Goal: Task Accomplishment & Management: Manage account settings

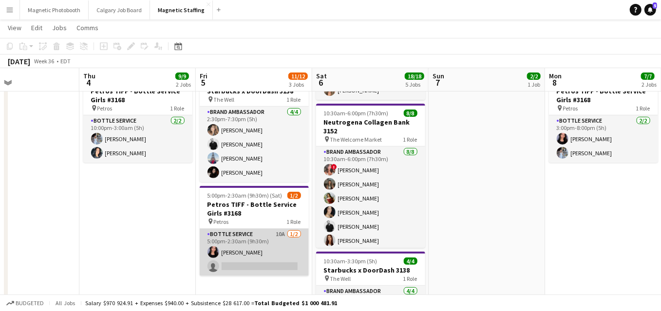
scroll to position [0, 387]
click at [249, 251] on app-card-role "Bottle Service 10A 1/2 5:00pm-2:30am (9h30m) Jennifer Bigirimana single-neutral…" at bounding box center [253, 252] width 109 height 47
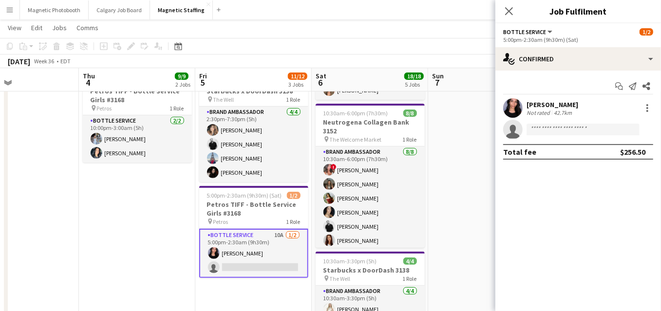
click at [445, 185] on app-date-cell "7:00pm-12:00am (5h) (Mon) 2/2 Petros TIFF - Bottle Service Girls #3168 pin Petr…" at bounding box center [486, 208] width 116 height 575
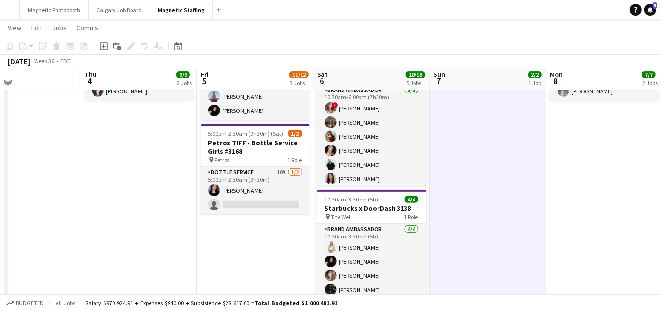
scroll to position [253, 0]
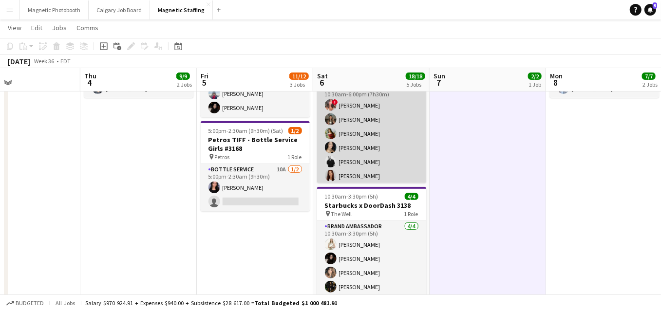
click at [394, 135] on app-card-role "Brand Ambassador [DATE] 10:30am-6:00pm (7h30m) ! [PERSON_NAME] [PERSON_NAME] [P…" at bounding box center [371, 148] width 109 height 132
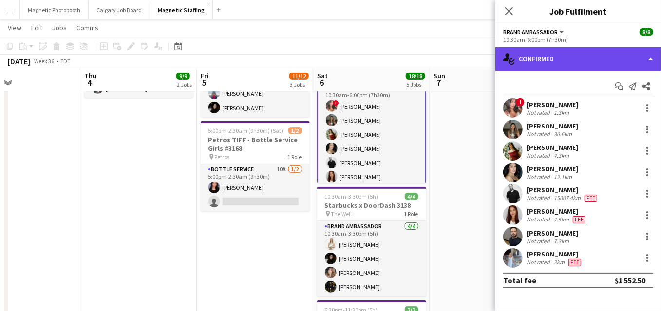
click at [551, 62] on div "single-neutral-actions-check-2 Confirmed" at bounding box center [578, 58] width 166 height 23
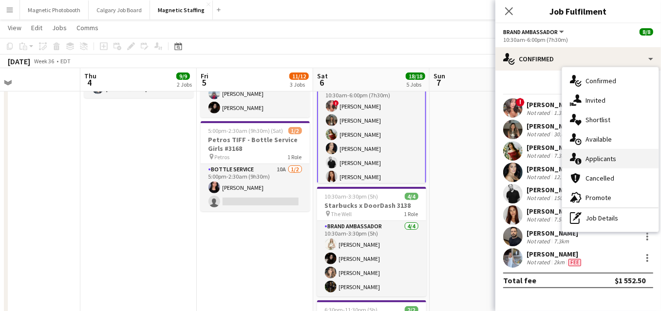
click at [589, 157] on span "Applicants" at bounding box center [600, 158] width 31 height 9
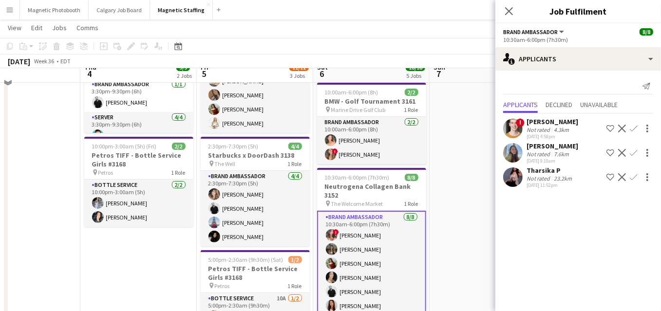
scroll to position [59, 0]
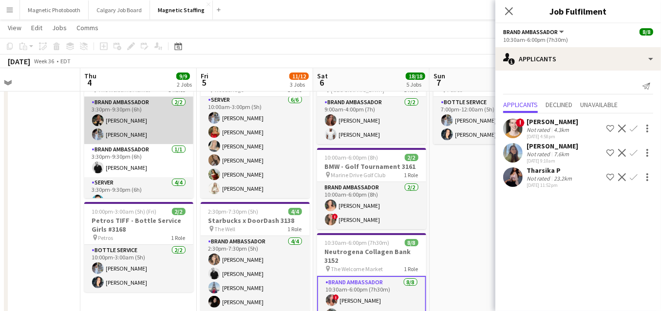
click at [141, 112] on app-card-role "Brand Ambassador [DATE] 3:30pm-9:30pm (6h) [PERSON_NAME] [PERSON_NAME]" at bounding box center [138, 120] width 109 height 47
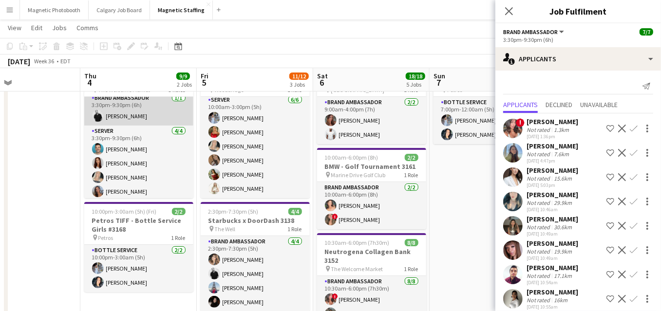
click at [171, 167] on app-card-role "Server [DATE] 3:30pm-9:30pm (6h) [PERSON_NAME] [PERSON_NAME] [PERSON_NAME] [PER…" at bounding box center [138, 163] width 109 height 75
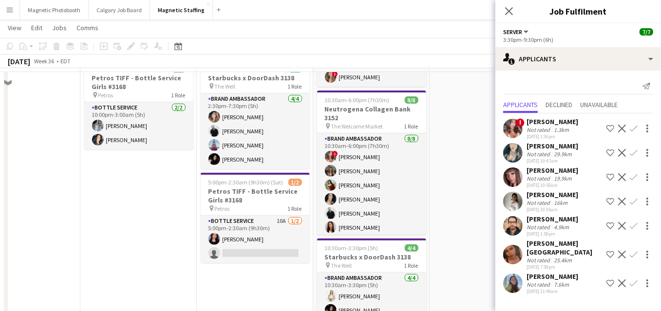
scroll to position [205, 0]
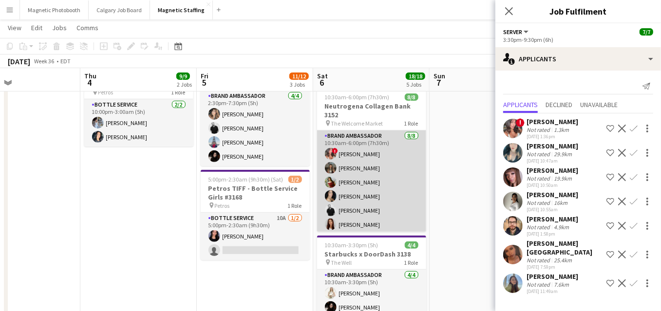
click at [383, 217] on app-card-role "Brand Ambassador [DATE] 10:30am-6:00pm (7h30m) ! [PERSON_NAME] [PERSON_NAME] [P…" at bounding box center [371, 196] width 109 height 132
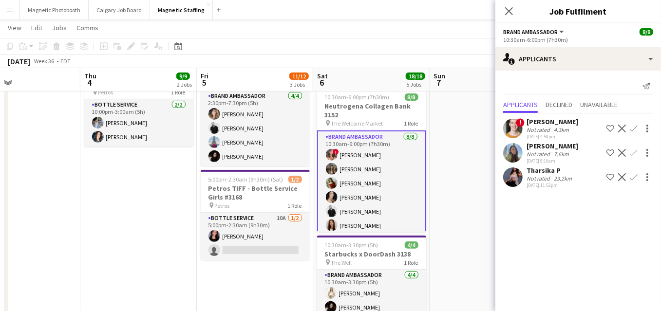
click at [393, 201] on app-card-role "Brand Ambassador [DATE] 10:30am-6:00pm (7h30m) ! [PERSON_NAME] [PERSON_NAME] [P…" at bounding box center [371, 197] width 109 height 134
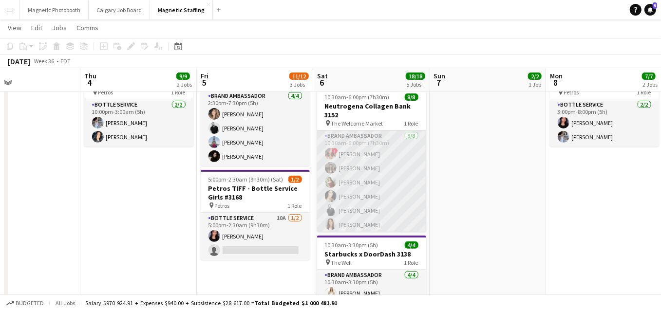
click at [367, 211] on app-card-role "Brand Ambassador [DATE] 10:30am-6:00pm (7h30m) ! [PERSON_NAME] [PERSON_NAME] [P…" at bounding box center [371, 196] width 109 height 132
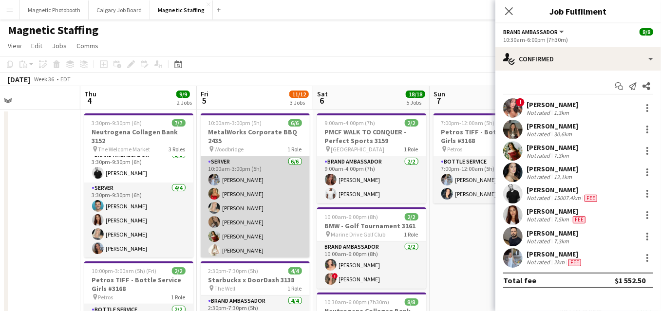
scroll to position [2, 0]
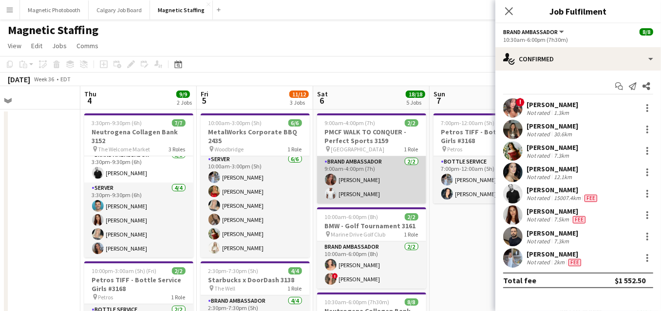
click at [365, 190] on app-card-role "Brand Ambassador [DATE] 9:00am-4:00pm (7h) [PERSON_NAME] [PERSON_NAME]" at bounding box center [371, 179] width 109 height 47
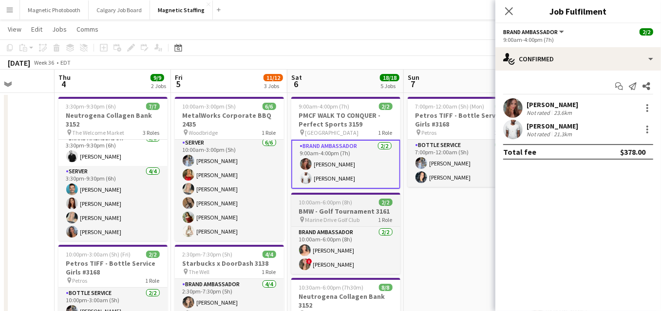
scroll to position [0, 423]
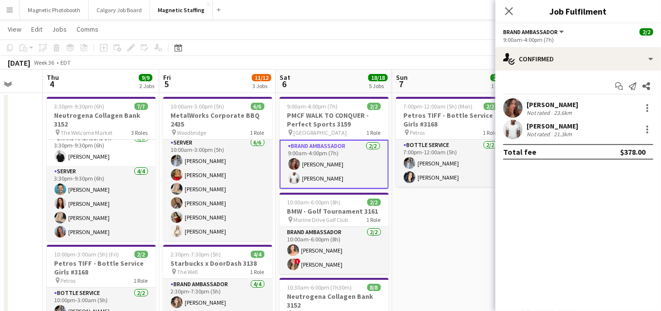
click at [347, 175] on app-card-role "Brand Ambassador [DATE] 9:00am-4:00pm (7h) [PERSON_NAME] [PERSON_NAME]" at bounding box center [334, 164] width 109 height 49
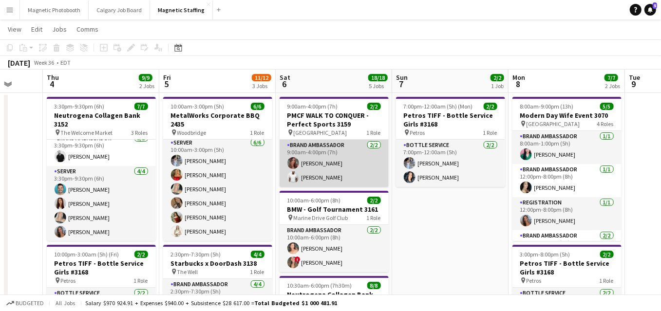
click at [347, 175] on app-card-role "Brand Ambassador [DATE] 9:00am-4:00pm (7h) [PERSON_NAME] [PERSON_NAME]" at bounding box center [334, 163] width 109 height 47
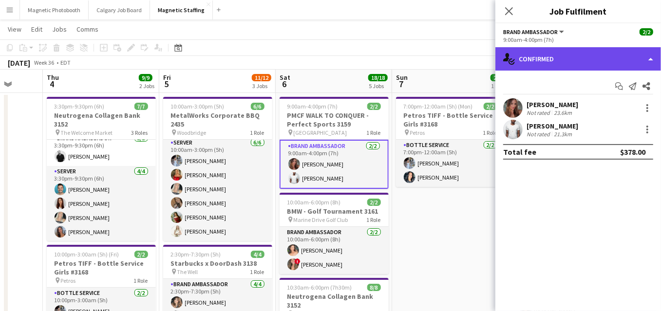
click at [590, 59] on div "single-neutral-actions-check-2 Confirmed" at bounding box center [578, 58] width 166 height 23
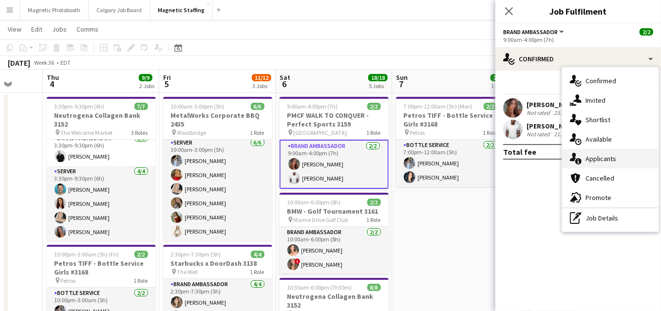
click at [599, 158] on span "Applicants" at bounding box center [600, 158] width 31 height 9
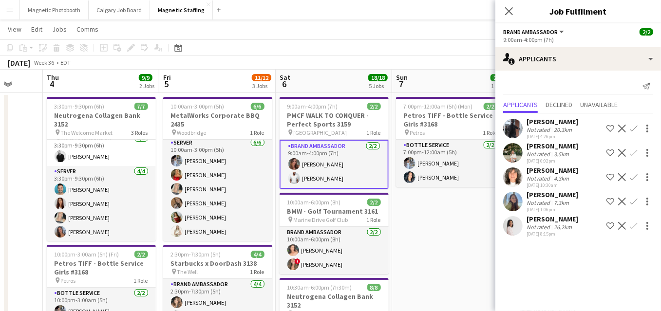
scroll to position [0, 422]
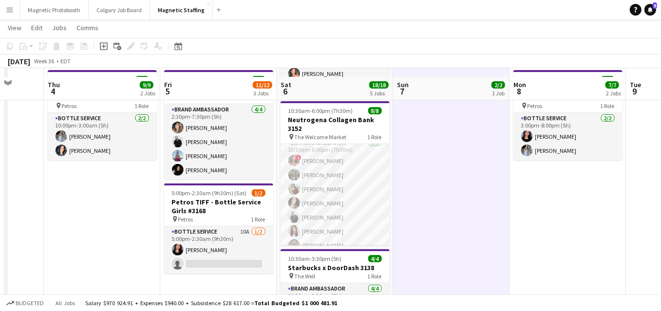
scroll to position [201, 0]
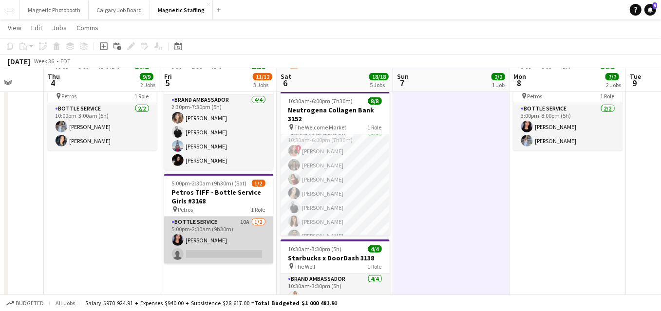
click at [234, 238] on app-card-role "Bottle Service 10A 1/2 5:00pm-2:30am (9h30m) Jennifer Bigirimana single-neutral…" at bounding box center [218, 240] width 109 height 47
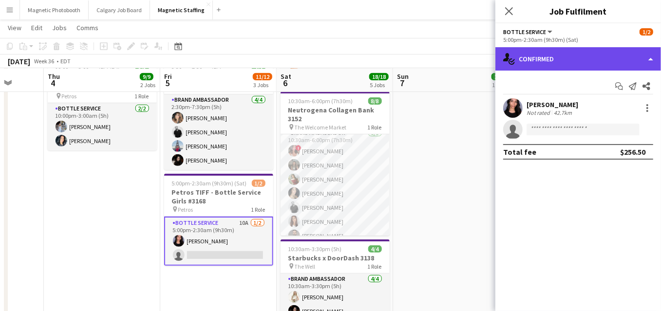
click at [597, 50] on div "single-neutral-actions-check-2 Confirmed" at bounding box center [578, 58] width 166 height 23
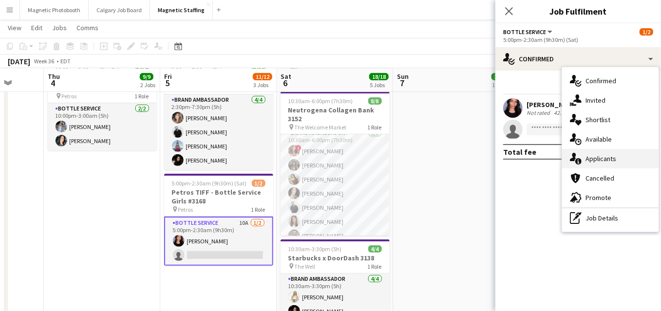
click at [596, 157] on span "Applicants" at bounding box center [600, 158] width 31 height 9
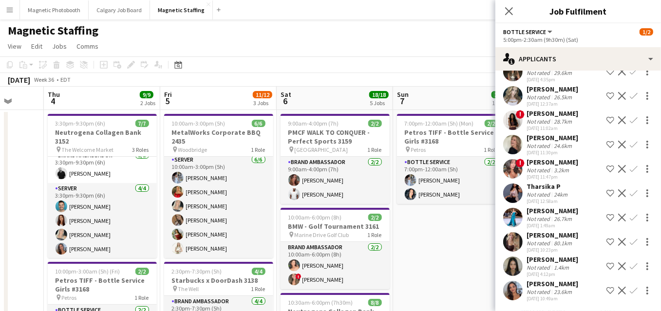
scroll to position [4, 0]
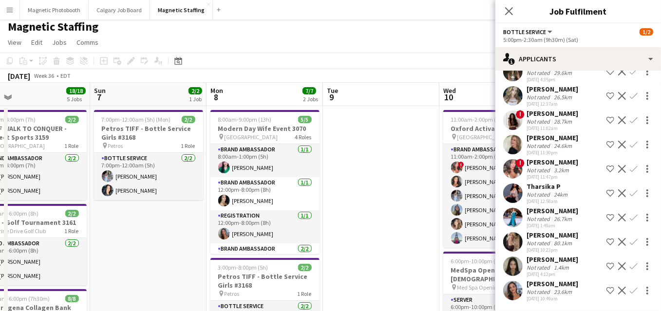
drag, startPoint x: 466, startPoint y: 230, endPoint x: 161, endPoint y: 242, distance: 305.0
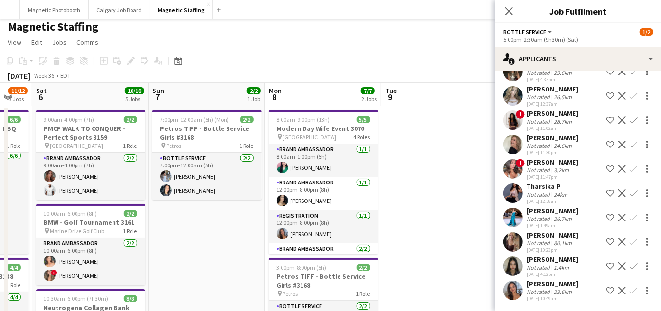
drag, startPoint x: 338, startPoint y: 246, endPoint x: 317, endPoint y: 246, distance: 21.4
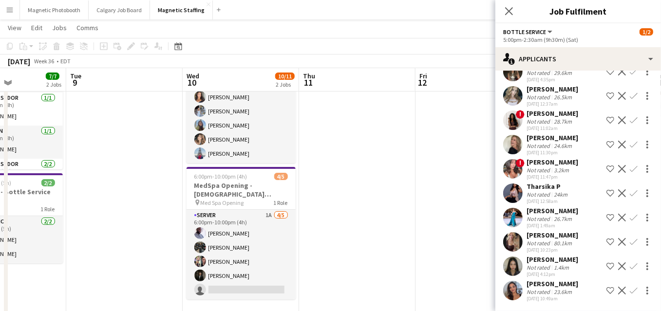
scroll to position [0, 310]
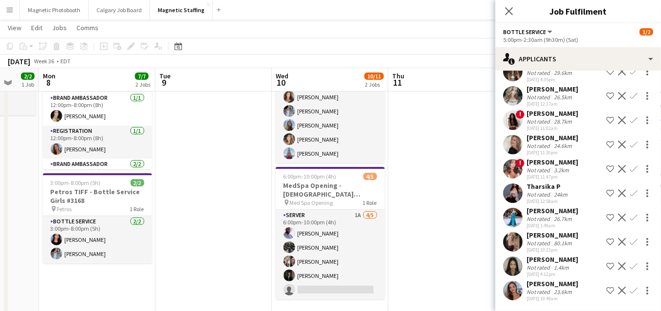
click at [315, 246] on app-card-role "Server 1A 4/5 6:00pm-10:00pm (4h) Charles Ofori-Attah Karim Bennoui Lucas Berto…" at bounding box center [330, 255] width 109 height 90
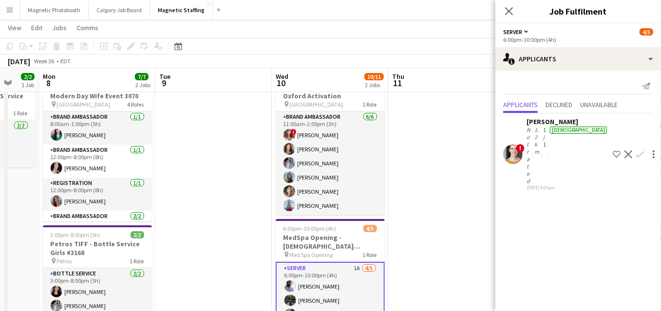
scroll to position [0, 0]
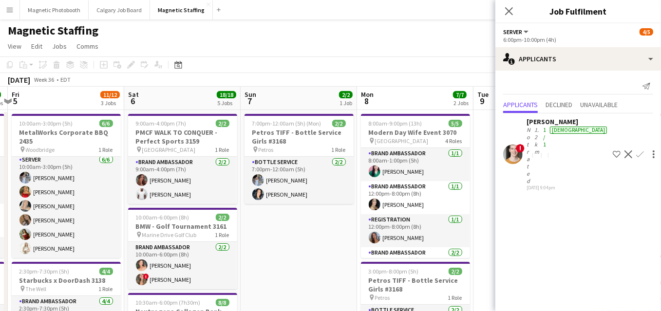
drag, startPoint x: 227, startPoint y: 255, endPoint x: 485, endPoint y: 197, distance: 264.9
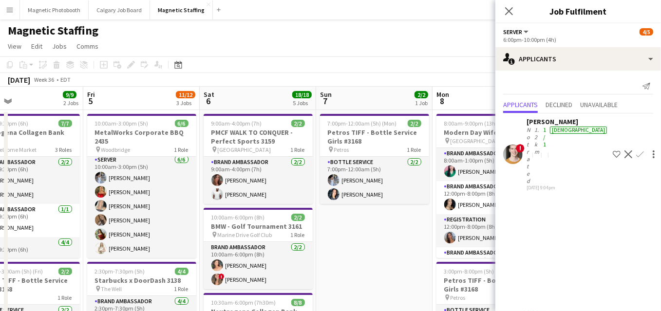
drag, startPoint x: 298, startPoint y: 220, endPoint x: 393, endPoint y: 215, distance: 95.5
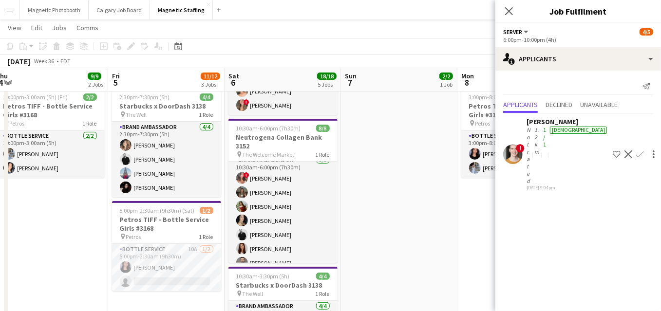
scroll to position [214, 0]
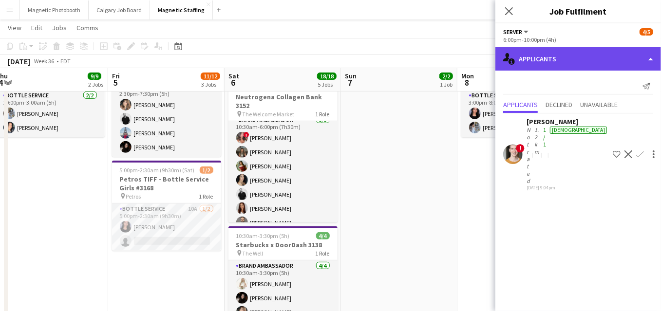
click at [597, 53] on div "single-neutral-actions-information Applicants" at bounding box center [578, 58] width 166 height 23
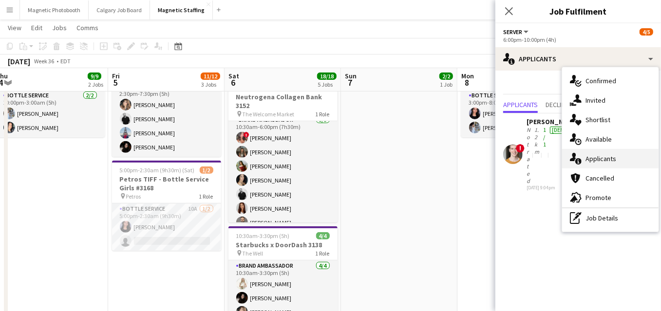
click at [589, 153] on div "single-neutral-actions-information Applicants" at bounding box center [610, 158] width 96 height 19
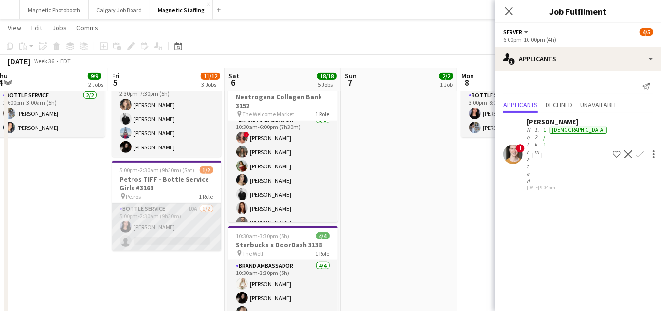
click at [158, 225] on app-card-role "Bottle Service 10A 1/2 5:00pm-2:30am (9h30m) Jennifer Bigirimana single-neutral…" at bounding box center [166, 227] width 109 height 47
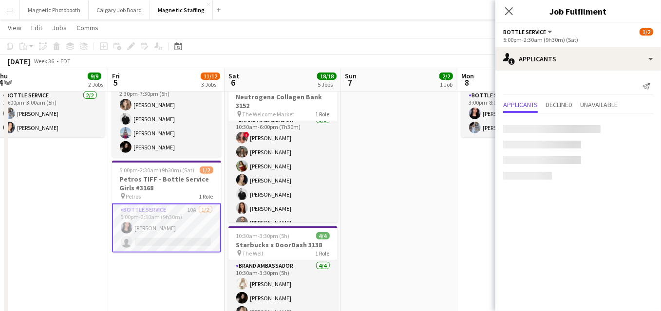
click at [158, 225] on app-card-role "Bottle Service 10A 1/2 5:00pm-2:30am (9h30m) Jennifer Bigirimana single-neutral…" at bounding box center [166, 228] width 109 height 49
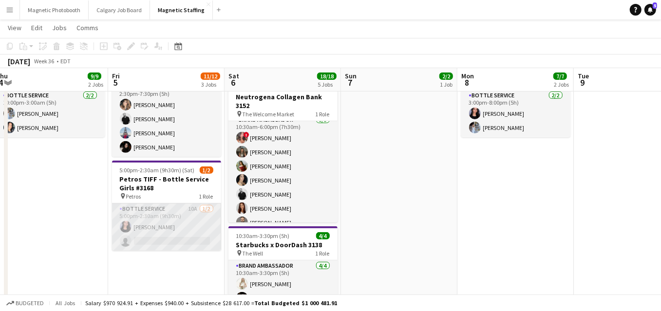
click at [158, 225] on app-card-role "Bottle Service 10A 1/2 5:00pm-2:30am (9h30m) Jennifer Bigirimana single-neutral…" at bounding box center [166, 227] width 109 height 47
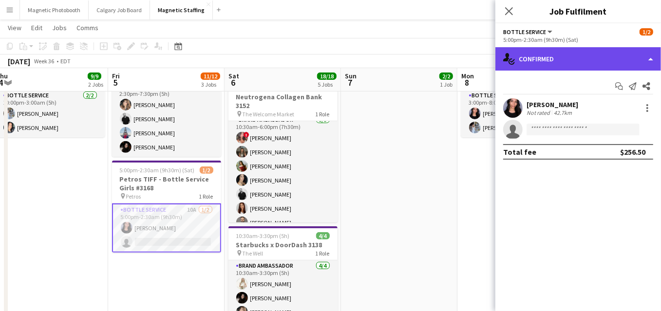
click at [615, 59] on div "single-neutral-actions-check-2 Confirmed" at bounding box center [578, 58] width 166 height 23
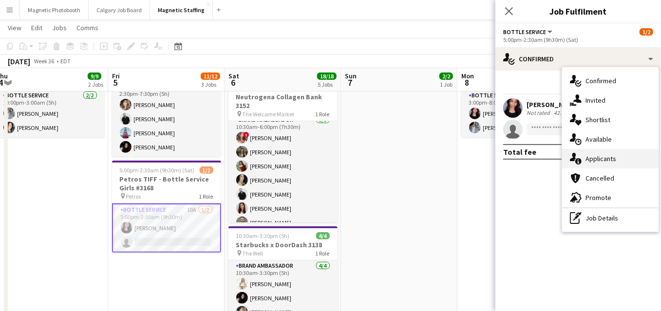
click at [613, 153] on div "single-neutral-actions-information Applicants" at bounding box center [610, 158] width 96 height 19
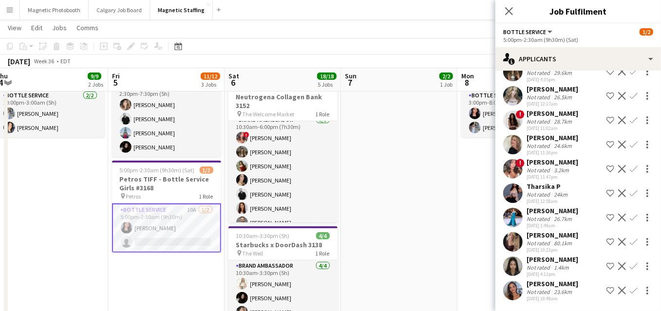
scroll to position [0, 0]
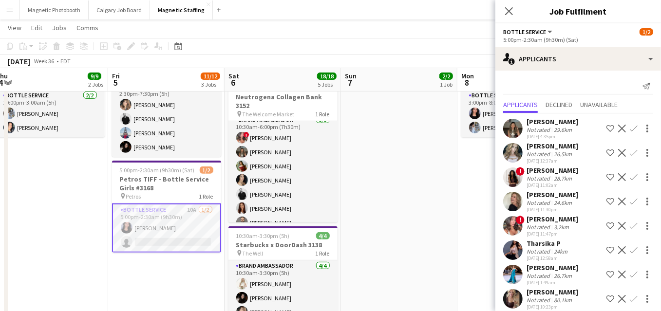
click at [516, 225] on app-user-avatar at bounding box center [512, 225] width 19 height 19
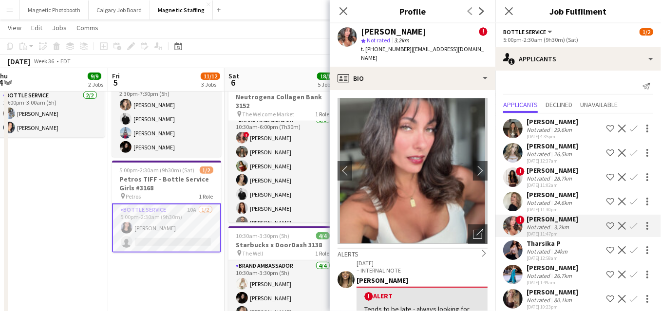
click at [520, 207] on app-user-avatar at bounding box center [512, 201] width 19 height 19
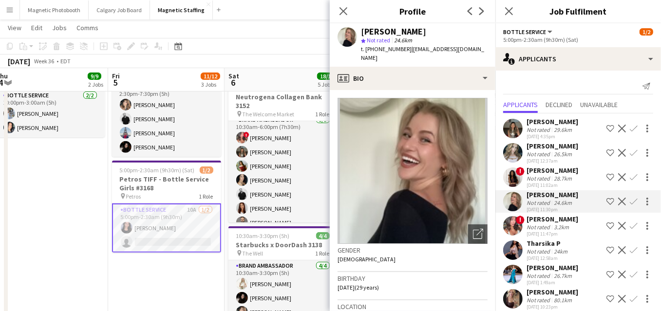
click at [524, 169] on div "! Tamiah Lubin Not rated 28.7km 08-29-2025 11:02am Shortlist crew Decline Confi…" at bounding box center [578, 177] width 166 height 22
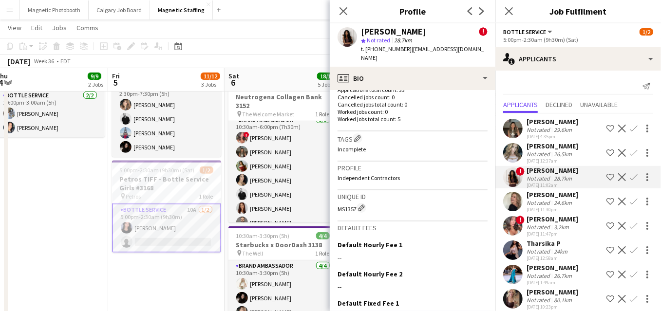
scroll to position [447, 0]
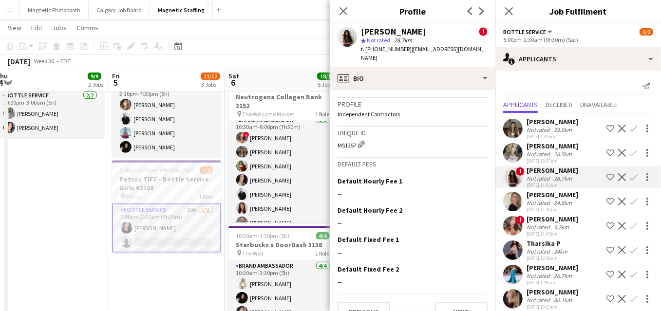
click at [515, 151] on app-user-avatar at bounding box center [512, 152] width 19 height 19
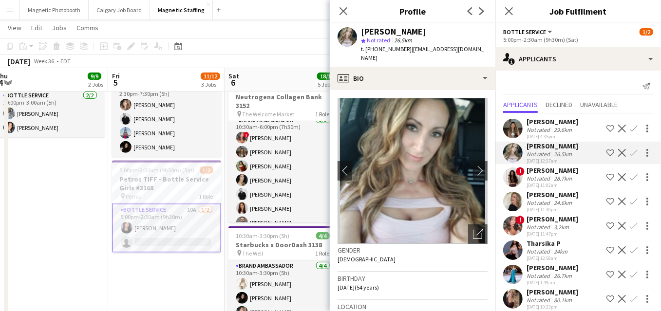
click at [519, 125] on app-user-avatar at bounding box center [512, 128] width 19 height 19
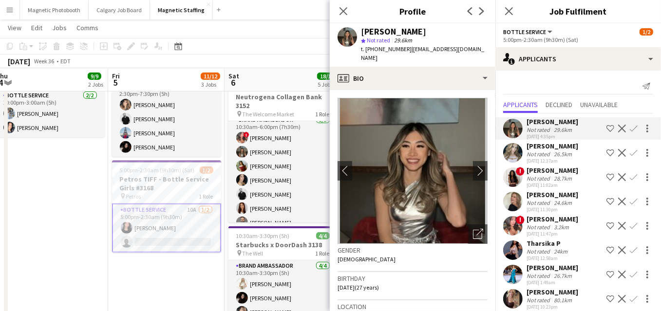
click at [174, 275] on app-date-cell "10:00am-3:00pm (5h) 6/6 MetalWorks Corporate BBQ 2435 pin Woodbridge 1 Role Ser…" at bounding box center [166, 182] width 116 height 575
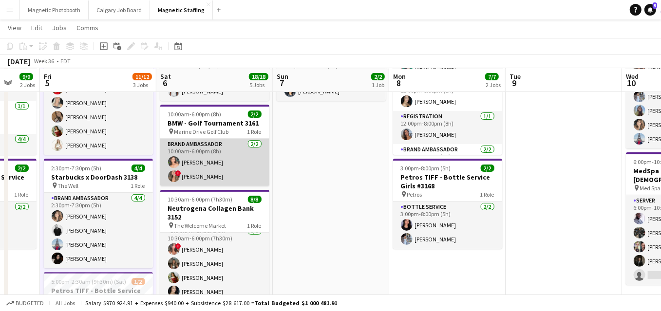
scroll to position [0, 309]
click at [238, 176] on app-card-role "Brand Ambassador [DATE] 10:00am-6:00pm (8h) [PERSON_NAME] ! [PERSON_NAME]" at bounding box center [214, 162] width 109 height 47
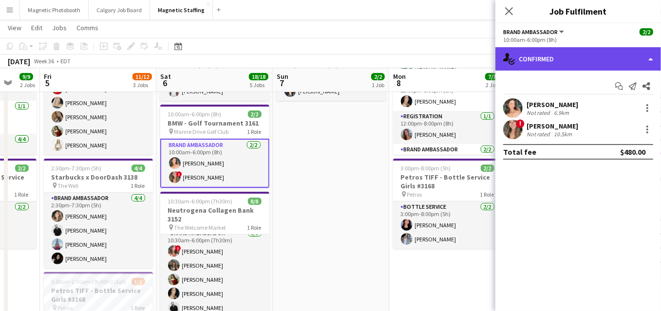
click at [599, 61] on div "single-neutral-actions-check-2 Confirmed" at bounding box center [578, 58] width 166 height 23
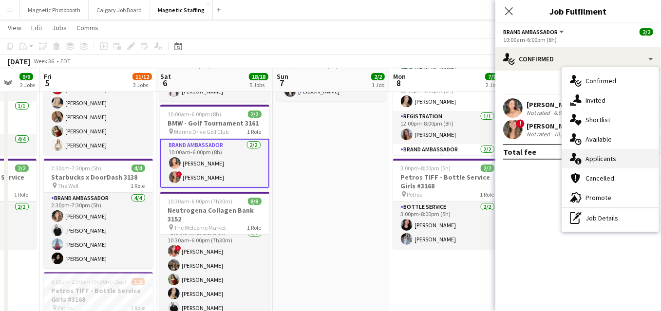
click at [604, 162] on span "Applicants" at bounding box center [600, 158] width 31 height 9
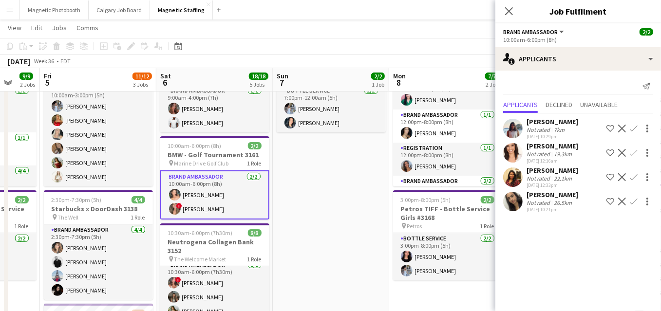
scroll to position [70, 0]
click at [179, 45] on icon "Date picker" at bounding box center [178, 46] width 8 height 8
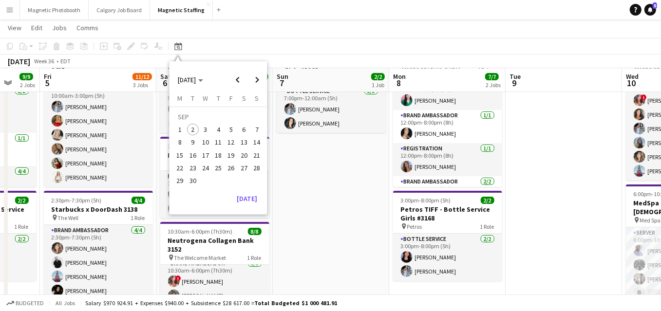
click at [195, 153] on span "16" at bounding box center [193, 155] width 12 height 12
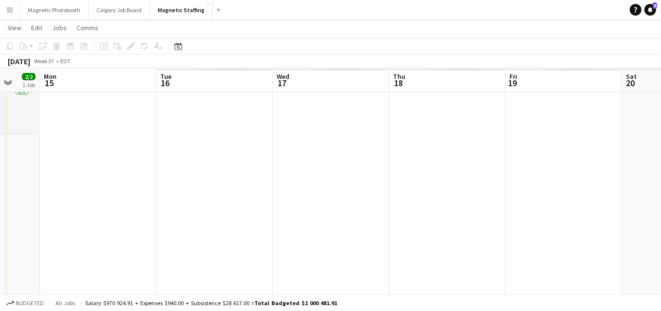
scroll to position [0, 335]
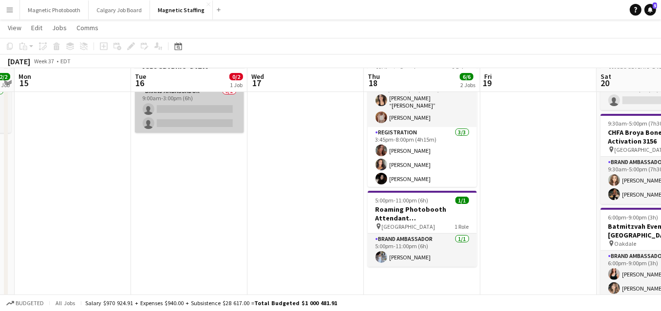
click at [193, 123] on app-card-role "Brand Ambassador 0/2 9:00am-3:00pm (6h) single-neutral-actions single-neutral-a…" at bounding box center [189, 109] width 109 height 47
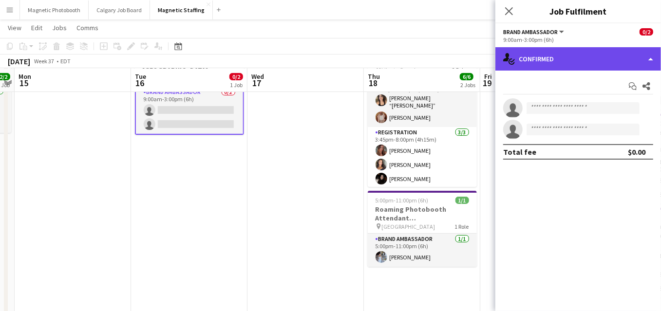
click at [574, 51] on div "single-neutral-actions-check-2 Confirmed" at bounding box center [578, 58] width 166 height 23
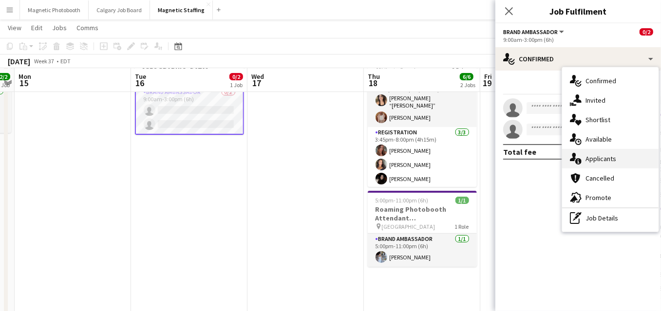
click at [576, 161] on icon at bounding box center [578, 161] width 6 height 6
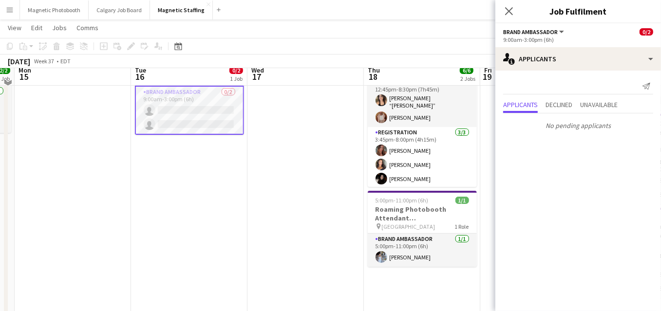
scroll to position [0, 0]
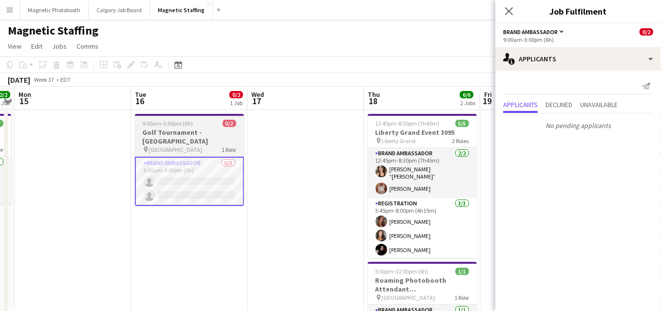
click at [148, 123] on span "9:00am-3:00pm (6h)" at bounding box center [168, 123] width 51 height 7
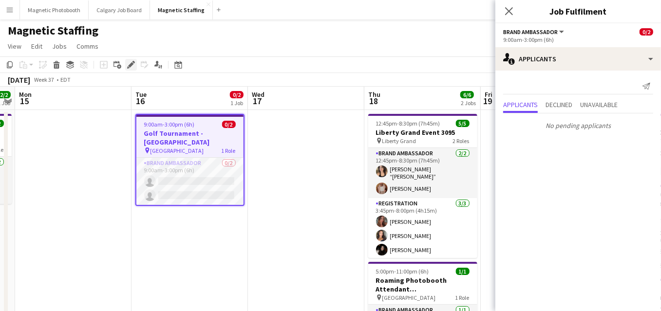
click at [128, 67] on icon at bounding box center [128, 67] width 2 height 2
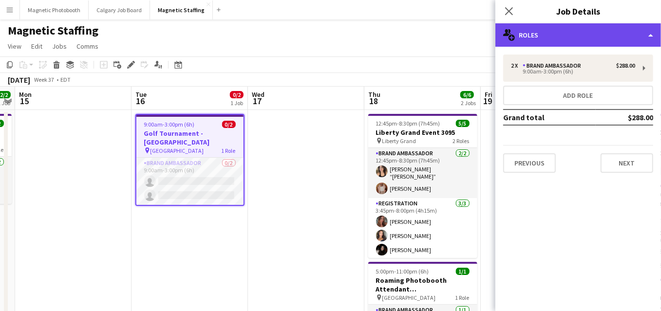
click at [558, 43] on div "multiple-users-add Roles" at bounding box center [578, 34] width 166 height 23
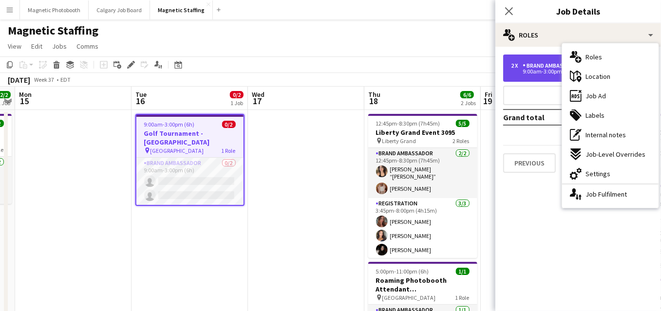
click at [537, 66] on div "Brand Ambassador" at bounding box center [553, 65] width 62 height 7
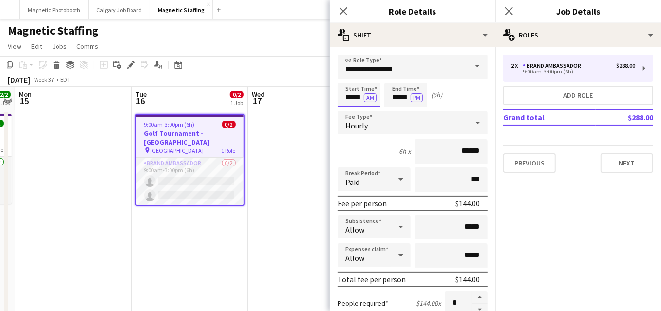
drag, startPoint x: 359, startPoint y: 98, endPoint x: 287, endPoint y: 92, distance: 72.8
type input "*****"
drag, startPoint x: 408, startPoint y: 98, endPoint x: 332, endPoint y: 95, distance: 76.0
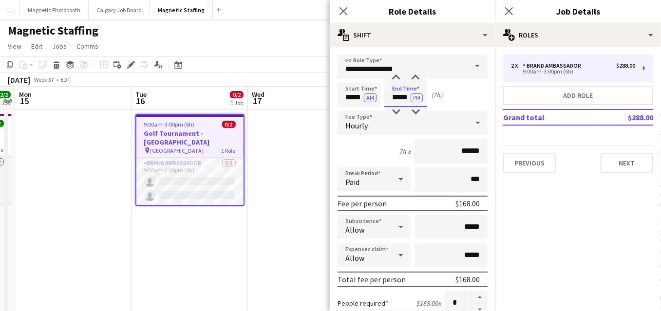
type input "*****"
drag, startPoint x: 431, startPoint y: 228, endPoint x: 364, endPoint y: 222, distance: 67.0
click at [367, 225] on div "Subsistence Allow *****" at bounding box center [412, 227] width 150 height 24
type input "******"
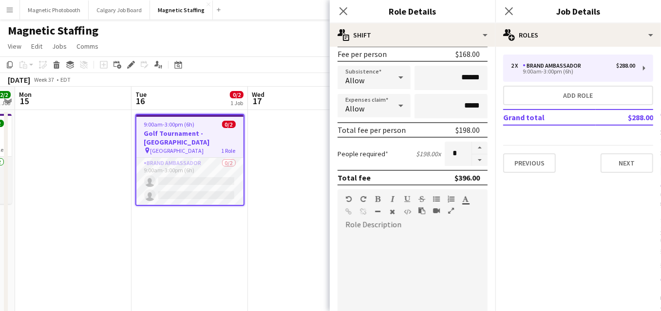
scroll to position [148, 0]
click at [480, 156] on button "button" at bounding box center [480, 162] width 16 height 12
type input "*"
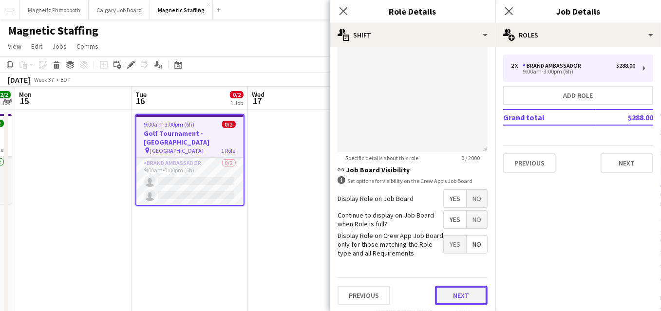
click at [456, 294] on button "Next" at bounding box center [461, 295] width 53 height 19
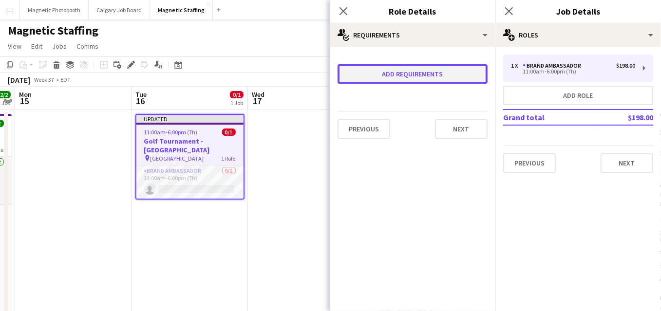
click at [402, 77] on button "Add requirements" at bounding box center [412, 73] width 150 height 19
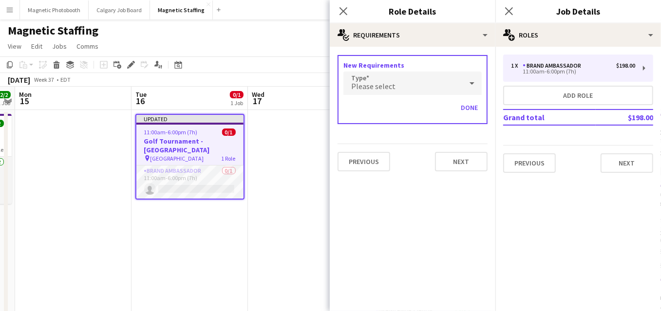
click at [377, 88] on span "Please select" at bounding box center [373, 86] width 44 height 10
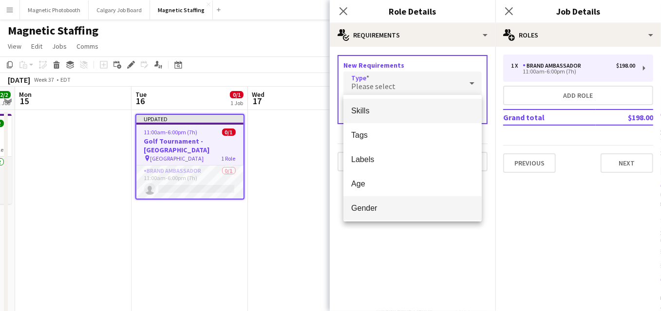
click at [366, 207] on span "Gender" at bounding box center [412, 208] width 123 height 9
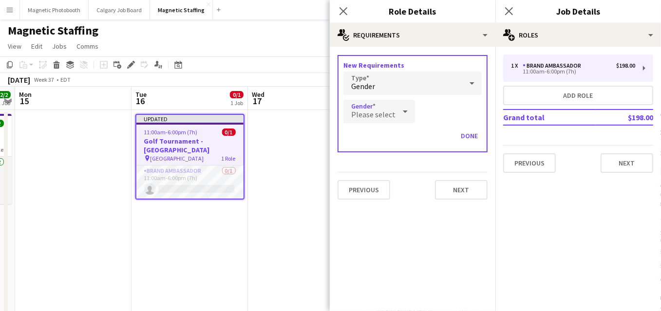
click at [380, 123] on mat-select "Please select" at bounding box center [379, 112] width 72 height 24
click at [371, 120] on div "Please select" at bounding box center [369, 111] width 52 height 23
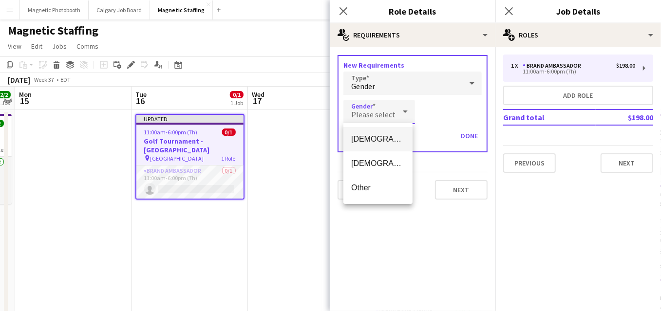
click at [367, 139] on span "[DEMOGRAPHIC_DATA]" at bounding box center [378, 138] width 54 height 9
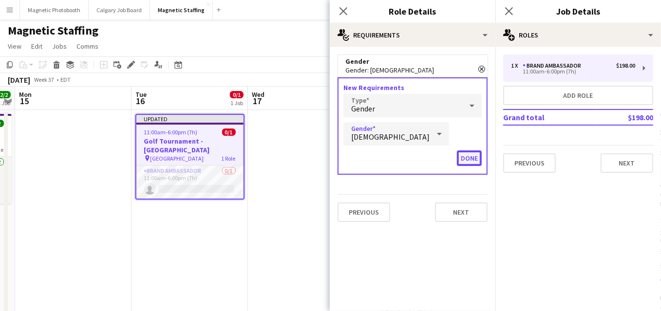
click at [475, 155] on button "Done" at bounding box center [469, 158] width 25 height 16
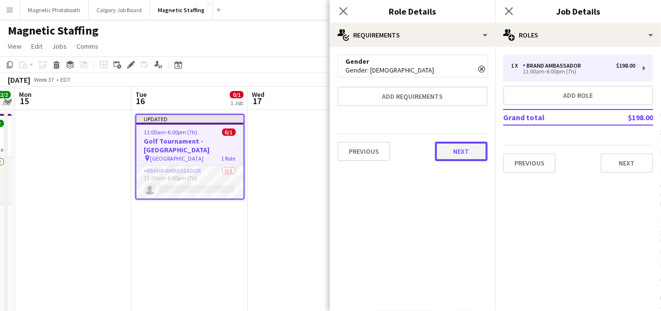
click at [475, 152] on button "Next" at bounding box center [461, 151] width 53 height 19
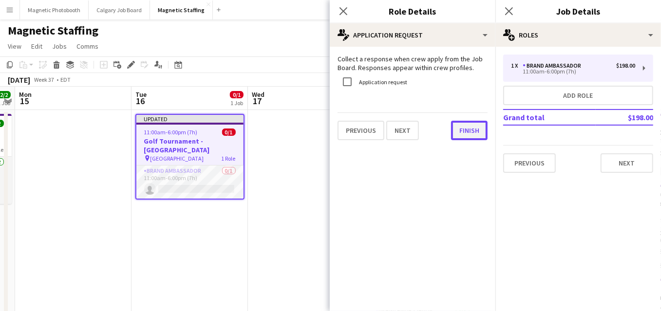
click at [468, 128] on button "Finish" at bounding box center [469, 130] width 37 height 19
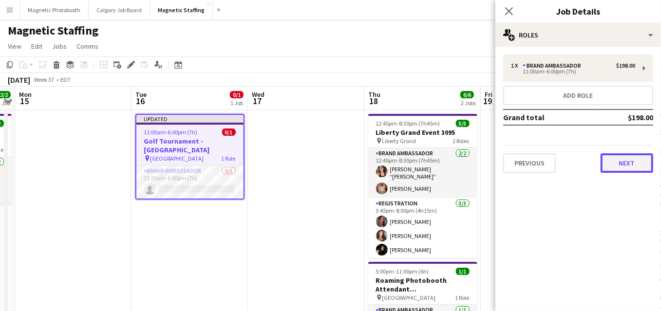
click at [619, 165] on button "Next" at bounding box center [626, 162] width 53 height 19
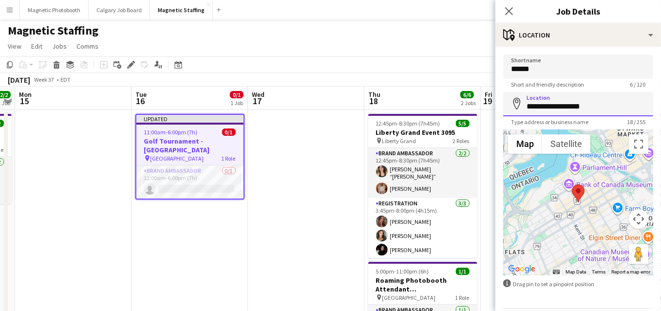
drag, startPoint x: 612, startPoint y: 103, endPoint x: 373, endPoint y: 104, distance: 238.6
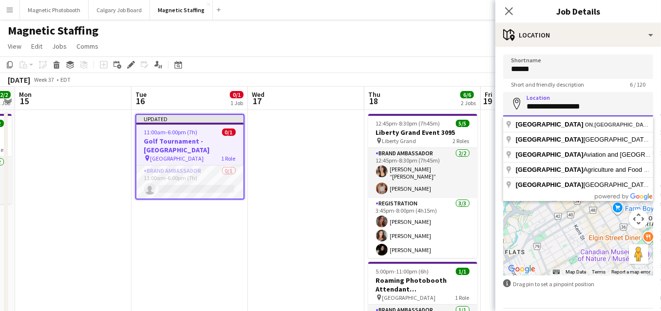
type input "*"
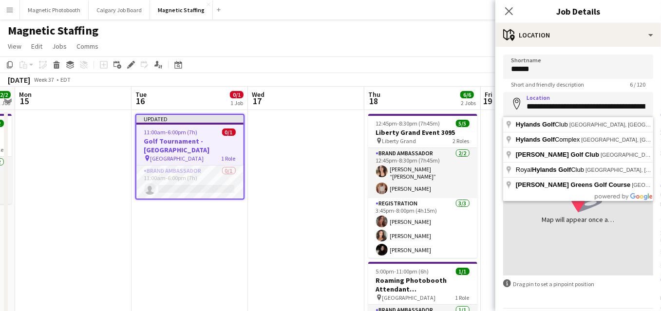
type input "**********"
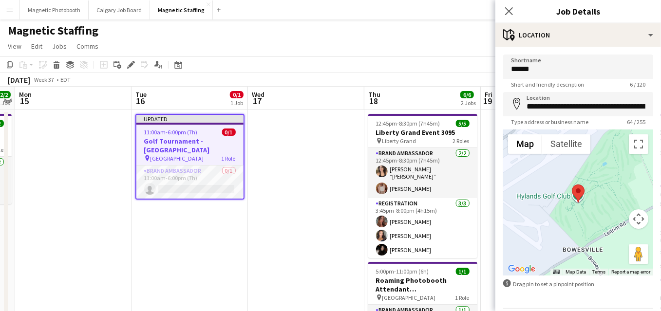
scroll to position [32, 0]
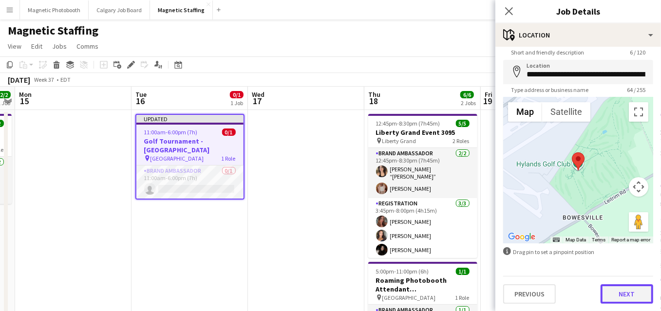
click at [626, 285] on button "Next" at bounding box center [626, 293] width 53 height 19
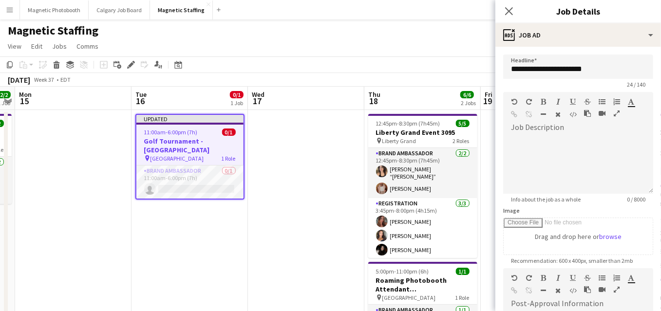
scroll to position [0, 0]
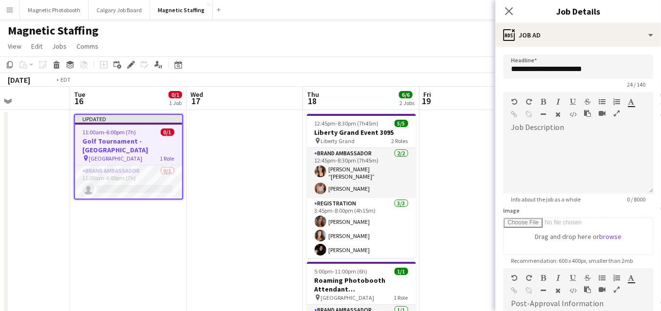
drag, startPoint x: 285, startPoint y: 178, endPoint x: 105, endPoint y: 180, distance: 179.7
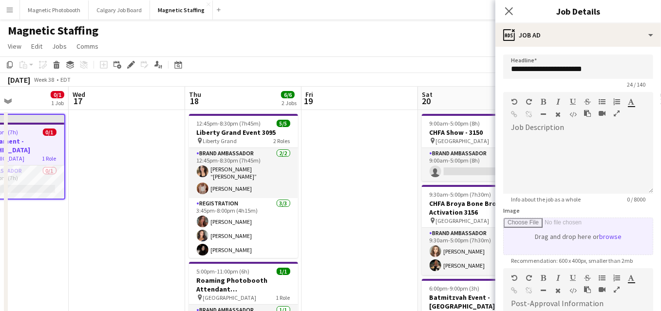
scroll to position [169, 0]
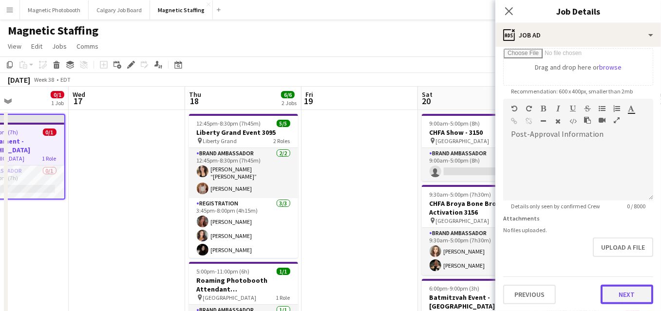
click at [609, 292] on button "Next" at bounding box center [626, 294] width 53 height 19
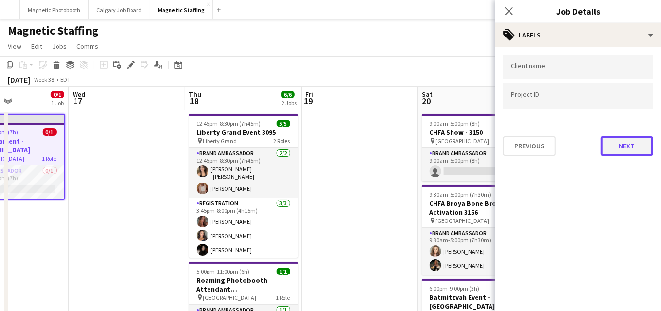
click at [609, 149] on button "Next" at bounding box center [626, 145] width 53 height 19
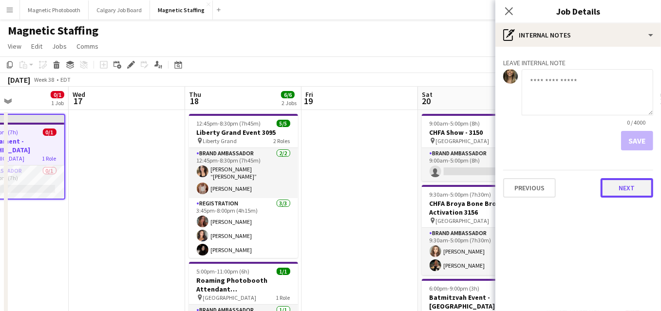
click at [626, 186] on button "Next" at bounding box center [626, 187] width 53 height 19
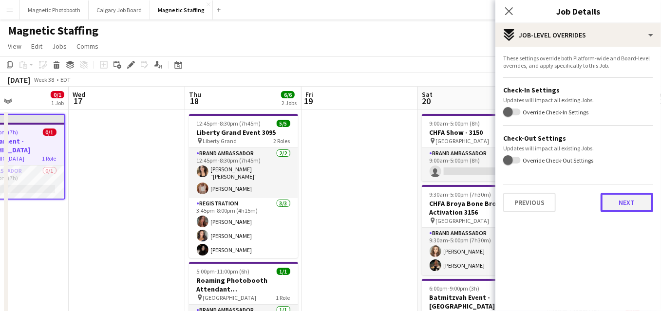
click at [638, 207] on button "Next" at bounding box center [626, 202] width 53 height 19
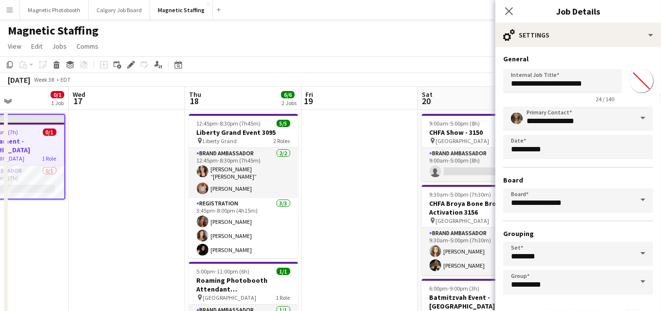
scroll to position [37, 0]
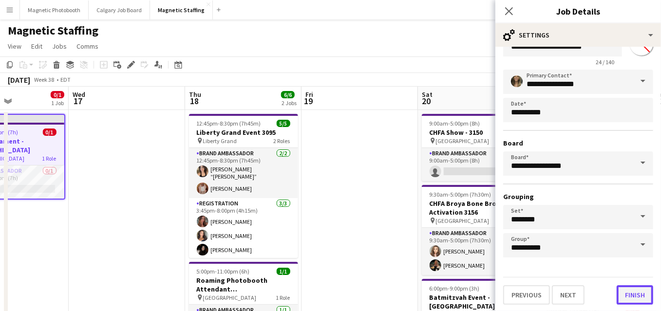
click at [640, 292] on button "Finish" at bounding box center [634, 294] width 37 height 19
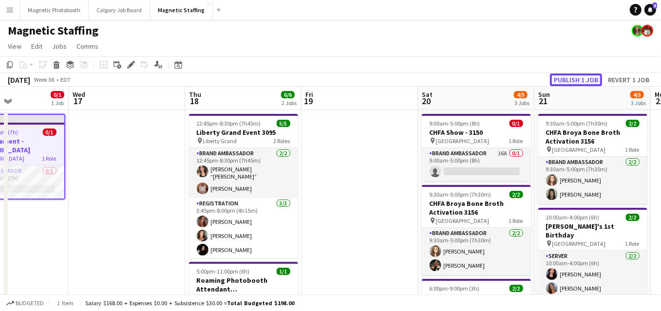
click at [578, 77] on button "Publish 1 job" at bounding box center [576, 80] width 52 height 13
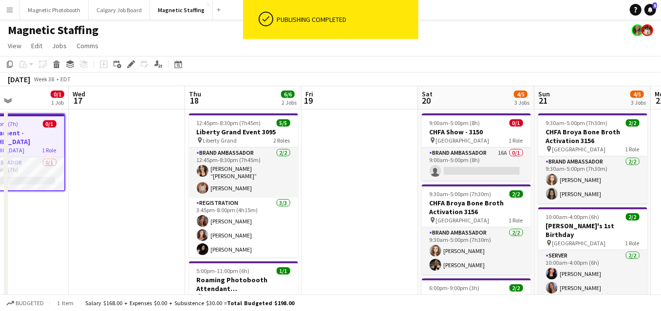
scroll to position [0, 0]
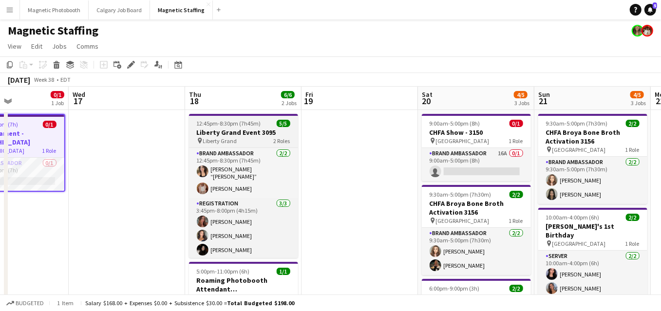
click at [204, 129] on h3 "Liberty Grand Event 3095" at bounding box center [243, 132] width 109 height 9
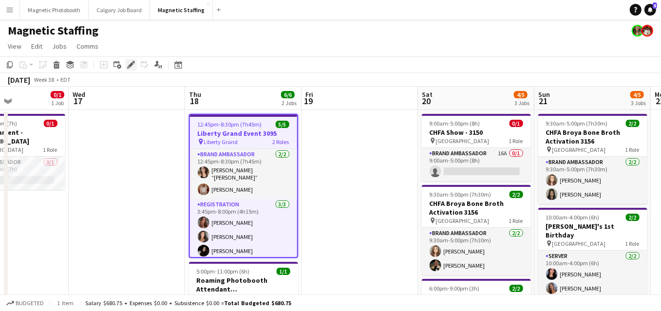
click at [129, 66] on icon at bounding box center [130, 64] width 5 height 5
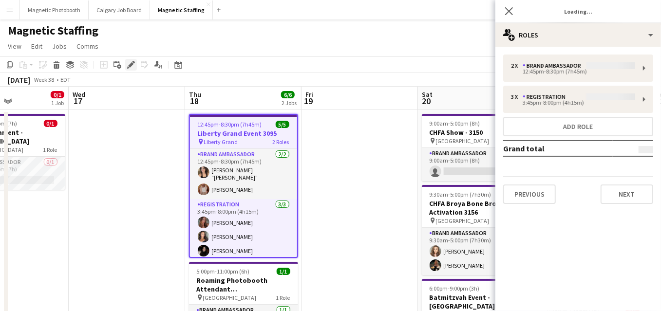
type input "*******"
click at [542, 193] on button "Previous" at bounding box center [529, 194] width 53 height 19
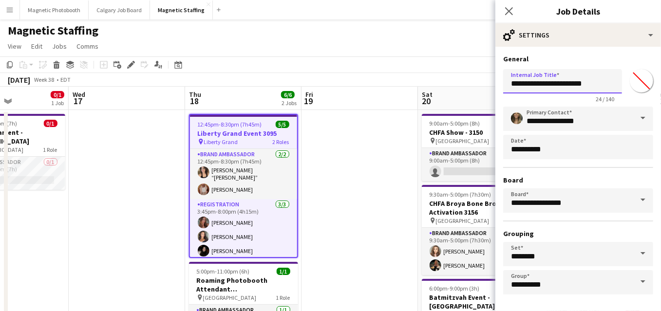
drag, startPoint x: 575, startPoint y: 84, endPoint x: 449, endPoint y: 83, distance: 125.6
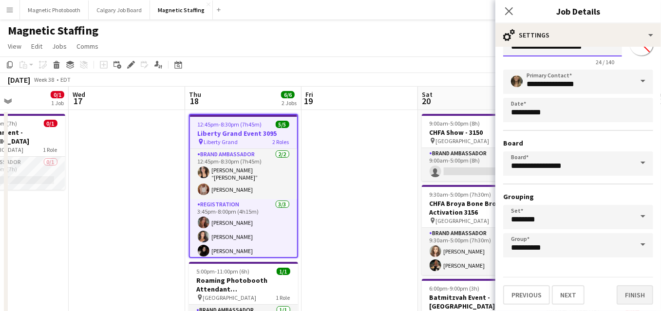
type input "**********"
click at [642, 300] on button "Finish" at bounding box center [634, 294] width 37 height 19
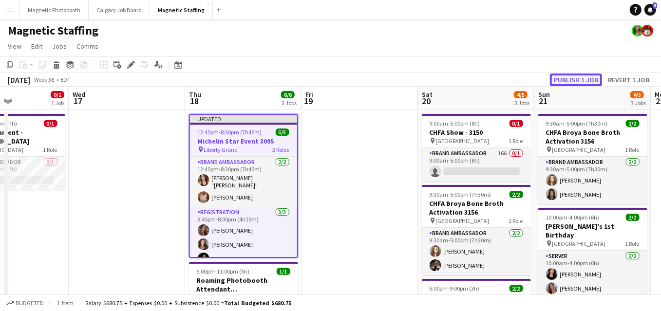
click at [571, 83] on button "Publish 1 job" at bounding box center [576, 80] width 52 height 13
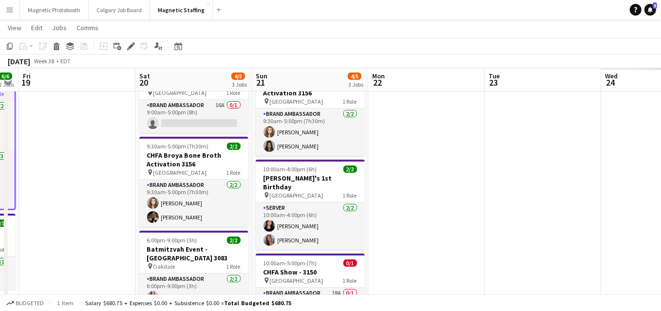
scroll to position [0, 335]
drag, startPoint x: 395, startPoint y: 225, endPoint x: 109, endPoint y: 249, distance: 287.4
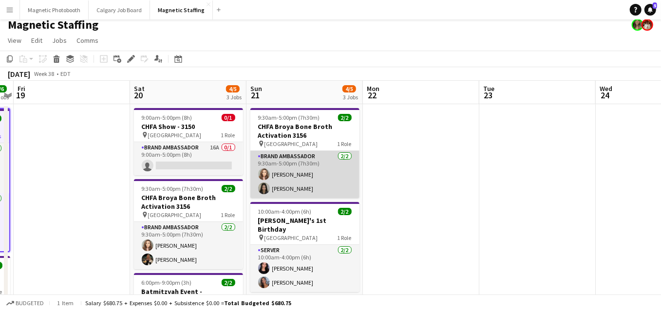
scroll to position [6, 0]
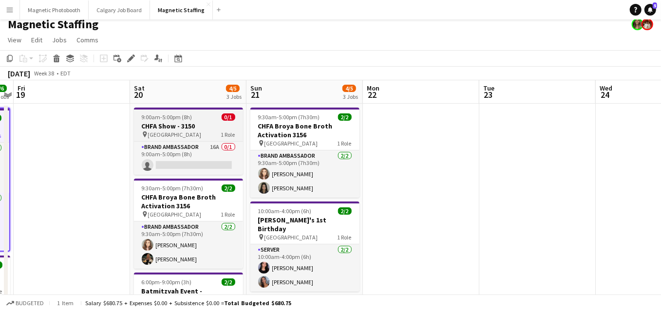
click at [153, 117] on span "9:00am-5:00pm (8h)" at bounding box center [167, 116] width 51 height 7
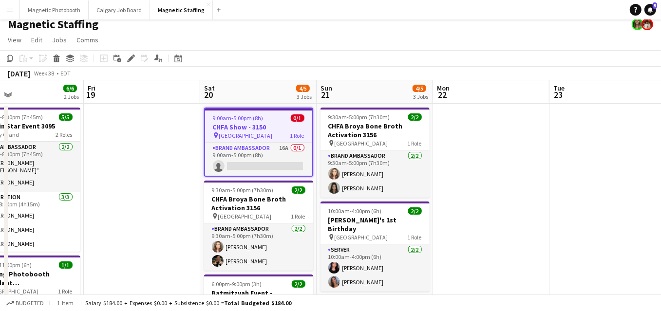
scroll to position [0, 251]
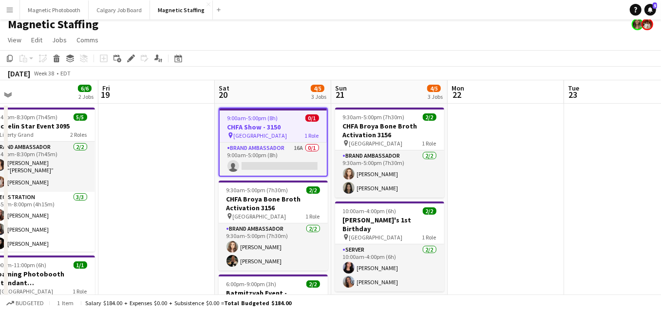
drag, startPoint x: 67, startPoint y: 172, endPoint x: 152, endPoint y: 152, distance: 87.5
click at [58, 59] on icon "Delete" at bounding box center [57, 59] width 8 height 8
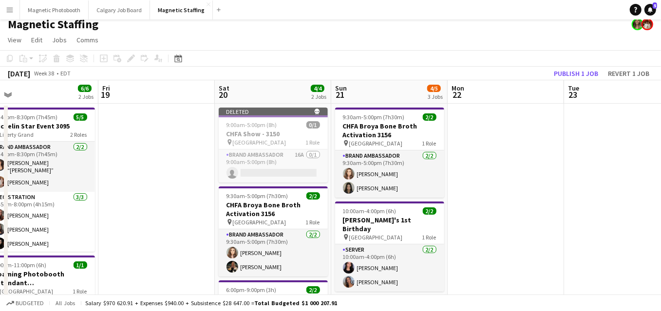
click at [573, 65] on app-toolbar "Copy Paste Paste Command V Paste with crew Command Shift V Paste linked Job Del…" at bounding box center [330, 58] width 661 height 17
click at [571, 74] on button "Publish 1 job" at bounding box center [576, 73] width 52 height 13
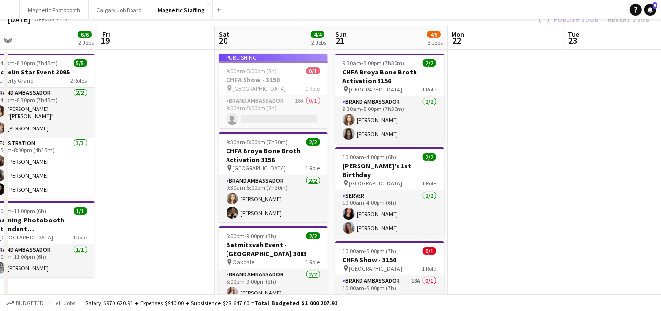
scroll to position [78, 0]
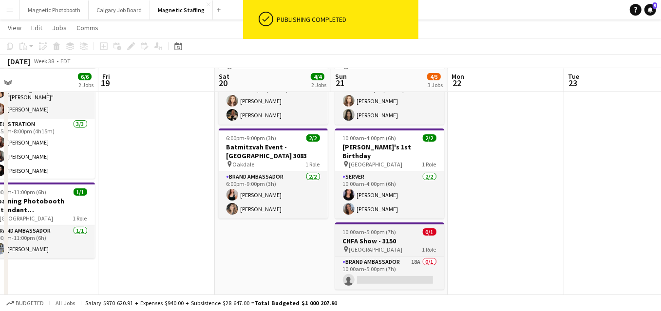
click at [382, 228] on span "10:00am-5:00pm (7h)" at bounding box center [370, 231] width 54 height 7
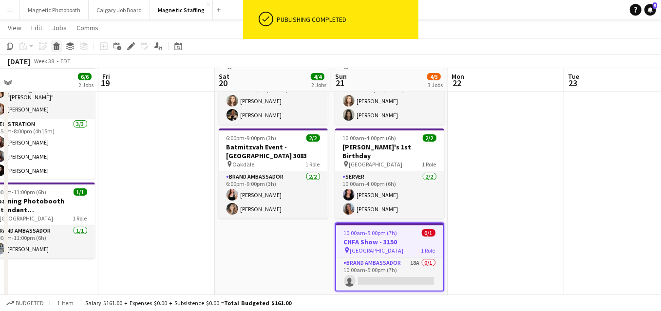
click at [56, 48] on icon at bounding box center [56, 47] width 5 height 5
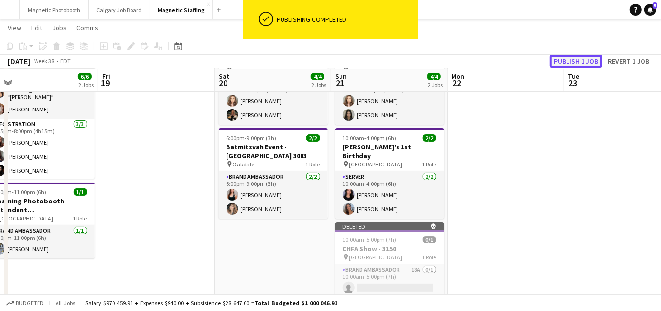
click at [563, 56] on button "Publish 1 job" at bounding box center [576, 61] width 52 height 13
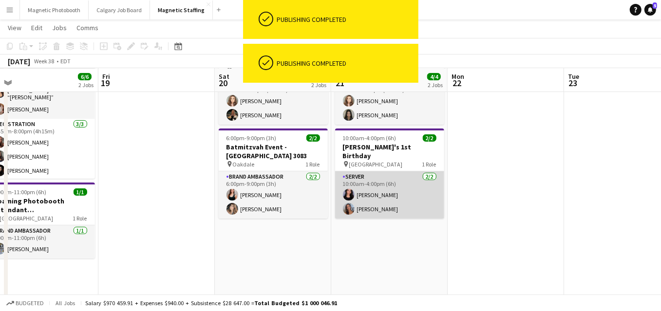
scroll to position [0, 0]
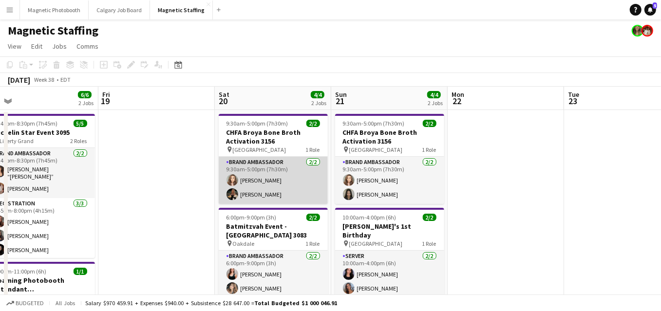
click at [273, 189] on app-card-role "Brand Ambassador 2/2 9:30am-5:00pm (7h30m) Sabrina Couture Miranda Fratton" at bounding box center [273, 180] width 109 height 47
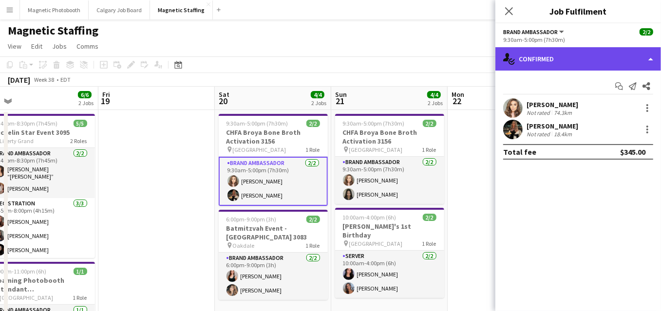
click at [568, 56] on div "single-neutral-actions-check-2 Confirmed" at bounding box center [578, 58] width 166 height 23
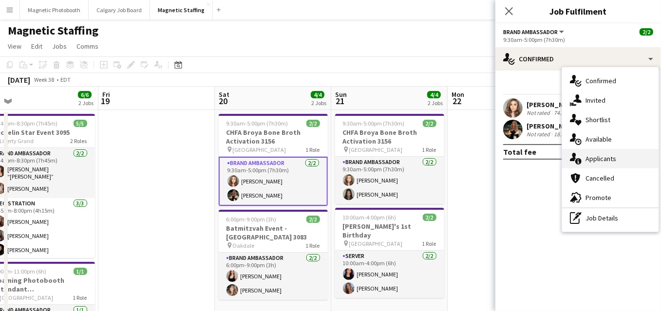
click at [582, 153] on div "single-neutral-actions-information Applicants" at bounding box center [610, 158] width 96 height 19
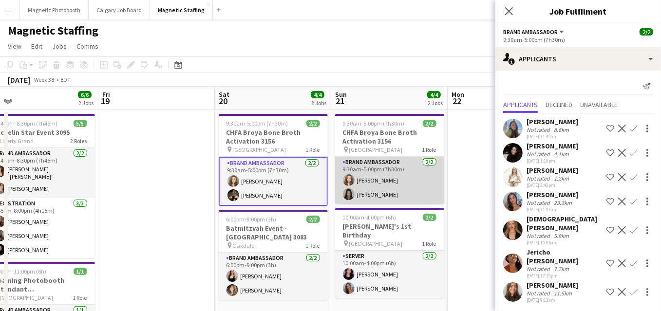
click at [406, 179] on app-card-role "Brand Ambassador 2/2 9:30am-5:00pm (7h30m) Sabrina Couture Mia Truong" at bounding box center [389, 180] width 109 height 47
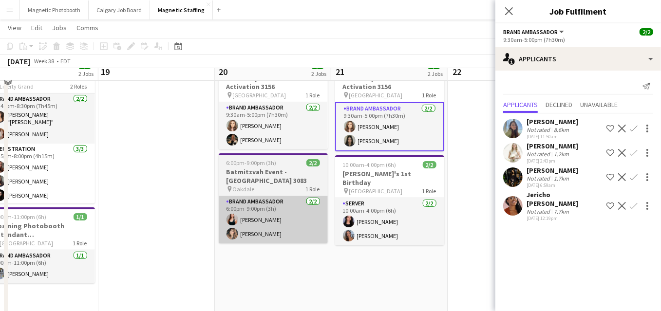
scroll to position [55, 0]
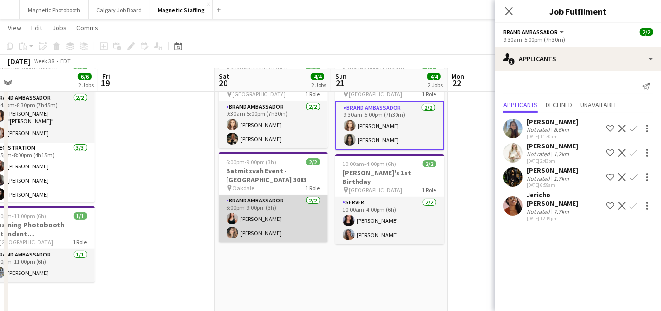
click at [296, 226] on app-card-role "Brand Ambassador 2/2 6:00pm-9:00pm (3h) Amy Matyszczuk Cassie Sanchez" at bounding box center [273, 218] width 109 height 47
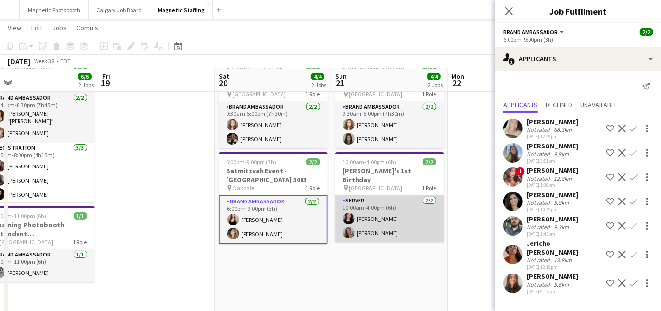
click at [400, 217] on app-card-role "Server 2/2 10:00am-4:00pm (6h) Jennifer Bigirimana Diana Michailidis" at bounding box center [389, 218] width 109 height 47
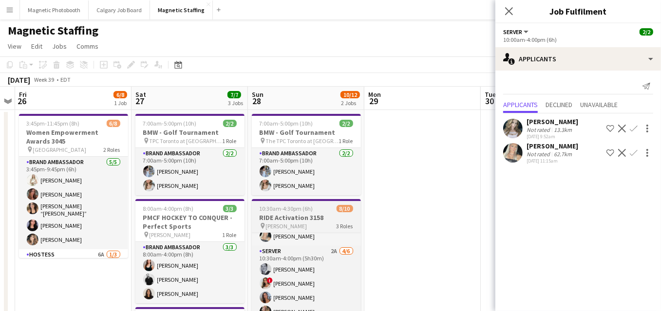
scroll to position [0, 0]
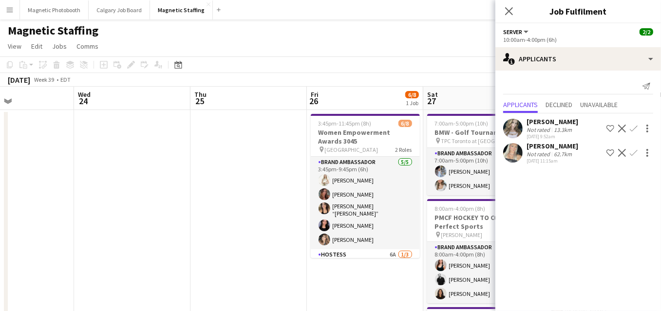
drag, startPoint x: 114, startPoint y: 278, endPoint x: 411, endPoint y: 250, distance: 297.9
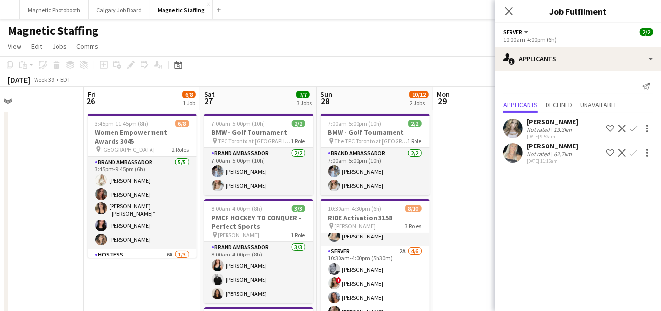
scroll to position [0, 323]
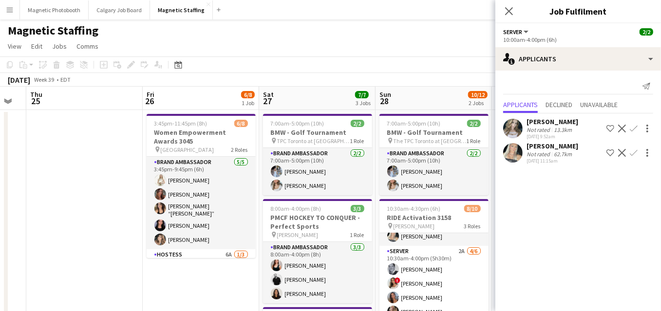
drag, startPoint x: 265, startPoint y: 235, endPoint x: 155, endPoint y: 231, distance: 110.6
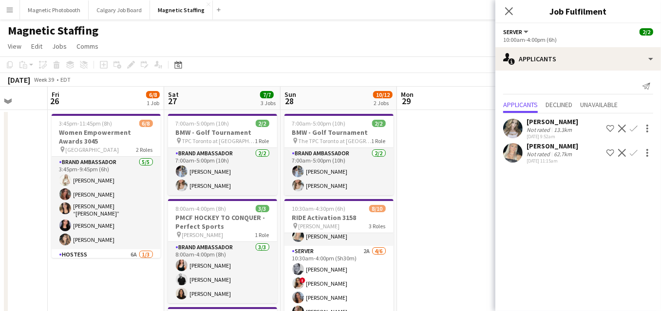
scroll to position [0, 417]
drag, startPoint x: 379, startPoint y: 183, endPoint x: 285, endPoint y: 182, distance: 94.5
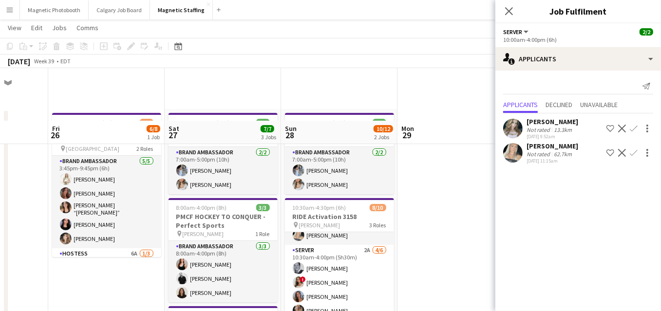
scroll to position [87, 0]
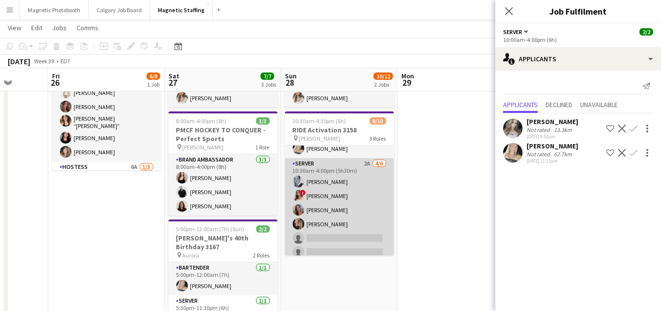
click at [354, 197] on app-card-role "Server 2A [DATE] 10:30am-4:00pm (5h30m) [PERSON_NAME] ! [PERSON_NAME] [PERSON_N…" at bounding box center [339, 210] width 109 height 104
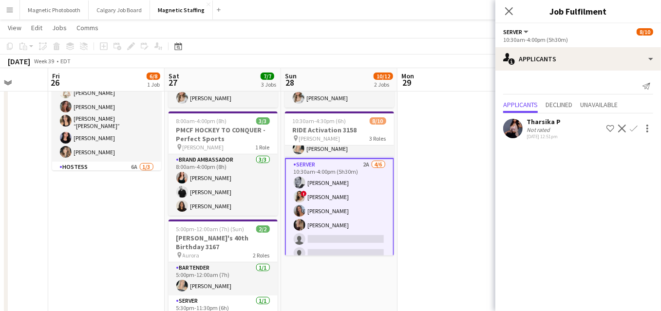
scroll to position [0, 0]
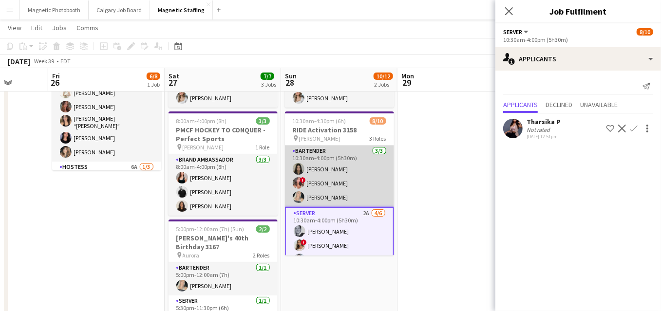
click at [339, 167] on app-card-role "Bartender [DATE] 10:30am-4:00pm (5h30m) [PERSON_NAME] ! [PERSON_NAME] [PERSON_N…" at bounding box center [339, 176] width 109 height 61
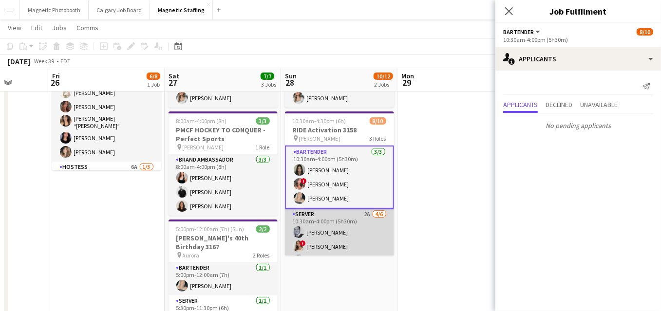
click at [348, 236] on app-card-role "Server 2A [DATE] 10:30am-4:00pm (5h30m) [PERSON_NAME] ! [PERSON_NAME] [PERSON_N…" at bounding box center [339, 261] width 109 height 104
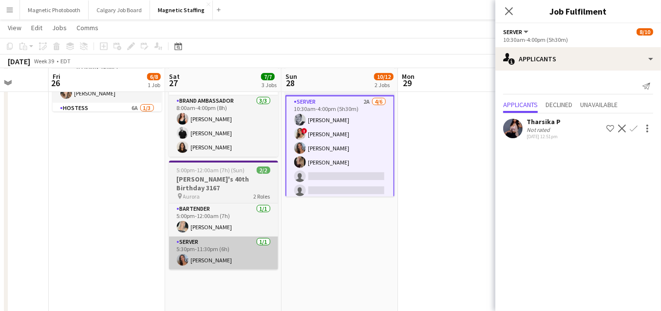
scroll to position [146, 0]
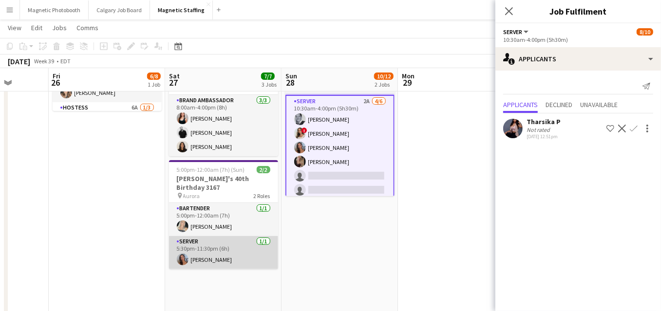
click at [246, 243] on app-card-role "Server 1/1 5:30pm-11:30pm (6h) Diana Michailidis" at bounding box center [223, 252] width 109 height 33
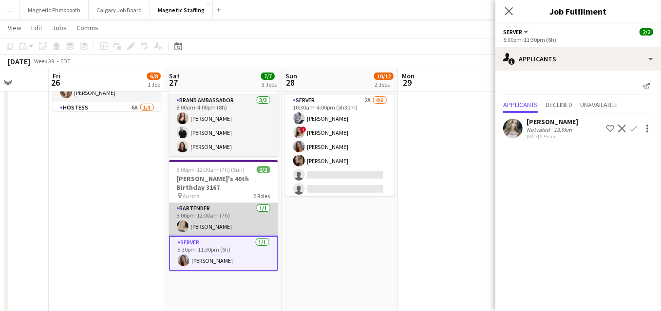
click at [252, 211] on app-card-role "Bartender 1/1 5:00pm-12:00am (7h) Maija Dekoker" at bounding box center [223, 219] width 109 height 33
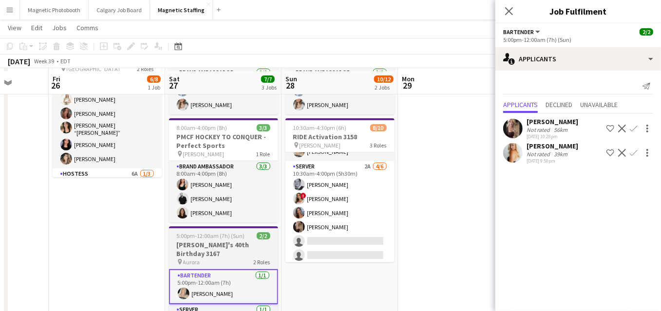
scroll to position [115, 0]
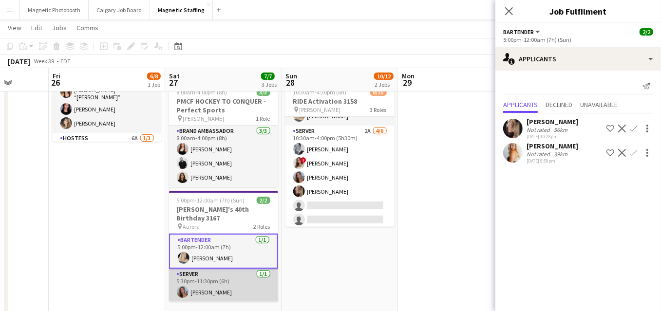
click at [191, 286] on app-card-role "Server 1/1 5:30pm-11:30pm (6h) Diana Michailidis" at bounding box center [223, 285] width 109 height 33
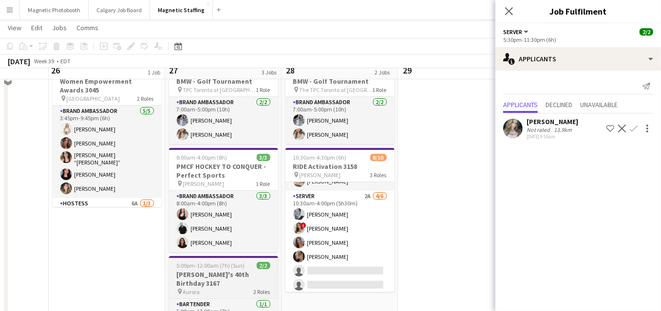
scroll to position [37, 0]
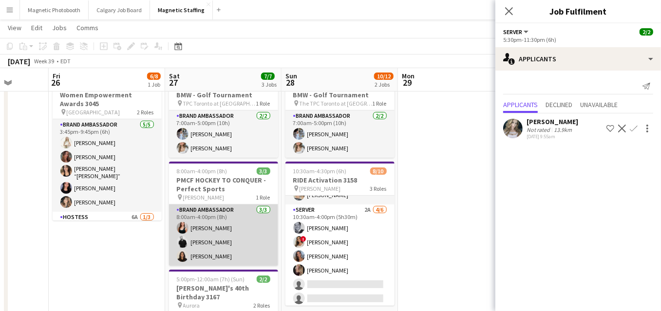
click at [205, 241] on app-card-role "Brand Ambassador 3/3 8:00am-4:00pm (8h) Amy Matyszczuk jean-philippe roy Katari…" at bounding box center [223, 235] width 109 height 61
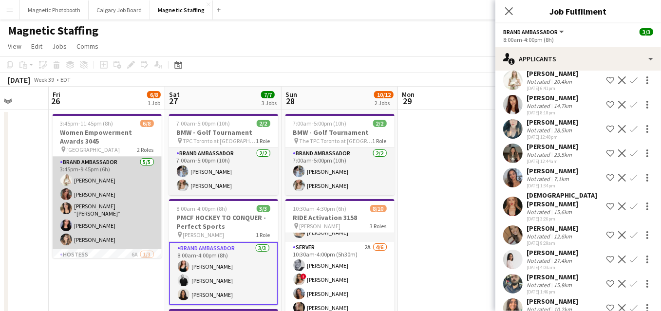
scroll to position [49, 0]
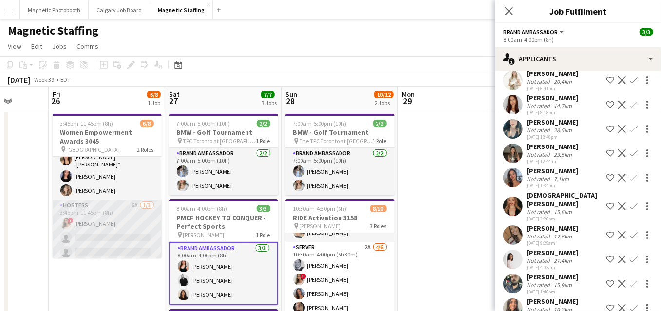
click at [106, 232] on app-card-role "Hostess 6A 1/3 3:45pm-11:45pm (8h) ! Emily Vandongen single-neutral-actions sin…" at bounding box center [107, 230] width 109 height 61
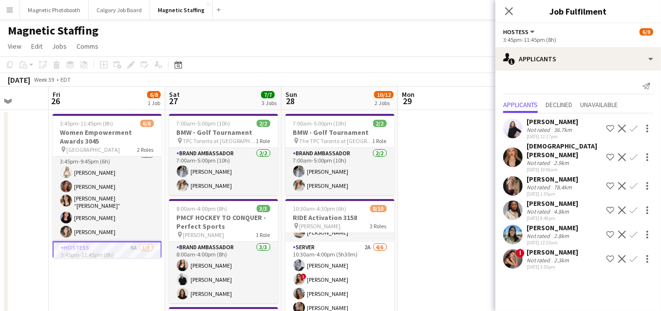
scroll to position [0, 0]
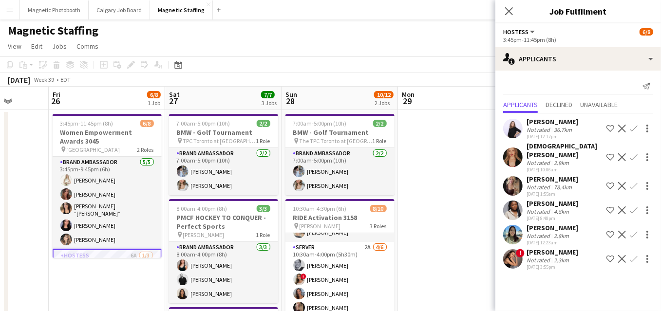
click at [127, 221] on app-card-role "Brand Ambassador [DATE] 3:45pm-9:45pm (6h) [PERSON_NAME] [PERSON_NAME] [PERSON_…" at bounding box center [107, 203] width 109 height 93
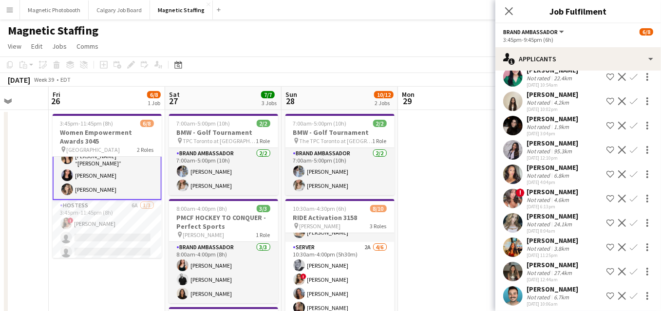
scroll to position [471, 0]
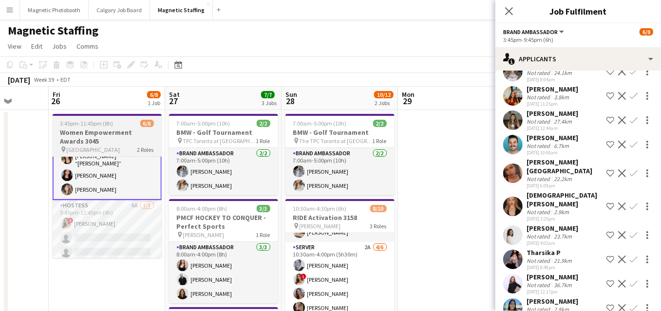
click at [93, 142] on h3 "Women Empowerment Awards 3045" at bounding box center [107, 137] width 109 height 18
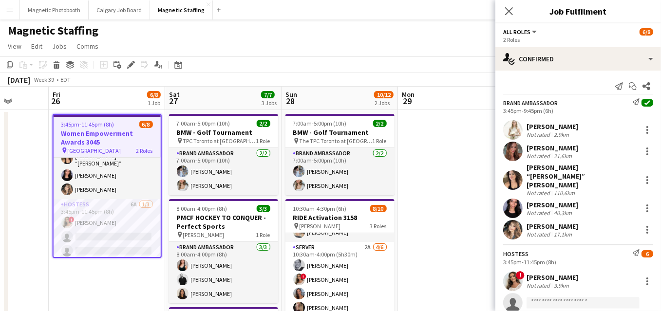
scroll to position [50, 0]
click at [63, 45] on span "Jobs" at bounding box center [59, 46] width 15 height 9
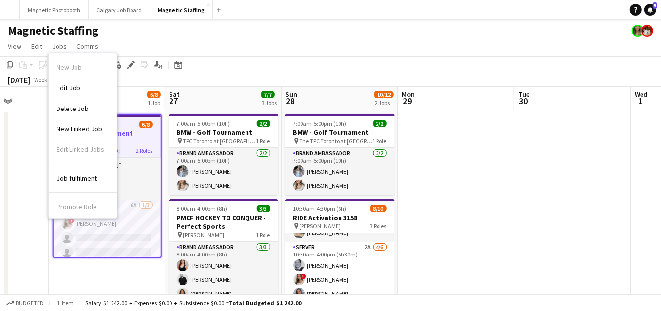
click at [134, 146] on app-job-card "3:45pm-11:45pm (8h) 6/8 Women Empowerment Awards 3045 pin Toronto 2 Roles Brand…" at bounding box center [107, 186] width 109 height 144
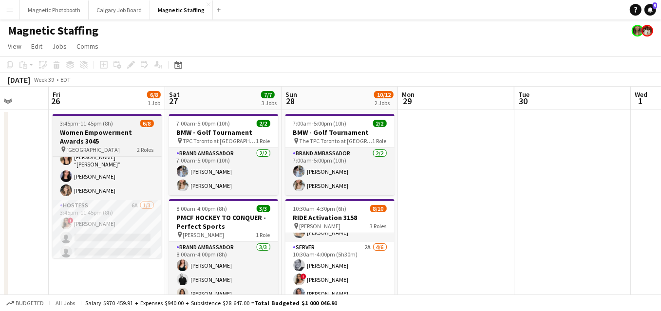
click at [124, 133] on h3 "Women Empowerment Awards 3045" at bounding box center [107, 137] width 109 height 18
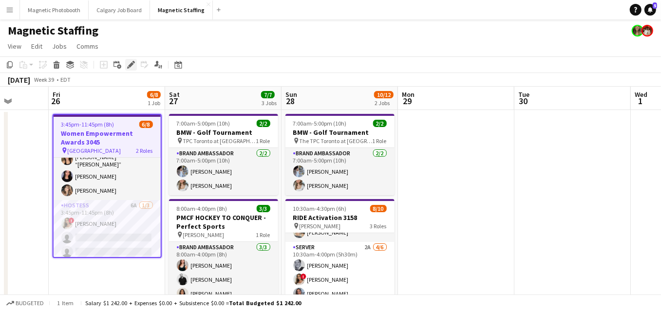
click at [131, 67] on icon "Edit" at bounding box center [131, 65] width 8 height 8
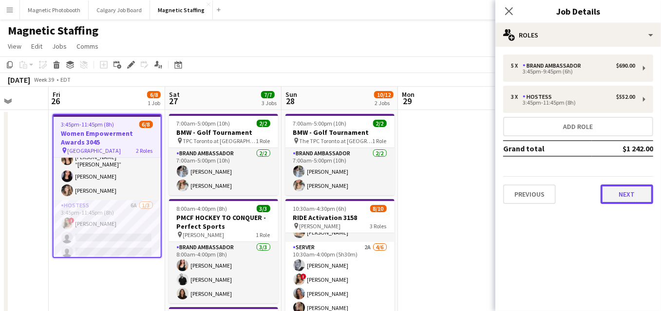
click at [635, 195] on button "Next" at bounding box center [626, 194] width 53 height 19
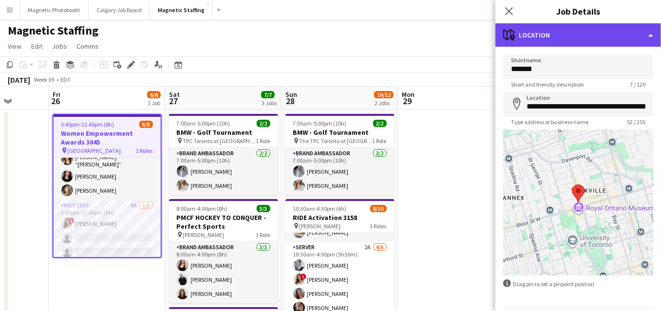
click at [655, 35] on div "maps-pin-1 Location" at bounding box center [578, 34] width 166 height 23
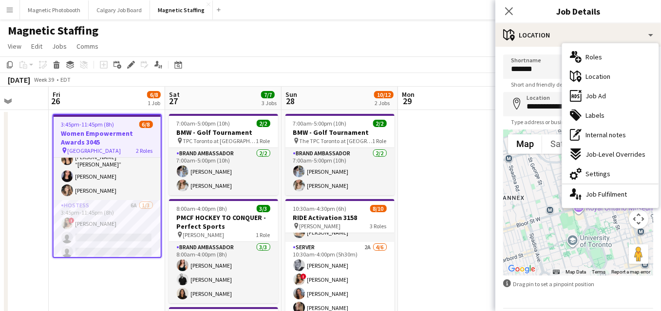
click at [569, 231] on div at bounding box center [578, 203] width 150 height 146
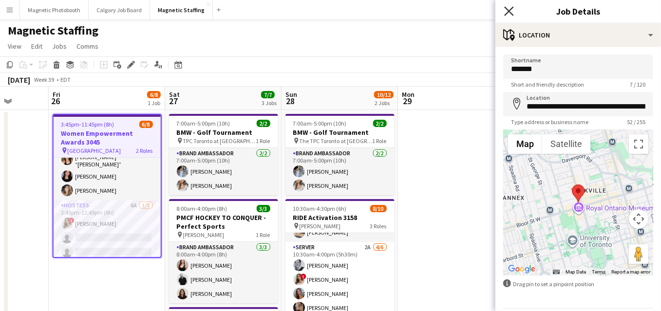
click at [510, 10] on icon "Close pop-in" at bounding box center [508, 10] width 9 height 9
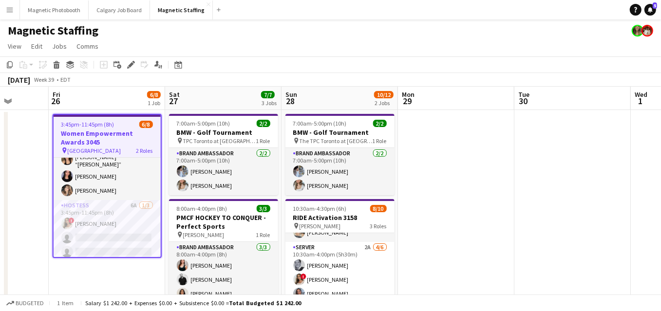
click at [83, 135] on h3 "Women Empowerment Awards 3045" at bounding box center [107, 138] width 107 height 18
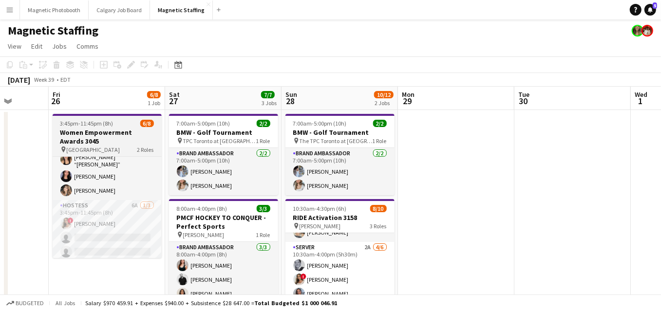
click at [83, 135] on h3 "Women Empowerment Awards 3045" at bounding box center [107, 137] width 109 height 18
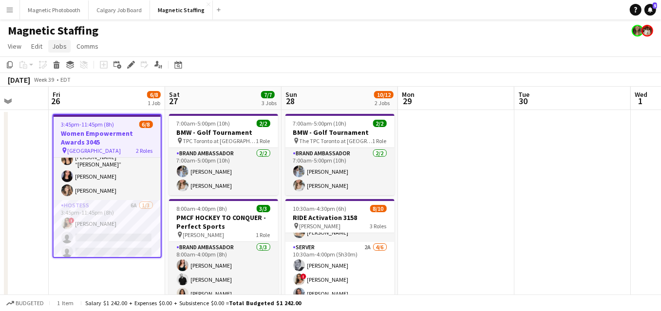
click at [63, 48] on span "Jobs" at bounding box center [59, 46] width 15 height 9
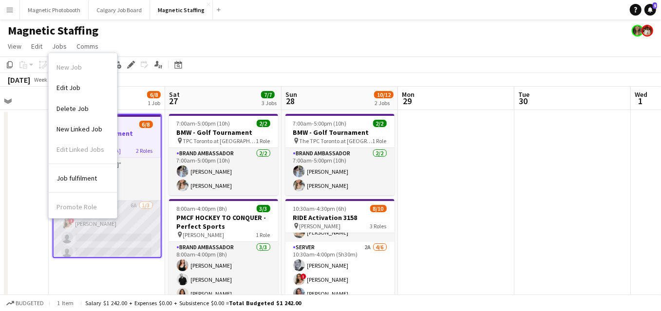
click at [147, 249] on app-card-role "Hostess 6A 1/3 3:45pm-11:45pm (8h) ! Emily Vandongen single-neutral-actions sin…" at bounding box center [107, 230] width 107 height 61
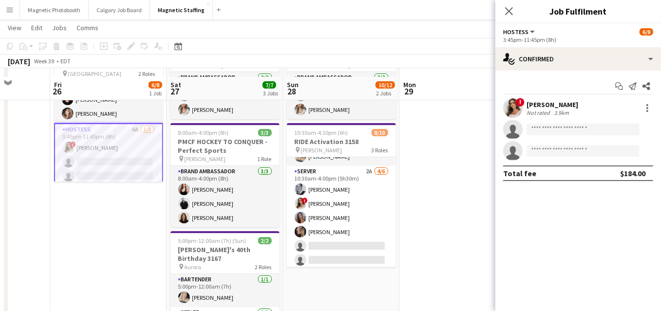
scroll to position [84, 0]
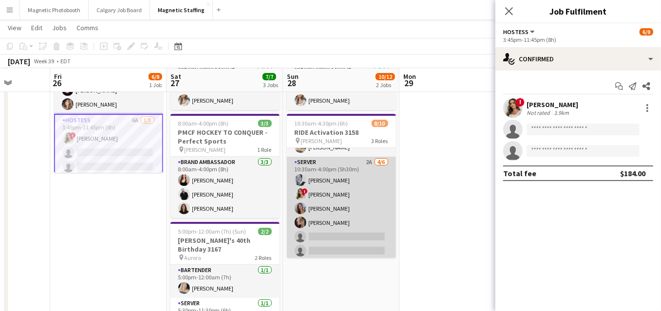
click at [350, 218] on app-card-role "Server 2A [DATE] 10:30am-4:00pm (5h30m) [PERSON_NAME] ! [PERSON_NAME] [PERSON_N…" at bounding box center [341, 209] width 109 height 104
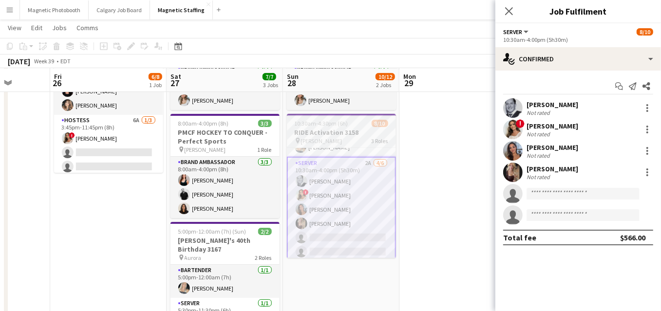
click at [311, 138] on span "[PERSON_NAME]" at bounding box center [321, 140] width 41 height 7
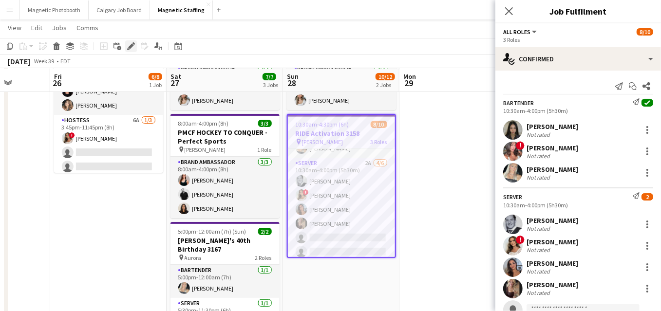
click at [131, 47] on icon "Edit" at bounding box center [131, 46] width 8 height 8
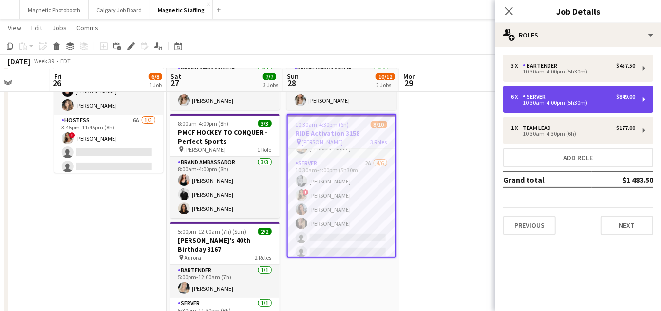
click at [561, 101] on div "10:30am-4:00pm (5h30m)" at bounding box center [573, 102] width 124 height 5
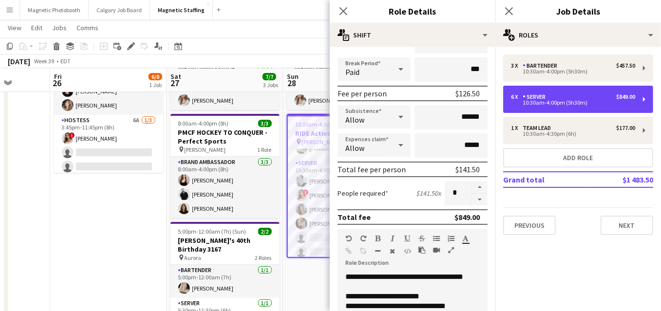
scroll to position [111, 0]
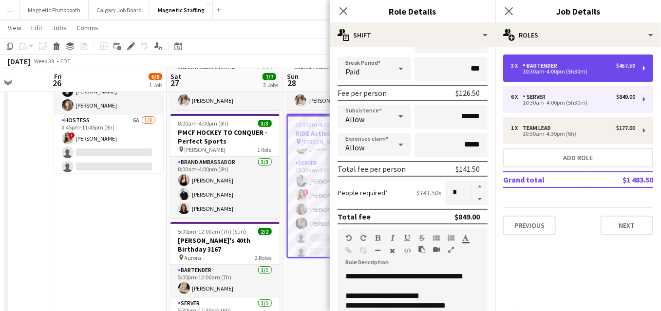
click at [569, 67] on div "3 x Bartender $457.50" at bounding box center [573, 65] width 124 height 7
type input "*********"
type input "******"
type input "*"
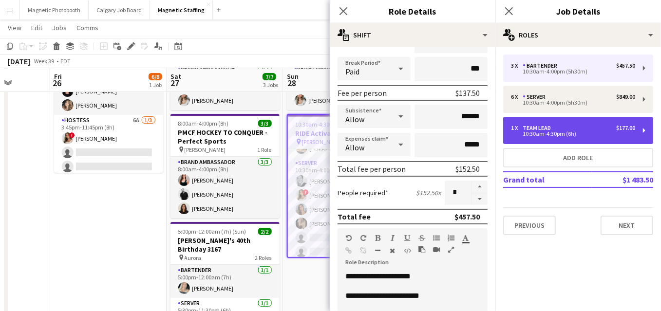
click at [552, 128] on div "Team Lead" at bounding box center [538, 128] width 32 height 7
type input "*********"
type input "*****"
type input "******"
type input "*"
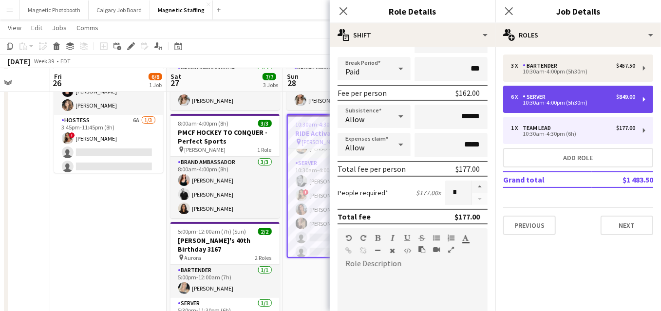
click at [575, 111] on div "6 x Server $849.00 10:30am-4:00pm (5h30m)" at bounding box center [578, 99] width 150 height 27
type input "******"
type input "*****"
type input "******"
type input "*"
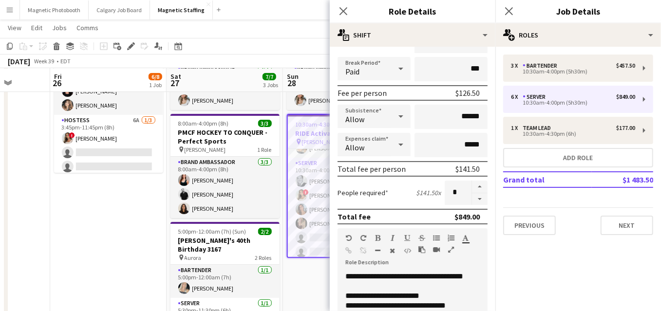
click at [580, 84] on div "3 x Bartender $457.50 10:30am-4:00pm (5h30m) 6 x Server $849.00 10:30am-4:00pm …" at bounding box center [578, 145] width 166 height 181
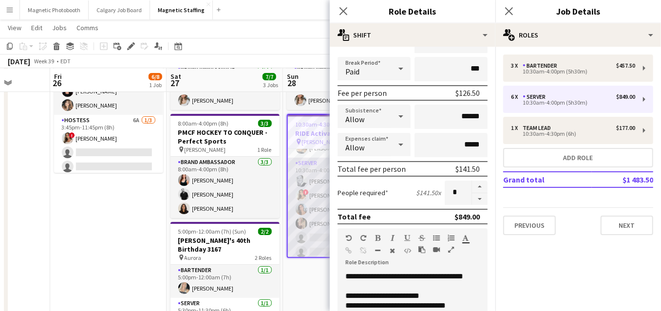
click at [309, 220] on app-card-role "Server 2A [DATE] 10:30am-4:00pm (5h30m) [PERSON_NAME] ! [PERSON_NAME] [PERSON_N…" at bounding box center [341, 210] width 107 height 104
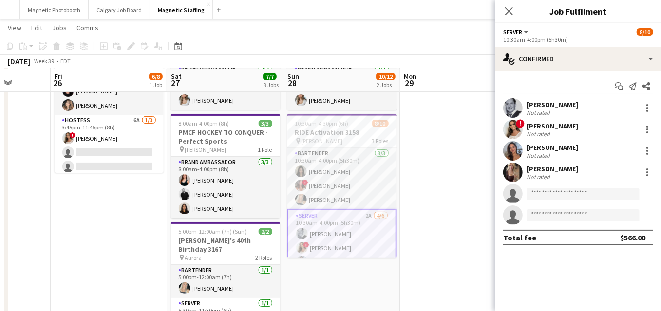
scroll to position [90, 0]
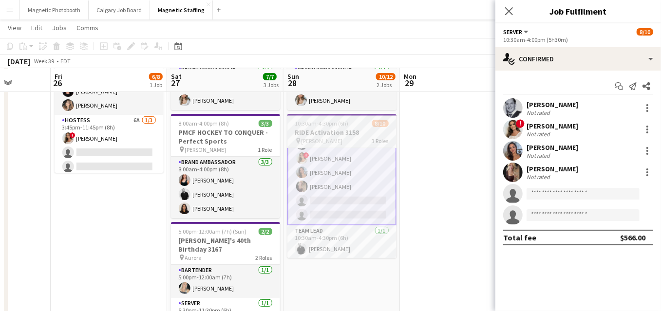
click at [333, 130] on h3 "RIDE Activation 3158" at bounding box center [341, 132] width 109 height 9
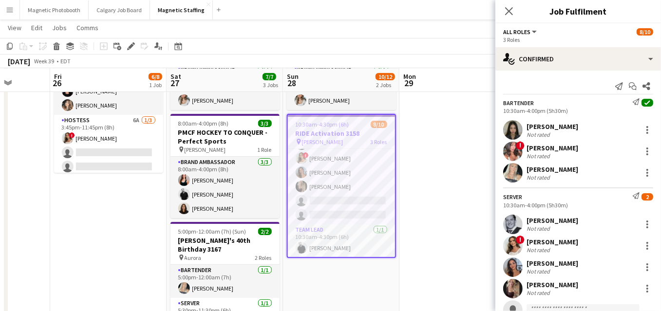
scroll to position [89, 0]
click at [130, 45] on icon at bounding box center [130, 46] width 5 height 5
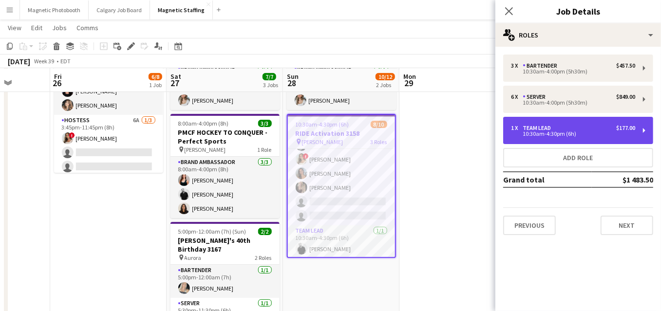
click at [549, 133] on div "10:30am-4:30pm (6h)" at bounding box center [573, 133] width 124 height 5
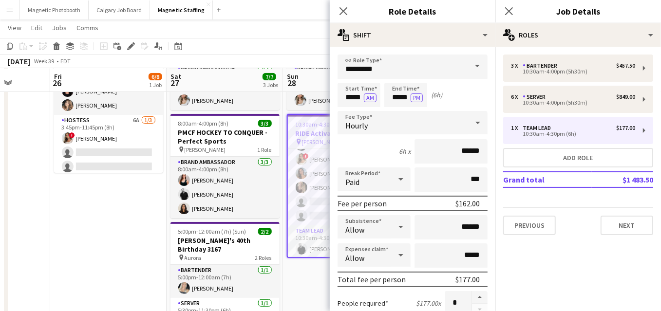
click at [562, 85] on div "3 x Bartender $457.50 10:30am-4:00pm (5h30m) 6 x Server $849.00 10:30am-4:00pm …" at bounding box center [578, 145] width 166 height 181
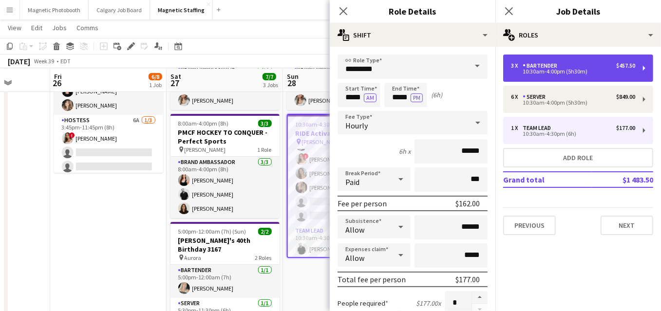
click at [565, 59] on div "3 x Bartender $457.50 10:30am-4:00pm (5h30m)" at bounding box center [578, 68] width 150 height 27
type input "*********"
type input "*****"
type input "******"
type input "*"
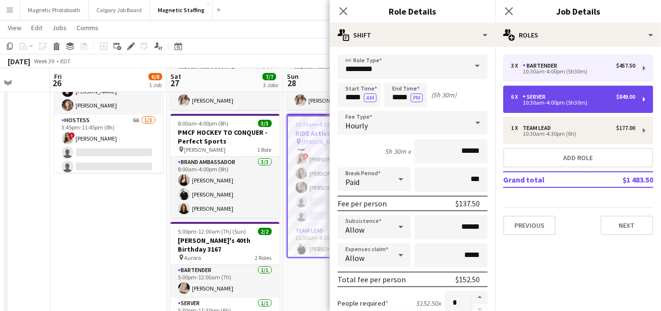
click at [536, 87] on div "6 x Server $849.00 10:30am-4:00pm (5h30m)" at bounding box center [578, 99] width 150 height 27
type input "******"
type input "*"
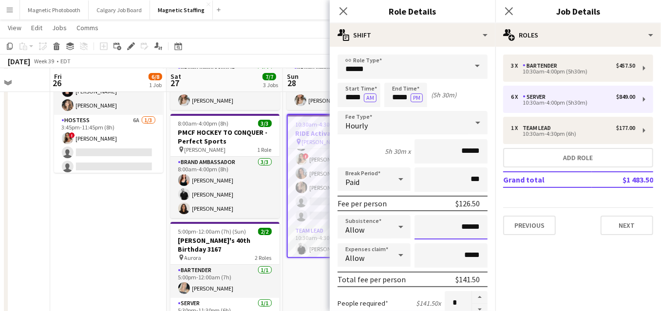
drag, startPoint x: 480, startPoint y: 227, endPoint x: 364, endPoint y: 205, distance: 118.0
type input "*****"
drag, startPoint x: 483, startPoint y: 150, endPoint x: 355, endPoint y: 138, distance: 128.2
click at [356, 143] on div "5h 30m x ******" at bounding box center [412, 151] width 150 height 24
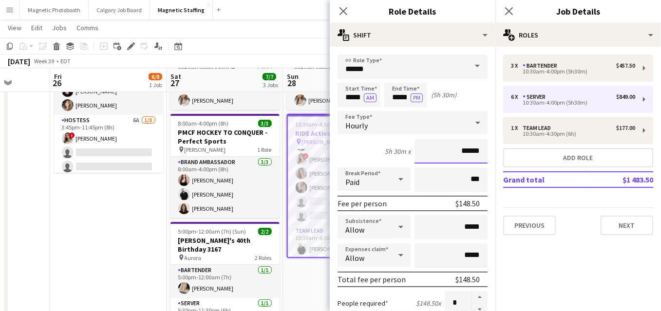
type input "******"
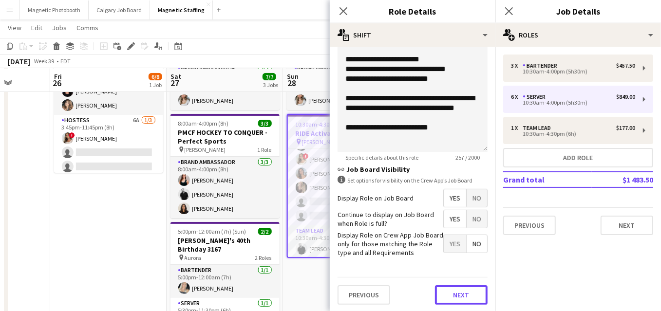
click at [456, 295] on button "Next" at bounding box center [461, 294] width 53 height 19
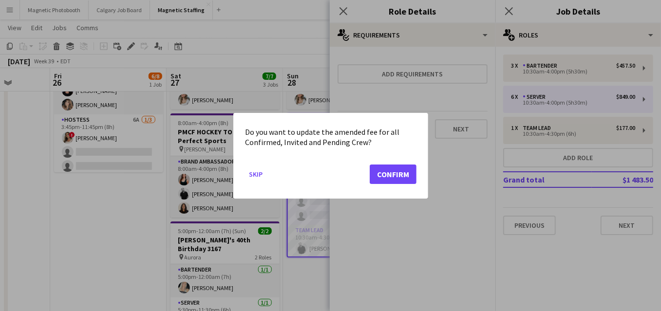
scroll to position [0, 0]
click at [396, 175] on button "Confirm" at bounding box center [393, 173] width 47 height 19
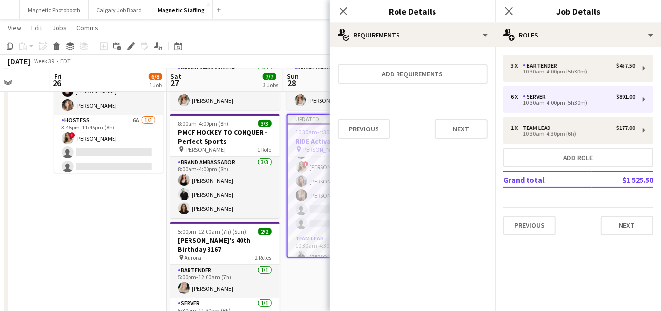
click at [470, 117] on div "Previous Next" at bounding box center [412, 129] width 150 height 36
click at [464, 125] on button "Next" at bounding box center [461, 128] width 53 height 19
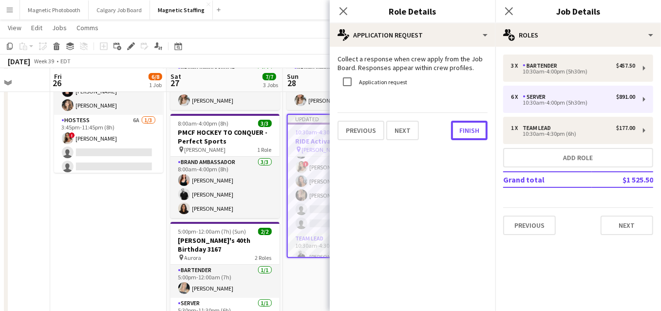
click at [464, 125] on button "Finish" at bounding box center [469, 130] width 37 height 19
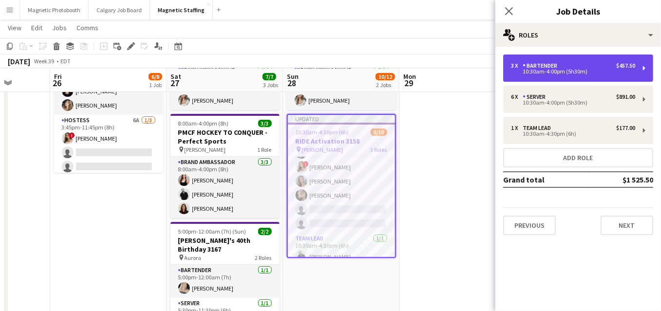
click at [548, 64] on div "Bartender" at bounding box center [541, 65] width 38 height 7
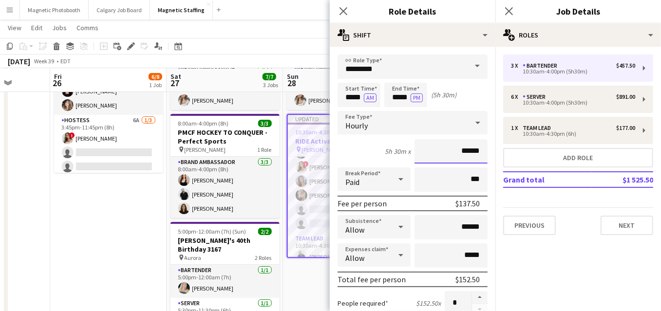
drag, startPoint x: 483, startPoint y: 151, endPoint x: 428, endPoint y: 149, distance: 55.0
click at [429, 151] on input "******" at bounding box center [450, 151] width 73 height 24
type input "******"
drag, startPoint x: 480, startPoint y: 230, endPoint x: 409, endPoint y: 223, distance: 71.5
click at [411, 227] on div "Subsistence Allow ******" at bounding box center [412, 227] width 150 height 24
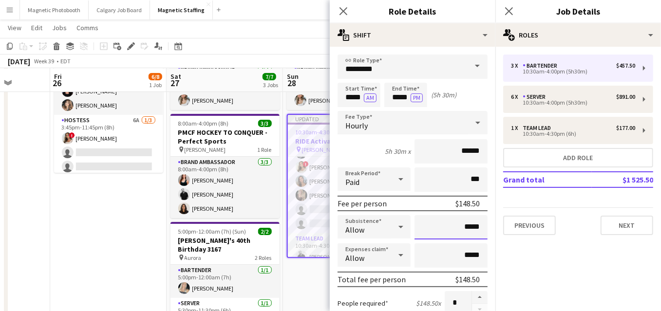
scroll to position [347, 0]
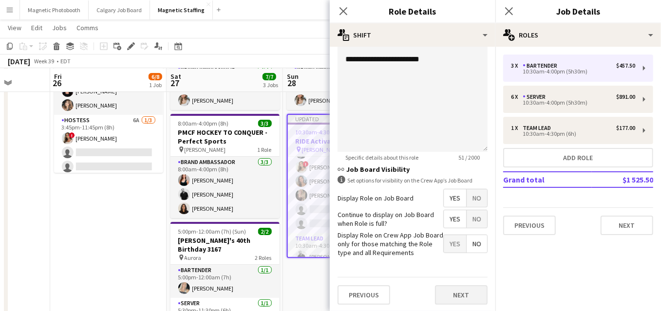
type input "*****"
click at [471, 297] on button "Next" at bounding box center [461, 294] width 53 height 19
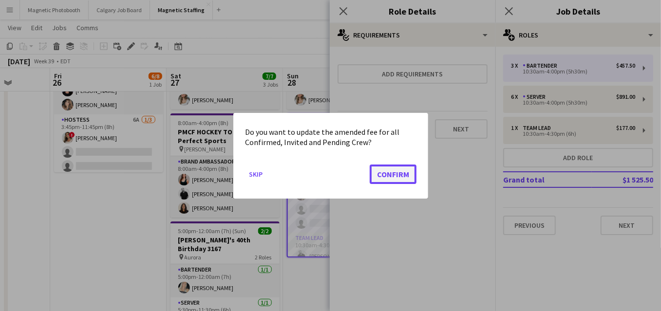
click at [402, 177] on button "Confirm" at bounding box center [393, 173] width 47 height 19
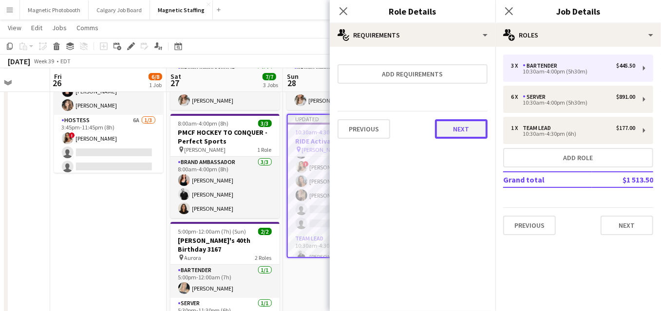
click at [466, 132] on button "Next" at bounding box center [461, 128] width 53 height 19
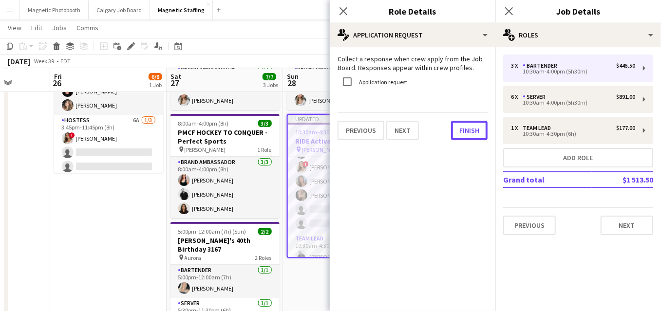
click at [466, 132] on button "Finish" at bounding box center [469, 130] width 37 height 19
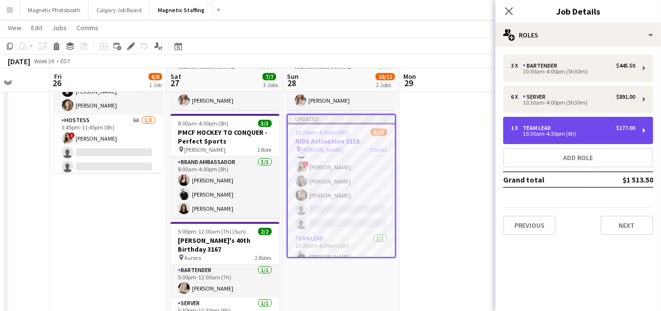
click at [545, 132] on div "10:30am-4:30pm (6h)" at bounding box center [573, 133] width 124 height 5
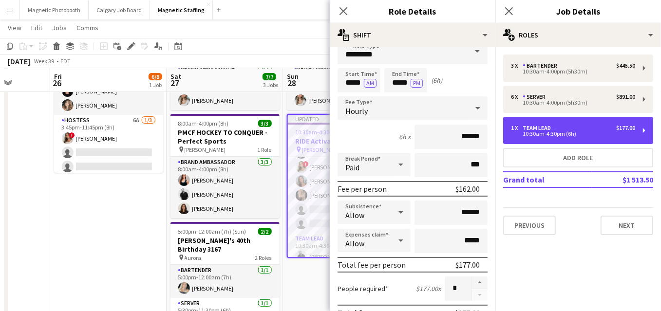
scroll to position [15, 0]
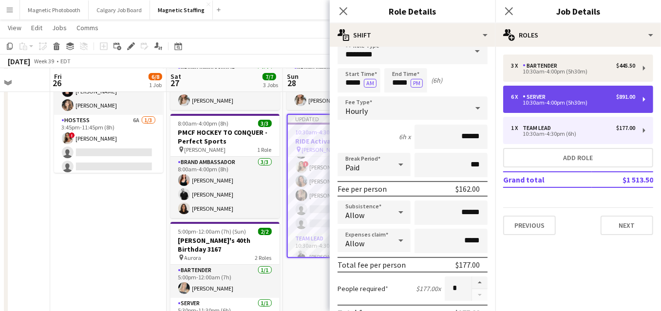
click at [519, 97] on div "6 x" at bounding box center [517, 96] width 12 height 7
type input "******"
type input "*****"
type input "*"
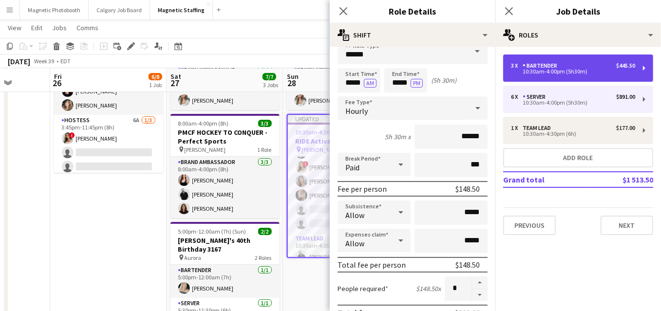
click at [543, 76] on div "3 x Bartender $445.50 10:30am-4:00pm (5h30m)" at bounding box center [578, 68] width 150 height 27
type input "*********"
type input "*"
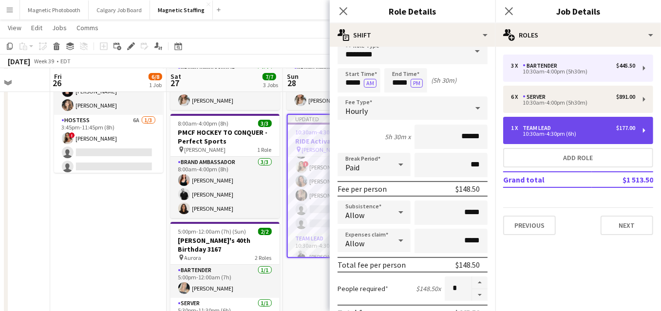
click at [547, 132] on div "10:30am-4:30pm (6h)" at bounding box center [573, 133] width 124 height 5
type input "*********"
type input "*****"
type input "******"
type input "*"
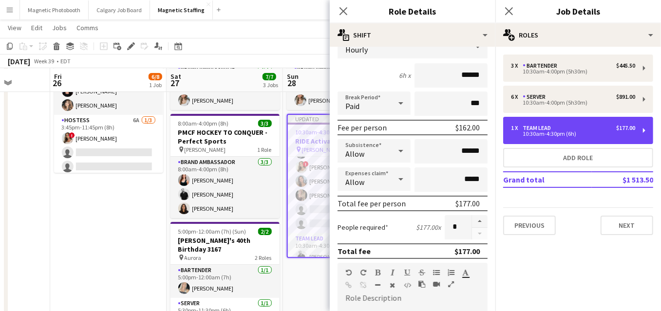
scroll to position [86, 0]
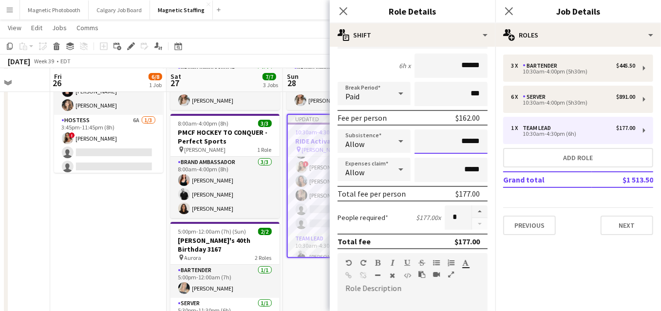
drag, startPoint x: 480, startPoint y: 143, endPoint x: 379, endPoint y: 136, distance: 101.5
click at [380, 139] on div "Subsistence Allow ******" at bounding box center [412, 142] width 150 height 24
type input "*****"
drag, startPoint x: 454, startPoint y: 66, endPoint x: 313, endPoint y: 64, distance: 140.7
click at [326, 66] on body "Menu Boards Boards Boards All jobs Status Workforce Workforce My Workforce Recr…" at bounding box center [330, 288] width 661 height 745
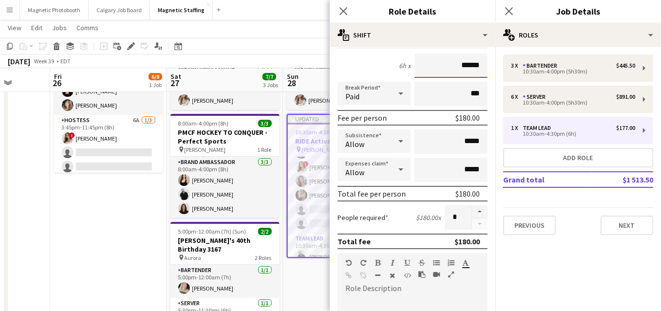
type input "******"
click at [490, 175] on form "link Role Type ********* Start Time ***** AM End Time ***** PM (6h) Fee Type Ho…" at bounding box center [413, 246] width 166 height 555
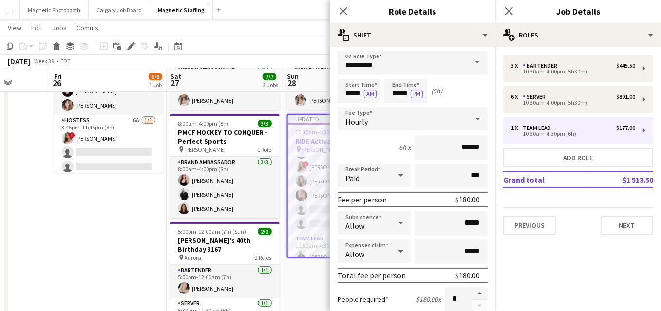
scroll to position [297, 0]
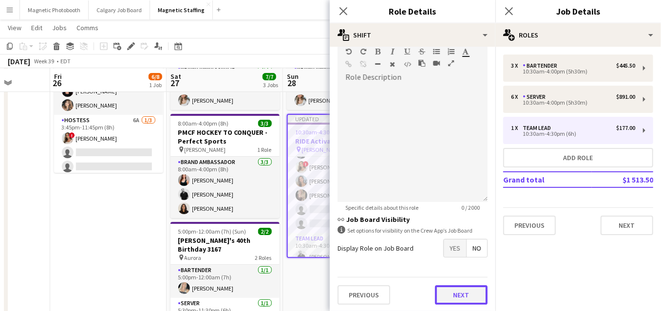
click at [473, 293] on button "Next" at bounding box center [461, 294] width 53 height 19
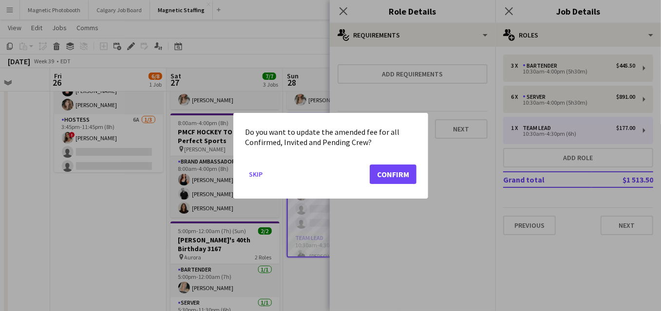
scroll to position [0, 0]
click at [392, 171] on button "Confirm" at bounding box center [393, 173] width 47 height 19
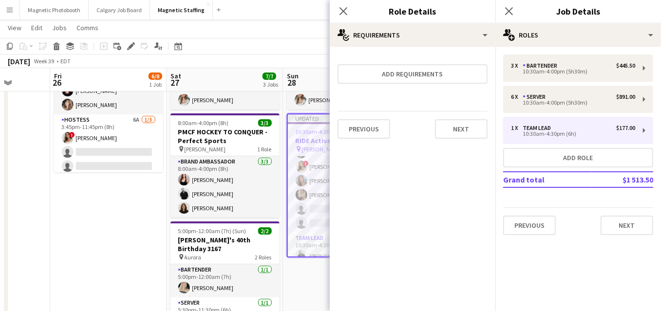
scroll to position [84, 0]
click at [456, 129] on button "Next" at bounding box center [461, 128] width 53 height 19
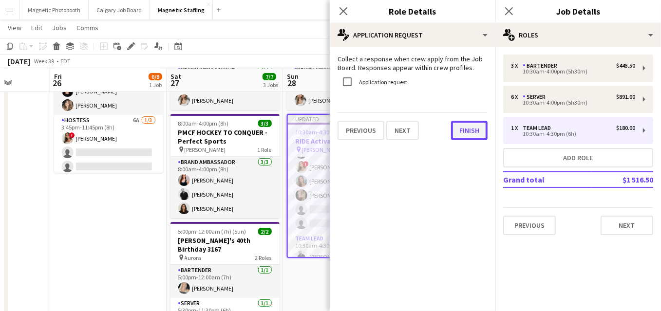
click at [475, 129] on button "Finish" at bounding box center [469, 130] width 37 height 19
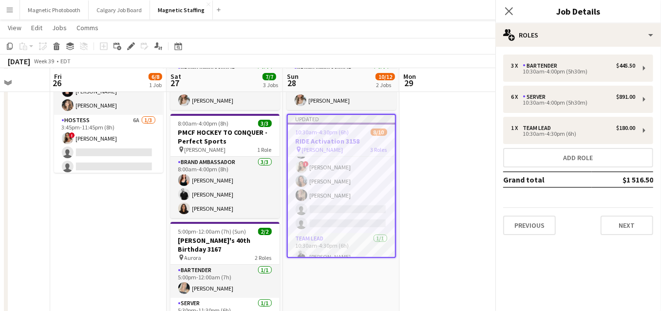
click at [425, 43] on app-toolbar "Copy Paste Paste Command V Paste with crew Command Shift V Paste linked Job Del…" at bounding box center [330, 46] width 661 height 17
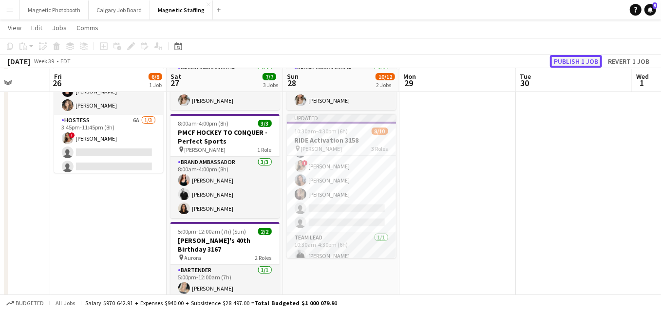
click at [582, 59] on button "Publish 1 job" at bounding box center [576, 61] width 52 height 13
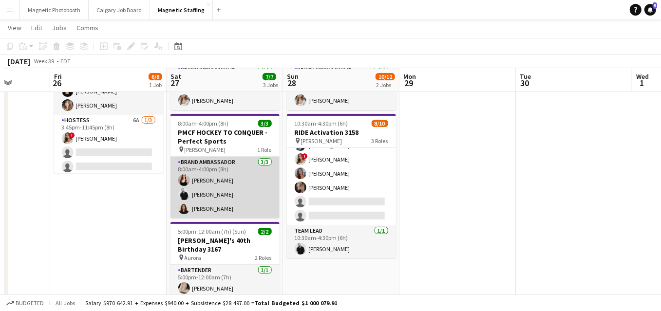
scroll to position [0, 0]
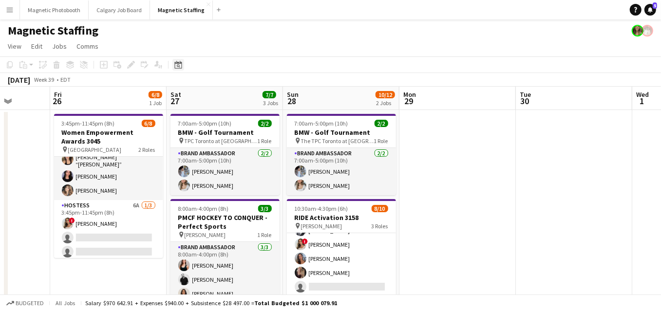
click at [174, 64] on icon at bounding box center [177, 65] width 7 height 8
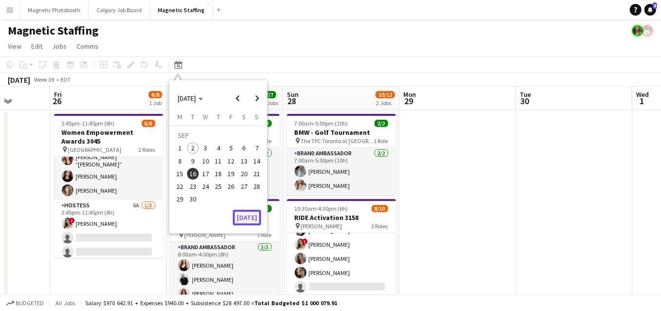
click at [248, 219] on button "[DATE]" at bounding box center [247, 218] width 28 height 16
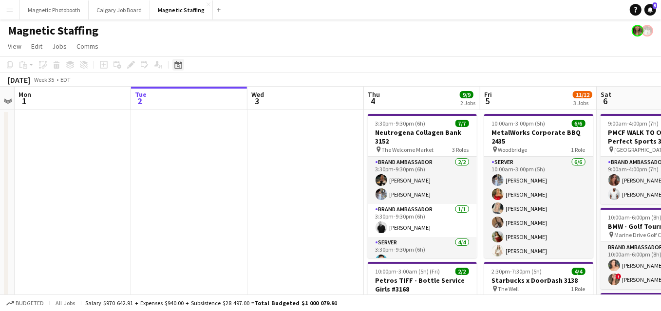
click at [183, 61] on div "Date picker" at bounding box center [178, 65] width 12 height 12
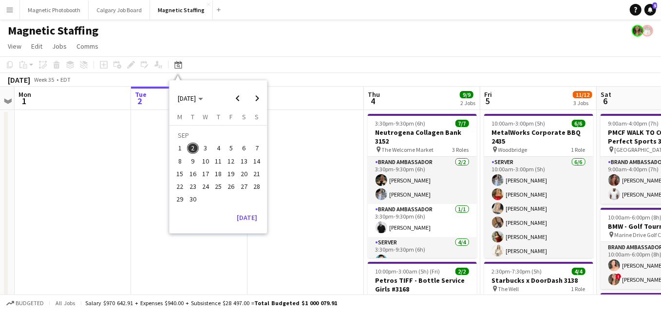
click at [245, 158] on span "13" at bounding box center [244, 161] width 12 height 12
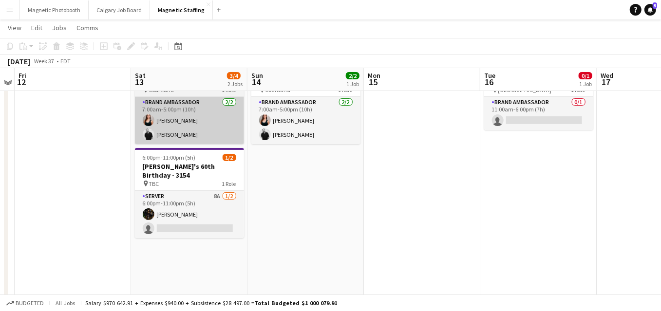
scroll to position [58, 0]
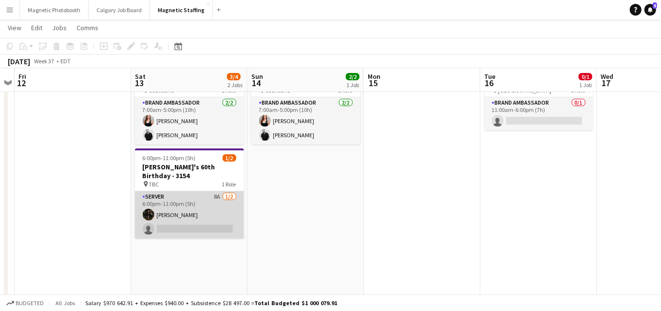
click at [162, 220] on app-card-role "Server 8A 1/2 6:00pm-11:00pm (5h) Hanna Lee single-neutral-actions" at bounding box center [189, 214] width 109 height 47
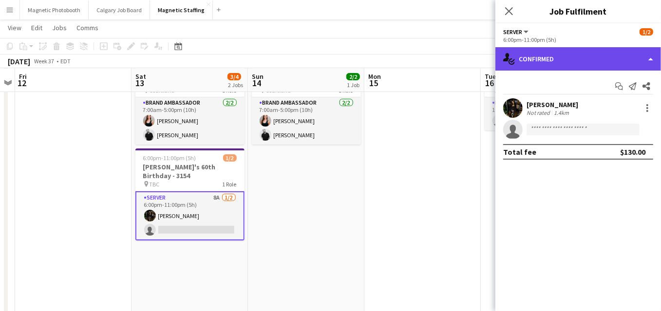
click at [589, 54] on div "single-neutral-actions-check-2 Confirmed" at bounding box center [578, 58] width 166 height 23
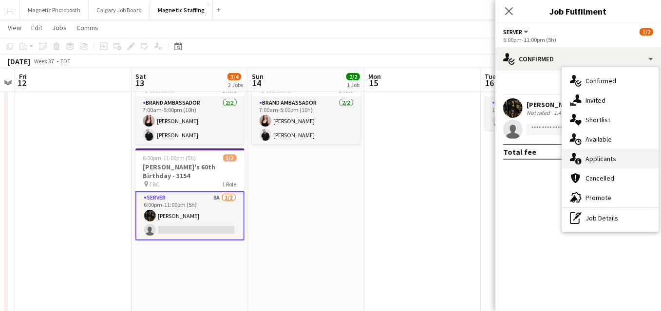
click at [592, 155] on span "Applicants" at bounding box center [600, 158] width 31 height 9
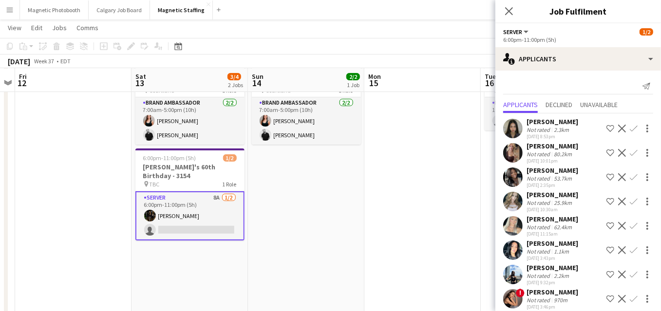
scroll to position [8, 0]
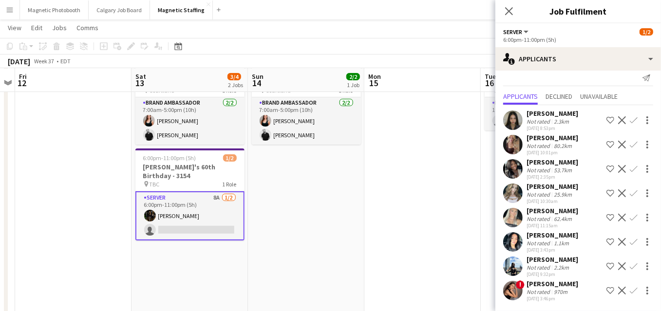
click at [634, 242] on app-icon "Confirm" at bounding box center [634, 242] width 8 height 8
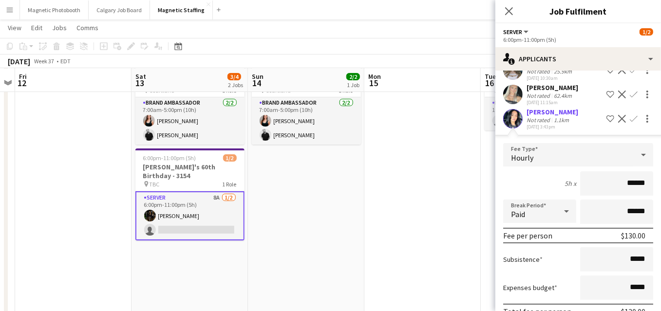
scroll to position [228, 0]
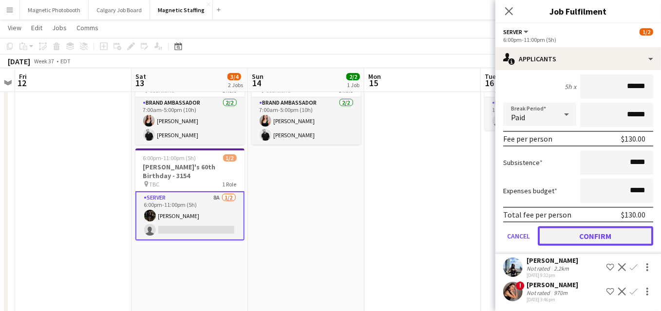
click at [590, 238] on button "Confirm" at bounding box center [595, 235] width 115 height 19
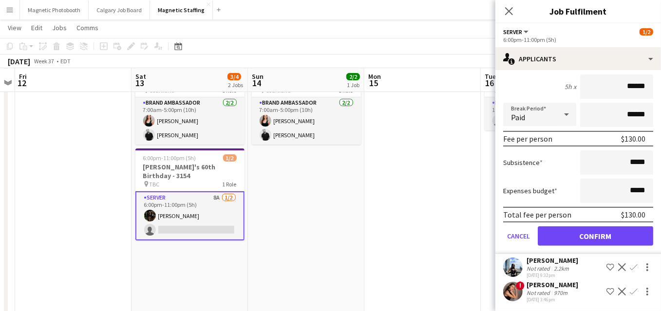
scroll to position [0, 0]
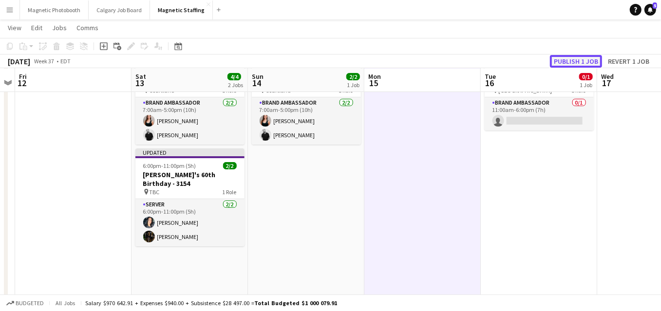
click at [579, 58] on button "Publish 1 job" at bounding box center [576, 61] width 52 height 13
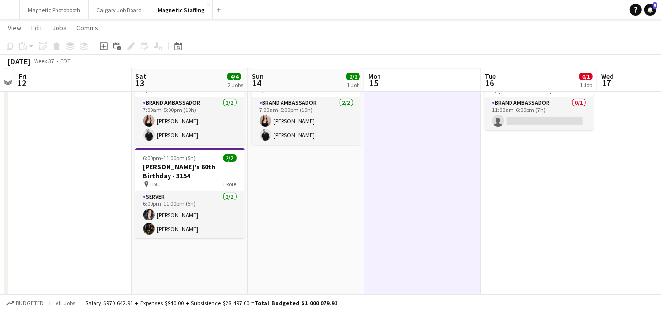
click at [175, 160] on span "6:00pm-11:00pm (5h)" at bounding box center [169, 157] width 53 height 7
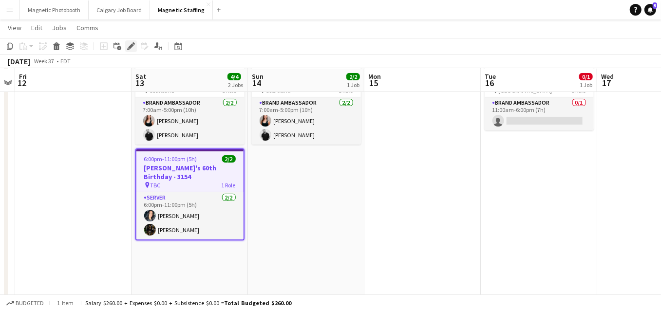
click at [129, 49] on icon "Edit" at bounding box center [131, 46] width 8 height 8
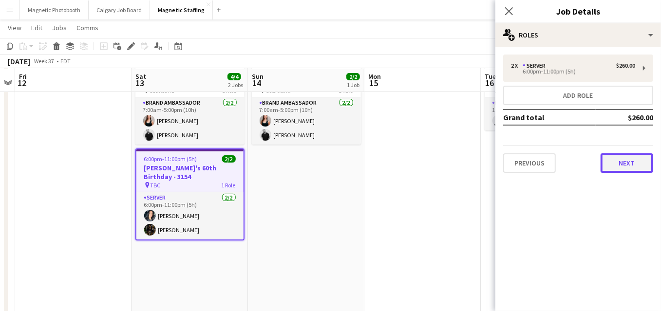
click at [621, 169] on button "Next" at bounding box center [626, 162] width 53 height 19
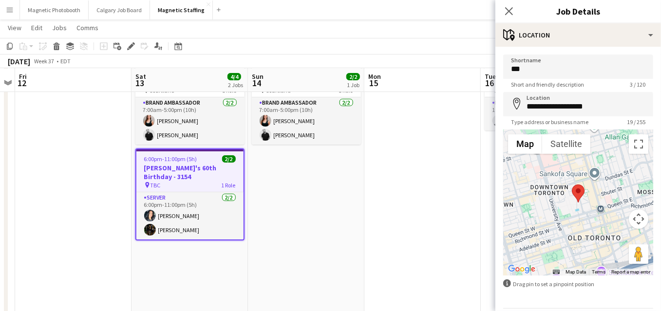
click at [537, 82] on span "Short and friendly description" at bounding box center [547, 84] width 89 height 7
drag, startPoint x: 524, startPoint y: 70, endPoint x: 469, endPoint y: 65, distance: 55.3
click at [470, 68] on body "Menu Boards Boards Boards All jobs Status Workforce Workforce My Workforce Recr…" at bounding box center [330, 314] width 661 height 745
type input "**********"
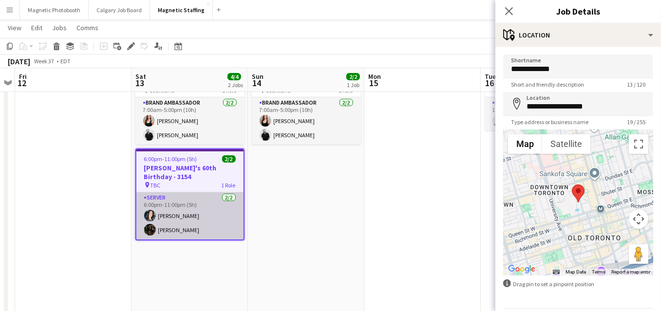
click at [170, 216] on app-card-role "Server 2/2 6:00pm-11:00pm (5h) Kiara Briones Hanna Lee" at bounding box center [189, 215] width 107 height 47
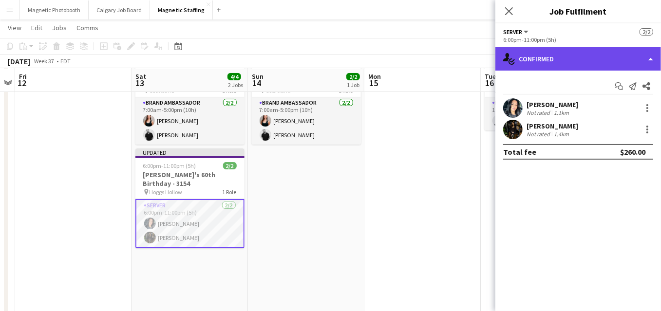
click at [538, 63] on div "single-neutral-actions-check-2 Confirmed" at bounding box center [578, 58] width 166 height 23
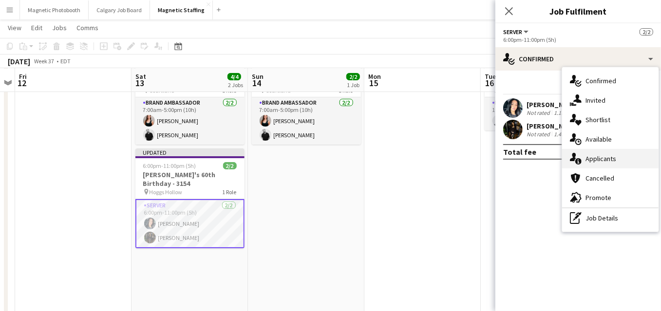
click at [580, 157] on icon "single-neutral-actions-information" at bounding box center [576, 159] width 12 height 12
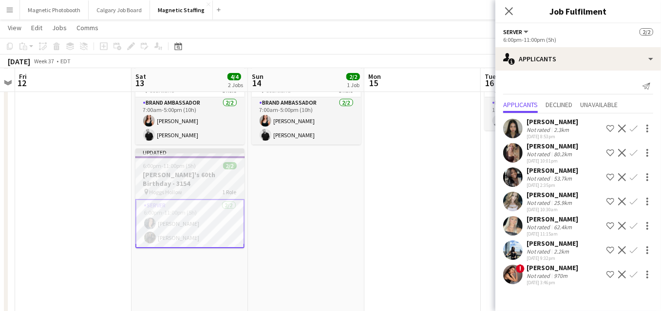
click at [176, 176] on h3 "[PERSON_NAME]'s 60th Birthday - 3154" at bounding box center [189, 179] width 109 height 18
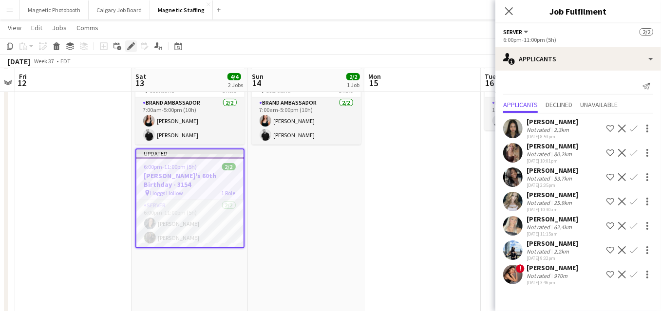
click at [128, 46] on icon "Edit" at bounding box center [131, 46] width 8 height 8
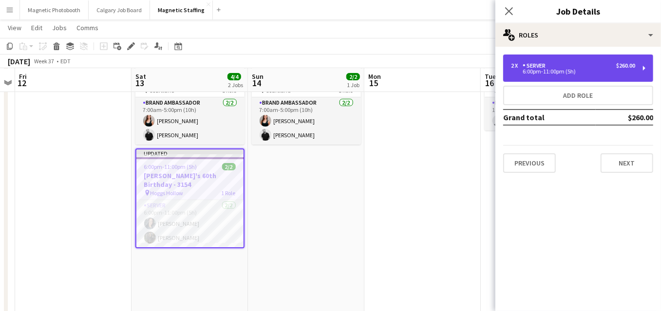
click at [617, 65] on div "$260.00" at bounding box center [625, 65] width 19 height 7
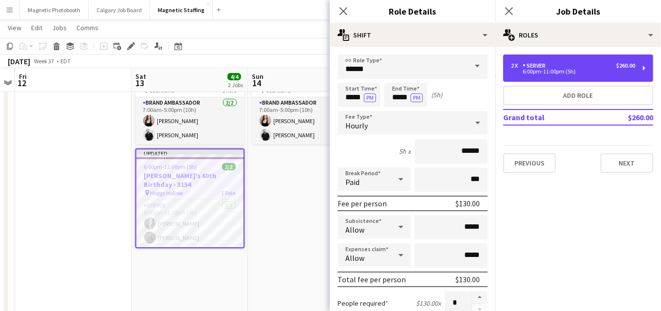
scroll to position [209, 0]
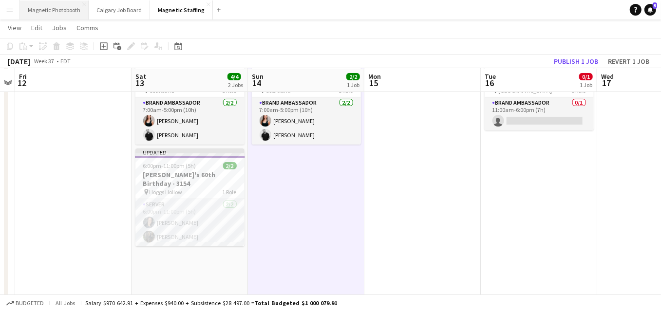
click at [56, 11] on button "Magnetic Photobooth Close" at bounding box center [54, 9] width 69 height 19
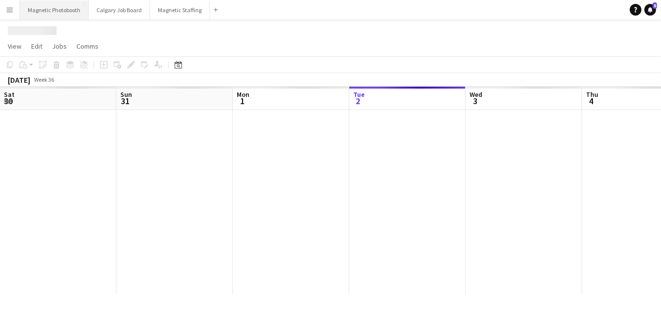
scroll to position [0, 233]
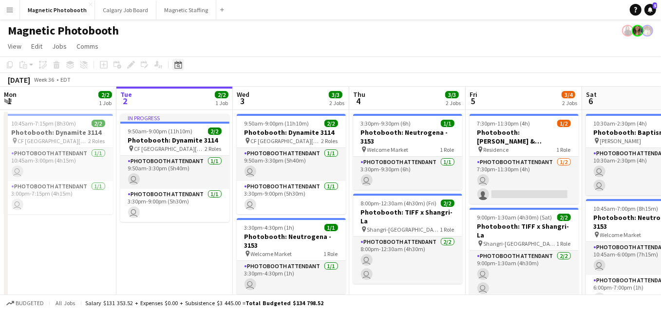
click at [177, 63] on icon at bounding box center [177, 65] width 7 height 8
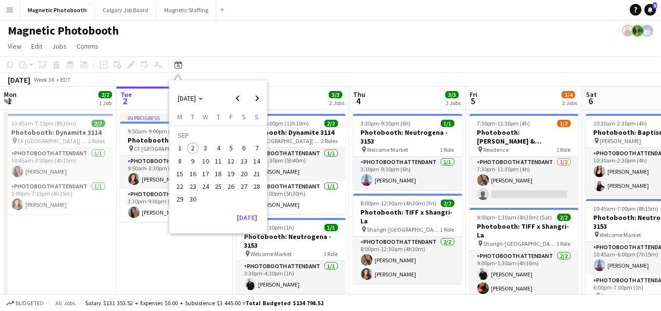
click at [243, 163] on span "13" at bounding box center [244, 161] width 12 height 12
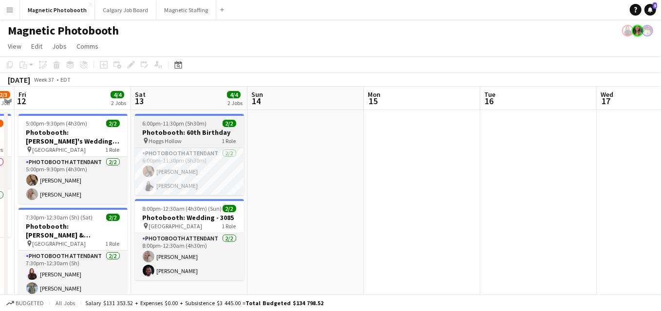
click at [191, 114] on div at bounding box center [189, 115] width 109 height 2
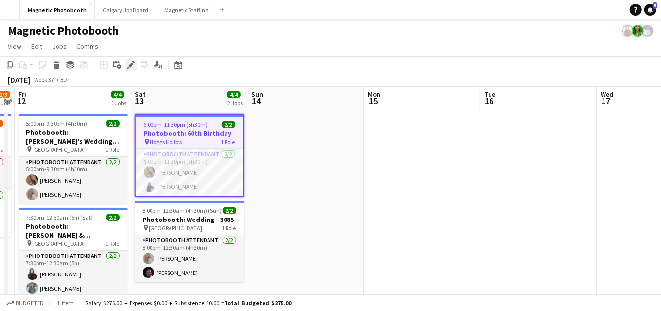
click at [125, 65] on div "Add job Add linked Job Edit Edit linked Job Applicants" at bounding box center [127, 65] width 75 height 12
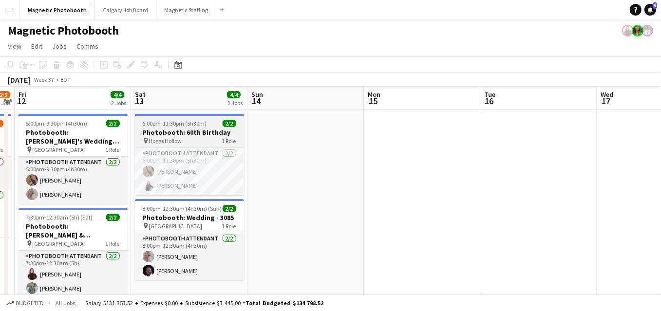
click at [179, 132] on h3 "Photobooth: 60th Birthday" at bounding box center [189, 132] width 109 height 9
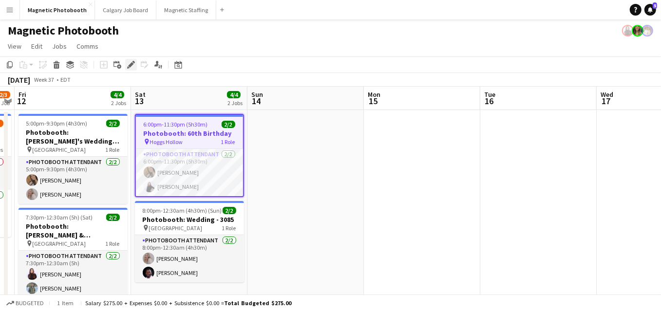
click at [130, 63] on icon "Edit" at bounding box center [131, 65] width 8 height 8
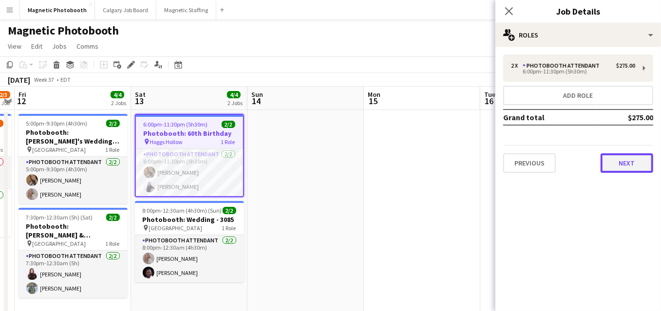
click at [617, 165] on button "Next" at bounding box center [626, 162] width 53 height 19
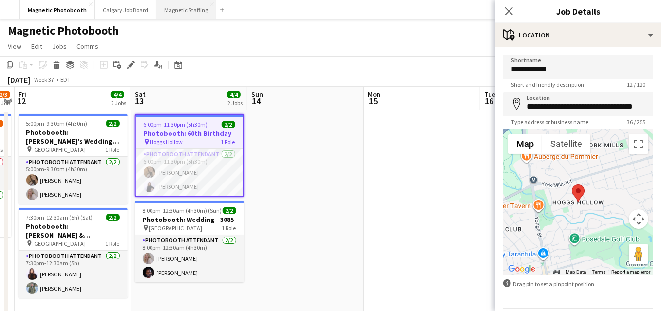
click at [174, 13] on button "Magnetic Staffing Close" at bounding box center [186, 9] width 60 height 19
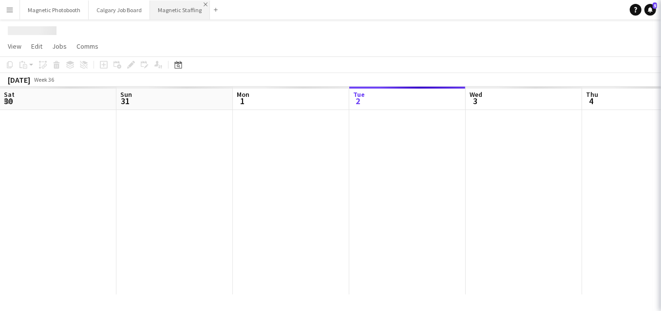
scroll to position [0, 233]
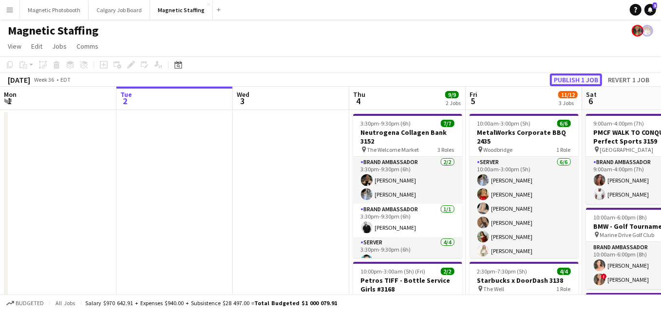
click at [579, 78] on button "Publish 1 job" at bounding box center [576, 80] width 52 height 13
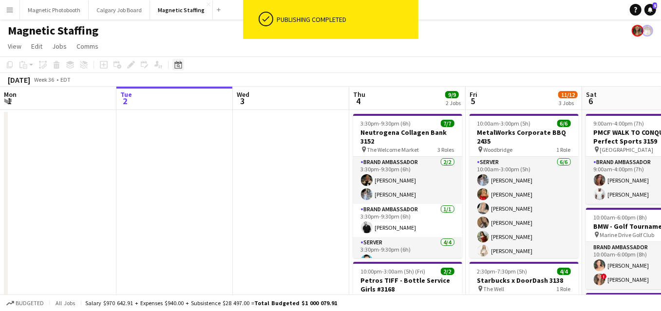
click at [181, 64] on icon "Date picker" at bounding box center [178, 65] width 8 height 8
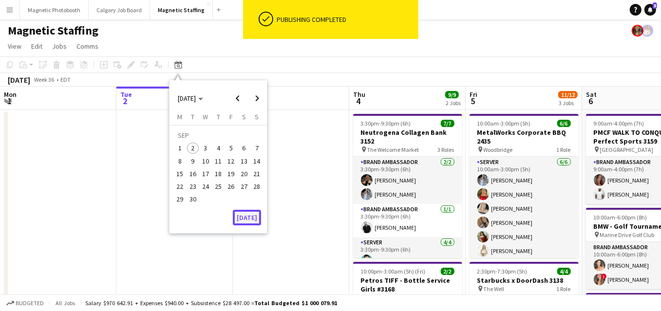
click at [245, 223] on button "[DATE]" at bounding box center [247, 218] width 28 height 16
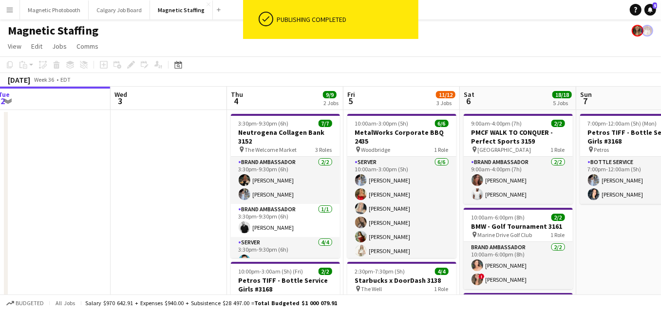
drag, startPoint x: 334, startPoint y: 202, endPoint x: 200, endPoint y: 196, distance: 134.1
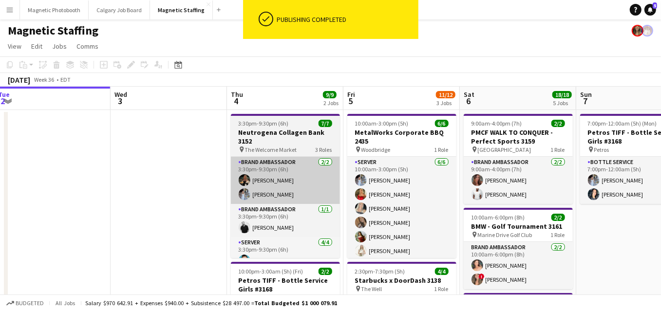
scroll to position [0, 404]
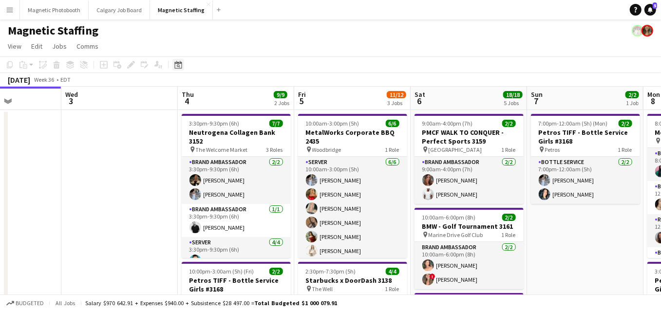
click at [177, 63] on icon at bounding box center [177, 65] width 7 height 8
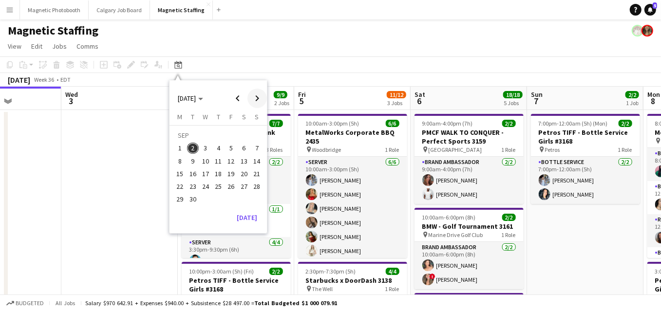
click at [253, 101] on span "Next month" at bounding box center [256, 98] width 19 height 19
click at [247, 92] on span "Previous month" at bounding box center [237, 98] width 19 height 19
click at [231, 176] on span "19" at bounding box center [231, 174] width 12 height 12
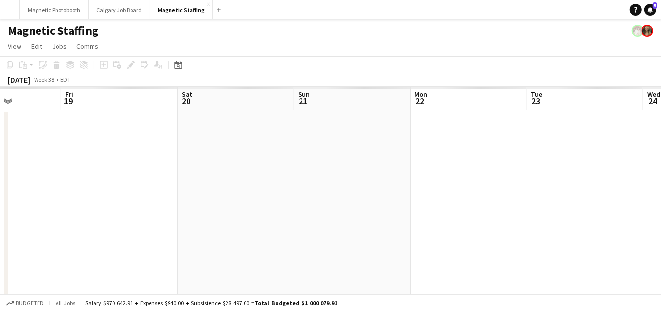
scroll to position [0, 335]
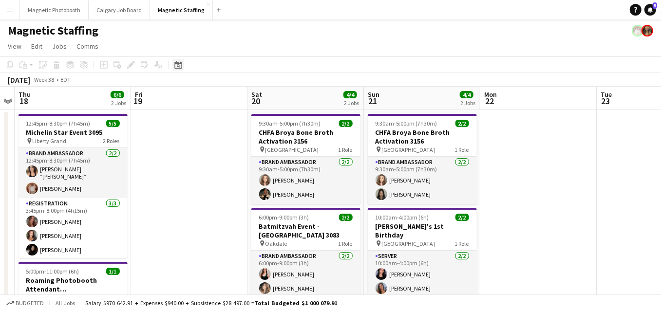
click at [178, 65] on icon "Date picker" at bounding box center [178, 65] width 8 height 8
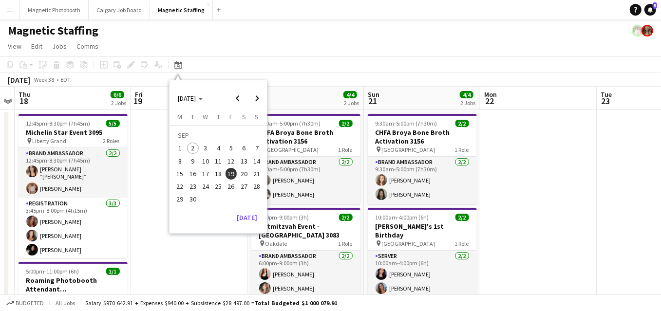
click at [205, 158] on span "10" at bounding box center [206, 161] width 12 height 12
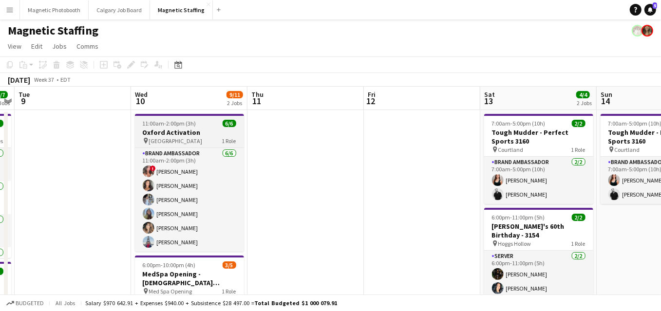
click at [168, 130] on h3 "Oxford Activation" at bounding box center [189, 132] width 109 height 9
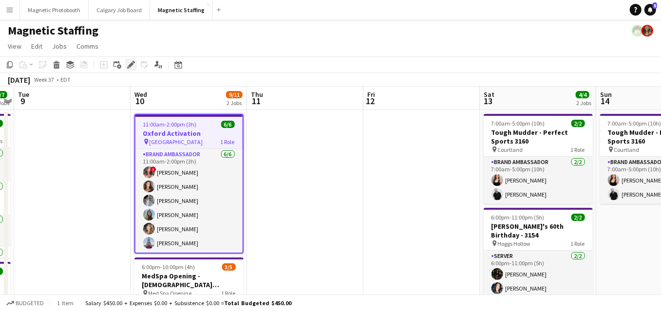
click at [132, 66] on icon "Edit" at bounding box center [131, 65] width 8 height 8
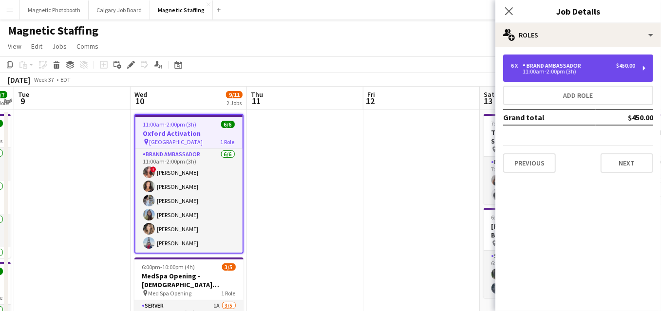
click at [586, 70] on div "11:00am-2:00pm (3h)" at bounding box center [573, 71] width 124 height 5
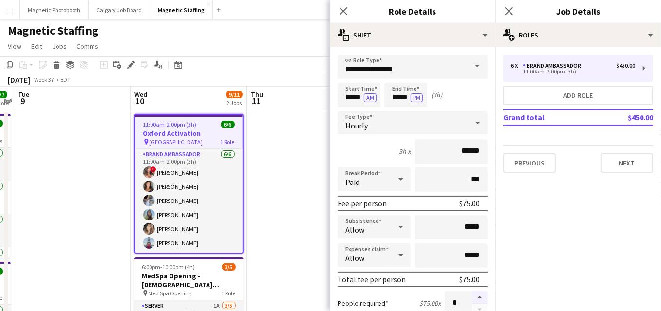
click at [483, 294] on button "button" at bounding box center [480, 297] width 16 height 13
type input "*"
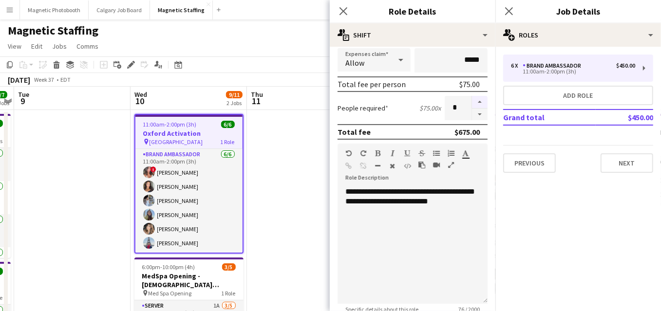
scroll to position [347, 0]
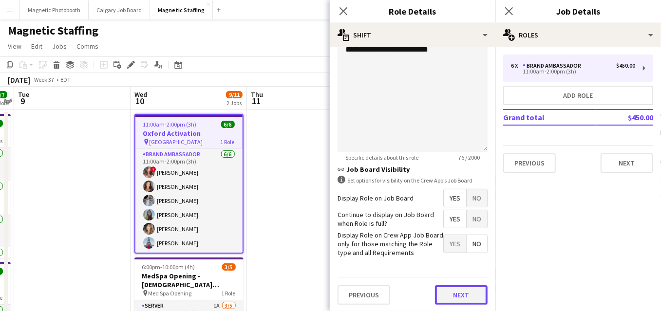
click at [475, 296] on button "Next" at bounding box center [461, 294] width 53 height 19
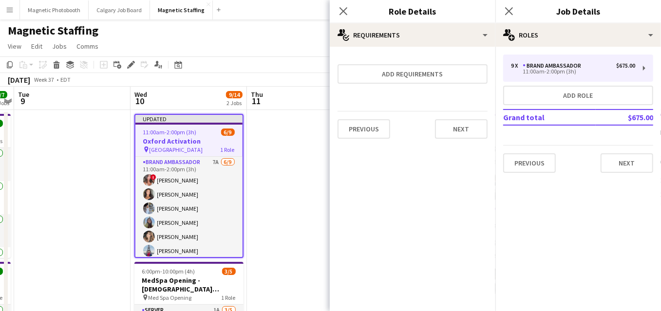
scroll to position [0, 0]
click at [462, 127] on button "Next" at bounding box center [461, 128] width 53 height 19
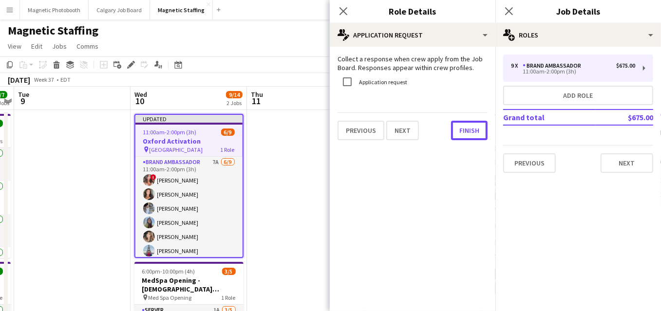
click at [462, 127] on button "Finish" at bounding box center [469, 130] width 37 height 19
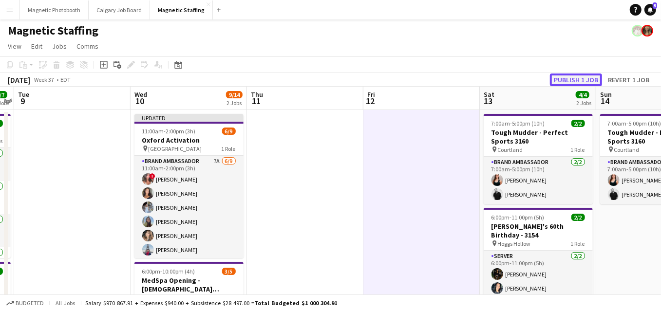
click at [568, 75] on button "Publish 1 job" at bounding box center [576, 80] width 52 height 13
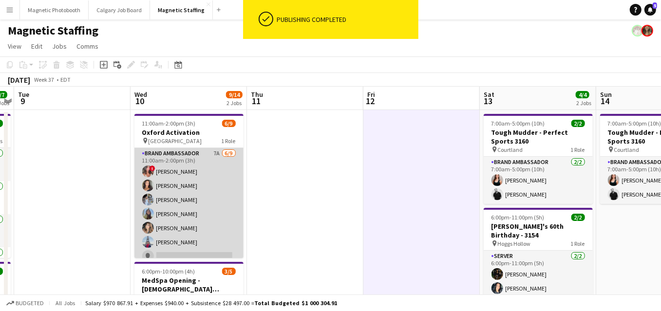
click at [194, 214] on app-card-role "Brand Ambassador 7A 6/9 11:00am-2:00pm (3h) ! Alyssa Curto Katelynn Espinosa He…" at bounding box center [188, 221] width 109 height 146
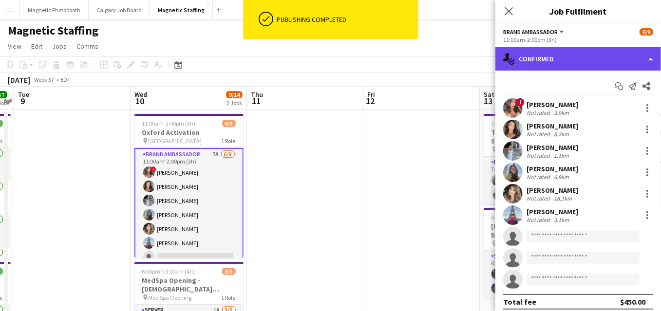
click at [572, 58] on div "single-neutral-actions-check-2 Confirmed" at bounding box center [578, 58] width 166 height 23
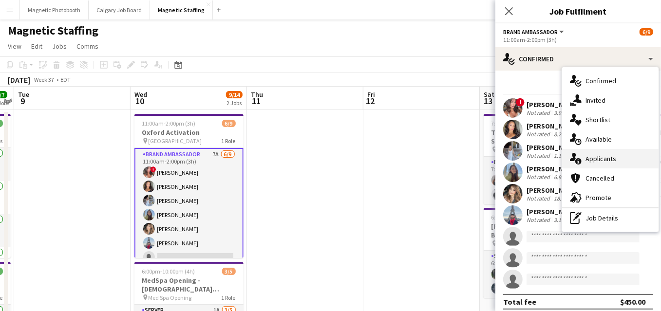
click at [591, 161] on span "Applicants" at bounding box center [600, 158] width 31 height 9
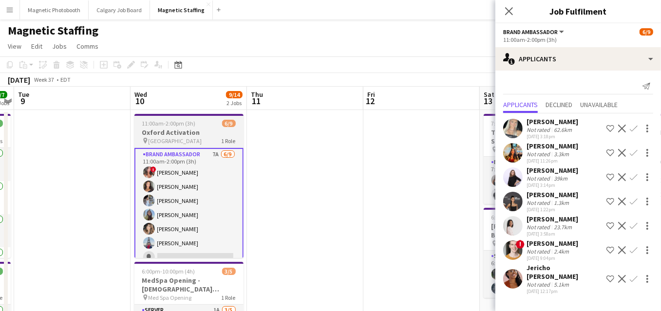
click at [208, 124] on div "11:00am-2:00pm (3h) 6/9" at bounding box center [188, 123] width 109 height 7
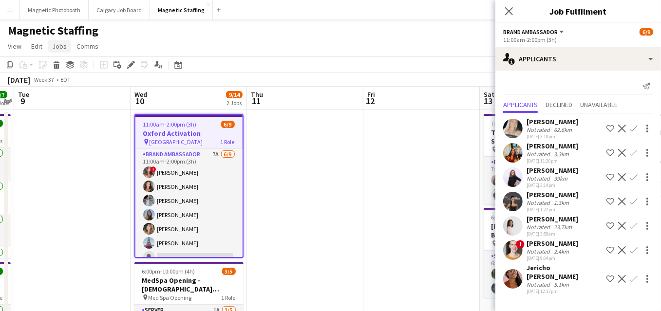
click at [65, 51] on link "Jobs" at bounding box center [59, 46] width 22 height 13
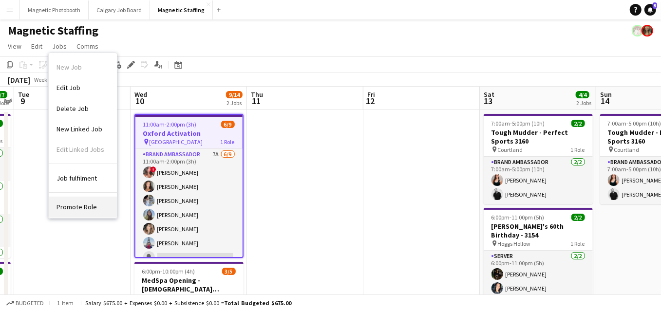
click at [86, 205] on span "Promote Role" at bounding box center [76, 207] width 40 height 9
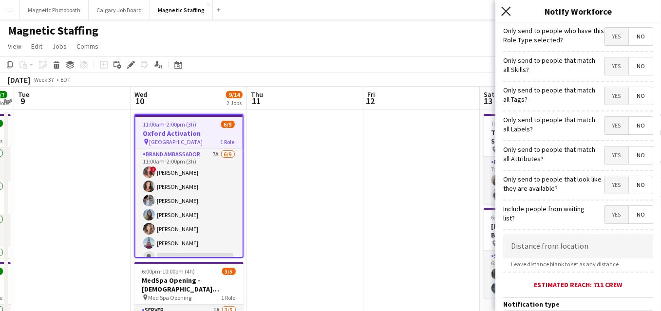
click at [506, 14] on icon "Close pop-in" at bounding box center [505, 10] width 9 height 9
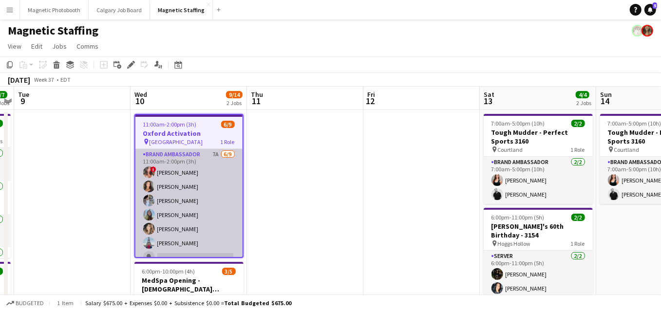
click at [183, 191] on app-card-role "Brand Ambassador 7A 6/9 11:00am-2:00pm (3h) ! Alyssa Curto Katelynn Espinosa He…" at bounding box center [188, 222] width 107 height 146
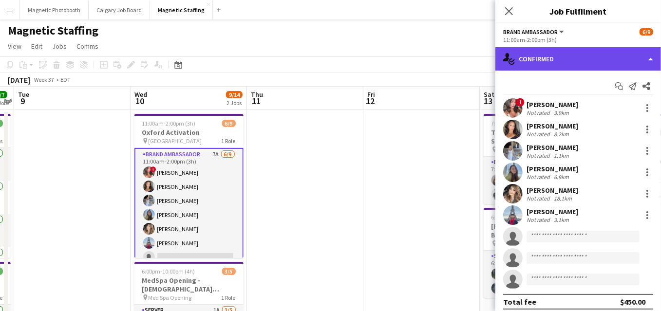
click at [651, 57] on div "single-neutral-actions-check-2 Confirmed" at bounding box center [578, 58] width 166 height 23
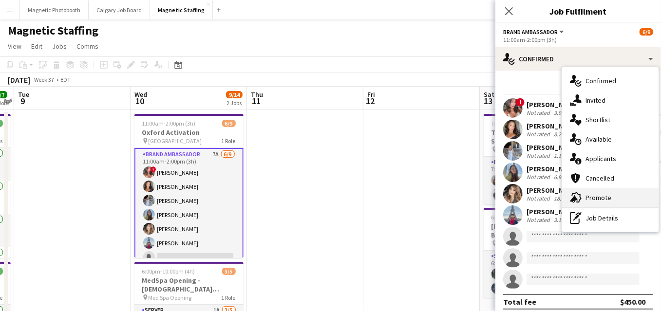
click at [606, 191] on div "advertising-megaphone Promote" at bounding box center [610, 197] width 96 height 19
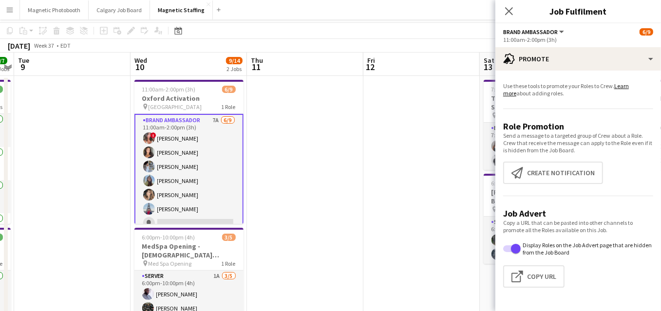
scroll to position [118, 0]
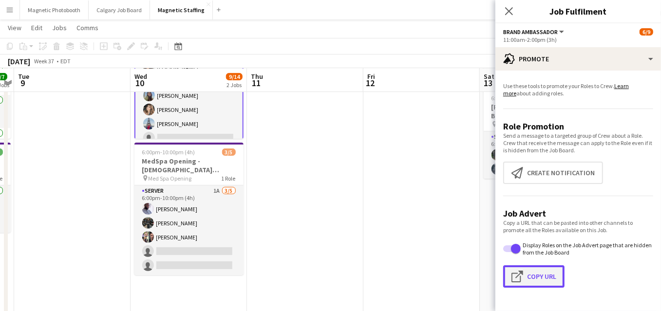
click at [537, 277] on button "Click to copy URL Copy Url" at bounding box center [533, 276] width 61 height 22
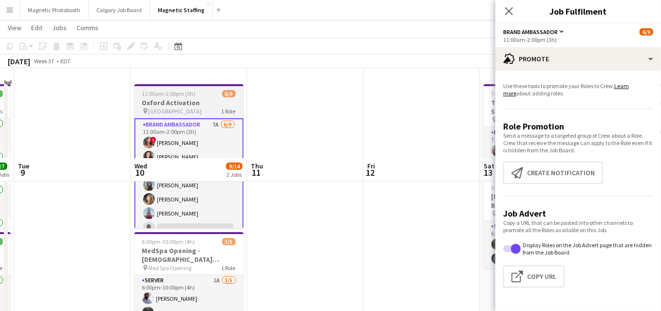
scroll to position [19, 0]
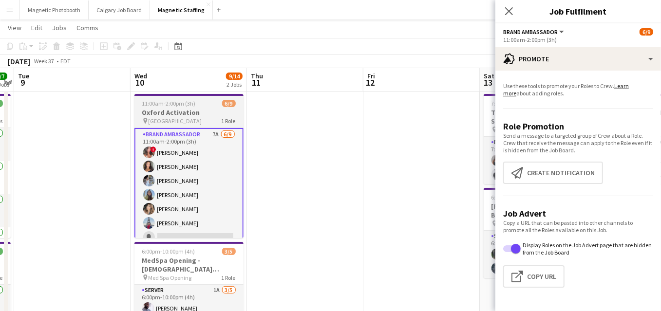
click at [152, 108] on h3 "Oxford Activation" at bounding box center [188, 112] width 109 height 9
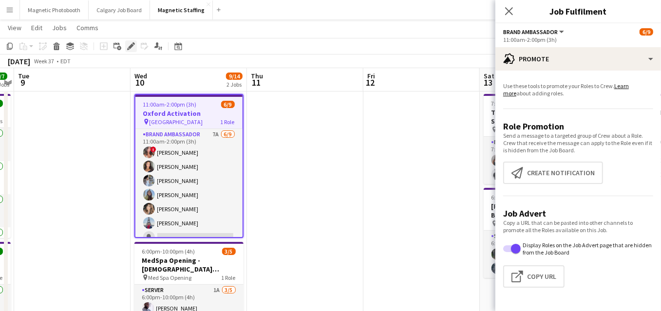
click at [128, 44] on icon "Edit" at bounding box center [131, 46] width 8 height 8
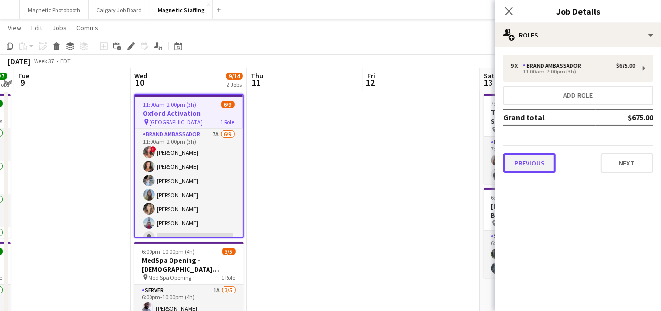
click at [527, 157] on button "Previous" at bounding box center [529, 162] width 53 height 19
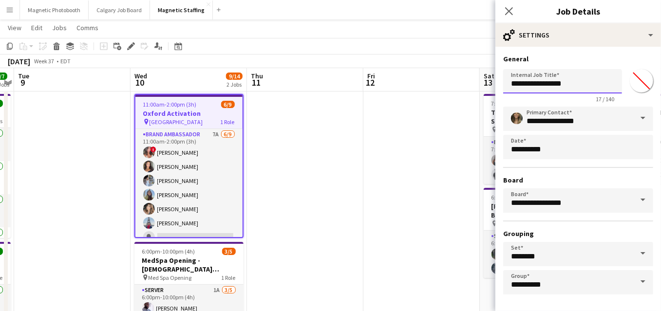
click at [596, 86] on input "**********" at bounding box center [562, 81] width 119 height 24
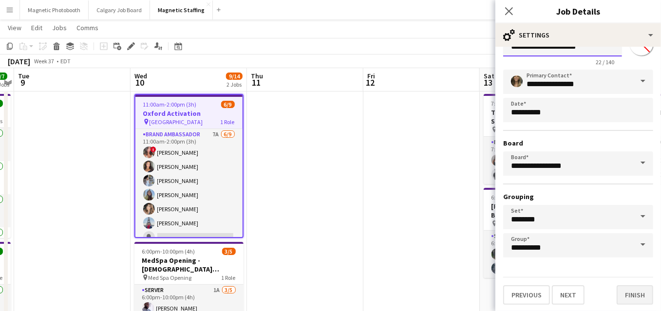
type input "**********"
click at [623, 290] on button "Finish" at bounding box center [634, 294] width 37 height 19
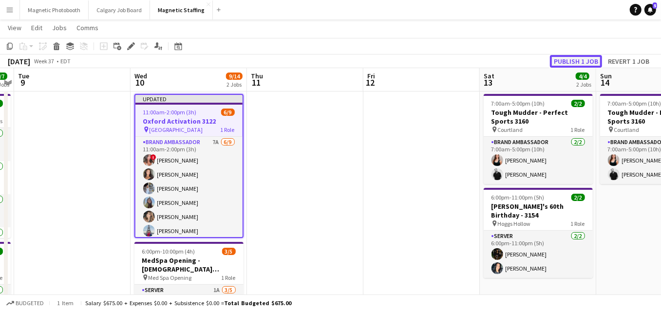
click at [576, 61] on button "Publish 1 job" at bounding box center [576, 61] width 52 height 13
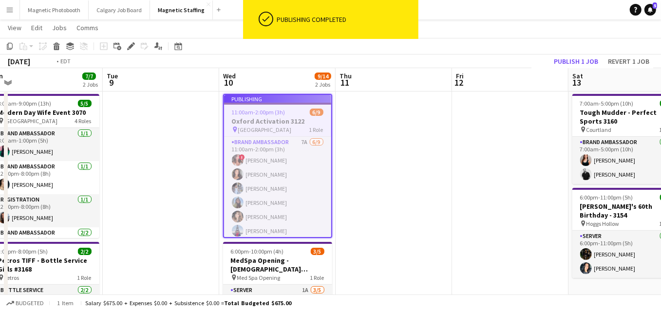
drag, startPoint x: 394, startPoint y: 161, endPoint x: 518, endPoint y: 157, distance: 123.2
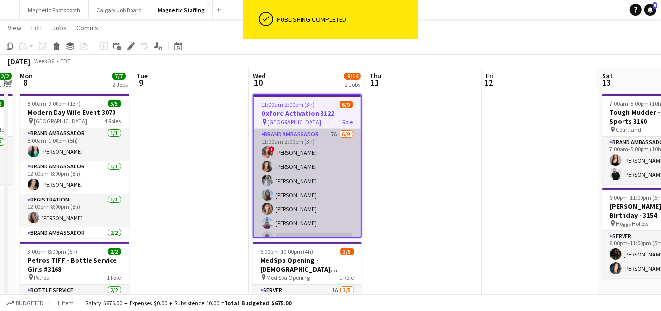
scroll to position [37, 0]
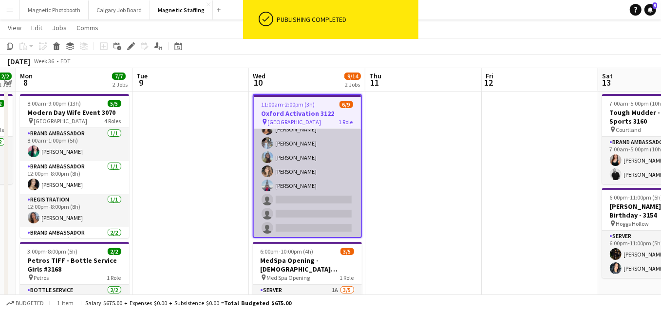
click at [314, 210] on app-card-role "Brand Ambassador 7A 6/9 11:00am-2:00pm (3h) ! Alyssa Curto Katelynn Espinosa He…" at bounding box center [307, 165] width 107 height 146
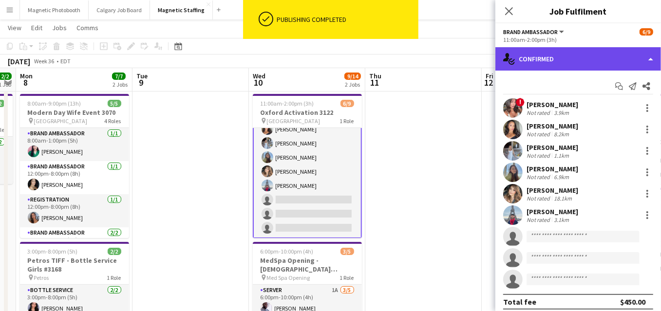
click at [575, 66] on div "single-neutral-actions-check-2 Confirmed" at bounding box center [578, 58] width 166 height 23
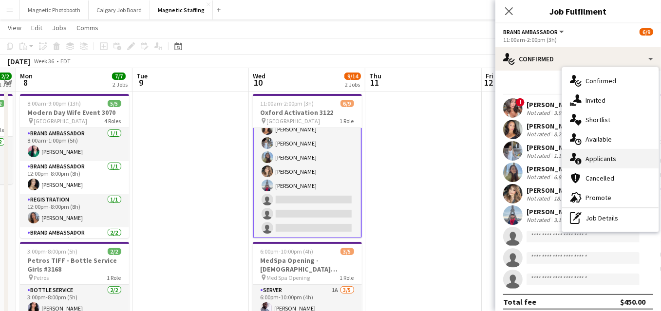
click at [589, 158] on span "Applicants" at bounding box center [600, 158] width 31 height 9
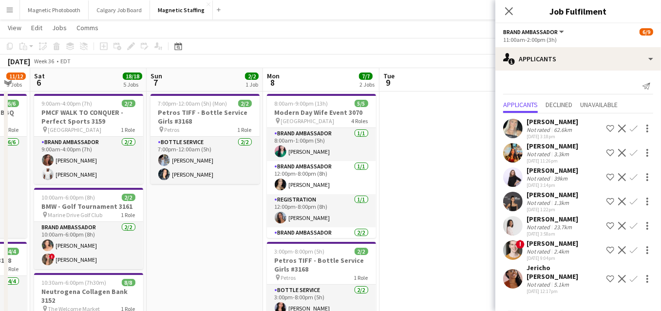
drag, startPoint x: 172, startPoint y: 192, endPoint x: 419, endPoint y: 177, distance: 247.9
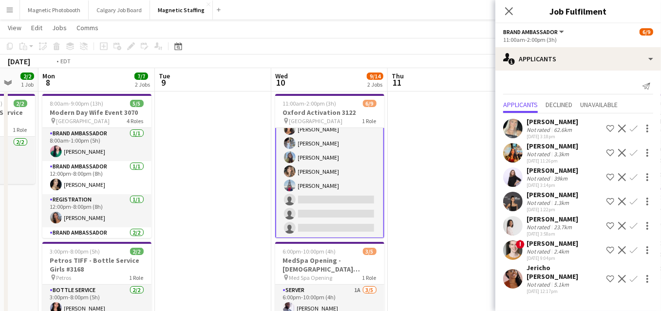
drag, startPoint x: 421, startPoint y: 177, endPoint x: 126, endPoint y: 185, distance: 295.2
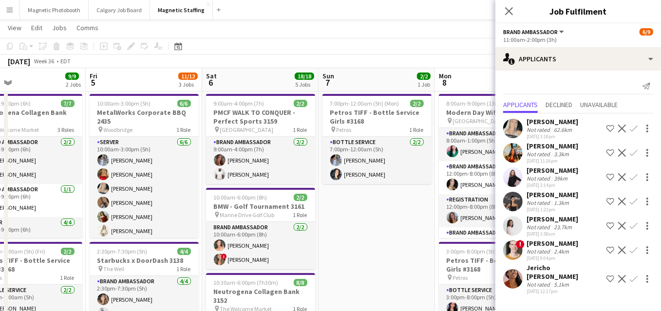
drag, startPoint x: 126, startPoint y: 185, endPoint x: 458, endPoint y: 152, distance: 333.7
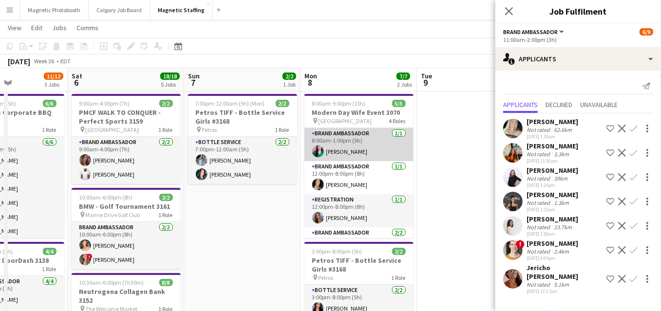
click at [335, 156] on app-card-role "Brand Ambassador [DATE] 8:00am-1:00pm (5h) [PERSON_NAME]" at bounding box center [358, 144] width 109 height 33
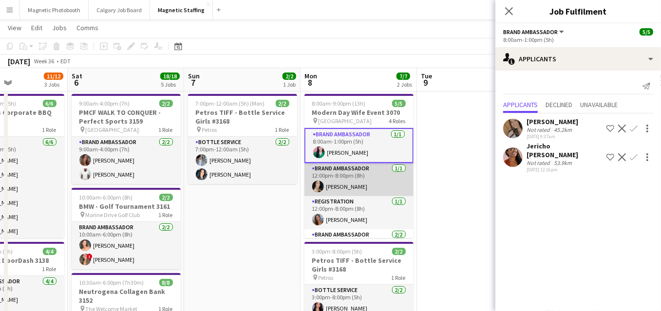
click at [341, 181] on app-card-role "Brand Ambassador 1/1 12:00pm-8:00pm (8h) Cassandra Tari" at bounding box center [358, 179] width 109 height 33
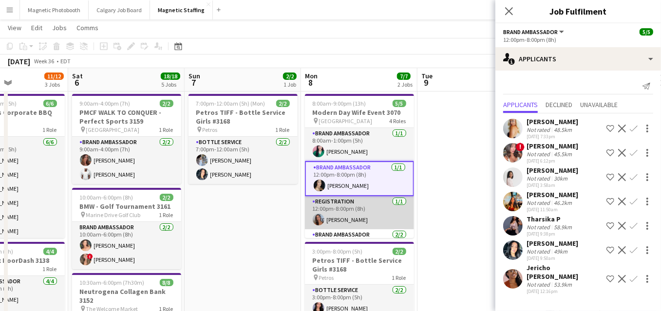
click at [338, 212] on app-card-role "Registration 1/1 12:00pm-8:00pm (8h) Diana Michailidis" at bounding box center [359, 212] width 109 height 33
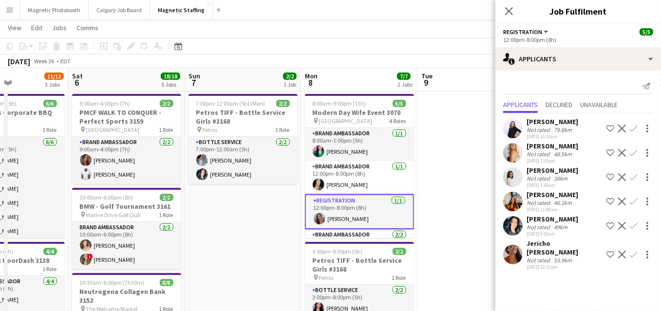
scroll to position [38, 0]
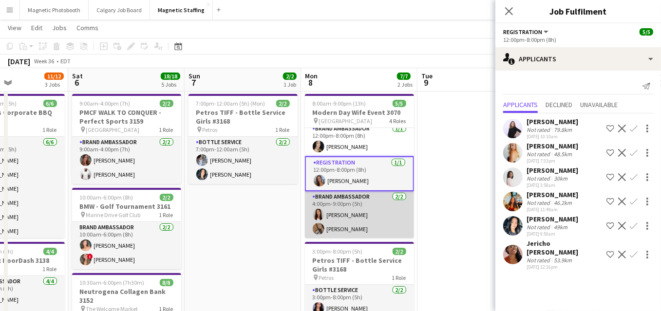
click at [331, 233] on app-card-role "Brand Ambassador [DATE] 4:00pm-9:00pm (5h) [PERSON_NAME] [PERSON_NAME]" at bounding box center [359, 214] width 109 height 47
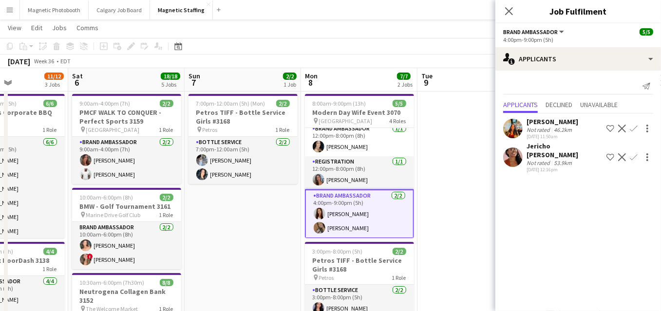
scroll to position [0, 0]
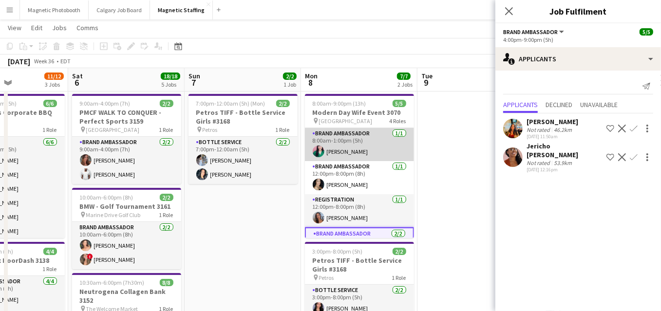
click at [359, 152] on app-card-role "Brand Ambassador [DATE] 8:00am-1:00pm (5h) [PERSON_NAME]" at bounding box center [359, 144] width 109 height 33
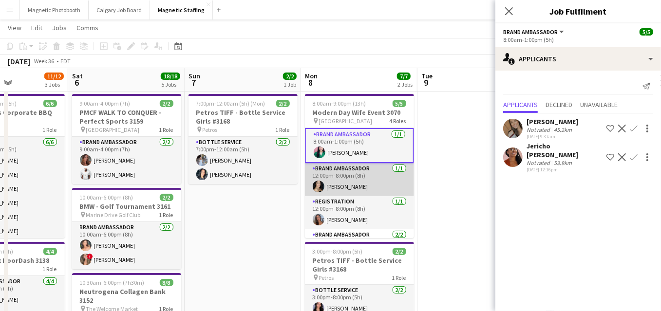
click at [341, 183] on app-card-role "Brand Ambassador 1/1 12:00pm-8:00pm (8h) Cassandra Tari" at bounding box center [359, 179] width 109 height 33
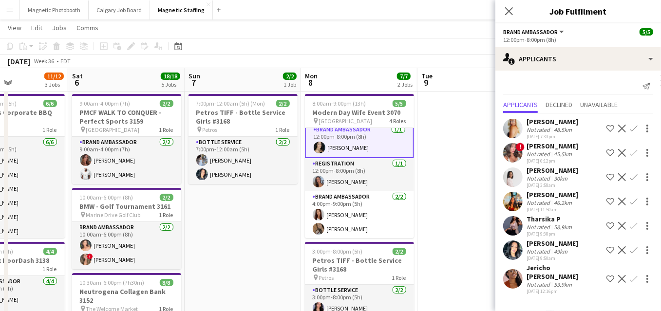
scroll to position [0, 205]
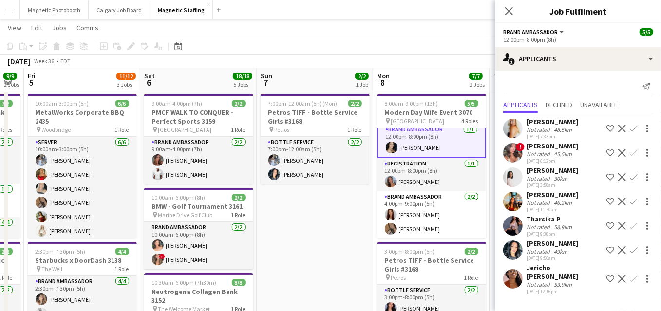
drag, startPoint x: 229, startPoint y: 201, endPoint x: 406, endPoint y: 174, distance: 178.8
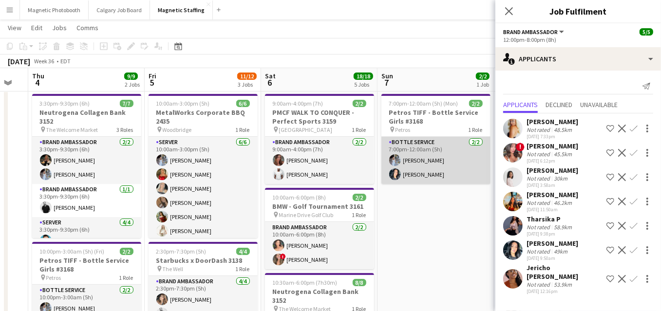
click at [409, 147] on app-card-role "Bottle Service [DATE] 7:00pm-12:00am (5h) [PERSON_NAME] [PERSON_NAME]" at bounding box center [435, 160] width 109 height 47
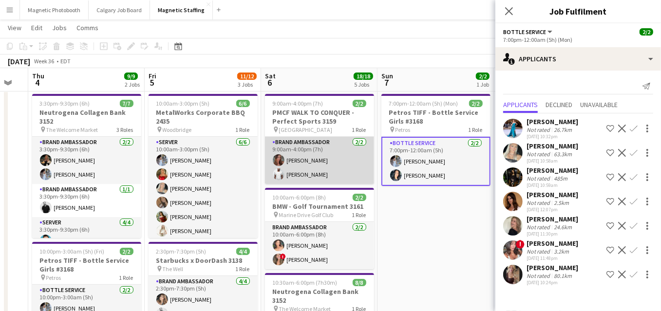
click at [292, 156] on app-card-role "Brand Ambassador [DATE] 9:00am-4:00pm (7h) [PERSON_NAME] [PERSON_NAME]" at bounding box center [319, 160] width 109 height 47
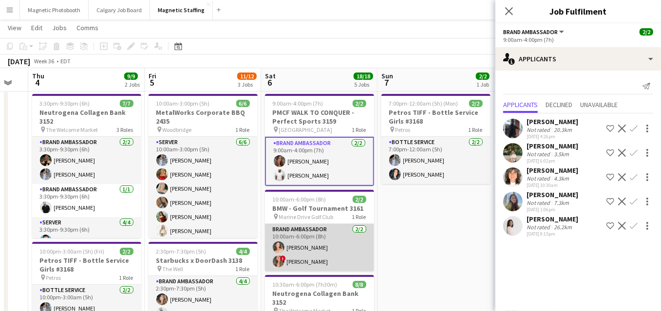
click at [288, 261] on app-card-role "Brand Ambassador [DATE] 10:00am-6:00pm (8h) [PERSON_NAME] ! [PERSON_NAME]" at bounding box center [319, 247] width 109 height 47
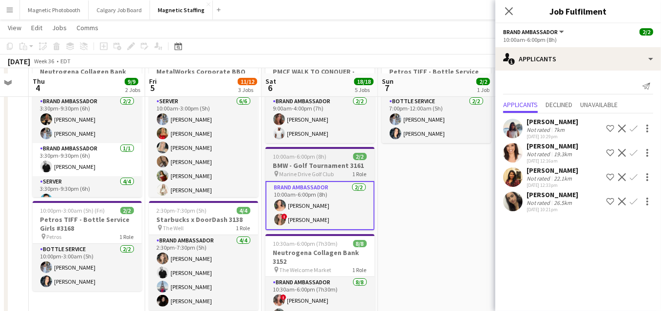
scroll to position [65, 0]
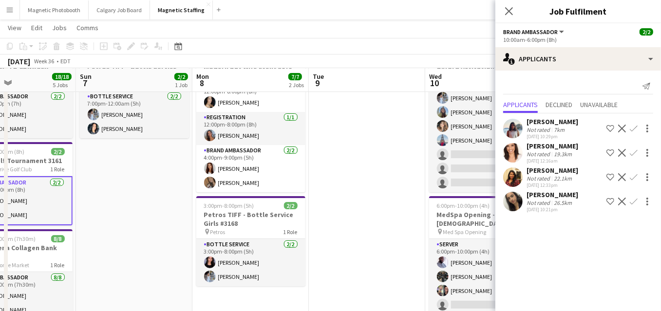
drag, startPoint x: 312, startPoint y: 241, endPoint x: 105, endPoint y: 219, distance: 208.6
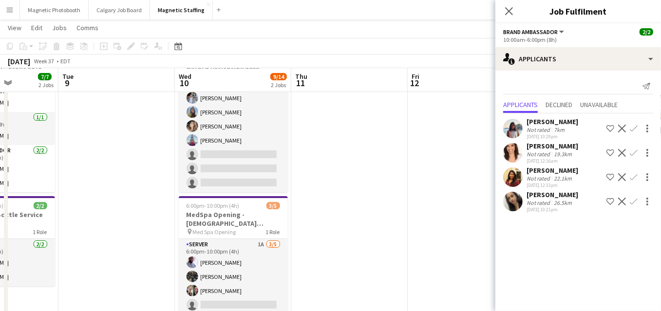
drag, startPoint x: 186, startPoint y: 180, endPoint x: 95, endPoint y: 183, distance: 90.6
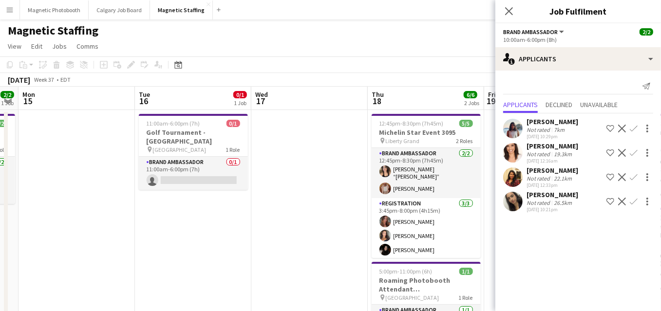
scroll to position [0, 274]
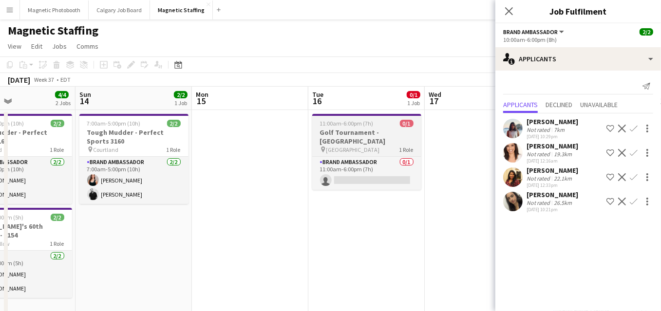
click at [359, 132] on h3 "Golf Tournament - [GEOGRAPHIC_DATA]" at bounding box center [366, 137] width 109 height 18
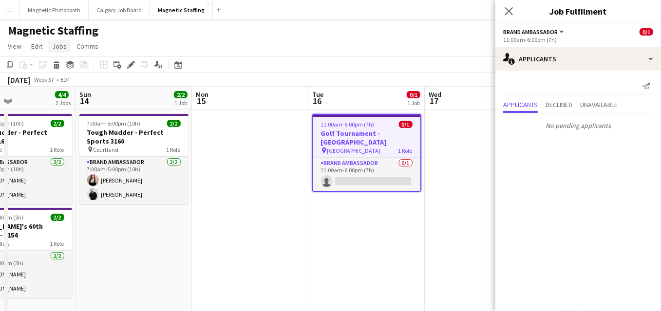
click at [62, 45] on span "Jobs" at bounding box center [59, 46] width 15 height 9
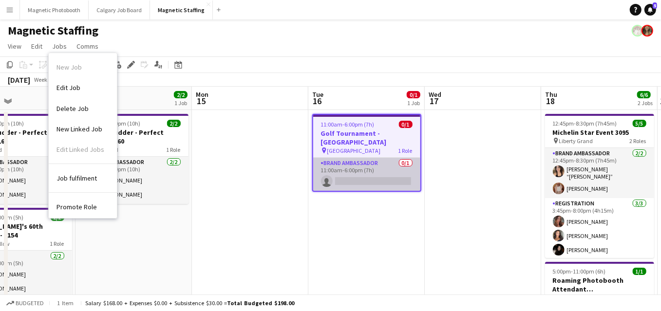
scroll to position [0, 274]
click at [405, 159] on app-card-role "Brand Ambassador 0/1 11:00am-6:00pm (7h) single-neutral-actions" at bounding box center [366, 174] width 107 height 33
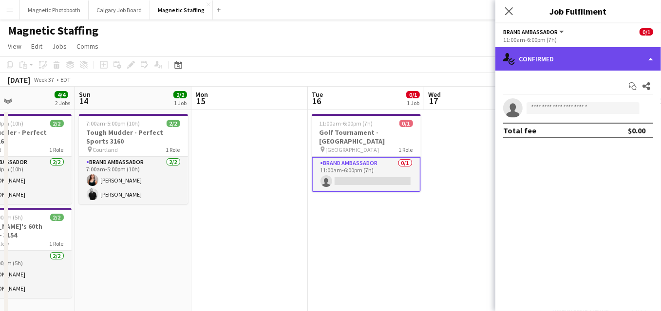
click at [652, 63] on div "single-neutral-actions-check-2 Confirmed" at bounding box center [578, 58] width 166 height 23
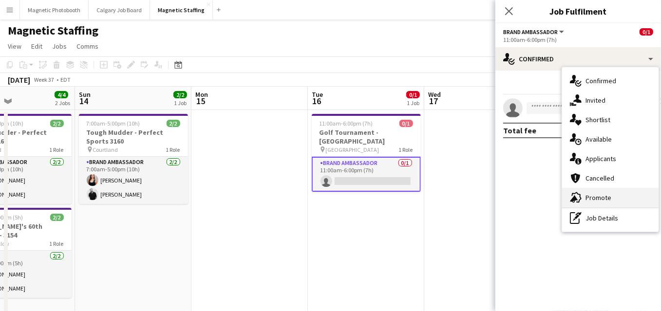
click at [609, 197] on span "Promote" at bounding box center [598, 197] width 26 height 9
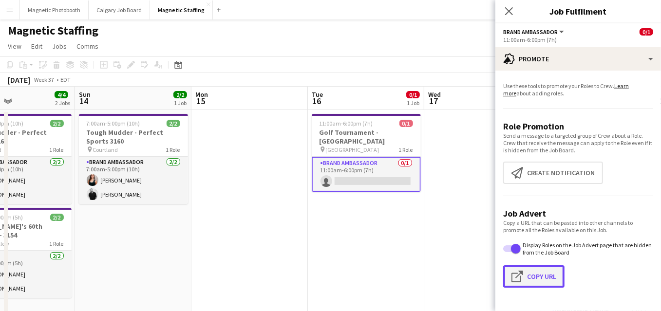
click at [520, 281] on button "Click to copy URL Copy Url" at bounding box center [533, 276] width 61 height 22
type textarea "**********"
click at [173, 62] on div "Date picker" at bounding box center [178, 65] width 12 height 12
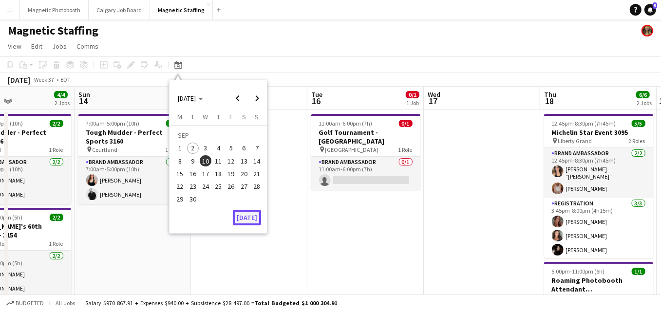
click at [242, 218] on button "[DATE]" at bounding box center [247, 218] width 28 height 16
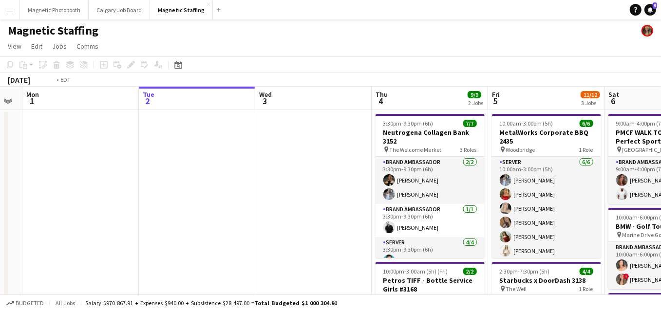
drag, startPoint x: 370, startPoint y: 161, endPoint x: 106, endPoint y: 184, distance: 264.4
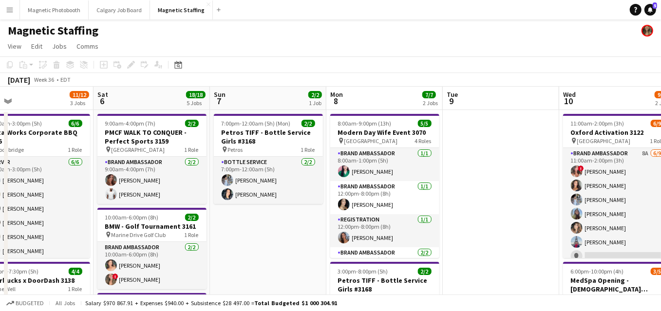
drag, startPoint x: 315, startPoint y: 155, endPoint x: 136, endPoint y: 183, distance: 180.8
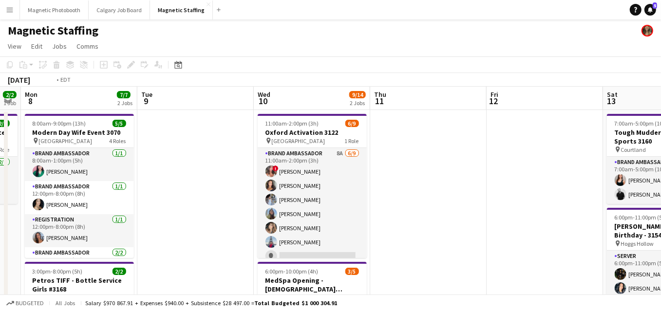
drag, startPoint x: 408, startPoint y: 163, endPoint x: 46, endPoint y: 209, distance: 364.3
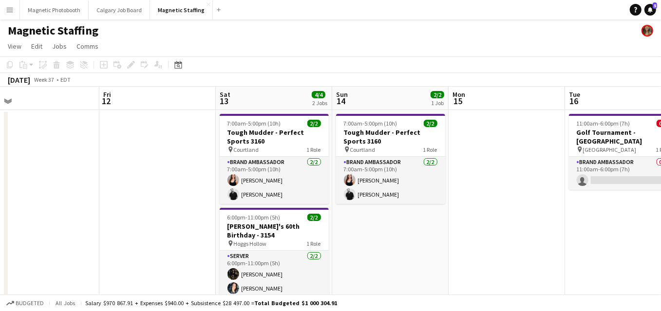
drag, startPoint x: 394, startPoint y: 183, endPoint x: 10, endPoint y: 216, distance: 385.6
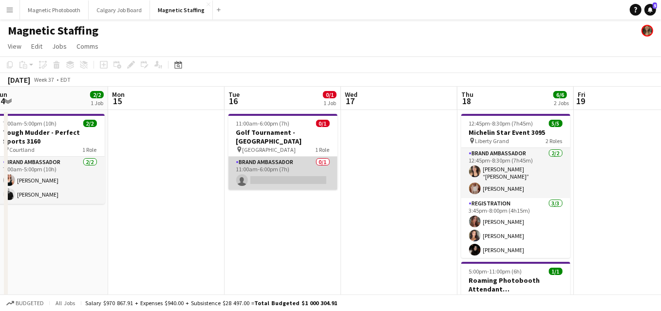
click at [286, 174] on app-card-role "Brand Ambassador 0/1 11:00am-6:00pm (7h) single-neutral-actions" at bounding box center [282, 173] width 109 height 33
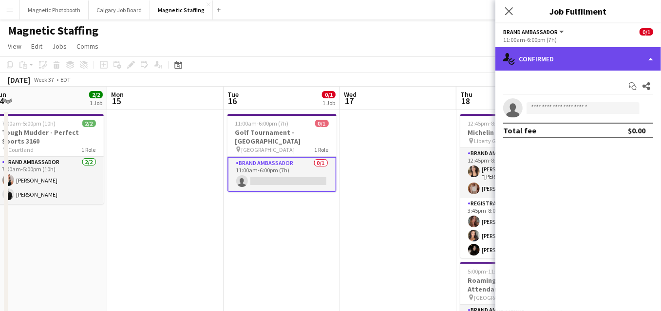
click at [595, 63] on div "single-neutral-actions-check-2 Confirmed" at bounding box center [578, 58] width 166 height 23
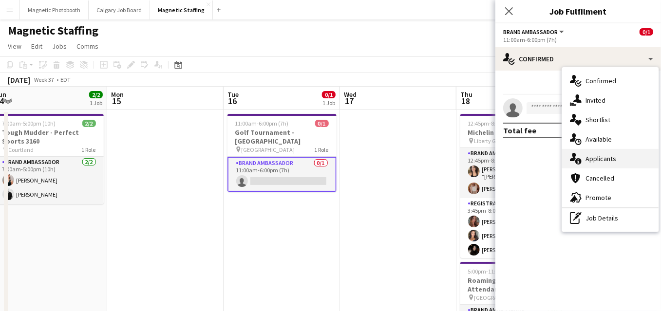
click at [587, 155] on span "Applicants" at bounding box center [600, 158] width 31 height 9
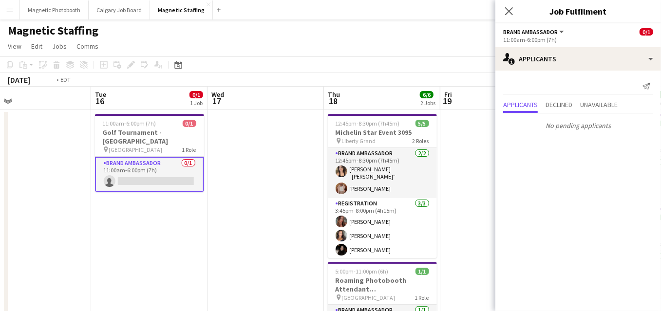
drag, startPoint x: 320, startPoint y: 189, endPoint x: 173, endPoint y: 189, distance: 147.1
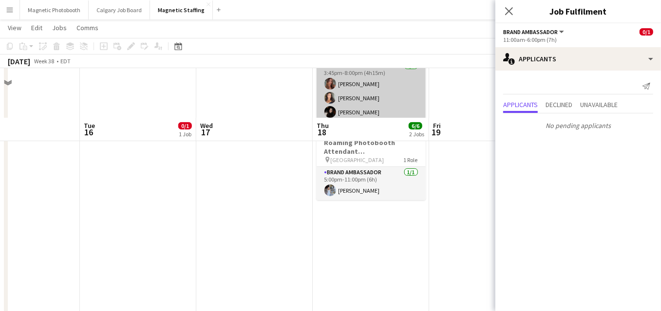
scroll to position [186, 0]
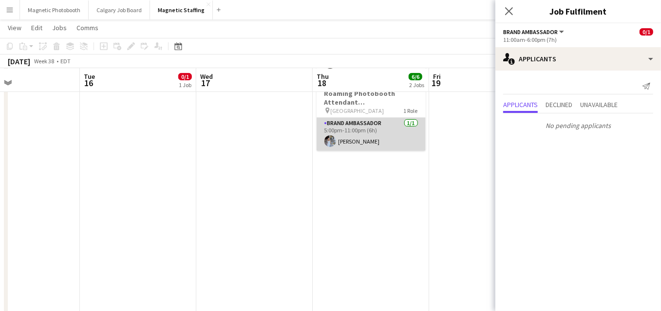
click at [374, 141] on app-card-role "Brand Ambassador 1/1 5:00pm-11:00pm (6h) Heather Siemonsen" at bounding box center [371, 134] width 109 height 33
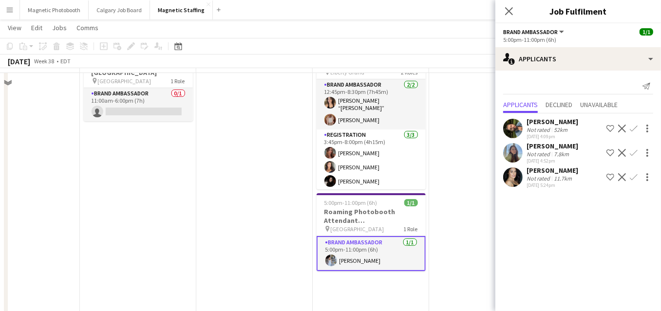
scroll to position [39, 0]
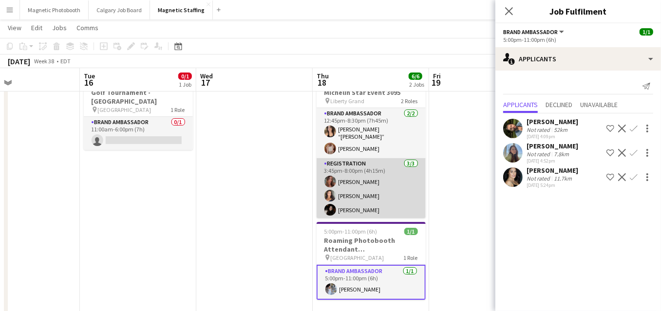
click at [377, 165] on app-card-role "Registration [DATE] 3:45pm-8:00pm (4h15m) [PERSON_NAME] [PERSON_NAME] [PERSON_N…" at bounding box center [371, 188] width 109 height 61
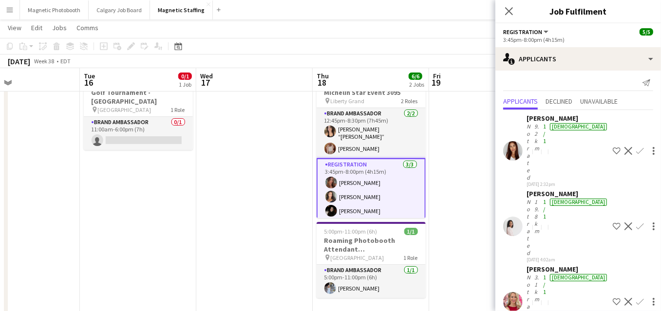
scroll to position [0, 0]
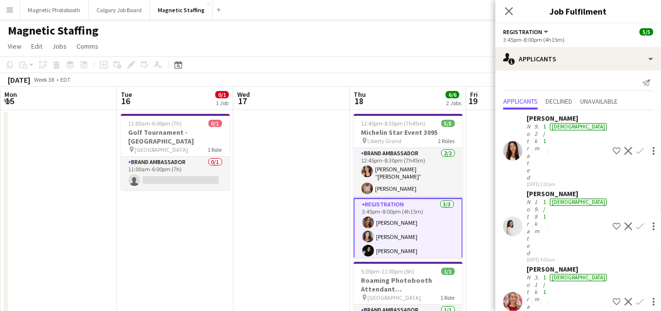
drag, startPoint x: 441, startPoint y: 180, endPoint x: 138, endPoint y: 192, distance: 303.1
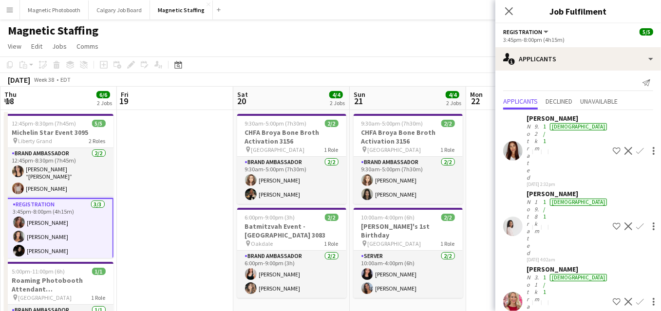
scroll to position [0, 335]
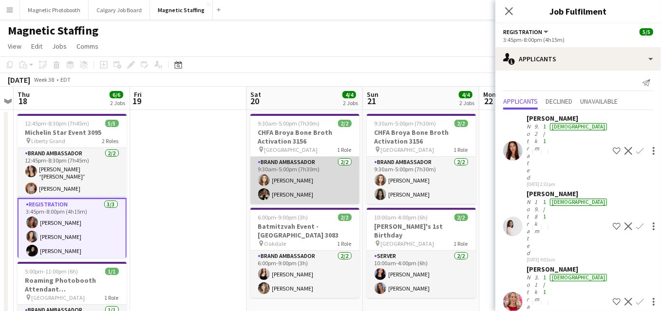
click at [280, 184] on app-card-role "Brand Ambassador 2/2 9:30am-5:00pm (7h30m) Sabrina Couture Miranda Fratton" at bounding box center [304, 180] width 109 height 47
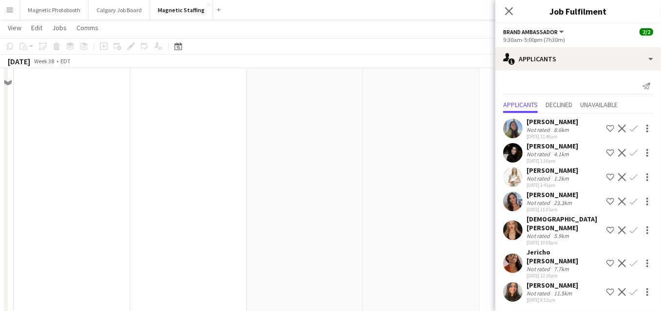
scroll to position [256, 0]
click at [184, 44] on div "Date picker [DATE] [DATE] [DATE] M [DATE] T [DATE] W [DATE] T [DATE] F [DATE] S…" at bounding box center [175, 46] width 22 height 12
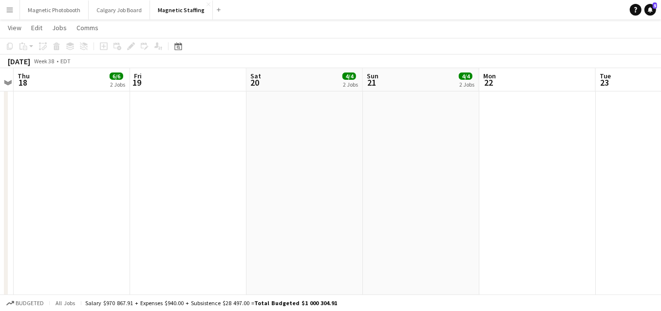
click at [112, 183] on app-date-cell "12:45pm-8:30pm (7h45m) 5/5 Michelin Star Event 3095 pin Liberty Grand 2 Roles B…" at bounding box center [72, 140] width 116 height 575
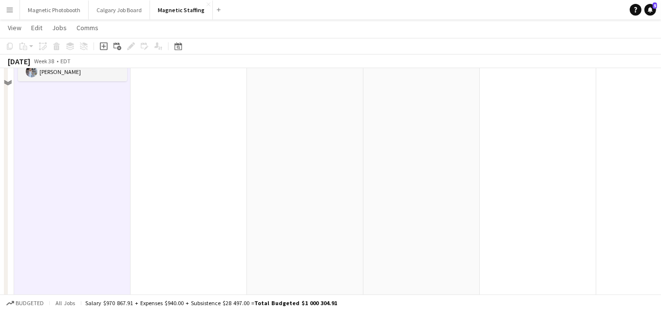
scroll to position [0, 0]
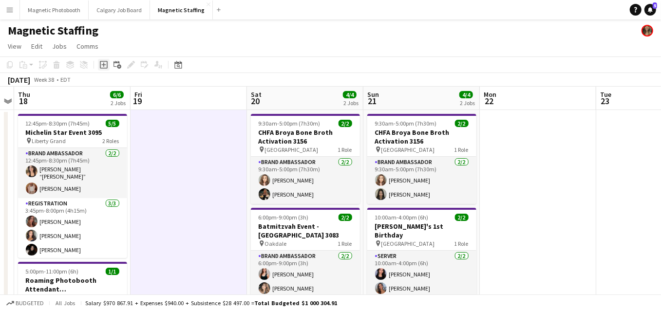
click at [106, 66] on icon "Add job" at bounding box center [104, 65] width 8 height 8
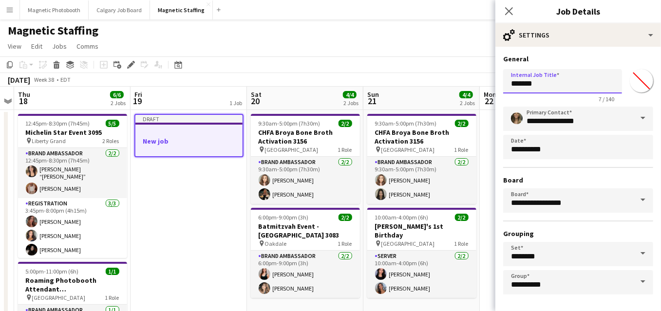
drag, startPoint x: 457, startPoint y: 88, endPoint x: 390, endPoint y: 85, distance: 67.2
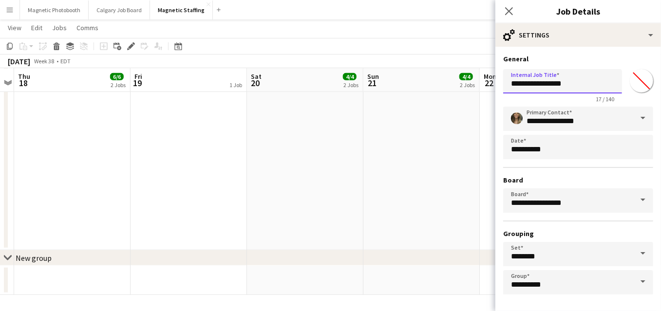
scroll to position [37, 0]
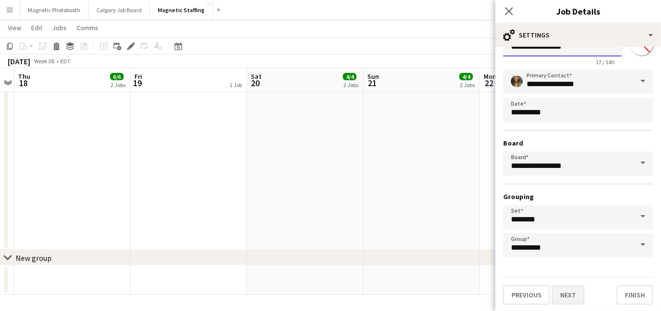
type input "**********"
click at [575, 294] on button "Next" at bounding box center [568, 294] width 33 height 19
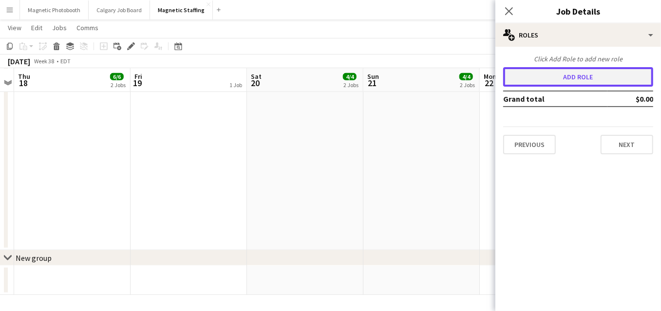
click at [580, 78] on button "Add role" at bounding box center [578, 76] width 150 height 19
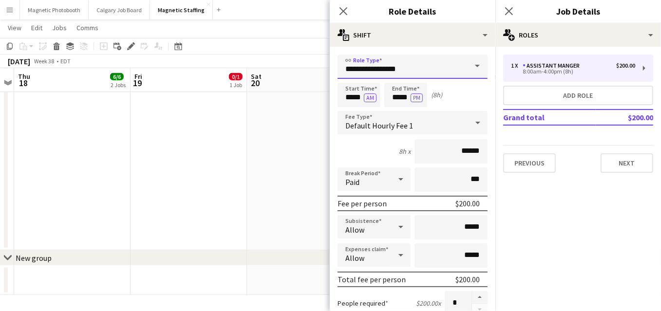
drag, startPoint x: 409, startPoint y: 66, endPoint x: 187, endPoint y: 37, distance: 223.0
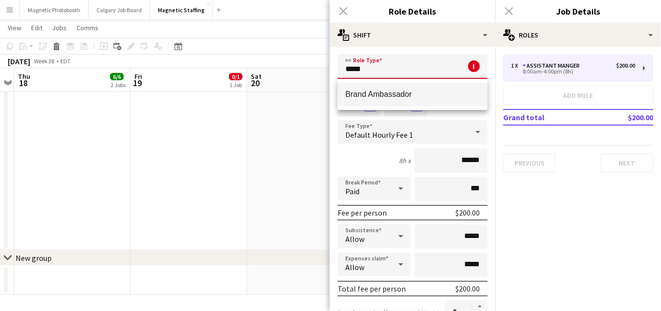
click at [375, 99] on span "Brand Ambassador" at bounding box center [412, 94] width 134 height 9
type input "**********"
type input "******"
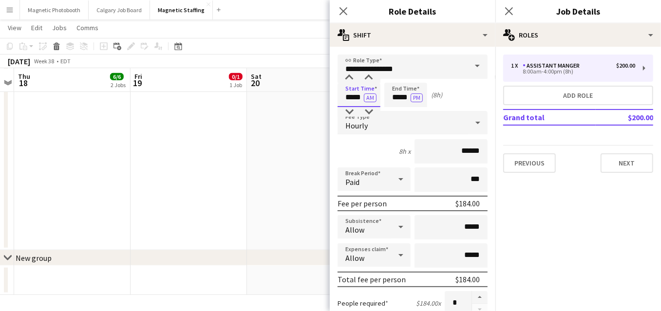
drag, startPoint x: 352, startPoint y: 97, endPoint x: 182, endPoint y: 90, distance: 170.6
type input "*****"
drag, startPoint x: 409, startPoint y: 97, endPoint x: 317, endPoint y: 89, distance: 92.0
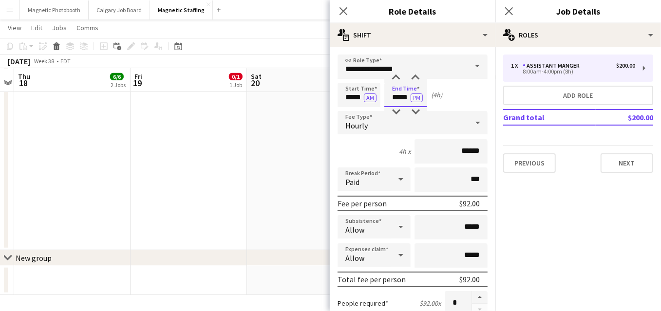
type input "*****"
click at [466, 148] on input "******" at bounding box center [450, 151] width 73 height 24
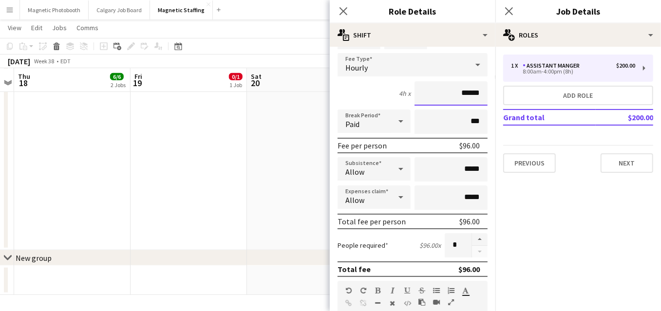
scroll to position [66, 0]
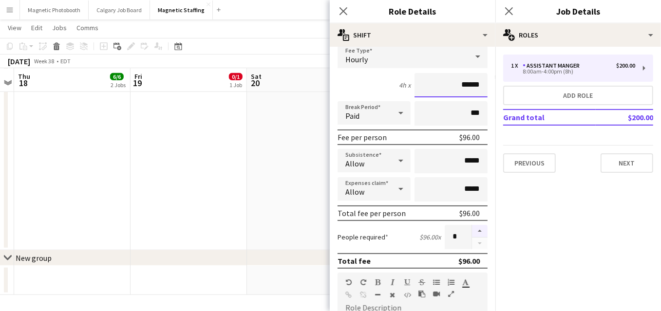
type input "******"
click at [484, 229] on button "button" at bounding box center [480, 231] width 16 height 13
type input "*"
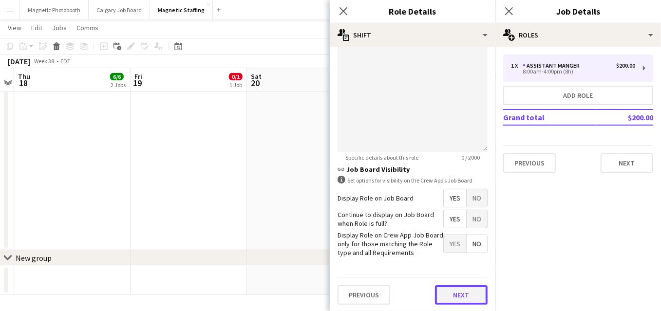
click at [464, 296] on button "Next" at bounding box center [461, 294] width 53 height 19
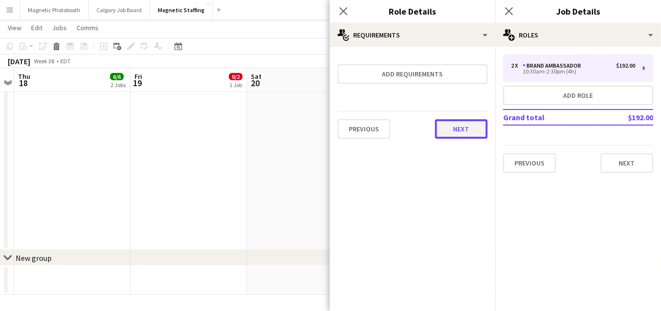
click at [477, 126] on button "Next" at bounding box center [461, 128] width 53 height 19
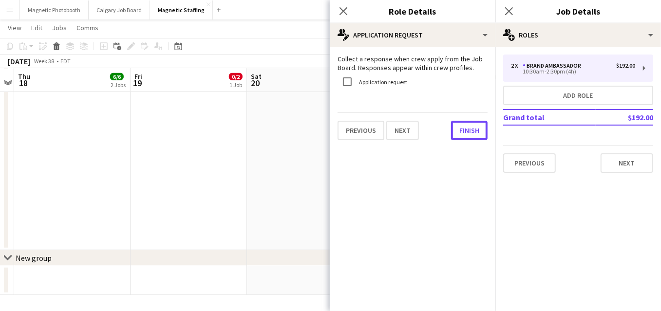
click at [477, 126] on button "Finish" at bounding box center [469, 130] width 37 height 19
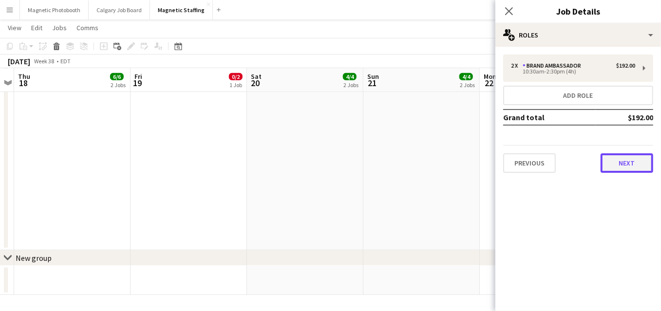
click at [625, 168] on button "Next" at bounding box center [626, 162] width 53 height 19
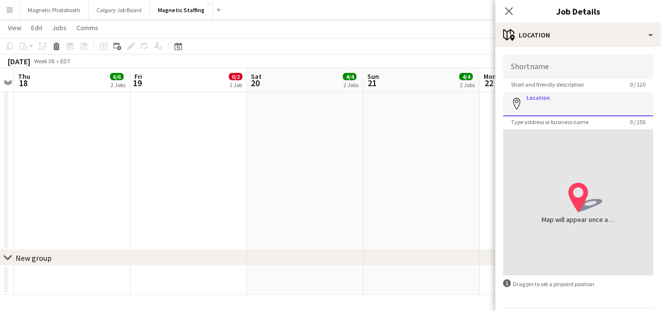
click at [545, 104] on input "Location" at bounding box center [578, 104] width 150 height 24
paste input "**********"
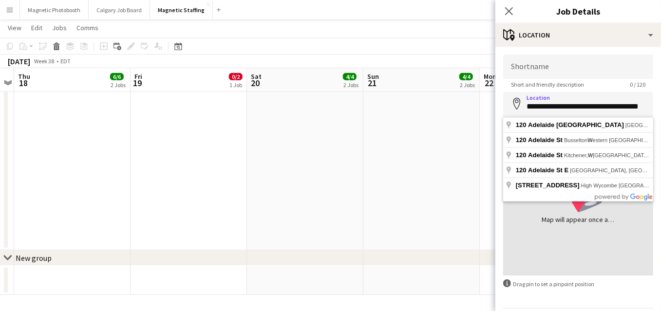
type input "**********"
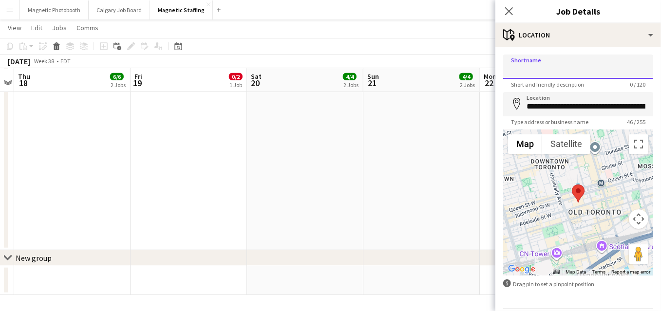
click at [566, 63] on input "Shortname" at bounding box center [578, 67] width 150 height 24
type input "**********"
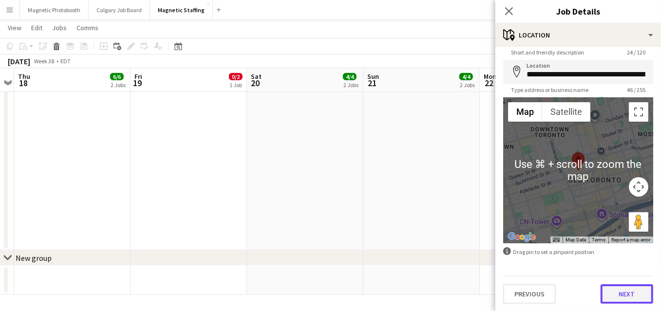
click at [628, 297] on button "Next" at bounding box center [626, 293] width 53 height 19
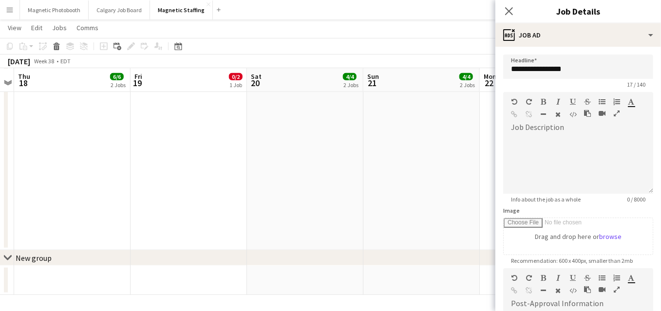
scroll to position [169, 0]
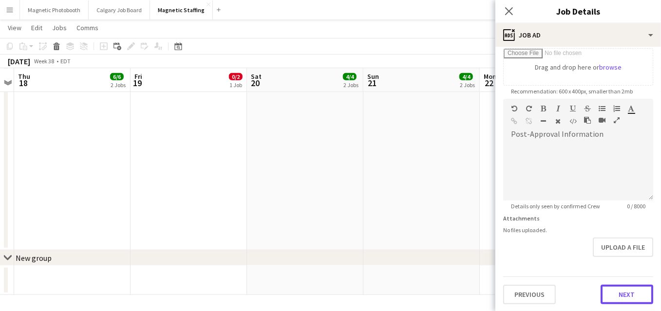
click at [628, 297] on button "Next" at bounding box center [626, 294] width 53 height 19
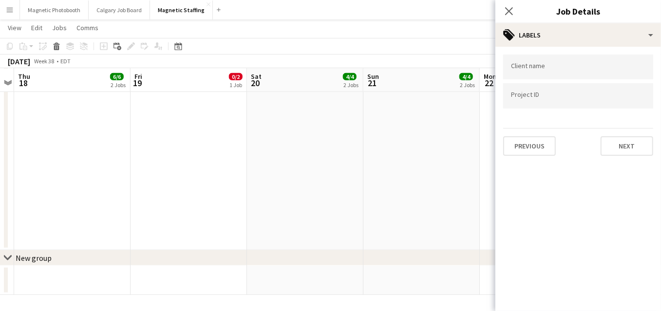
scroll to position [0, 0]
click at [630, 148] on button "Next" at bounding box center [626, 145] width 53 height 19
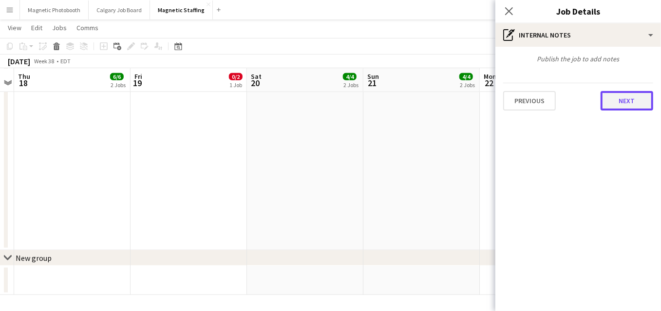
click at [643, 104] on button "Next" at bounding box center [626, 100] width 53 height 19
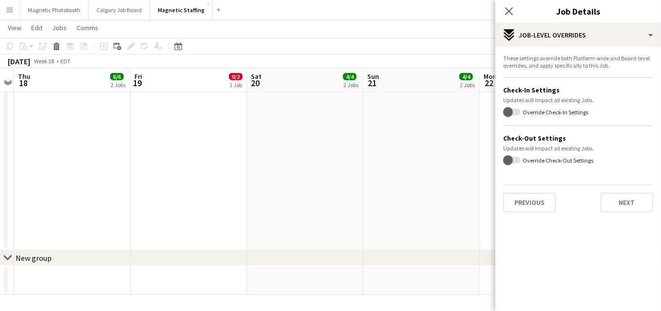
click at [634, 214] on div "These settings override both Platform-wide and Board-level overrides, and apply…" at bounding box center [578, 133] width 166 height 173
click at [634, 202] on button "Next" at bounding box center [626, 202] width 53 height 19
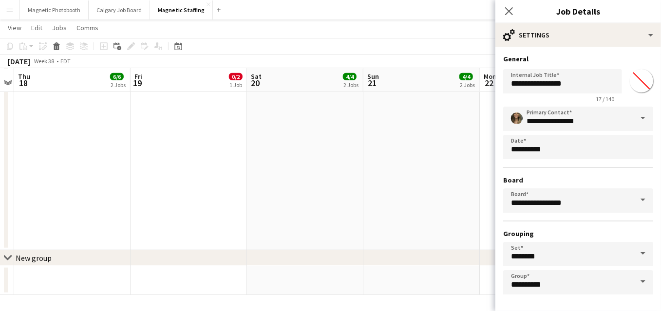
scroll to position [37, 0]
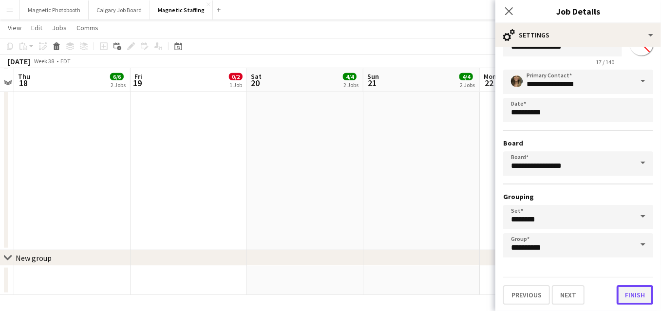
click at [638, 286] on button "Finish" at bounding box center [634, 294] width 37 height 19
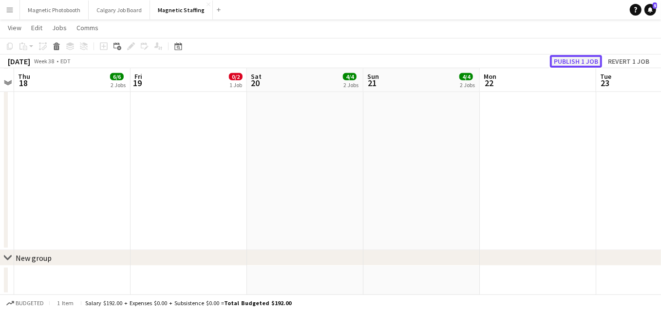
click at [574, 63] on button "Publish 1 job" at bounding box center [576, 61] width 52 height 13
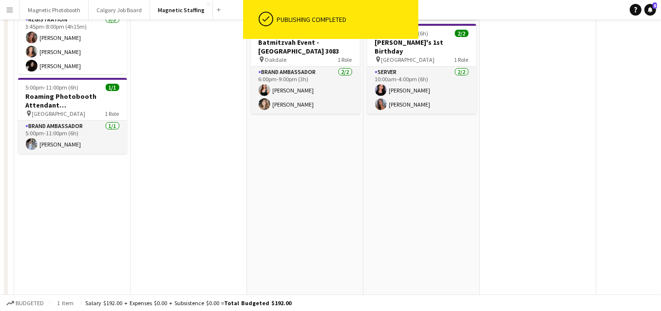
scroll to position [0, 0]
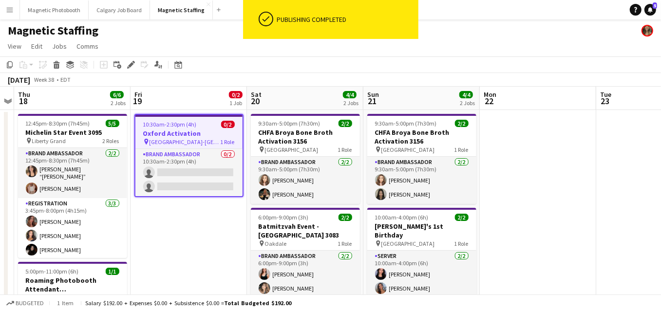
click at [162, 138] on app-job-card "10:30am-2:30pm (4h) 0/2 Oxford Activation pin Richmond-Adelaide Centre 1 Role B…" at bounding box center [188, 155] width 109 height 83
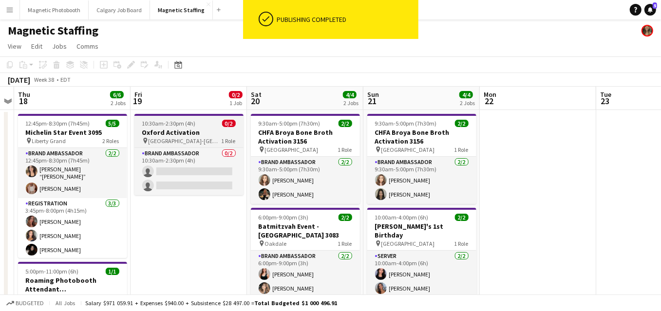
click at [162, 138] on span "[GEOGRAPHIC_DATA]-[GEOGRAPHIC_DATA]" at bounding box center [185, 140] width 73 height 7
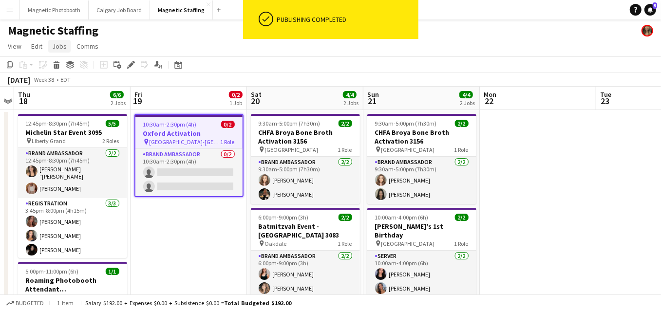
click at [64, 49] on span "Jobs" at bounding box center [59, 46] width 15 height 9
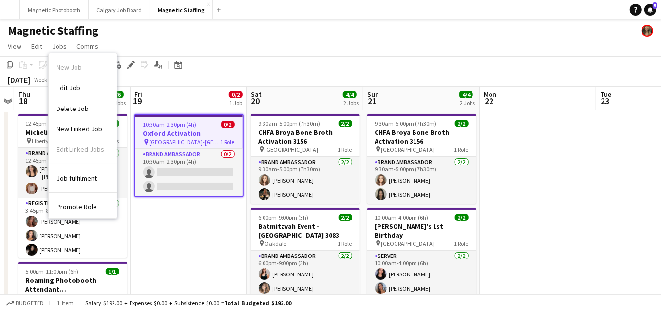
click at [201, 138] on span "[GEOGRAPHIC_DATA]-[GEOGRAPHIC_DATA]" at bounding box center [184, 141] width 71 height 7
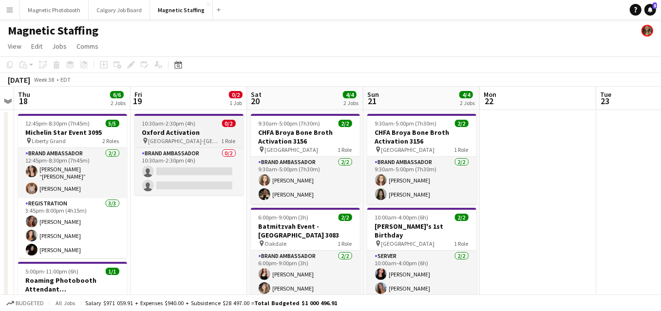
click at [201, 138] on span "[GEOGRAPHIC_DATA]-[GEOGRAPHIC_DATA]" at bounding box center [185, 140] width 73 height 7
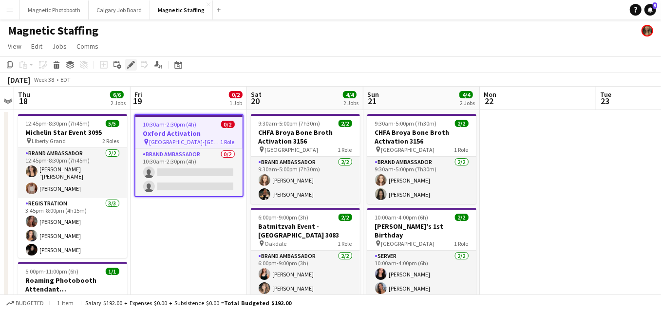
click at [130, 64] on icon at bounding box center [130, 64] width 5 height 5
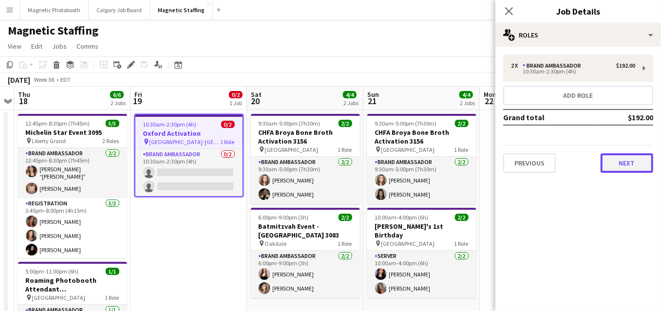
click at [642, 159] on button "Next" at bounding box center [626, 162] width 53 height 19
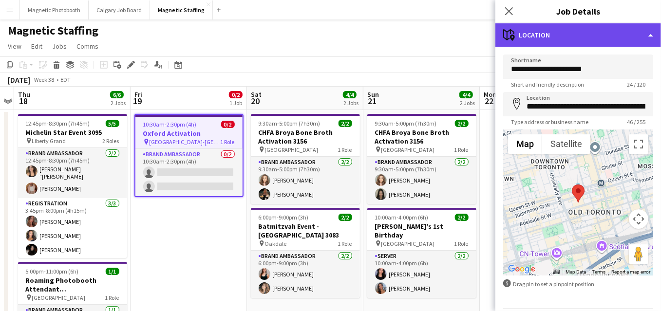
click at [655, 40] on div "maps-pin-1 Location" at bounding box center [578, 34] width 166 height 23
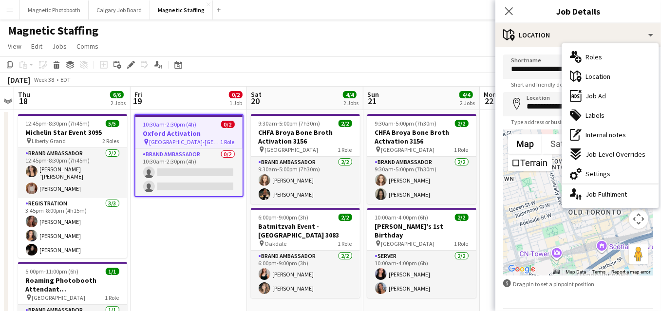
click at [217, 129] on app-job-card "10:30am-2:30pm (4h) 0/2 Oxford Activation pin Richmond-Adelaide Centre 1 Role B…" at bounding box center [188, 155] width 109 height 83
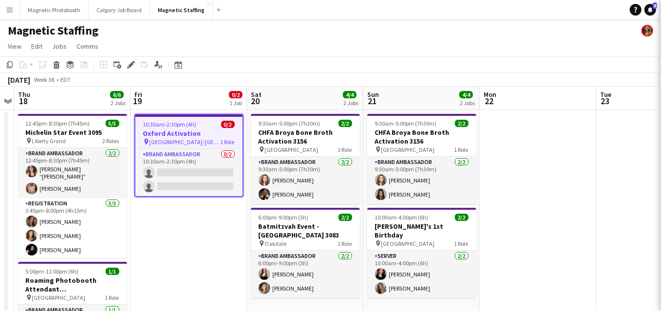
scroll to position [0, 335]
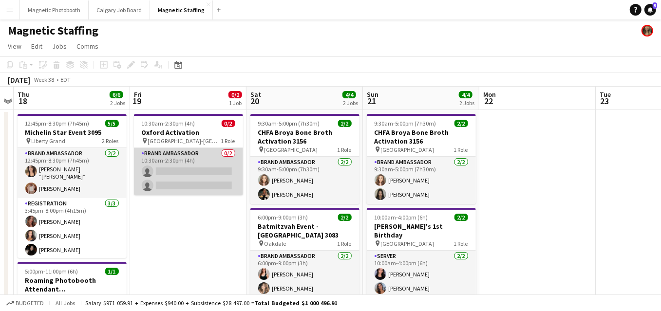
click at [192, 174] on app-card-role "Brand Ambassador 0/2 10:30am-2:30pm (4h) single-neutral-actions single-neutral-…" at bounding box center [188, 171] width 109 height 47
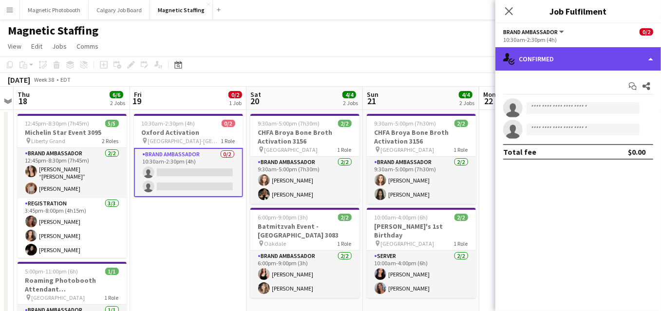
click at [646, 64] on div "single-neutral-actions-check-2 Confirmed" at bounding box center [578, 58] width 166 height 23
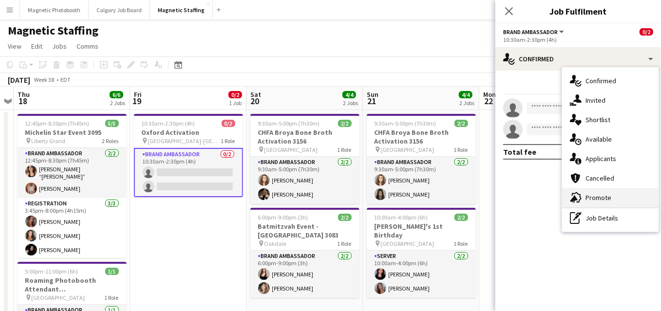
click at [600, 195] on span "Promote" at bounding box center [598, 197] width 26 height 9
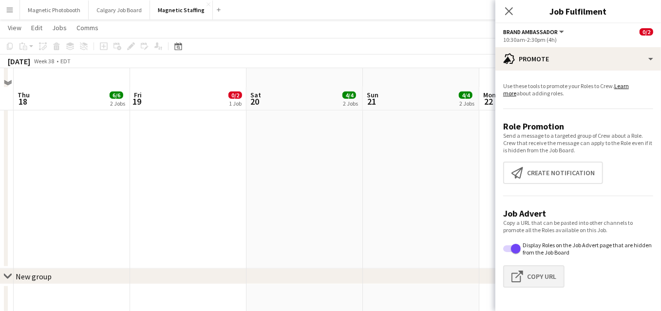
scroll to position [433, 0]
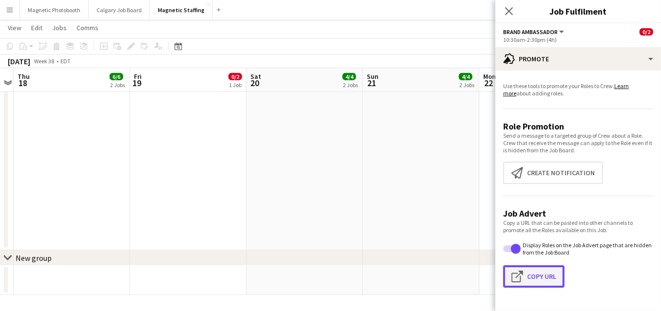
click at [547, 278] on button "Click to copy URL Copy Url" at bounding box center [533, 276] width 61 height 22
type textarea "**********"
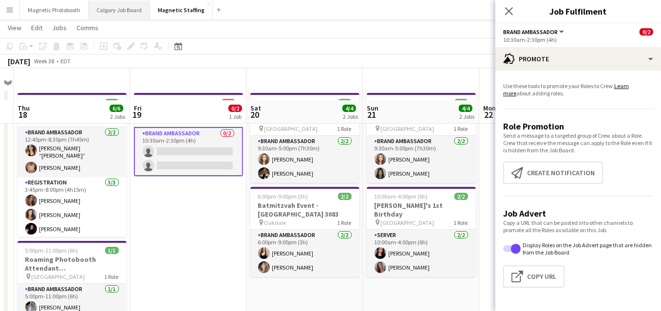
scroll to position [17, 0]
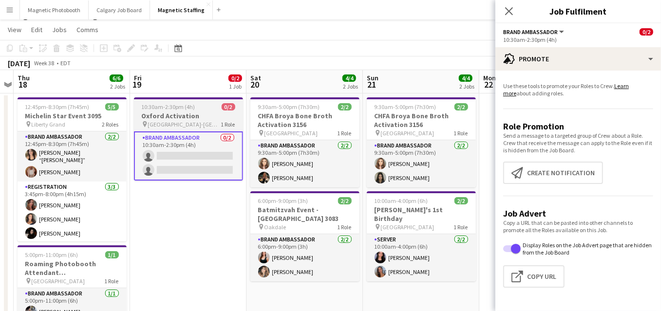
click at [167, 116] on h3 "Oxford Activation" at bounding box center [188, 116] width 109 height 9
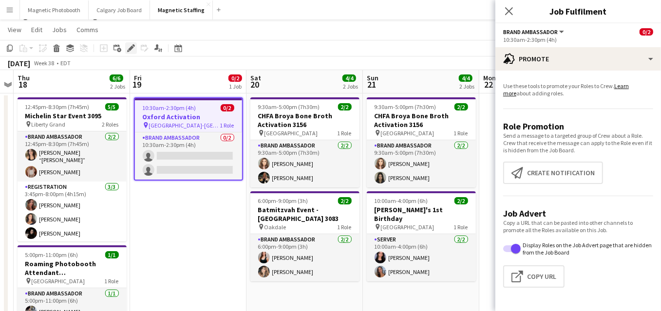
click at [130, 48] on icon at bounding box center [130, 48] width 5 height 5
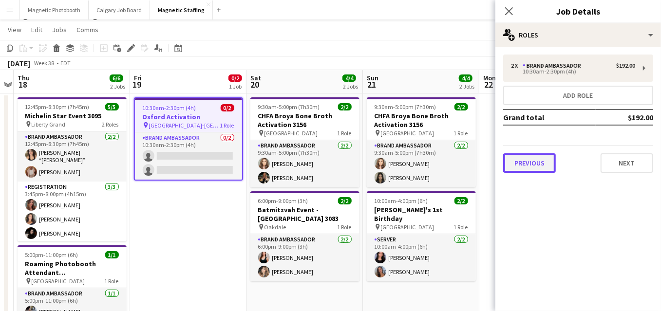
click at [514, 161] on button "Previous" at bounding box center [529, 162] width 53 height 19
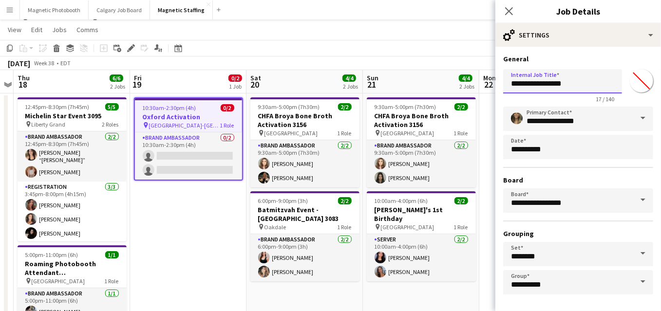
click at [589, 87] on input "**********" at bounding box center [562, 81] width 119 height 24
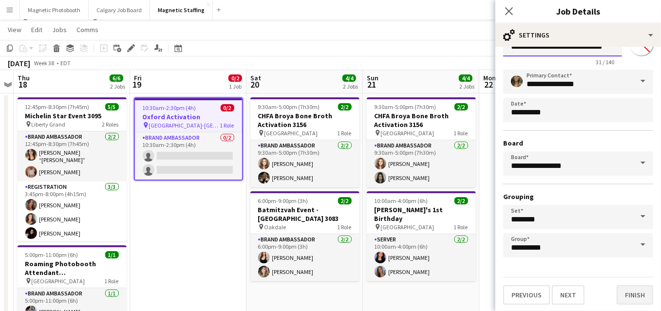
type input "**********"
click at [632, 299] on button "Finish" at bounding box center [634, 294] width 37 height 19
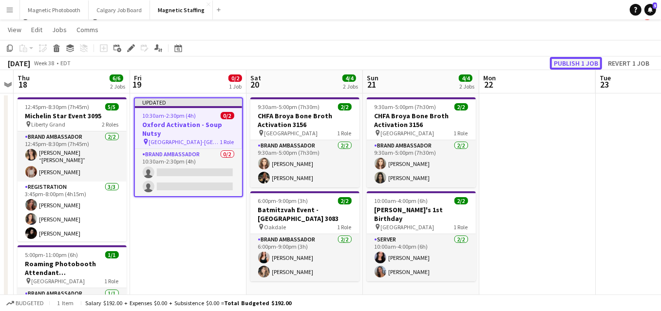
click at [573, 61] on button "Publish 1 job" at bounding box center [576, 63] width 52 height 13
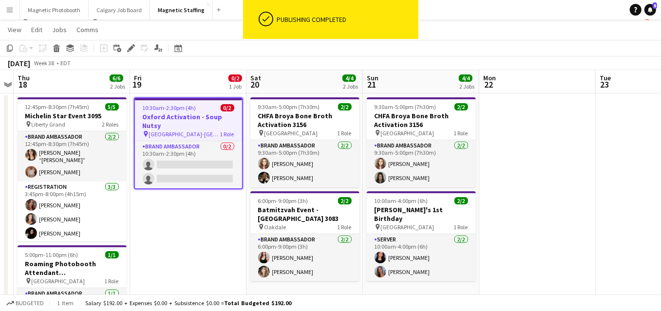
click at [174, 124] on h3 "Oxford Activation - Soup Nutsy" at bounding box center [188, 121] width 107 height 18
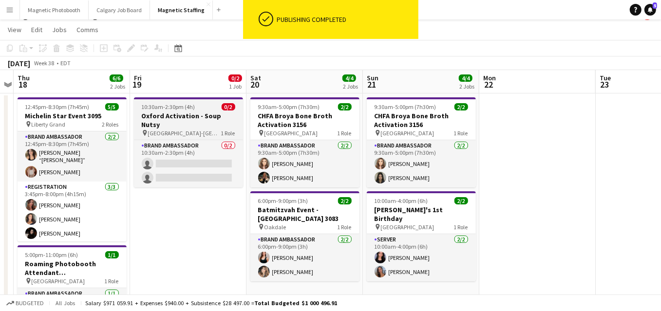
click at [174, 130] on span "[GEOGRAPHIC_DATA]-[GEOGRAPHIC_DATA]" at bounding box center [184, 133] width 73 height 7
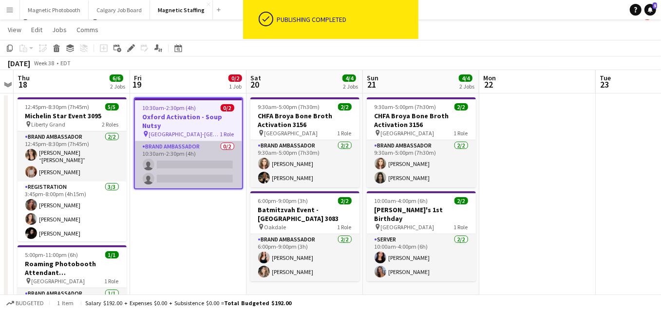
click at [170, 158] on app-card-role "Brand Ambassador 0/2 10:30am-2:30pm (4h) single-neutral-actions single-neutral-…" at bounding box center [188, 164] width 107 height 47
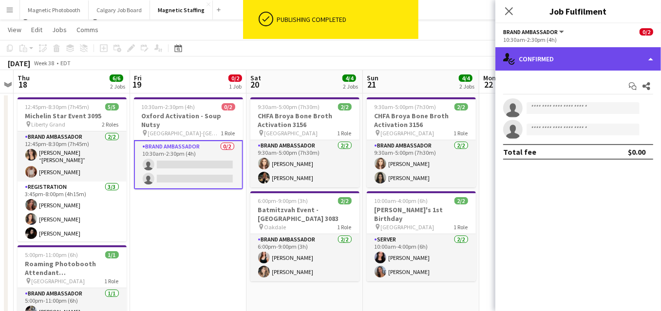
click at [643, 60] on div "single-neutral-actions-check-2 Confirmed" at bounding box center [578, 58] width 166 height 23
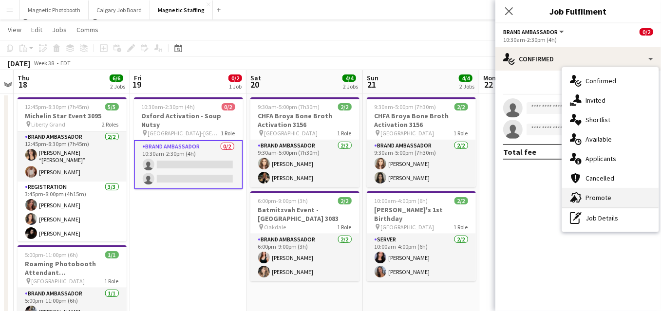
click at [593, 201] on span "Promote" at bounding box center [598, 197] width 26 height 9
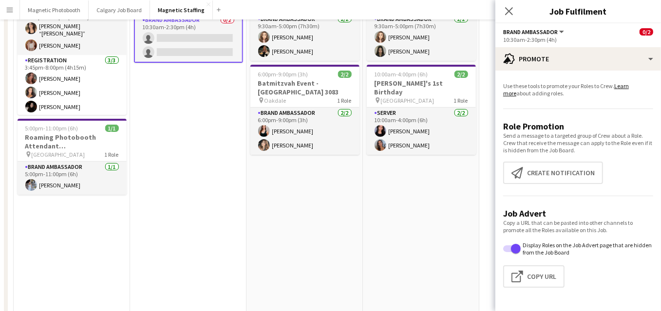
scroll to position [292, 0]
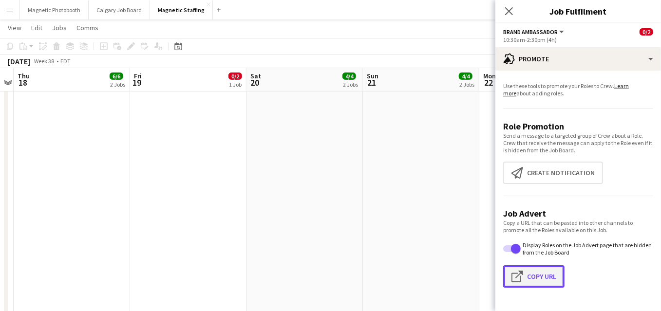
click at [549, 274] on button "Click to copy URL Copy Url" at bounding box center [533, 276] width 61 height 22
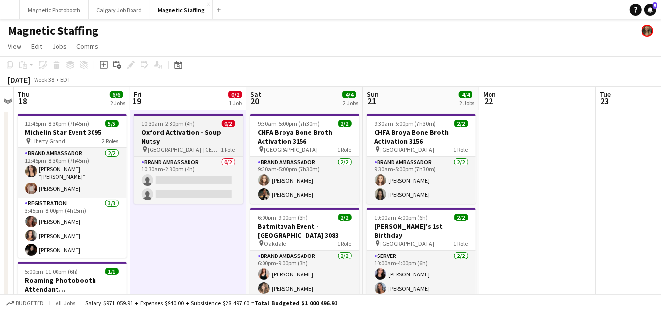
click at [200, 130] on h3 "Oxford Activation - Soup Nutsy" at bounding box center [188, 137] width 109 height 18
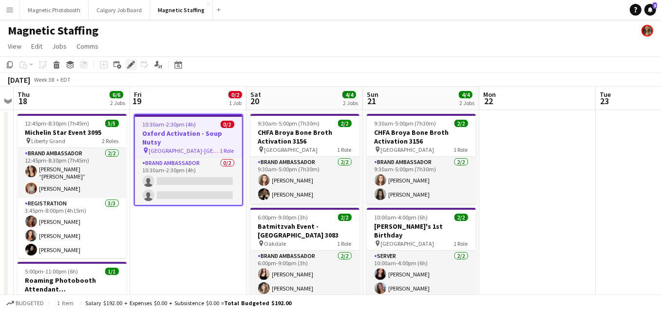
click at [132, 64] on icon at bounding box center [130, 64] width 5 height 5
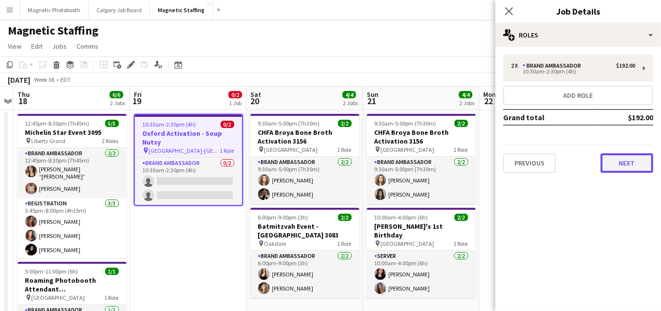
click at [637, 157] on button "Next" at bounding box center [626, 162] width 53 height 19
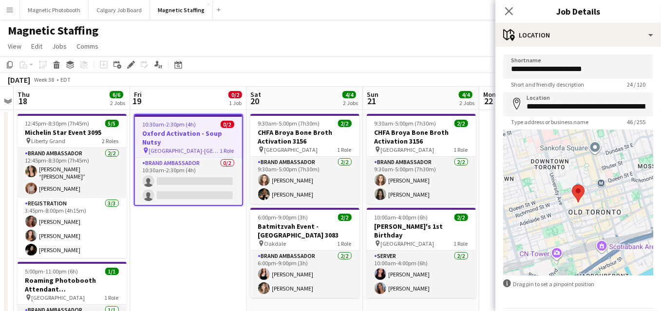
scroll to position [32, 0]
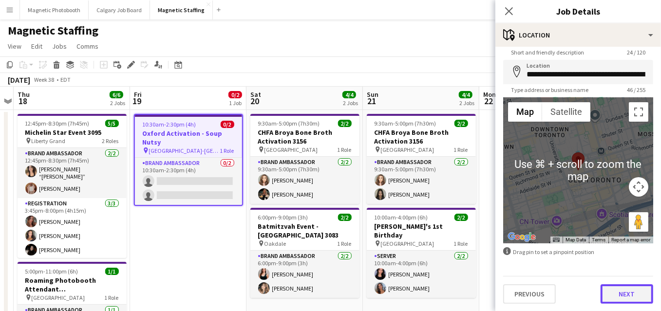
click at [628, 287] on button "Next" at bounding box center [626, 293] width 53 height 19
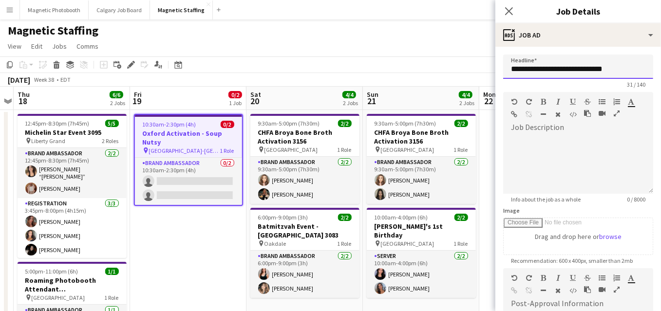
click at [611, 71] on input "**********" at bounding box center [578, 67] width 150 height 24
click at [420, 60] on app-toolbar "Copy Paste Paste Command V Paste with crew Command Shift V Paste linked Job Del…" at bounding box center [330, 64] width 661 height 17
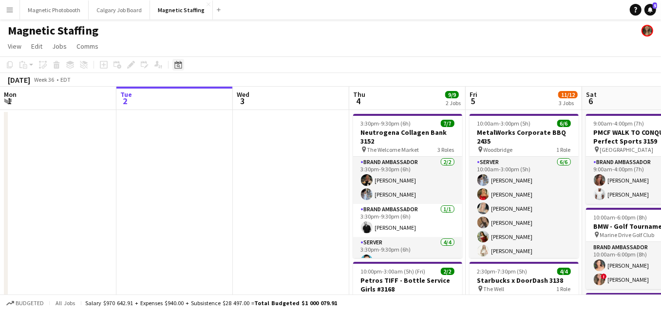
click at [177, 63] on icon at bounding box center [177, 65] width 7 height 8
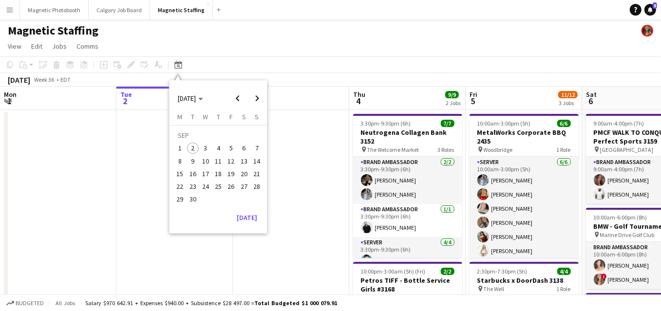
click at [233, 173] on span "19" at bounding box center [231, 174] width 12 height 12
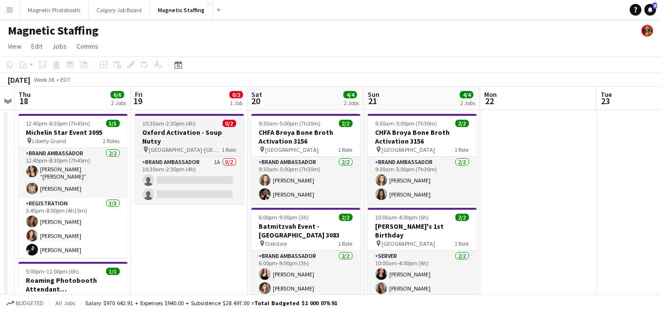
click at [173, 133] on h3 "Oxford Activation - Soup Nutsy" at bounding box center [189, 137] width 109 height 18
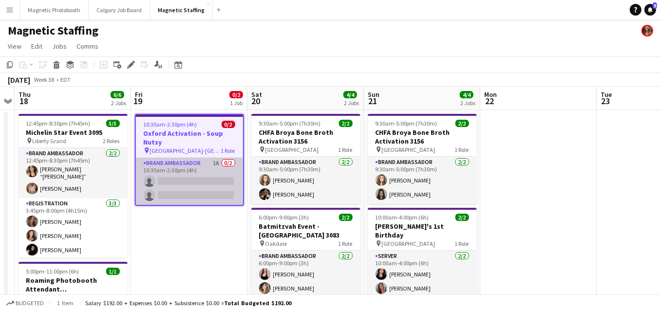
click at [168, 172] on app-card-role "Brand Ambassador 1A 0/2 10:30am-2:30pm (4h) single-neutral-actions single-neutr…" at bounding box center [189, 181] width 107 height 47
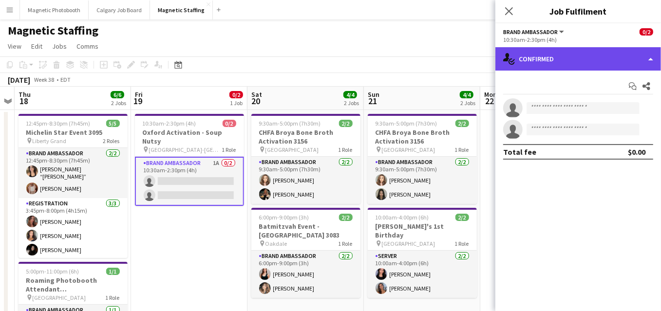
click at [651, 60] on div "single-neutral-actions-check-2 Confirmed" at bounding box center [578, 58] width 166 height 23
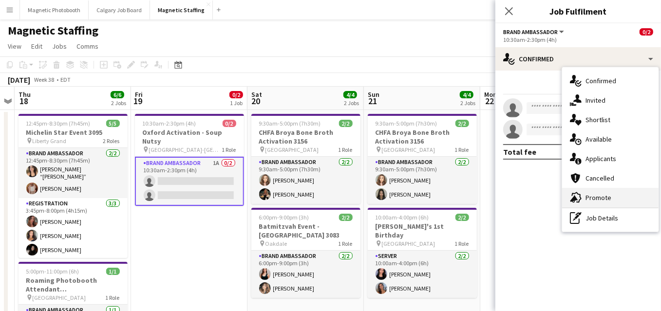
click at [601, 197] on span "Promote" at bounding box center [598, 197] width 26 height 9
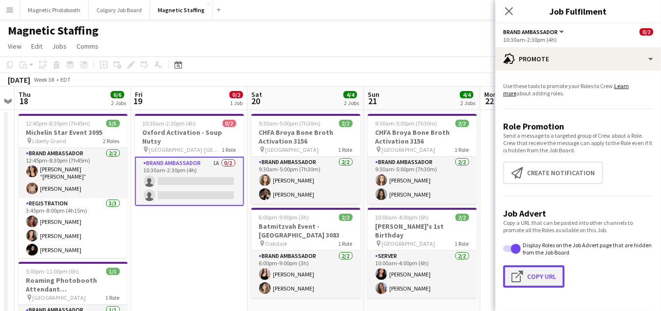
click at [533, 276] on button "Click to copy URL Copy Url" at bounding box center [533, 276] width 61 height 22
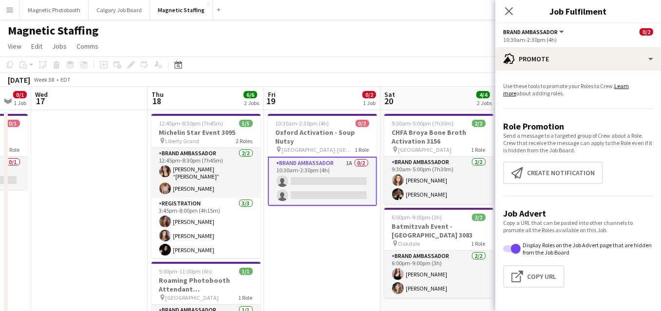
drag, startPoint x: 108, startPoint y: 236, endPoint x: 414, endPoint y: 217, distance: 306.9
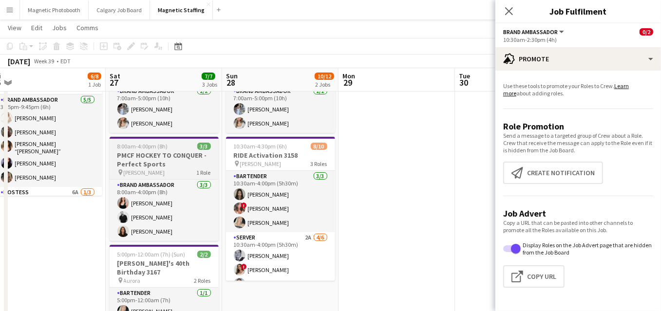
scroll to position [62, 0]
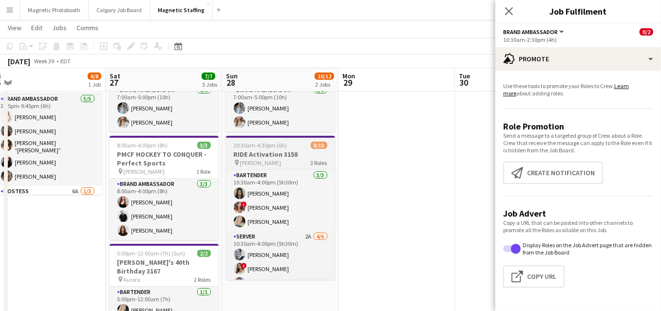
click at [282, 150] on h3 "RIDE Activation 3158" at bounding box center [280, 154] width 109 height 9
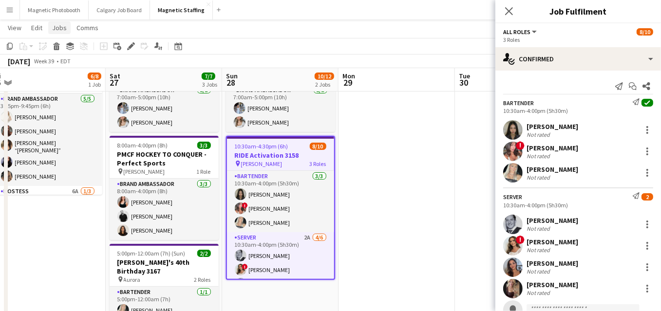
click at [62, 31] on span "Jobs" at bounding box center [59, 27] width 15 height 9
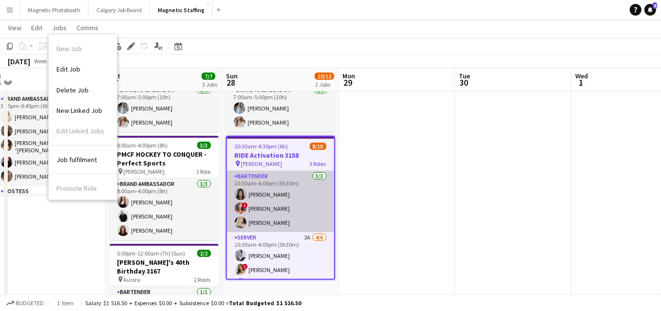
click at [271, 186] on app-card-role "Bartender [DATE] 10:30am-4:00pm (5h30m) [PERSON_NAME] ! [PERSON_NAME] [PERSON_N…" at bounding box center [280, 201] width 107 height 61
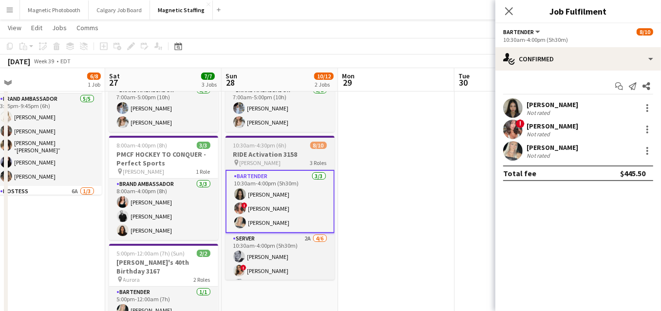
click at [289, 158] on h3 "RIDE Activation 3158" at bounding box center [279, 154] width 109 height 9
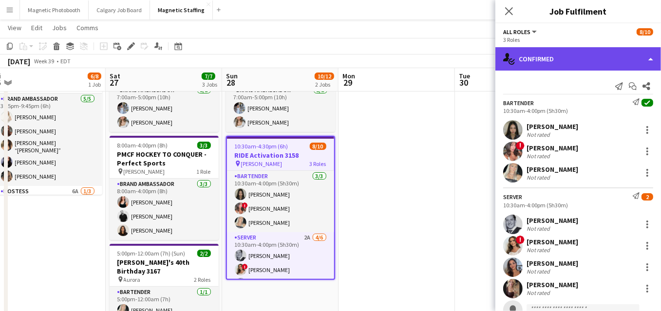
click at [650, 58] on div "single-neutral-actions-check-2 Confirmed" at bounding box center [578, 58] width 166 height 23
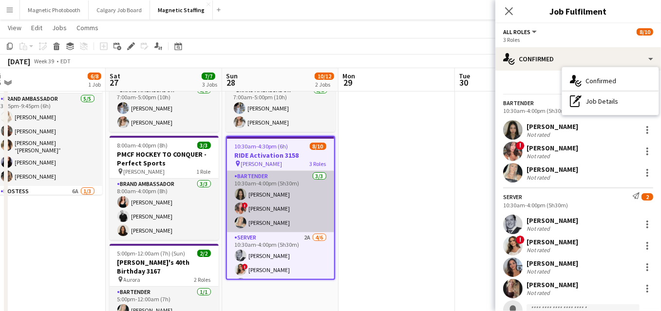
scroll to position [0, 360]
click at [290, 227] on app-card-role "Bartender [DATE] 10:30am-4:00pm (5h30m) [PERSON_NAME] ! [PERSON_NAME] [PERSON_N…" at bounding box center [279, 201] width 107 height 61
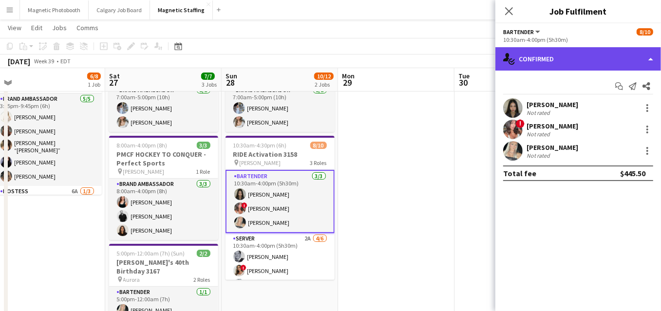
click at [648, 65] on div "single-neutral-actions-check-2 Confirmed" at bounding box center [578, 58] width 166 height 23
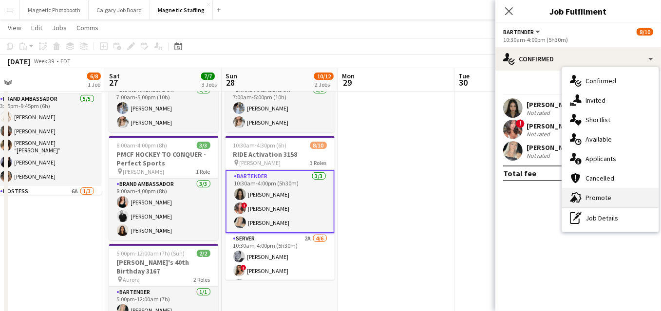
click at [591, 197] on span "Promote" at bounding box center [598, 197] width 26 height 9
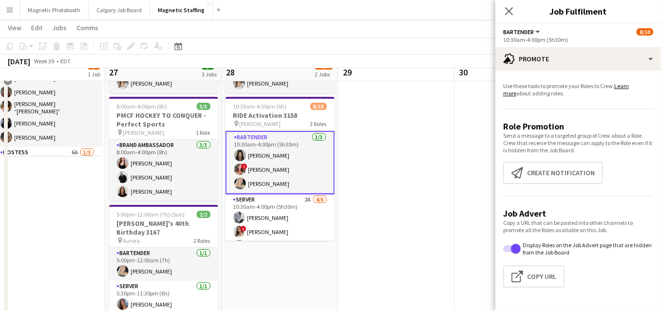
scroll to position [100, 0]
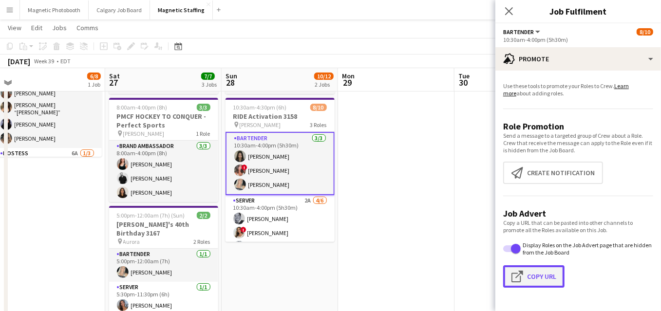
click at [540, 271] on button "Click to copy URL Copy Url" at bounding box center [533, 276] width 61 height 22
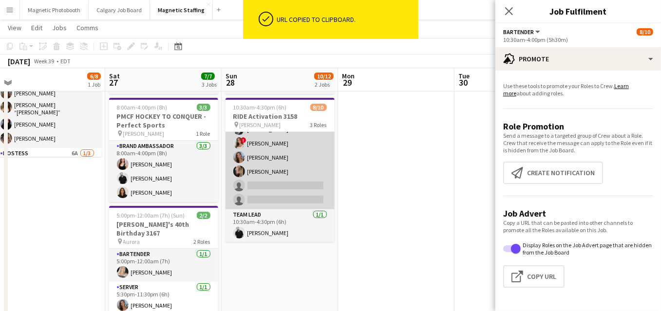
click at [296, 159] on app-card-role "Server 2A [DATE] 10:30am-4:00pm (5h30m) [PERSON_NAME] ! [PERSON_NAME] [PERSON_N…" at bounding box center [279, 158] width 109 height 104
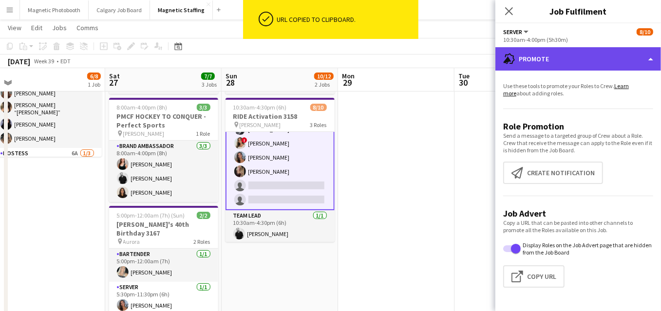
click at [653, 58] on div "advertising-megaphone Promote" at bounding box center [578, 58] width 166 height 23
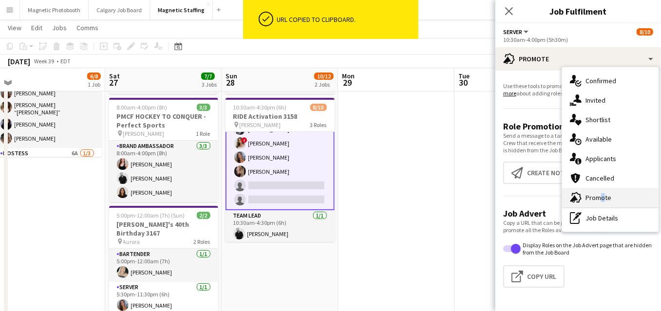
click at [598, 195] on span "Promote" at bounding box center [598, 197] width 26 height 9
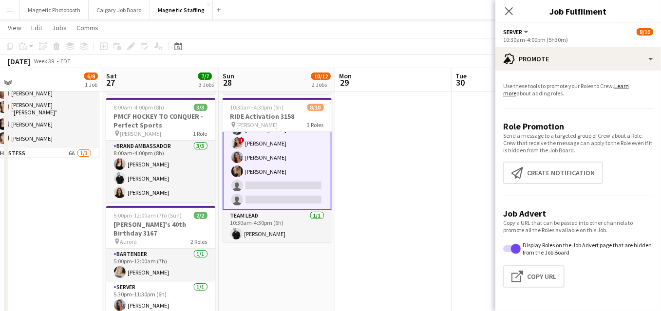
click at [389, 257] on app-calendar-viewport "Tue 23 Wed 24 Thu 25 Fri 26 6/8 1 Job Sat 27 7/7 3 Jobs Sun 28 10/12 2 Jobs Mon…" at bounding box center [330, 283] width 661 height 690
click at [256, 270] on app-date-cell "7:00am-5:00pm (10h) 2/2 BMW - Golf Tournament pin The TPC Toronto at [GEOGRAPHI…" at bounding box center [277, 296] width 116 height 575
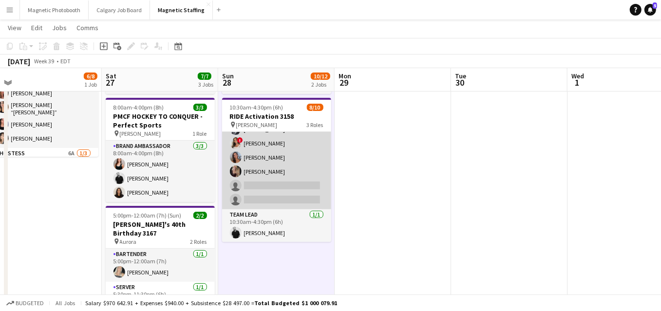
click at [287, 178] on app-card-role "Server 2A [DATE] 10:30am-4:00pm (5h30m) [PERSON_NAME] ! [PERSON_NAME] [PERSON_N…" at bounding box center [276, 158] width 109 height 104
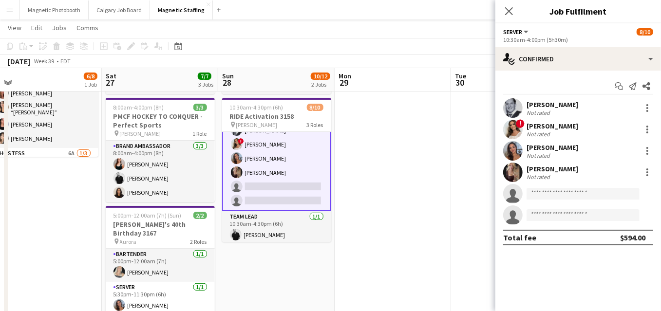
scroll to position [89, 0]
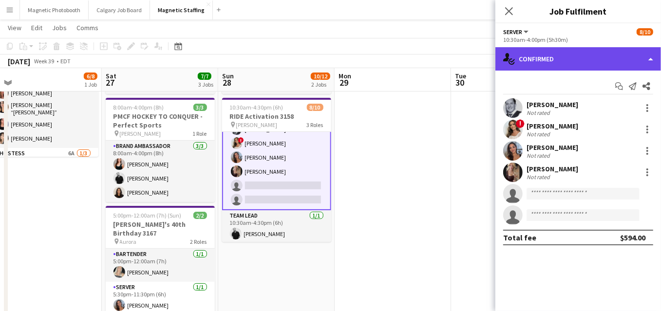
click at [652, 57] on div "single-neutral-actions-check-2 Confirmed" at bounding box center [578, 58] width 166 height 23
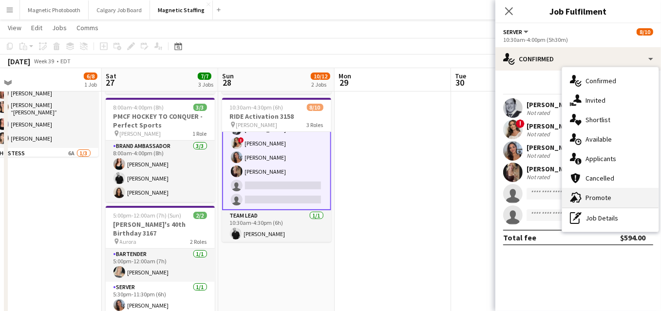
click at [587, 200] on span "Promote" at bounding box center [598, 197] width 26 height 9
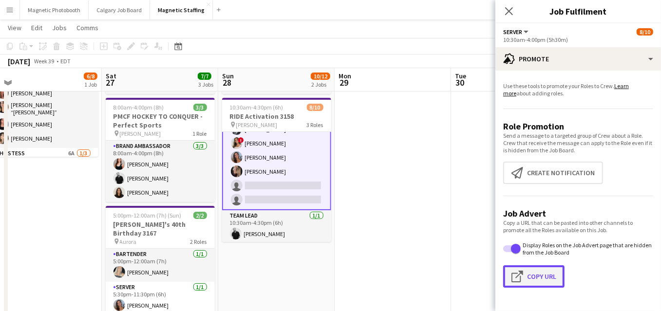
click at [538, 269] on button "Click to copy URL Copy Url" at bounding box center [533, 276] width 61 height 22
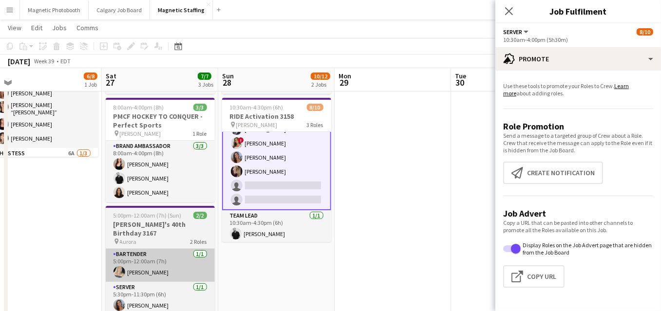
scroll to position [0, 0]
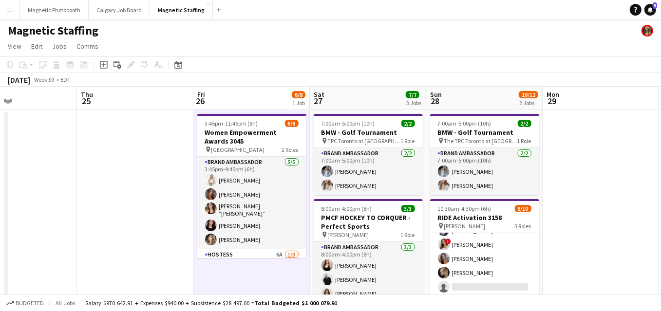
scroll to position [0, 276]
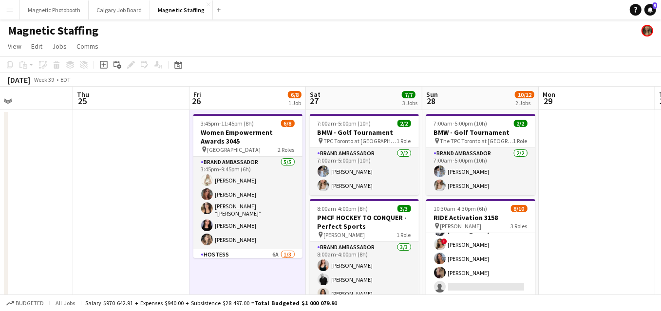
drag, startPoint x: 180, startPoint y: 256, endPoint x: 257, endPoint y: 256, distance: 76.9
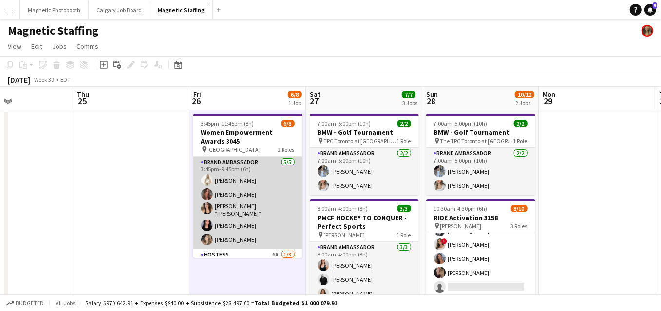
click at [250, 194] on app-card-role "Brand Ambassador [DATE] 3:45pm-9:45pm (6h) [PERSON_NAME] [PERSON_NAME] [PERSON_…" at bounding box center [247, 203] width 109 height 93
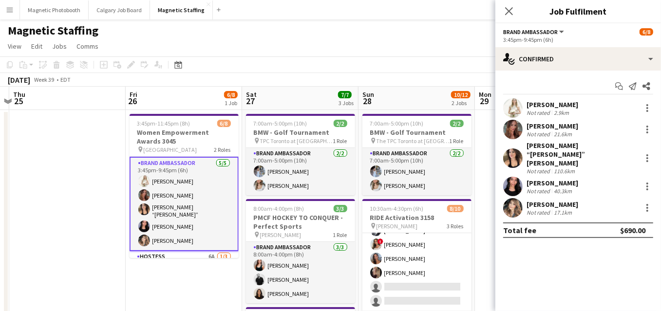
drag, startPoint x: 255, startPoint y: 145, endPoint x: 37, endPoint y: 152, distance: 217.8
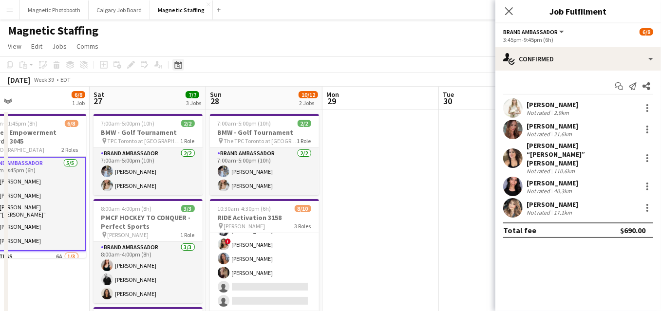
click at [178, 63] on icon at bounding box center [177, 65] width 7 height 8
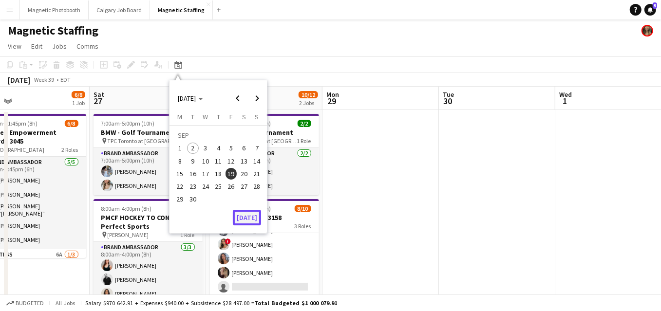
click at [237, 212] on button "[DATE]" at bounding box center [247, 218] width 28 height 16
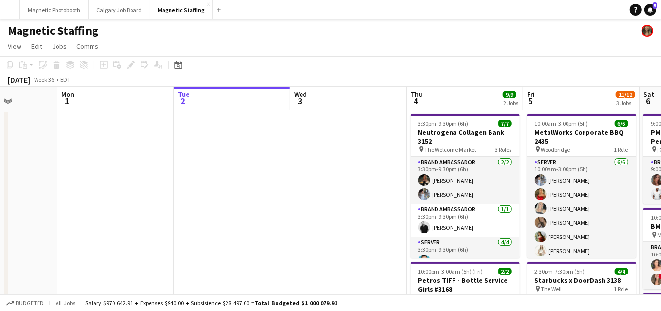
scroll to position [0, 336]
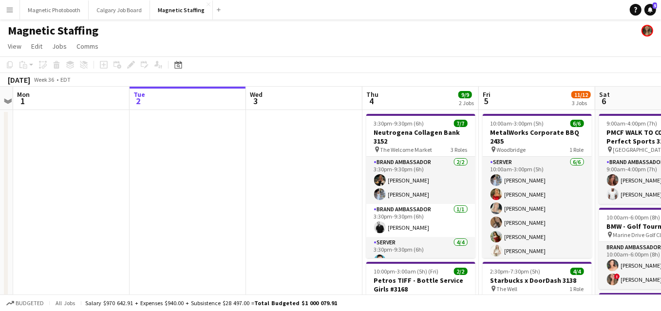
drag, startPoint x: 236, startPoint y: 220, endPoint x: 79, endPoint y: 224, distance: 157.3
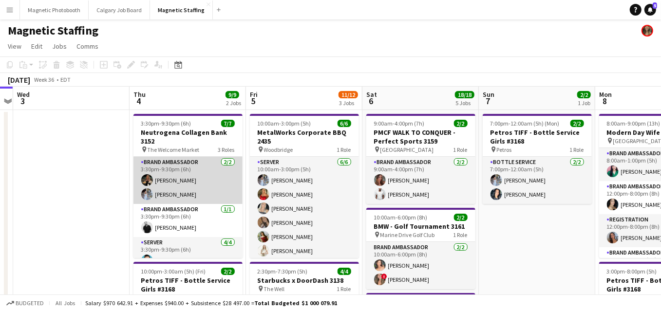
click at [169, 200] on app-card-role "Brand Ambassador [DATE] 3:30pm-9:30pm (6h) [PERSON_NAME] [PERSON_NAME]" at bounding box center [187, 180] width 109 height 47
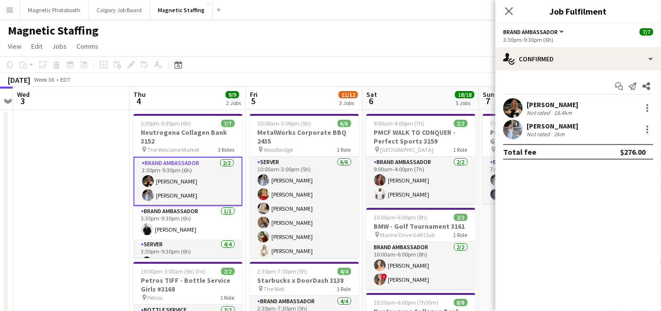
click at [510, 112] on app-user-avatar at bounding box center [512, 107] width 19 height 19
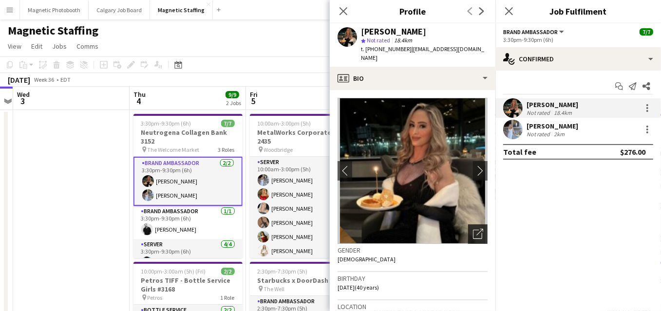
click at [477, 229] on icon "Open photos pop-in" at bounding box center [478, 234] width 10 height 10
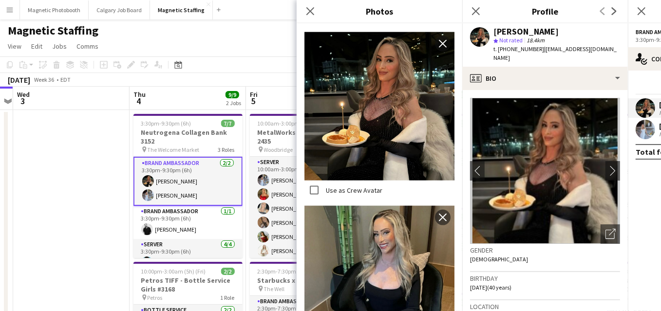
scroll to position [924, 0]
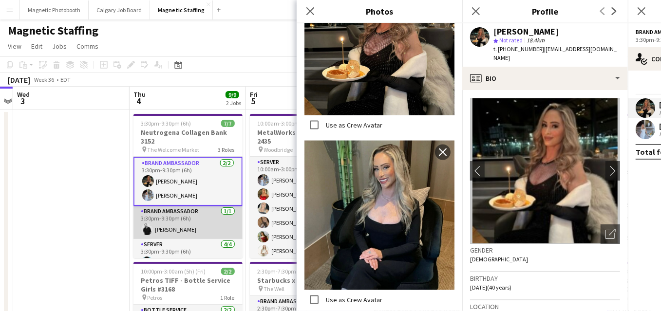
scroll to position [56, 0]
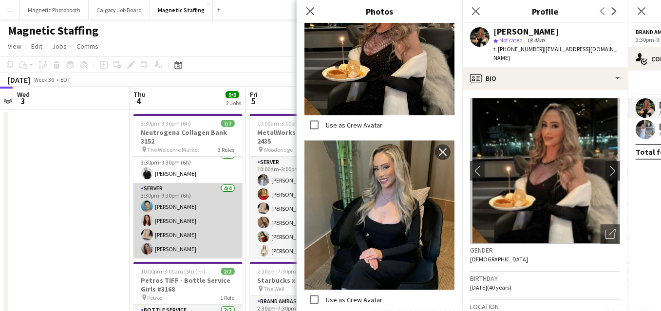
click at [163, 202] on app-card-role "Server [DATE] 3:30pm-9:30pm (6h) [PERSON_NAME] [PERSON_NAME] [PERSON_NAME] [PER…" at bounding box center [187, 220] width 109 height 75
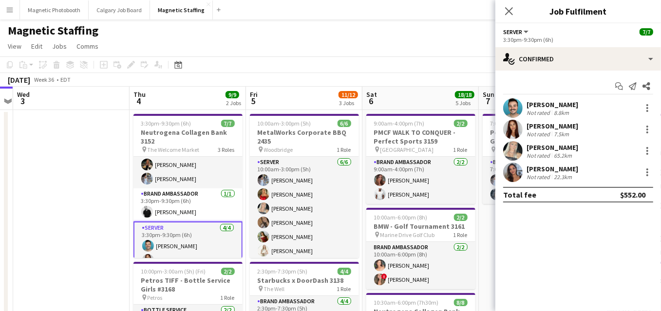
scroll to position [0, 0]
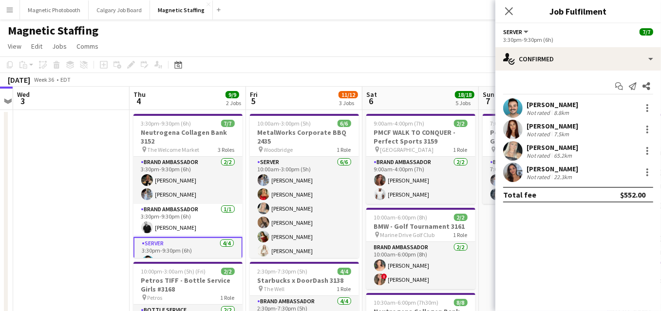
click at [163, 203] on app-card-role "Brand Ambassador [DATE] 3:30pm-9:30pm (6h) [PERSON_NAME] [PERSON_NAME]" at bounding box center [187, 180] width 109 height 47
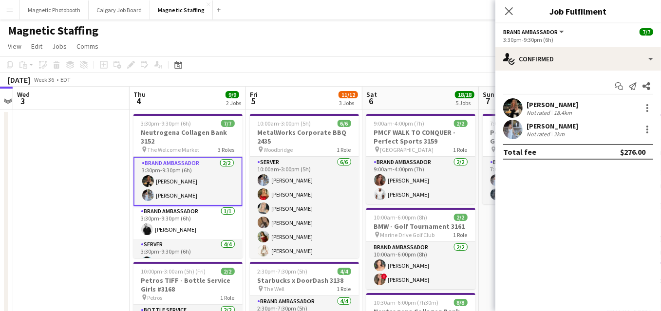
click at [508, 132] on app-user-avatar at bounding box center [512, 129] width 19 height 19
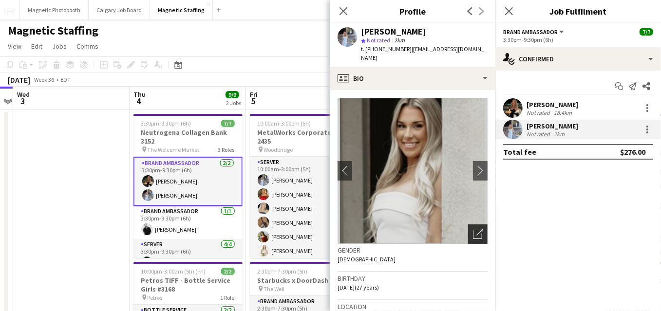
click at [475, 229] on icon "Open photos pop-in" at bounding box center [478, 234] width 10 height 10
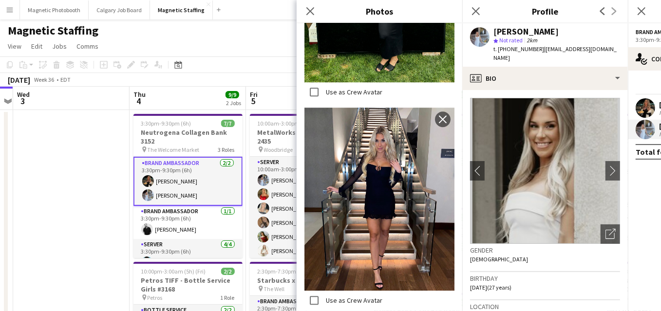
scroll to position [1192, 0]
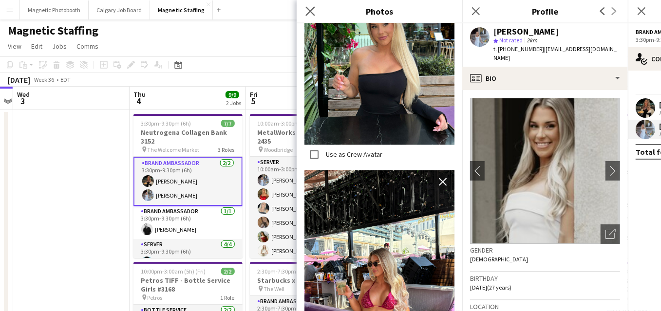
drag, startPoint x: 389, startPoint y: 142, endPoint x: 304, endPoint y: 17, distance: 151.5
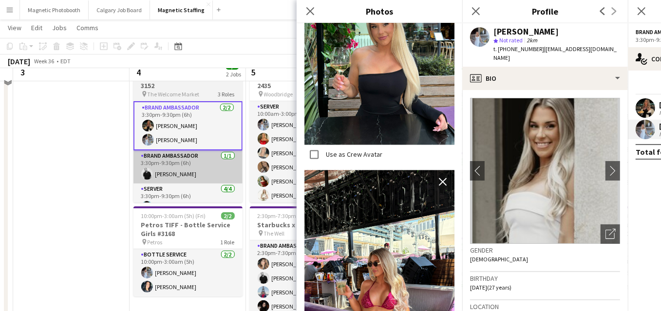
scroll to position [61, 0]
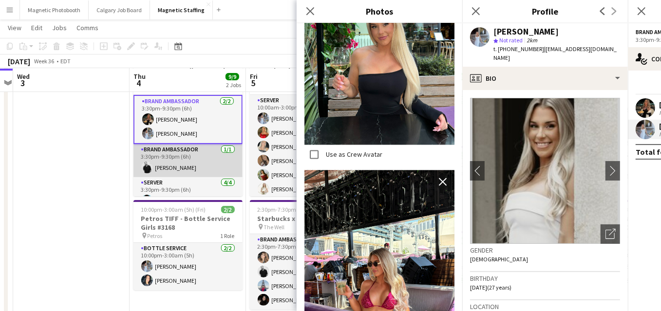
click at [191, 169] on app-card-role "Brand Ambassador [DATE] 3:30pm-9:30pm (6h) [PERSON_NAME]" at bounding box center [187, 160] width 109 height 33
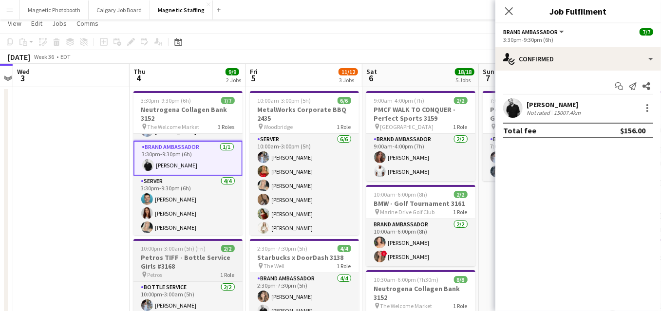
scroll to position [14, 0]
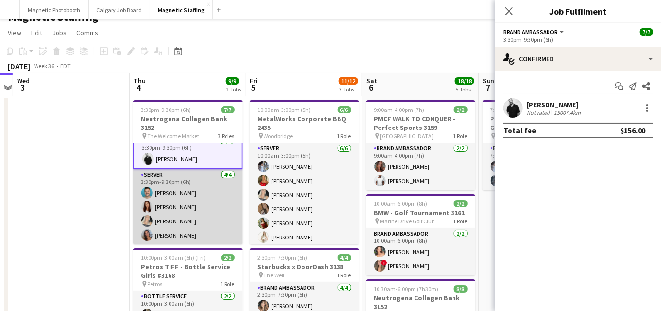
click at [166, 195] on app-card-role "Server [DATE] 3:30pm-9:30pm (6h) [PERSON_NAME] [PERSON_NAME] [PERSON_NAME] [PER…" at bounding box center [187, 206] width 109 height 75
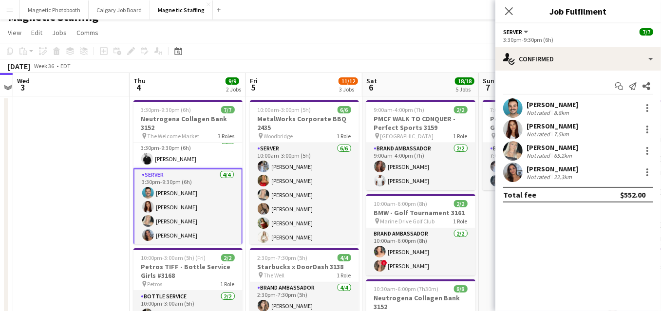
click at [514, 114] on app-user-avatar at bounding box center [512, 107] width 19 height 19
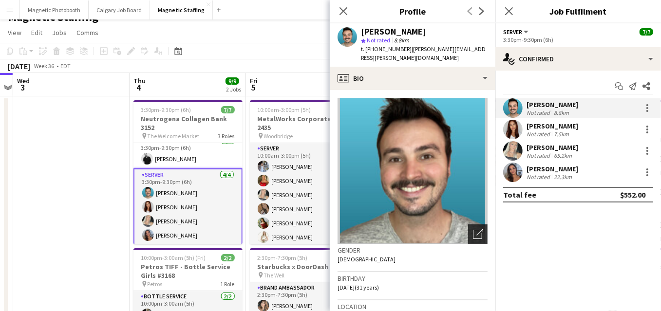
click at [480, 229] on icon "Open photos pop-in" at bounding box center [478, 234] width 10 height 10
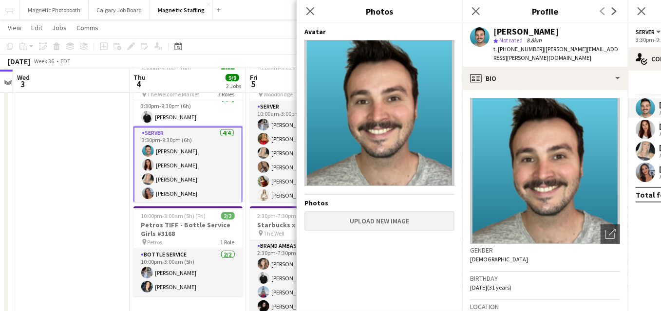
scroll to position [56, 0]
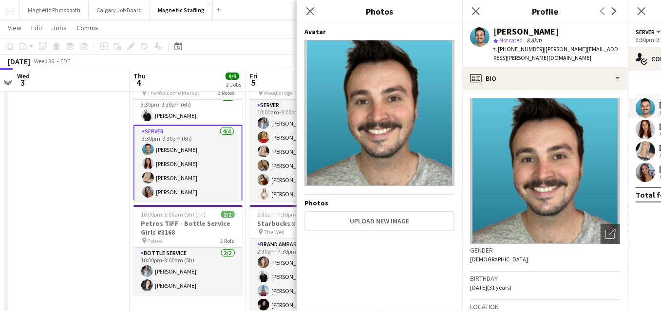
click at [0, 0] on body "Menu Boards Boards Boards All jobs Status Workforce Workforce My Workforce Recr…" at bounding box center [330, 316] width 661 height 745
click at [651, 125] on app-user-avatar at bounding box center [644, 129] width 19 height 19
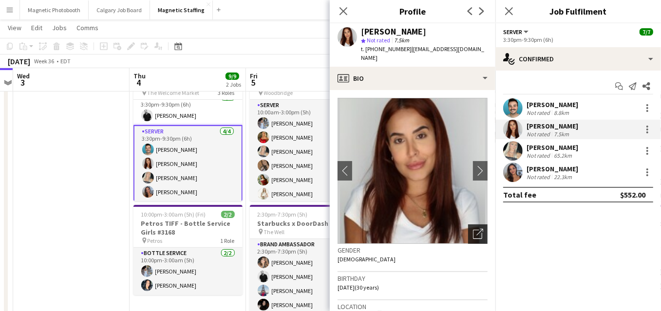
click at [476, 229] on icon "Open photos pop-in" at bounding box center [478, 234] width 10 height 10
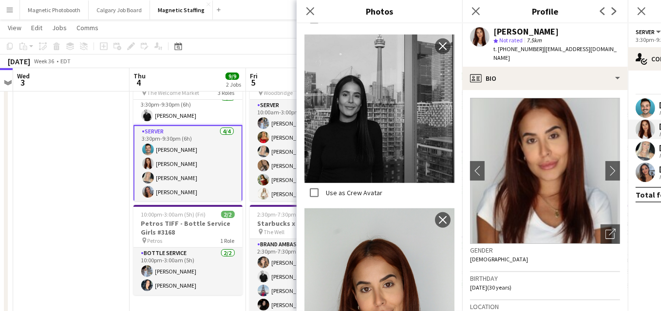
scroll to position [551, 0]
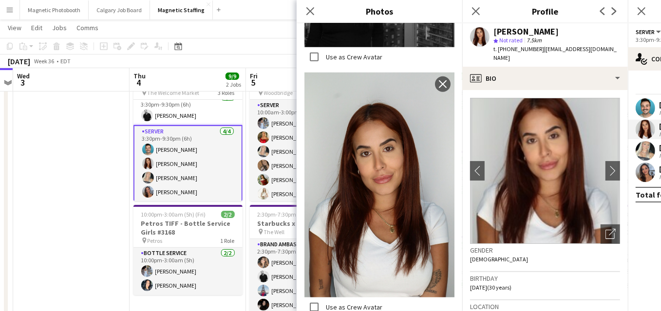
drag, startPoint x: 394, startPoint y: 162, endPoint x: 316, endPoint y: 32, distance: 151.8
click at [0, 0] on body "Menu Boards Boards Boards All jobs Status Workforce Workforce My Workforce Recr…" at bounding box center [330, 316] width 661 height 745
click at [638, 177] on app-user-avatar at bounding box center [644, 172] width 19 height 19
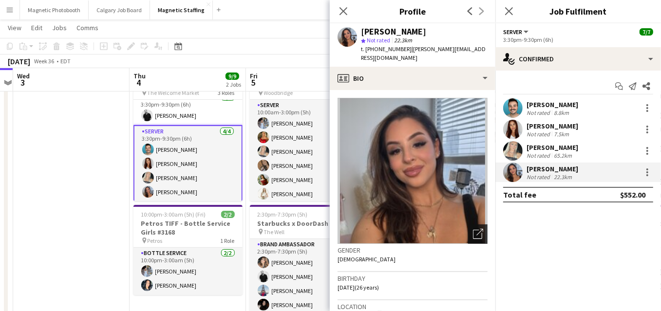
click at [479, 229] on icon "Open photos pop-in" at bounding box center [478, 234] width 10 height 10
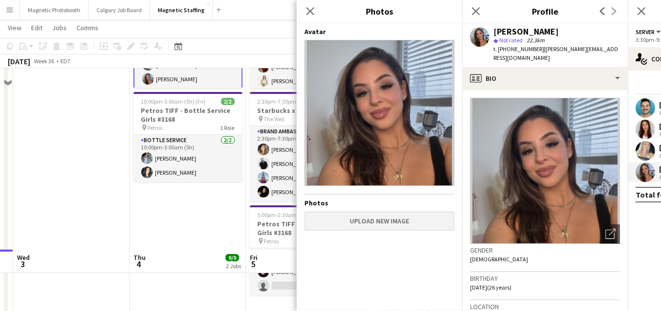
scroll to position [0, 0]
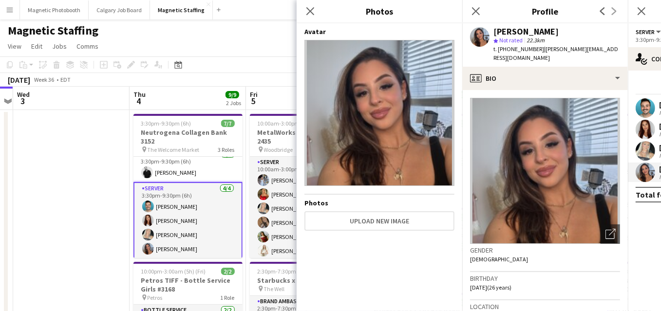
click at [643, 149] on app-user-avatar at bounding box center [644, 150] width 19 height 19
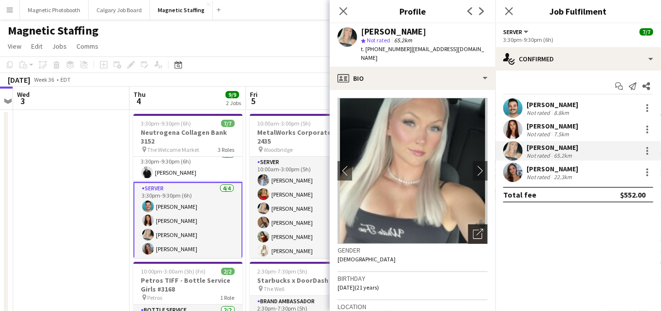
click at [481, 229] on icon "Open photos pop-in" at bounding box center [478, 234] width 10 height 10
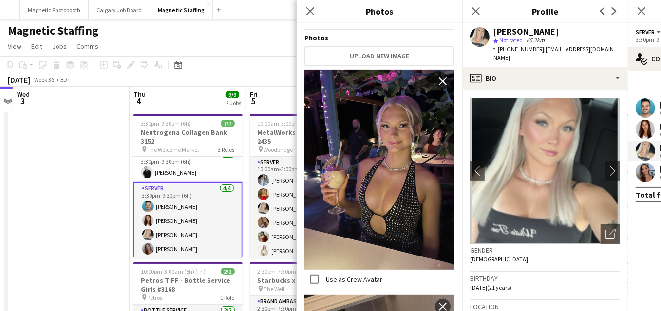
scroll to position [166, 0]
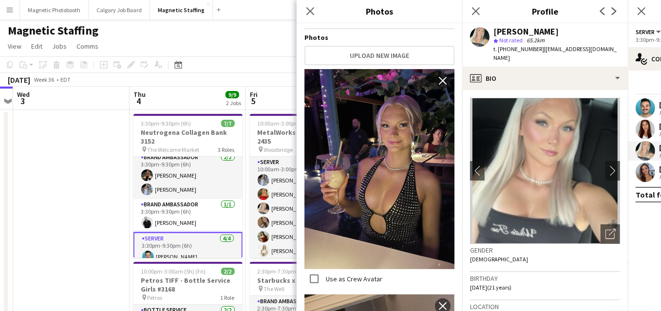
scroll to position [5, 0]
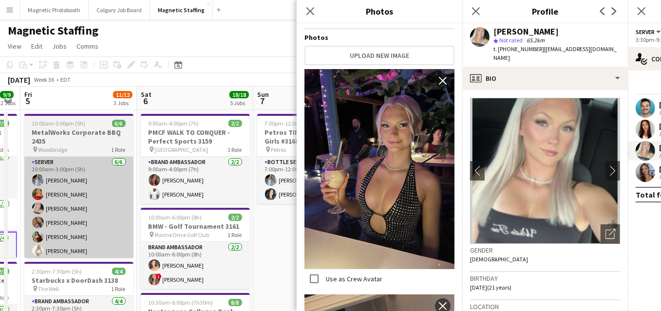
drag, startPoint x: 260, startPoint y: 220, endPoint x: 54, endPoint y: 217, distance: 206.0
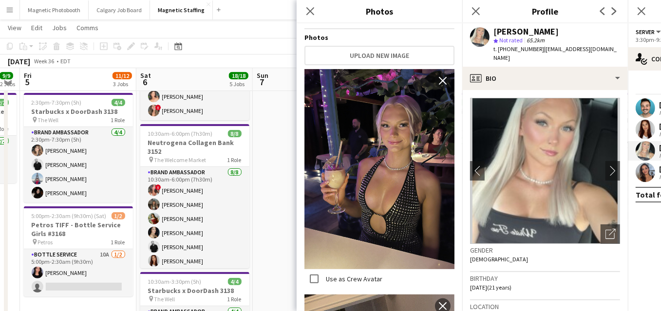
scroll to position [169, 0]
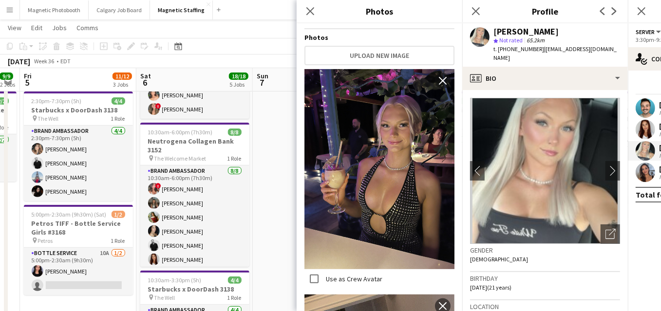
click at [193, 217] on app-card-role "Brand Ambassador [DATE] 10:30am-6:00pm (7h30m) ! [PERSON_NAME] [PERSON_NAME] [P…" at bounding box center [194, 232] width 109 height 132
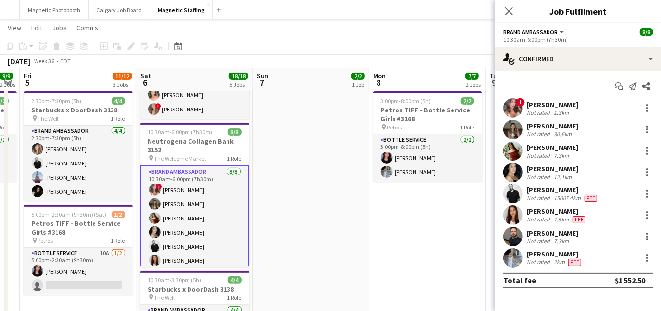
click at [512, 112] on app-user-avatar at bounding box center [512, 107] width 19 height 19
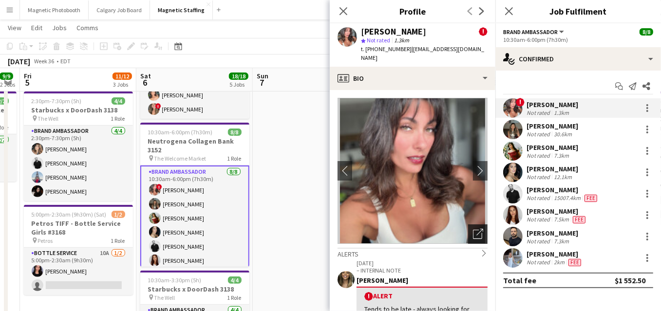
click at [481, 231] on div "Open photos pop-in" at bounding box center [477, 233] width 19 height 19
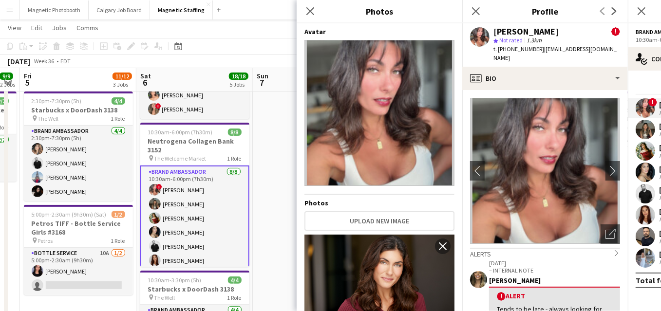
scroll to position [410, 0]
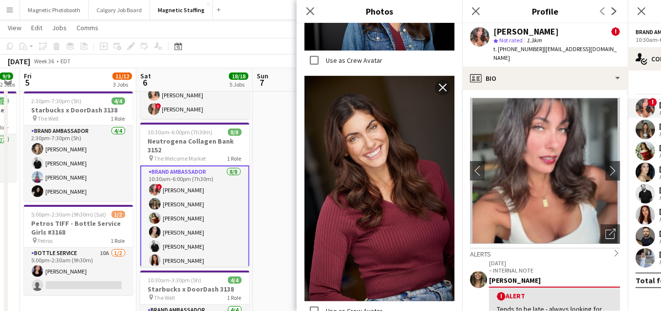
click at [0, 0] on body "Menu Boards Boards Boards All jobs Status Workforce Workforce My Workforce Recr…" at bounding box center [330, 203] width 661 height 745
click at [642, 234] on app-user-avatar at bounding box center [644, 236] width 19 height 19
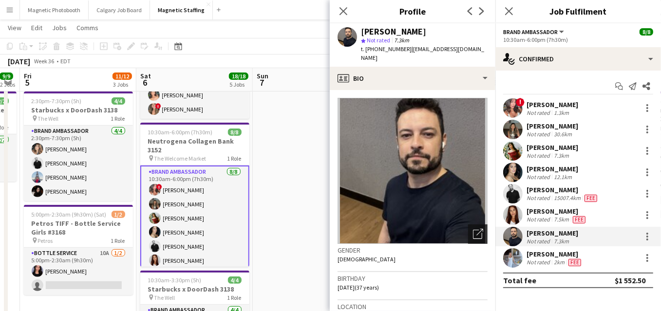
click at [470, 224] on div "Open photos pop-in" at bounding box center [477, 233] width 19 height 19
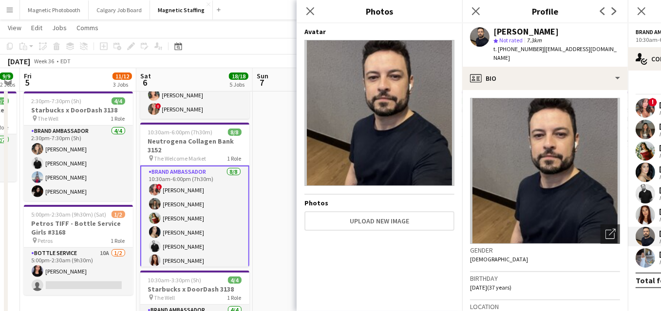
click at [0, 0] on body "Menu Boards Boards Boards All jobs Status Workforce Workforce My Workforce Recr…" at bounding box center [330, 203] width 661 height 745
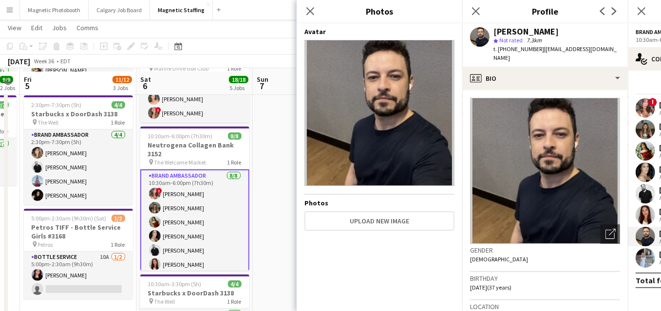
scroll to position [162, 0]
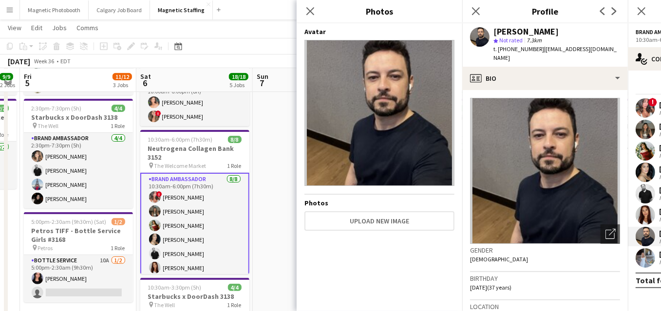
click at [165, 241] on app-card-role "Brand Ambassador [DATE] 10:30am-6:00pm (7h30m) ! [PERSON_NAME] [PERSON_NAME] [P…" at bounding box center [194, 240] width 109 height 134
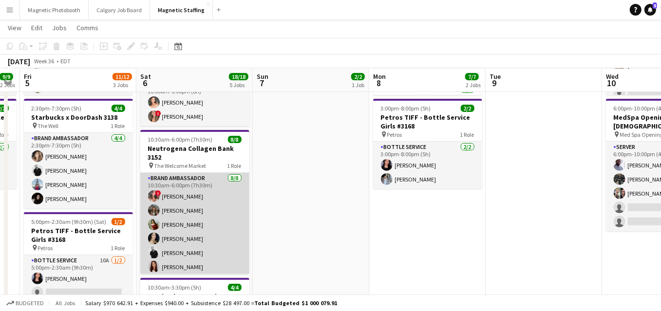
click at [173, 220] on app-card-role "Brand Ambassador [DATE] 10:30am-6:00pm (7h30m) ! [PERSON_NAME] [PERSON_NAME] [P…" at bounding box center [194, 239] width 109 height 132
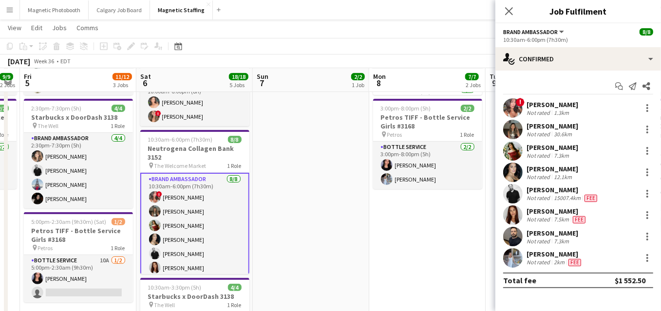
click at [503, 153] on div "[PERSON_NAME] Not rated 7.3km" at bounding box center [578, 150] width 166 height 19
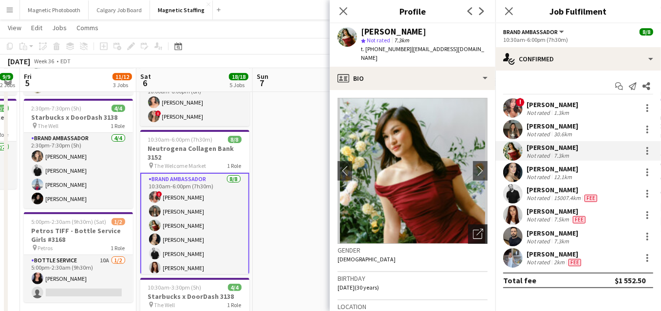
click at [479, 230] on icon at bounding box center [477, 234] width 9 height 9
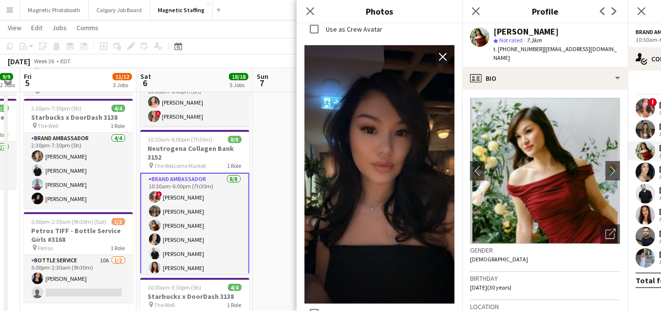
scroll to position [370, 0]
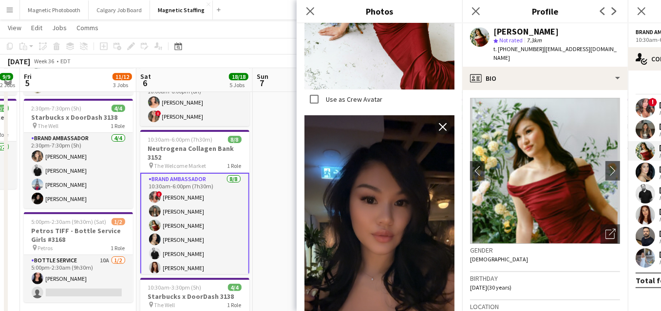
click at [0, 0] on body "Menu Boards Boards Boards All jobs Status Workforce Workforce My Workforce Recr…" at bounding box center [330, 210] width 661 height 745
click at [648, 173] on app-user-avatar at bounding box center [644, 172] width 19 height 19
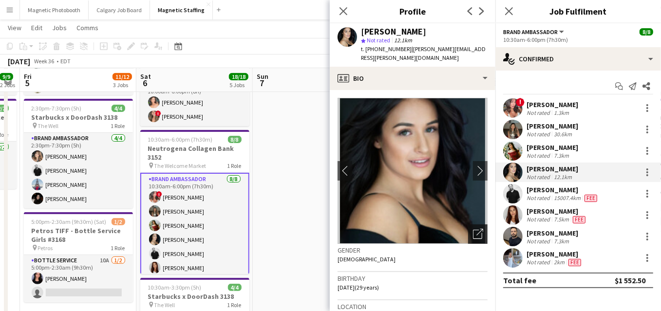
click at [477, 229] on icon "Open photos pop-in" at bounding box center [478, 234] width 10 height 10
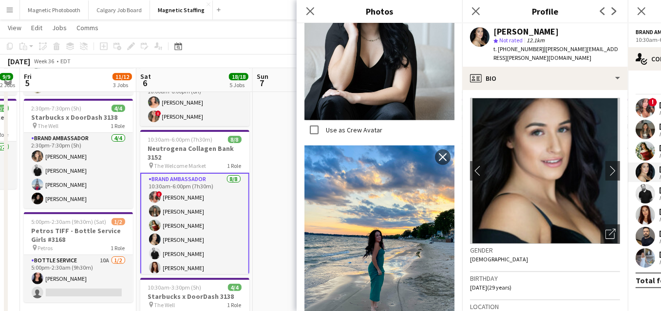
scroll to position [512, 0]
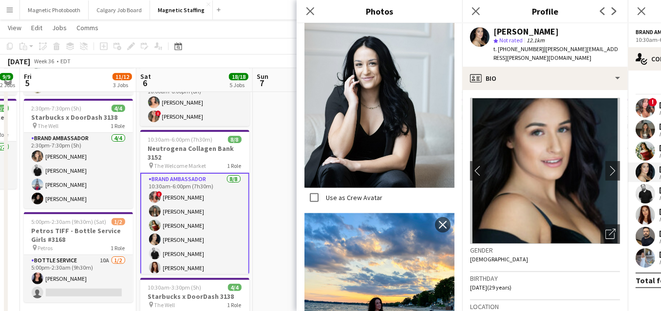
click at [0, 0] on body "Menu Boards Boards Boards All jobs Status Workforce Workforce My Workforce Recr…" at bounding box center [330, 210] width 661 height 745
click at [641, 131] on app-user-avatar at bounding box center [644, 129] width 19 height 19
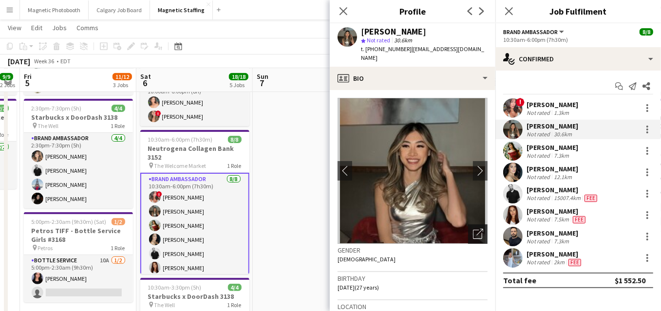
click at [476, 229] on icon "Open photos pop-in" at bounding box center [478, 234] width 10 height 10
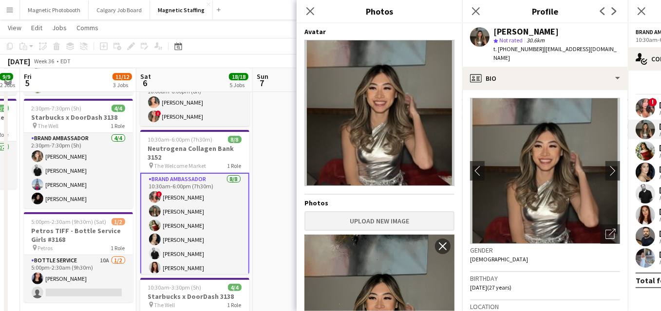
scroll to position [223, 0]
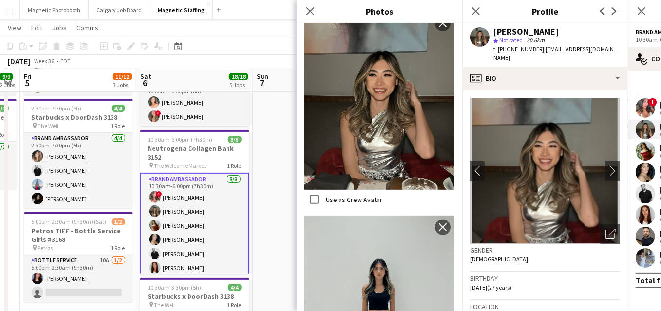
click at [0, 0] on body "Menu Boards Boards Boards All jobs Status Workforce Workforce My Workforce Recr…" at bounding box center [330, 210] width 661 height 745
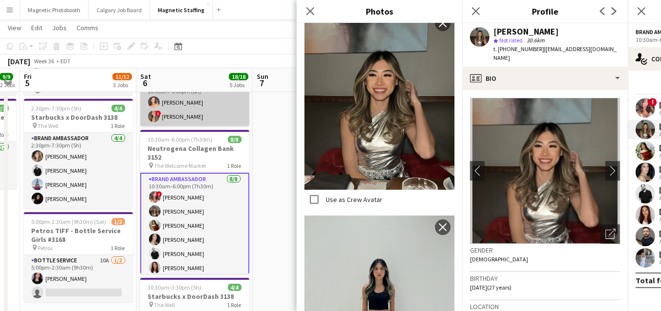
click at [227, 111] on app-card-role "Brand Ambassador [DATE] 10:00am-6:00pm (8h) [PERSON_NAME] ! [PERSON_NAME]" at bounding box center [194, 102] width 109 height 47
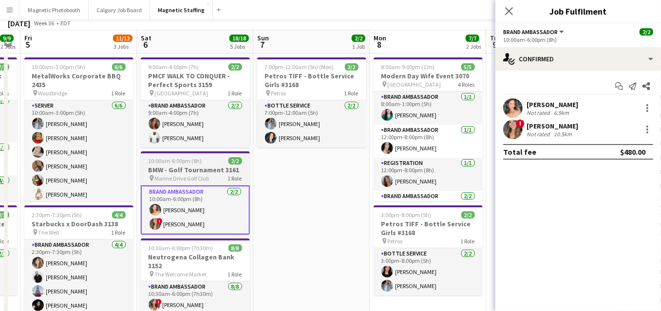
scroll to position [0, 0]
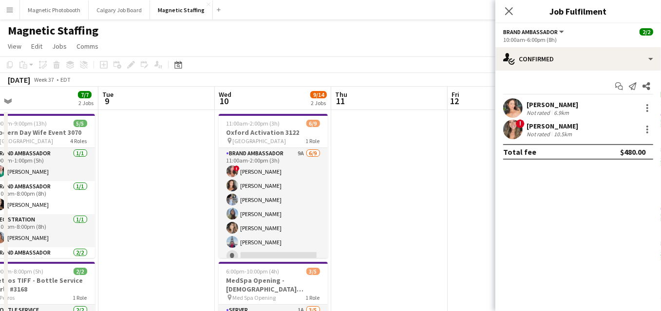
drag, startPoint x: 452, startPoint y: 123, endPoint x: 10, endPoint y: 174, distance: 445.6
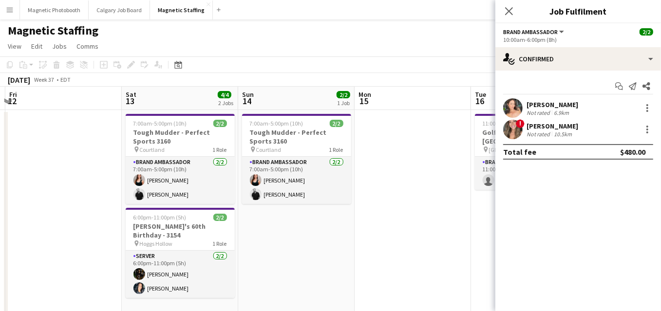
drag, startPoint x: 371, startPoint y: 220, endPoint x: 10, endPoint y: 220, distance: 361.3
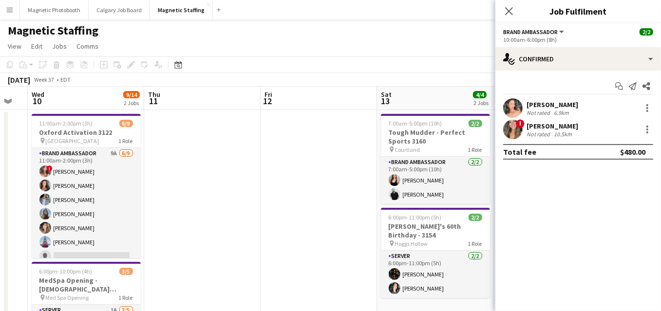
drag, startPoint x: 105, startPoint y: 207, endPoint x: 284, endPoint y: 203, distance: 179.2
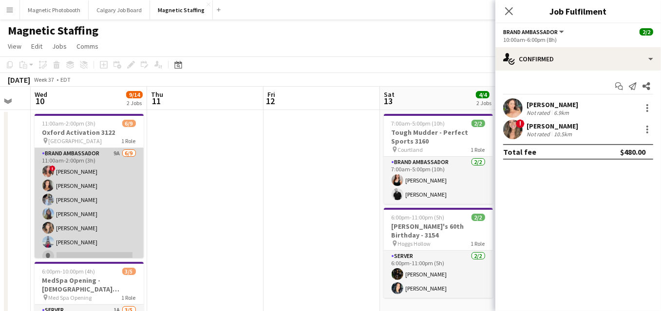
click at [70, 205] on app-card-role "Brand Ambassador 9A [DATE] 11:00am-2:00pm (3h) ! [PERSON_NAME] [PERSON_NAME] [P…" at bounding box center [89, 221] width 109 height 146
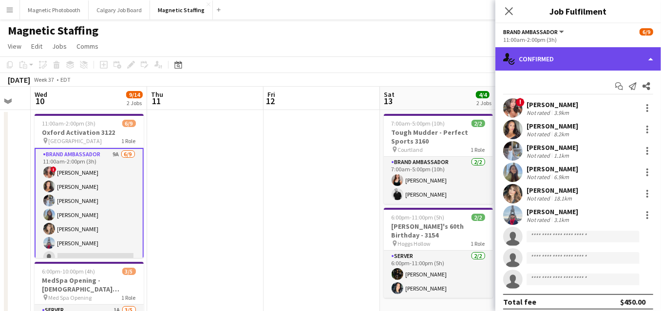
click at [562, 63] on div "single-neutral-actions-check-2 Confirmed" at bounding box center [578, 58] width 166 height 23
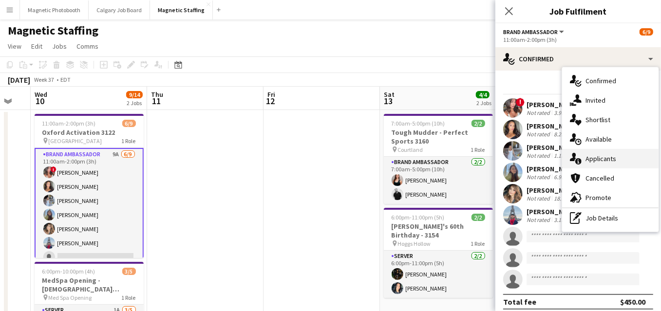
click at [588, 155] on span "Applicants" at bounding box center [600, 158] width 31 height 9
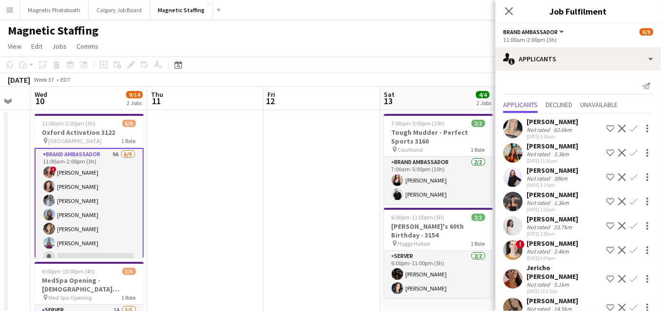
scroll to position [33, 0]
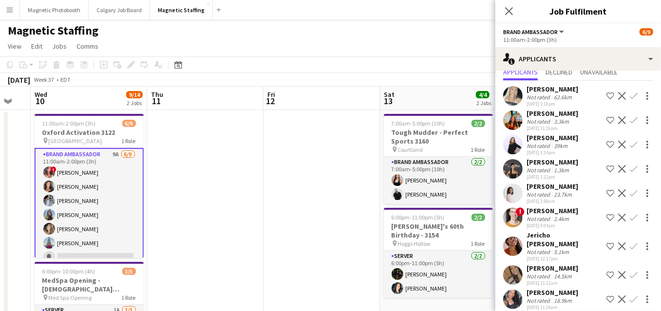
click at [633, 271] on app-icon "Confirm" at bounding box center [634, 275] width 8 height 8
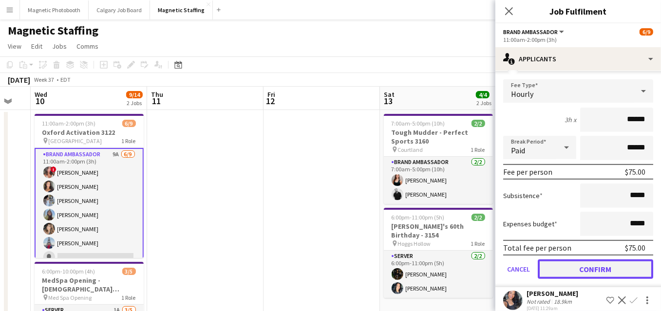
click at [608, 262] on button "Confirm" at bounding box center [595, 269] width 115 height 19
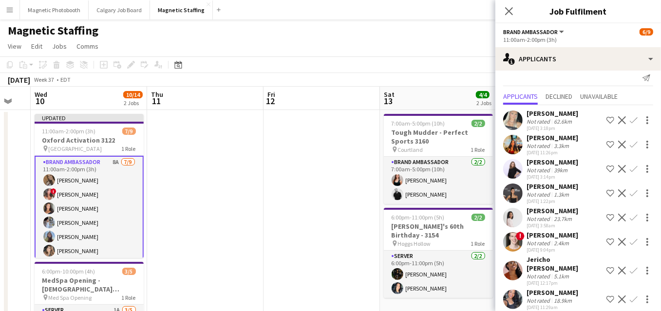
click at [633, 296] on app-icon "Confirm" at bounding box center [634, 300] width 8 height 8
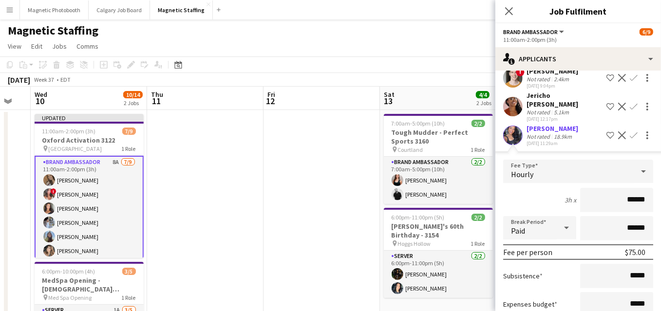
scroll to position [228, 0]
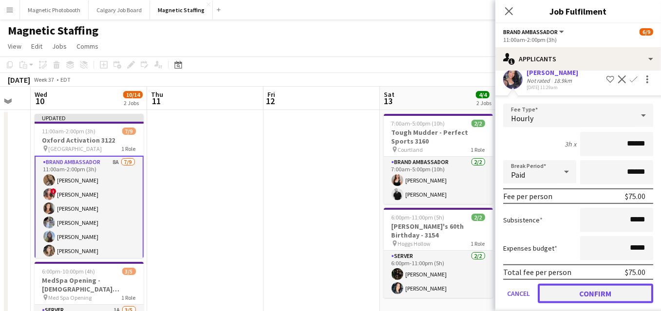
click at [622, 284] on button "Confirm" at bounding box center [595, 293] width 115 height 19
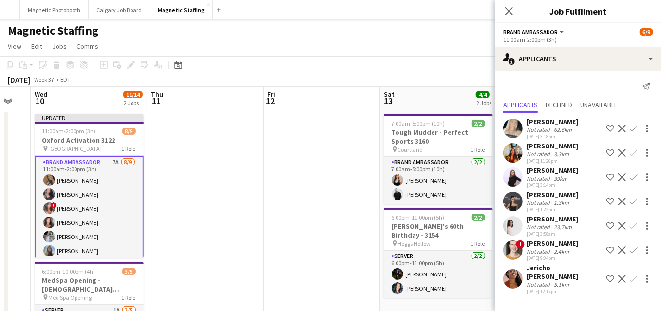
scroll to position [0, 0]
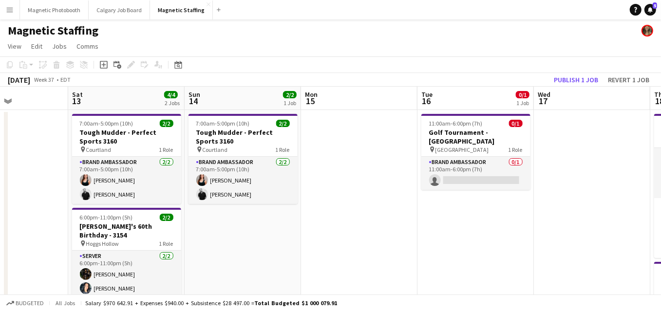
drag, startPoint x: 522, startPoint y: 188, endPoint x: 210, endPoint y: 232, distance: 314.8
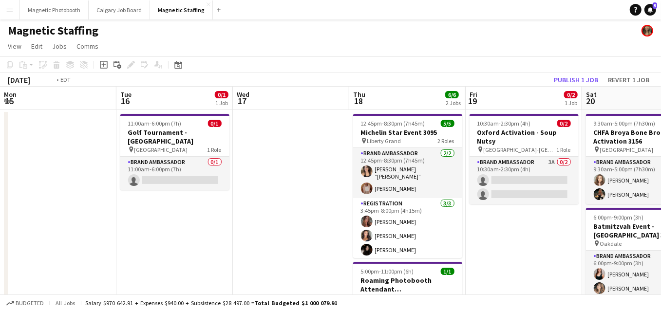
drag, startPoint x: 460, startPoint y: 170, endPoint x: 153, endPoint y: 199, distance: 308.2
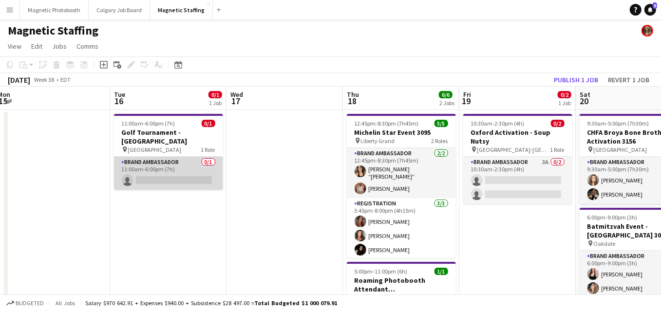
click at [177, 176] on app-card-role "Brand Ambassador 0/1 11:00am-6:00pm (7h) single-neutral-actions" at bounding box center [168, 173] width 109 height 33
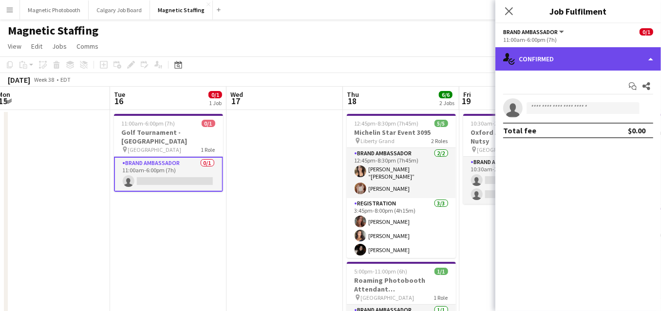
click at [570, 58] on div "single-neutral-actions-check-2 Confirmed" at bounding box center [578, 58] width 166 height 23
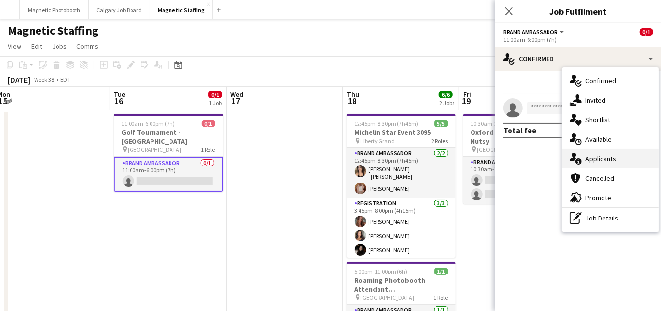
click at [579, 162] on icon at bounding box center [578, 161] width 6 height 6
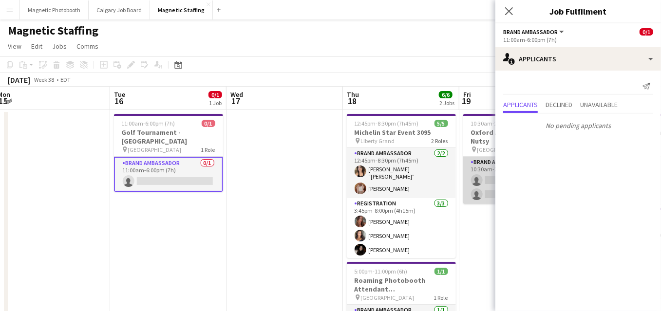
click at [466, 182] on app-card-role "Brand Ambassador 4A 0/2 10:30am-2:30pm (4h) single-neutral-actions single-neutr…" at bounding box center [517, 180] width 109 height 47
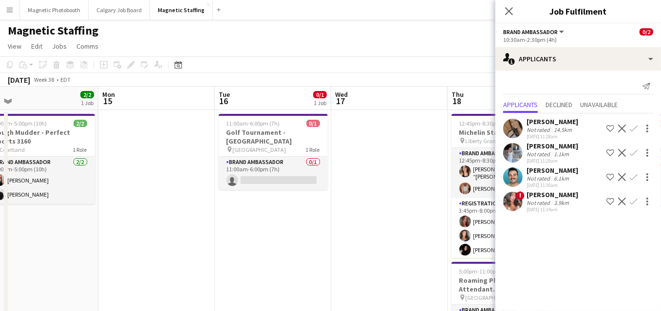
drag, startPoint x: 466, startPoint y: 182, endPoint x: 258, endPoint y: 200, distance: 209.7
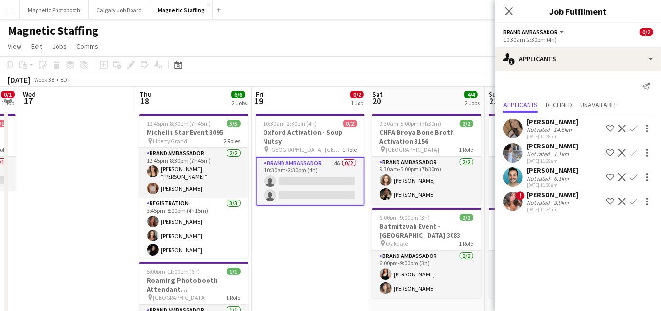
click at [633, 152] on app-icon "Confirm" at bounding box center [634, 153] width 8 height 8
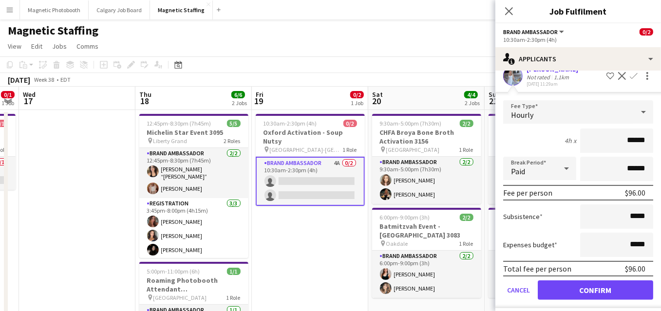
scroll to position [131, 0]
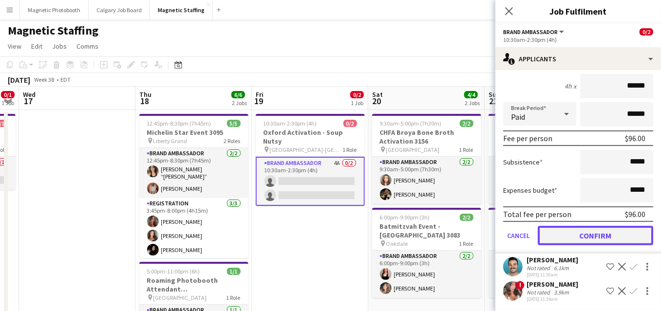
click at [562, 233] on button "Confirm" at bounding box center [595, 235] width 115 height 19
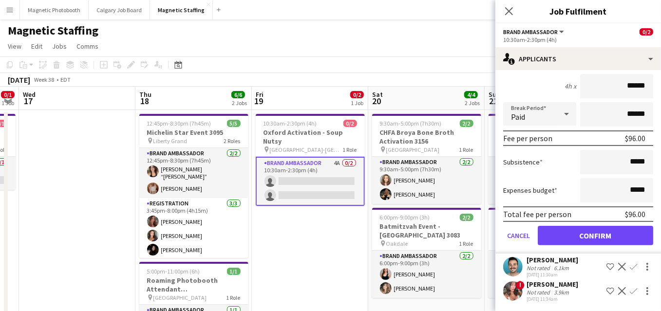
scroll to position [0, 0]
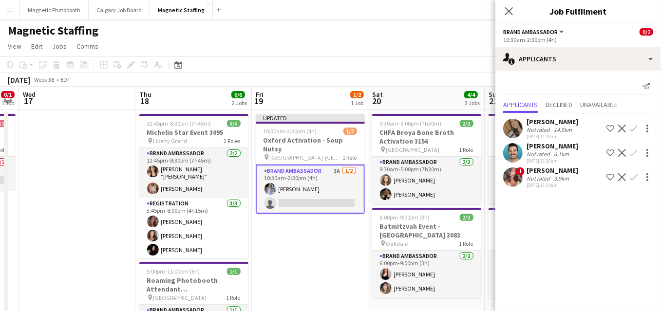
click at [634, 151] on app-icon "Confirm" at bounding box center [634, 153] width 8 height 8
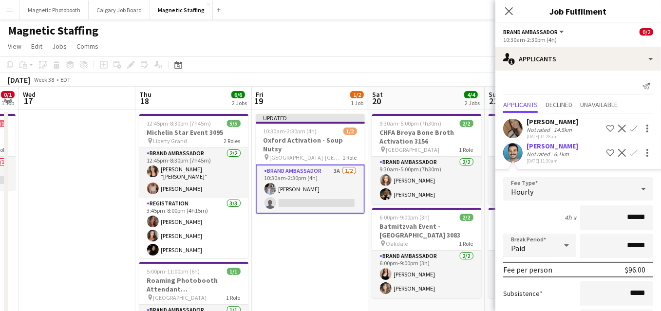
scroll to position [107, 0]
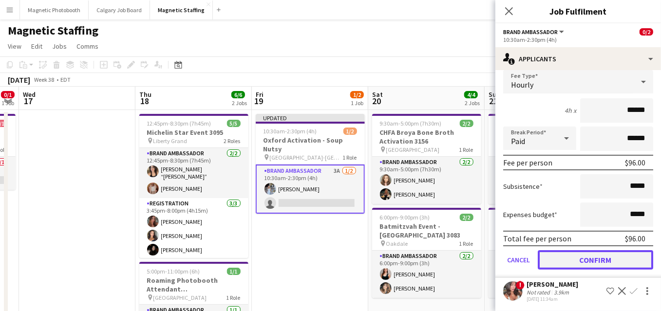
click at [558, 253] on button "Confirm" at bounding box center [595, 259] width 115 height 19
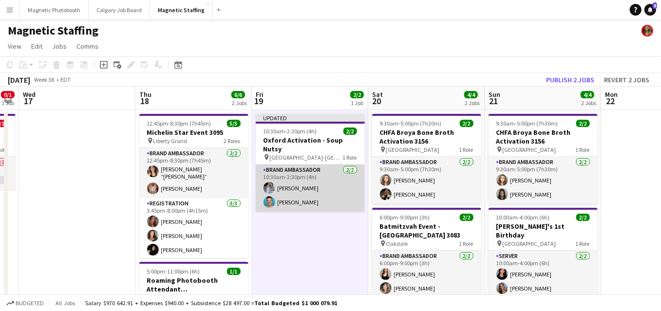
click at [330, 181] on app-card-role "Brand Ambassador [DATE] 10:30am-2:30pm (4h) [PERSON_NAME] [PERSON_NAME]" at bounding box center [310, 188] width 109 height 47
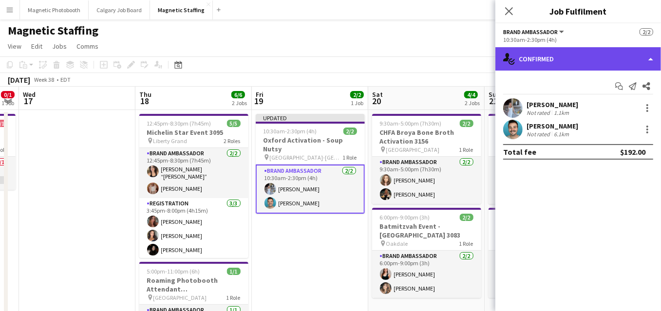
click at [575, 59] on div "single-neutral-actions-check-2 Confirmed" at bounding box center [578, 58] width 166 height 23
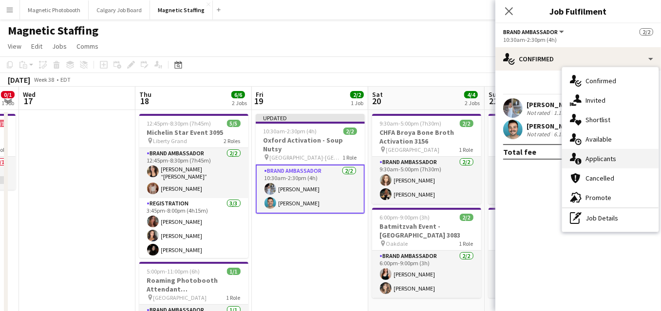
click at [583, 159] on div "single-neutral-actions-information Applicants" at bounding box center [610, 158] width 96 height 19
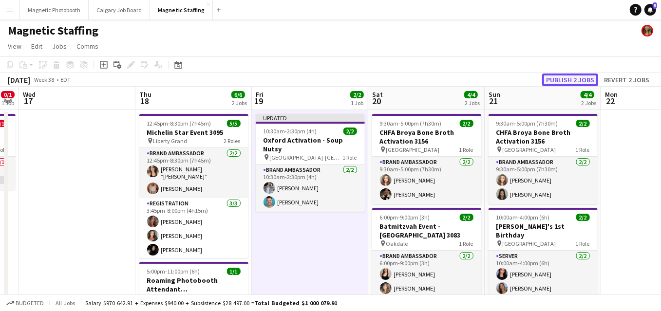
click at [595, 80] on button "Publish 2 jobs" at bounding box center [570, 80] width 56 height 13
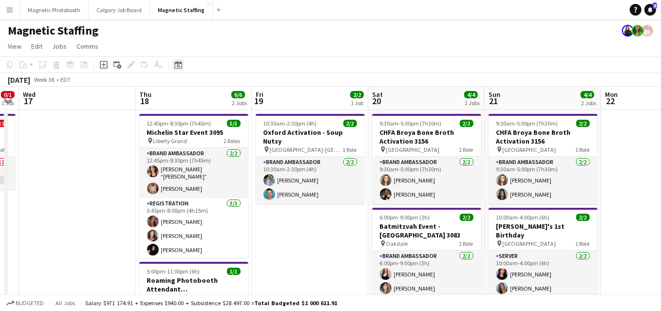
click at [183, 64] on div "Date picker" at bounding box center [178, 65] width 12 height 12
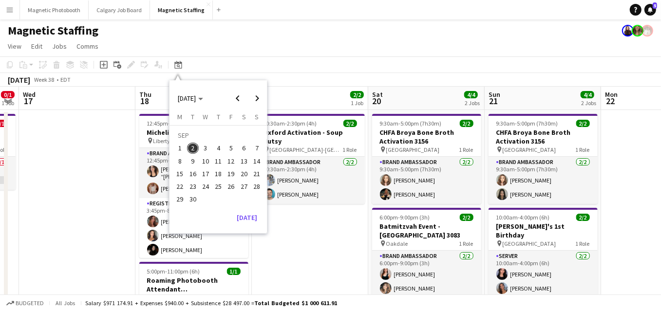
click at [207, 161] on span "10" at bounding box center [206, 161] width 12 height 12
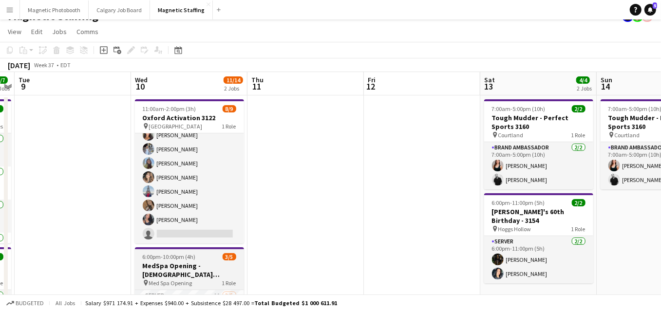
scroll to position [14, 0]
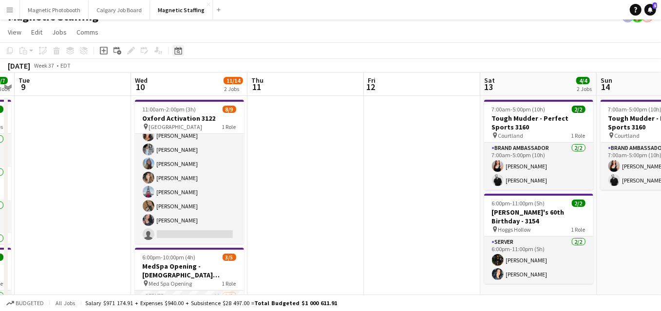
click at [179, 52] on icon "Date picker" at bounding box center [178, 51] width 8 height 8
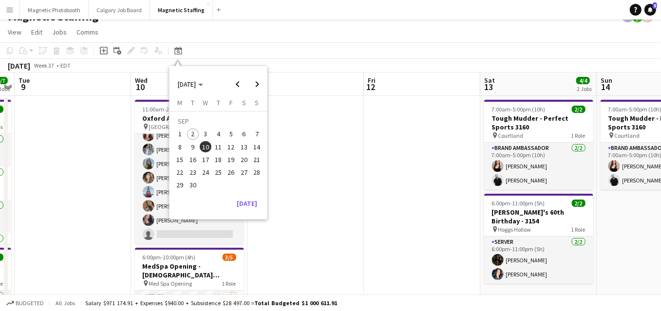
click at [230, 159] on span "19" at bounding box center [231, 160] width 12 height 12
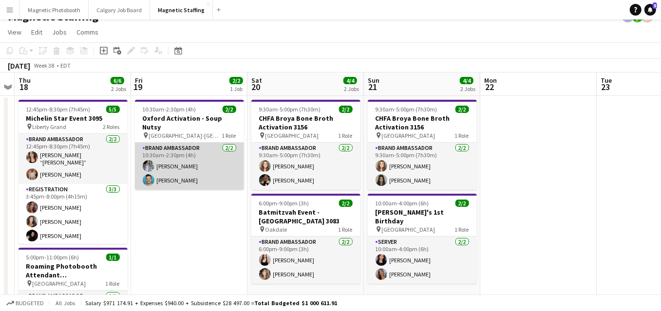
click at [205, 153] on app-card-role "Brand Ambassador [DATE] 10:30am-2:30pm (4h) [PERSON_NAME] [PERSON_NAME]" at bounding box center [189, 166] width 109 height 47
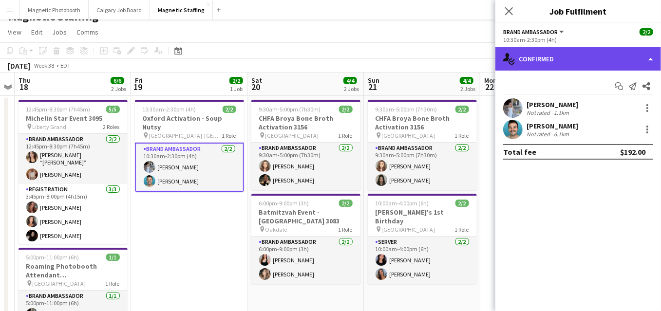
click at [572, 66] on div "single-neutral-actions-check-2 Confirmed" at bounding box center [578, 58] width 166 height 23
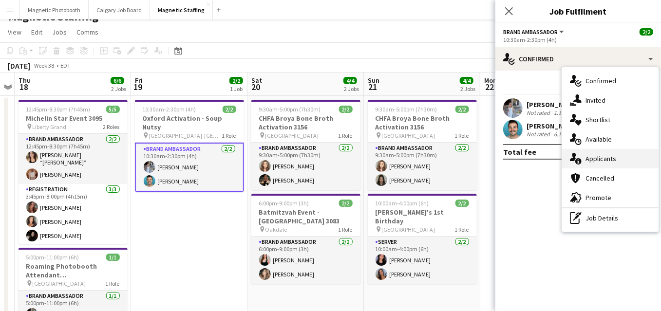
click at [577, 164] on icon "single-neutral-actions-information" at bounding box center [576, 159] width 12 height 12
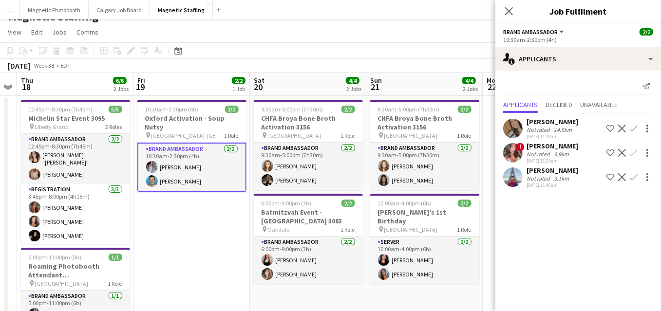
drag, startPoint x: 112, startPoint y: 262, endPoint x: 420, endPoint y: 219, distance: 310.8
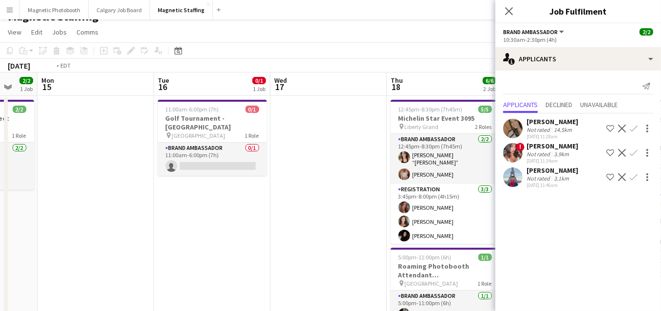
drag, startPoint x: 130, startPoint y: 211, endPoint x: 426, endPoint y: 205, distance: 296.1
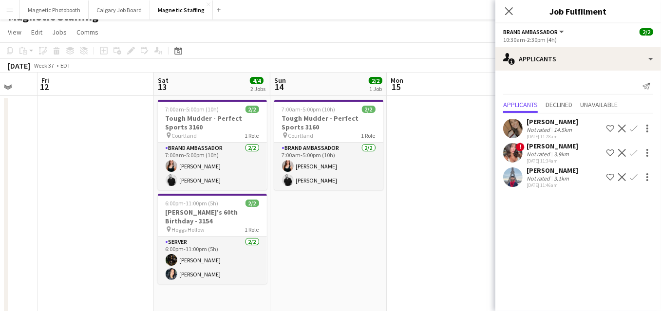
scroll to position [0, 307]
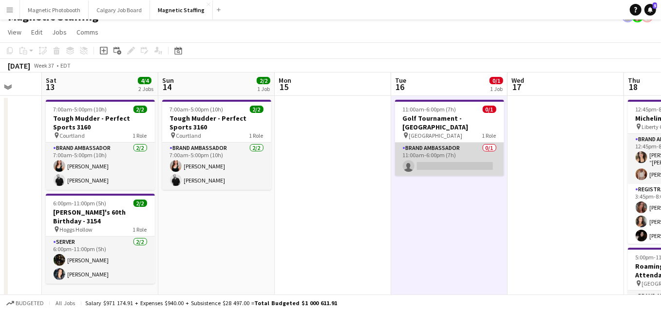
click at [445, 147] on app-card-role "Brand Ambassador 0/1 11:00am-6:00pm (7h) single-neutral-actions" at bounding box center [449, 159] width 109 height 33
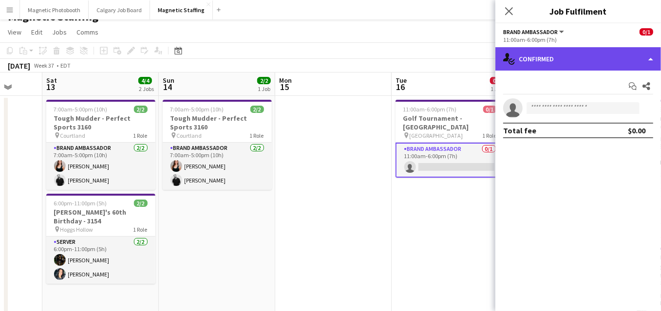
click at [563, 64] on div "single-neutral-actions-check-2 Confirmed" at bounding box center [578, 58] width 166 height 23
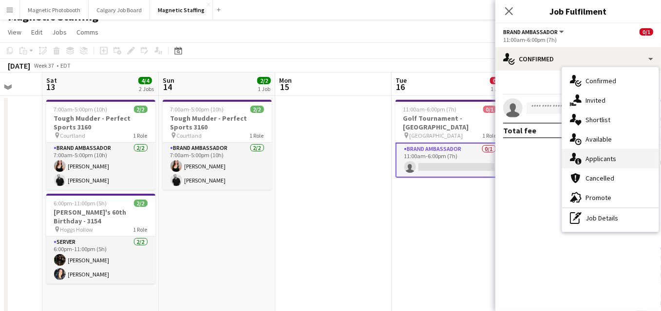
click at [588, 157] on span "Applicants" at bounding box center [600, 158] width 31 height 9
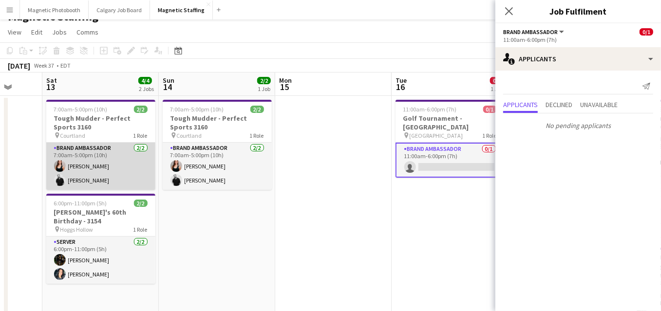
click at [82, 178] on app-card-role "Brand Ambassador [DATE] 7:00am-5:00pm (10h) [PERSON_NAME] [PERSON_NAME]" at bounding box center [100, 166] width 109 height 47
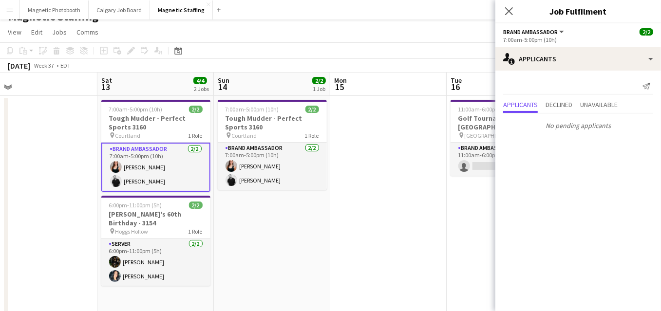
drag, startPoint x: 103, startPoint y: 175, endPoint x: 187, endPoint y: 169, distance: 84.4
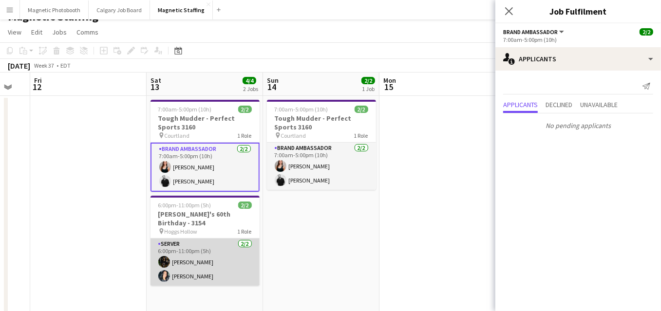
click at [189, 271] on app-card-role "Server [DATE] 6:00pm-11:00pm (5h) [PERSON_NAME] [PERSON_NAME]" at bounding box center [204, 262] width 109 height 47
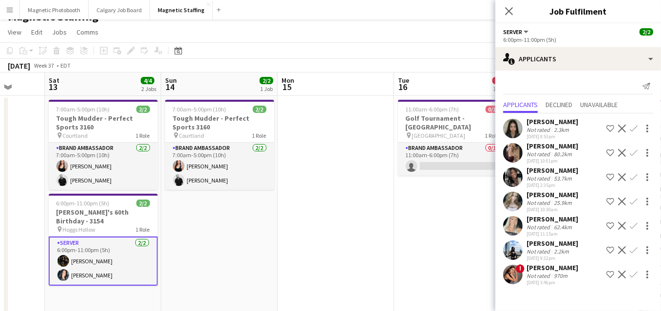
drag, startPoint x: 79, startPoint y: 241, endPoint x: 444, endPoint y: 185, distance: 368.9
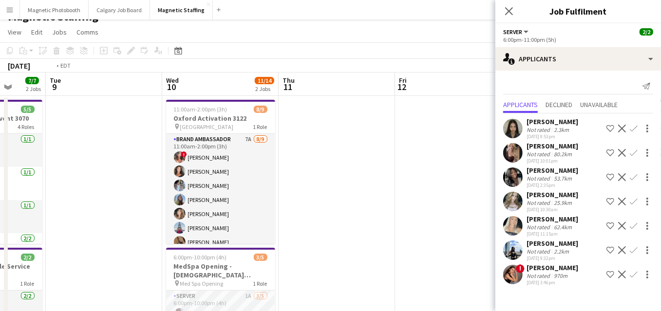
scroll to position [0, 269]
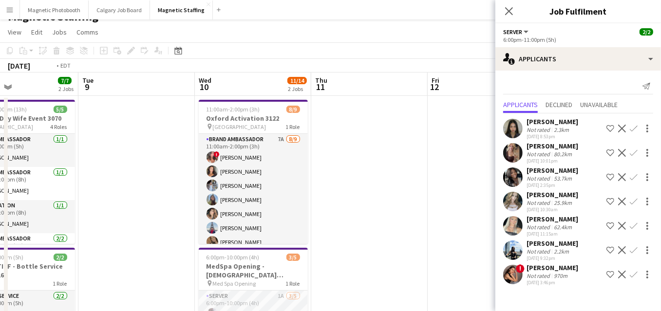
drag, startPoint x: 317, startPoint y: 189, endPoint x: 467, endPoint y: 177, distance: 151.4
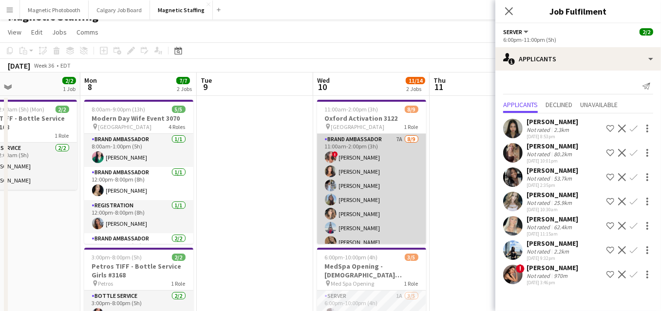
click at [356, 193] on app-card-role "Brand Ambassador 7A [DATE] 11:00am-2:00pm (3h) ! [PERSON_NAME] [PERSON_NAME] [P…" at bounding box center [371, 207] width 109 height 146
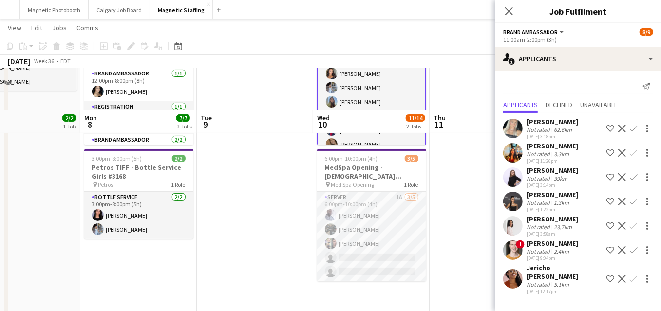
scroll to position [154, 0]
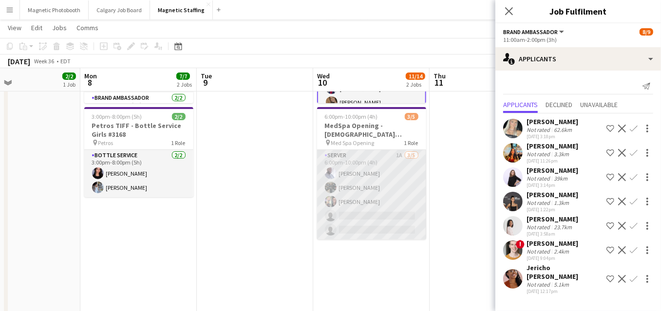
click at [405, 213] on app-card-role "Server 1A [DATE] 6:00pm-10:00pm (4h) [PERSON_NAME] [PERSON_NAME] [PERSON_NAME] …" at bounding box center [371, 195] width 109 height 90
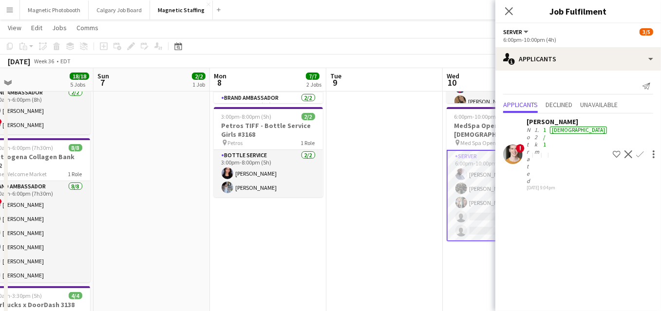
drag, startPoint x: 250, startPoint y: 233, endPoint x: 381, endPoint y: 225, distance: 130.7
click at [381, 225] on app-calendar-viewport "Thu 4 Fri 5 11/12 3 Jobs Sat 6 18/18 5 Jobs Sun 7 2/2 1 Job Mon 8 7/7 2 Jobs Tu…" at bounding box center [330, 229] width 661 height 690
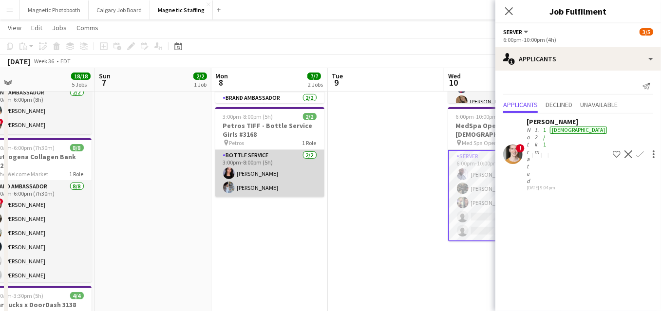
click at [297, 183] on app-card-role "Bottle Service [DATE] 3:00pm-8:00pm (5h) [PERSON_NAME] [PERSON_NAME]" at bounding box center [269, 173] width 109 height 47
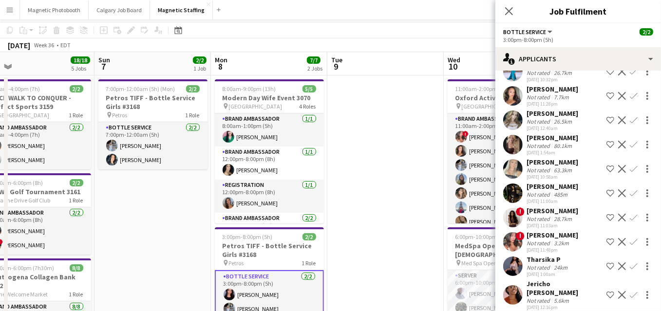
scroll to position [0, 0]
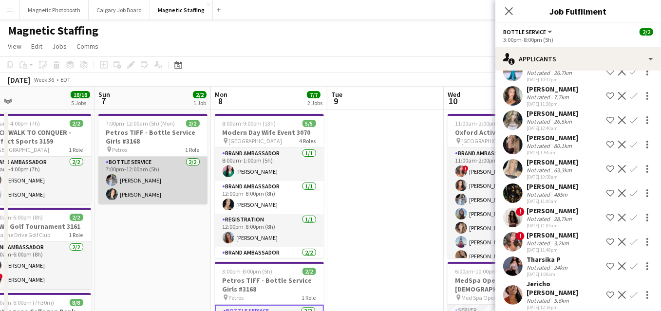
click at [183, 191] on app-card-role "Bottle Service [DATE] 7:00pm-12:00am (5h) [PERSON_NAME] [PERSON_NAME]" at bounding box center [152, 180] width 109 height 47
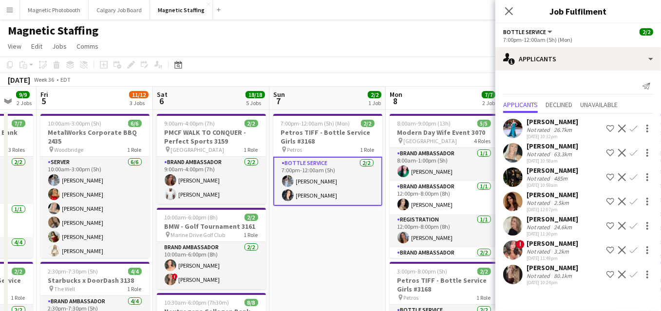
drag, startPoint x: 183, startPoint y: 191, endPoint x: 358, endPoint y: 175, distance: 176.6
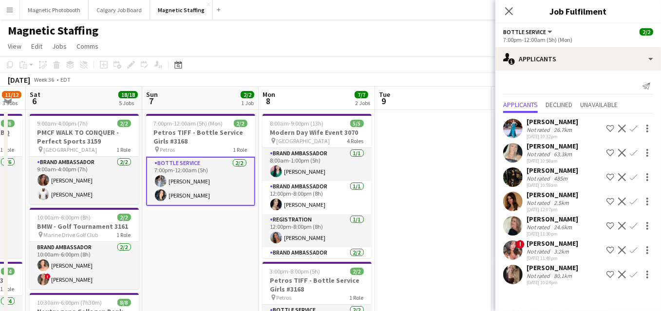
drag, startPoint x: 358, startPoint y: 175, endPoint x: 74, endPoint y: 175, distance: 284.4
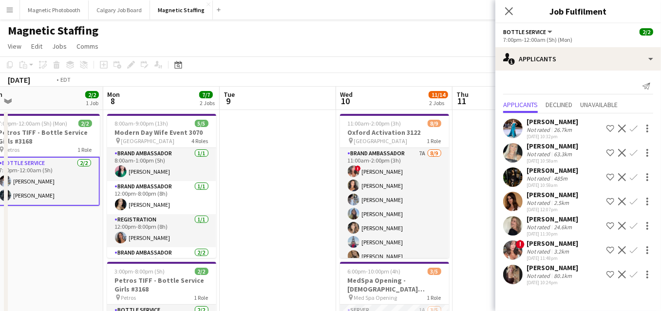
drag, startPoint x: 412, startPoint y: 195, endPoint x: 281, endPoint y: 194, distance: 131.0
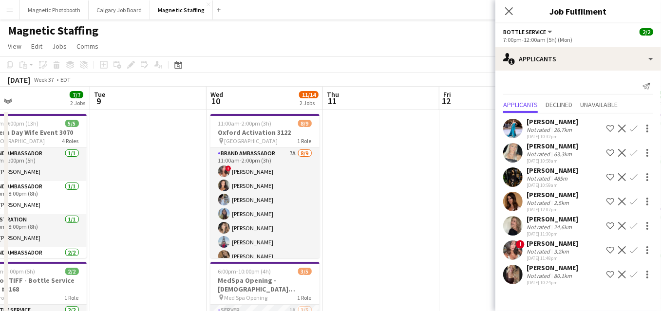
click at [281, 194] on app-card-role "Brand Ambassador 7A [DATE] 11:00am-2:00pm (3h) ! [PERSON_NAME] [PERSON_NAME] [P…" at bounding box center [264, 221] width 109 height 146
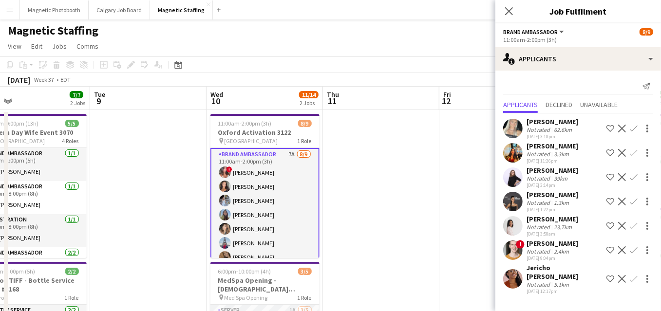
scroll to position [37, 0]
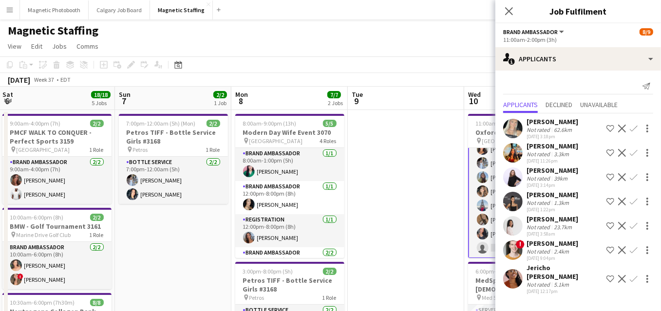
drag, startPoint x: 200, startPoint y: 231, endPoint x: 459, endPoint y: 184, distance: 263.3
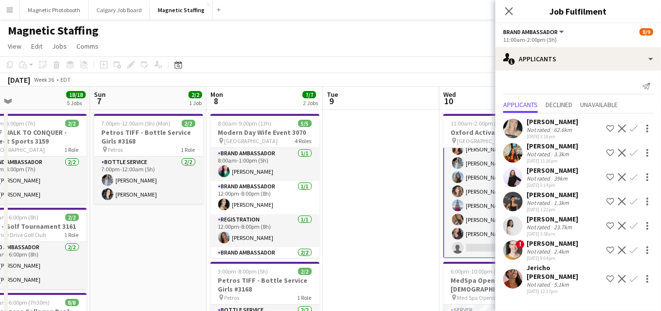
drag, startPoint x: 250, startPoint y: 253, endPoint x: 594, endPoint y: 127, distance: 366.2
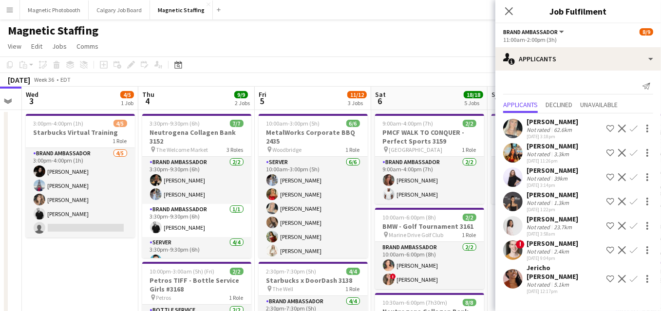
scroll to position [0, 210]
drag, startPoint x: 284, startPoint y: 168, endPoint x: 449, endPoint y: 158, distance: 164.9
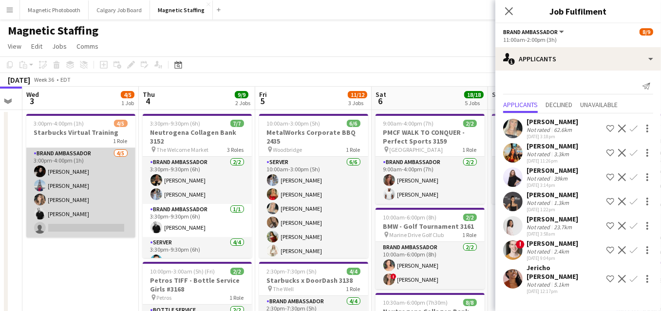
click at [71, 222] on app-card-role "Brand Ambassador [DATE] 3:00pm-4:00pm (1h) [PERSON_NAME] Luccas [PERSON_NAME] […" at bounding box center [80, 193] width 109 height 90
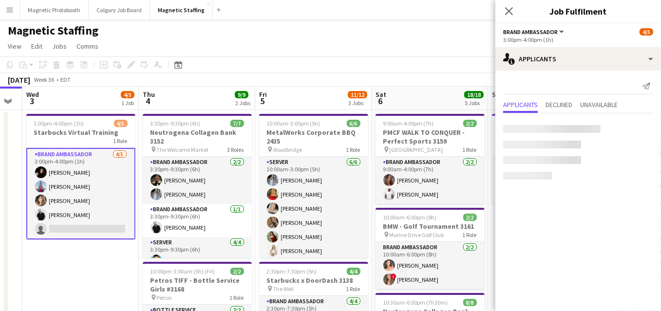
scroll to position [36, 0]
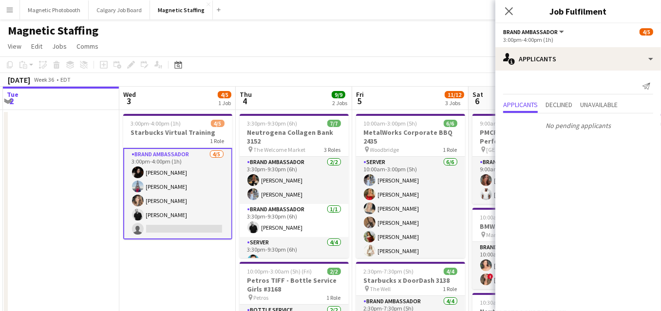
drag, startPoint x: 73, startPoint y: 247, endPoint x: 166, endPoint y: 239, distance: 93.4
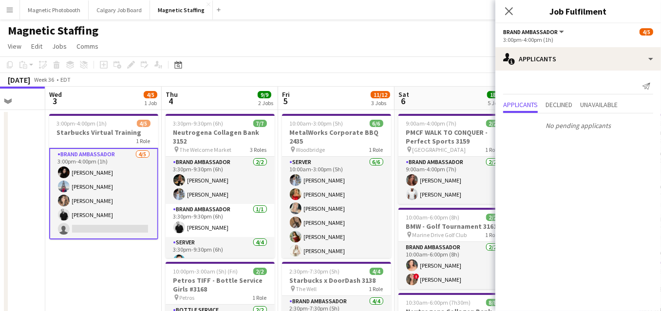
drag, startPoint x: 296, startPoint y: 173, endPoint x: 224, endPoint y: 173, distance: 72.1
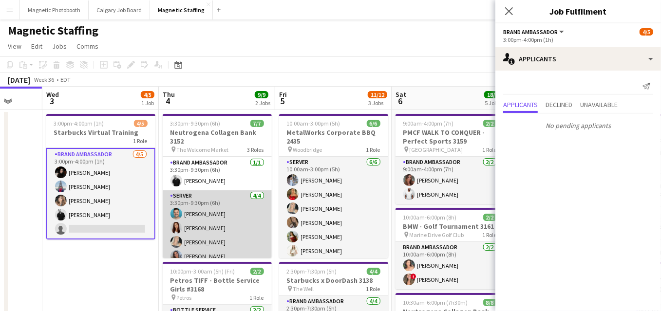
scroll to position [54, 0]
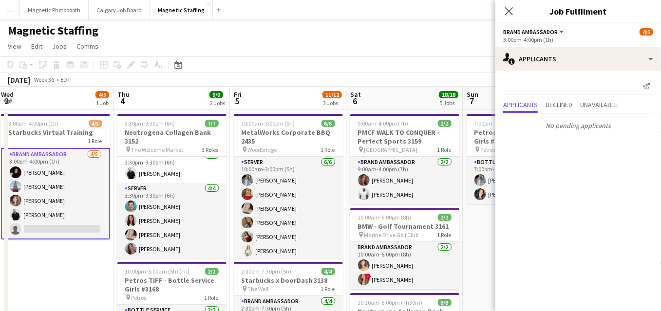
drag, startPoint x: 218, startPoint y: 225, endPoint x: 172, endPoint y: 224, distance: 45.3
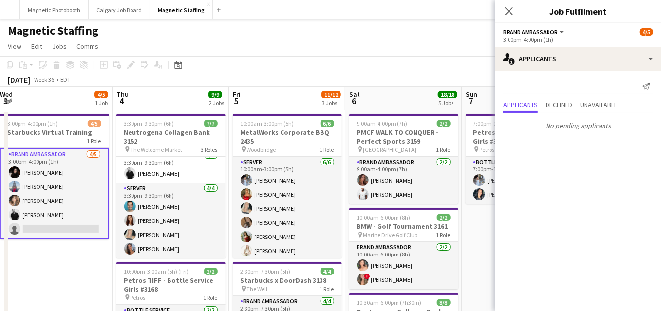
scroll to position [0, 0]
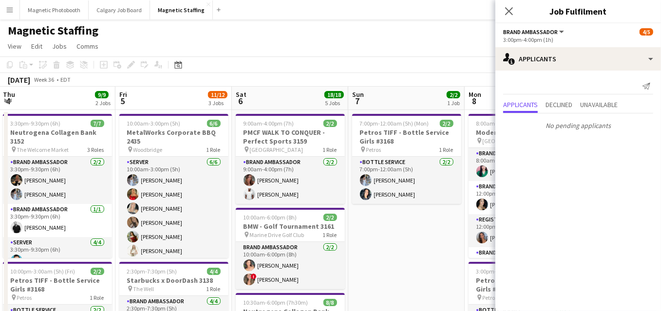
drag, startPoint x: 149, startPoint y: 226, endPoint x: 79, endPoint y: 234, distance: 71.0
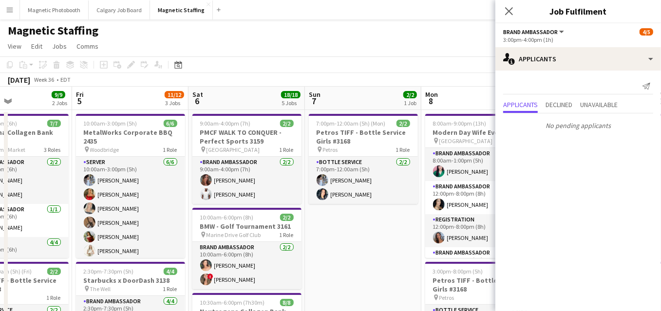
drag, startPoint x: 315, startPoint y: 238, endPoint x: 273, endPoint y: 238, distance: 41.9
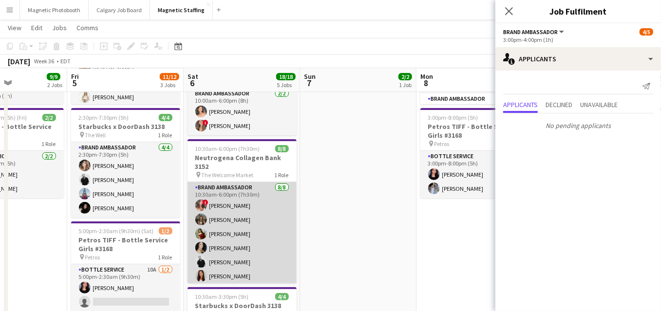
click at [199, 235] on app-user-avatar at bounding box center [201, 234] width 12 height 12
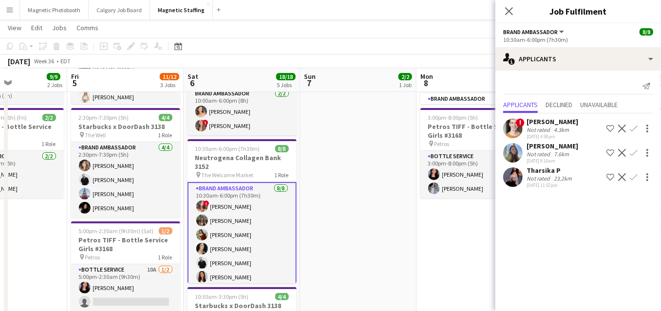
click at [214, 252] on app-card-role "Brand Ambassador [DATE] 10:30am-6:00pm (7h30m) ! [PERSON_NAME] [PERSON_NAME] [P…" at bounding box center [241, 249] width 109 height 134
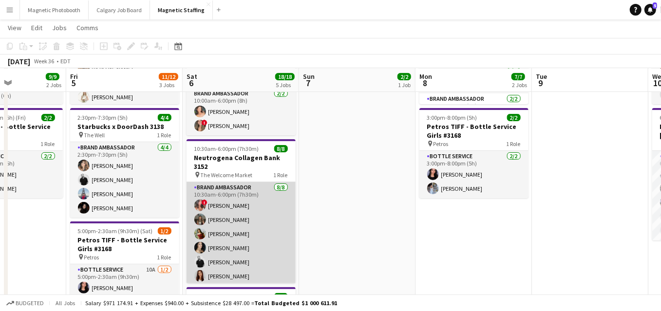
click at [214, 252] on app-card-role "Brand Ambassador [DATE] 10:30am-6:00pm (7h30m) ! [PERSON_NAME] [PERSON_NAME] [P…" at bounding box center [240, 248] width 109 height 132
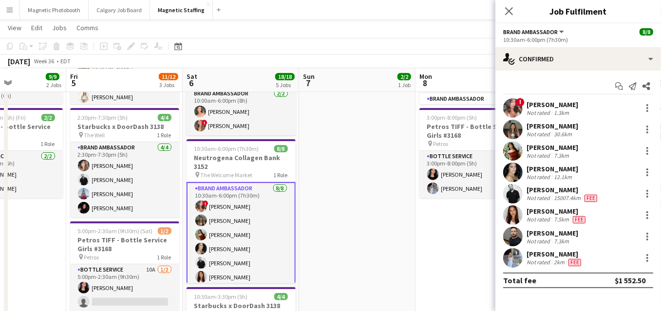
click at [516, 145] on app-user-avatar at bounding box center [512, 150] width 19 height 19
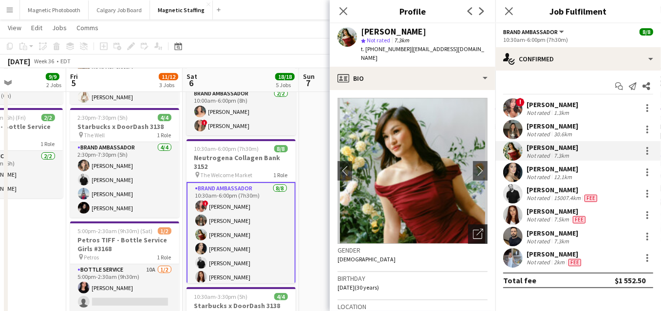
click at [476, 229] on icon "Open photos pop-in" at bounding box center [478, 234] width 10 height 10
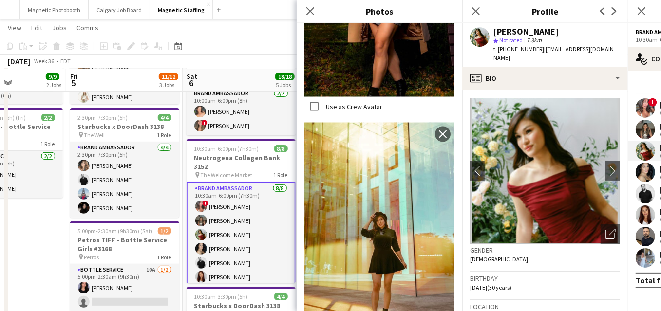
scroll to position [1155, 0]
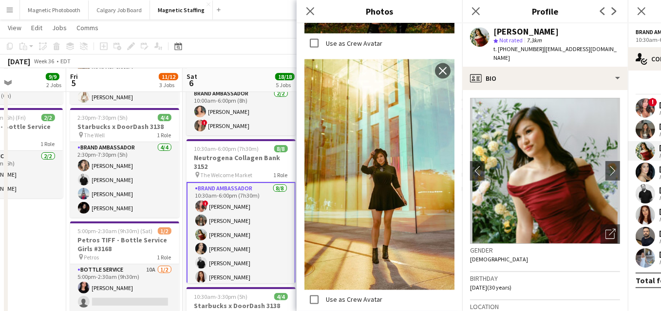
click at [642, 250] on app-user-avatar at bounding box center [644, 257] width 19 height 19
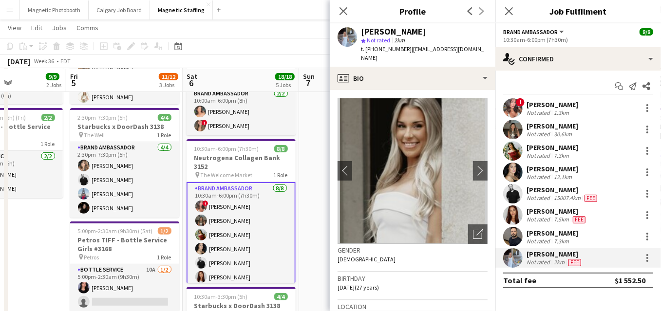
click at [520, 197] on app-user-avatar at bounding box center [512, 193] width 19 height 19
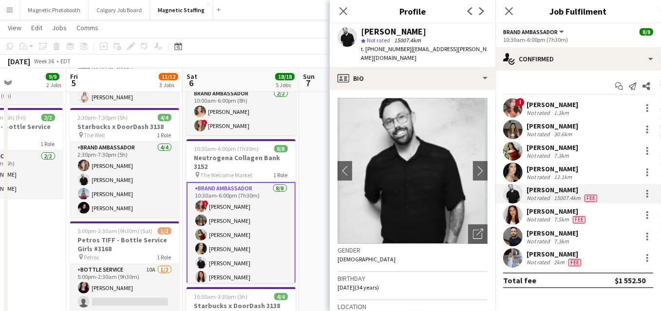
click at [512, 135] on app-user-avatar at bounding box center [512, 129] width 19 height 19
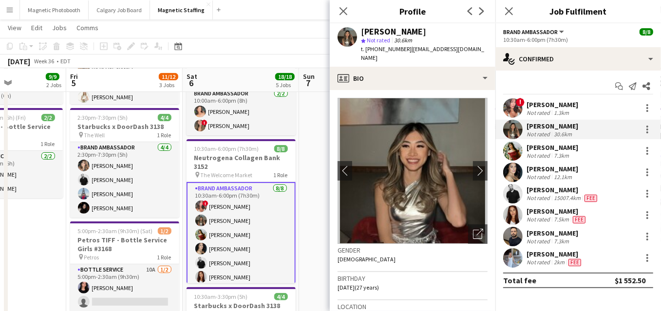
click at [510, 149] on app-user-avatar at bounding box center [512, 150] width 19 height 19
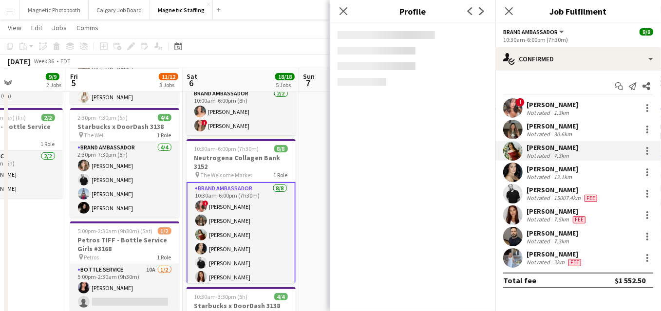
click at [512, 186] on app-user-avatar at bounding box center [512, 193] width 19 height 19
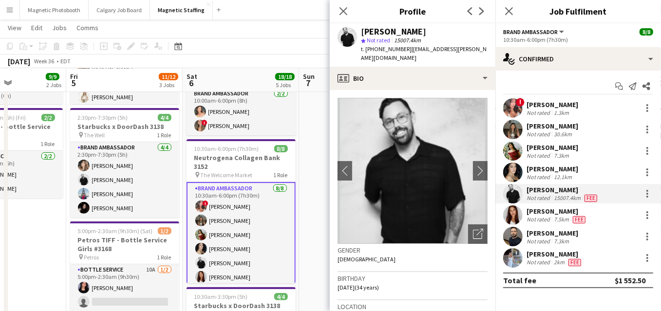
click at [507, 230] on app-user-avatar at bounding box center [512, 236] width 19 height 19
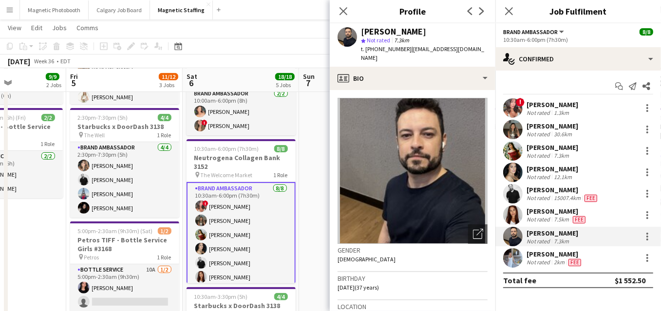
click at [514, 214] on app-user-avatar at bounding box center [512, 214] width 19 height 19
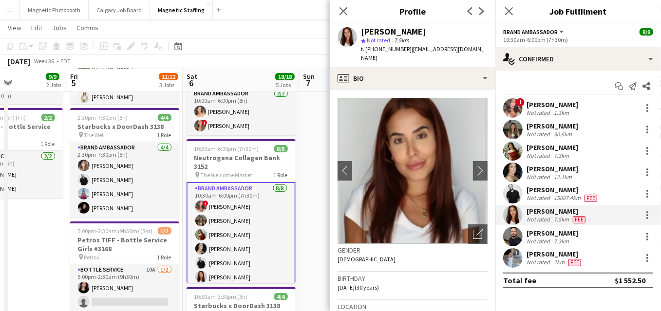
scroll to position [241, 0]
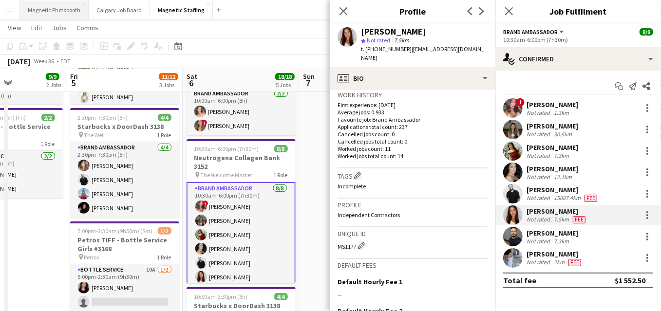
click at [58, 12] on button "Magnetic Photobooth Close" at bounding box center [54, 9] width 69 height 19
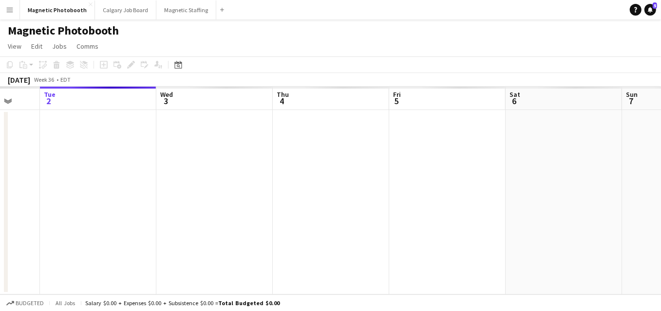
drag, startPoint x: 429, startPoint y: 171, endPoint x: 173, endPoint y: 177, distance: 255.7
click at [178, 177] on app-calendar-viewport "Sat 30 Sun 31 Mon 1 Tue 2 Wed 3 Thu 4 Fri 5 Sat 6 Sun 7 Mon 8 Tue 9" at bounding box center [330, 191] width 661 height 208
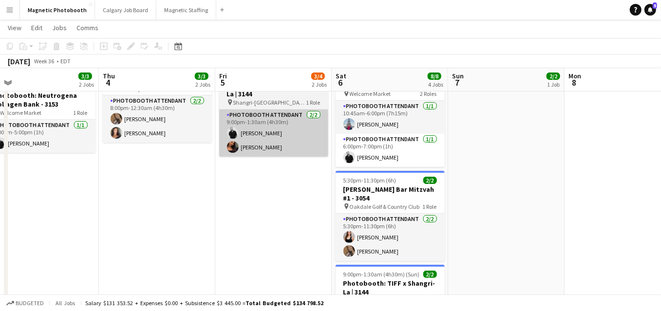
scroll to position [141, 0]
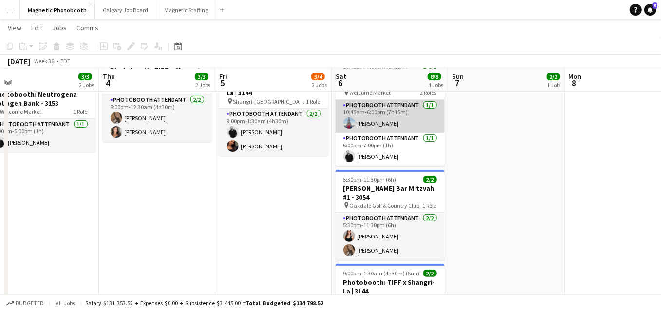
click at [347, 123] on app-user-avatar at bounding box center [349, 123] width 12 height 12
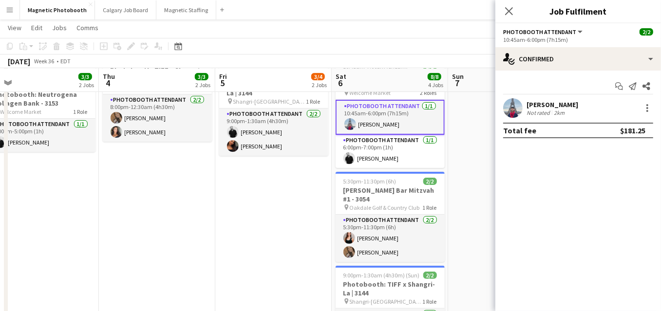
click at [516, 112] on app-user-avatar at bounding box center [512, 107] width 19 height 19
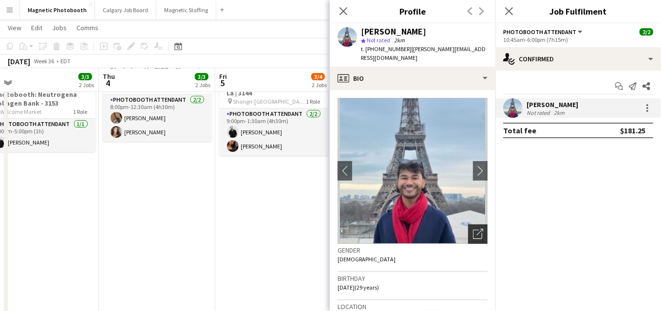
click at [481, 229] on icon "Open photos pop-in" at bounding box center [478, 234] width 10 height 10
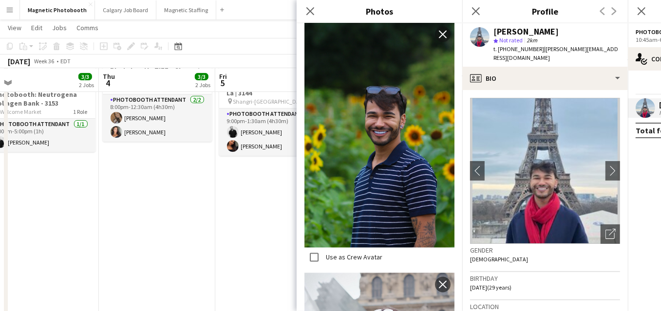
scroll to position [1156, 0]
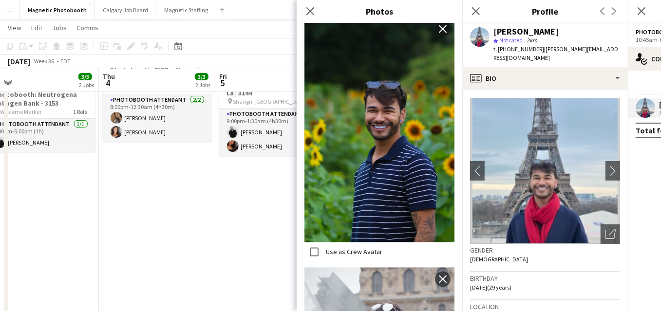
click at [0, 0] on body "Menu Boards Boards Boards All jobs Status Workforce Workforce My Workforce Recr…" at bounding box center [330, 130] width 661 height 543
click at [177, 14] on button "Magnetic Staffing Close" at bounding box center [186, 9] width 60 height 19
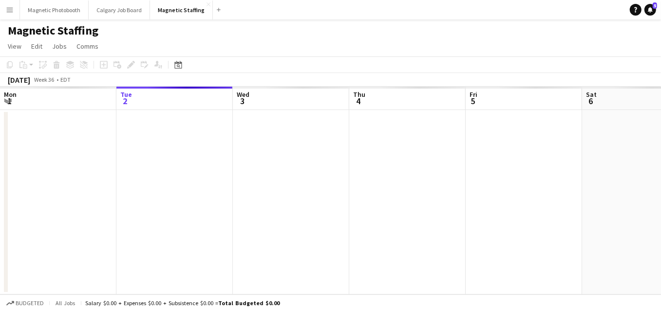
scroll to position [0, 335]
drag, startPoint x: 355, startPoint y: 192, endPoint x: 135, endPoint y: 206, distance: 220.5
click at [136, 206] on app-calendar-viewport "Sat 30 Sun 31 Mon 1 Tue 2 Wed 3 Thu 4 Fri 5 Sat 6 Sun 7 Mon 8 Tue 9" at bounding box center [330, 191] width 661 height 208
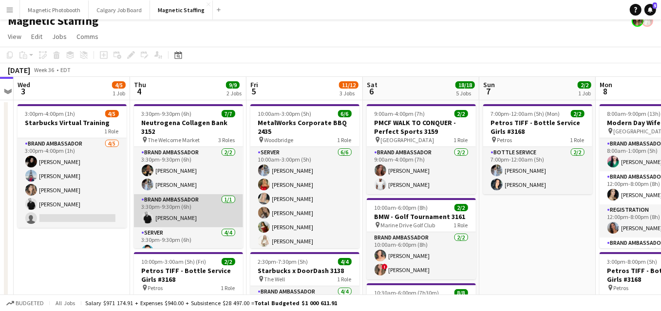
scroll to position [54, 0]
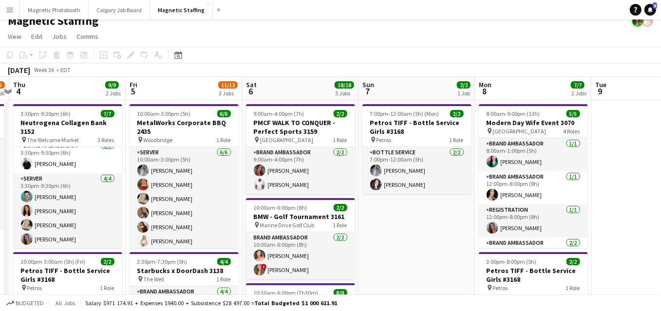
drag, startPoint x: 365, startPoint y: 245, endPoint x: 206, endPoint y: 245, distance: 158.7
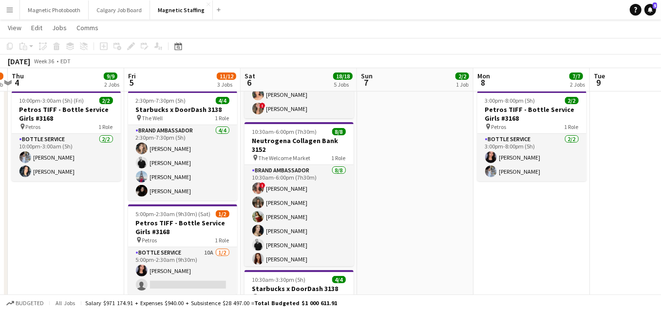
scroll to position [0, 340]
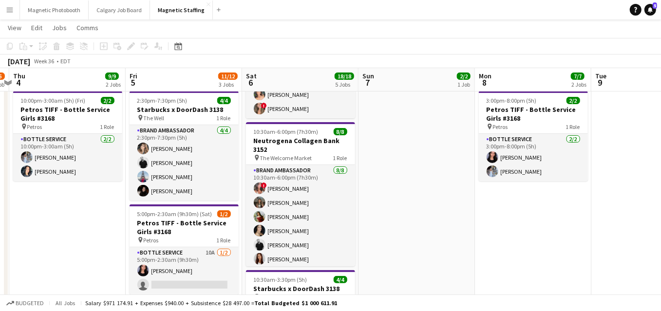
drag, startPoint x: 274, startPoint y: 222, endPoint x: 312, endPoint y: 220, distance: 37.6
click at [312, 220] on app-calendar-viewport "Mon 1 Tue 2 Wed 3 4/5 1 Job Thu 4 9/9 2 Jobs Fri 5 11/12 3 Jobs Sat 6 18/18 5 J…" at bounding box center [330, 213] width 661 height 690
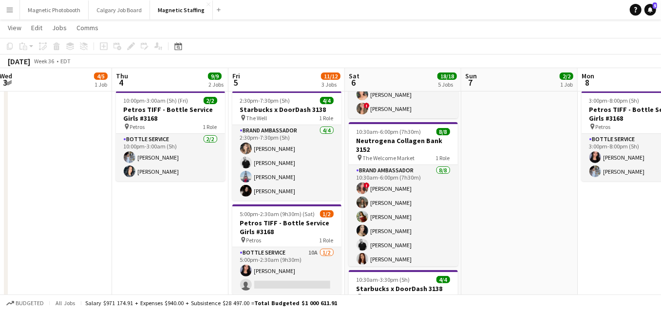
scroll to position [0, 234]
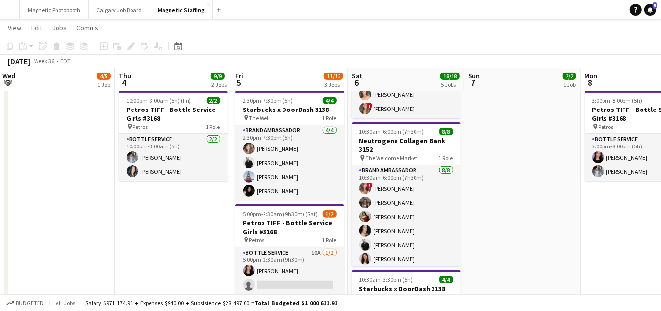
drag, startPoint x: 312, startPoint y: 220, endPoint x: 417, endPoint y: 218, distance: 105.7
click at [417, 218] on app-calendar-viewport "Mon 1 Tue 2 Wed 3 4/5 1 Job Thu 4 9/9 2 Jobs Fri 5 11/12 3 Jobs Sat 6 18/18 5 J…" at bounding box center [330, 213] width 661 height 690
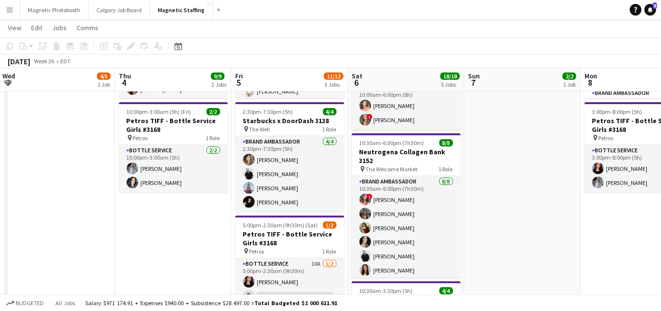
scroll to position [30, 0]
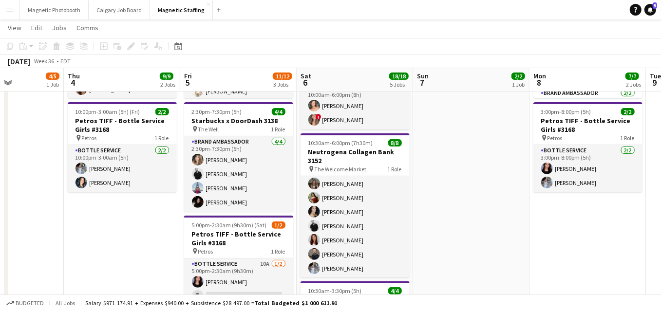
drag, startPoint x: 396, startPoint y: 261, endPoint x: 341, endPoint y: 261, distance: 55.5
click at [341, 261] on app-calendar-viewport "Mon 1 Tue 2 Wed 3 4/5 1 Job Thu 4 9/9 2 Jobs Fri 5 11/12 3 Jobs Sat 6 18/18 5 J…" at bounding box center [330, 224] width 661 height 690
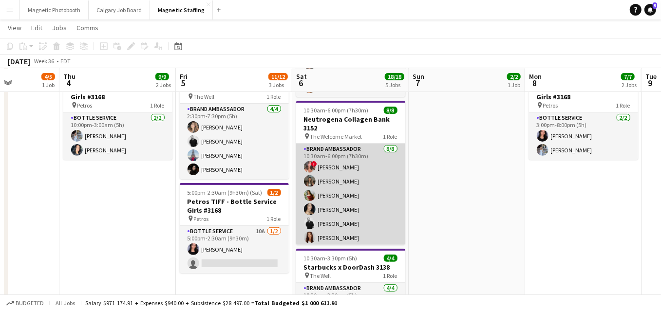
scroll to position [0, 0]
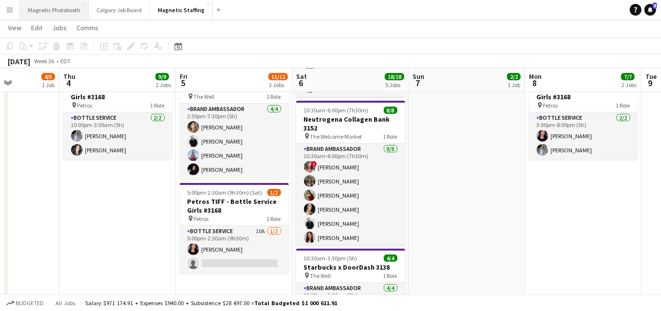
click at [73, 9] on button "Magnetic Photobooth Close" at bounding box center [54, 9] width 69 height 19
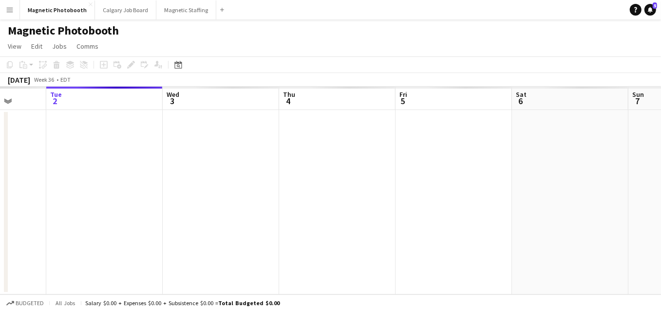
drag, startPoint x: 456, startPoint y: 161, endPoint x: 368, endPoint y: 161, distance: 88.1
click at [368, 161] on app-calendar-viewport "Sat 30 Sun 31 Mon 1 Tue 2 Wed 3 Thu 4 Fri 5 Sat 6 Sun 7 Mon 8 Tue 9" at bounding box center [330, 191] width 661 height 208
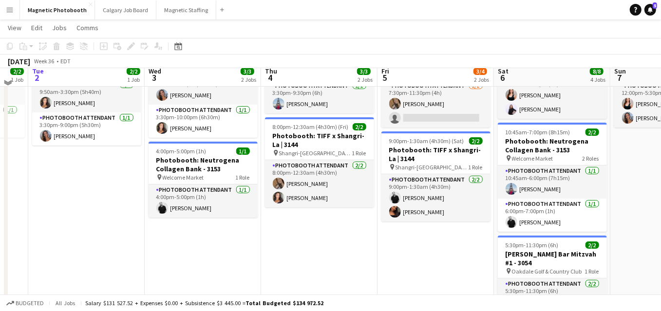
scroll to position [76, 0]
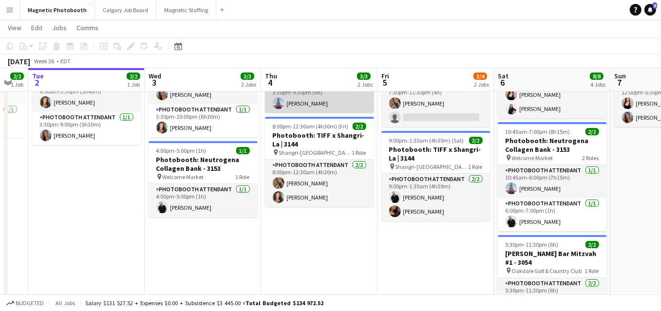
click at [280, 103] on app-user-avatar at bounding box center [279, 103] width 12 height 12
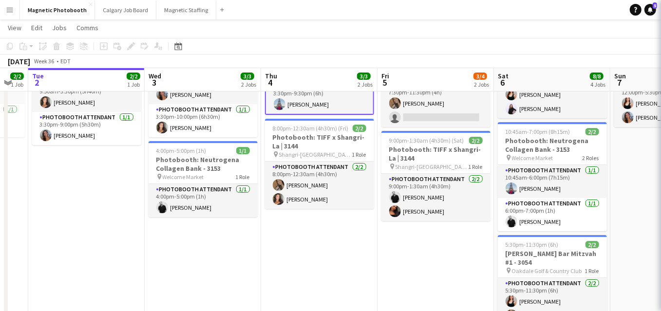
scroll to position [0, 321]
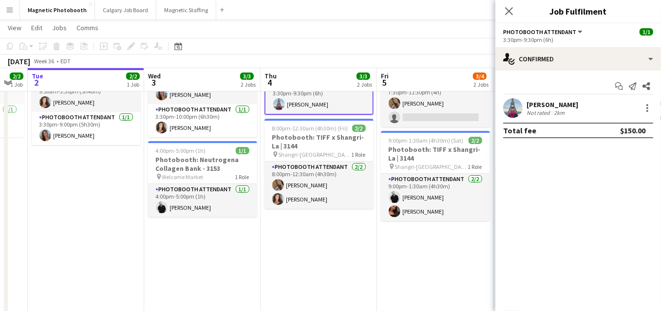
click at [514, 113] on app-user-avatar at bounding box center [512, 107] width 19 height 19
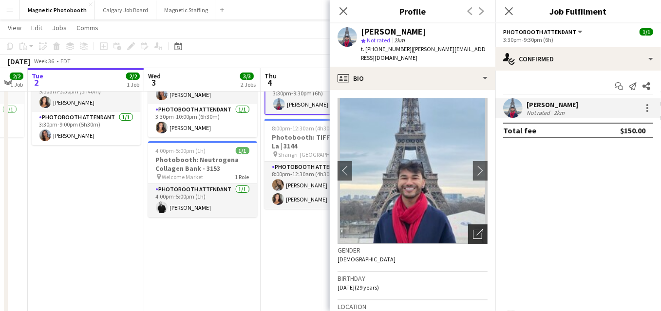
click at [481, 229] on icon "Open photos pop-in" at bounding box center [478, 234] width 10 height 10
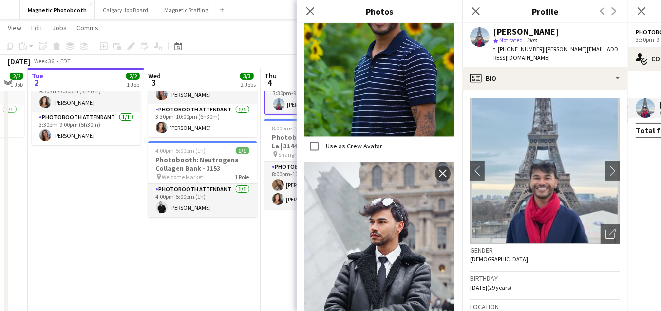
scroll to position [1152, 0]
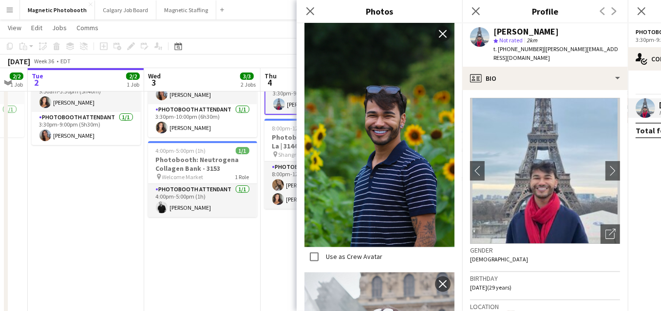
click at [0, 0] on body "Menu Boards Boards Boards All jobs Status Workforce Workforce My Workforce Recr…" at bounding box center [330, 195] width 661 height 543
click at [180, 13] on button "Magnetic Staffing Close" at bounding box center [186, 9] width 60 height 19
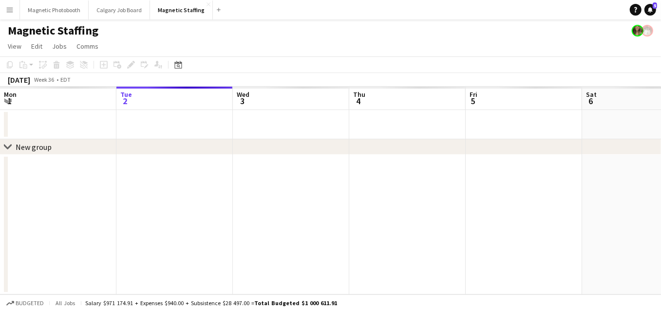
scroll to position [0, 328]
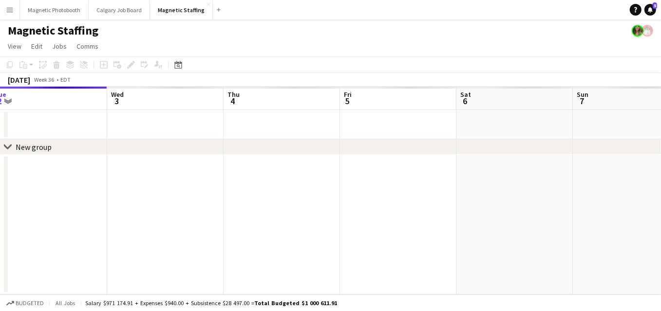
click at [155, 182] on app-calendar-viewport "Sat 30 Sun 31 Mon 1 Tue 2 Wed 3 Thu 4 Fri 5 Sat 6 Sun 7 Mon 8 Tue 9" at bounding box center [330, 191] width 661 height 208
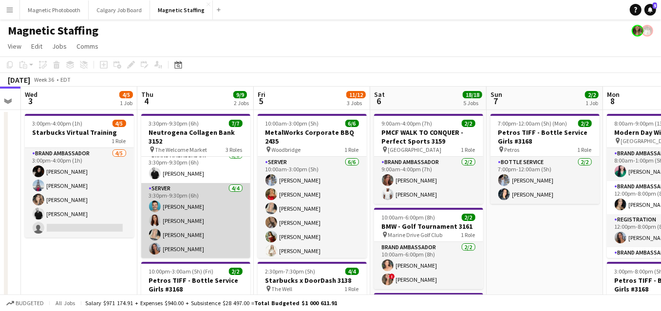
scroll to position [0, 0]
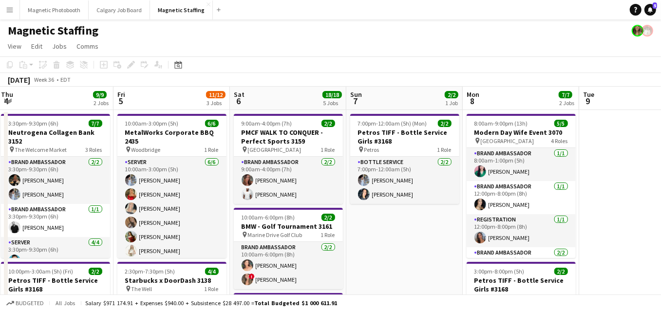
drag, startPoint x: 211, startPoint y: 239, endPoint x: 13, endPoint y: 242, distance: 198.2
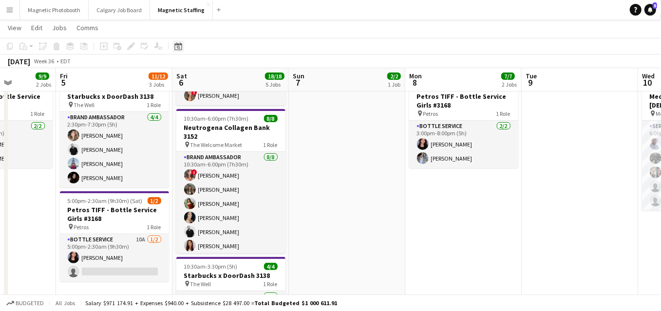
click at [176, 42] on icon at bounding box center [177, 46] width 7 height 8
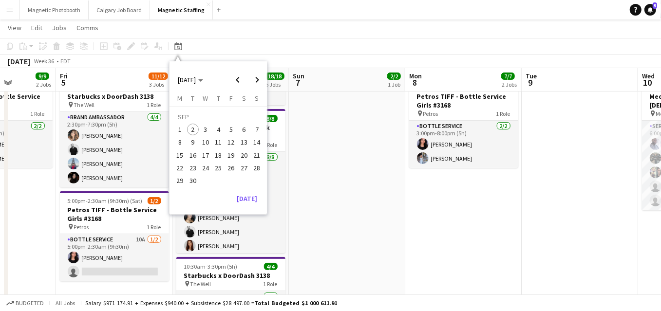
click at [206, 142] on span "10" at bounding box center [206, 143] width 12 height 12
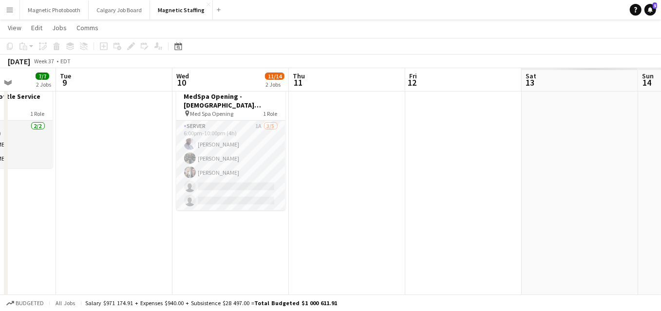
scroll to position [0, 335]
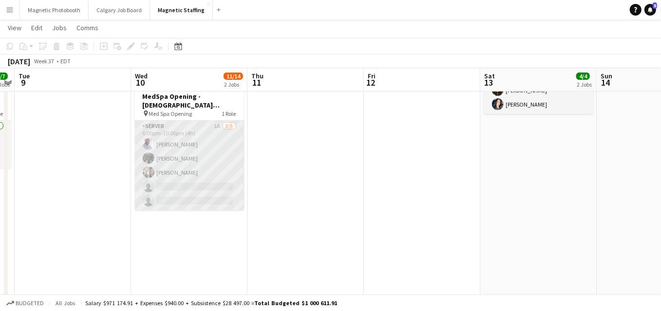
click at [168, 189] on app-card-role "Server 1A [DATE] 6:00pm-10:00pm (4h) [PERSON_NAME] [PERSON_NAME] [PERSON_NAME] …" at bounding box center [189, 166] width 109 height 90
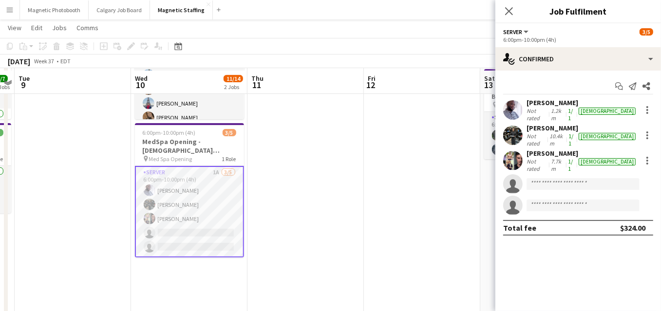
scroll to position [137, 0]
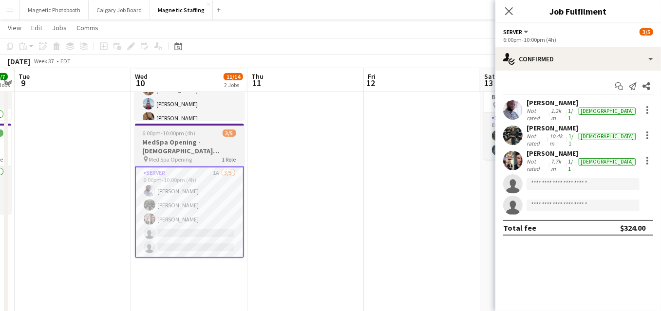
click at [168, 141] on h3 "MedSpa Opening - [DEMOGRAPHIC_DATA] Servers / Models" at bounding box center [189, 147] width 109 height 18
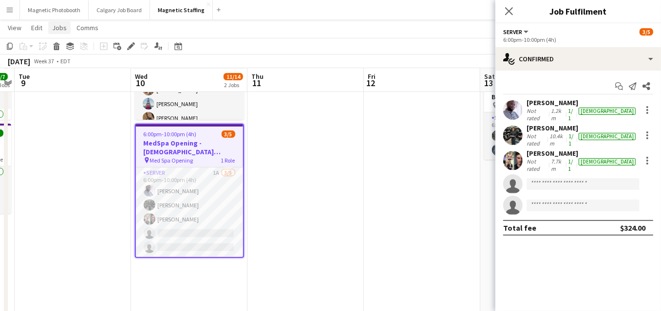
click at [58, 28] on span "Jobs" at bounding box center [59, 27] width 15 height 9
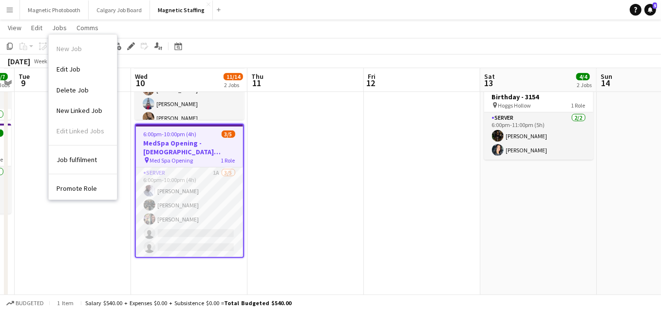
click at [189, 146] on h3 "MedSpa Opening - [DEMOGRAPHIC_DATA] Servers / Models" at bounding box center [189, 148] width 107 height 18
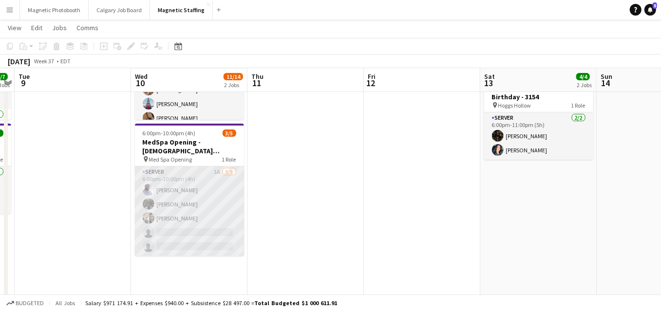
click at [168, 219] on app-card-role "Server 1A [DATE] 6:00pm-10:00pm (4h) [PERSON_NAME] [PERSON_NAME] [PERSON_NAME] …" at bounding box center [189, 212] width 109 height 90
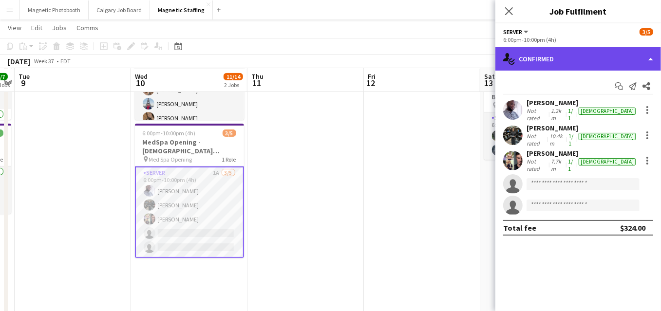
click at [648, 63] on div "single-neutral-actions-check-2 Confirmed" at bounding box center [578, 58] width 166 height 23
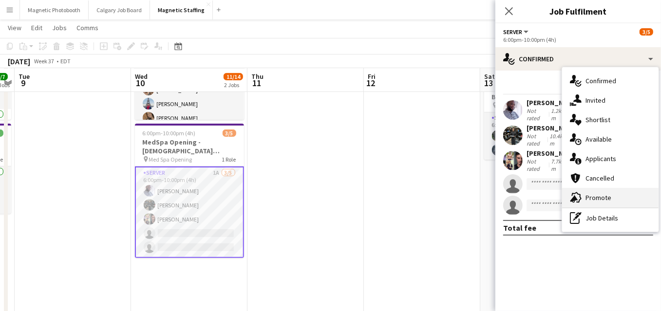
click at [591, 195] on span "Promote" at bounding box center [598, 197] width 26 height 9
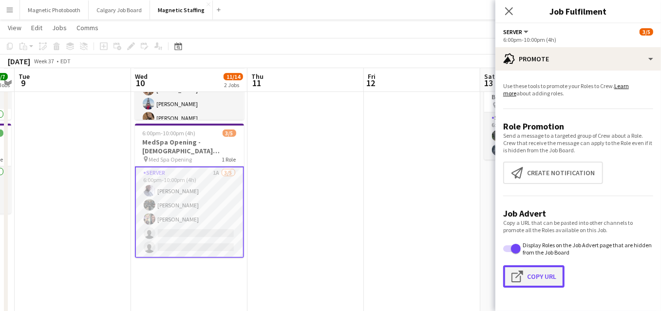
click at [535, 279] on button "Click to copy URL Copy Url" at bounding box center [533, 276] width 61 height 22
type textarea "**********"
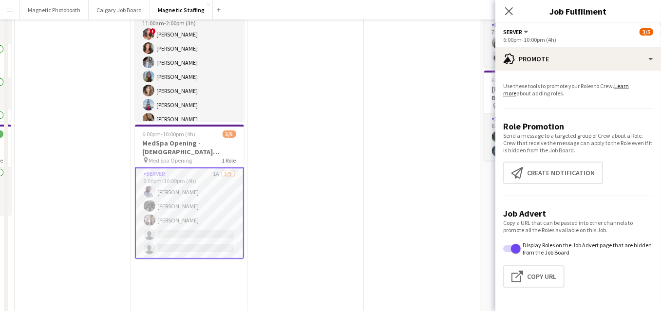
scroll to position [0, 0]
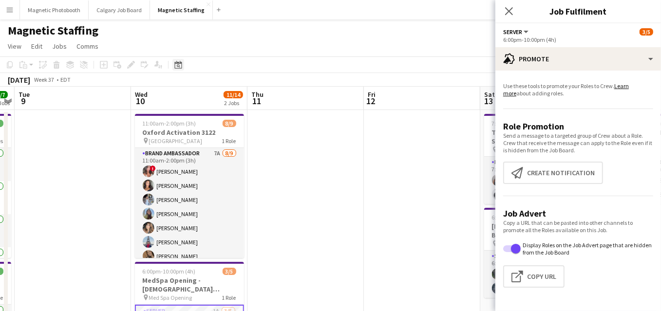
click at [175, 65] on icon "Date picker" at bounding box center [178, 65] width 8 height 8
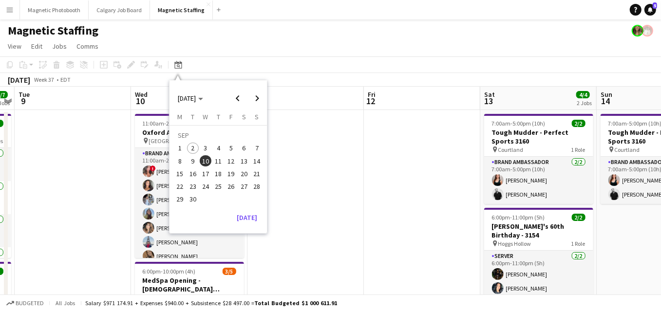
click at [243, 146] on span "6" at bounding box center [244, 149] width 12 height 12
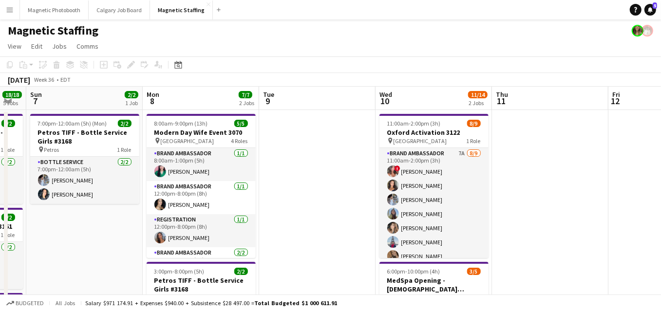
drag, startPoint x: 369, startPoint y: 151, endPoint x: 66, endPoint y: 188, distance: 305.1
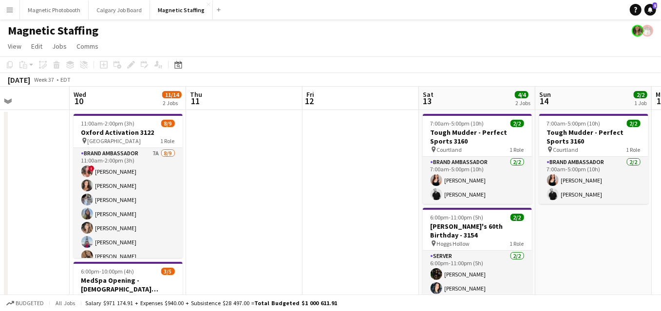
drag, startPoint x: 315, startPoint y: 170, endPoint x: 40, endPoint y: 189, distance: 275.3
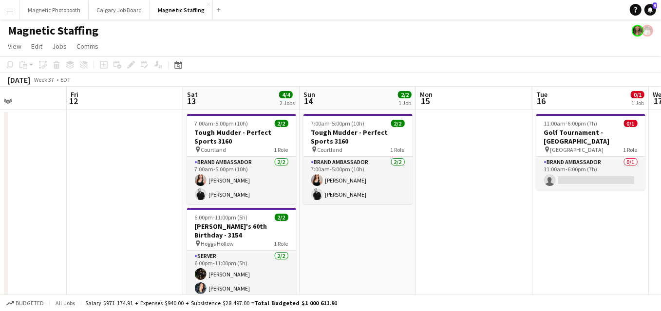
scroll to position [0, 340]
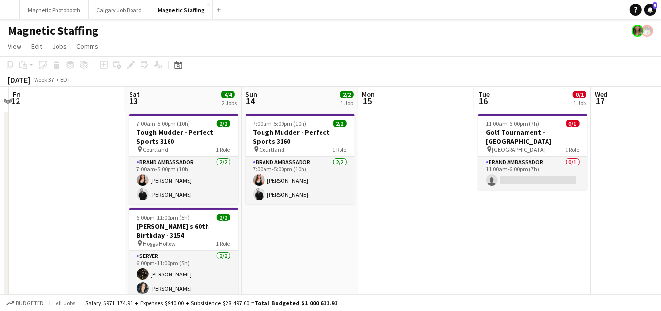
drag, startPoint x: 311, startPoint y: 186, endPoint x: 157, endPoint y: 186, distance: 153.9
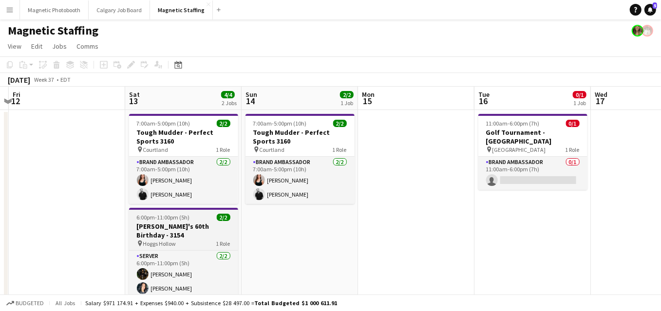
scroll to position [46, 0]
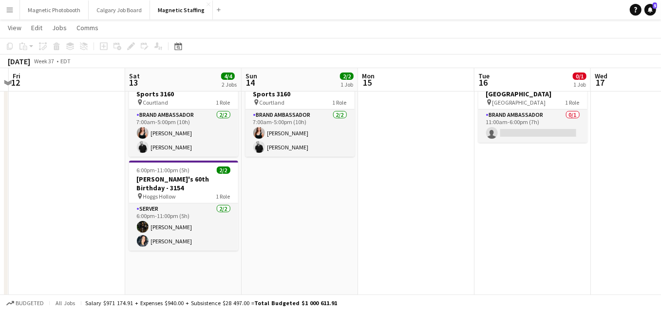
click at [170, 229] on app-card-role "Server [DATE] 6:00pm-11:00pm (5h) [PERSON_NAME] [PERSON_NAME]" at bounding box center [183, 227] width 109 height 47
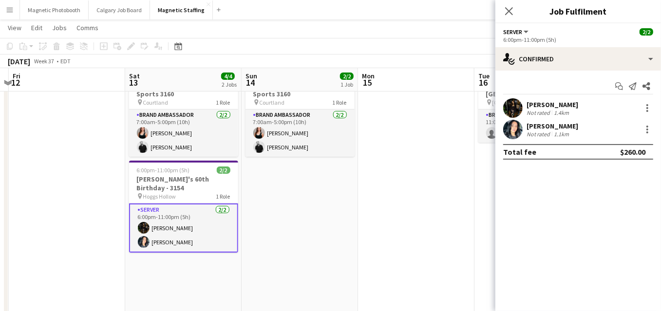
click at [520, 128] on app-user-avatar at bounding box center [512, 129] width 19 height 19
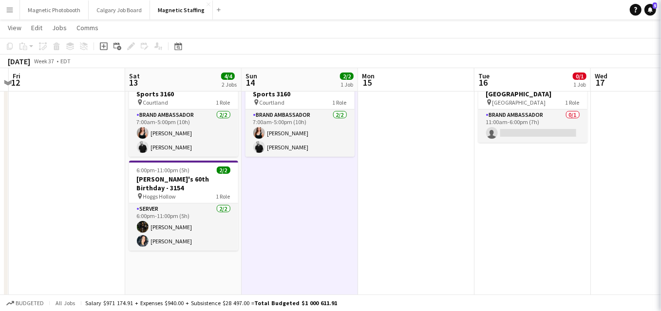
scroll to position [0, 341]
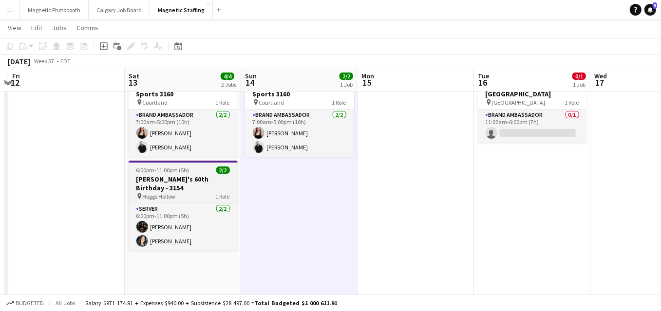
click at [165, 168] on span "6:00pm-11:00pm (5h)" at bounding box center [162, 170] width 53 height 7
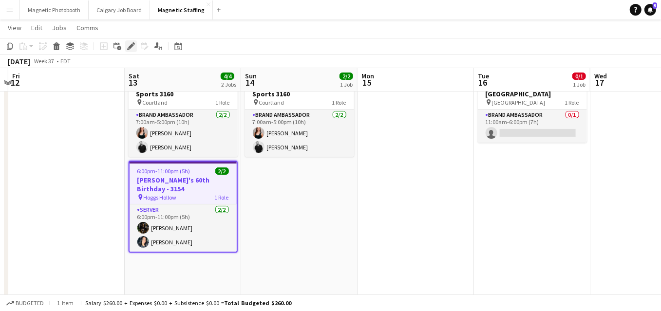
click at [129, 45] on icon "Edit" at bounding box center [131, 46] width 8 height 8
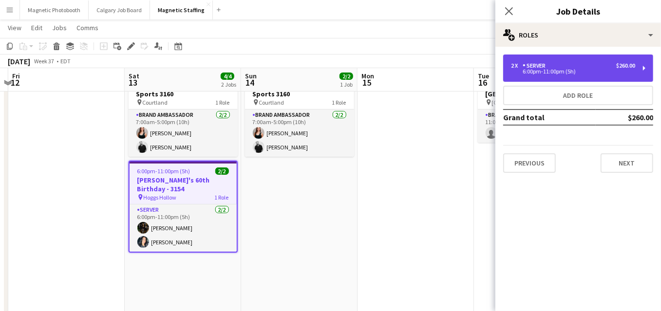
click at [518, 63] on div "2 x" at bounding box center [517, 65] width 12 height 7
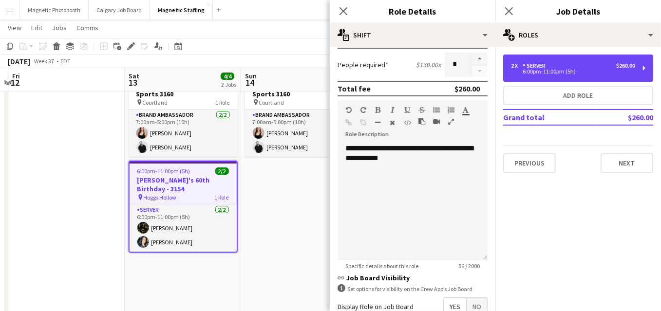
scroll to position [276, 0]
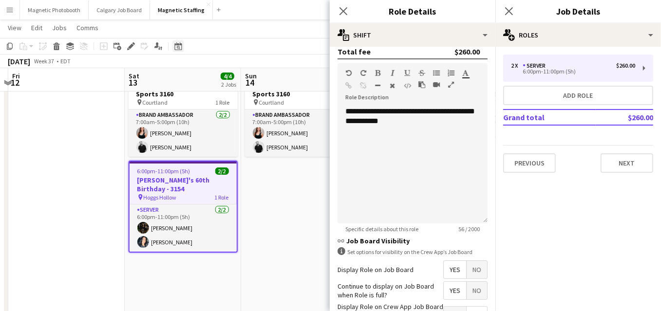
click at [179, 47] on icon "Date picker" at bounding box center [178, 46] width 8 height 8
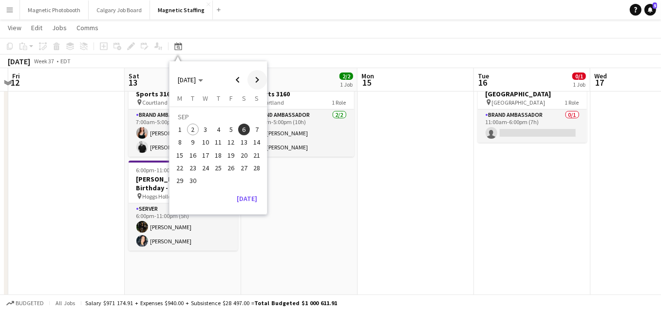
click at [257, 81] on span "Next month" at bounding box center [256, 79] width 19 height 19
click at [254, 85] on span "Next month" at bounding box center [256, 79] width 19 height 19
click at [232, 156] on span "21" at bounding box center [231, 158] width 12 height 12
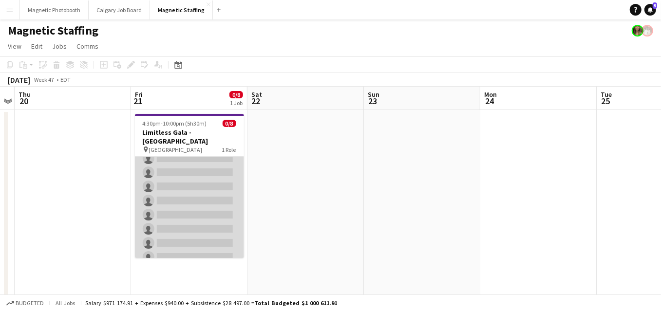
scroll to position [0, 0]
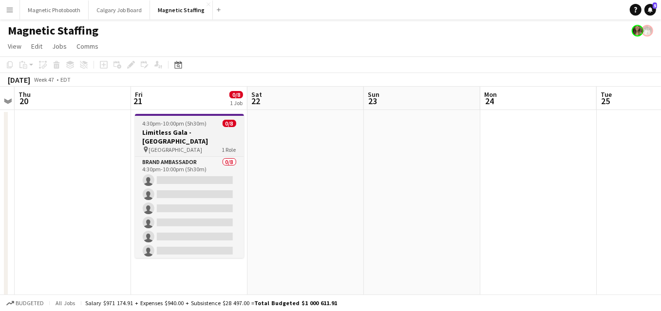
click at [169, 132] on h3 "Limitless Gala - [GEOGRAPHIC_DATA]" at bounding box center [189, 137] width 109 height 18
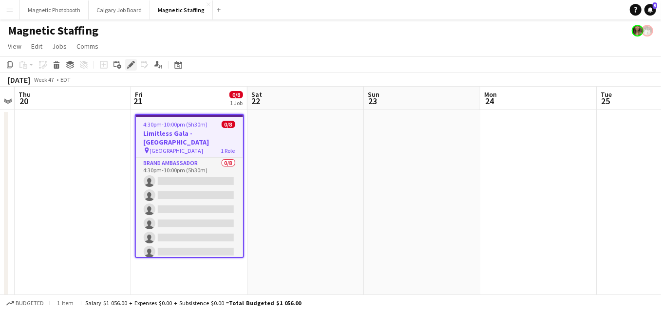
click at [131, 66] on icon "Edit" at bounding box center [131, 65] width 8 height 8
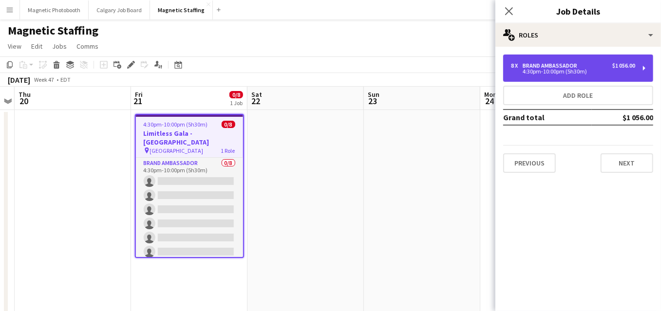
click at [585, 78] on div "8 x Brand Ambassador $1 056.00 4:30pm-10:00pm (5h30m)" at bounding box center [578, 68] width 150 height 27
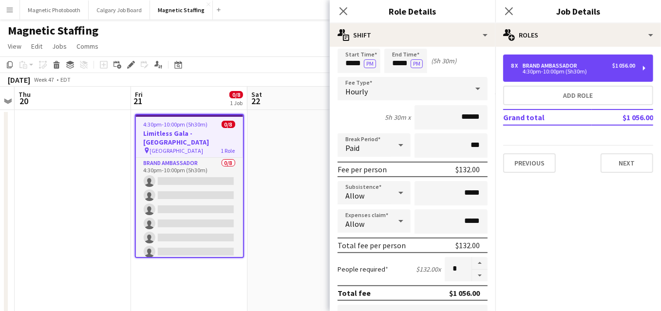
scroll to position [36, 0]
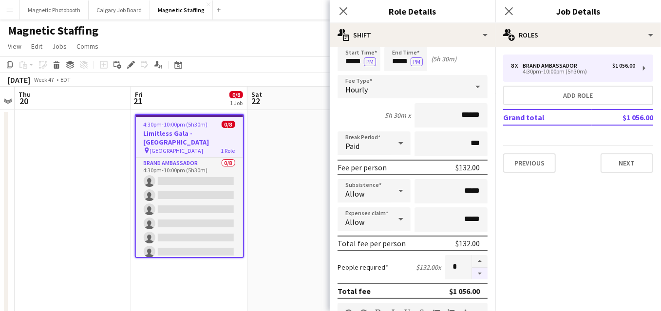
click at [483, 276] on button "button" at bounding box center [480, 274] width 16 height 12
type input "*"
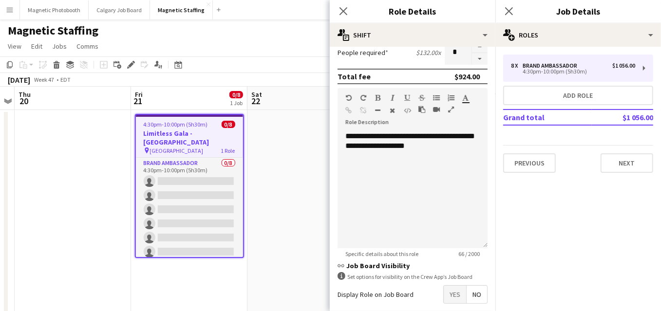
scroll to position [297, 0]
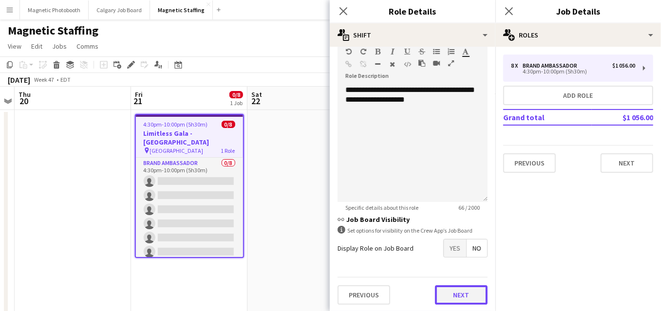
click at [472, 294] on button "Next" at bounding box center [461, 294] width 53 height 19
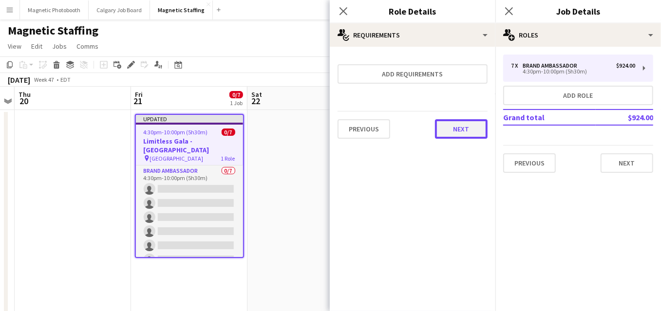
click at [454, 126] on button "Next" at bounding box center [461, 128] width 53 height 19
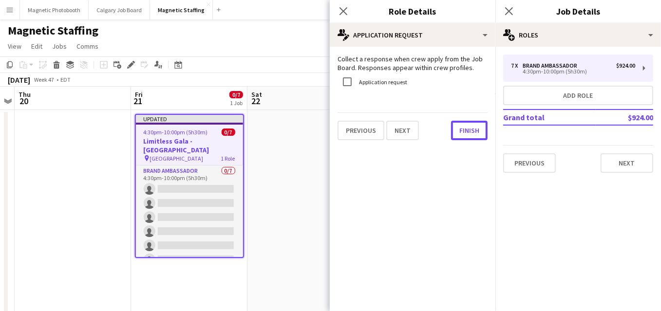
click at [454, 126] on button "Finish" at bounding box center [469, 130] width 37 height 19
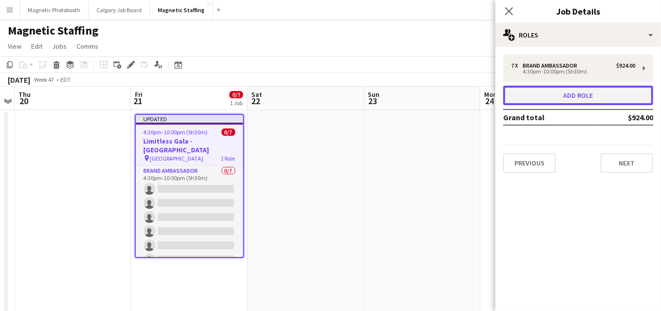
click at [572, 95] on button "Add role" at bounding box center [578, 95] width 150 height 19
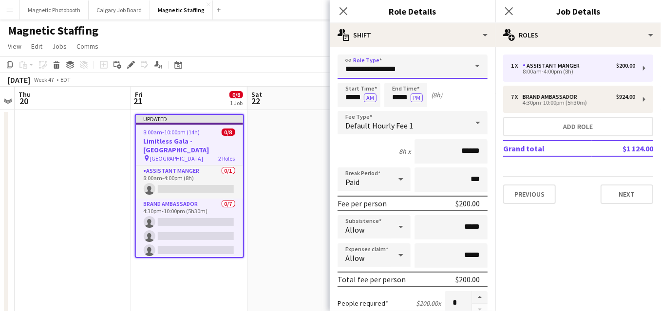
drag, startPoint x: 390, startPoint y: 67, endPoint x: 209, endPoint y: 67, distance: 180.2
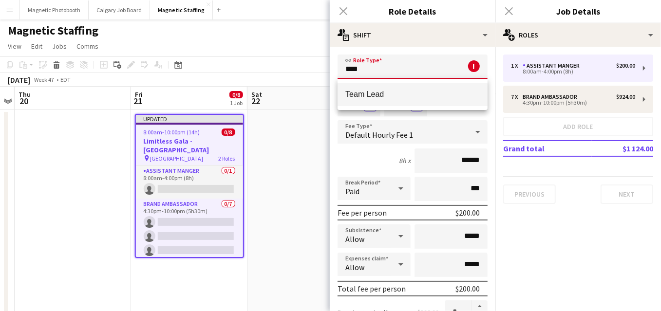
click at [359, 98] on span "Team Lead" at bounding box center [412, 94] width 134 height 9
type input "*********"
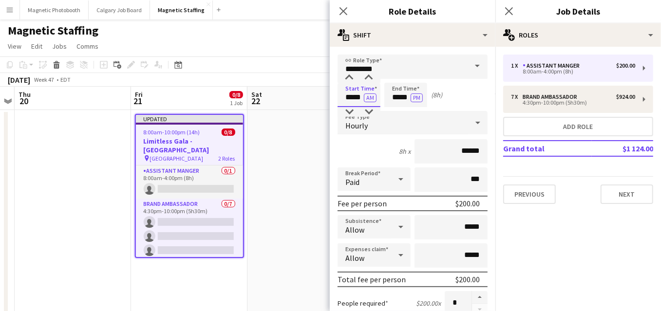
drag, startPoint x: 349, startPoint y: 97, endPoint x: 248, endPoint y: 94, distance: 100.4
type input "*****"
click at [371, 98] on button "AM" at bounding box center [370, 97] width 13 height 9
drag, startPoint x: 408, startPoint y: 98, endPoint x: 336, endPoint y: 93, distance: 72.3
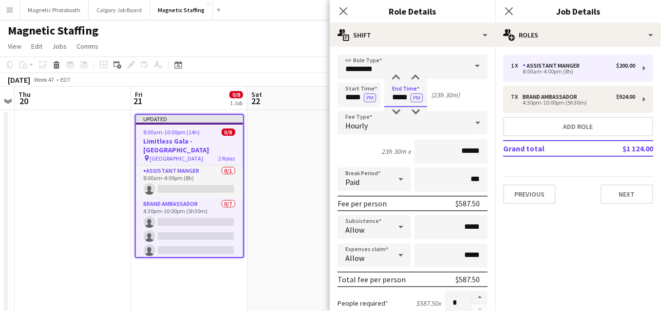
click at [338, 95] on div "Start Time ***** PM End Time ***** PM (23h 30m)" at bounding box center [412, 95] width 150 height 24
type input "*****"
click at [468, 151] on input "******" at bounding box center [450, 151] width 73 height 24
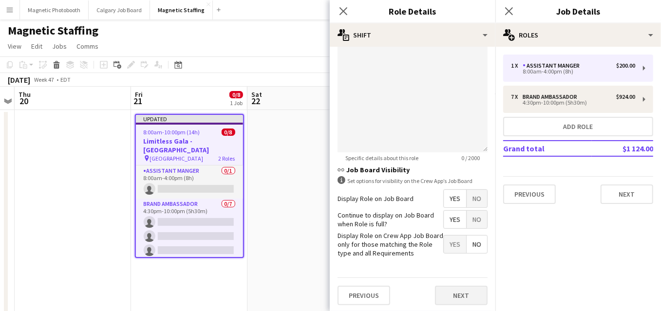
type input "******"
click at [462, 295] on button "Next" at bounding box center [461, 295] width 53 height 19
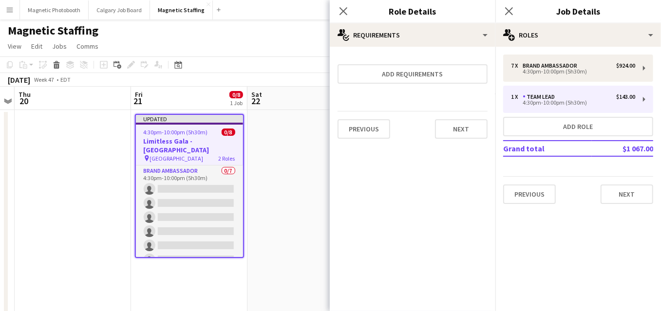
scroll to position [0, 0]
click at [366, 134] on button "Previous" at bounding box center [363, 128] width 53 height 19
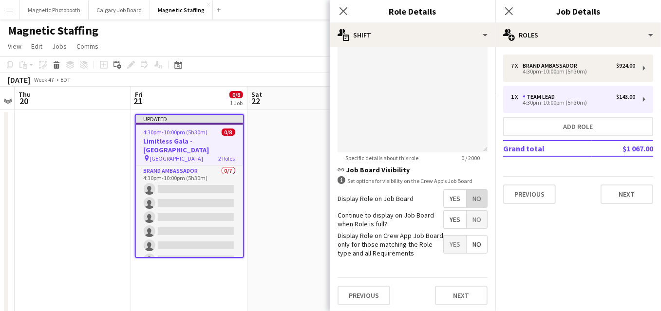
click at [476, 203] on span "No" at bounding box center [476, 199] width 20 height 18
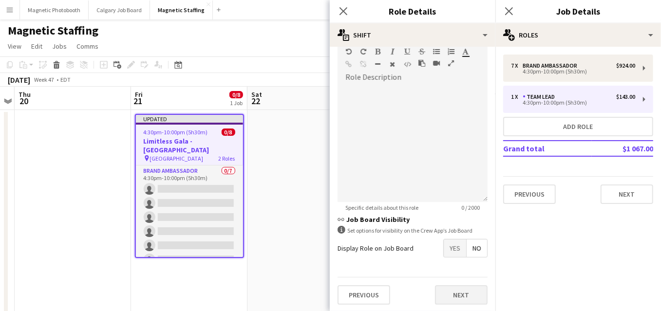
click at [461, 284] on div "Previous Next" at bounding box center [412, 295] width 150 height 36
click at [458, 292] on button "Next" at bounding box center [461, 294] width 53 height 19
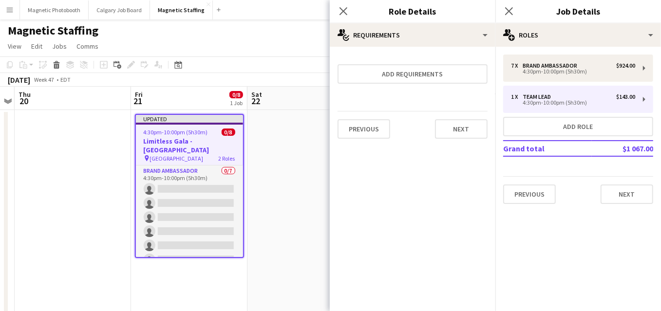
scroll to position [0, 0]
click at [464, 126] on button "Next" at bounding box center [461, 128] width 53 height 19
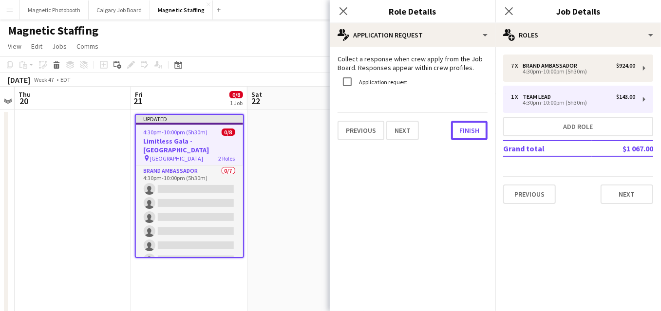
click at [464, 126] on button "Finish" at bounding box center [469, 130] width 37 height 19
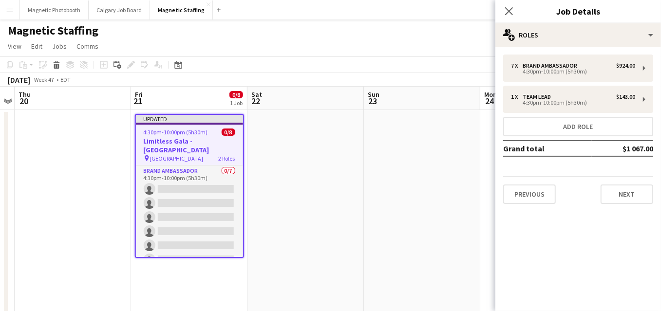
click at [474, 53] on app-page-menu "View Day view expanded Day view collapsed Month view Date picker Jump to [DATE]…" at bounding box center [330, 47] width 661 height 19
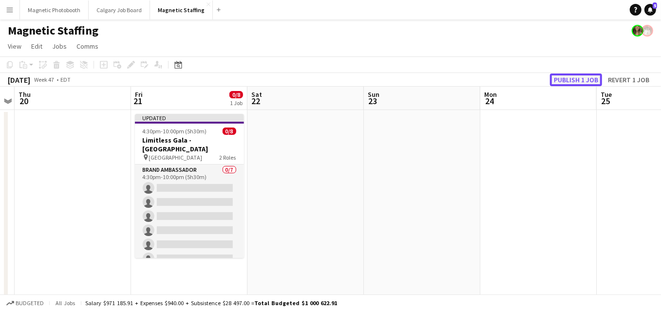
click at [574, 81] on button "Publish 1 job" at bounding box center [576, 80] width 52 height 13
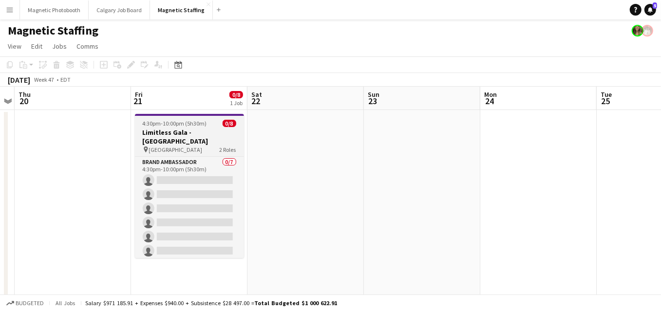
click at [153, 131] on h3 "Limitless Gala - [GEOGRAPHIC_DATA]" at bounding box center [189, 137] width 109 height 18
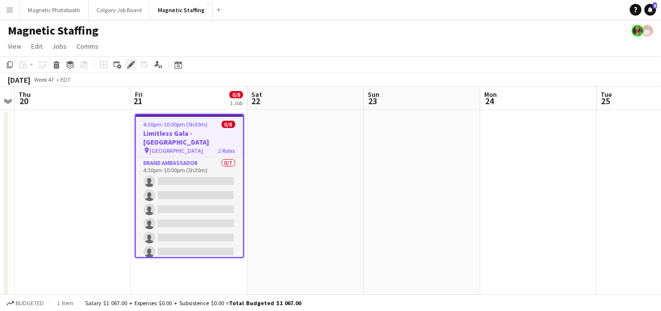
click at [130, 68] on icon "Edit" at bounding box center [131, 65] width 8 height 8
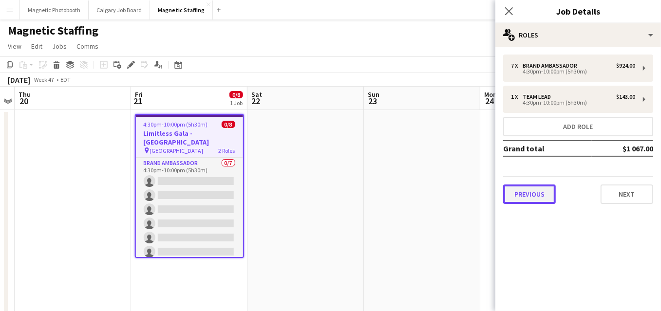
click at [523, 195] on button "Previous" at bounding box center [529, 194] width 53 height 19
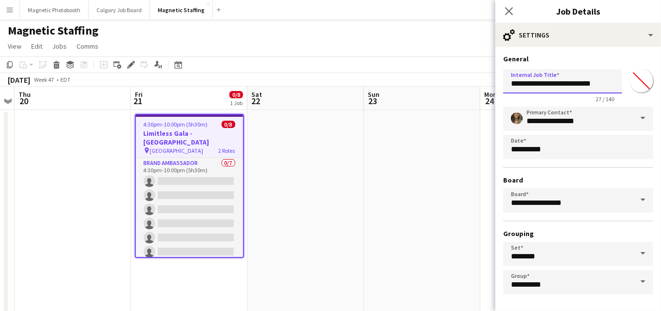
click at [602, 92] on input "**********" at bounding box center [562, 81] width 119 height 24
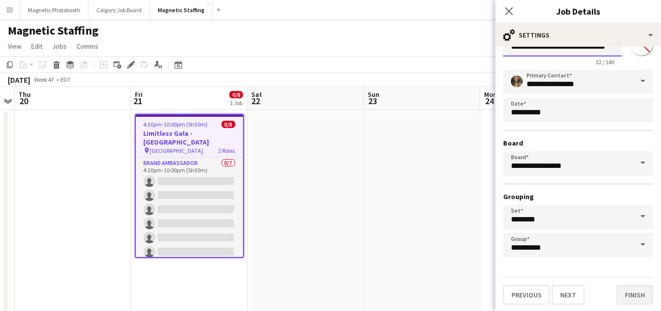
type input "**********"
click at [640, 292] on button "Finish" at bounding box center [634, 294] width 37 height 19
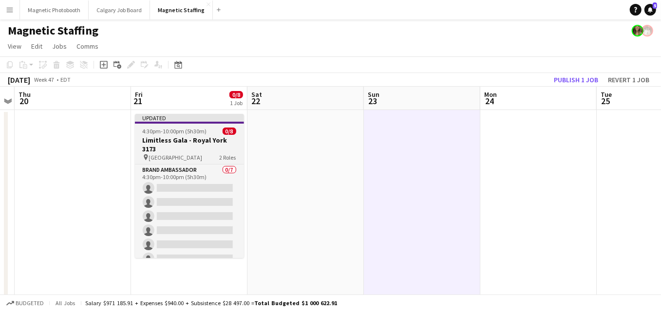
click at [189, 146] on h3 "Limitless Gala - Royal York 3173" at bounding box center [189, 145] width 109 height 18
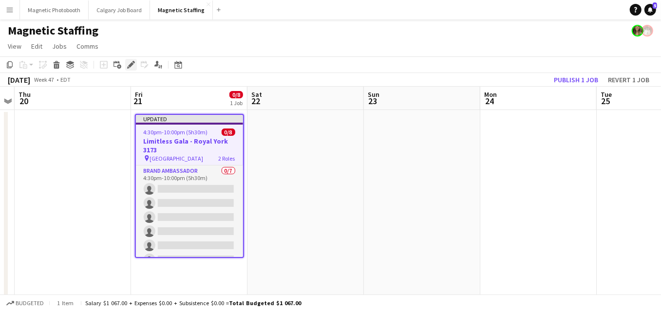
click at [129, 63] on icon "Edit" at bounding box center [131, 65] width 8 height 8
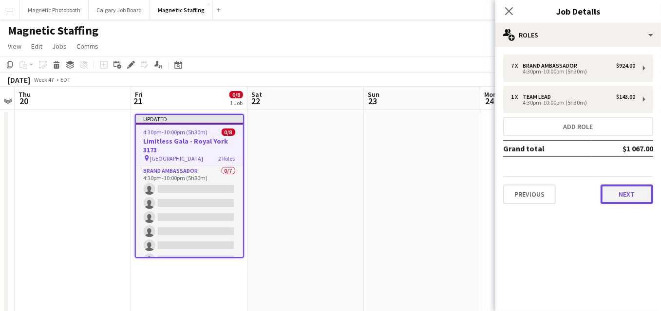
click at [633, 189] on button "Next" at bounding box center [626, 194] width 53 height 19
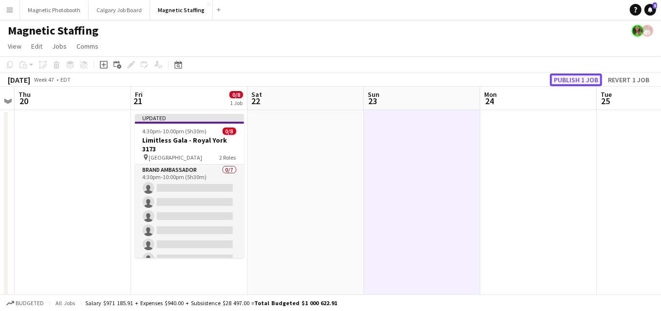
click at [580, 82] on button "Publish 1 job" at bounding box center [576, 80] width 52 height 13
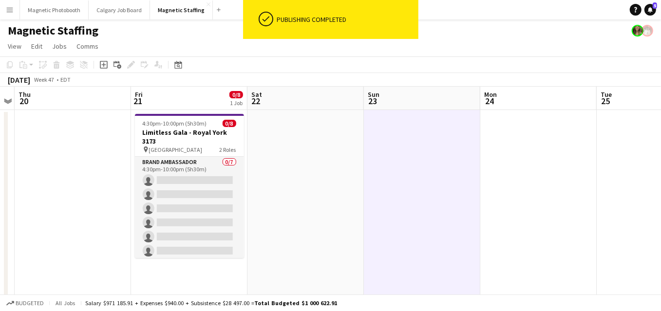
click at [212, 201] on app-card-role "Brand Ambassador 0/7 4:30pm-10:00pm (5h30m) single-neutral-actions single-neutr…" at bounding box center [189, 216] width 109 height 118
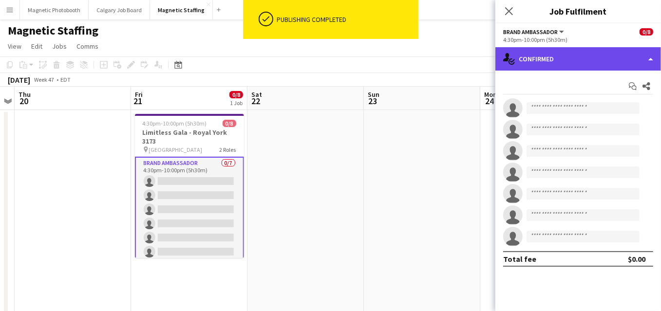
click at [557, 56] on div "single-neutral-actions-check-2 Confirmed" at bounding box center [578, 58] width 166 height 23
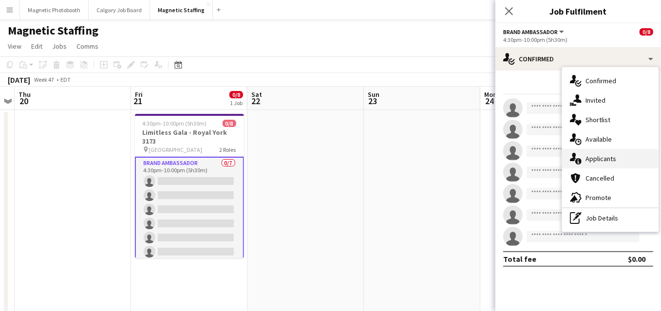
click at [586, 159] on span "Applicants" at bounding box center [600, 158] width 31 height 9
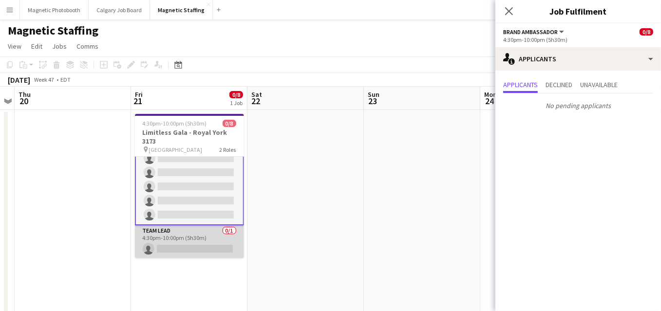
click at [165, 241] on app-card-role "Team Lead 0/1 4:30pm-10:00pm (5h30m) single-neutral-actions" at bounding box center [189, 241] width 109 height 33
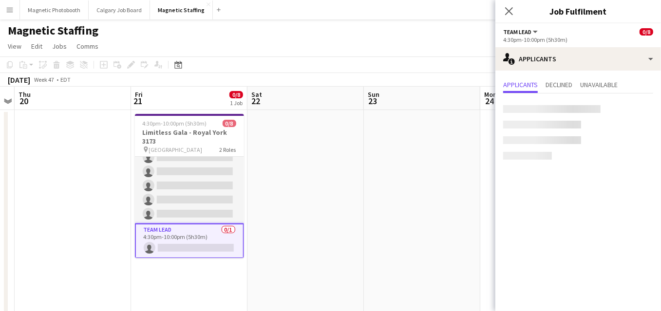
scroll to position [50, 0]
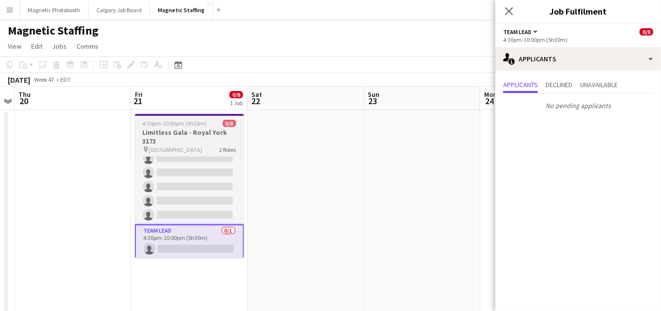
click at [178, 120] on span "4:30pm-10:00pm (5h30m)" at bounding box center [175, 123] width 64 height 7
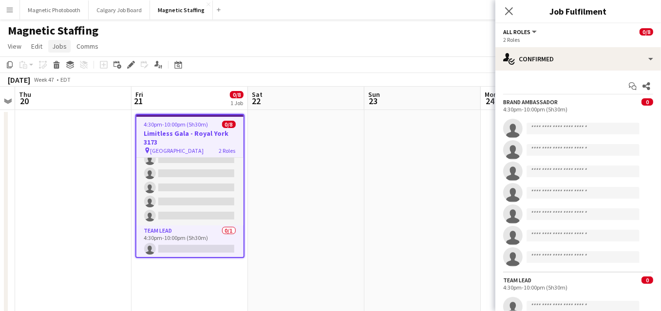
click at [64, 48] on span "Jobs" at bounding box center [59, 46] width 15 height 9
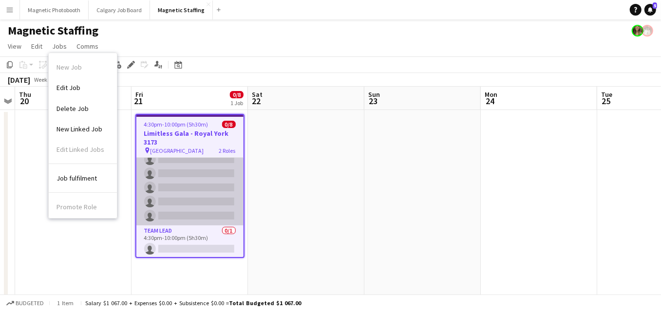
click at [212, 177] on app-card-role "Brand Ambassador 0/7 4:30pm-10:00pm (5h30m) single-neutral-actions single-neutr…" at bounding box center [189, 167] width 107 height 118
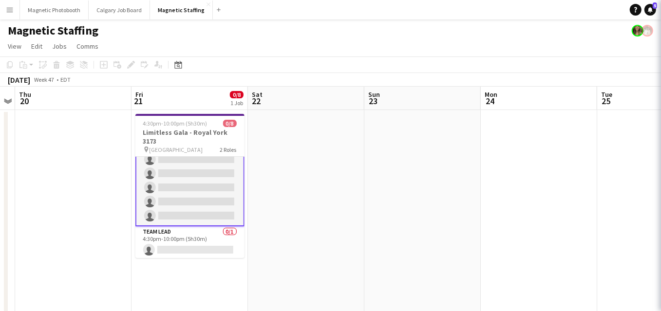
scroll to position [51, 0]
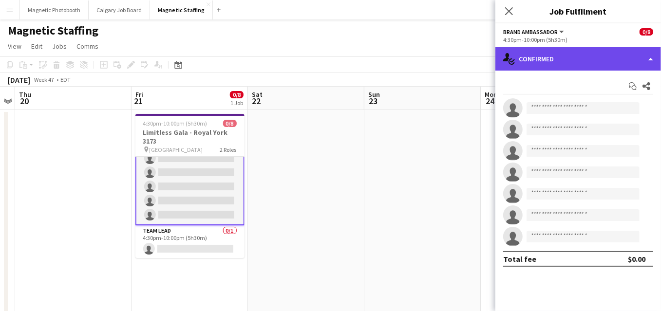
click at [649, 61] on div "single-neutral-actions-check-2 Confirmed" at bounding box center [578, 58] width 166 height 23
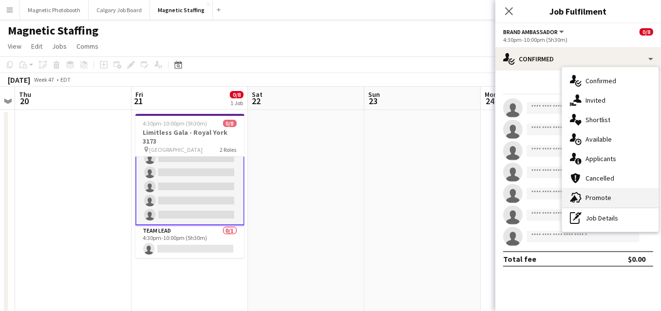
click at [611, 190] on div "advertising-megaphone Promote" at bounding box center [610, 197] width 96 height 19
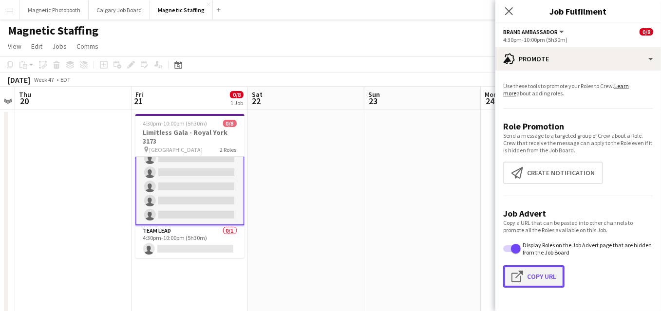
click at [541, 272] on button "Click to copy URL Copy Url" at bounding box center [533, 276] width 61 height 22
type textarea "**********"
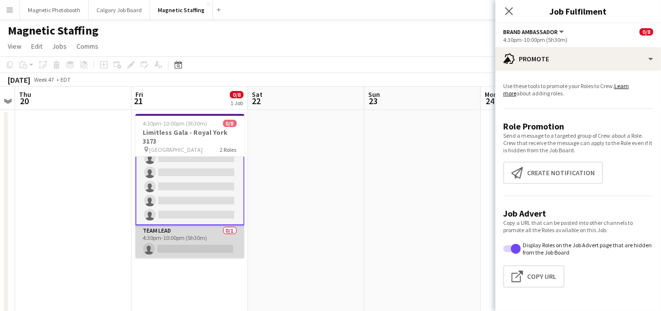
click at [189, 239] on app-card-role "Team Lead 0/1 4:30pm-10:00pm (5h30m) single-neutral-actions" at bounding box center [189, 241] width 109 height 33
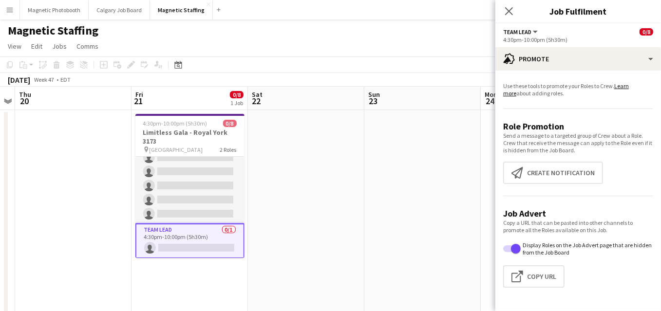
scroll to position [50, 0]
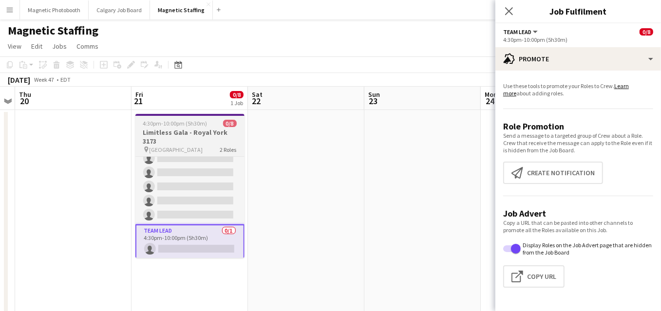
click at [170, 136] on h3 "Limitless Gala - Royal York 3173" at bounding box center [189, 137] width 109 height 18
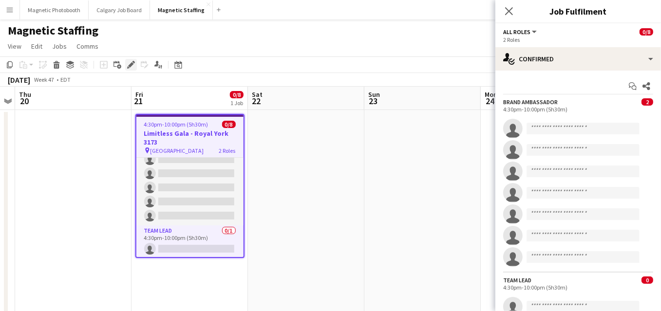
click at [128, 63] on icon "Edit" at bounding box center [131, 65] width 8 height 8
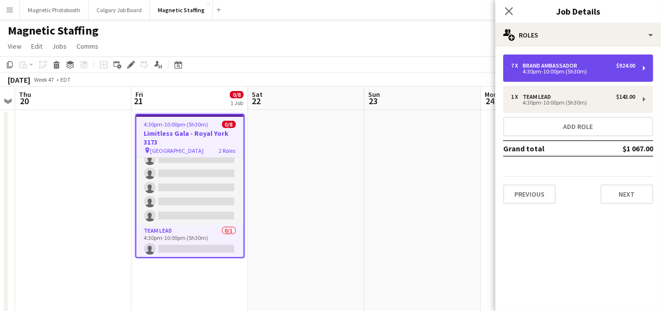
click at [608, 73] on div "4:30pm-10:00pm (5h30m)" at bounding box center [573, 71] width 124 height 5
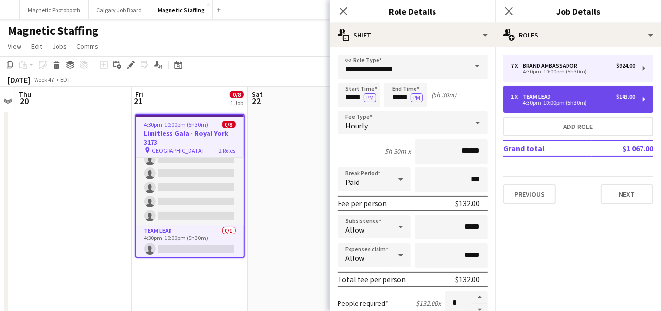
click at [576, 96] on div "1 x Team Lead $143.00" at bounding box center [573, 96] width 124 height 7
type input "*********"
type input "******"
type input "*"
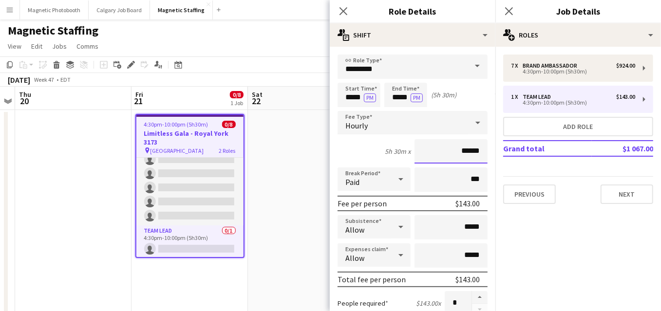
click at [468, 150] on input "******" at bounding box center [450, 151] width 73 height 24
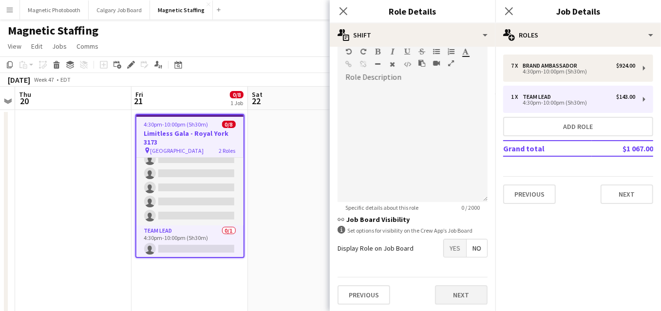
type input "******"
click at [462, 293] on button "Next" at bounding box center [461, 294] width 53 height 19
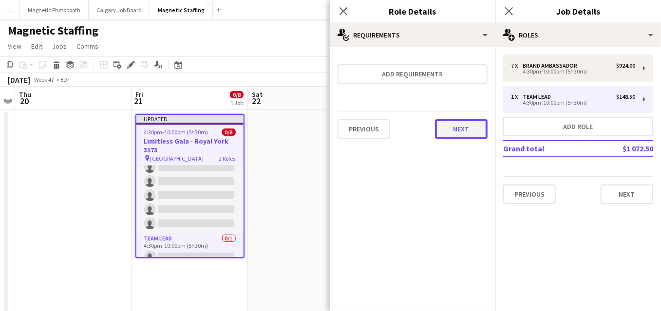
click at [456, 132] on button "Next" at bounding box center [461, 128] width 53 height 19
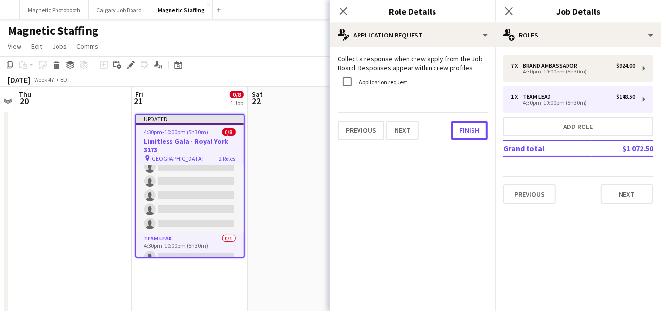
click at [456, 132] on button "Finish" at bounding box center [469, 130] width 37 height 19
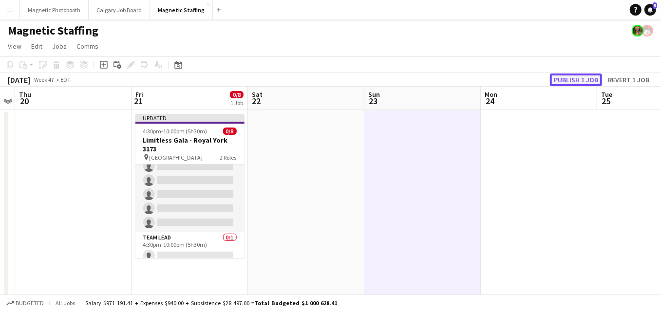
click at [571, 79] on button "Publish 1 job" at bounding box center [576, 80] width 52 height 13
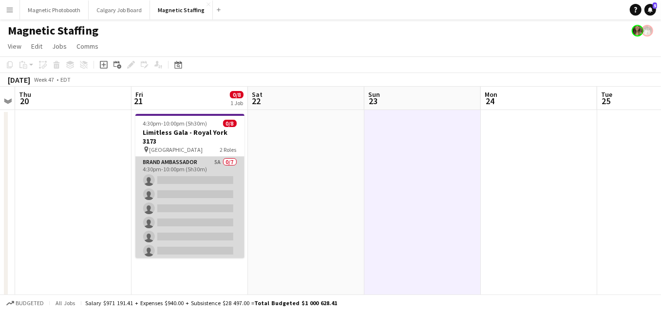
click at [184, 199] on app-card-role "Brand Ambassador 5A 0/7 4:30pm-10:00pm (5h30m) single-neutral-actions single-ne…" at bounding box center [189, 216] width 109 height 118
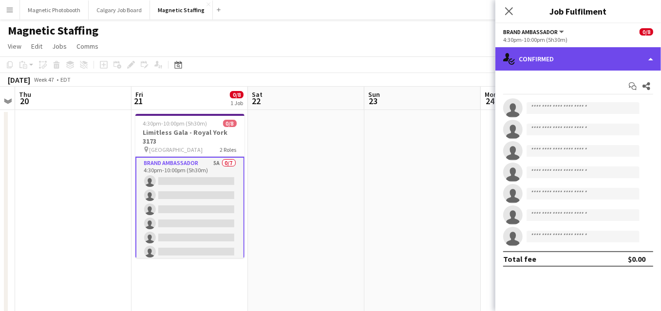
click at [586, 59] on div "single-neutral-actions-check-2 Confirmed" at bounding box center [578, 58] width 166 height 23
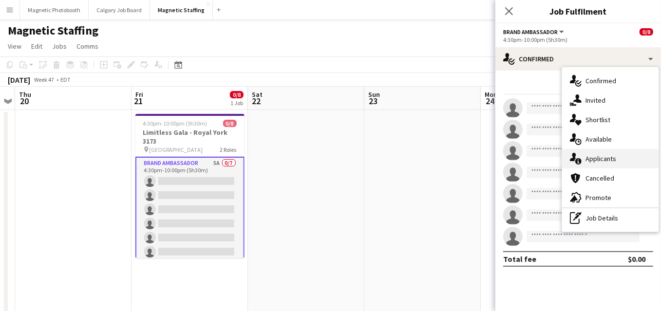
click at [586, 163] on span "Applicants" at bounding box center [600, 158] width 31 height 9
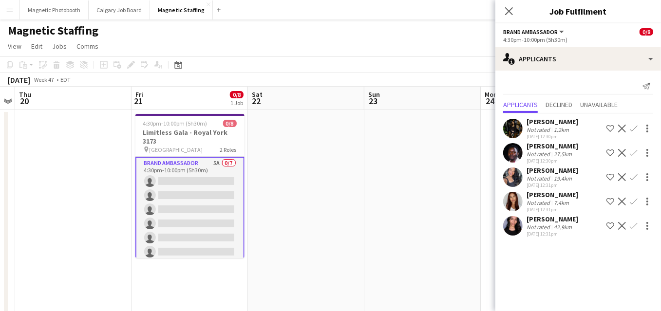
scroll to position [51, 0]
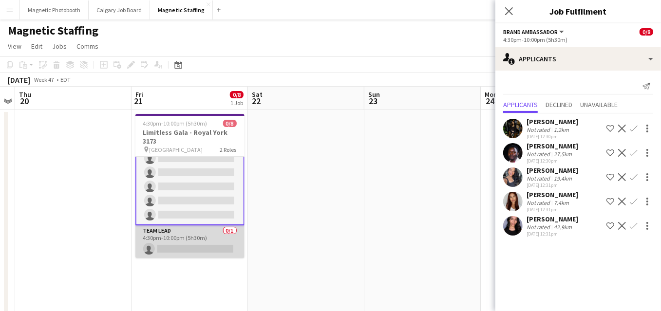
click at [186, 244] on app-card-role "Team Lead 0/1 4:30pm-10:00pm (5h30m) single-neutral-actions" at bounding box center [189, 241] width 109 height 33
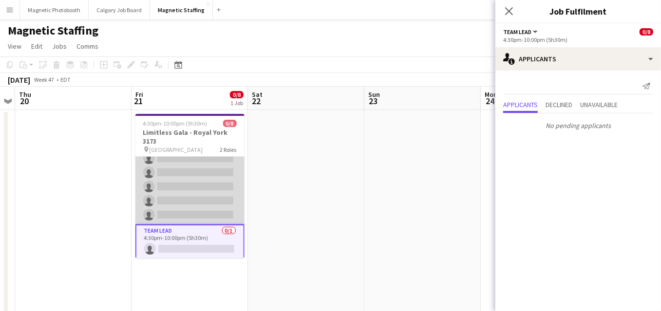
click at [196, 192] on app-card-role "Brand Ambassador 5A 0/7 4:30pm-10:00pm (5h30m) single-neutral-actions single-ne…" at bounding box center [189, 166] width 109 height 118
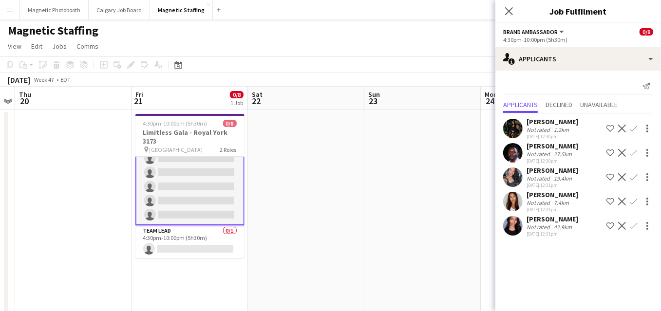
click at [632, 128] on app-icon "Confirm" at bounding box center [634, 129] width 8 height 8
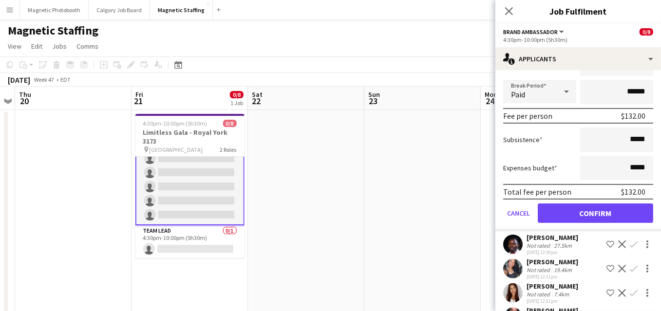
scroll to position [155, 0]
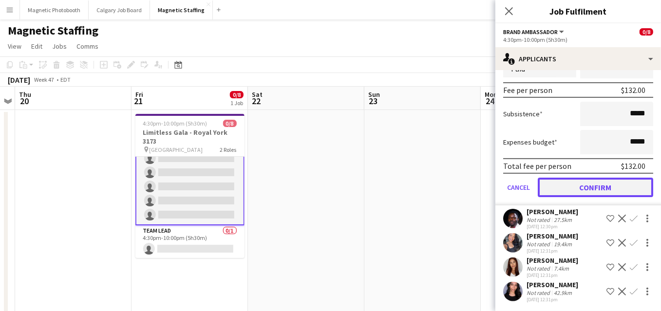
click at [583, 186] on button "Confirm" at bounding box center [595, 187] width 115 height 19
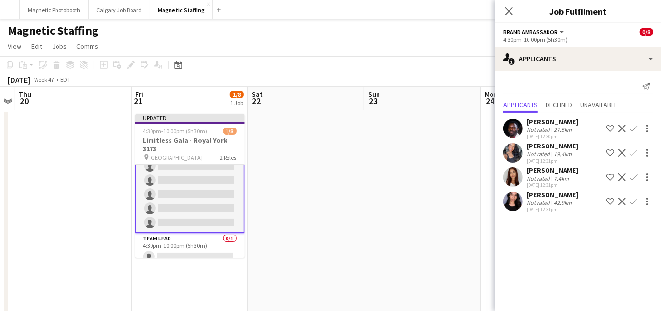
scroll to position [0, 0]
click at [632, 203] on app-icon "Confirm" at bounding box center [634, 202] width 8 height 8
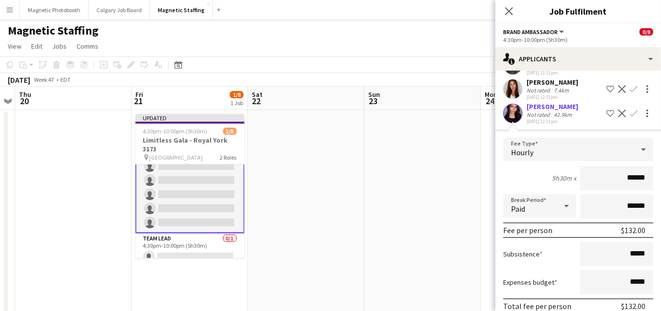
scroll to position [131, 0]
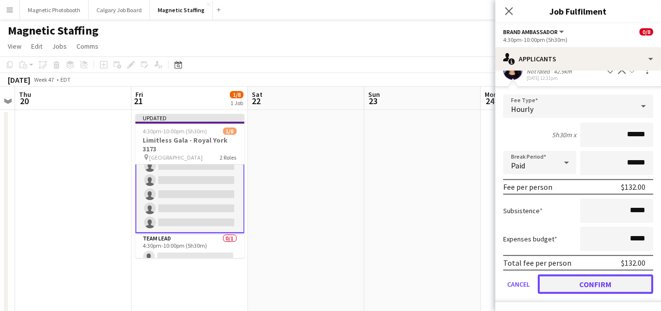
click at [563, 284] on button "Confirm" at bounding box center [595, 284] width 115 height 19
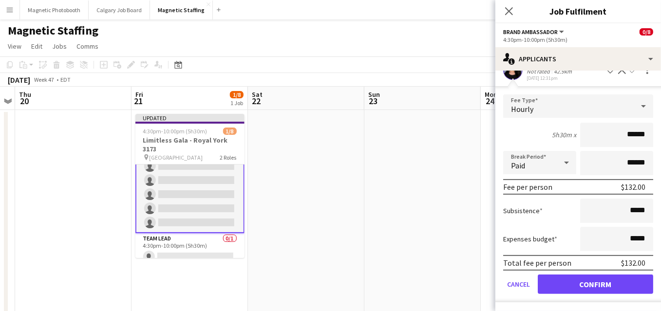
scroll to position [0, 0]
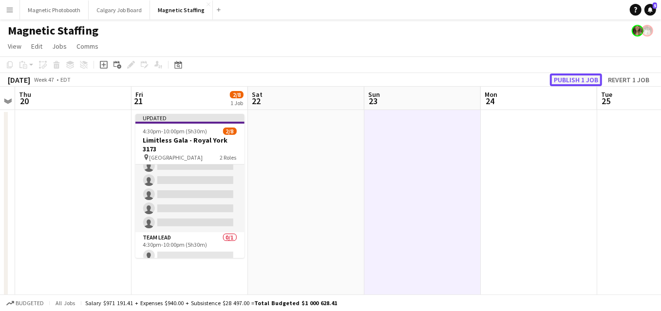
click at [580, 78] on button "Publish 1 job" at bounding box center [576, 80] width 52 height 13
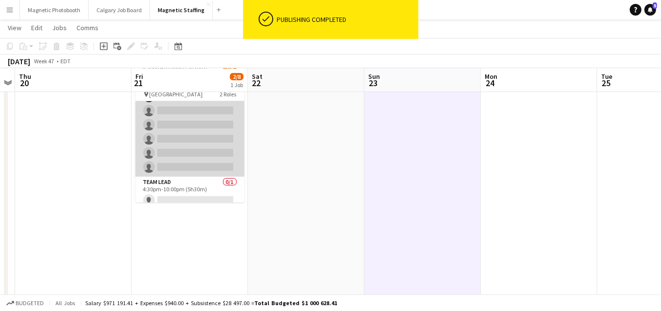
scroll to position [49, 0]
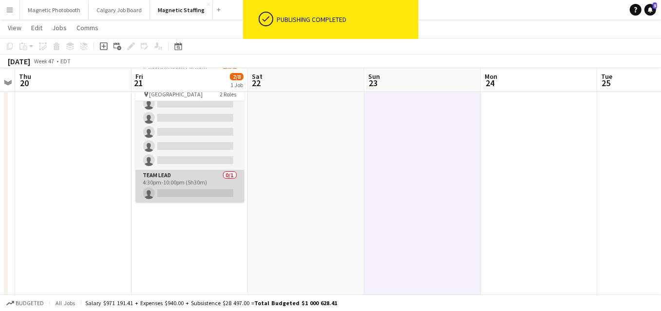
click at [169, 185] on app-card-role "Team Lead 0/1 4:30pm-10:00pm (5h30m) single-neutral-actions" at bounding box center [189, 186] width 109 height 33
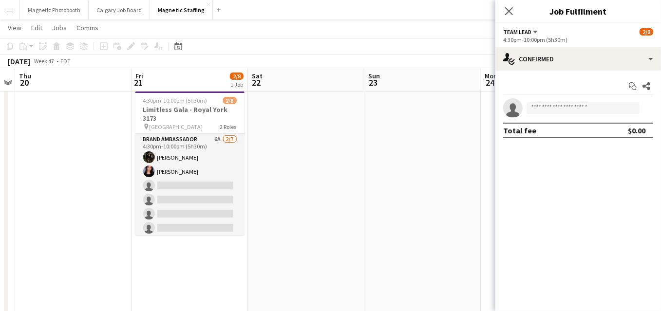
scroll to position [19, 0]
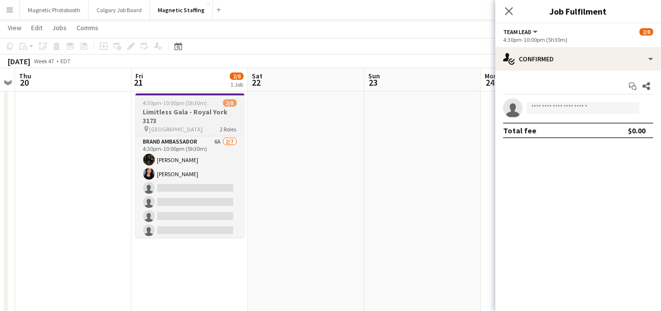
click at [175, 113] on h3 "Limitless Gala - Royal York 3173" at bounding box center [189, 117] width 109 height 18
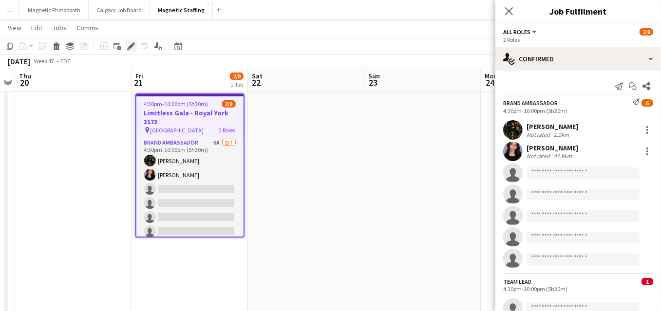
click at [128, 45] on icon "Edit" at bounding box center [131, 46] width 8 height 8
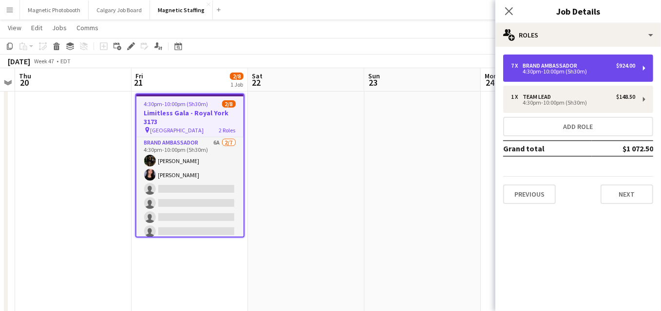
click at [578, 72] on div "4:30pm-10:00pm (5h30m)" at bounding box center [573, 71] width 124 height 5
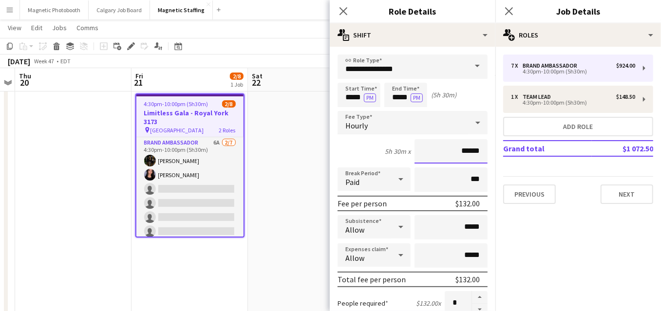
drag, startPoint x: 481, startPoint y: 151, endPoint x: 421, endPoint y: 148, distance: 60.0
click at [424, 150] on input "******" at bounding box center [450, 151] width 73 height 24
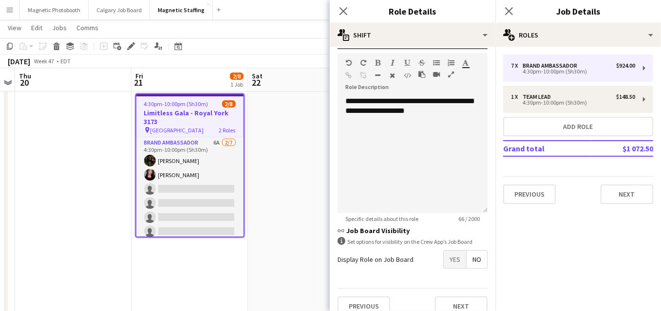
scroll to position [297, 0]
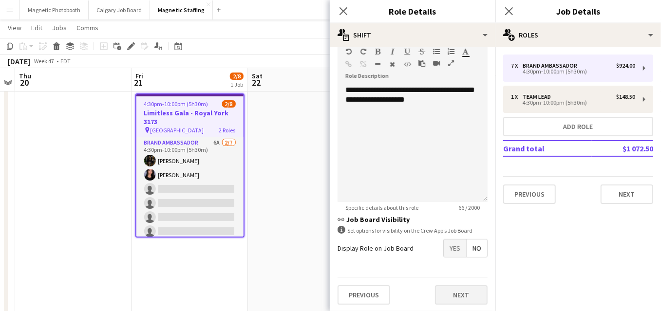
type input "******"
click at [466, 297] on button "Next" at bounding box center [461, 294] width 53 height 19
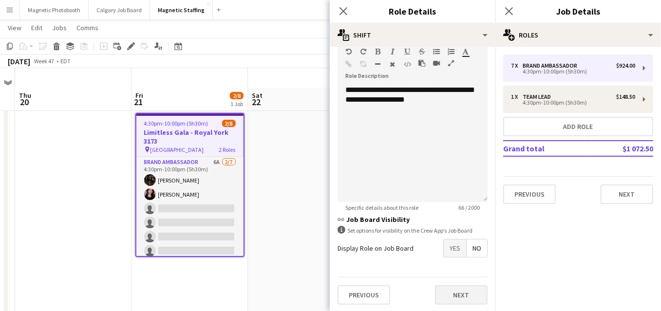
scroll to position [0, 0]
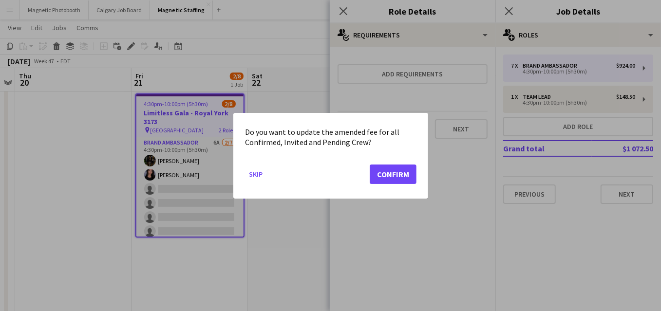
click at [396, 188] on mat-dialog-actions "Skip Confirm" at bounding box center [330, 177] width 171 height 41
click at [398, 178] on button "Confirm" at bounding box center [393, 173] width 47 height 19
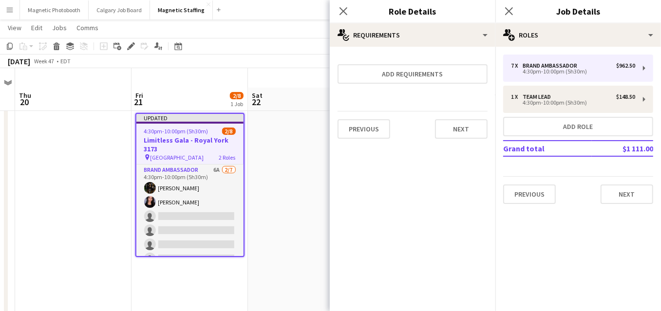
scroll to position [19, 0]
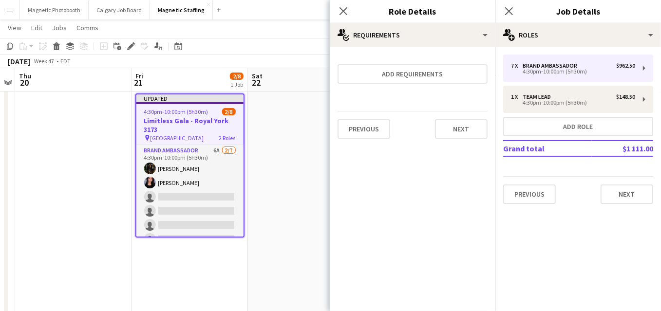
click at [398, 178] on mat-expansion-panel "medal-empty Requirements Add requirements Previous Next" at bounding box center [413, 179] width 166 height 264
click at [468, 131] on button "Next" at bounding box center [461, 128] width 53 height 19
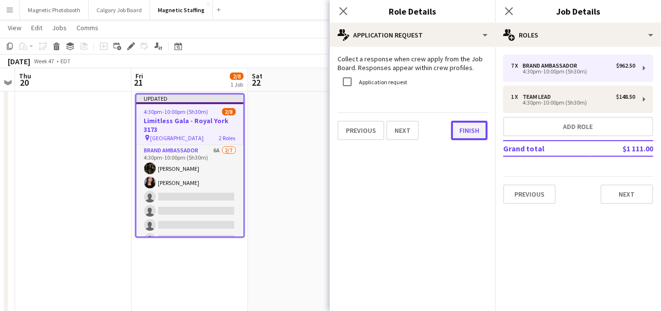
click at [468, 130] on button "Finish" at bounding box center [469, 130] width 37 height 19
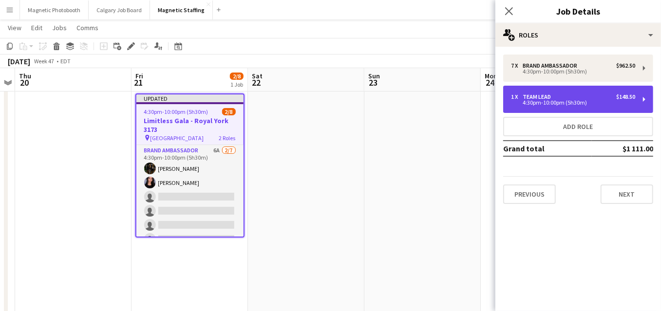
click at [552, 103] on div "4:30pm-10:00pm (5h30m)" at bounding box center [573, 102] width 124 height 5
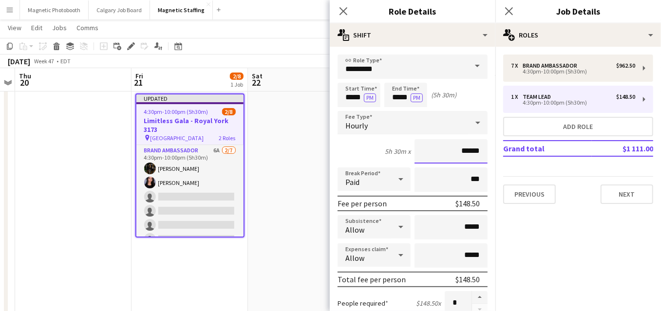
click at [468, 154] on input "******" at bounding box center [450, 151] width 73 height 24
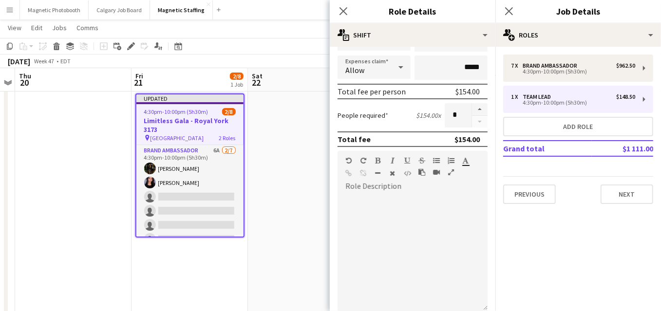
scroll to position [297, 0]
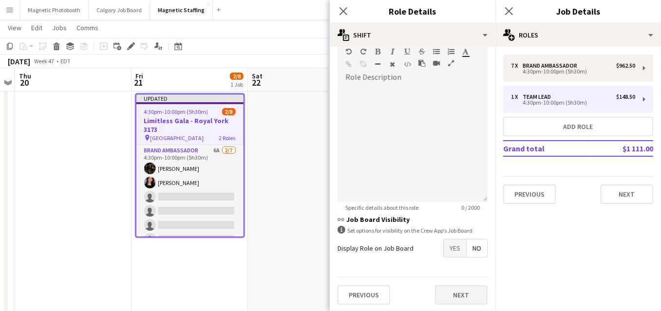
type input "******"
click at [465, 295] on button "Next" at bounding box center [461, 294] width 53 height 19
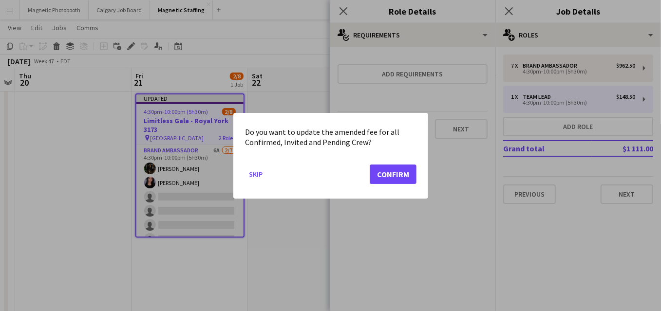
scroll to position [0, 0]
click at [408, 169] on button "Confirm" at bounding box center [393, 173] width 47 height 19
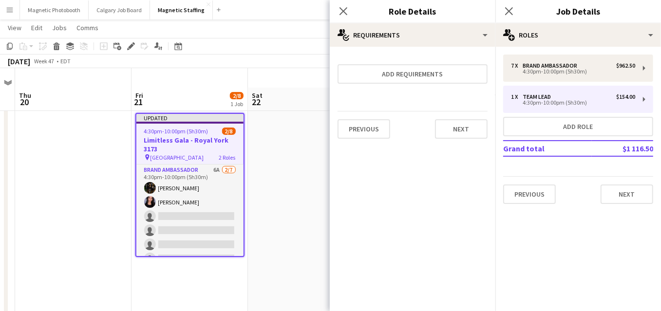
scroll to position [19, 0]
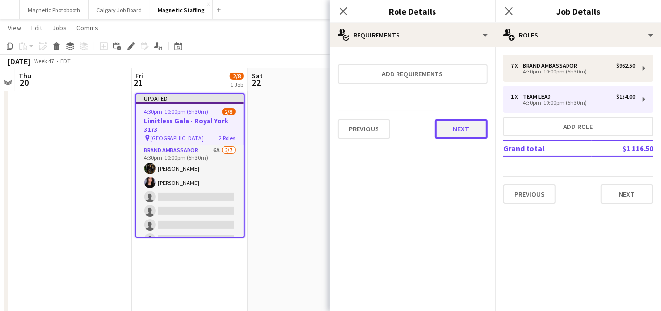
click at [465, 129] on button "Next" at bounding box center [461, 128] width 53 height 19
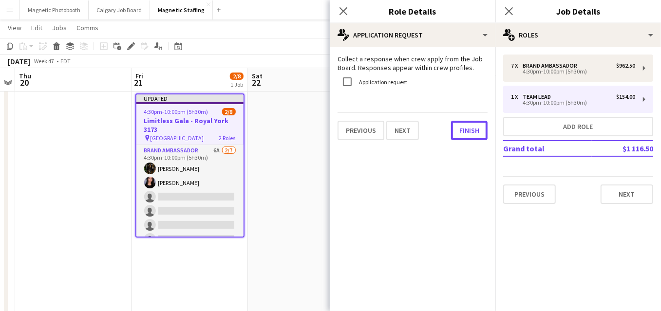
click at [465, 129] on button "Finish" at bounding box center [469, 130] width 37 height 19
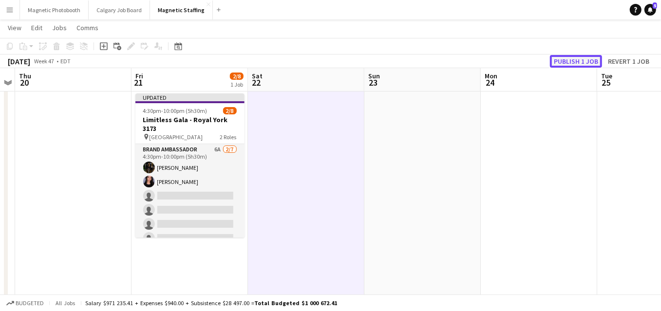
click at [566, 60] on button "Publish 1 job" at bounding box center [576, 61] width 52 height 13
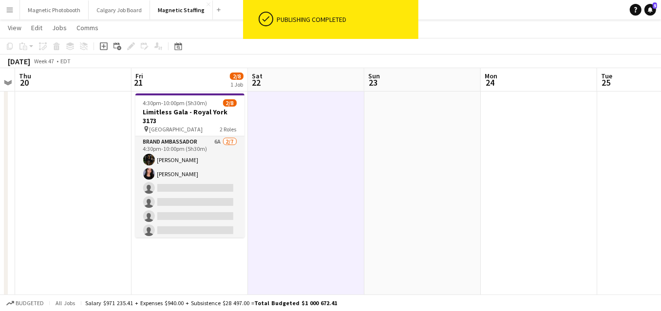
click at [187, 203] on app-card-role "Brand Ambassador 6A [DATE] 4:30pm-10:00pm (5h30m) [PERSON_NAME] [PERSON_NAME] s…" at bounding box center [189, 195] width 109 height 118
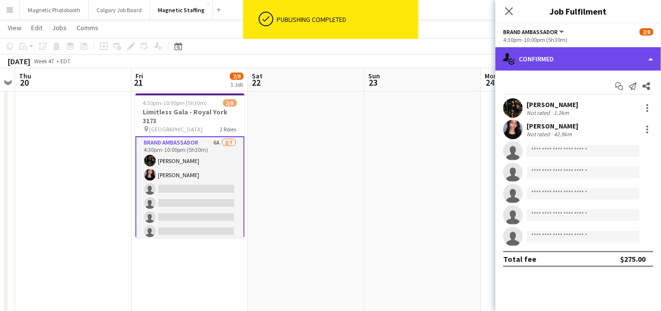
click at [568, 60] on div "single-neutral-actions-check-2 Confirmed" at bounding box center [578, 58] width 166 height 23
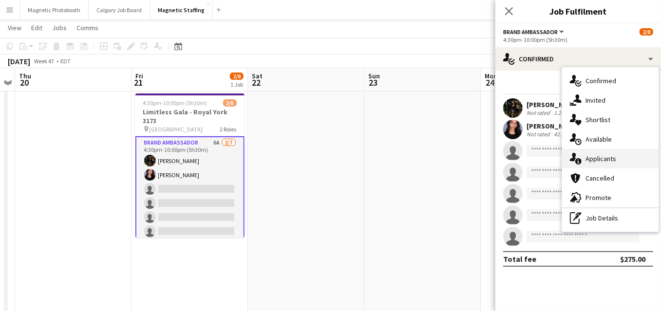
click at [579, 165] on div "single-neutral-actions-information Applicants" at bounding box center [610, 158] width 96 height 19
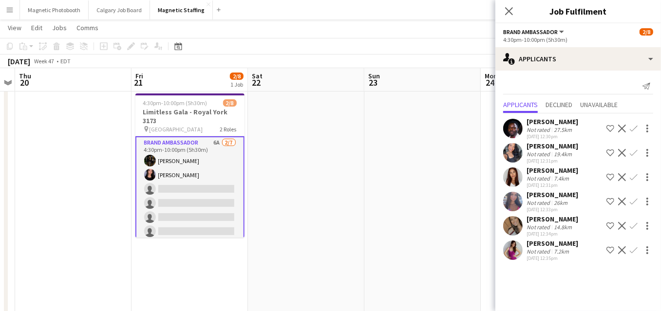
click at [519, 157] on app-user-avatar at bounding box center [512, 152] width 19 height 19
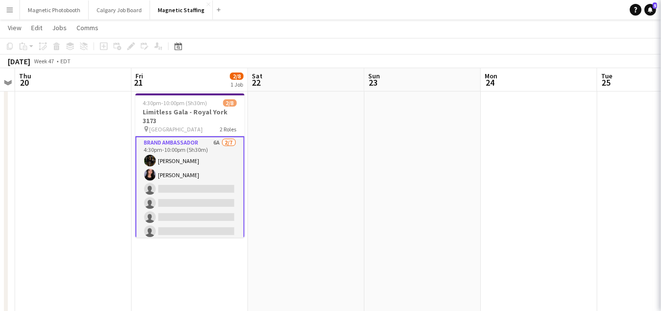
scroll to position [0, 334]
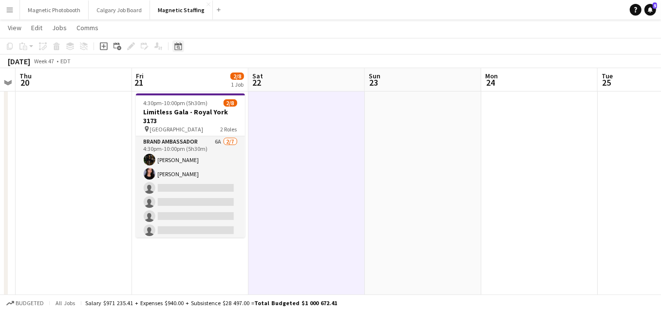
click at [178, 48] on icon at bounding box center [178, 47] width 3 height 3
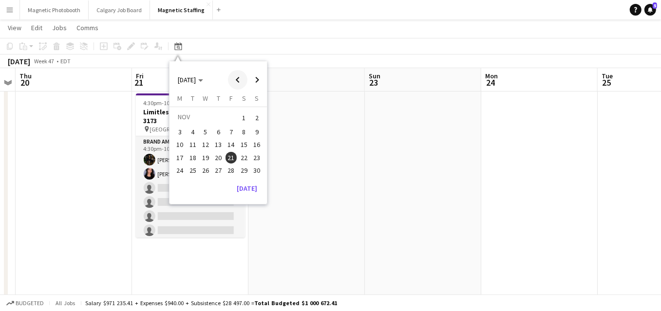
click at [239, 78] on span "Previous month" at bounding box center [237, 79] width 19 height 19
click at [231, 137] on span "12" at bounding box center [231, 143] width 12 height 12
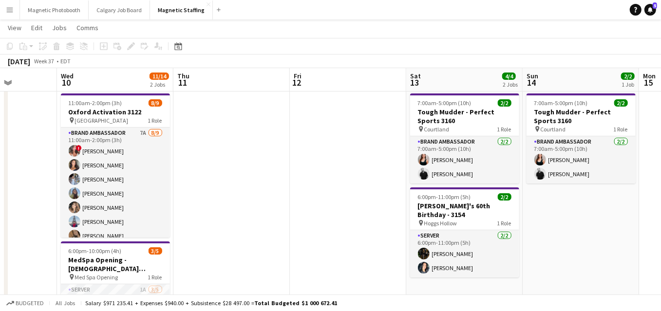
scroll to position [0, 296]
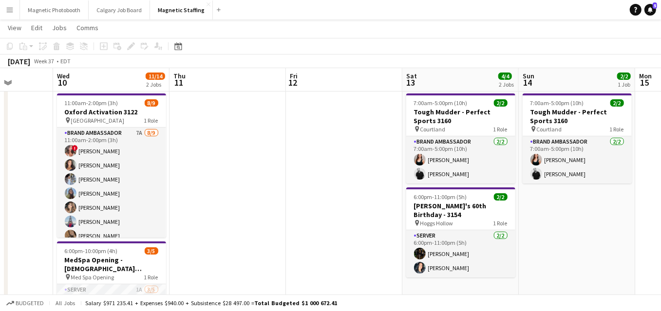
drag, startPoint x: 218, startPoint y: 146, endPoint x: 52, endPoint y: 201, distance: 175.5
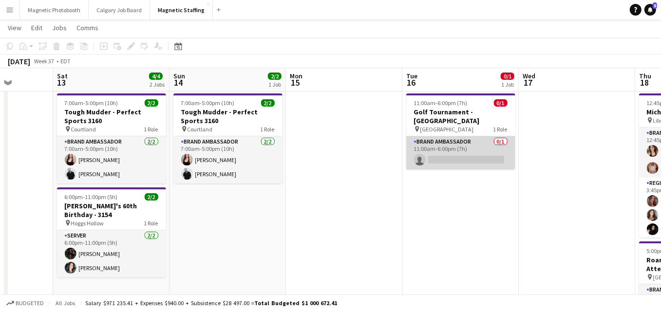
click at [435, 156] on app-card-role "Brand Ambassador 0/1 11:00am-6:00pm (7h) single-neutral-actions" at bounding box center [460, 152] width 109 height 33
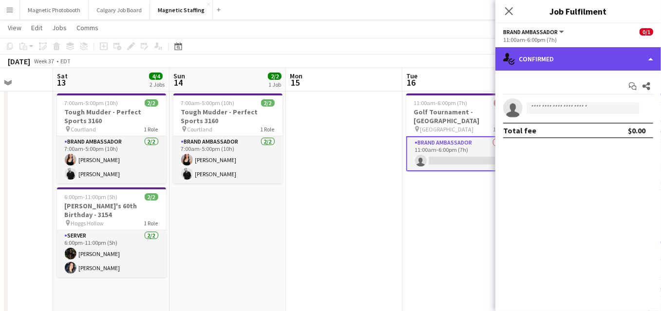
click at [574, 62] on div "single-neutral-actions-check-2 Confirmed" at bounding box center [578, 58] width 166 height 23
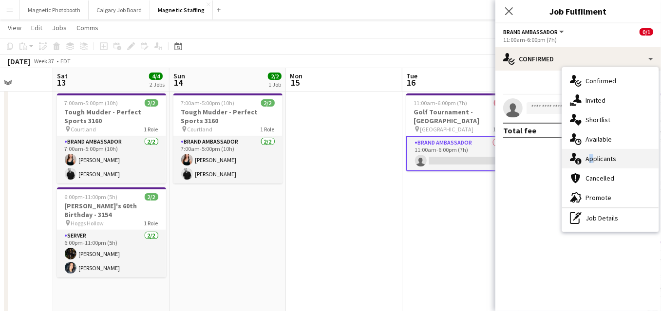
click at [590, 154] on span "Applicants" at bounding box center [600, 158] width 31 height 9
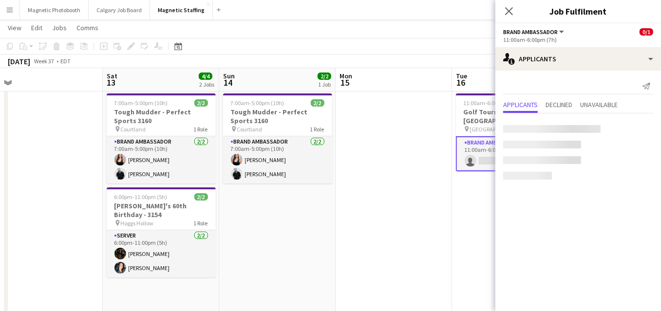
drag, startPoint x: 422, startPoint y: 197, endPoint x: 212, endPoint y: 200, distance: 209.4
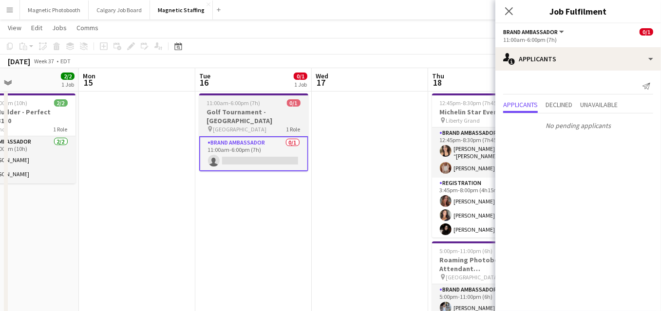
click at [243, 125] on div "pin OTTAWA 1 Role" at bounding box center [253, 129] width 109 height 8
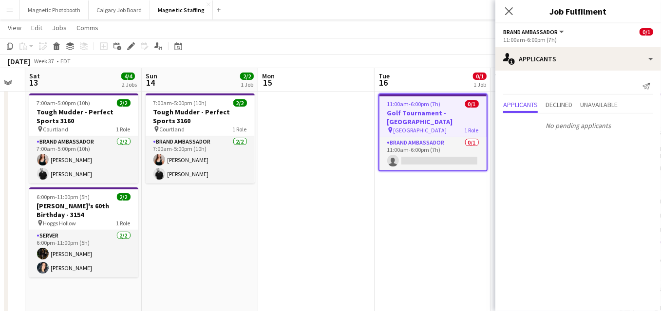
scroll to position [0, 252]
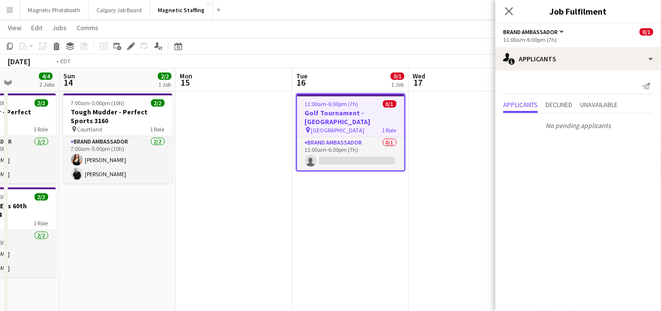
drag, startPoint x: 149, startPoint y: 202, endPoint x: 13, endPoint y: 222, distance: 137.4
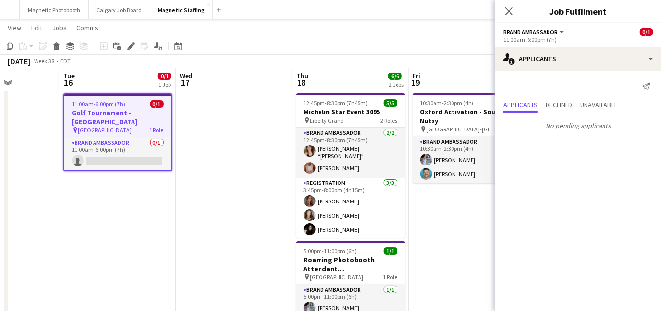
scroll to position [0, 250]
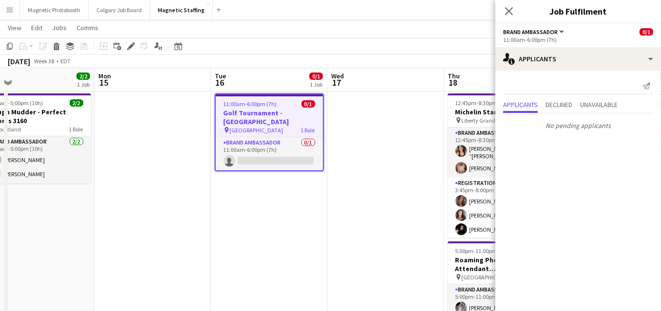
drag, startPoint x: 359, startPoint y: 250, endPoint x: 46, endPoint y: 250, distance: 312.6
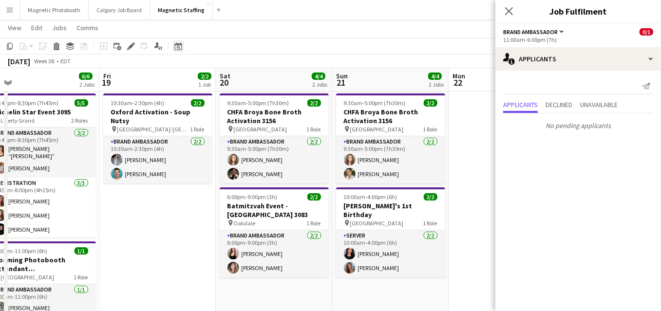
click at [178, 50] on icon at bounding box center [177, 46] width 7 height 8
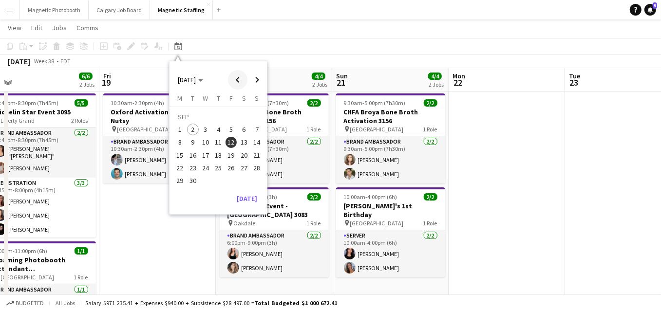
click at [240, 80] on span "Previous month" at bounding box center [237, 79] width 19 height 19
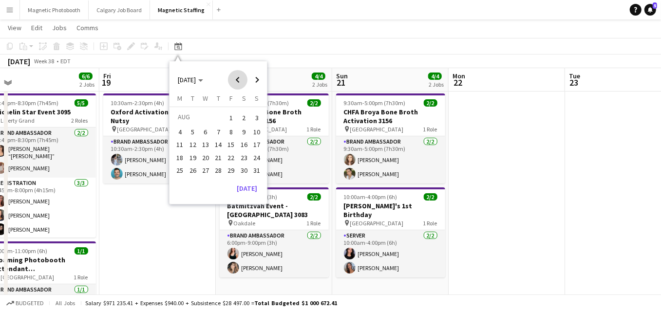
click at [240, 80] on span "Previous month" at bounding box center [237, 79] width 19 height 19
click at [230, 132] on span "6" at bounding box center [231, 132] width 12 height 12
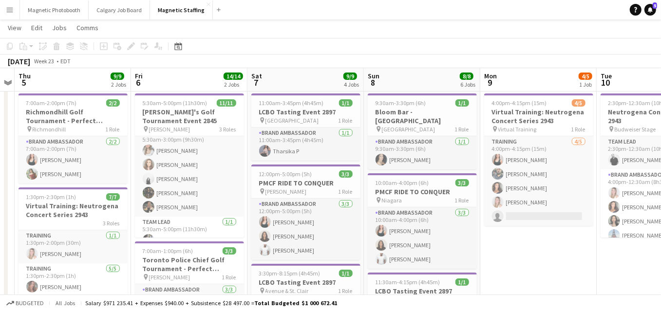
scroll to position [2, 0]
click at [178, 49] on icon "Date picker" at bounding box center [178, 46] width 8 height 8
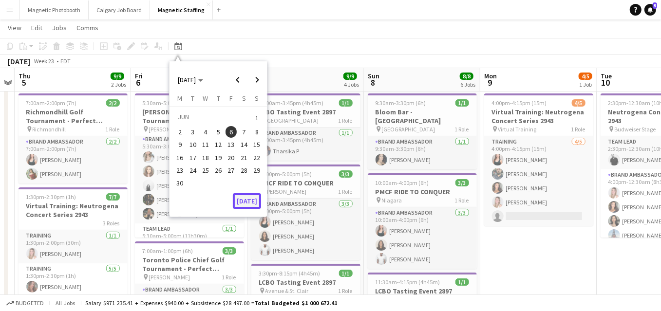
click at [245, 202] on button "[DATE]" at bounding box center [247, 201] width 28 height 16
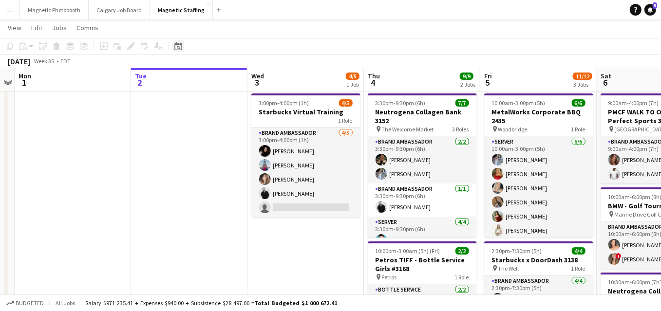
click at [178, 48] on icon "Date picker" at bounding box center [178, 46] width 8 height 8
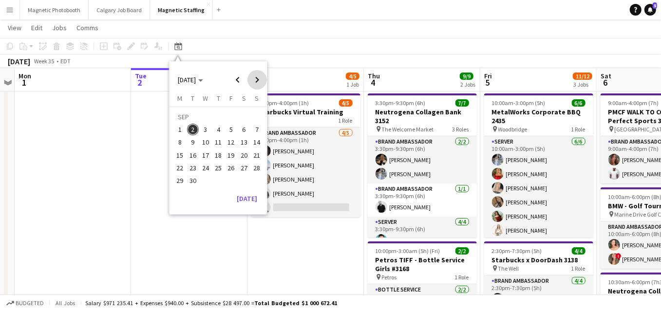
click at [254, 77] on span "Next month" at bounding box center [256, 79] width 19 height 19
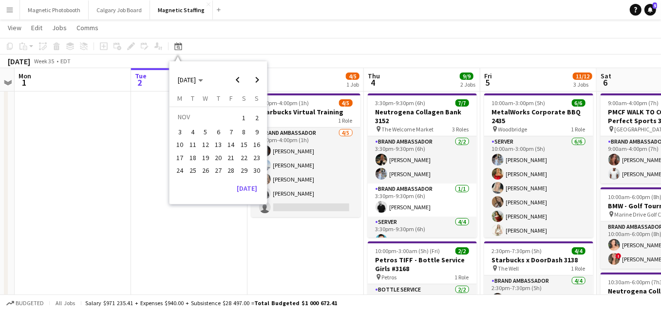
click at [195, 151] on button "18" at bounding box center [192, 157] width 13 height 13
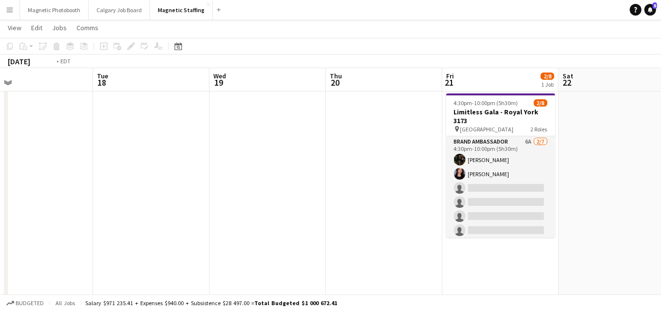
drag, startPoint x: 511, startPoint y: 175, endPoint x: 123, endPoint y: 201, distance: 388.9
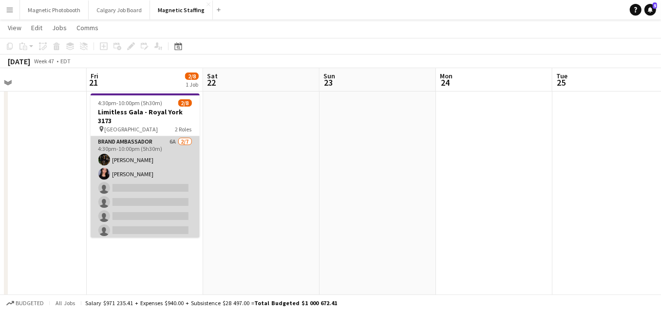
click at [166, 191] on app-card-role "Brand Ambassador 6A [DATE] 4:30pm-10:00pm (5h30m) [PERSON_NAME] [PERSON_NAME] s…" at bounding box center [145, 195] width 109 height 118
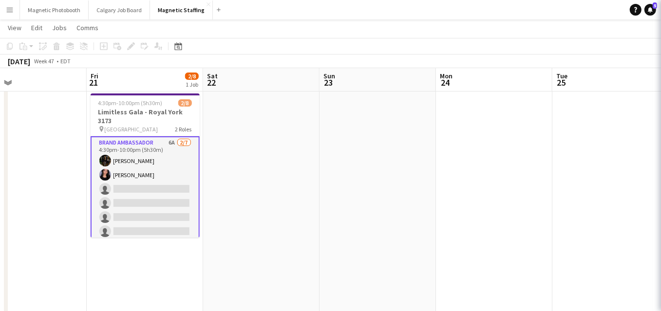
scroll to position [0, 379]
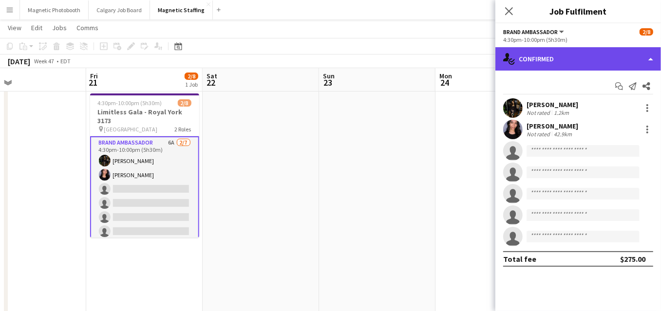
click at [644, 55] on div "single-neutral-actions-check-2 Confirmed" at bounding box center [578, 58] width 166 height 23
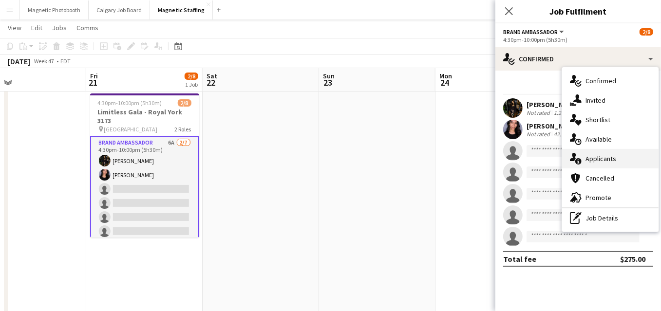
click at [599, 158] on span "Applicants" at bounding box center [600, 158] width 31 height 9
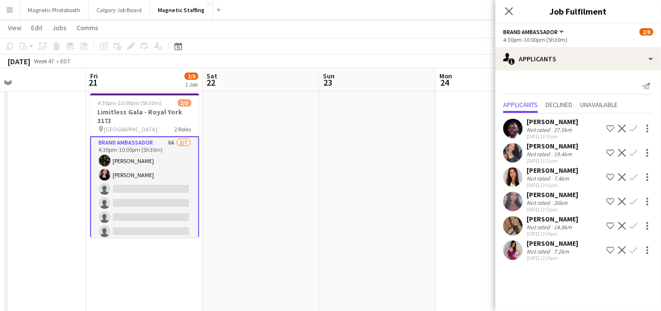
click at [194, 197] on app-card-role "Brand Ambassador 6A [DATE] 4:30pm-10:00pm (5h30m) [PERSON_NAME] [PERSON_NAME] s…" at bounding box center [144, 196] width 109 height 120
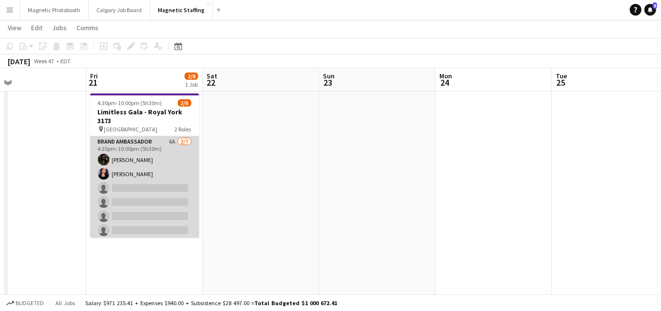
click at [161, 201] on app-card-role "Brand Ambassador 6A [DATE] 4:30pm-10:00pm (5h30m) [PERSON_NAME] [PERSON_NAME] s…" at bounding box center [144, 195] width 109 height 118
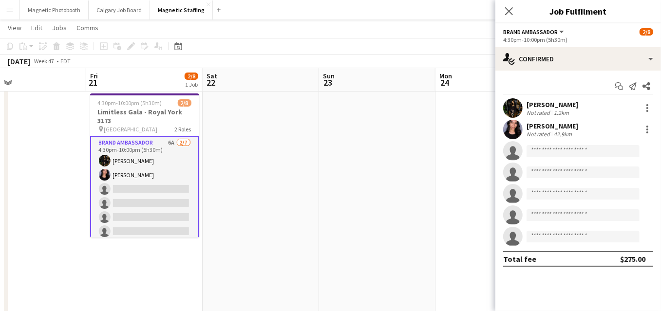
click at [584, 144] on app-invite-slot "single-neutral-actions" at bounding box center [578, 150] width 166 height 19
click at [573, 150] on input at bounding box center [582, 151] width 113 height 12
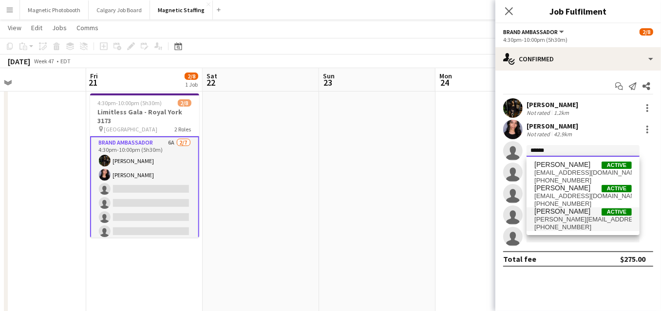
type input "******"
click at [564, 224] on span "[PHONE_NUMBER]" at bounding box center [582, 228] width 97 height 8
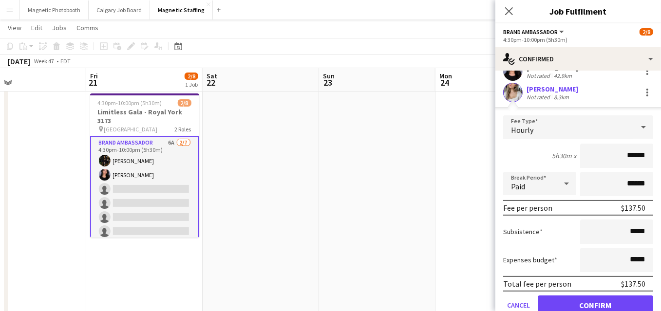
scroll to position [146, 0]
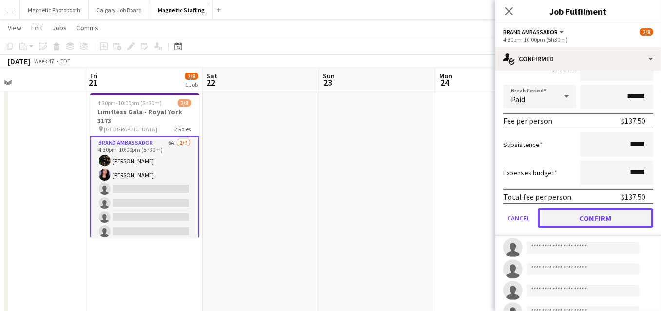
click at [583, 220] on button "Confirm" at bounding box center [595, 217] width 115 height 19
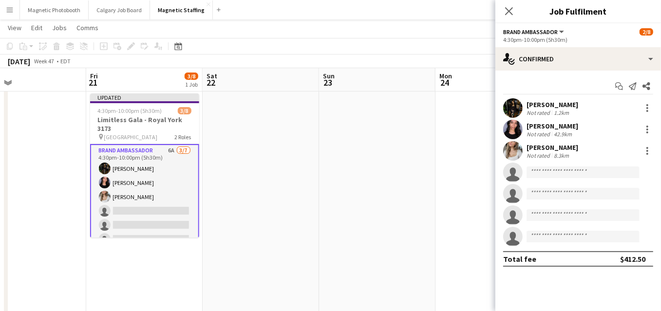
scroll to position [0, 0]
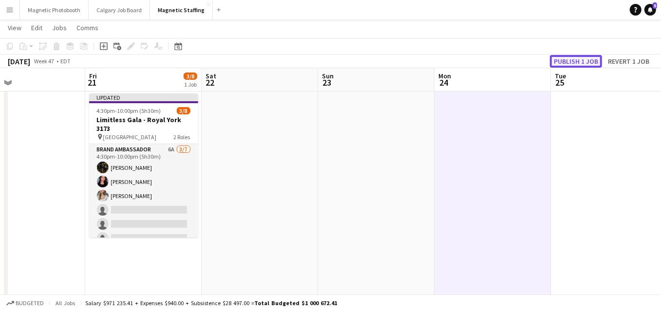
click at [559, 60] on button "Publish 1 job" at bounding box center [576, 61] width 52 height 13
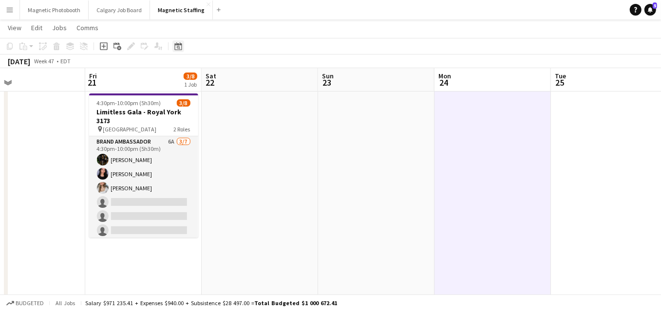
click at [177, 48] on icon "Date picker" at bounding box center [178, 46] width 8 height 8
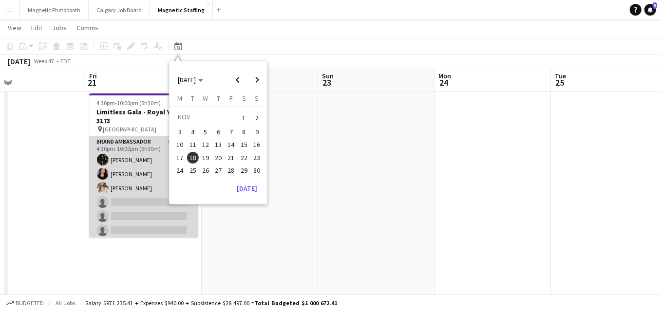
click at [139, 218] on app-card-role "Brand Ambassador 6A [DATE] 4:30pm-10:00pm (5h30m) [PERSON_NAME] [PERSON_NAME] […" at bounding box center [143, 195] width 109 height 118
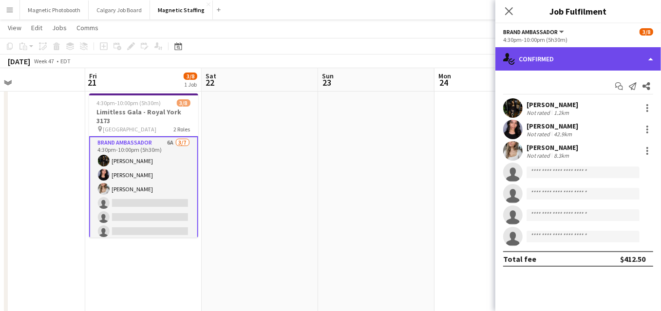
click at [582, 57] on div "single-neutral-actions-check-2 Confirmed" at bounding box center [578, 58] width 166 height 23
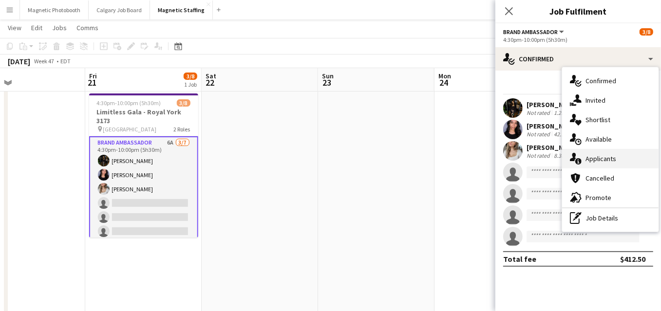
click at [581, 157] on icon "single-neutral-actions-information" at bounding box center [576, 159] width 12 height 12
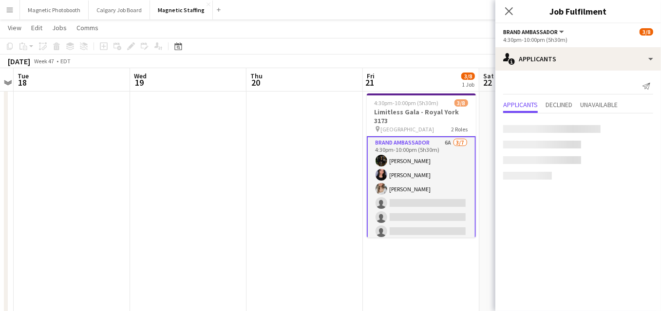
drag, startPoint x: 254, startPoint y: 199, endPoint x: 529, endPoint y: 167, distance: 277.0
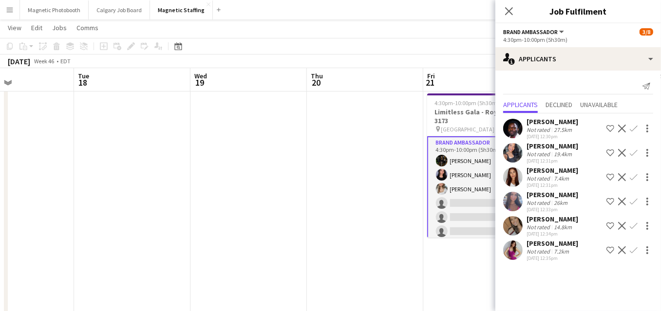
scroll to position [0, 272]
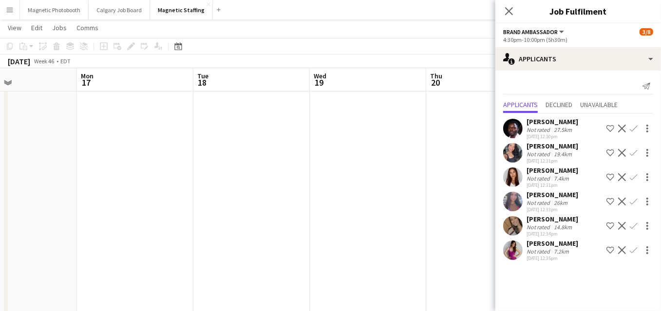
drag, startPoint x: 120, startPoint y: 173, endPoint x: 339, endPoint y: 146, distance: 220.8
drag, startPoint x: 188, startPoint y: 183, endPoint x: 375, endPoint y: 183, distance: 187.0
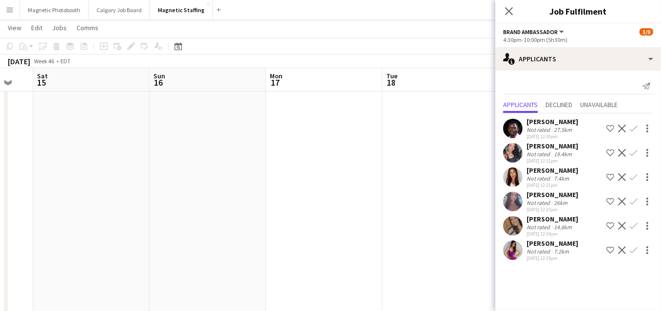
click at [511, 150] on app-user-avatar at bounding box center [512, 152] width 19 height 19
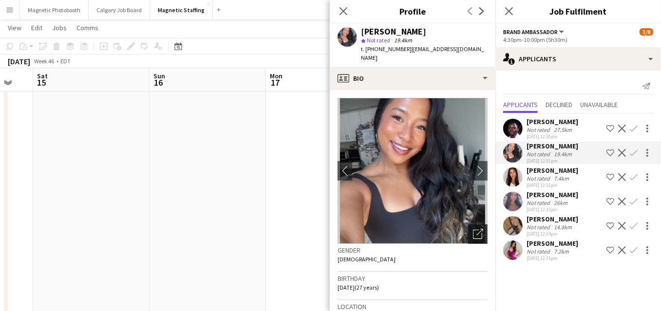
click at [484, 224] on div "Open photos pop-in" at bounding box center [477, 233] width 19 height 19
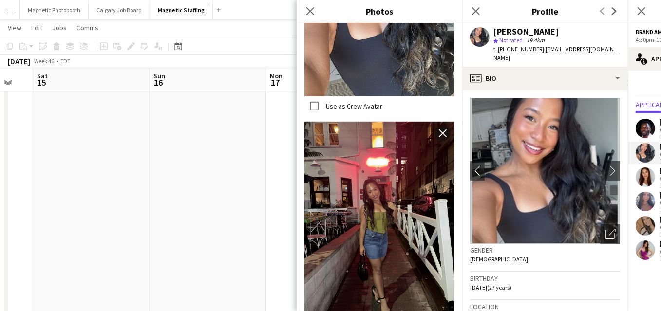
scroll to position [370, 0]
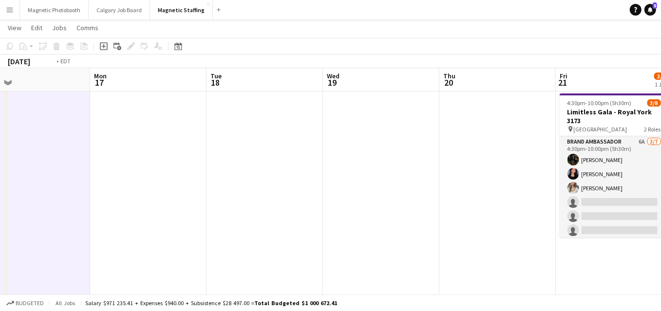
drag, startPoint x: 308, startPoint y: 209, endPoint x: 16, endPoint y: 209, distance: 292.2
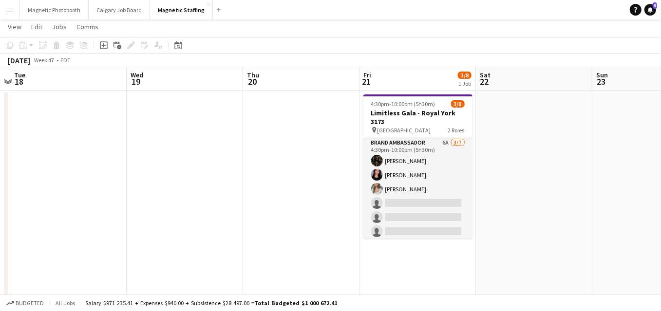
scroll to position [0, 0]
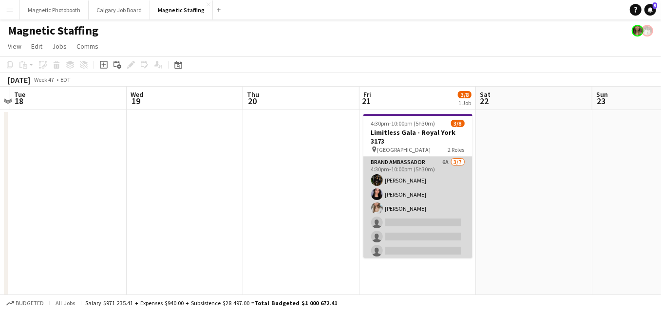
click at [378, 176] on app-user-avatar at bounding box center [377, 180] width 12 height 12
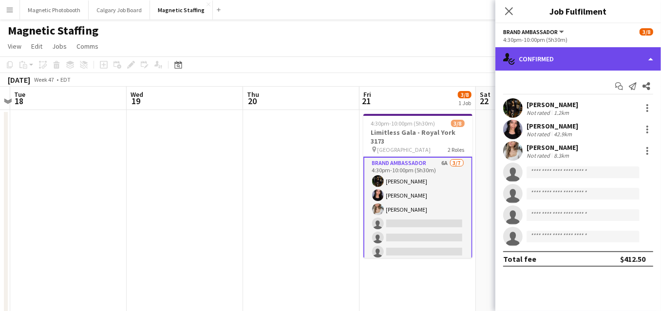
click at [548, 58] on div "single-neutral-actions-check-2 Confirmed" at bounding box center [578, 58] width 166 height 23
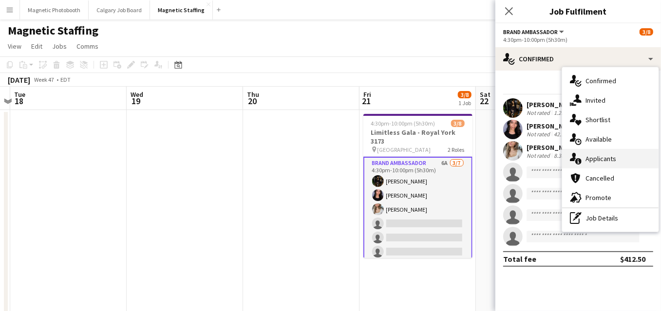
click at [577, 162] on icon at bounding box center [578, 161] width 6 height 6
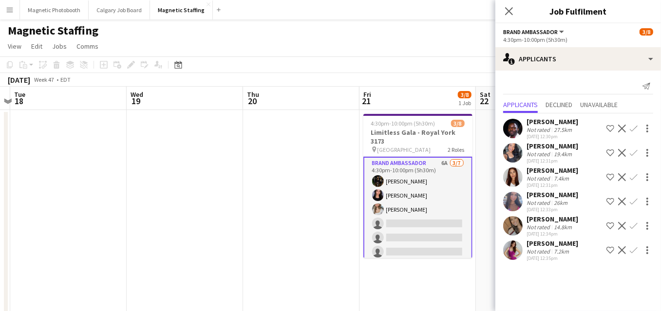
click at [633, 153] on app-icon "Confirm" at bounding box center [634, 153] width 8 height 8
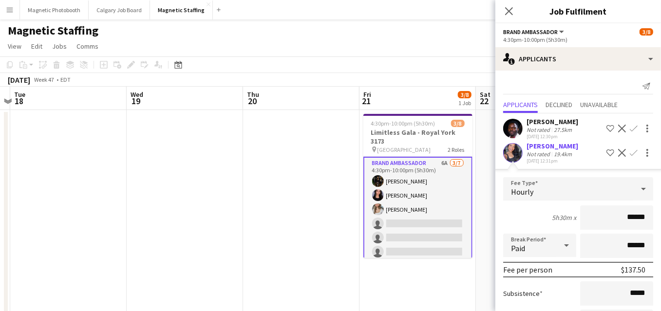
scroll to position [180, 0]
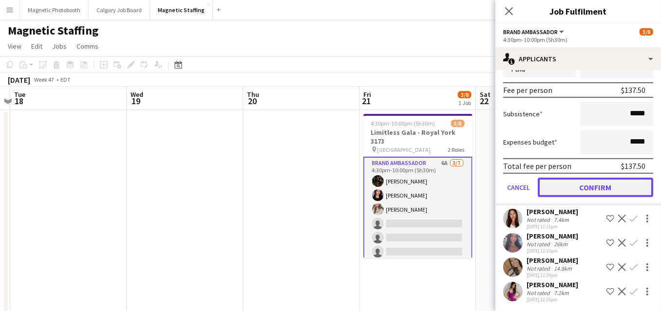
click at [595, 186] on button "Confirm" at bounding box center [595, 187] width 115 height 19
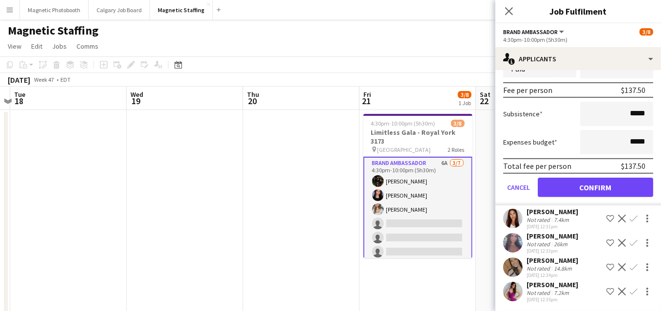
scroll to position [0, 0]
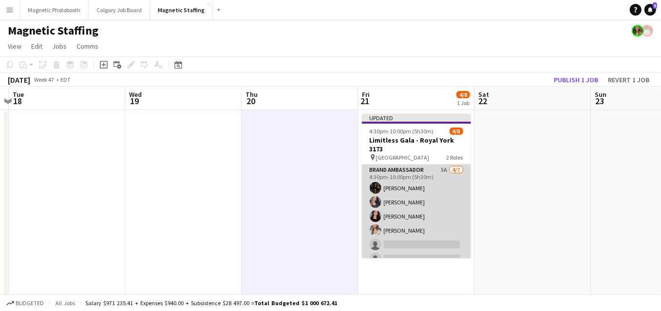
click at [415, 208] on app-card-role "Brand Ambassador 5A [DATE] 4:30pm-10:00pm (5h30m) [PERSON_NAME] [PERSON_NAME] […" at bounding box center [416, 224] width 109 height 118
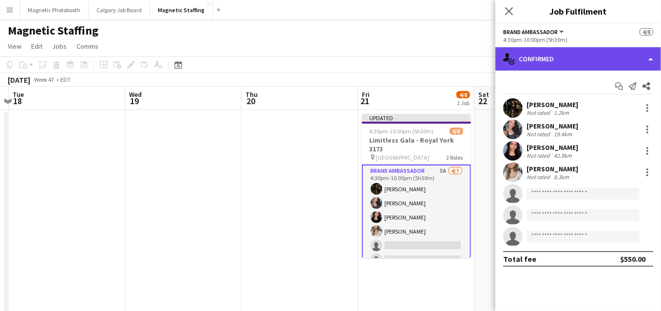
click at [621, 56] on div "single-neutral-actions-check-2 Confirmed" at bounding box center [578, 58] width 166 height 23
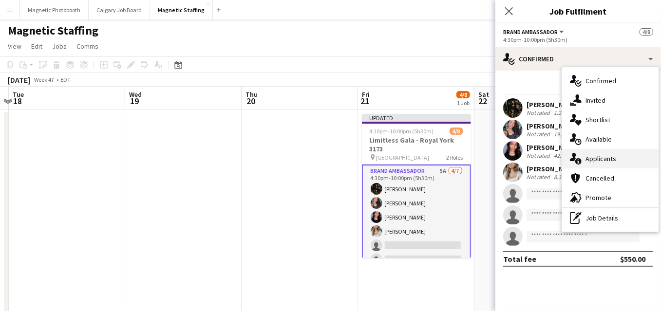
click at [597, 158] on span "Applicants" at bounding box center [600, 158] width 31 height 9
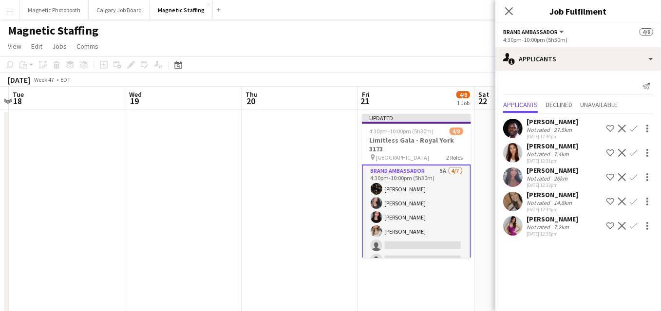
click at [634, 126] on app-icon "Confirm" at bounding box center [634, 129] width 8 height 8
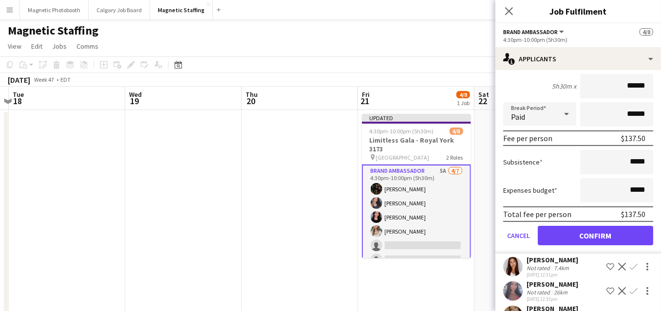
scroll to position [155, 0]
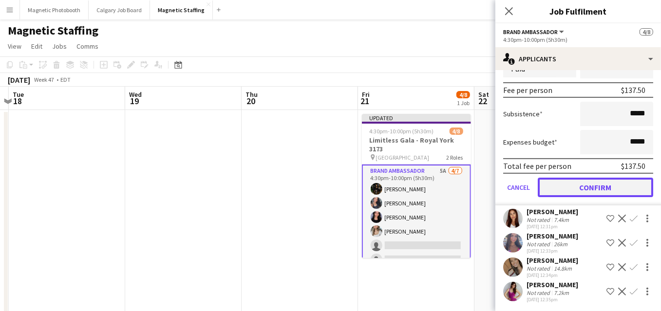
click at [584, 183] on button "Confirm" at bounding box center [595, 187] width 115 height 19
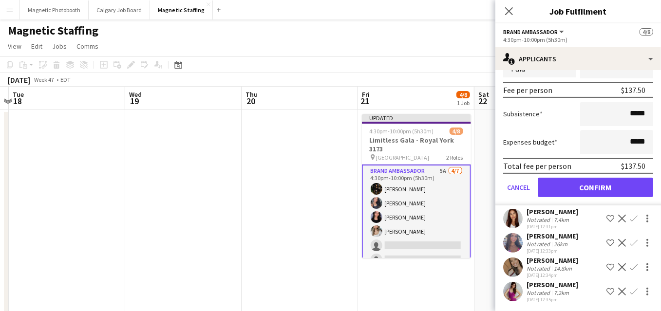
scroll to position [0, 0]
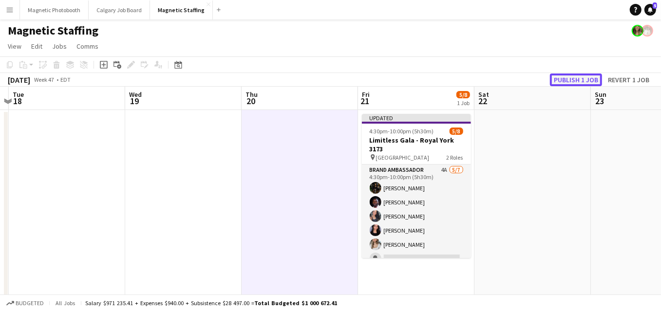
click at [579, 78] on button "Publish 1 job" at bounding box center [576, 80] width 52 height 13
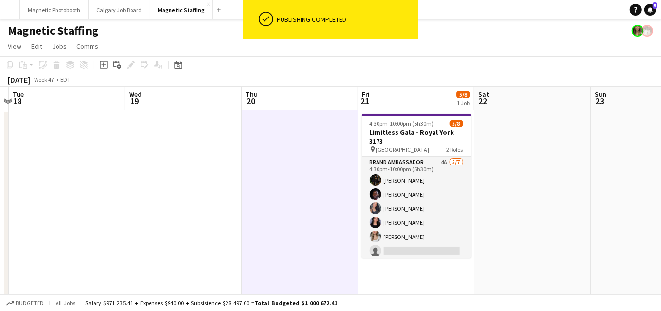
click at [396, 217] on app-card-role "Brand Ambassador 4A [DATE] 4:30pm-10:00pm (5h30m) [PERSON_NAME] [PERSON_NAME] […" at bounding box center [416, 216] width 109 height 118
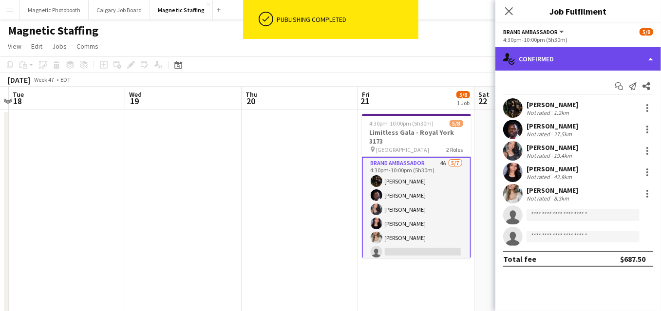
click at [552, 54] on div "single-neutral-actions-check-2 Confirmed" at bounding box center [578, 58] width 166 height 23
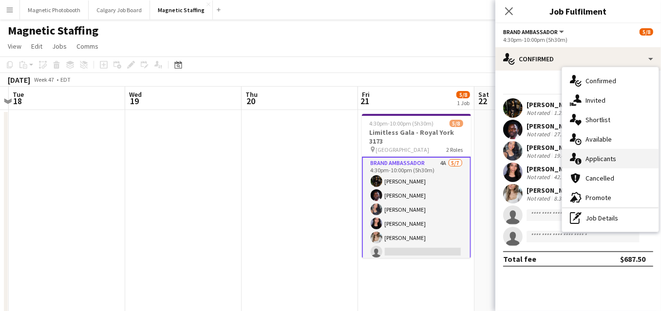
click at [583, 154] on div "single-neutral-actions-information Applicants" at bounding box center [610, 158] width 96 height 19
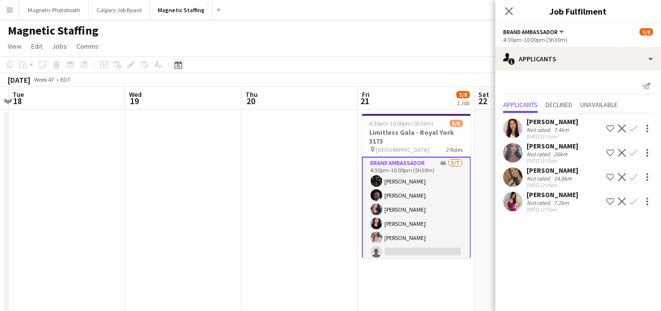
click at [178, 63] on icon at bounding box center [177, 65] width 7 height 8
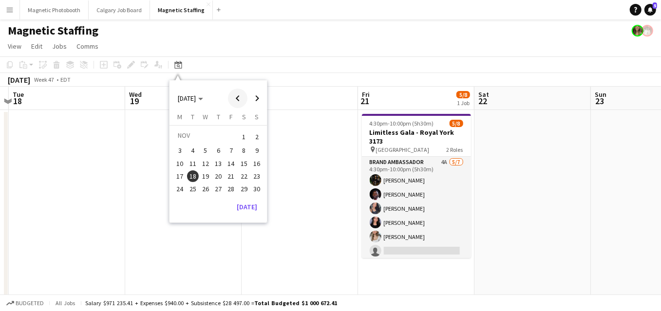
click at [238, 102] on span "Previous month" at bounding box center [237, 98] width 19 height 19
click at [235, 99] on span "Previous month" at bounding box center [237, 98] width 19 height 19
click at [242, 191] on span "27" at bounding box center [244, 187] width 12 height 12
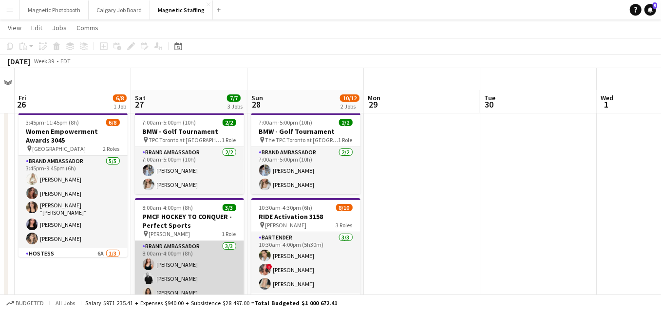
scroll to position [54, 0]
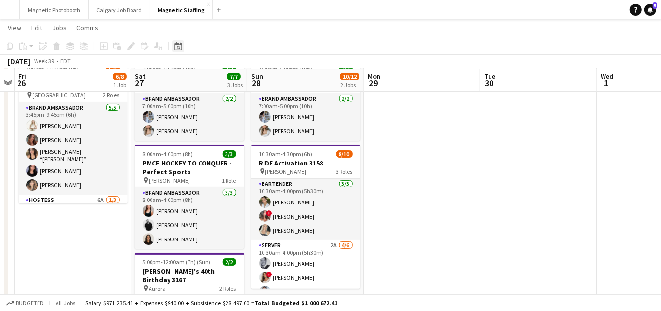
click at [177, 42] on div "Date picker" at bounding box center [178, 46] width 12 height 12
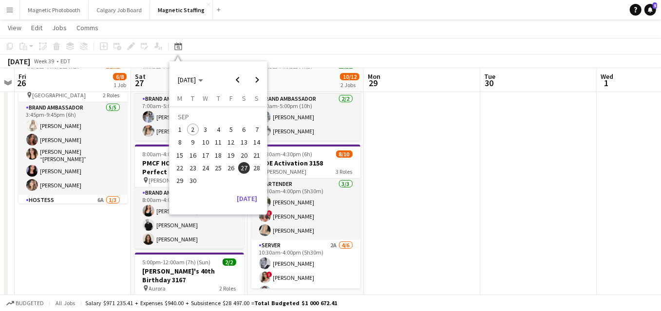
click at [191, 157] on span "16" at bounding box center [193, 155] width 12 height 12
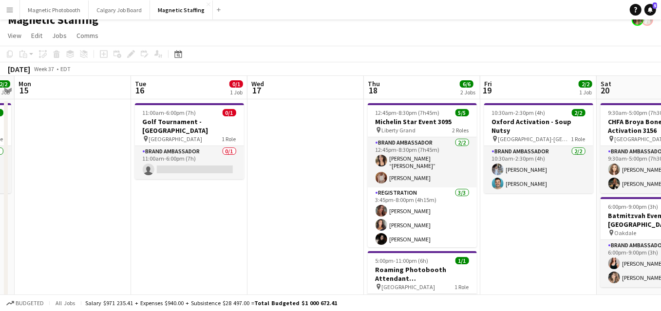
scroll to position [10, 0]
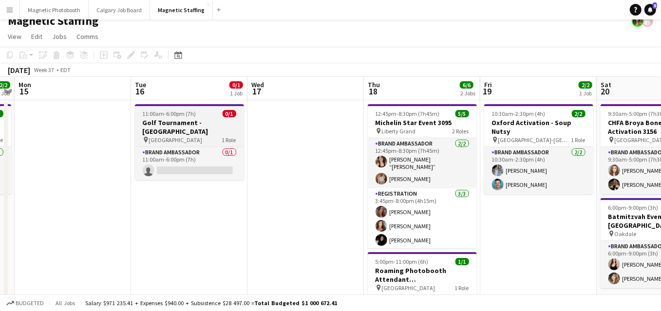
click at [154, 109] on app-job-card "11:00am-6:00pm (7h) 0/1 Golf Tournament - [GEOGRAPHIC_DATA] pin OTTAWA 1 Role B…" at bounding box center [189, 142] width 109 height 76
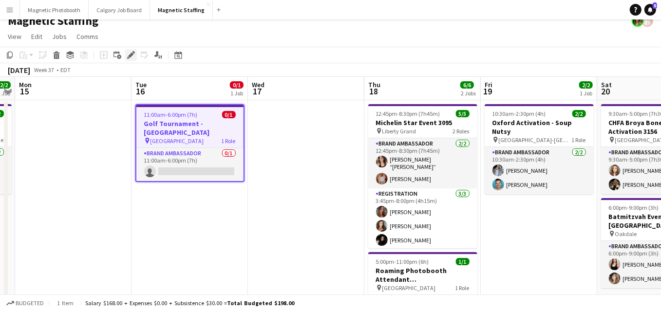
click at [130, 52] on icon "Edit" at bounding box center [131, 55] width 8 height 8
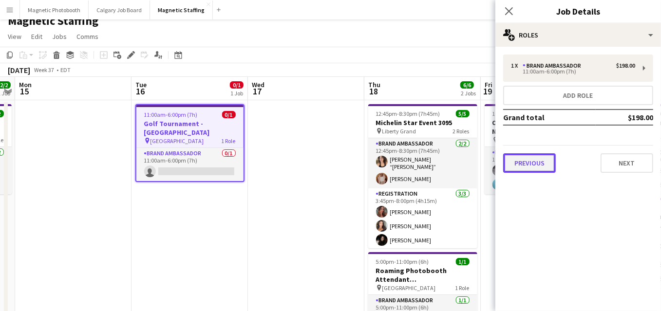
click at [529, 161] on button "Previous" at bounding box center [529, 162] width 53 height 19
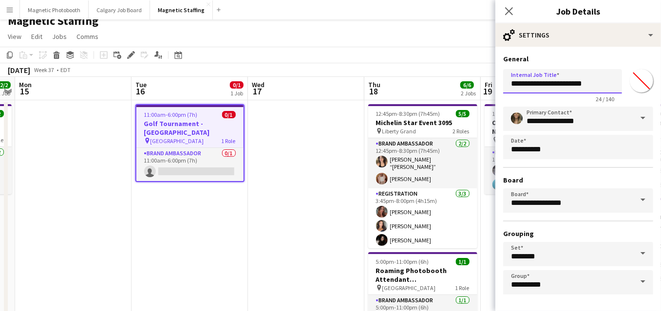
drag, startPoint x: 566, startPoint y: 83, endPoint x: 639, endPoint y: 82, distance: 73.1
click at [640, 82] on div "**********" at bounding box center [578, 83] width 150 height 37
type input "*"
type input "**********"
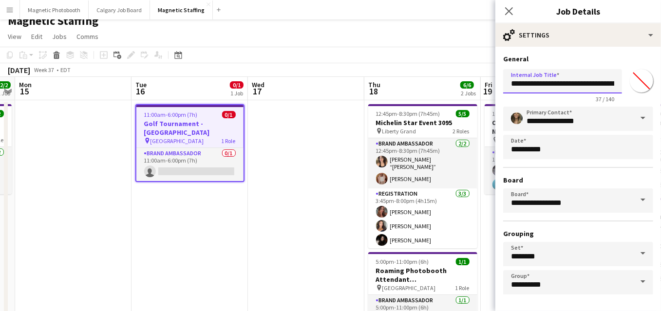
scroll to position [37, 0]
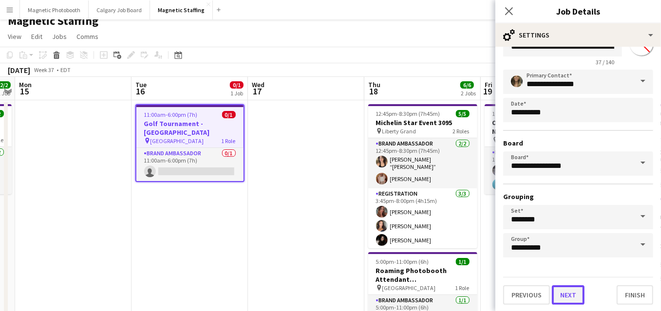
click at [560, 294] on button "Next" at bounding box center [568, 294] width 33 height 19
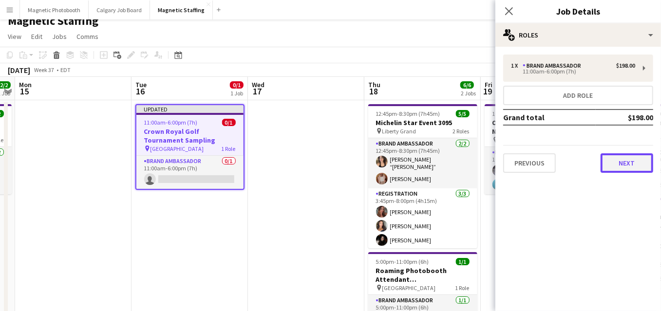
click at [619, 168] on button "Next" at bounding box center [626, 162] width 53 height 19
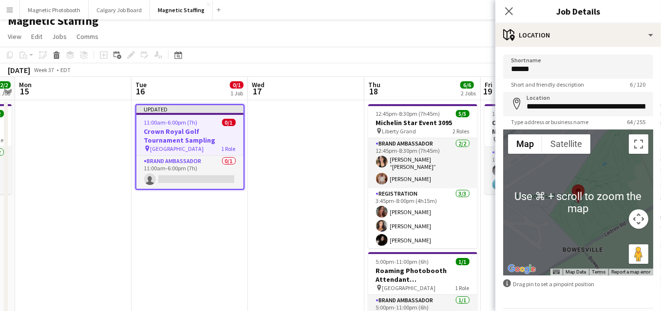
scroll to position [32, 0]
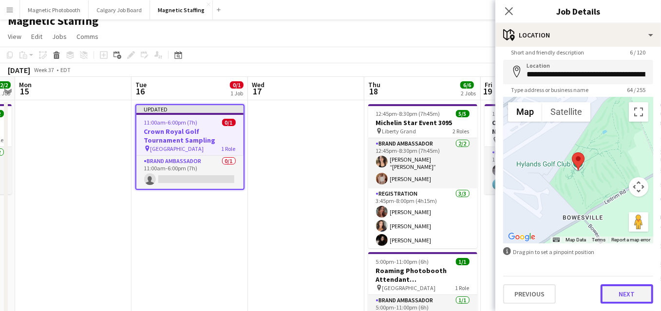
click at [624, 297] on button "Next" at bounding box center [626, 293] width 53 height 19
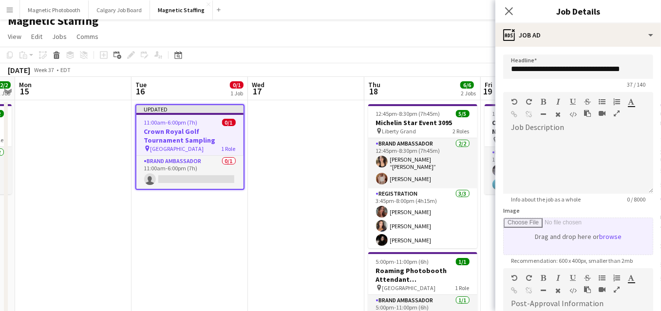
scroll to position [169, 0]
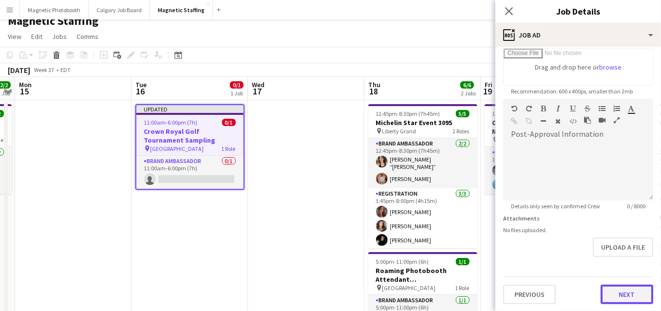
click at [632, 288] on button "Next" at bounding box center [626, 294] width 53 height 19
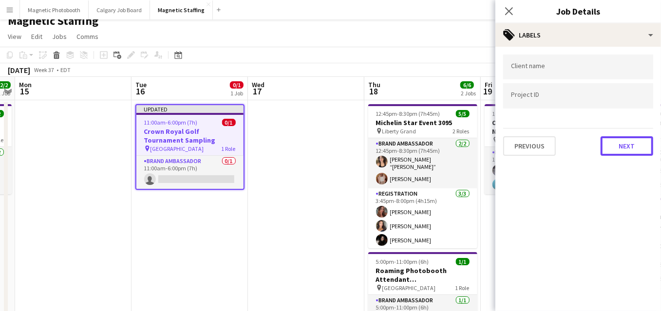
click at [631, 151] on button "Next" at bounding box center [626, 145] width 53 height 19
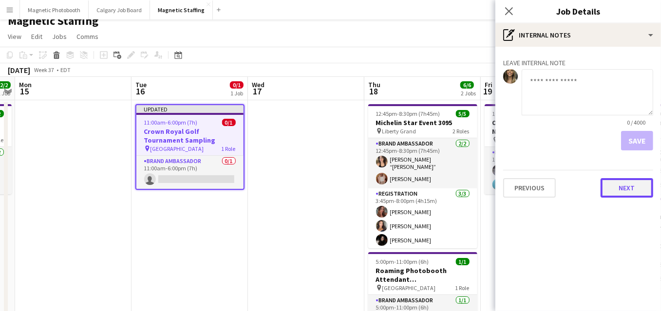
click at [632, 186] on button "Next" at bounding box center [626, 187] width 53 height 19
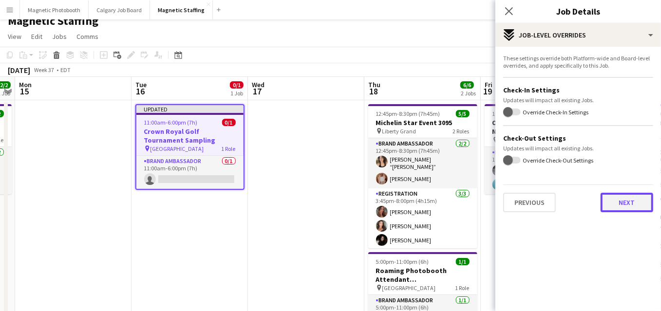
click at [635, 207] on button "Next" at bounding box center [626, 202] width 53 height 19
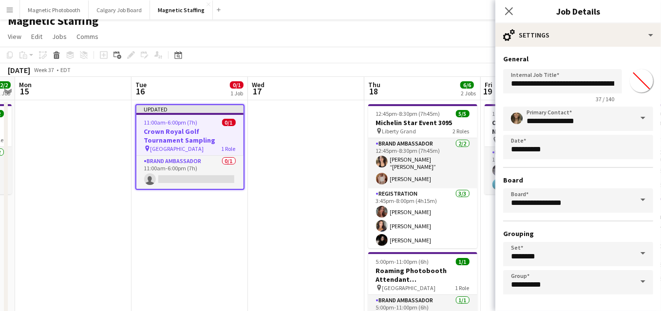
scroll to position [37, 0]
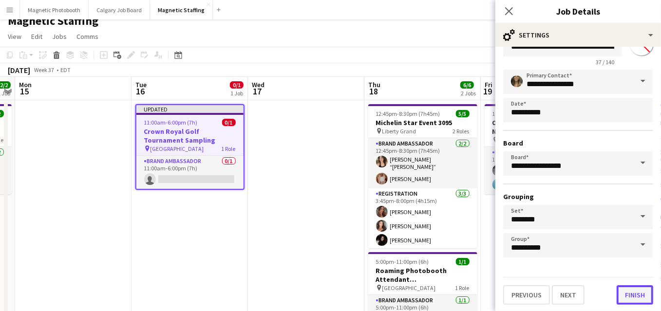
click at [634, 294] on button "Finish" at bounding box center [634, 294] width 37 height 19
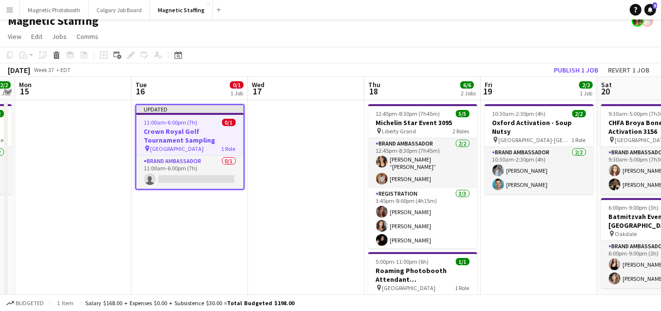
click at [208, 130] on h3 "Crown Royal Golf Tournament Sampling" at bounding box center [189, 136] width 107 height 18
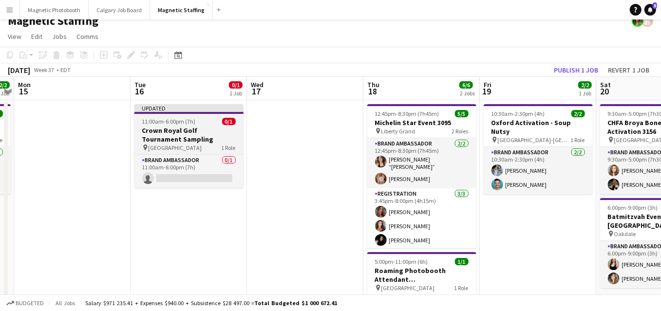
click at [151, 130] on h3 "Crown Royal Golf Tournament Sampling" at bounding box center [188, 135] width 109 height 18
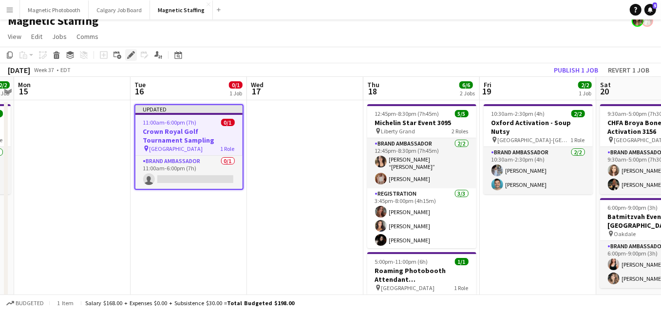
click at [130, 55] on icon at bounding box center [130, 55] width 5 height 5
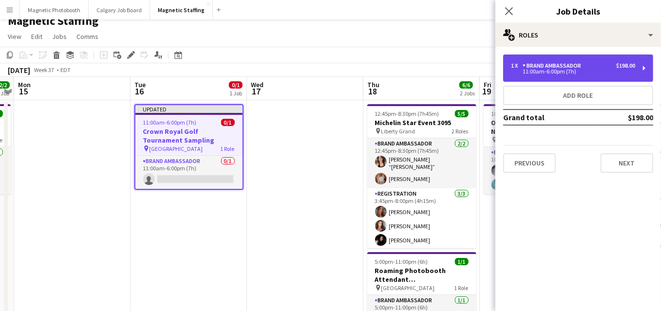
click at [583, 75] on div "1 x Brand Ambassador $198.00 11:00am-6:00pm (7h)" at bounding box center [578, 68] width 150 height 27
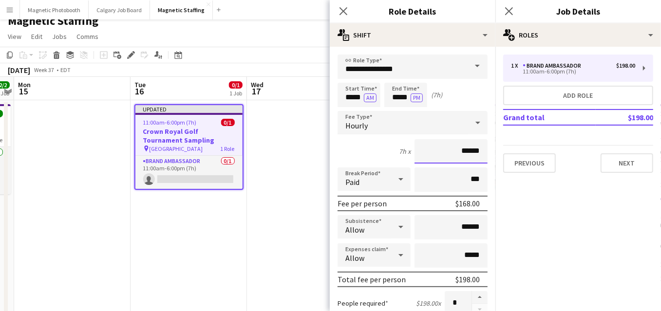
click at [471, 150] on input "******" at bounding box center [450, 151] width 73 height 24
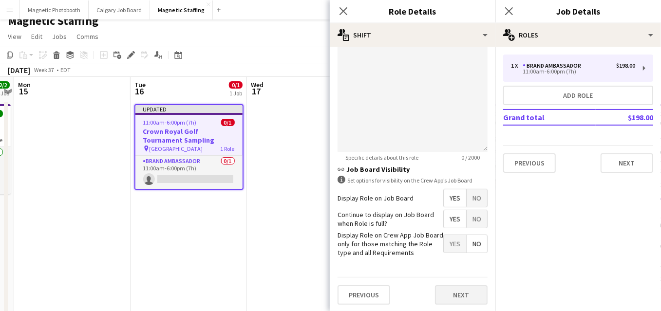
type input "******"
click at [458, 296] on button "Next" at bounding box center [461, 294] width 53 height 19
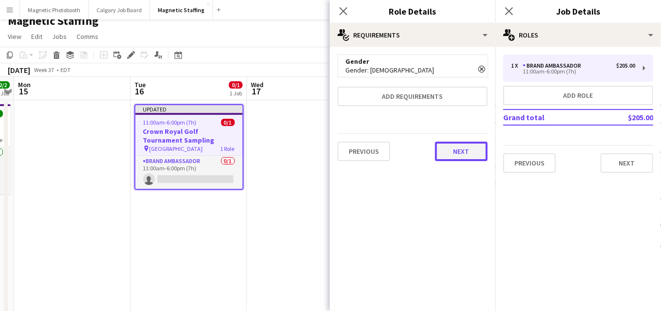
click at [456, 150] on button "Next" at bounding box center [461, 151] width 53 height 19
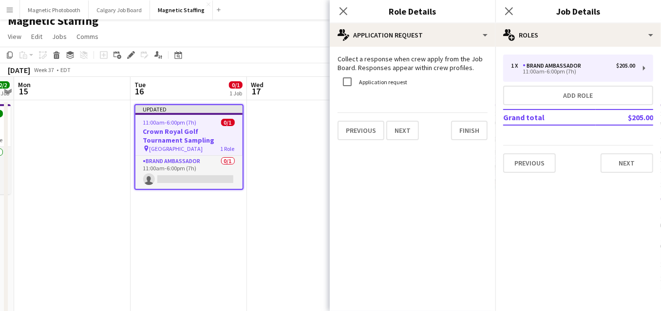
click at [456, 150] on mat-expansion-panel "pencil4 Application Request Collect a response when crew apply from the Job Boa…" at bounding box center [413, 179] width 166 height 264
click at [465, 137] on button "Finish" at bounding box center [469, 130] width 37 height 19
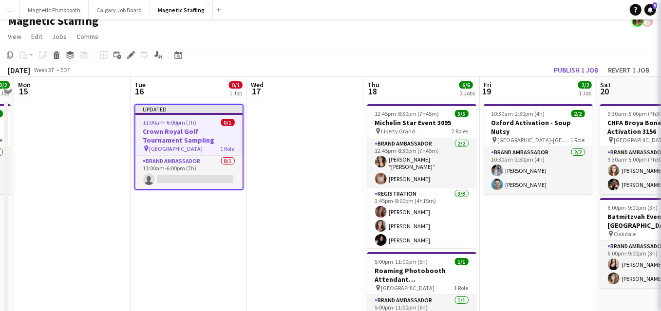
scroll to position [0, 335]
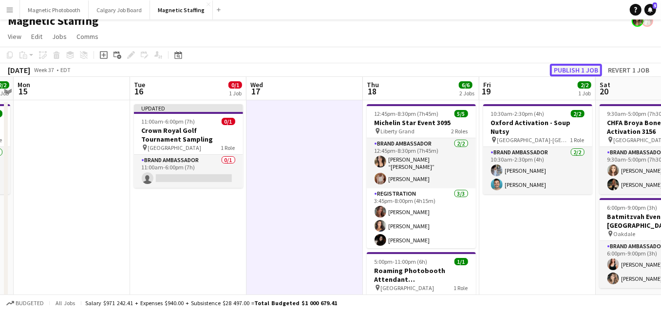
click at [559, 68] on button "Publish 1 job" at bounding box center [576, 70] width 52 height 13
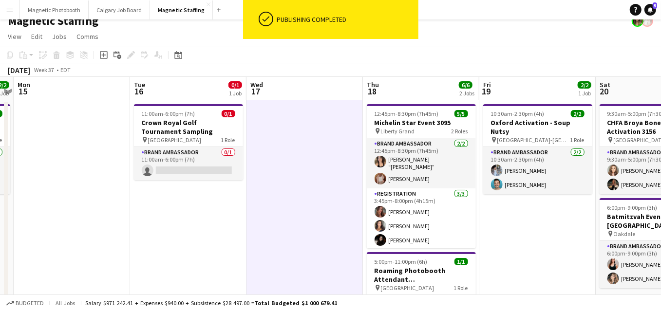
click at [188, 167] on app-card-role "Brand Ambassador 0/1 11:00am-6:00pm (7h) single-neutral-actions" at bounding box center [188, 163] width 109 height 33
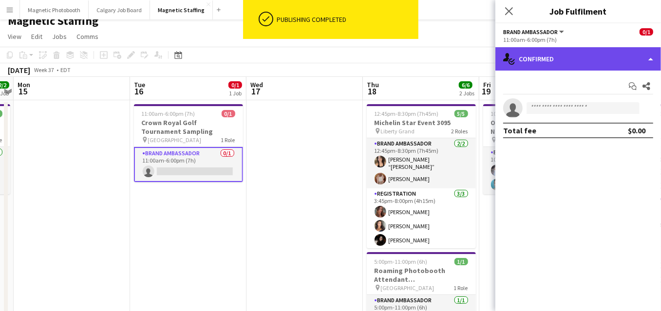
click at [565, 62] on div "single-neutral-actions-check-2 Confirmed" at bounding box center [578, 58] width 166 height 23
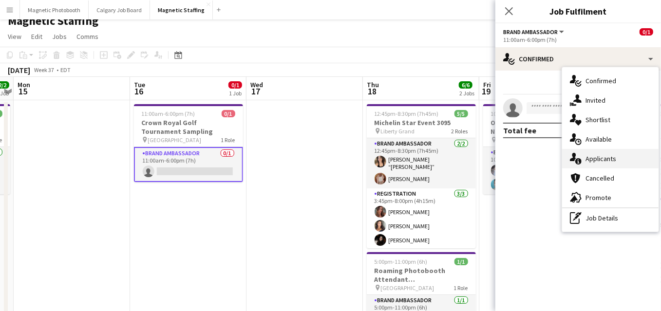
click at [574, 161] on icon "single-neutral-actions-information" at bounding box center [576, 159] width 12 height 12
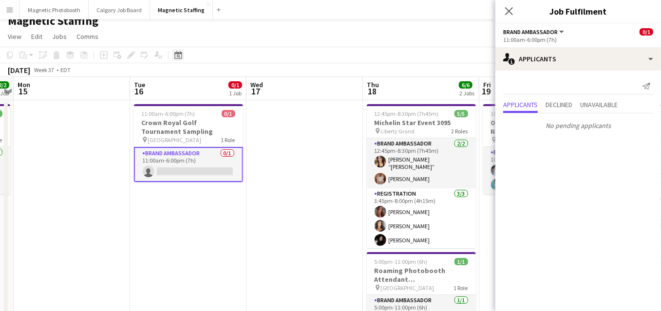
click at [176, 54] on icon "Date picker" at bounding box center [178, 55] width 8 height 8
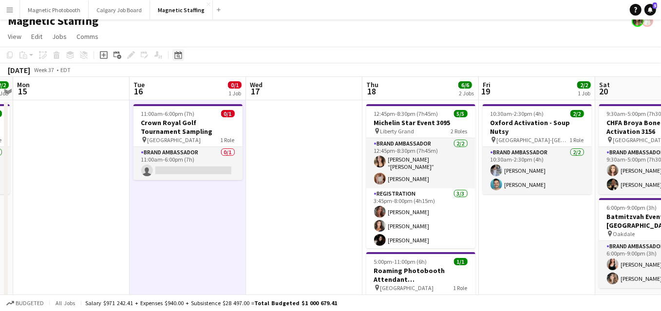
click at [180, 52] on icon at bounding box center [177, 55] width 7 height 8
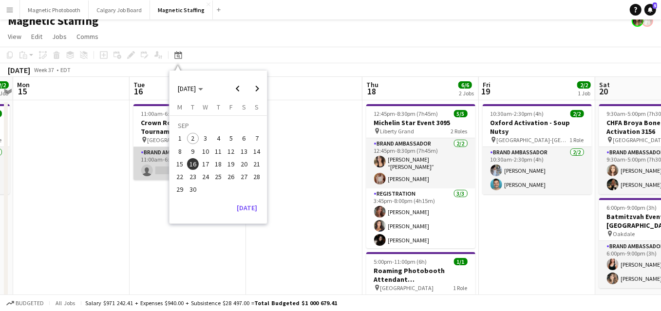
click at [149, 168] on app-card-role "Brand Ambassador 0/1 11:00am-6:00pm (7h) single-neutral-actions" at bounding box center [187, 163] width 109 height 33
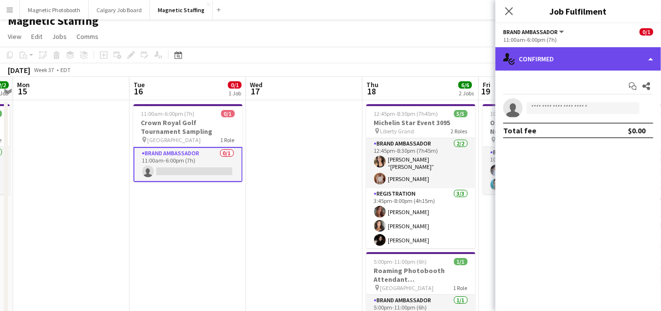
click at [652, 57] on div "single-neutral-actions-check-2 Confirmed" at bounding box center [578, 58] width 166 height 23
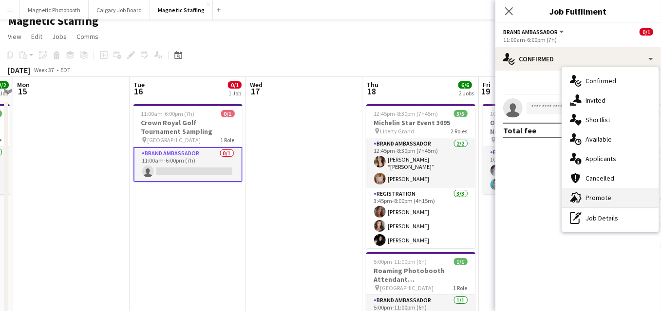
click at [596, 200] on span "Promote" at bounding box center [598, 197] width 26 height 9
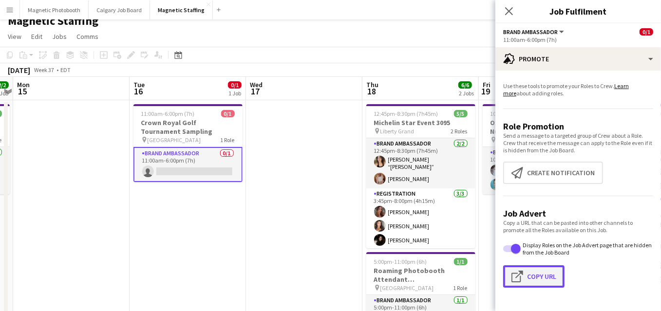
click at [541, 279] on button "Click to copy URL Copy Url" at bounding box center [533, 276] width 61 height 22
type textarea "**********"
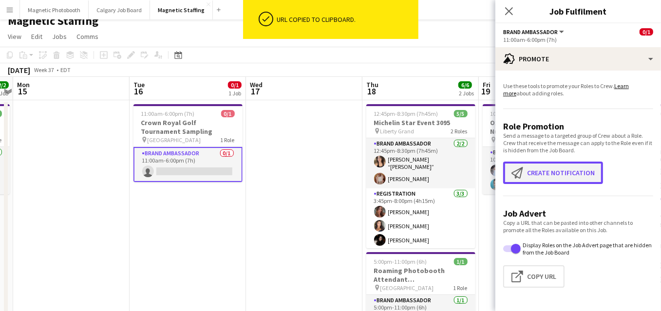
click at [550, 174] on button "Create notification Create notification" at bounding box center [553, 173] width 100 height 22
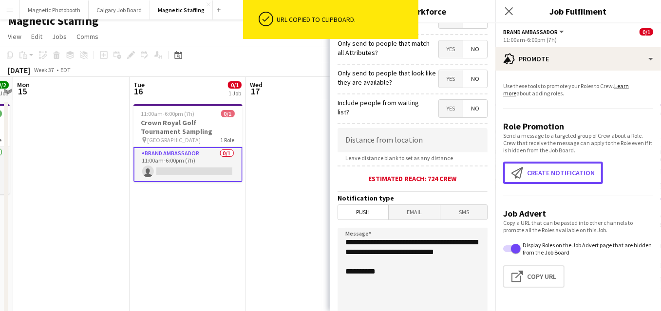
scroll to position [140, 0]
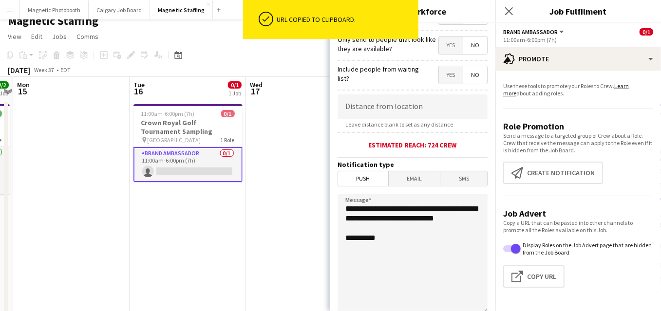
click at [418, 180] on span "Email" at bounding box center [415, 178] width 52 height 15
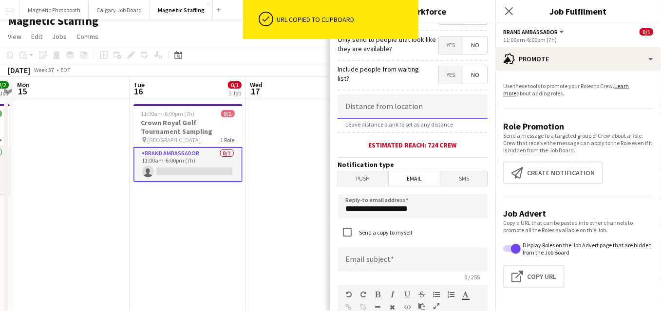
click at [391, 106] on input at bounding box center [412, 106] width 150 height 24
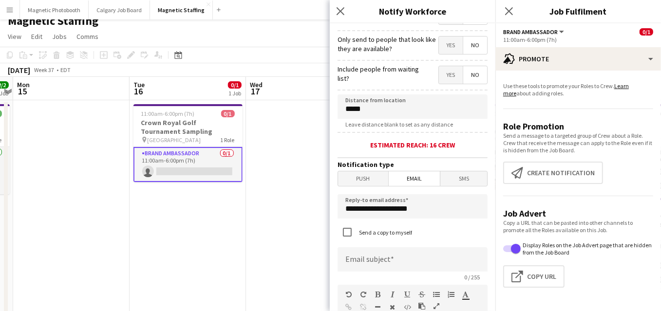
click at [467, 136] on form "**********" at bounding box center [413, 274] width 166 height 780
drag, startPoint x: 352, startPoint y: 112, endPoint x: 335, endPoint y: 112, distance: 17.1
click at [335, 112] on form "**********" at bounding box center [413, 274] width 166 height 780
click at [423, 140] on form "**********" at bounding box center [413, 274] width 166 height 780
drag, startPoint x: 372, startPoint y: 110, endPoint x: 288, endPoint y: 109, distance: 83.8
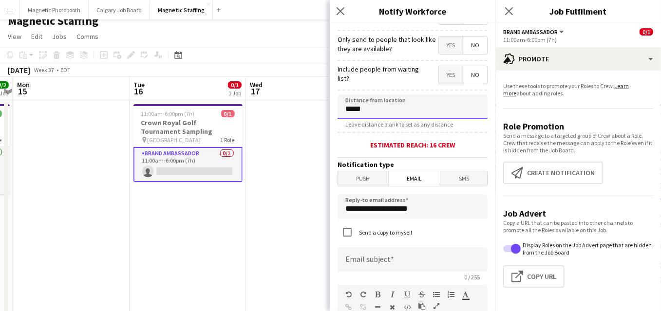
click at [366, 141] on div "Estimated reach: 16 crew" at bounding box center [412, 145] width 150 height 9
click at [356, 109] on input "******" at bounding box center [412, 106] width 150 height 24
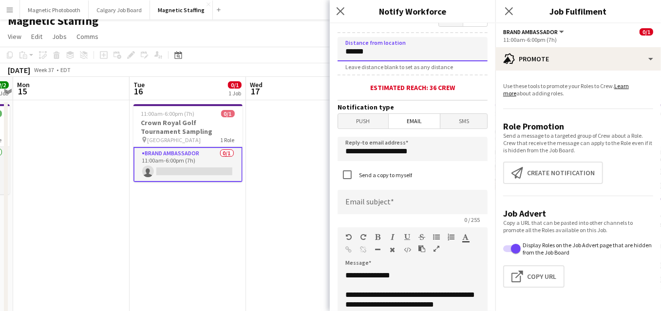
scroll to position [225, 0]
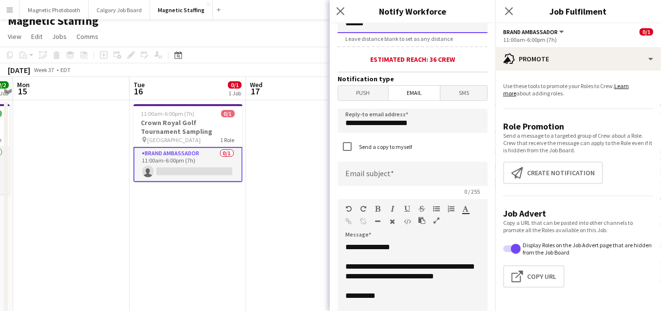
type input "******"
click at [400, 173] on input at bounding box center [412, 174] width 150 height 24
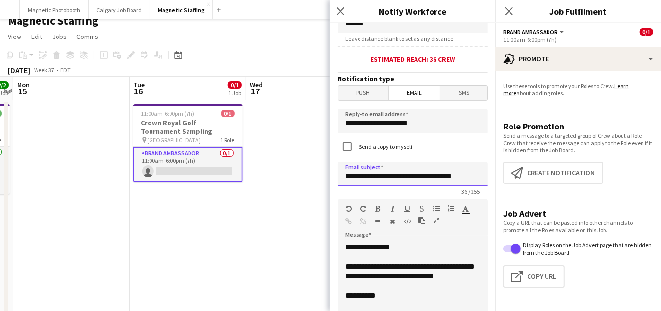
scroll to position [299, 0]
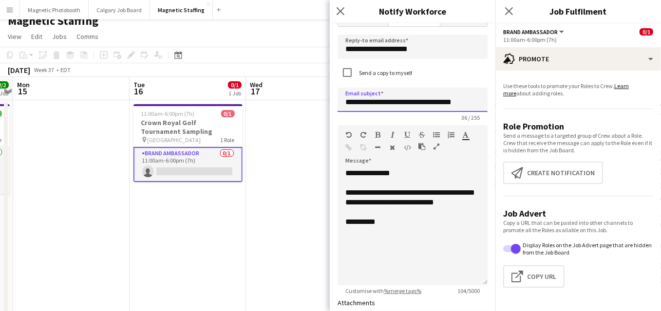
type input "**********"
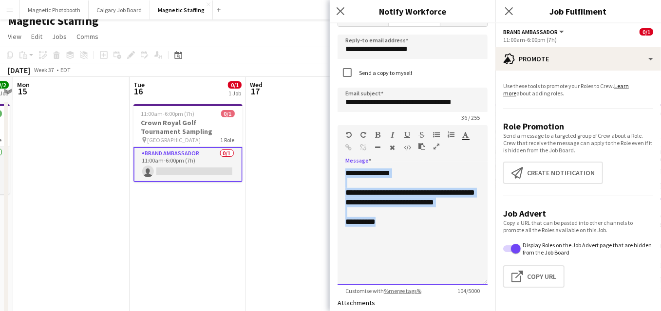
drag, startPoint x: 387, startPoint y: 237, endPoint x: 327, endPoint y: 118, distance: 132.8
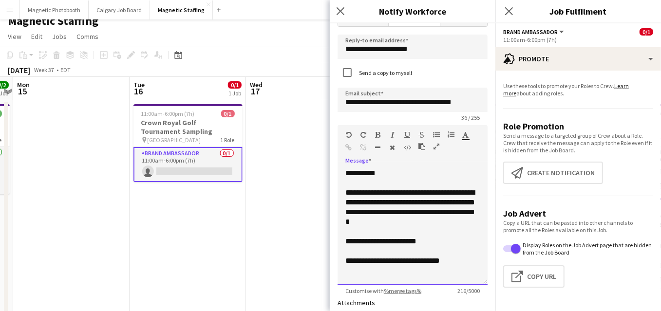
scroll to position [1, 0]
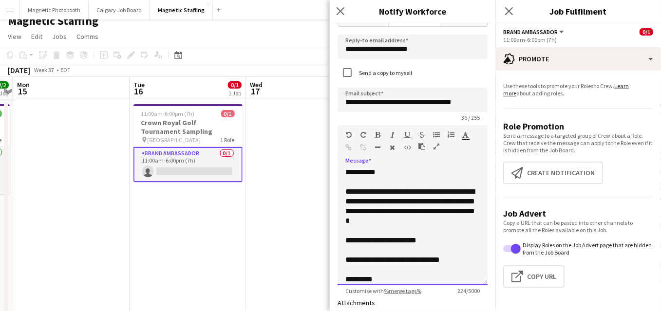
click at [353, 280] on div "*********" at bounding box center [412, 280] width 134 height 10
click at [415, 187] on div "**********" at bounding box center [412, 206] width 134 height 39
click at [403, 218] on div "**********" at bounding box center [412, 206] width 134 height 39
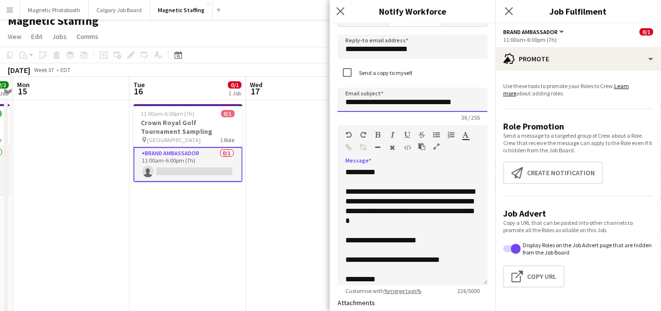
click at [477, 104] on input "**********" at bounding box center [412, 100] width 150 height 24
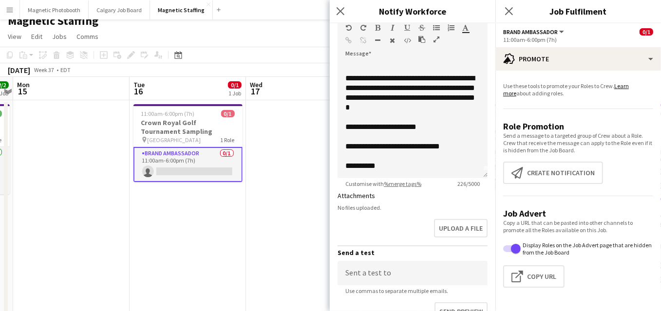
scroll to position [490, 0]
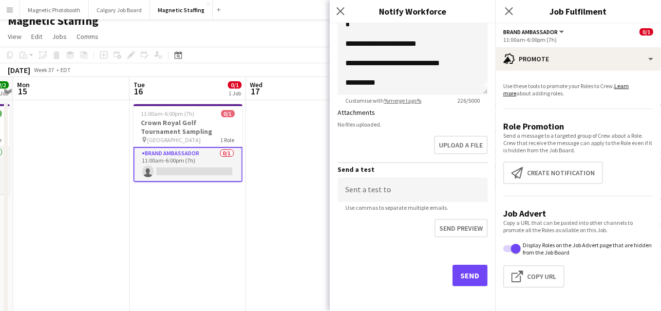
type input "**********"
click at [466, 276] on button "Send" at bounding box center [469, 275] width 35 height 21
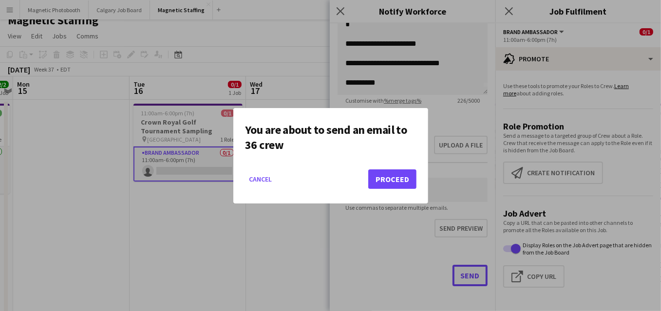
scroll to position [0, 0]
click at [395, 179] on button "Proceed" at bounding box center [392, 178] width 48 height 19
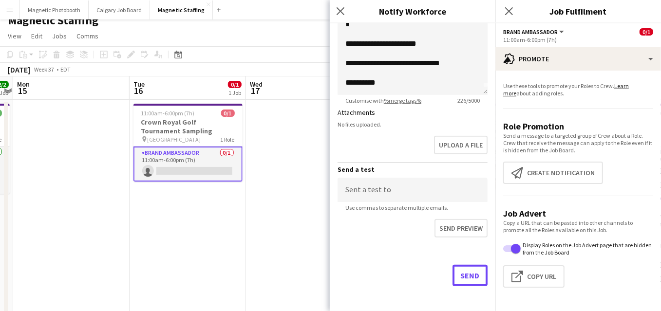
scroll to position [10, 0]
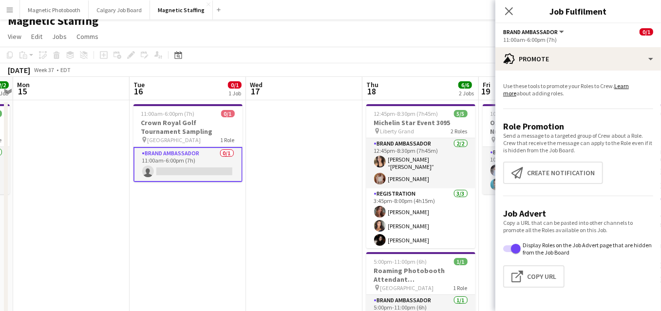
click at [184, 53] on div "Date picker [DATE] [DATE] [DATE] M [DATE] T [DATE] W [DATE] T [DATE] F [DATE] S…" at bounding box center [175, 55] width 22 height 12
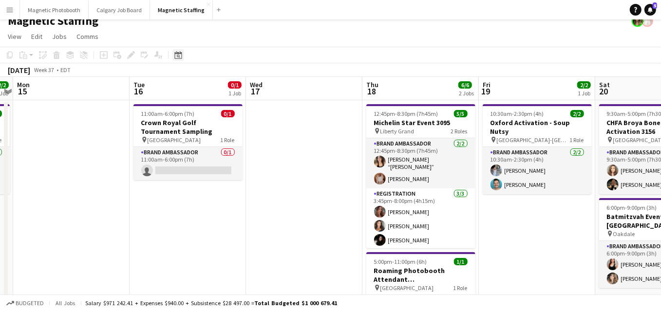
click at [179, 54] on icon "Date picker" at bounding box center [178, 55] width 8 height 8
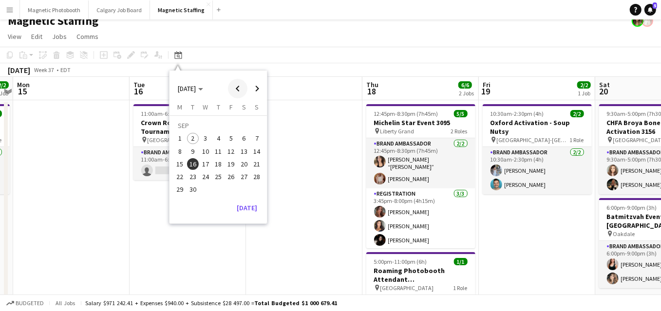
click at [240, 89] on span "Previous month" at bounding box center [237, 88] width 19 height 19
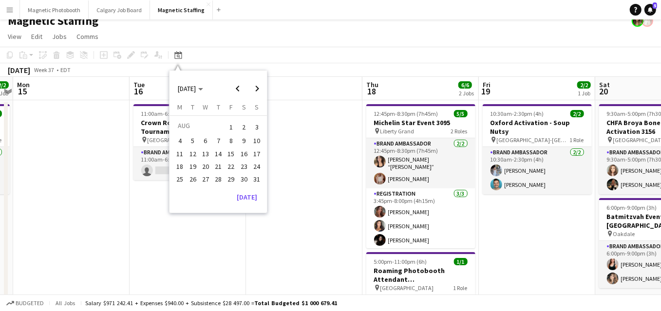
click at [248, 166] on span "23" at bounding box center [244, 167] width 12 height 12
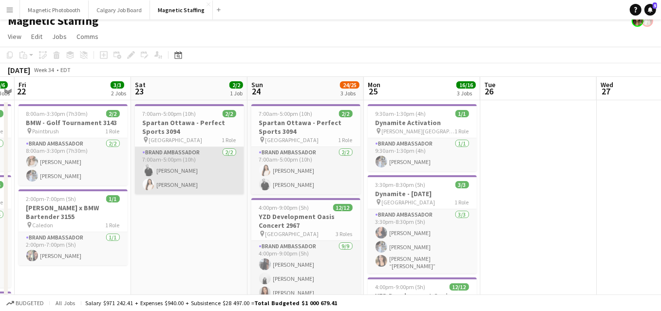
click at [208, 180] on app-card-role "Brand Ambassador [DATE] 7:00am-5:00pm (10h) [PERSON_NAME] [PERSON_NAME]" at bounding box center [189, 170] width 109 height 47
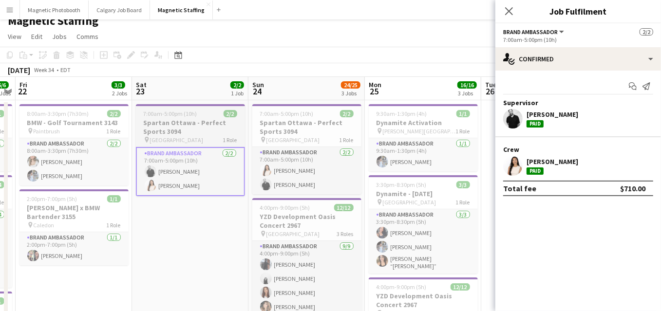
click at [204, 126] on h3 "Spartan Ottawa - Perfect Sports 3094" at bounding box center [190, 127] width 109 height 18
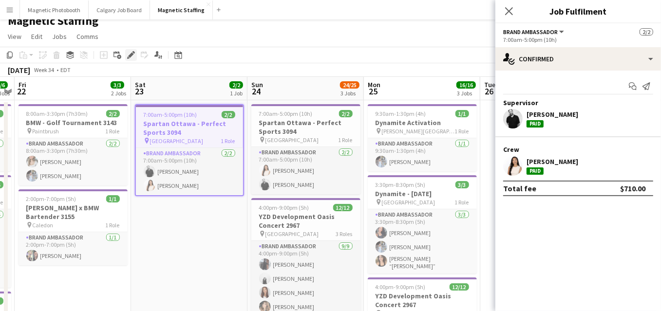
click at [130, 56] on icon "Edit" at bounding box center [131, 55] width 8 height 8
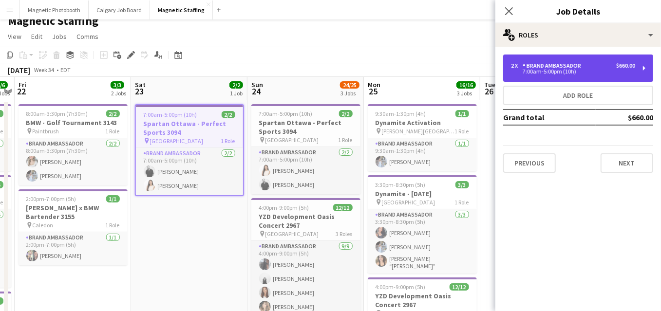
click at [591, 73] on div "7:00am-5:00pm (10h)" at bounding box center [573, 71] width 124 height 5
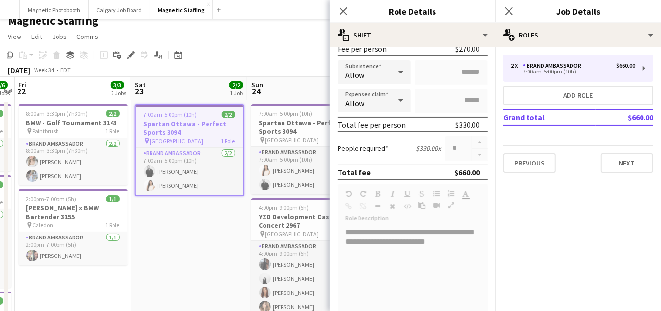
scroll to position [389, 0]
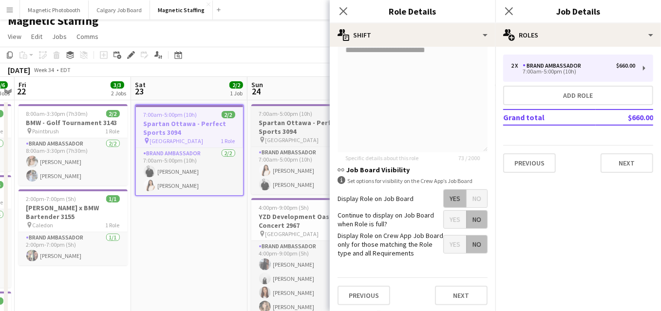
click at [288, 126] on h3 "Spartan Ottawa - Perfect Sports 3094" at bounding box center [305, 127] width 109 height 18
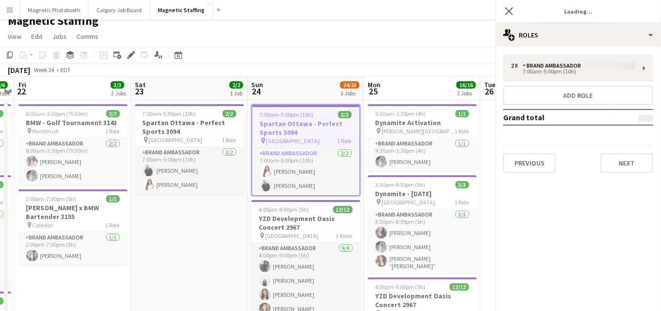
scroll to position [0, 335]
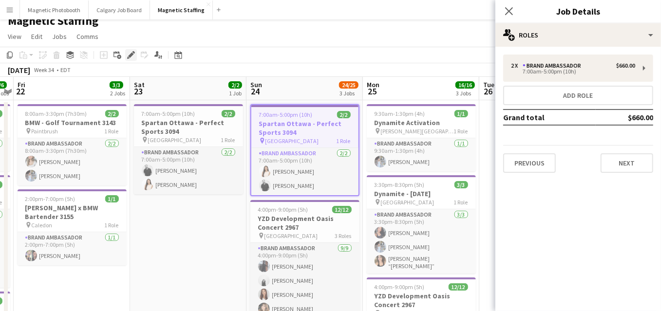
click at [130, 53] on icon "Edit" at bounding box center [131, 55] width 8 height 8
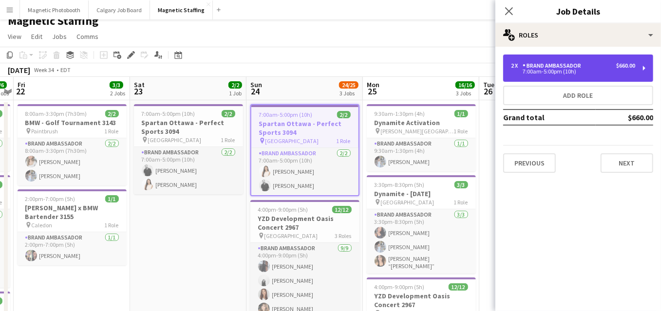
click at [555, 67] on div "Brand Ambassador" at bounding box center [553, 65] width 62 height 7
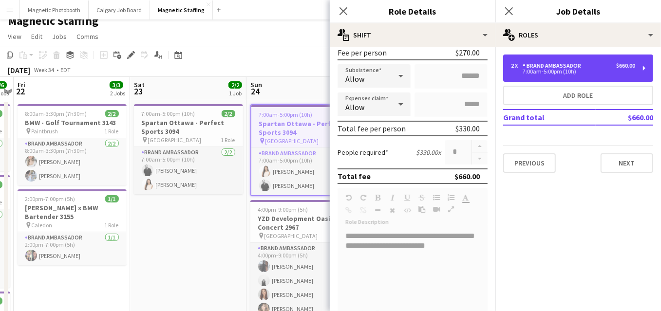
scroll to position [195, 0]
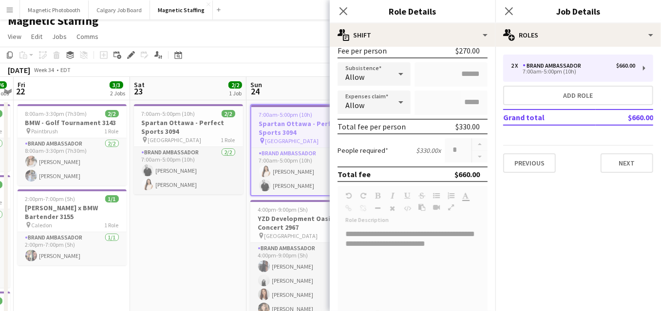
click at [402, 102] on icon at bounding box center [401, 102] width 12 height 19
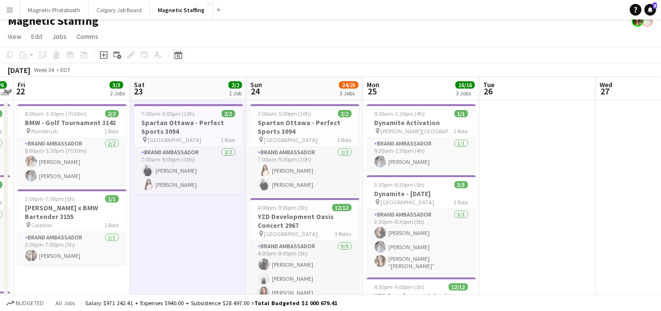
click at [178, 55] on icon at bounding box center [178, 56] width 3 height 3
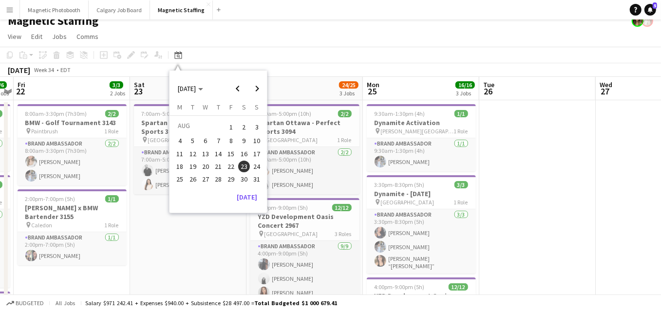
click at [179, 179] on span "25" at bounding box center [180, 179] width 12 height 12
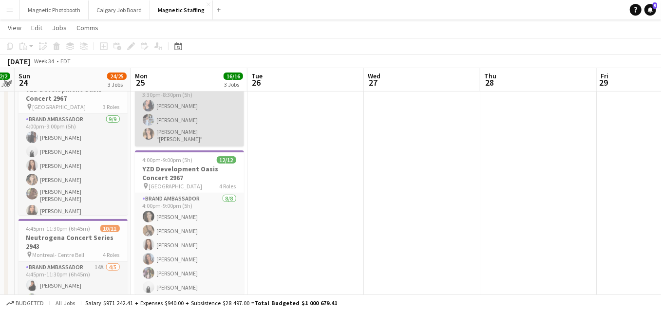
scroll to position [224, 0]
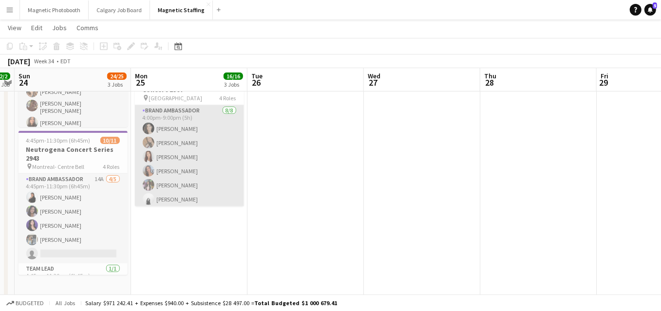
click at [169, 181] on app-card-role "Brand Ambassador 8/8 4:00pm-9:00pm (5h) Katrine Crepaldi erica Musso Luana Cima…" at bounding box center [189, 171] width 109 height 132
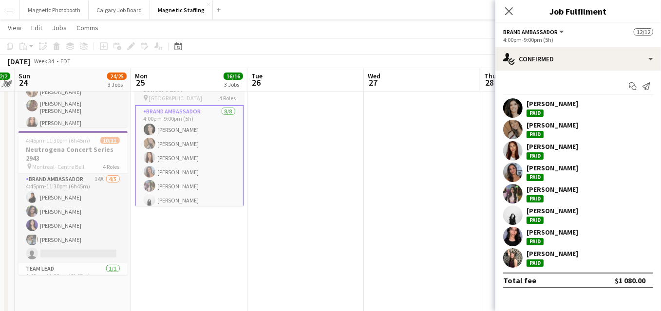
click at [192, 94] on div "pin North York 4 Roles" at bounding box center [189, 98] width 109 height 8
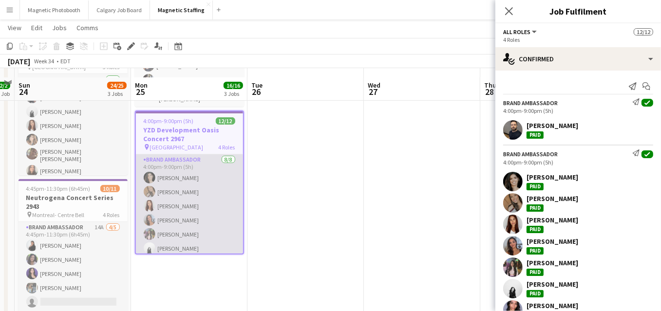
scroll to position [157, 0]
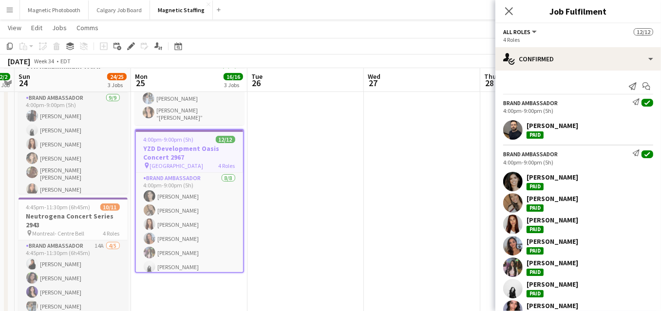
click at [178, 138] on span "4:00pm-9:00pm (5h)" at bounding box center [169, 139] width 50 height 7
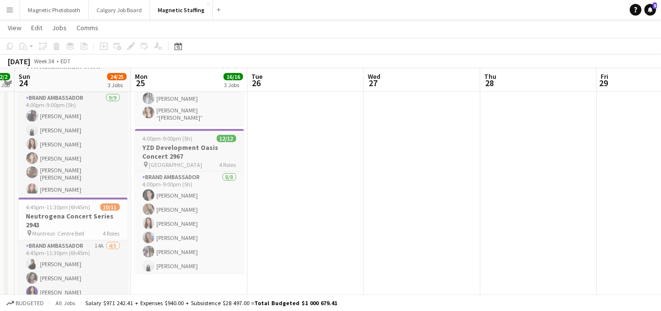
click at [156, 153] on h3 "YZD Development Oasis Concert 2967" at bounding box center [189, 152] width 109 height 18
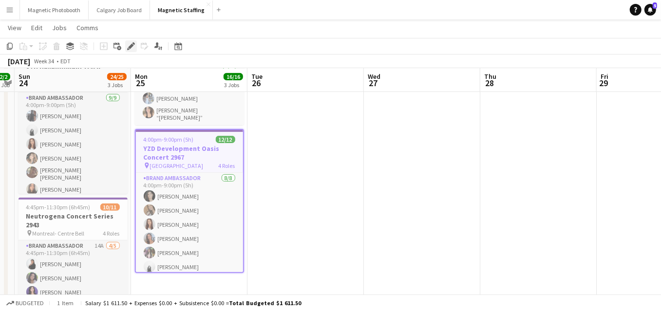
click at [130, 46] on icon at bounding box center [130, 46] width 5 height 5
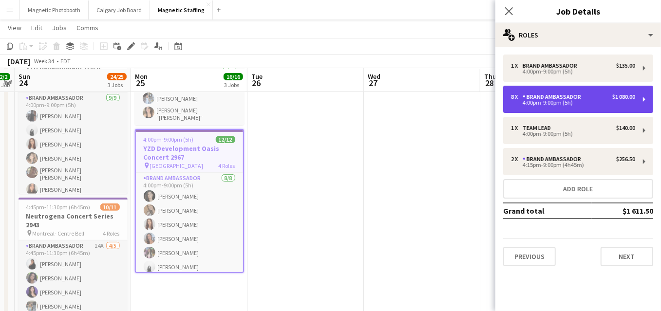
click at [548, 94] on div "Brand Ambassador" at bounding box center [553, 96] width 62 height 7
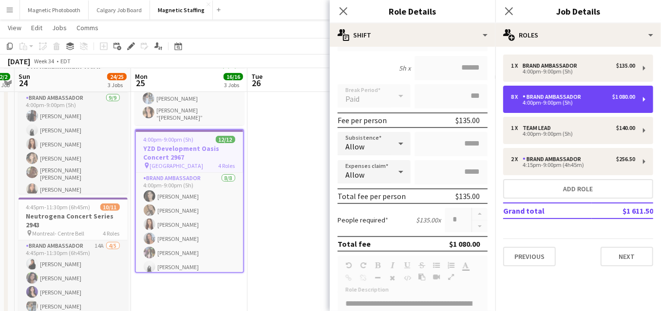
scroll to position [122, 0]
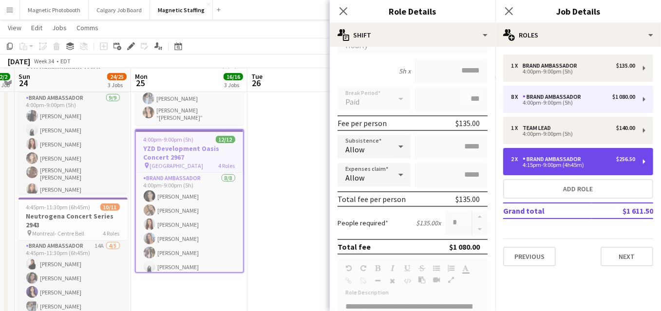
click at [524, 160] on div "Brand Ambassador" at bounding box center [553, 159] width 62 height 7
type input "*****"
type input "*"
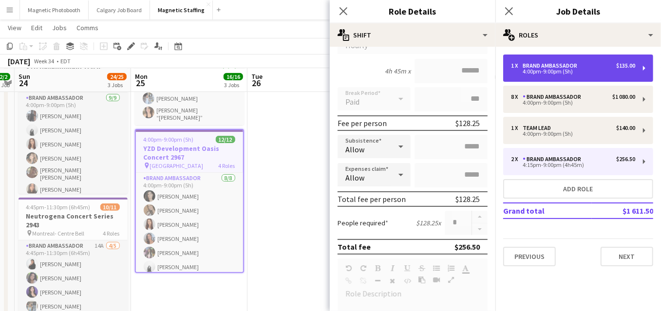
click at [534, 72] on div "4:00pm-9:00pm (5h)" at bounding box center [573, 71] width 124 height 5
type input "*****"
type input "*"
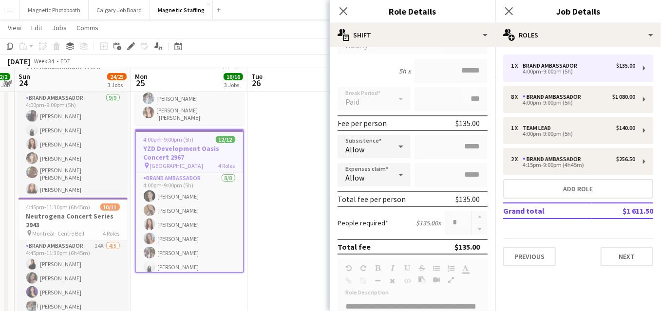
click at [299, 156] on app-date-cell at bounding box center [305, 259] width 116 height 614
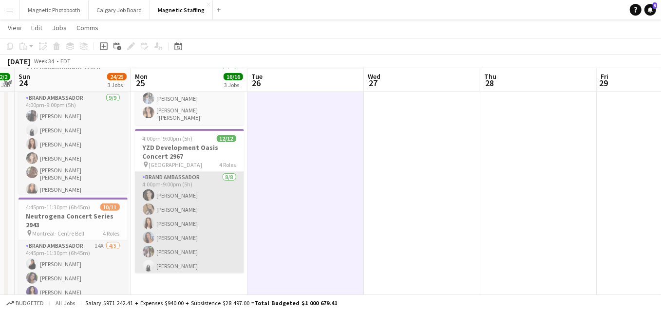
scroll to position [62, 0]
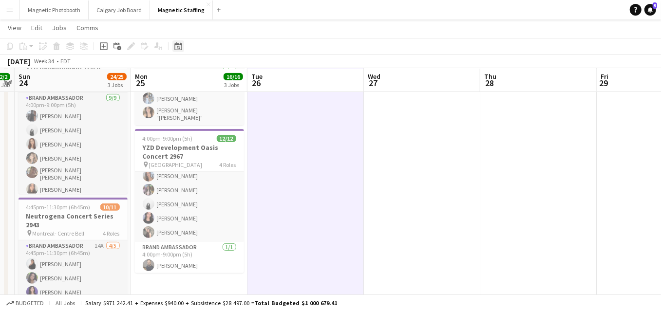
click at [180, 48] on icon "Date picker" at bounding box center [178, 46] width 8 height 8
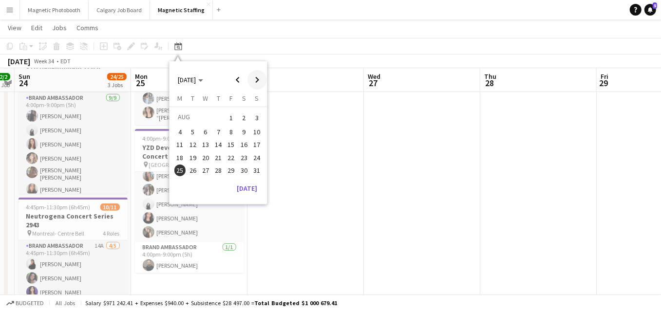
click at [255, 83] on span "Next month" at bounding box center [256, 79] width 19 height 19
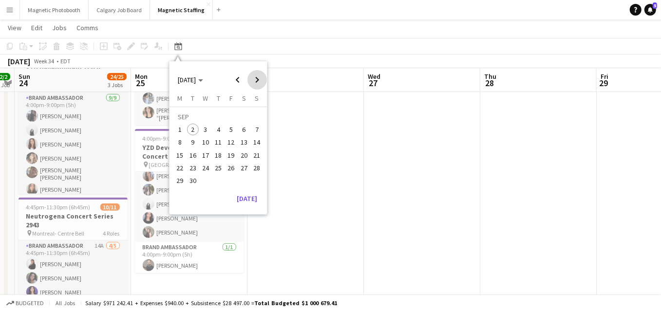
click at [255, 83] on span "Next month" at bounding box center [256, 79] width 19 height 19
click at [261, 77] on span "Next month" at bounding box center [256, 79] width 19 height 19
click at [232, 157] on span "21" at bounding box center [231, 158] width 12 height 12
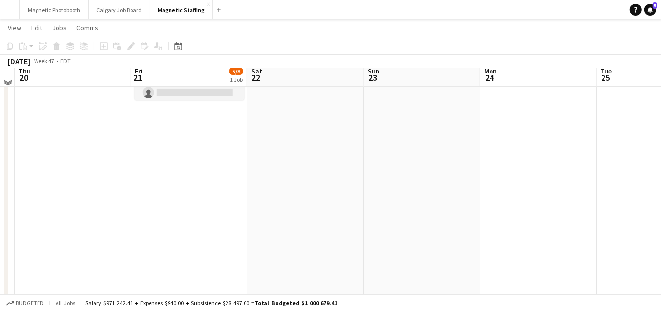
scroll to position [9, 0]
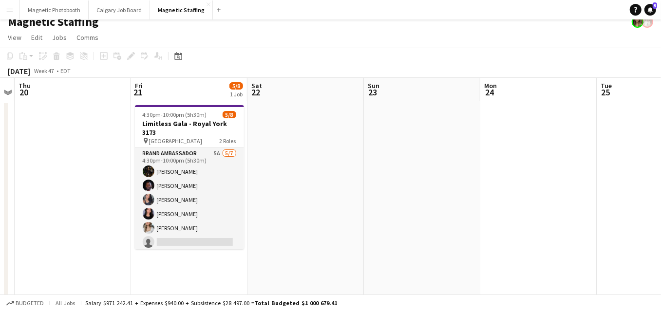
click at [204, 192] on app-card-role "Brand Ambassador 5A 5/7 4:30pm-10:00pm (5h30m) Hanna Lee Anthony Kerr Richelle …" at bounding box center [189, 207] width 109 height 118
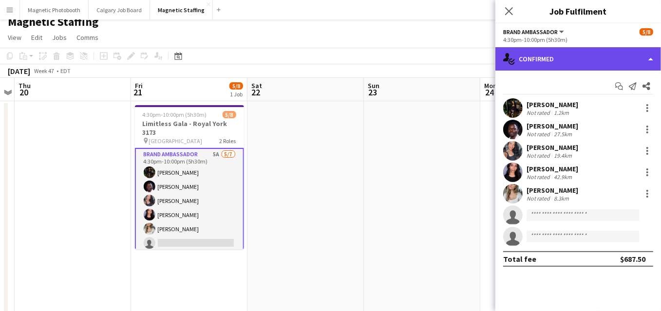
click at [548, 66] on div "single-neutral-actions-check-2 Confirmed" at bounding box center [578, 58] width 166 height 23
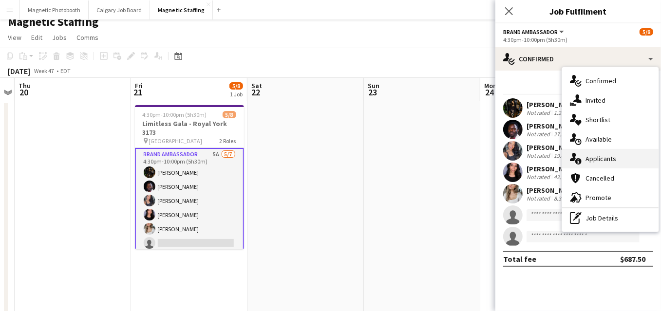
click at [577, 161] on icon at bounding box center [578, 161] width 6 height 6
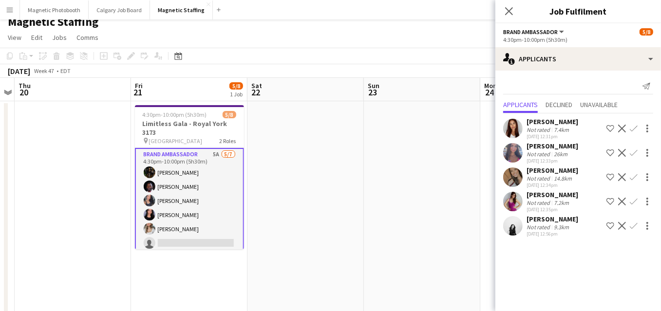
click at [632, 228] on app-icon "Confirm" at bounding box center [634, 226] width 8 height 8
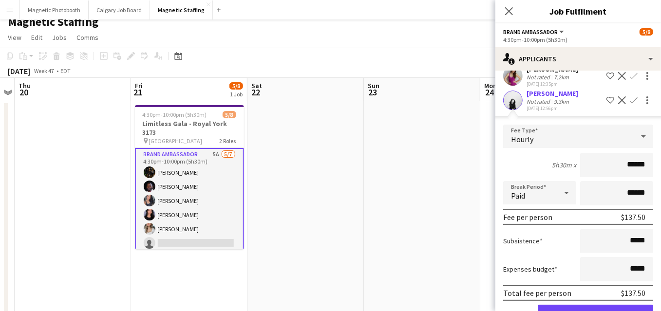
scroll to position [155, 0]
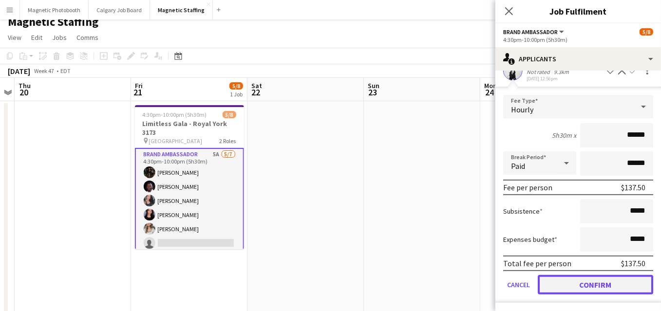
click at [596, 286] on button "Confirm" at bounding box center [595, 284] width 115 height 19
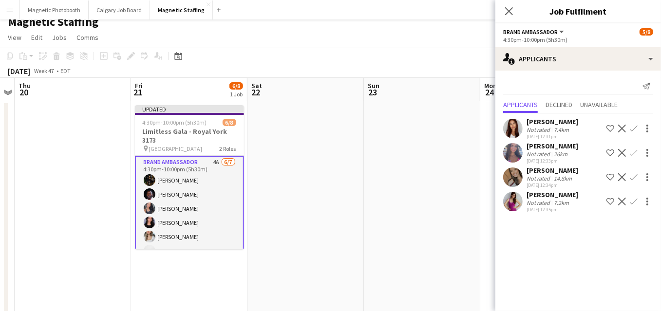
scroll to position [0, 336]
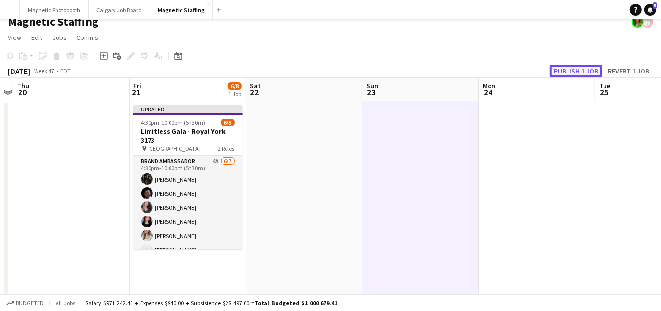
click at [562, 70] on button "Publish 1 job" at bounding box center [576, 71] width 52 height 13
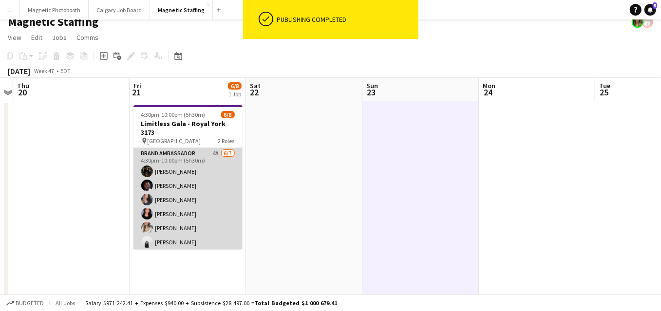
scroll to position [49, 0]
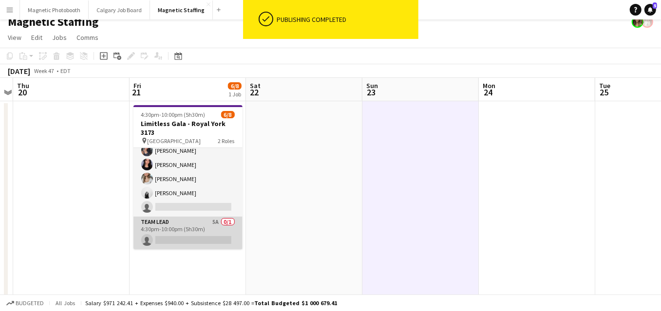
click at [176, 239] on app-card-role "Team Lead 5A 0/1 4:30pm-10:00pm (5h30m) single-neutral-actions" at bounding box center [187, 233] width 109 height 33
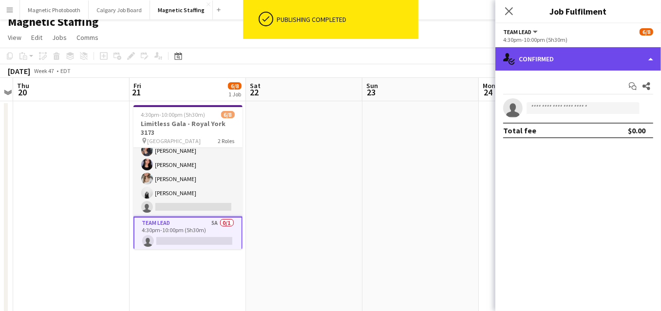
click at [565, 61] on div "single-neutral-actions-check-2 Confirmed" at bounding box center [578, 58] width 166 height 23
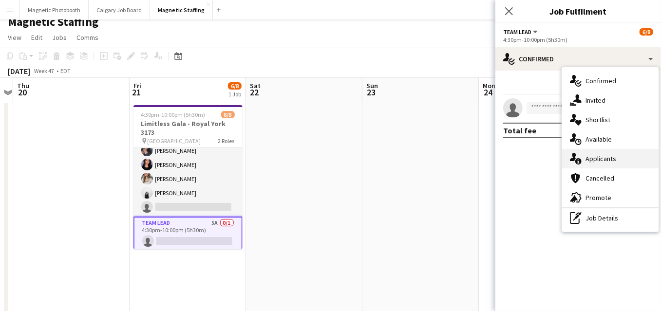
click at [583, 156] on div "single-neutral-actions-information Applicants" at bounding box center [610, 158] width 96 height 19
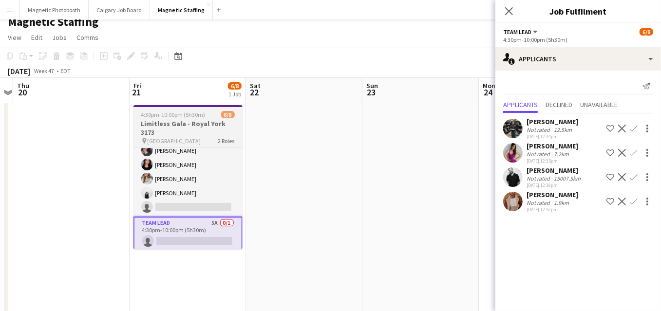
click at [186, 120] on h3 "Limitless Gala - Royal York 3173" at bounding box center [187, 128] width 109 height 18
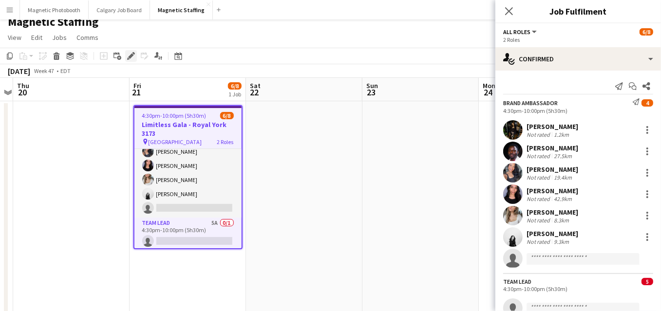
click at [130, 56] on icon "Edit" at bounding box center [131, 56] width 8 height 8
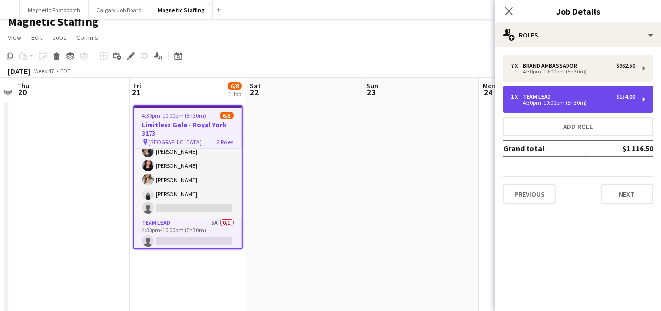
click at [527, 105] on div "4:30pm-10:00pm (5h30m)" at bounding box center [573, 102] width 124 height 5
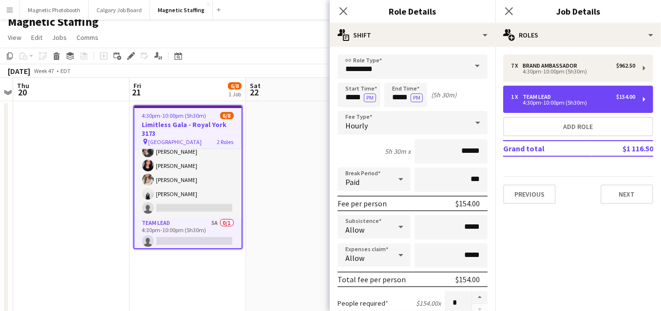
scroll to position [290, 0]
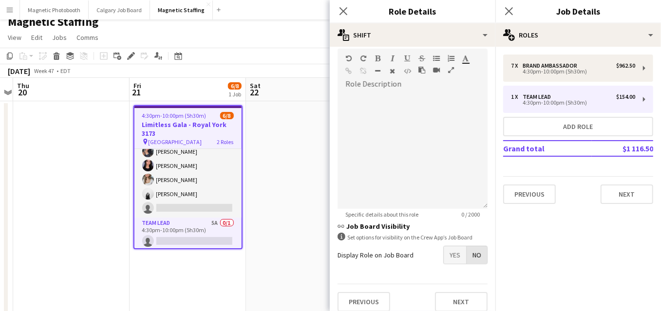
click at [478, 259] on span "No" at bounding box center [476, 255] width 20 height 18
click at [454, 299] on button "Next" at bounding box center [461, 301] width 53 height 19
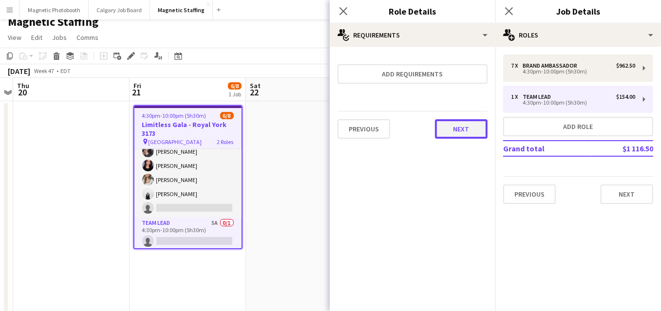
click at [451, 125] on button "Next" at bounding box center [461, 128] width 53 height 19
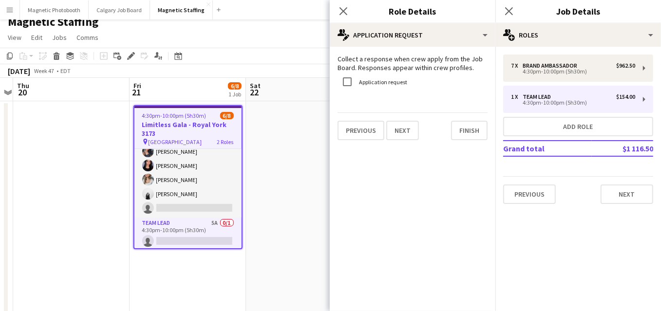
click at [451, 125] on div "Collect a response when crew apply from the Job Board. Responses appear within …" at bounding box center [413, 97] width 166 height 101
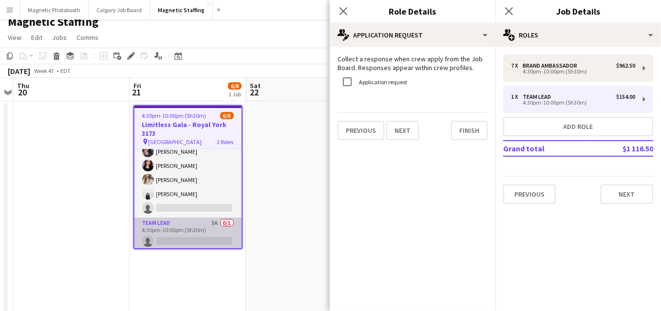
scroll to position [0, 336]
click at [222, 238] on app-card-role "Team Lead 5A 0/1 4:30pm-10:00pm (5h30m) single-neutral-actions" at bounding box center [187, 234] width 107 height 33
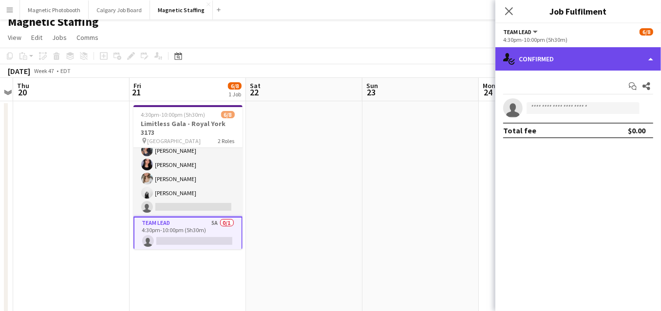
click at [547, 62] on div "single-neutral-actions-check-2 Confirmed" at bounding box center [578, 58] width 166 height 23
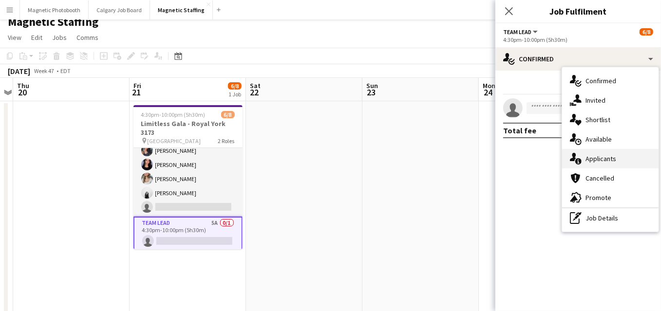
click at [584, 164] on div "single-neutral-actions-information Applicants" at bounding box center [610, 158] width 96 height 19
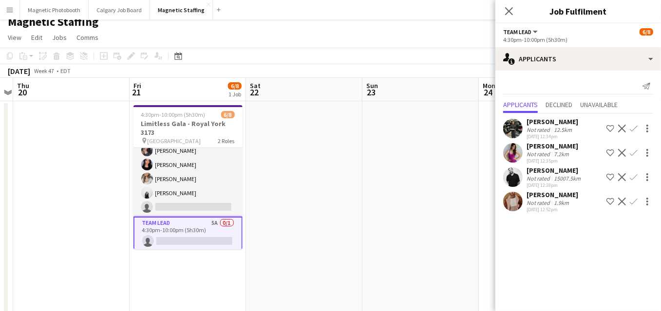
click at [623, 150] on app-icon "Decline" at bounding box center [622, 153] width 8 height 8
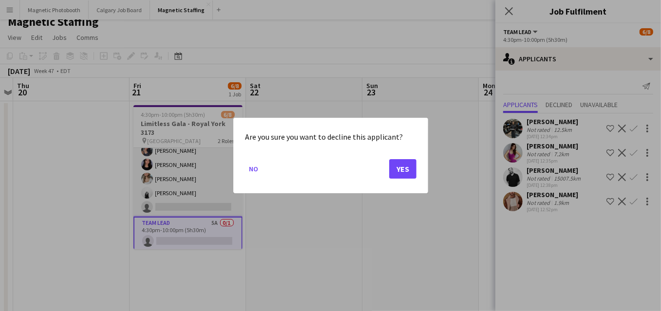
scroll to position [0, 0]
click at [393, 172] on button "Yes" at bounding box center [402, 168] width 27 height 19
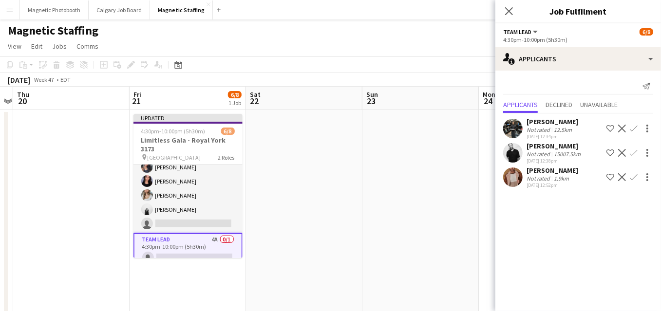
scroll to position [9, 0]
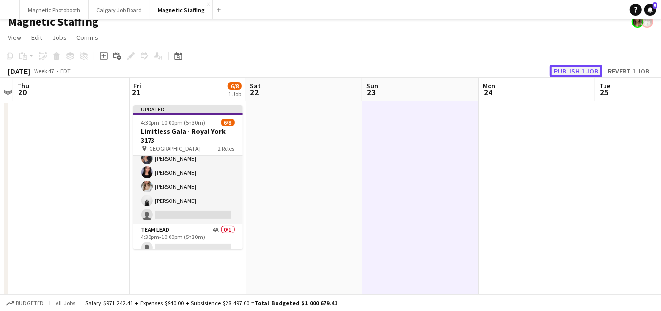
click at [585, 65] on button "Publish 1 job" at bounding box center [576, 71] width 52 height 13
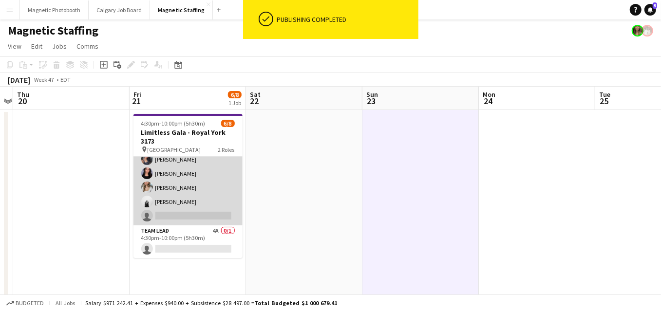
scroll to position [0, 0]
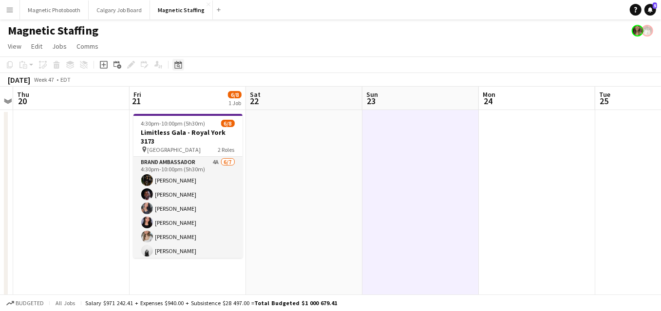
click at [179, 65] on icon "Date picker" at bounding box center [178, 65] width 8 height 8
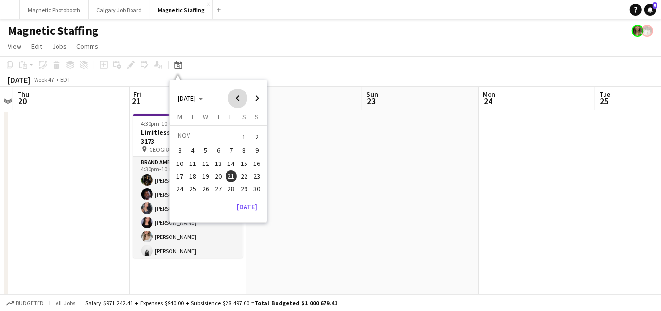
click at [245, 100] on span "Previous month" at bounding box center [237, 98] width 19 height 19
click at [193, 161] on span "12" at bounding box center [193, 164] width 12 height 12
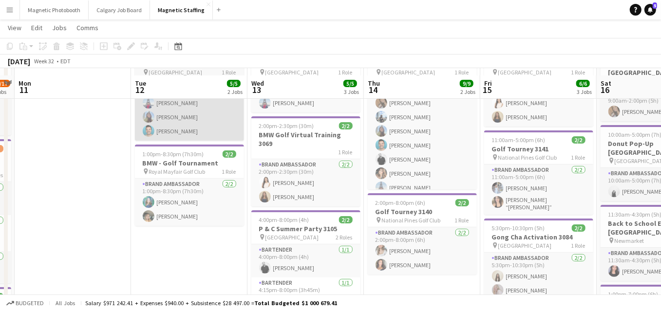
scroll to position [75, 0]
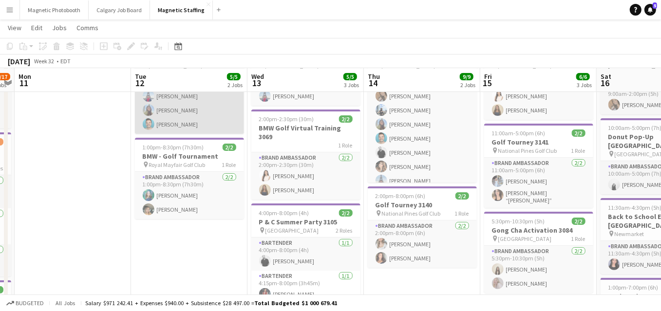
click at [214, 199] on app-card-role "Brand Ambassador 2/2 1:00pm-8:30pm (7h30m) Avalina Zenari Avery Kerr" at bounding box center [189, 195] width 109 height 47
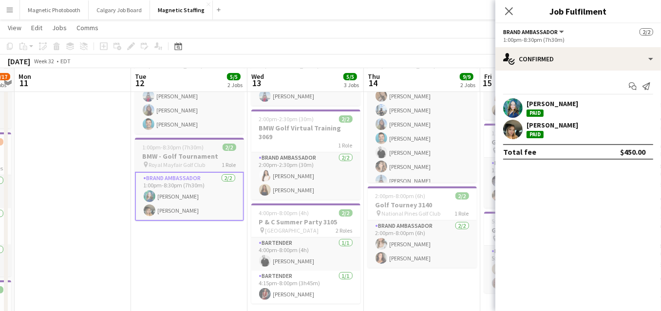
click at [186, 144] on span "1:00pm-8:30pm (7h30m)" at bounding box center [173, 147] width 61 height 7
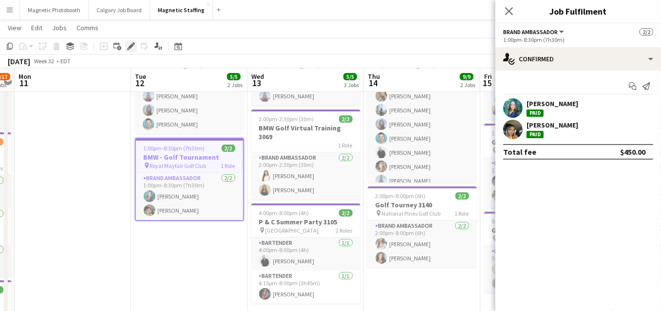
click at [128, 42] on icon "Edit" at bounding box center [131, 46] width 8 height 8
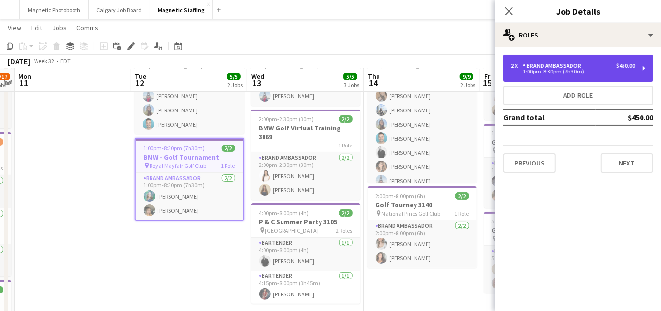
click at [533, 80] on div "2 x Brand Ambassador $450.00 1:00pm-8:30pm (7h30m)" at bounding box center [578, 68] width 150 height 27
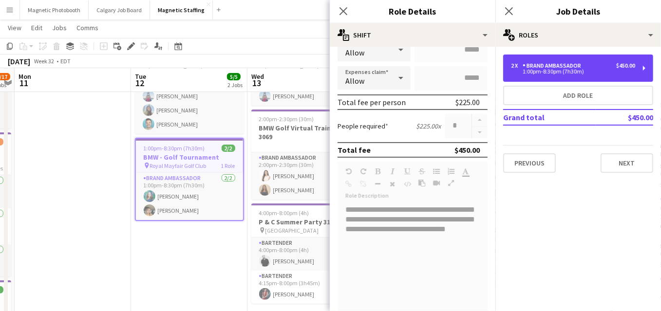
scroll to position [374, 0]
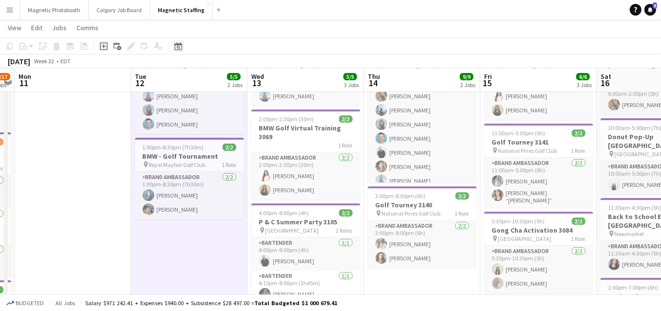
click at [180, 46] on icon "Date picker" at bounding box center [178, 46] width 8 height 8
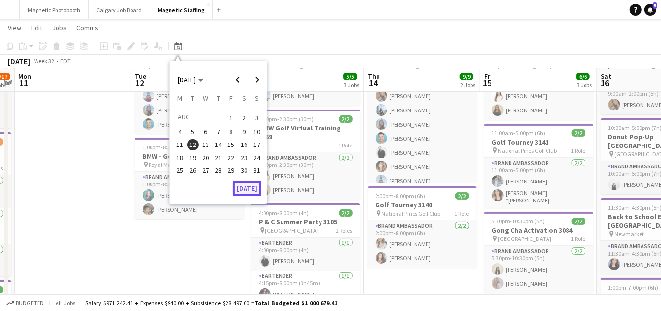
click at [248, 192] on button "[DATE]" at bounding box center [247, 189] width 28 height 16
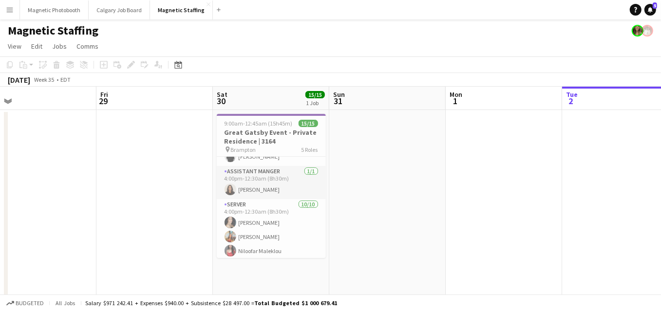
scroll to position [71, 0]
click at [180, 63] on icon at bounding box center [177, 65] width 7 height 8
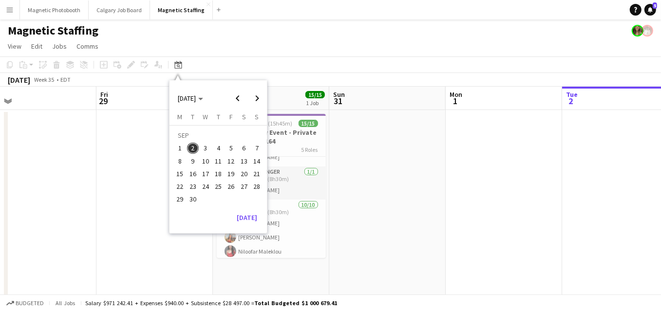
click at [195, 198] on span "30" at bounding box center [193, 200] width 12 height 12
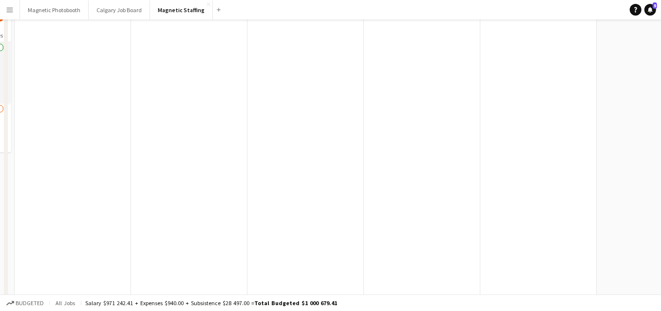
scroll to position [0, 0]
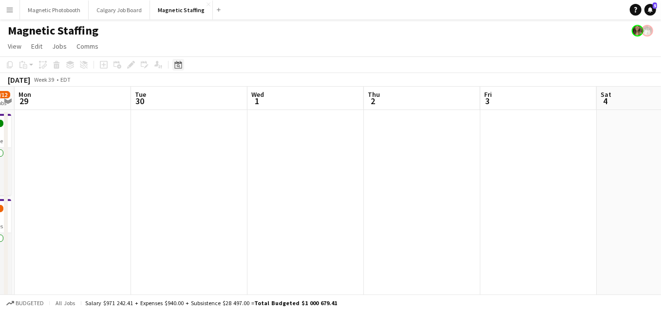
click at [177, 64] on icon "Date picker" at bounding box center [178, 65] width 8 height 8
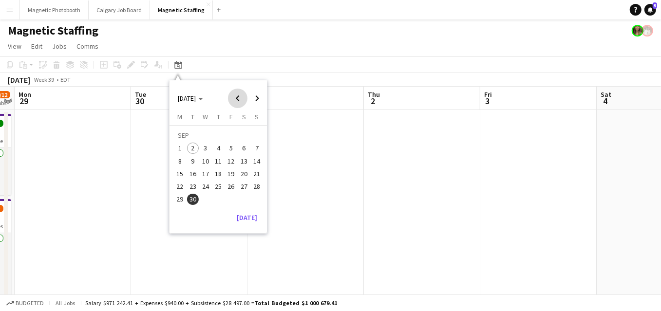
click at [239, 99] on span "Previous month" at bounding box center [237, 98] width 19 height 19
click at [245, 188] on span "30" at bounding box center [244, 189] width 12 height 12
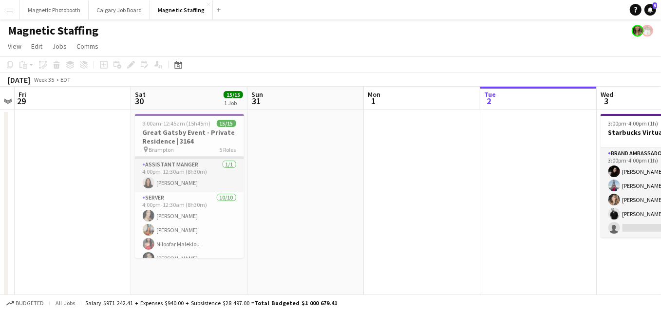
scroll to position [0, 332]
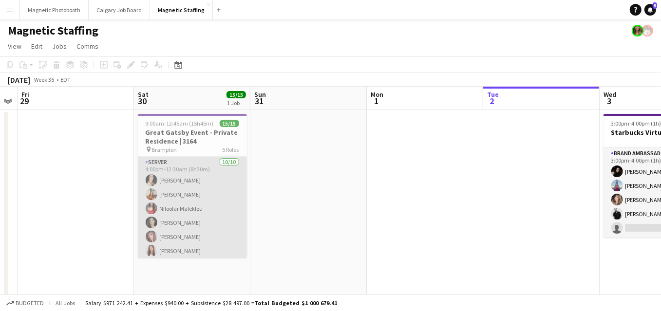
click at [189, 240] on app-card-role "Server 10/10 4:00pm-12:30am (8h30m) Cassandra Tari Katherine Lasso Niloofar Mal…" at bounding box center [192, 237] width 109 height 160
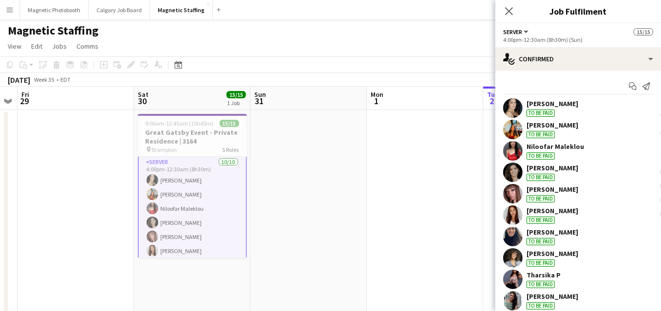
scroll to position [207, 0]
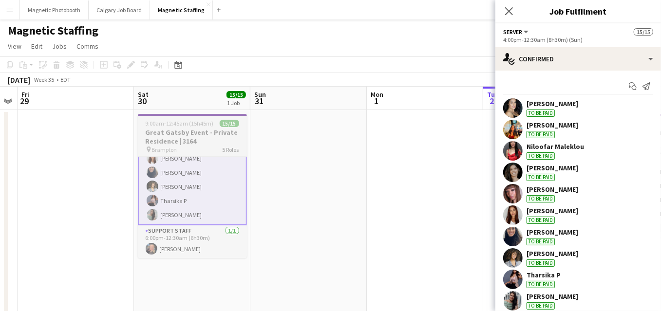
click at [186, 126] on span "9:00am-12:45am (15h45m) (Sun)" at bounding box center [183, 123] width 74 height 7
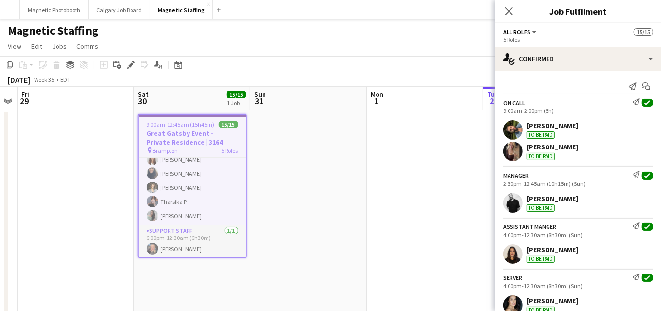
click at [130, 57] on app-toolbar "Copy Paste Paste Command V Paste with crew Command Shift V Paste linked Job Del…" at bounding box center [330, 64] width 661 height 17
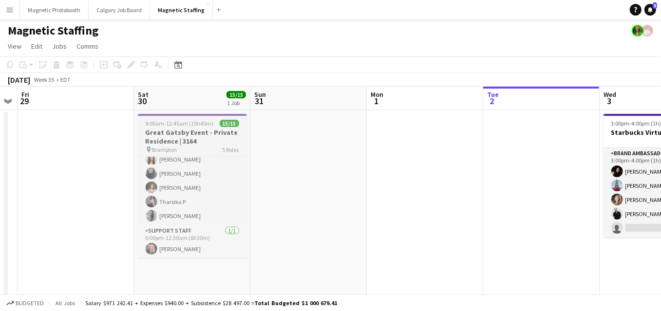
click at [184, 146] on div "pin Brampton 5 Roles" at bounding box center [192, 150] width 109 height 8
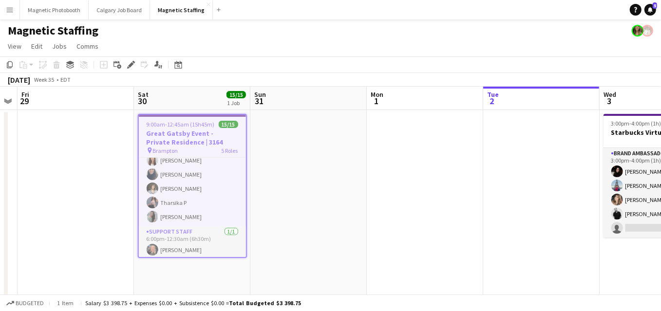
scroll to position [206, 0]
click at [132, 67] on icon "Edit" at bounding box center [131, 65] width 8 height 8
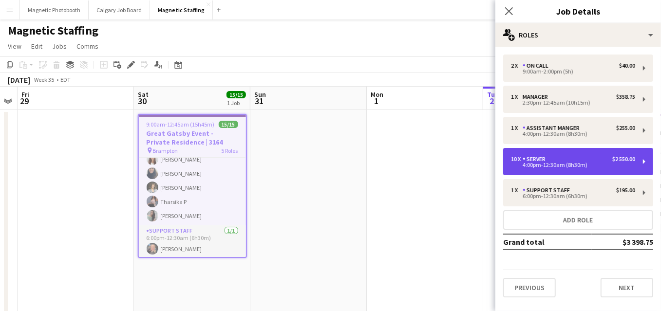
click at [547, 166] on div "4:00pm-12:30am (8h30m)" at bounding box center [573, 165] width 124 height 5
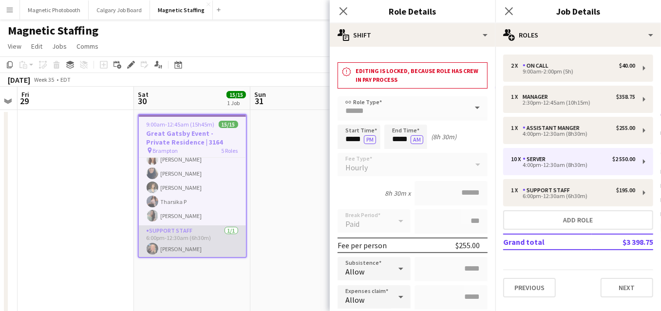
click at [231, 228] on app-card-role "Support Staff 1/1 6:00pm-12:30am (6h30m) Sarah Salomons" at bounding box center [192, 241] width 107 height 33
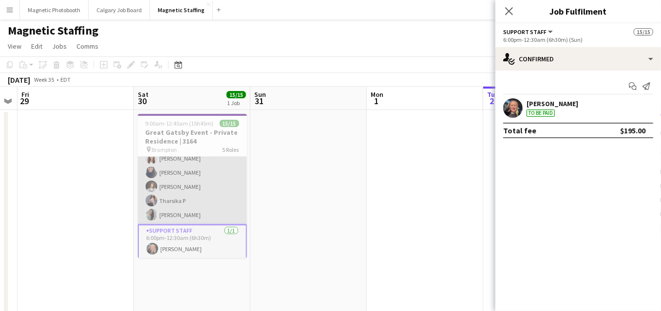
scroll to position [76, 0]
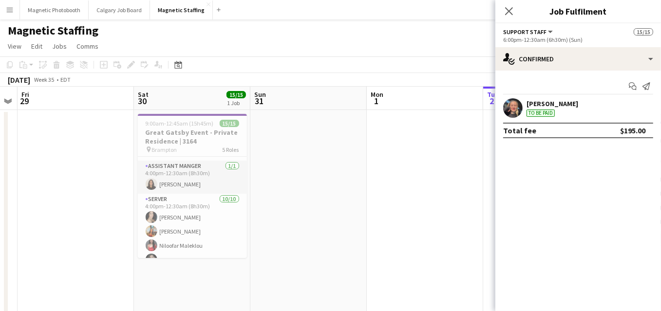
click at [13, 6] on app-icon "Menu" at bounding box center [10, 10] width 8 height 8
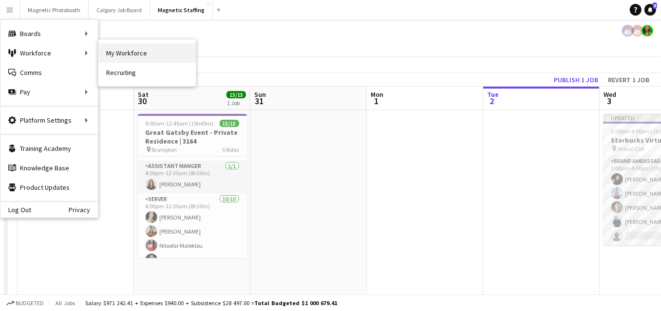
click at [104, 52] on link "My Workforce" at bounding box center [146, 52] width 97 height 19
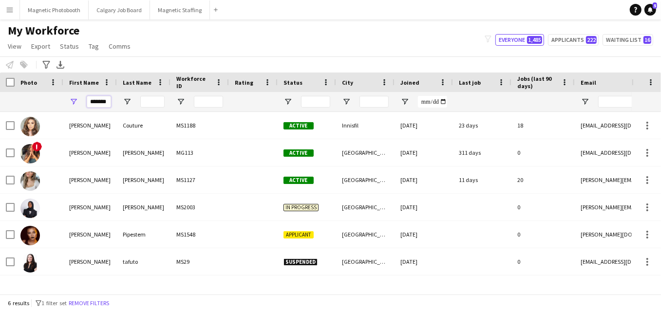
drag, startPoint x: 109, startPoint y: 103, endPoint x: 43, endPoint y: 99, distance: 65.4
click at [45, 102] on div "*******" at bounding box center [528, 101] width 1056 height 19
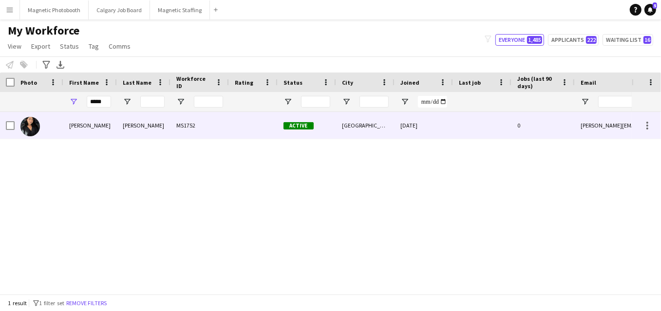
click at [108, 131] on div "Yvonne" at bounding box center [90, 125] width 54 height 27
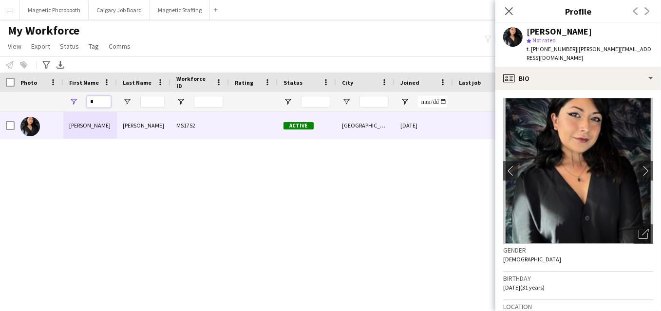
drag, startPoint x: 81, startPoint y: 102, endPoint x: 15, endPoint y: 101, distance: 65.7
click at [17, 102] on div "*" at bounding box center [528, 101] width 1056 height 19
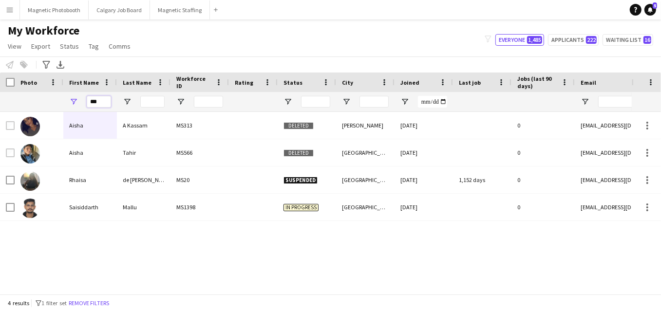
drag, startPoint x: 102, startPoint y: 101, endPoint x: 40, endPoint y: 100, distance: 61.9
click at [45, 101] on div "***" at bounding box center [528, 101] width 1056 height 19
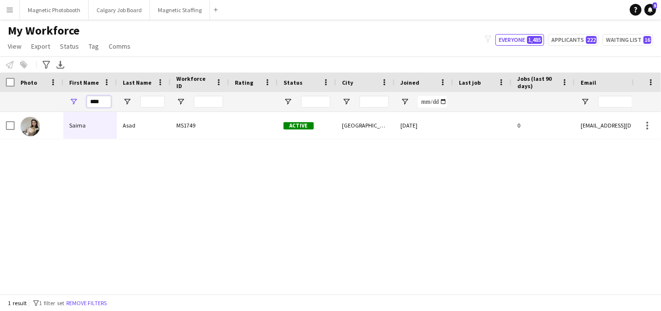
drag, startPoint x: 106, startPoint y: 101, endPoint x: 16, endPoint y: 99, distance: 90.1
click at [19, 101] on div "****" at bounding box center [528, 101] width 1056 height 19
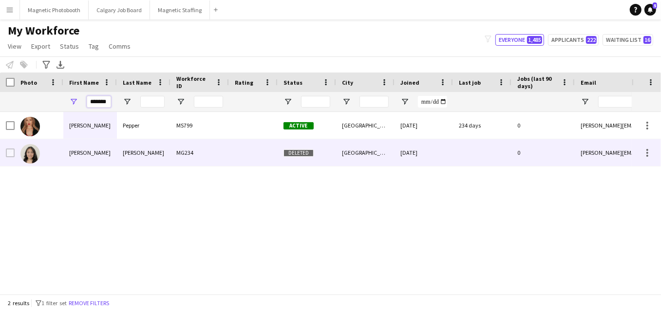
type input "*******"
click at [22, 153] on img at bounding box center [29, 153] width 19 height 19
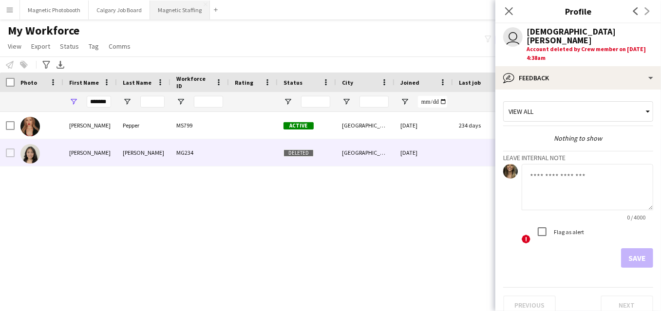
click at [185, 15] on button "Magnetic Staffing Close" at bounding box center [180, 9] width 60 height 19
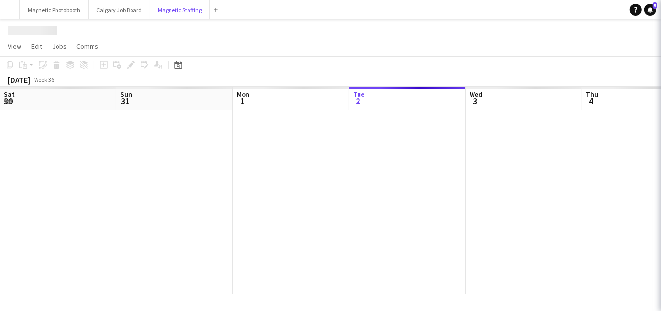
scroll to position [0, 233]
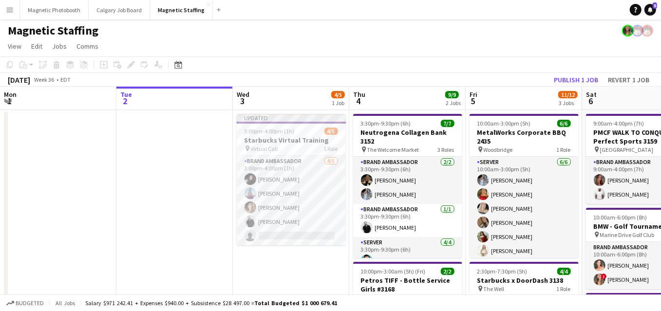
click at [13, 7] on app-icon "Menu" at bounding box center [10, 10] width 8 height 8
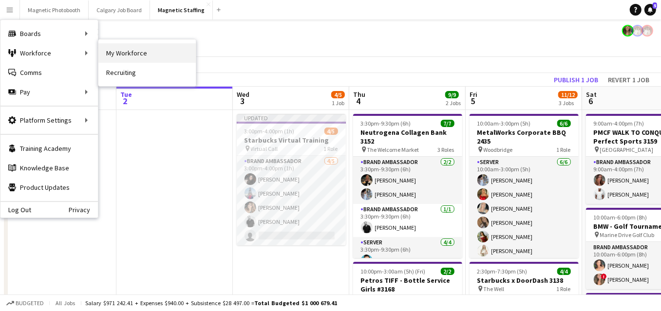
click at [102, 52] on link "My Workforce" at bounding box center [146, 52] width 97 height 19
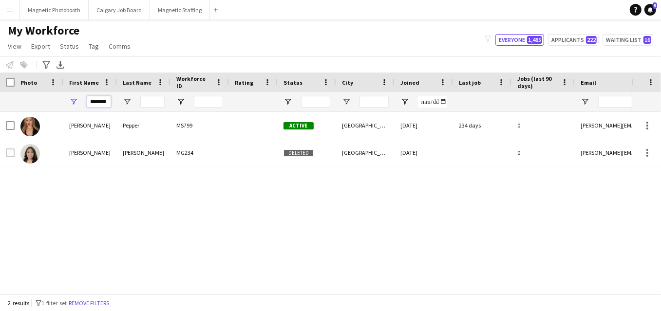
drag, startPoint x: 110, startPoint y: 103, endPoint x: 40, endPoint y: 99, distance: 69.3
click at [41, 100] on div "*******" at bounding box center [528, 101] width 1056 height 19
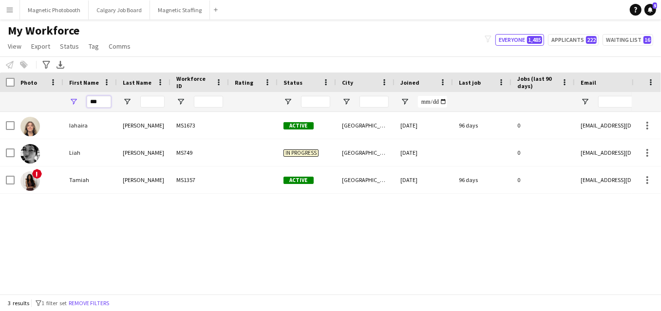
drag, startPoint x: 72, startPoint y: 104, endPoint x: 42, endPoint y: 93, distance: 31.6
click at [44, 97] on div "***" at bounding box center [528, 101] width 1056 height 19
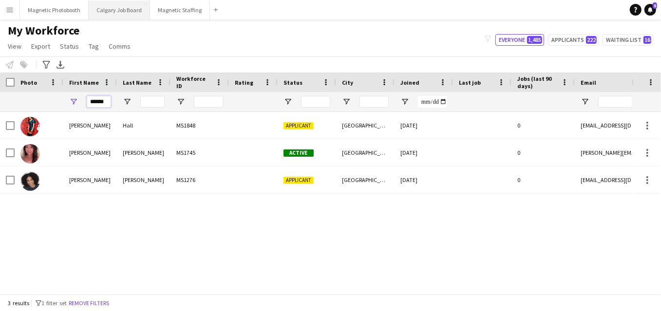
type input "******"
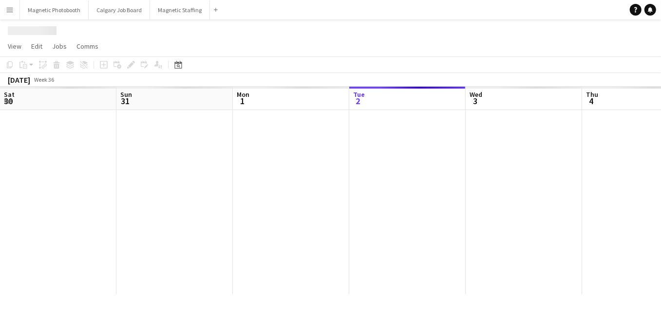
scroll to position [0, 233]
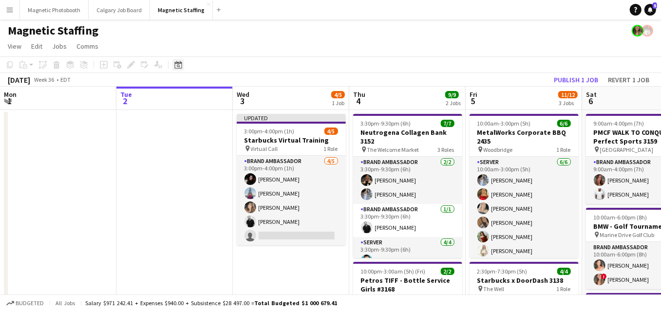
click at [180, 61] on icon "Date picker" at bounding box center [178, 65] width 8 height 8
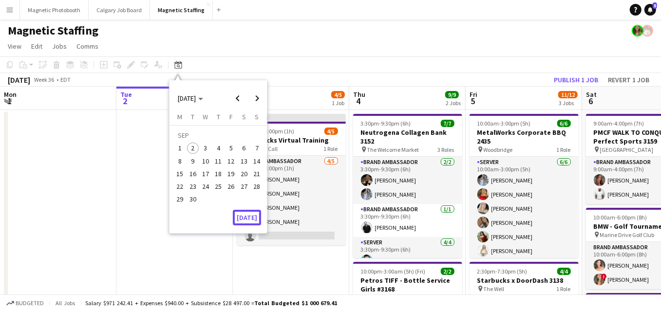
click at [250, 213] on button "[DATE]" at bounding box center [247, 218] width 28 height 16
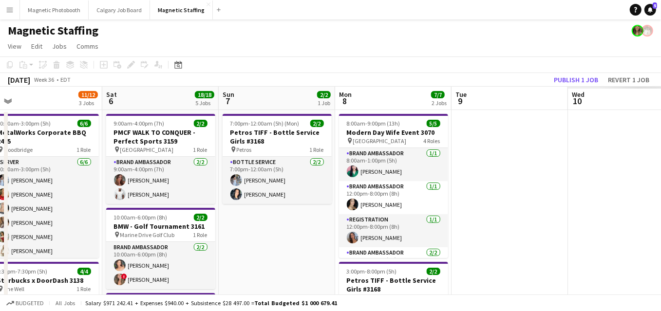
drag, startPoint x: 334, startPoint y: 178, endPoint x: 87, endPoint y: 196, distance: 247.5
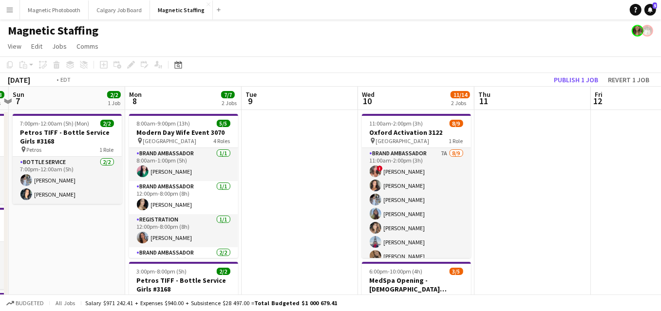
drag, startPoint x: 513, startPoint y: 175, endPoint x: 119, endPoint y: 187, distance: 394.1
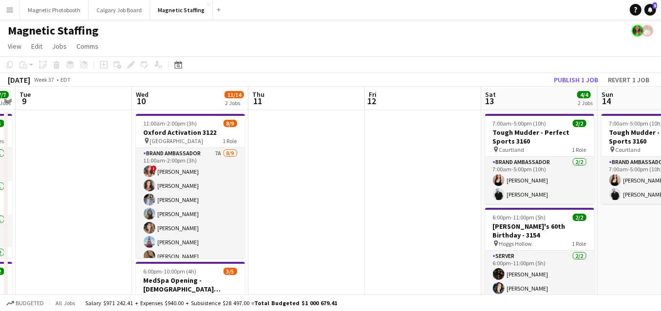
drag, startPoint x: 457, startPoint y: 200, endPoint x: 64, endPoint y: 204, distance: 393.0
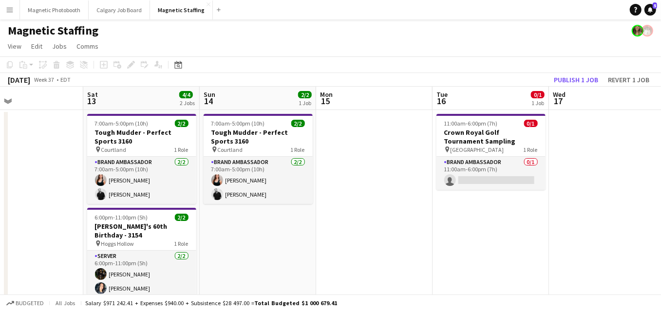
drag, startPoint x: 359, startPoint y: 203, endPoint x: 49, endPoint y: 202, distance: 309.7
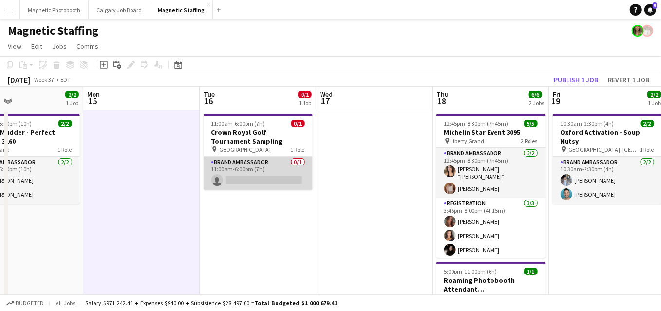
click at [303, 166] on app-card-role "Brand Ambassador 0/1 11:00am-6:00pm (7h) single-neutral-actions" at bounding box center [258, 173] width 109 height 33
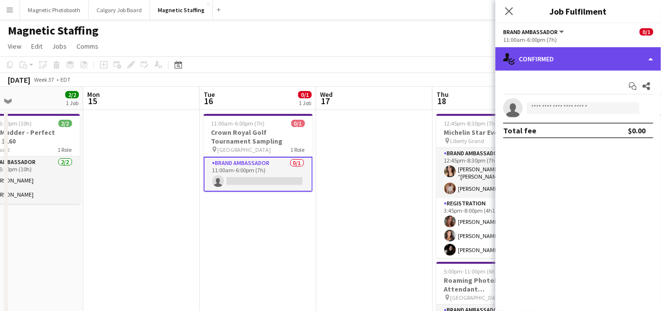
click at [611, 56] on div "single-neutral-actions-check-2 Confirmed" at bounding box center [578, 58] width 166 height 23
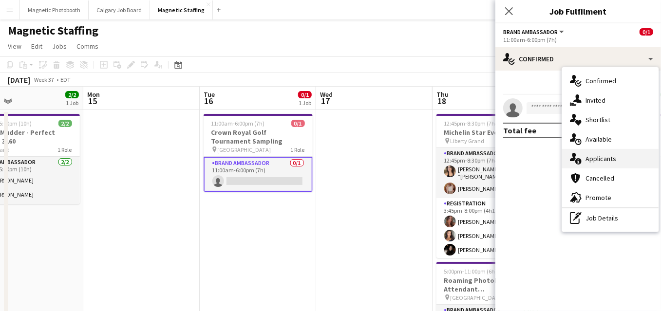
click at [595, 157] on span "Applicants" at bounding box center [600, 158] width 31 height 9
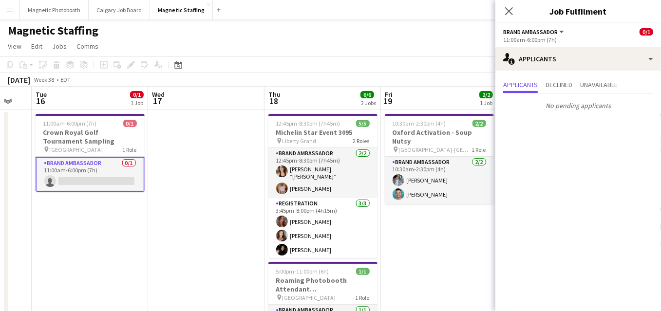
drag, startPoint x: 387, startPoint y: 213, endPoint x: 181, endPoint y: 213, distance: 205.5
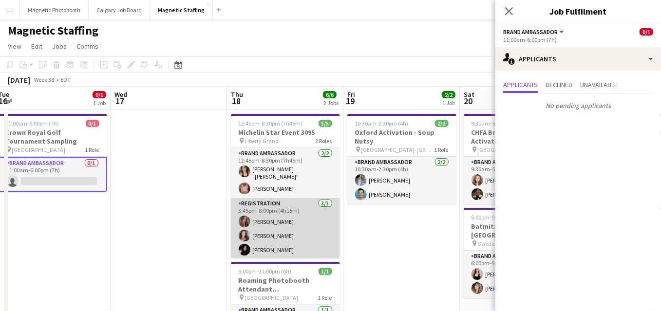
click at [306, 215] on app-card-role "Registration [DATE] 3:45pm-8:00pm (4h15m) [PERSON_NAME] [PERSON_NAME] [PERSON_N…" at bounding box center [285, 228] width 109 height 61
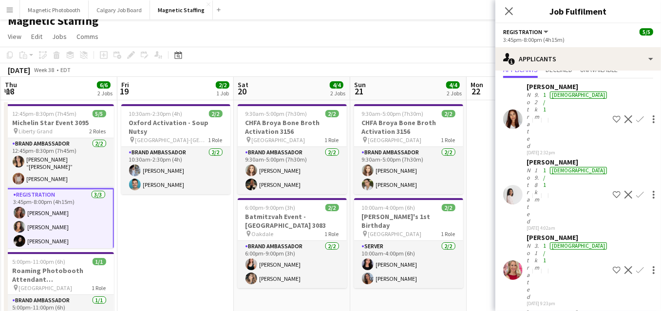
scroll to position [0, 0]
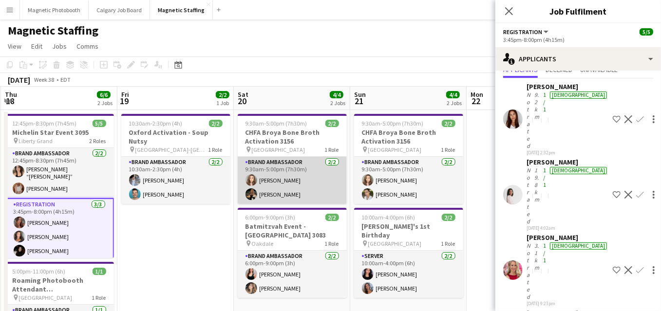
click at [327, 188] on app-card-role "Brand Ambassador 2/2 9:30am-5:00pm (7h30m) Sabrina Couture Miranda Fratton" at bounding box center [292, 180] width 109 height 47
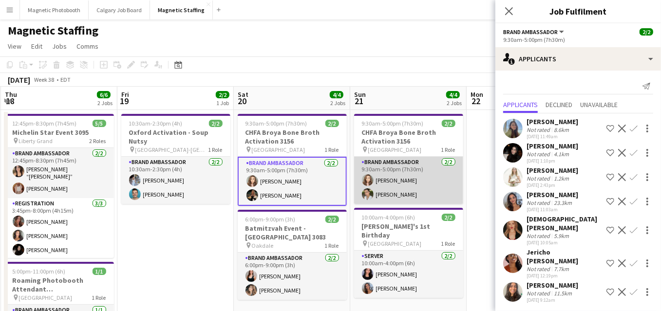
click at [379, 190] on app-card-role "Brand Ambassador 2/2 9:30am-5:00pm (7h30m) Sabrina Couture Mia Truong" at bounding box center [408, 180] width 109 height 47
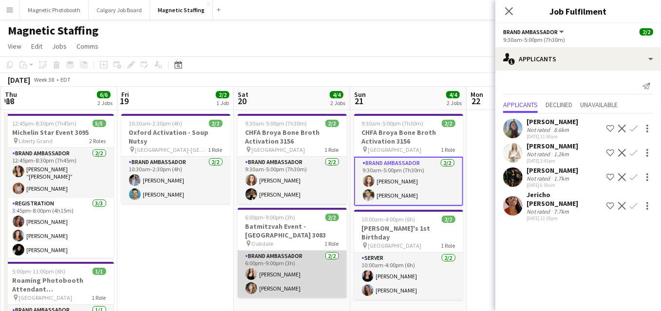
click at [321, 258] on app-card-role "Brand Ambassador 2/2 6:00pm-9:00pm (3h) Amy Matyszczuk Cassie Sanchez" at bounding box center [292, 274] width 109 height 47
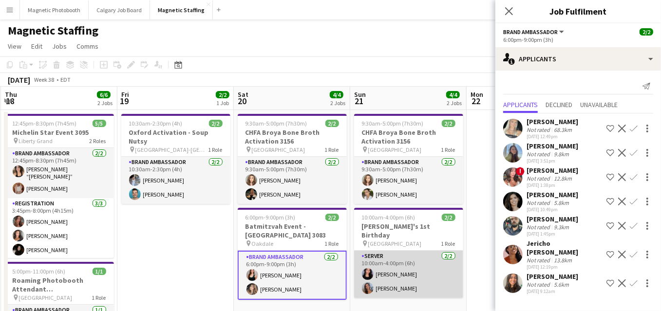
click at [383, 263] on app-card-role "Server 2/2 10:00am-4:00pm (6h) Jennifer Bigirimana Diana Michailidis" at bounding box center [408, 274] width 109 height 47
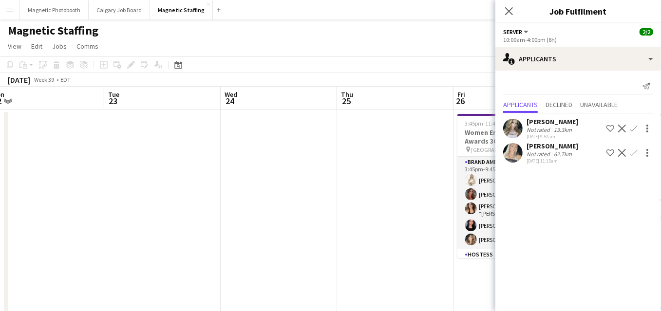
scroll to position [0, 373]
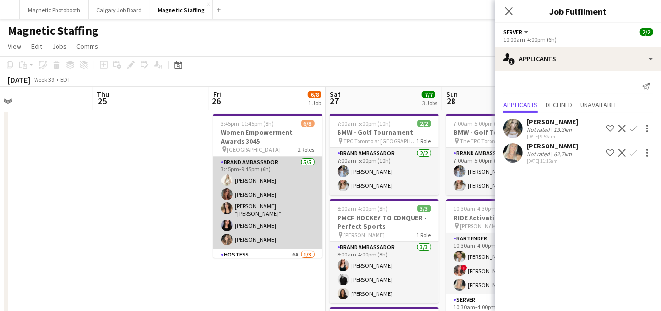
click at [285, 186] on app-card-role "Brand Ambassador [DATE] 3:45pm-9:45pm (6h) [PERSON_NAME] [PERSON_NAME] [PERSON_…" at bounding box center [267, 203] width 109 height 93
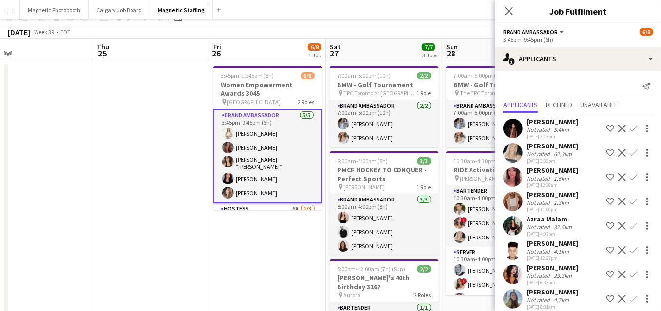
scroll to position [0, 0]
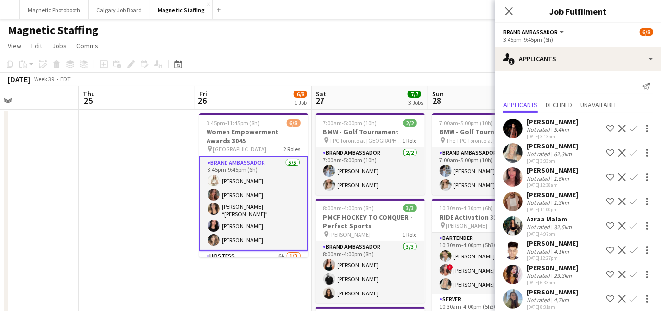
drag, startPoint x: 407, startPoint y: 211, endPoint x: 192, endPoint y: 226, distance: 215.8
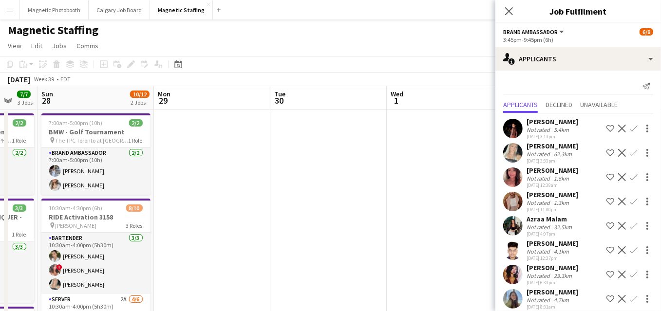
drag, startPoint x: 340, startPoint y: 212, endPoint x: 113, endPoint y: 263, distance: 232.6
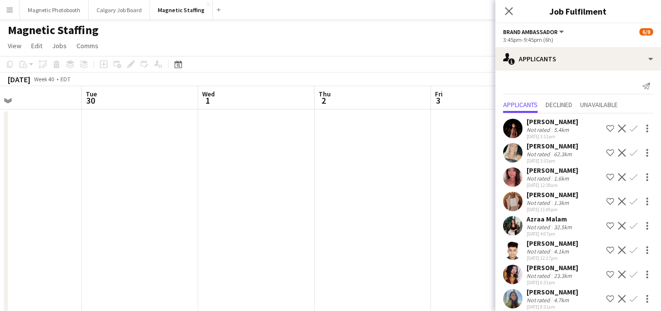
drag, startPoint x: 286, startPoint y: 242, endPoint x: 10, endPoint y: 262, distance: 277.3
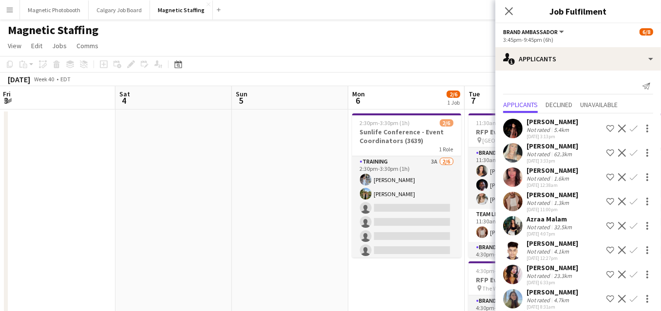
drag, startPoint x: 234, startPoint y: 234, endPoint x: 10, endPoint y: 230, distance: 224.5
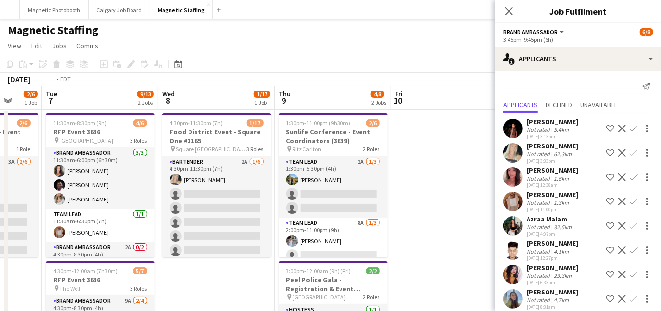
drag, startPoint x: 374, startPoint y: 190, endPoint x: 67, endPoint y: 201, distance: 307.5
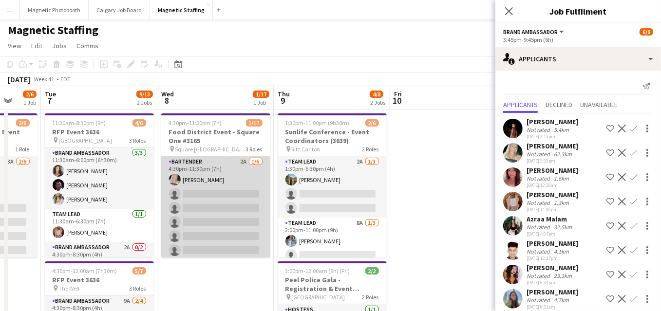
scroll to position [0, 308]
click at [220, 186] on app-card-role "Bartender 2A 1/6 4:30pm-11:30pm (7h) Maija Dekoker single-neutral-actions singl…" at bounding box center [216, 208] width 109 height 104
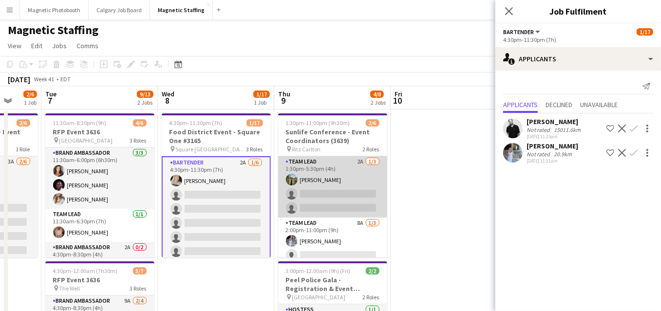
click at [306, 202] on app-card-role "Team Lead 2A 1/3 1:30pm-5:30pm (4h) Tereza Zetko single-neutral-actions single-…" at bounding box center [332, 186] width 109 height 61
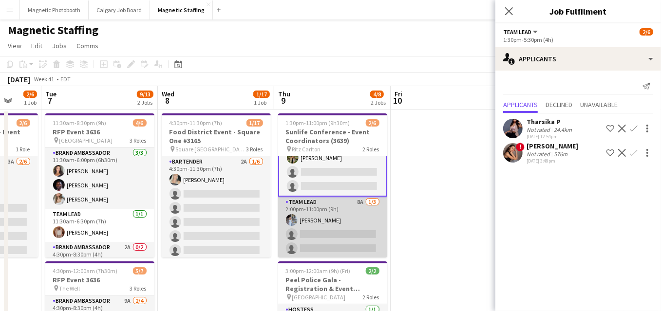
click at [299, 234] on app-card-role "Team Lead 8A 1/3 2:00pm-11:00pm (9h) Heather Siemonsen single-neutral-actions s…" at bounding box center [332, 227] width 109 height 61
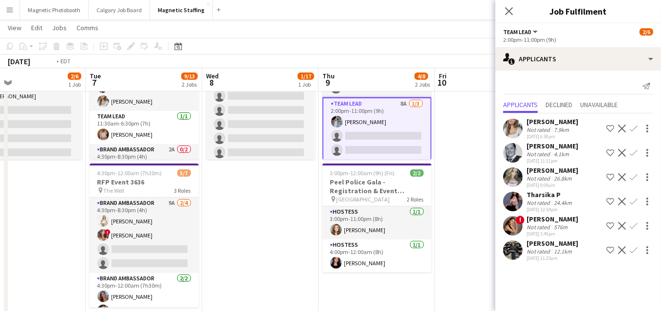
scroll to position [0, 261]
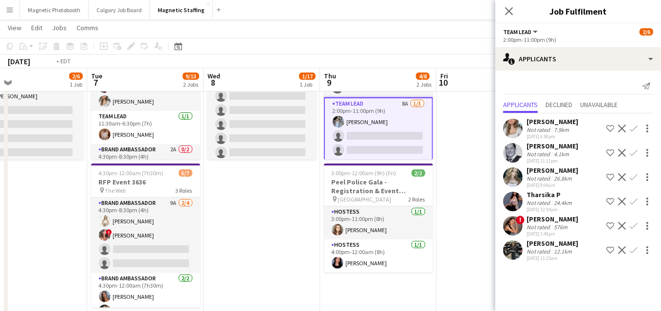
drag, startPoint x: 236, startPoint y: 254, endPoint x: 400, endPoint y: 253, distance: 163.6
click at [399, 253] on app-calendar-viewport "Sat 4 Sun 5 Mon 6 2/6 1 Job Tue 7 9/13 2 Jobs Wed 8 1/17 1 Job Thu 9 4/8 2 Jobs…" at bounding box center [330, 286] width 661 height 690
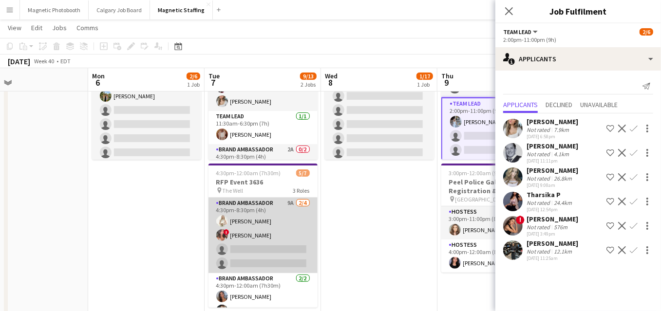
click at [275, 251] on app-card-role "Brand Ambassador 9A 2/4 4:30pm-8:30pm (4h) Katryna Klepacki ! Alyssa Curto sing…" at bounding box center [262, 235] width 109 height 75
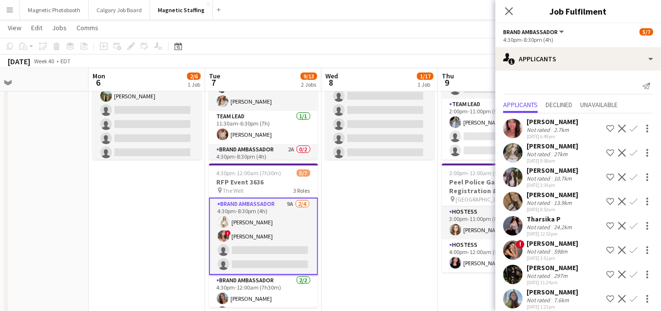
scroll to position [8, 0]
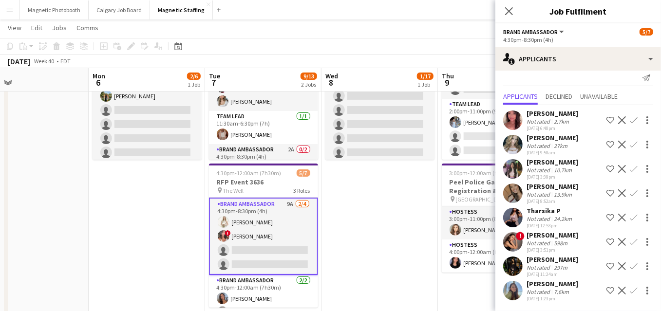
click at [634, 265] on app-icon "Confirm" at bounding box center [634, 266] width 8 height 8
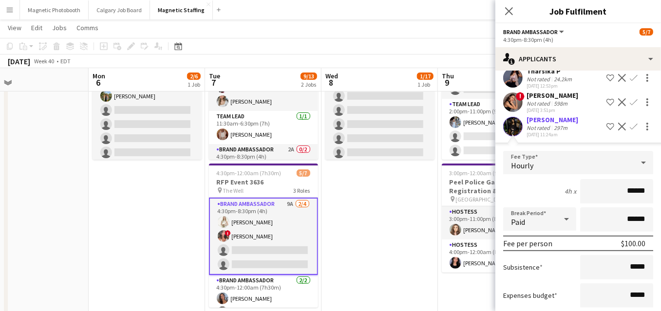
scroll to position [228, 0]
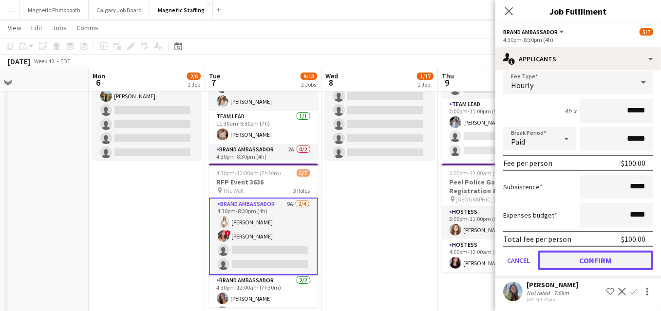
click at [566, 261] on button "Confirm" at bounding box center [595, 260] width 115 height 19
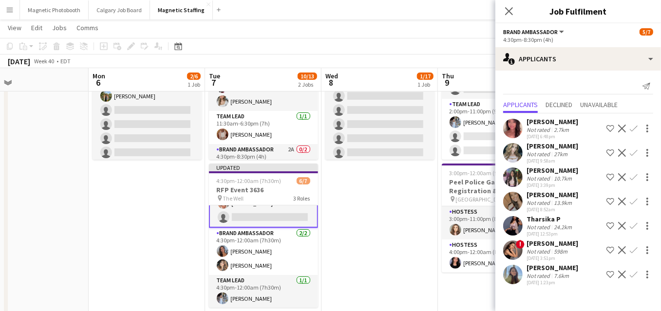
scroll to position [0, 0]
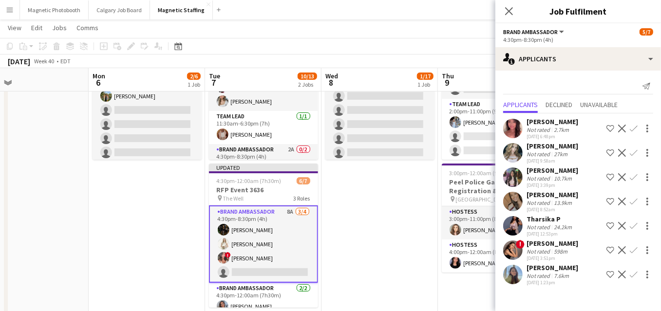
click at [634, 201] on app-icon "Confirm" at bounding box center [634, 202] width 8 height 8
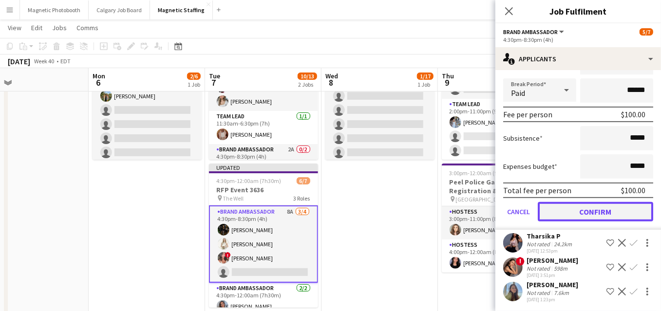
click at [580, 214] on button "Confirm" at bounding box center [595, 211] width 115 height 19
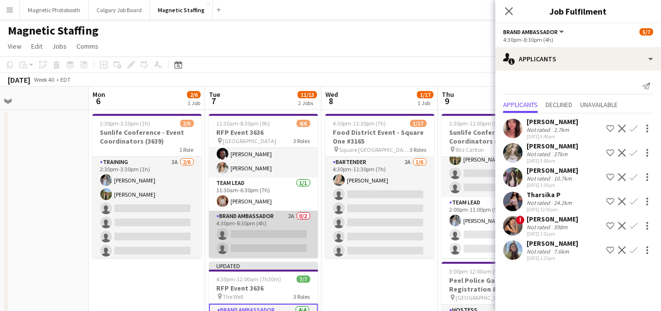
click at [270, 228] on app-card-role "Brand Ambassador 2A 0/2 4:30pm-8:30pm (4h) single-neutral-actions single-neutra…" at bounding box center [263, 234] width 109 height 47
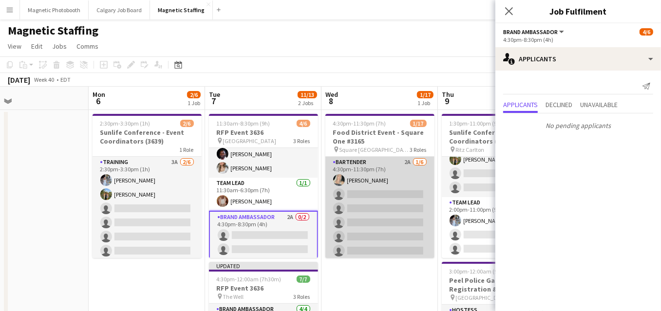
click at [373, 210] on app-card-role "Bartender 2A 1/6 4:30pm-11:30pm (7h) Maija Dekoker single-neutral-actions singl…" at bounding box center [379, 209] width 109 height 104
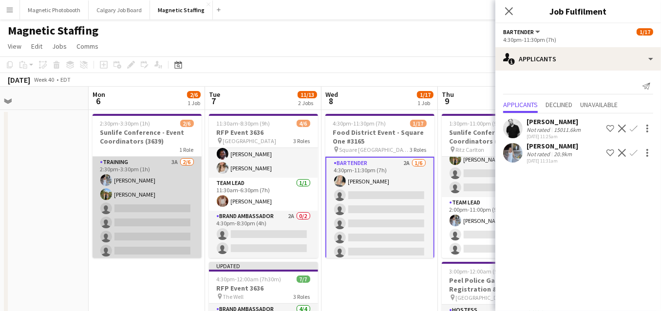
click at [149, 217] on app-card-role "Training 3A 2/6 2:30pm-3:30pm (1h) Heather Siemonsen Tereza Zetko single-neutra…" at bounding box center [147, 209] width 109 height 104
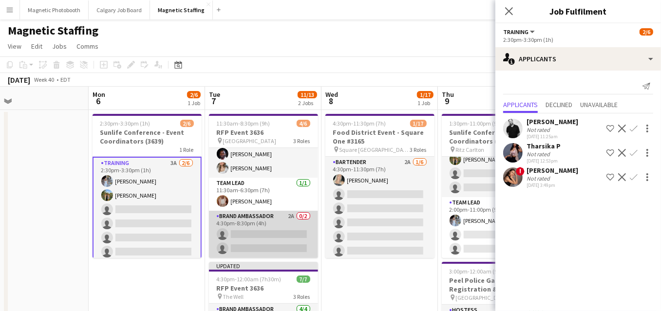
click at [269, 242] on app-card-role "Brand Ambassador 2A 0/2 4:30pm-8:30pm (4h) single-neutral-actions single-neutra…" at bounding box center [263, 234] width 109 height 47
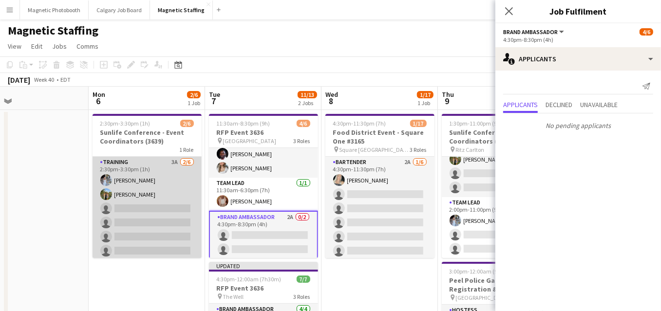
click at [178, 211] on app-card-role "Training 3A 2/6 2:30pm-3:30pm (1h) Heather Siemonsen Tereza Zetko single-neutra…" at bounding box center [147, 209] width 109 height 104
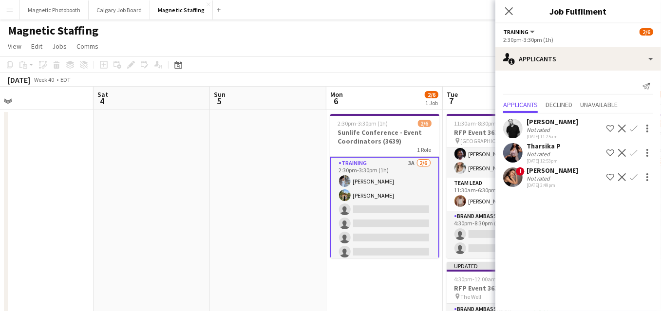
drag, startPoint x: 202, startPoint y: 173, endPoint x: 442, endPoint y: 163, distance: 240.3
click at [423, 48] on app-page-menu "View Day view expanded Day view collapsed Month view Date picker Jump to [DATE]…" at bounding box center [330, 47] width 661 height 19
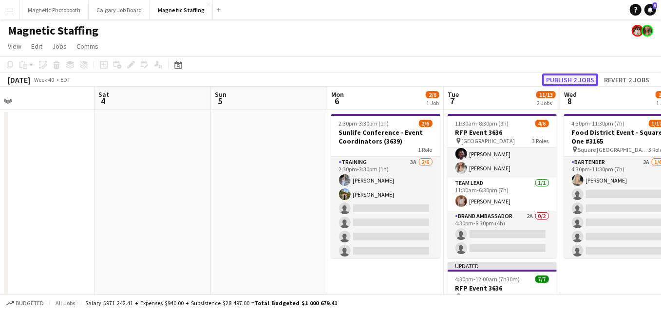
click at [578, 78] on button "Publish 2 jobs" at bounding box center [570, 80] width 56 height 13
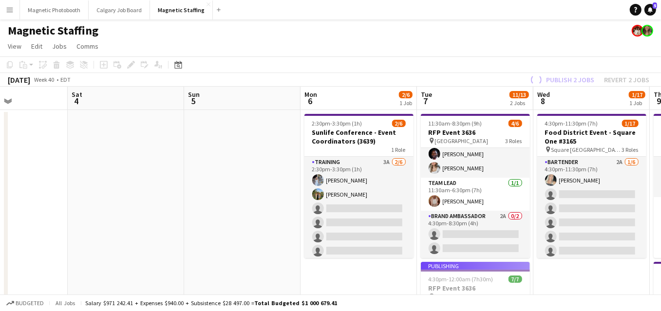
drag, startPoint x: 213, startPoint y: 157, endPoint x: 538, endPoint y: 137, distance: 324.9
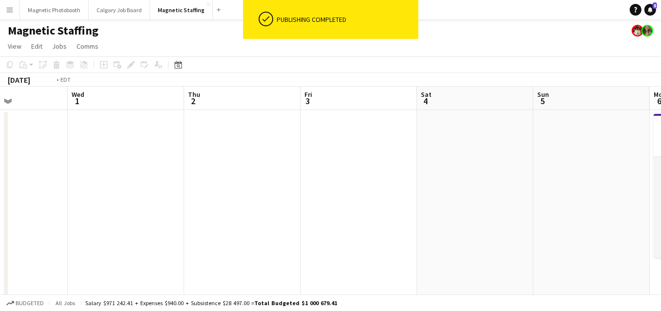
drag, startPoint x: 350, startPoint y: 146, endPoint x: 554, endPoint y: 138, distance: 204.2
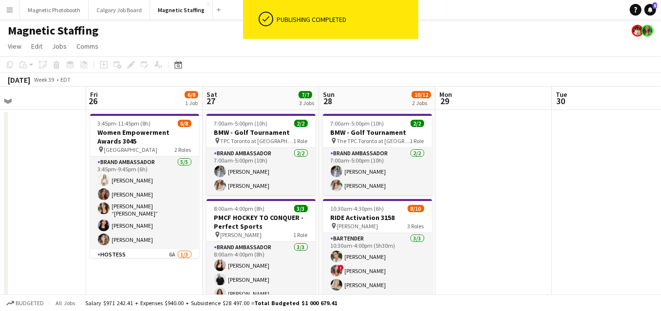
drag, startPoint x: 311, startPoint y: 164, endPoint x: 486, endPoint y: 153, distance: 175.7
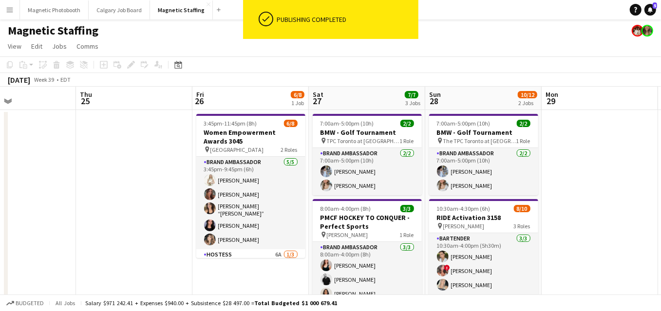
scroll to position [0, 260]
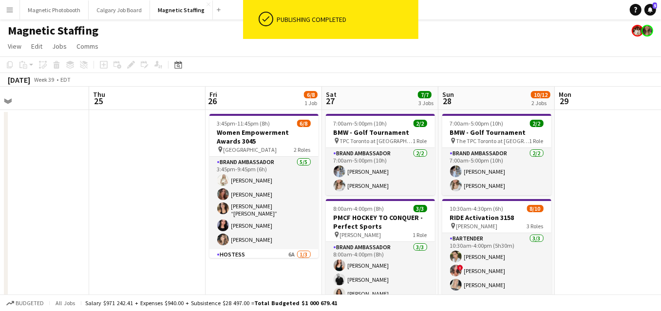
drag, startPoint x: 427, startPoint y: 183, endPoint x: 546, endPoint y: 136, distance: 127.5
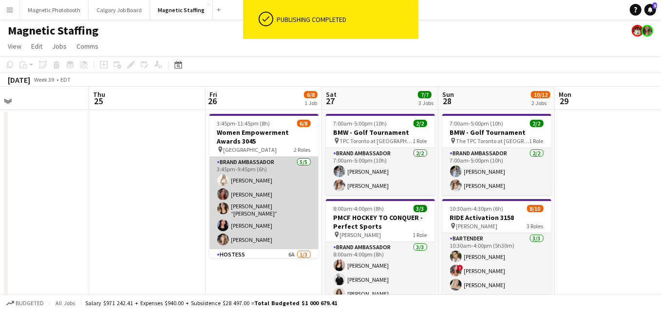
click at [272, 191] on app-card-role "Brand Ambassador [DATE] 3:45pm-9:45pm (6h) [PERSON_NAME] [PERSON_NAME] [PERSON_…" at bounding box center [263, 203] width 109 height 93
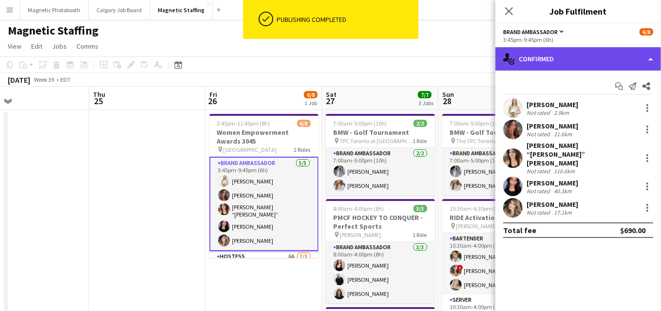
click at [547, 54] on div "single-neutral-actions-check-2 Confirmed" at bounding box center [578, 58] width 166 height 23
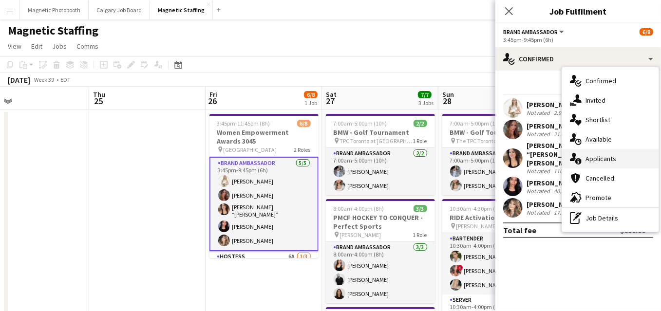
click at [580, 156] on icon "single-neutral-actions-information" at bounding box center [576, 159] width 12 height 12
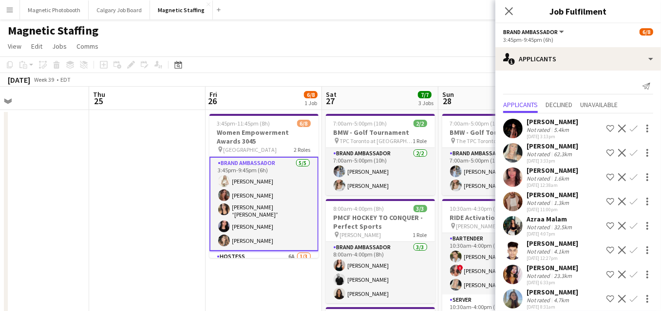
scroll to position [51, 0]
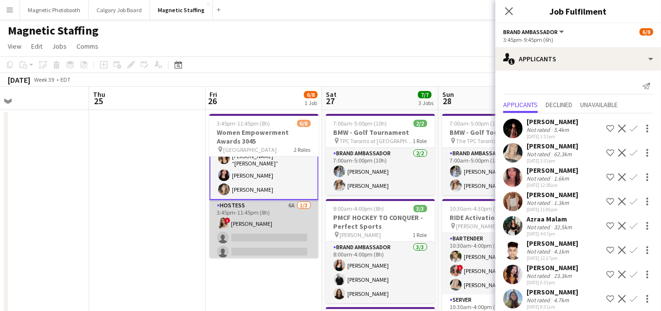
click at [237, 222] on app-card-role "Hostess 6A 1/3 3:45pm-11:45pm (8h) ! Emily Vandongen single-neutral-actions sin…" at bounding box center [263, 230] width 109 height 61
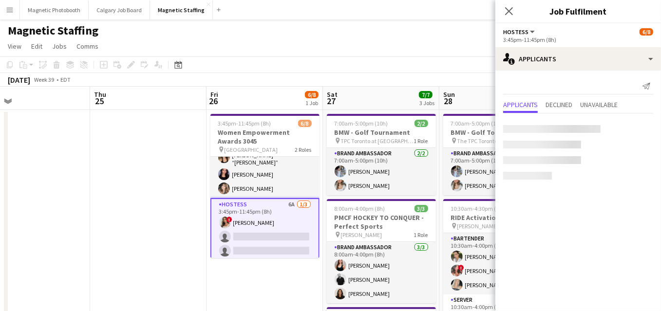
scroll to position [50, 0]
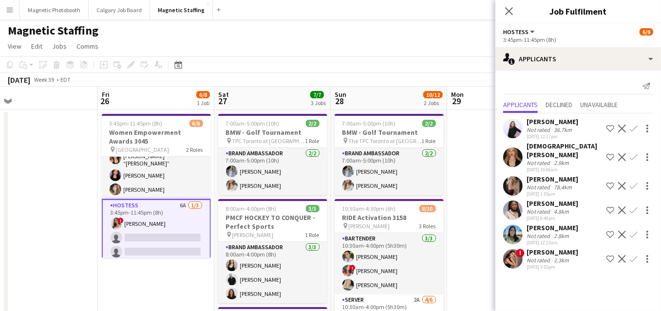
drag, startPoint x: 237, startPoint y: 222, endPoint x: 94, endPoint y: 222, distance: 142.2
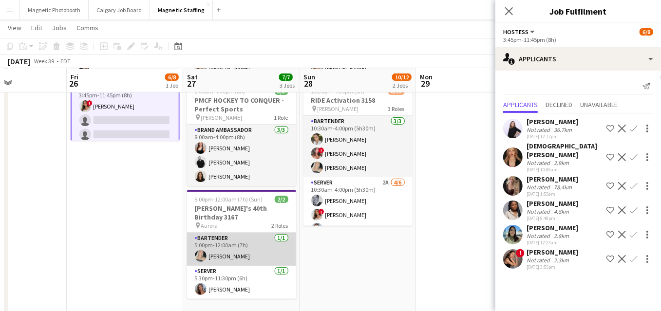
scroll to position [117, 0]
click at [260, 251] on app-card-role "Bartender 1/1 5:00pm-12:00am (7h) Maija Dekoker" at bounding box center [241, 248] width 109 height 33
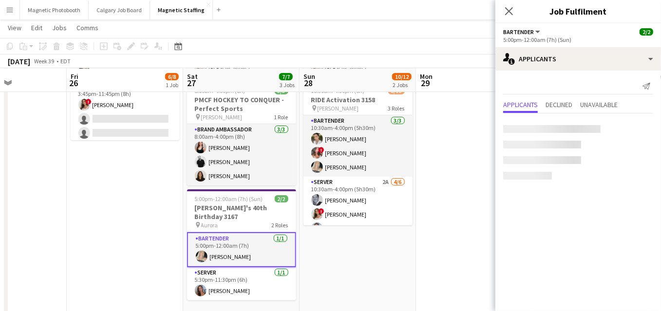
scroll to position [49, 0]
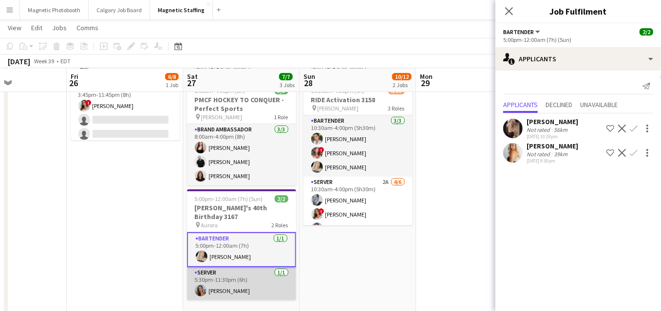
click at [251, 271] on app-card-role "Server 1/1 5:30pm-11:30pm (6h) Diana Michailidis" at bounding box center [241, 283] width 109 height 33
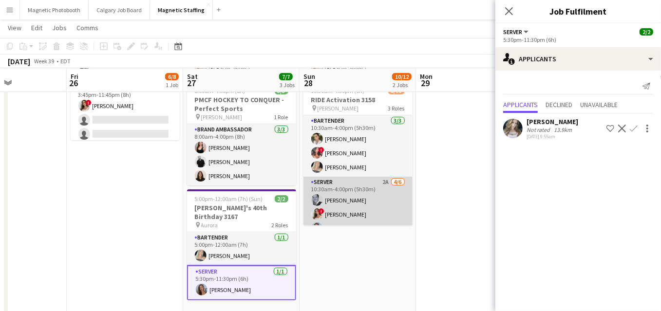
click at [368, 187] on app-card-role "Server 2A [DATE] 10:30am-4:00pm (5h30m) [PERSON_NAME] ! [PERSON_NAME] [PERSON_N…" at bounding box center [357, 229] width 109 height 104
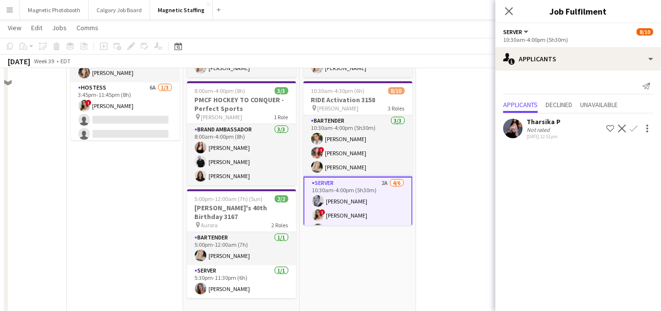
scroll to position [0, 0]
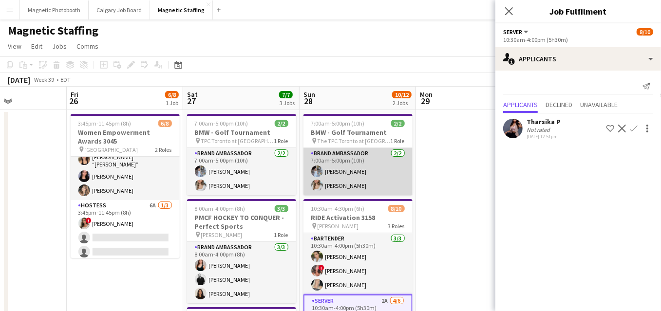
click at [361, 183] on app-card-role "Brand Ambassador 2/2 7:00am-5:00pm (10h) Heather Siemonsen Sabrina McCaskill" at bounding box center [357, 171] width 109 height 47
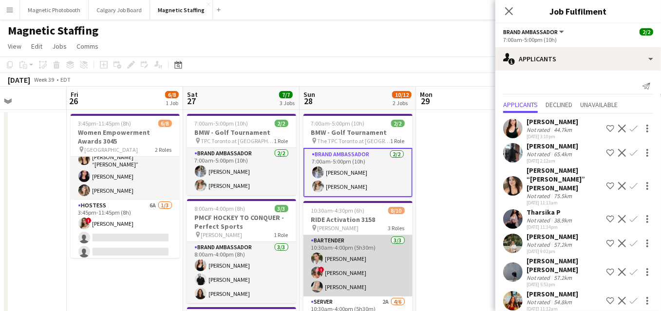
click at [344, 261] on app-card-role "Bartender [DATE] 10:30am-4:00pm (5h30m) [PERSON_NAME] ! [PERSON_NAME] [PERSON_N…" at bounding box center [357, 265] width 109 height 61
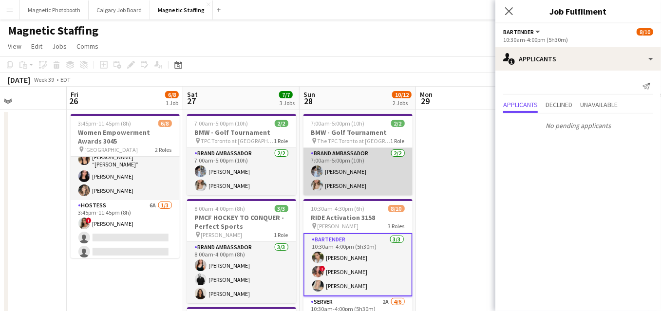
click at [354, 180] on app-card-role "Brand Ambassador 2/2 7:00am-5:00pm (10h) Heather Siemonsen Sabrina McCaskill" at bounding box center [357, 171] width 109 height 47
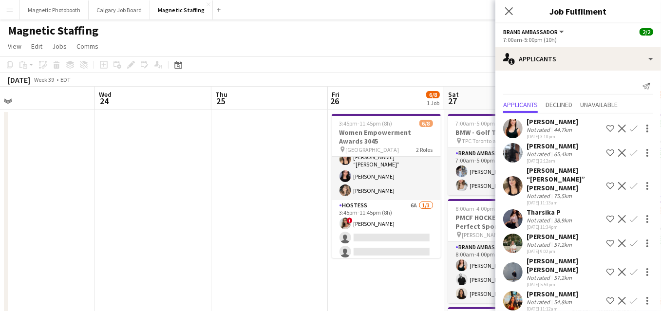
drag, startPoint x: 167, startPoint y: 190, endPoint x: 540, endPoint y: 149, distance: 374.8
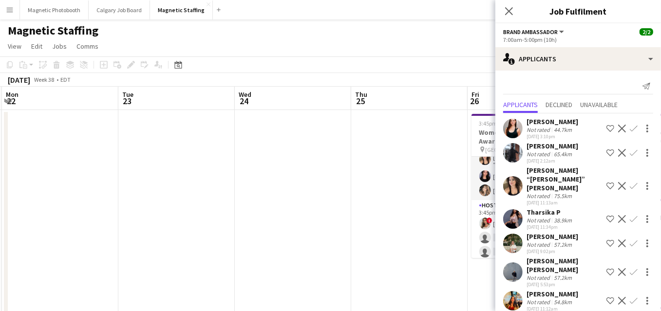
drag, startPoint x: 283, startPoint y: 151, endPoint x: 488, endPoint y: 130, distance: 206.1
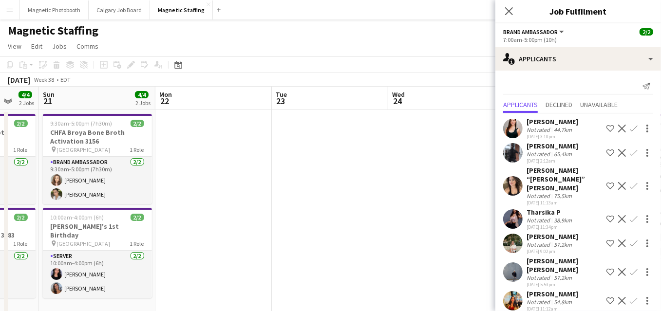
scroll to position [0, 261]
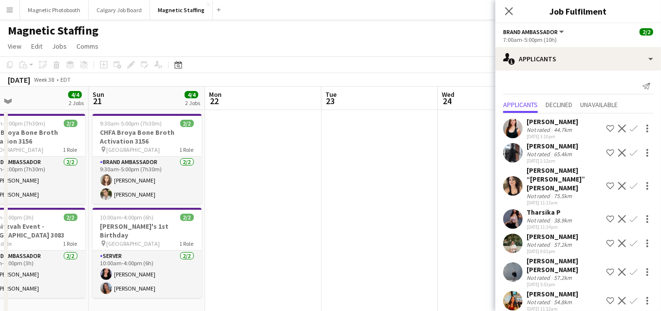
drag, startPoint x: 167, startPoint y: 172, endPoint x: 366, endPoint y: 163, distance: 199.9
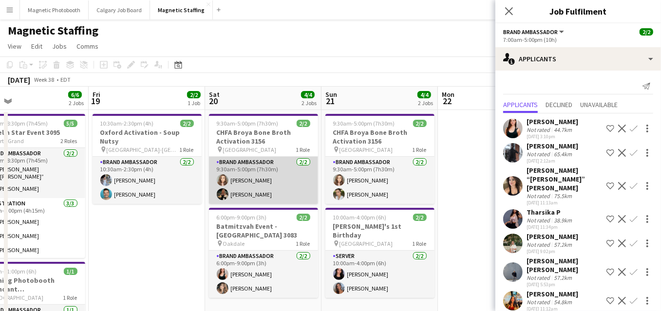
click at [261, 192] on app-card-role "Brand Ambassador 2/2 9:30am-5:00pm (7h30m) Sabrina Couture Miranda Fratton" at bounding box center [263, 180] width 109 height 47
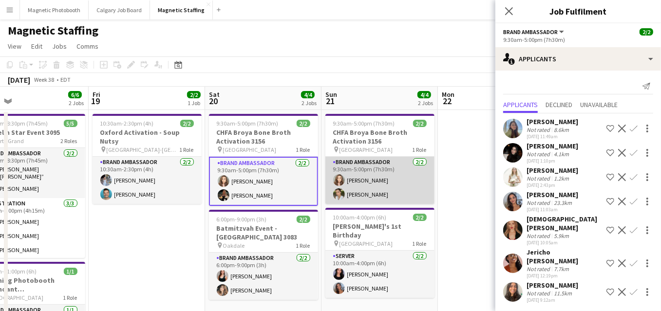
click at [356, 202] on app-card-role "Brand Ambassador 2/2 9:30am-5:00pm (7h30m) Sabrina Couture Mia Truong" at bounding box center [379, 180] width 109 height 47
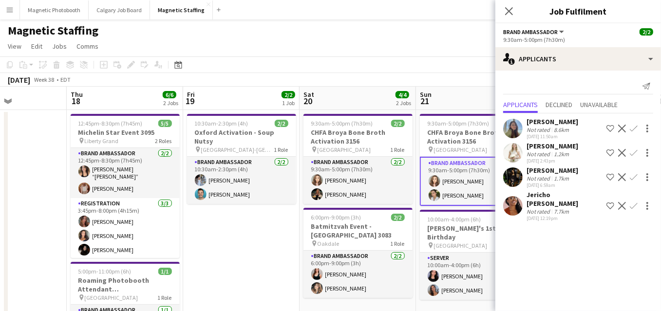
scroll to position [0, 398]
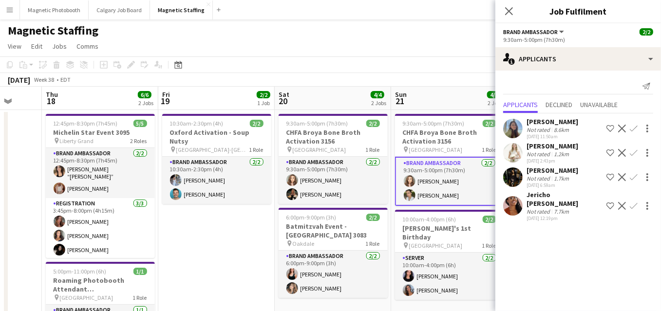
drag, startPoint x: 190, startPoint y: 230, endPoint x: 254, endPoint y: 222, distance: 64.3
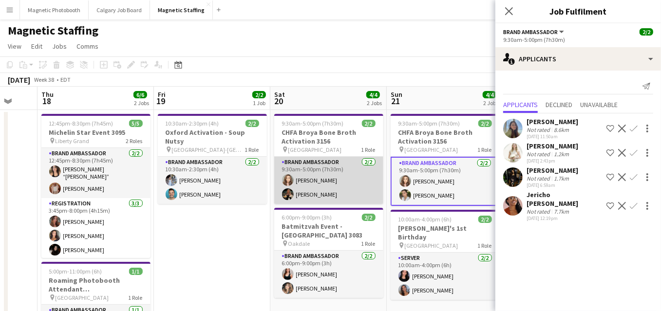
click at [323, 179] on app-card-role "Brand Ambassador 2/2 9:30am-5:00pm (7h30m) Sabrina Couture Miranda Fratton" at bounding box center [328, 180] width 109 height 47
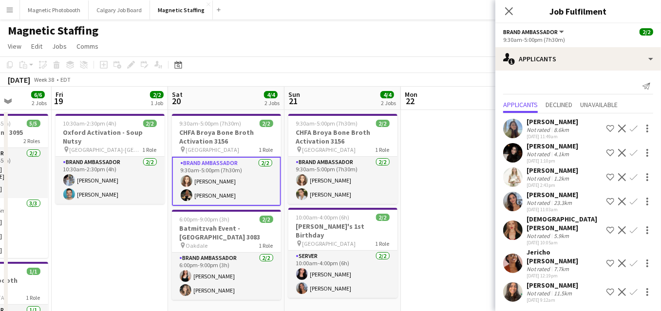
drag, startPoint x: 323, startPoint y: 179, endPoint x: 207, endPoint y: 179, distance: 115.9
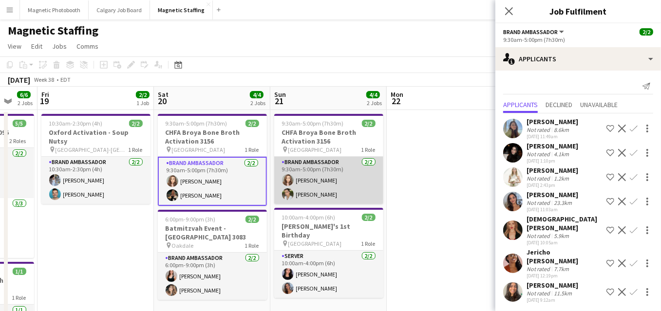
click at [324, 189] on app-card-role "Brand Ambassador 2/2 9:30am-5:00pm (7h30m) Sabrina Couture Mia Truong" at bounding box center [328, 180] width 109 height 47
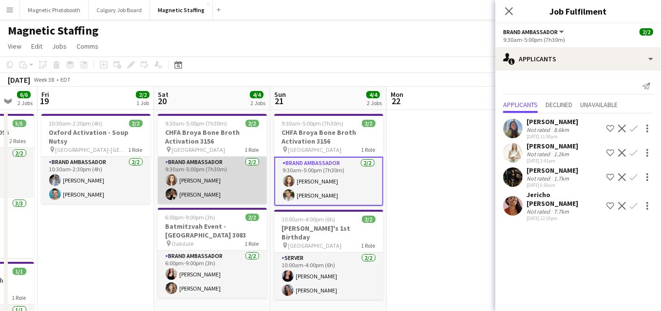
click at [234, 185] on app-card-role "Brand Ambassador 2/2 9:30am-5:00pm (7h30m) Sabrina Couture Miranda Fratton" at bounding box center [212, 180] width 109 height 47
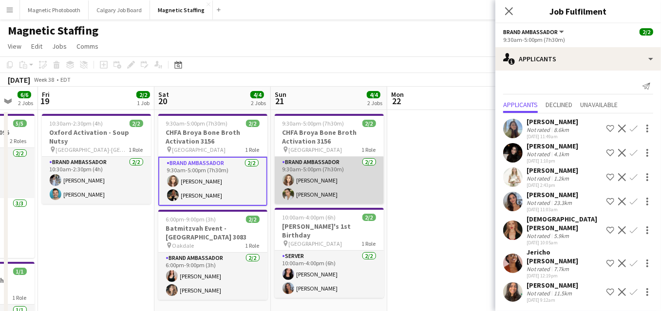
click at [342, 187] on app-card-role "Brand Ambassador 2/2 9:30am-5:00pm (7h30m) Sabrina Couture Mia Truong" at bounding box center [329, 180] width 109 height 47
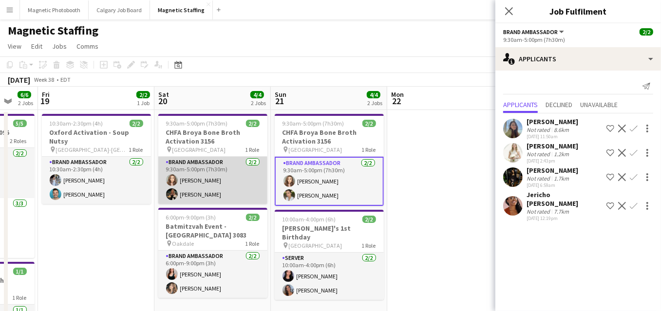
click at [263, 190] on app-card-role "Brand Ambassador 2/2 9:30am-5:00pm (7h30m) Sabrina Couture Miranda Fratton" at bounding box center [212, 180] width 109 height 47
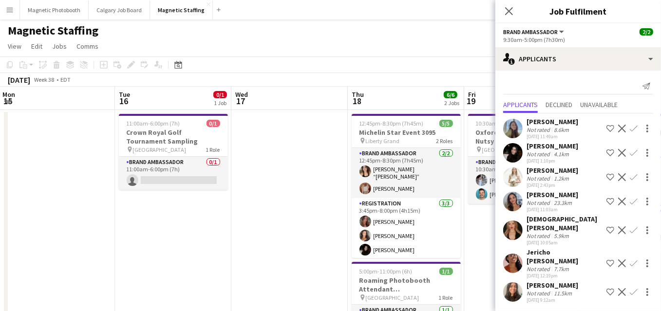
drag, startPoint x: 171, startPoint y: 172, endPoint x: 522, endPoint y: 131, distance: 353.9
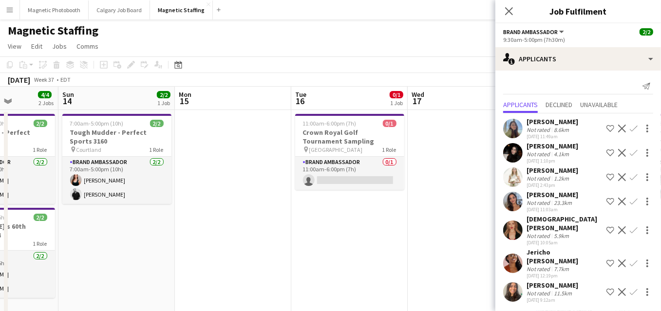
drag, startPoint x: 336, startPoint y: 146, endPoint x: 515, endPoint y: 145, distance: 178.2
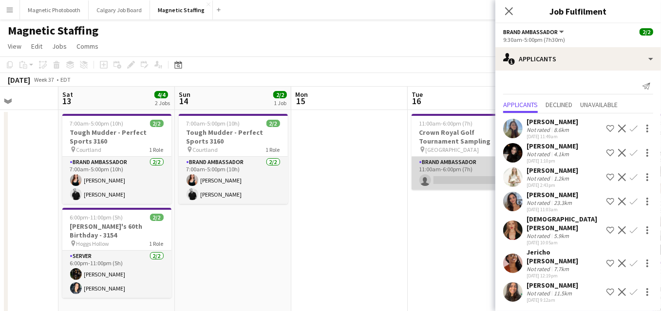
click at [433, 173] on app-card-role "Brand Ambassador 0/1 11:00am-6:00pm (7h) single-neutral-actions" at bounding box center [465, 173] width 109 height 33
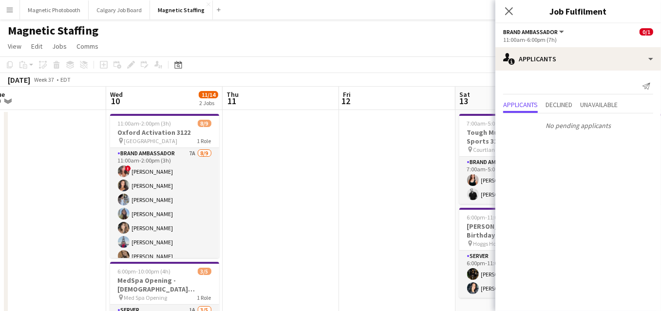
drag, startPoint x: 258, startPoint y: 202, endPoint x: 484, endPoint y: 195, distance: 226.0
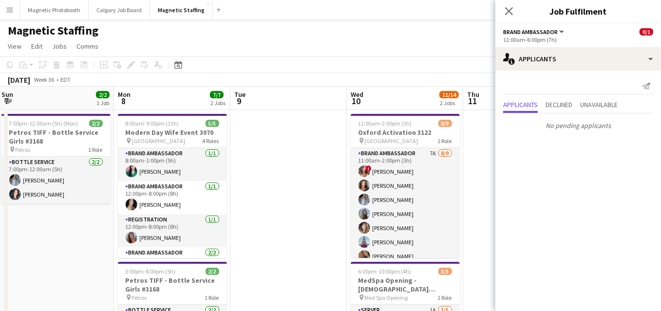
drag, startPoint x: 379, startPoint y: 160, endPoint x: 436, endPoint y: 160, distance: 57.0
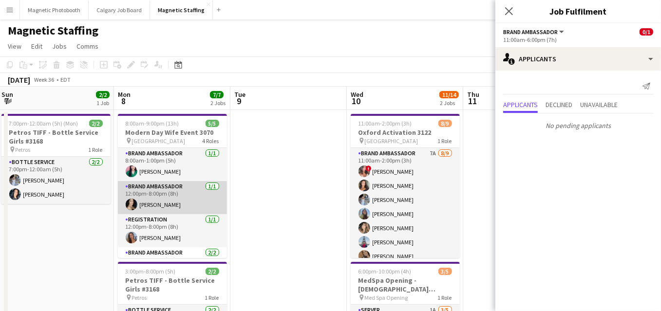
click at [201, 188] on app-card-role "Brand Ambassador 1/1 12:00pm-8:00pm (8h) Cassandra Tari" at bounding box center [172, 197] width 109 height 33
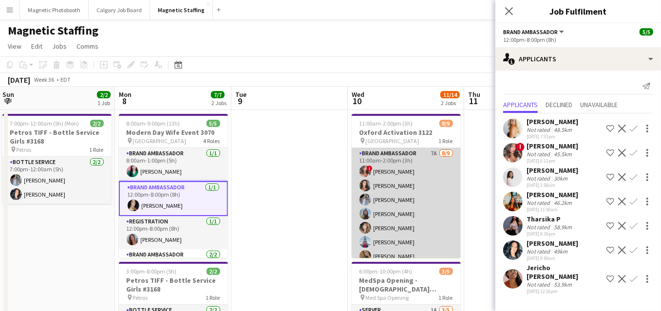
click at [423, 230] on app-card-role "Brand Ambassador 7A [DATE] 11:00am-2:00pm (3h) ! [PERSON_NAME] [PERSON_NAME] [P…" at bounding box center [406, 221] width 109 height 146
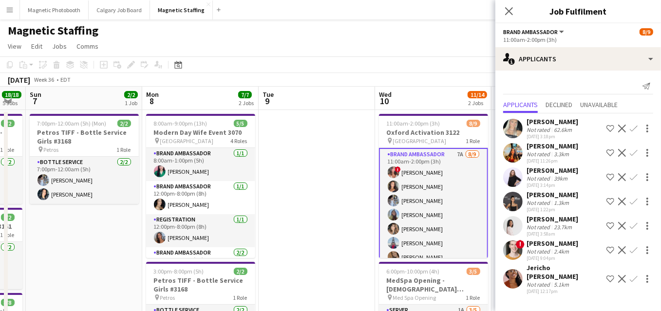
drag, startPoint x: 297, startPoint y: 273, endPoint x: 435, endPoint y: 266, distance: 138.9
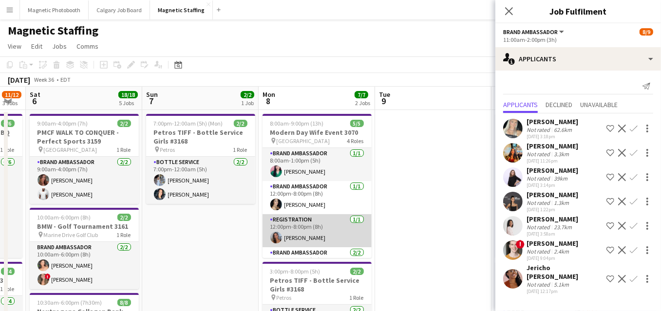
click at [363, 233] on app-card-role "Registration 1/1 12:00pm-8:00pm (8h) Diana Michailidis" at bounding box center [316, 230] width 109 height 33
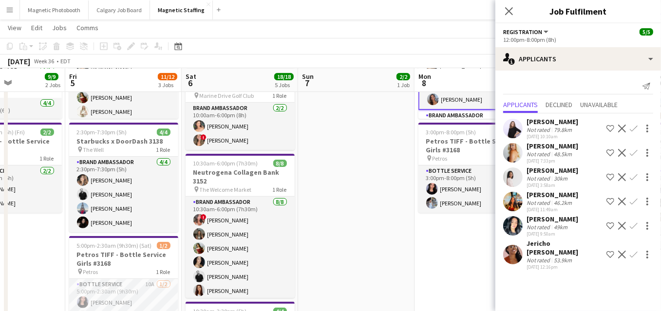
scroll to position [0, 259]
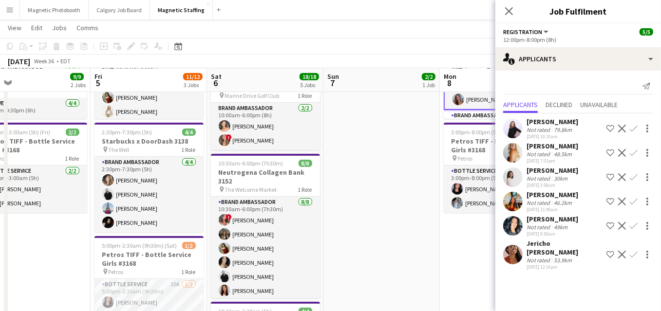
click at [225, 246] on app-user-avatar at bounding box center [225, 248] width 12 height 12
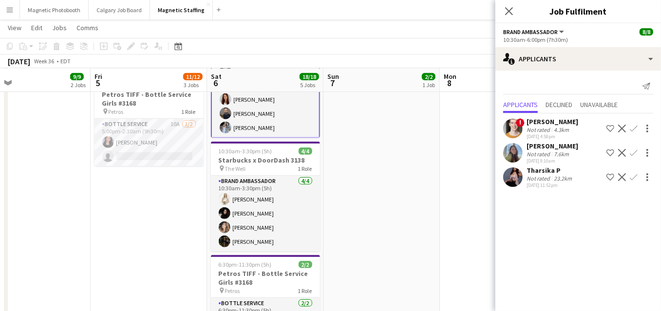
scroll to position [235, 0]
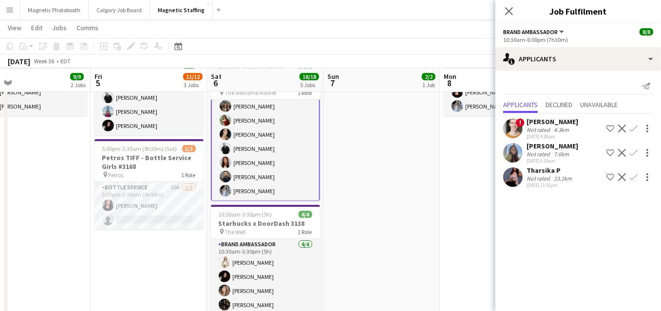
click at [150, 170] on h3 "Petros TIFF - Bottle Service Girls #3168" at bounding box center [148, 162] width 109 height 18
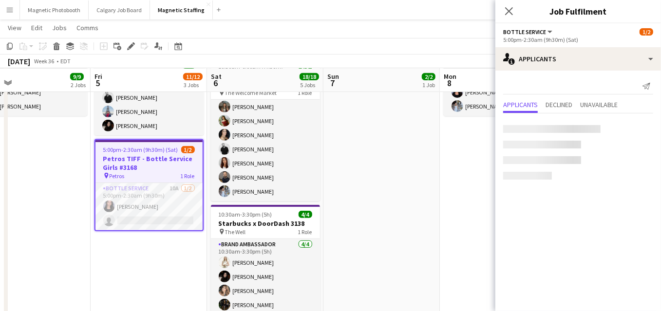
scroll to position [30, 0]
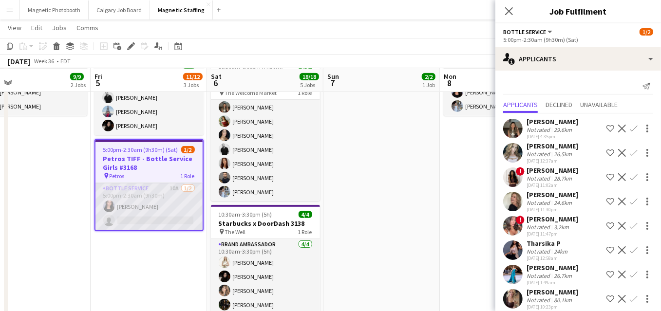
click at [140, 205] on app-card-role "Bottle Service 10A 1/2 5:00pm-2:30am (9h30m) Jennifer Bigirimana single-neutral…" at bounding box center [148, 206] width 107 height 47
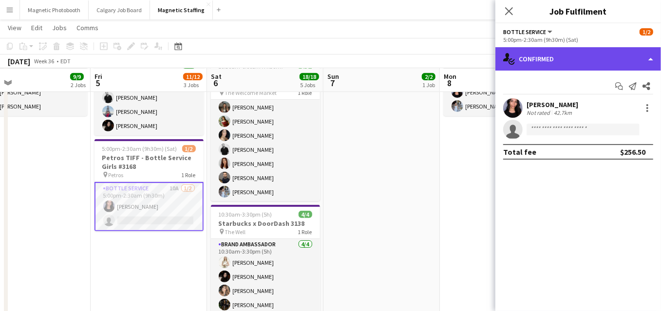
click at [549, 67] on div "single-neutral-actions-check-2 Confirmed" at bounding box center [578, 58] width 166 height 23
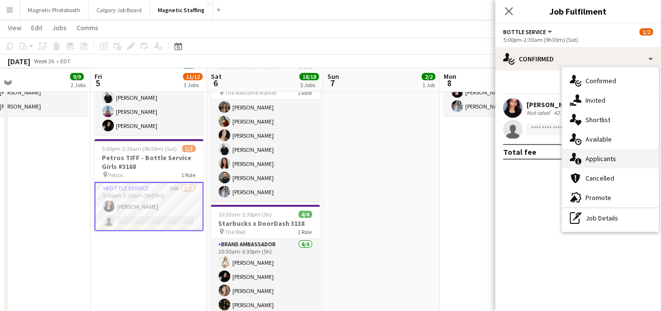
click at [571, 161] on icon "single-neutral-actions-information" at bounding box center [576, 159] width 12 height 12
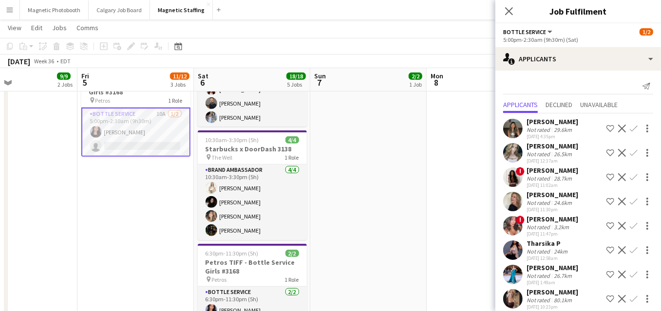
scroll to position [289, 0]
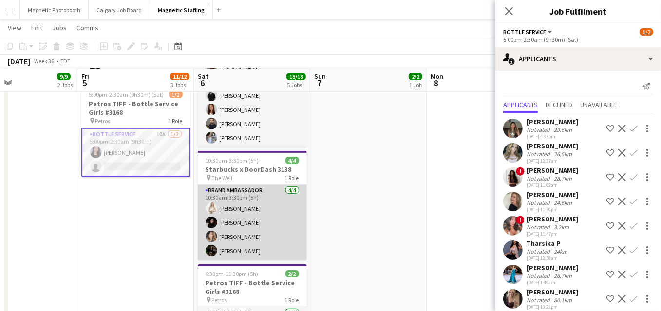
click at [262, 230] on app-card-role "Brand Ambassador 4/4 10:30am-3:30pm (5h) Katryna Klepacki Maria Vasconcellos Ca…" at bounding box center [252, 222] width 109 height 75
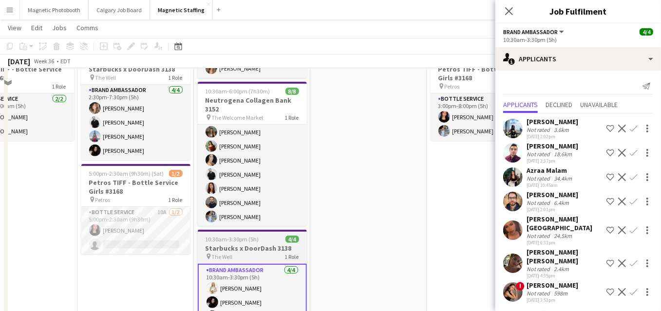
scroll to position [159, 0]
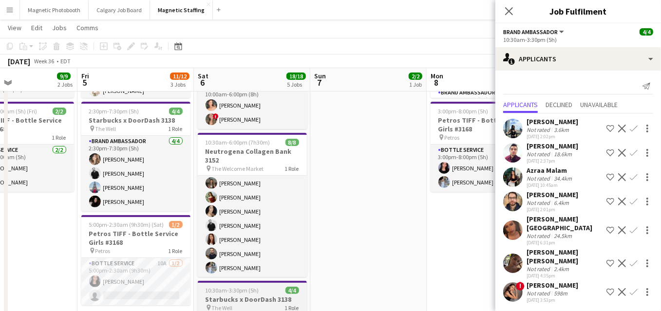
click at [262, 230] on app-card-role "Brand Ambassador [DATE] 10:30am-6:00pm (7h30m) ! [PERSON_NAME] [PERSON_NAME] [P…" at bounding box center [252, 212] width 109 height 132
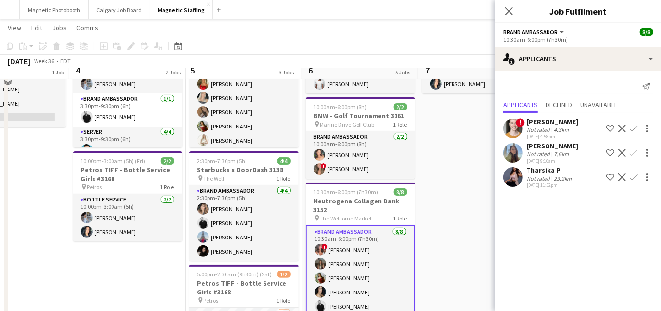
scroll to position [10, 0]
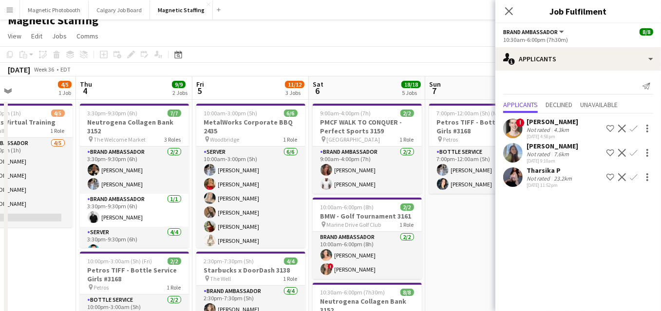
drag, startPoint x: 117, startPoint y: 127, endPoint x: 357, endPoint y: 126, distance: 240.5
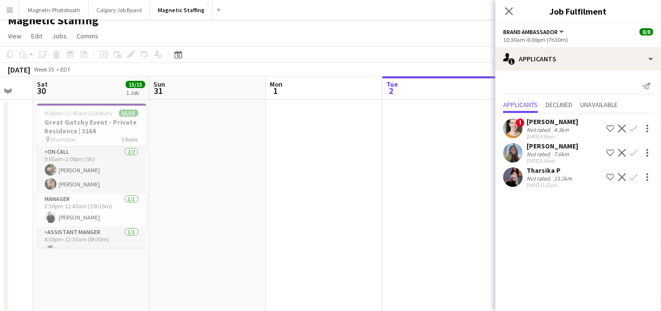
scroll to position [0, 200]
drag, startPoint x: 114, startPoint y: 184, endPoint x: 356, endPoint y: 168, distance: 242.5
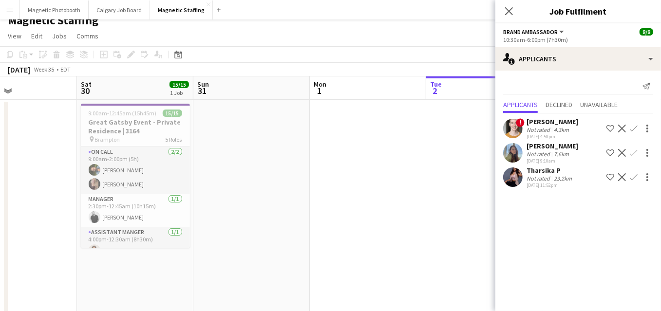
drag, startPoint x: 277, startPoint y: 168, endPoint x: 540, endPoint y: 153, distance: 264.3
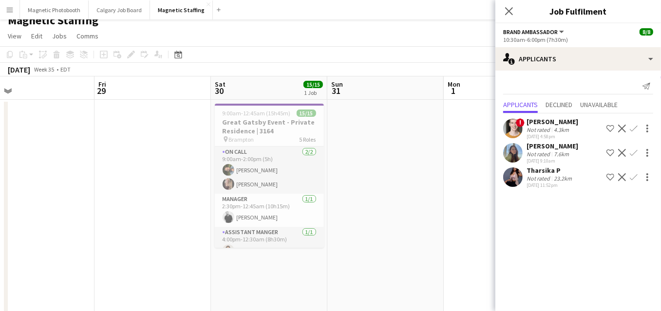
drag, startPoint x: 107, startPoint y: 196, endPoint x: 365, endPoint y: 190, distance: 258.6
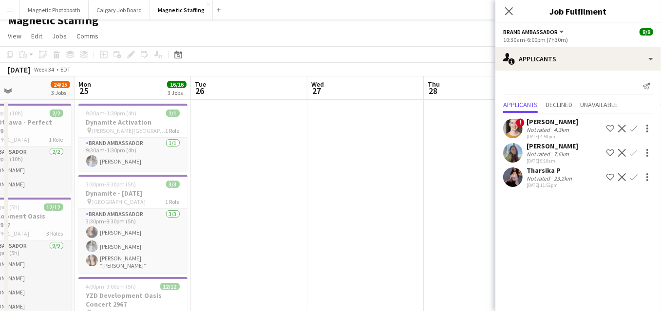
scroll to position [0, 205]
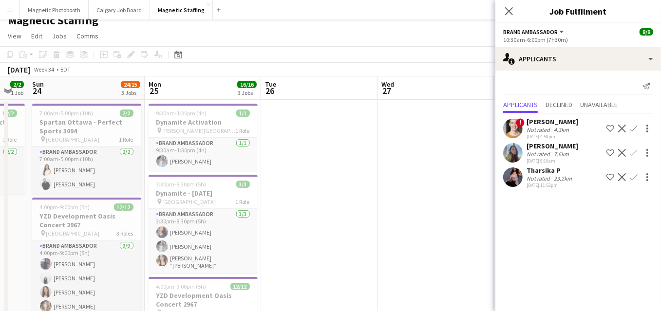
drag, startPoint x: 118, startPoint y: 190, endPoint x: 389, endPoint y: 182, distance: 270.9
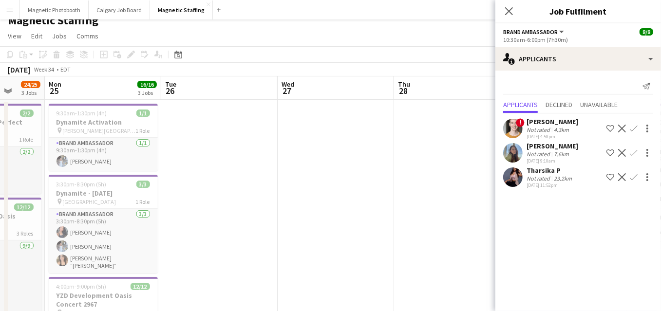
drag, startPoint x: 210, startPoint y: 199, endPoint x: 227, endPoint y: 199, distance: 16.6
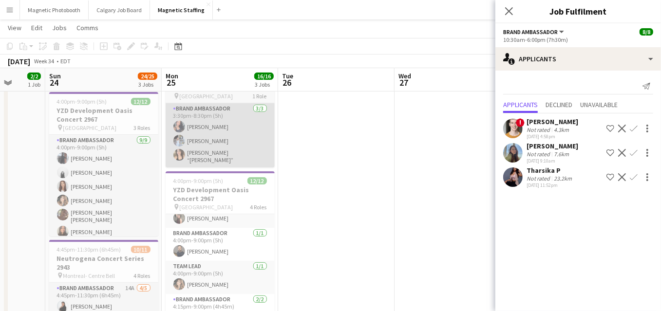
scroll to position [144, 0]
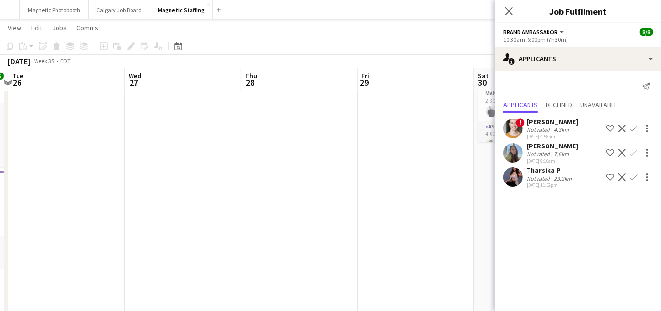
drag, startPoint x: 311, startPoint y: 254, endPoint x: 10, endPoint y: 254, distance: 301.4
click at [10, 254] on app-calendar-viewport "Sat 23 2/2 1 Job Sun 24 24/25 3 Jobs Mon 25 16/16 3 Jobs Tue 26 Wed 27 Thu 28 F…" at bounding box center [330, 268] width 661 height 690
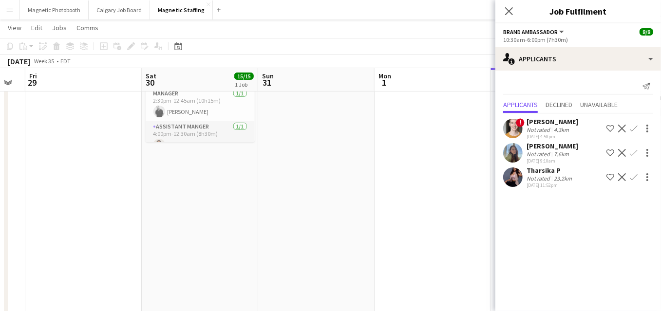
drag, startPoint x: 365, startPoint y: 199, endPoint x: 24, endPoint y: 199, distance: 341.3
click at [36, 199] on app-calendar-viewport "Tue 26 Wed 27 Thu 28 Fri 29 Sat 30 15/15 1 Job Sun 31 Mon 1 Tue 2 Wed 3 4/5 1 J…" at bounding box center [330, 268] width 661 height 690
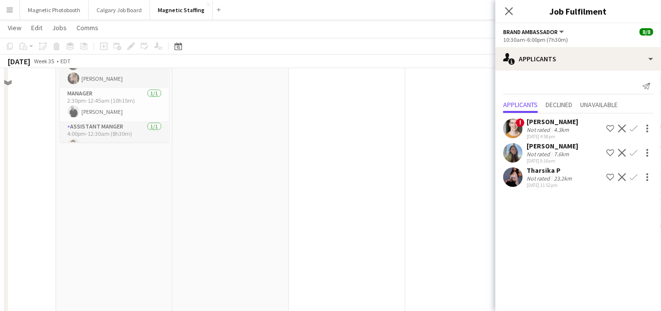
scroll to position [0, 0]
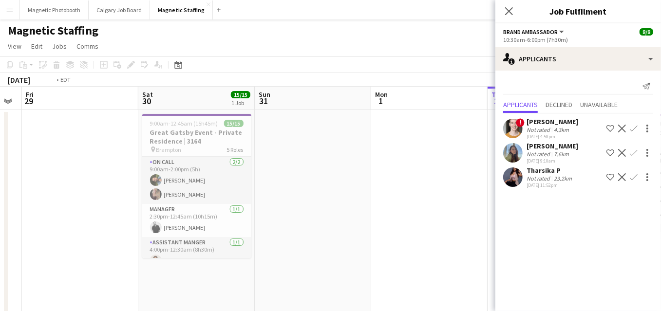
drag, startPoint x: 334, startPoint y: 195, endPoint x: 10, endPoint y: 237, distance: 326.5
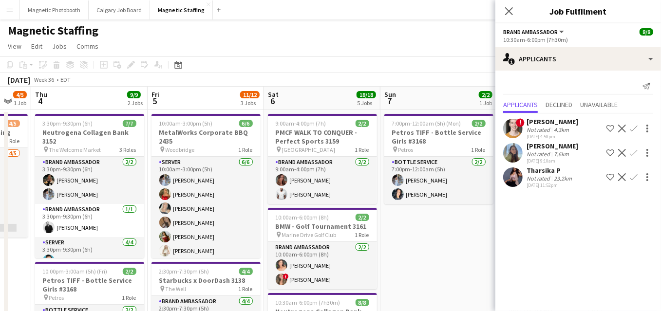
drag, startPoint x: 436, startPoint y: 214, endPoint x: 10, endPoint y: 222, distance: 426.1
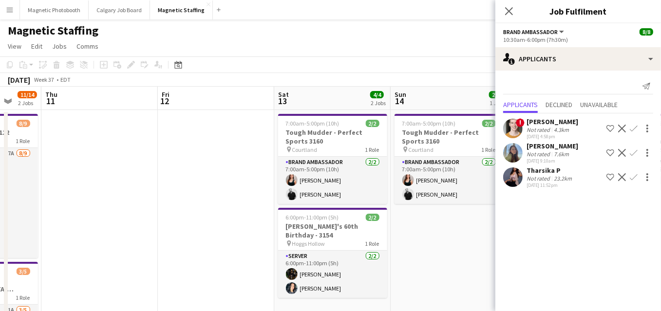
drag, startPoint x: 397, startPoint y: 231, endPoint x: 10, endPoint y: 232, distance: 387.6
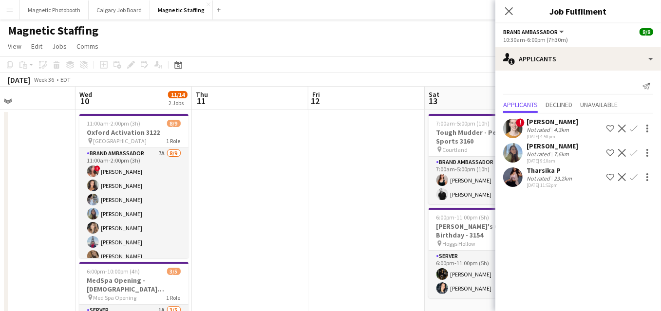
drag, startPoint x: 98, startPoint y: 234, endPoint x: 10, endPoint y: 261, distance: 92.6
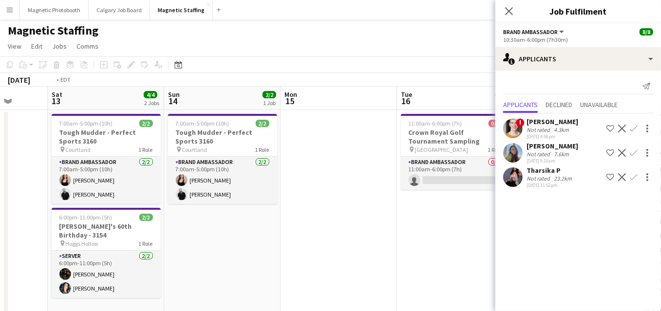
drag, startPoint x: 329, startPoint y: 246, endPoint x: 10, endPoint y: 267, distance: 320.1
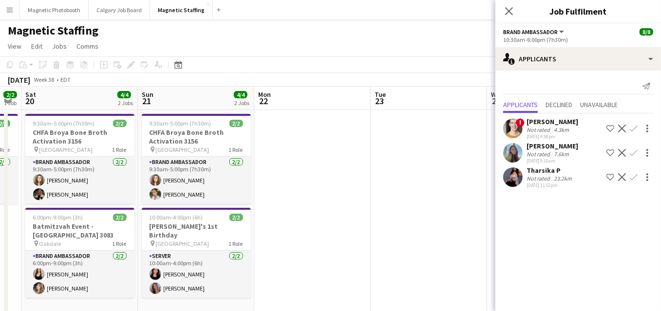
drag, startPoint x: 338, startPoint y: 234, endPoint x: 10, endPoint y: 250, distance: 329.1
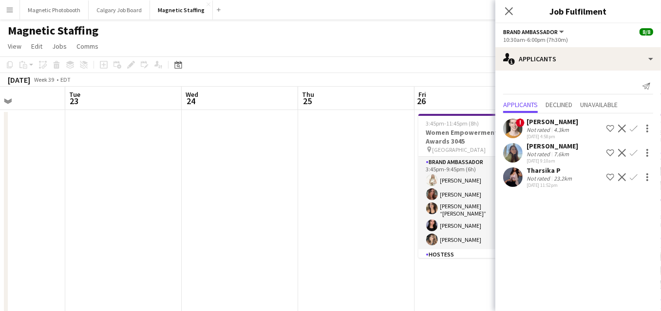
drag, startPoint x: 421, startPoint y: 224, endPoint x: 13, endPoint y: 260, distance: 409.6
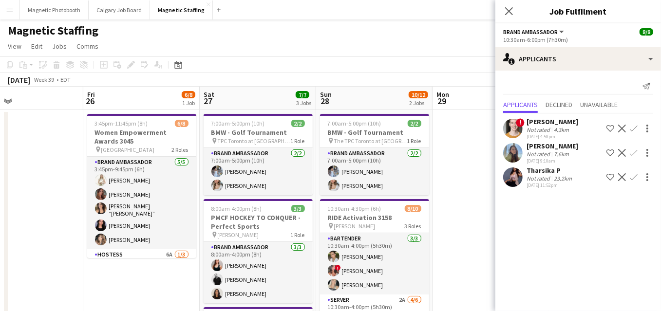
drag, startPoint x: 299, startPoint y: 229, endPoint x: 10, endPoint y: 247, distance: 290.3
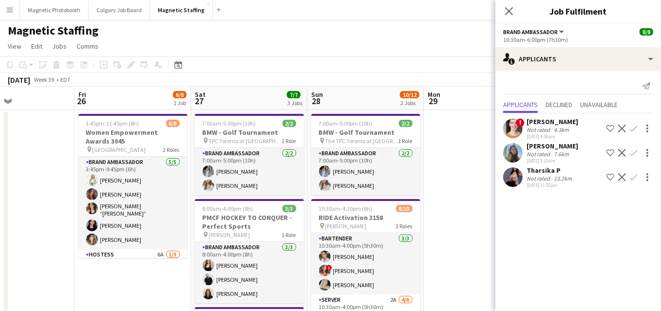
drag, startPoint x: 318, startPoint y: 221, endPoint x: 53, endPoint y: 223, distance: 265.4
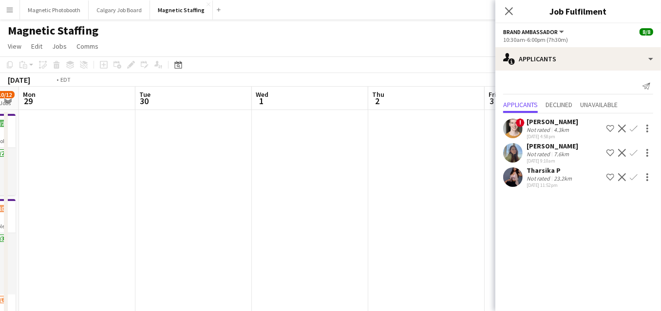
drag, startPoint x: 362, startPoint y: 212, endPoint x: 10, endPoint y: 237, distance: 352.9
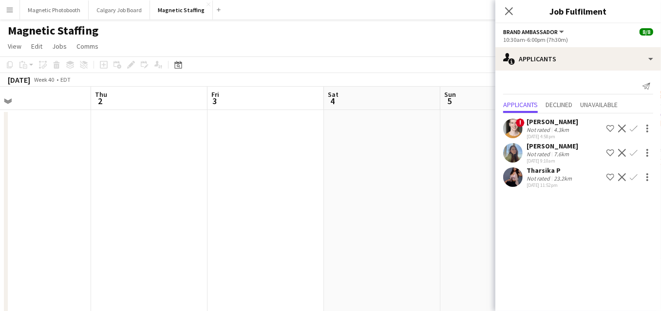
drag, startPoint x: 401, startPoint y: 211, endPoint x: 21, endPoint y: 211, distance: 379.3
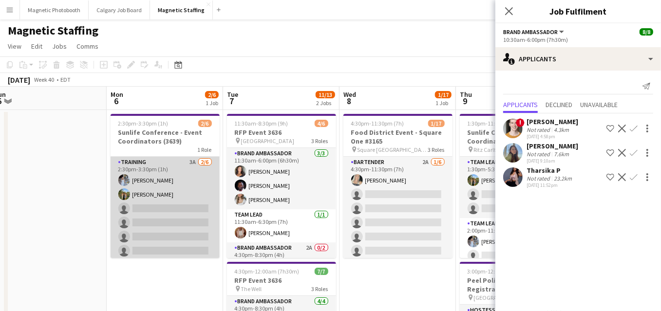
click at [183, 208] on app-card-role "Training 3A 2/6 2:30pm-3:30pm (1h) Heather Siemonsen Tereza Zetko single-neutra…" at bounding box center [165, 209] width 109 height 104
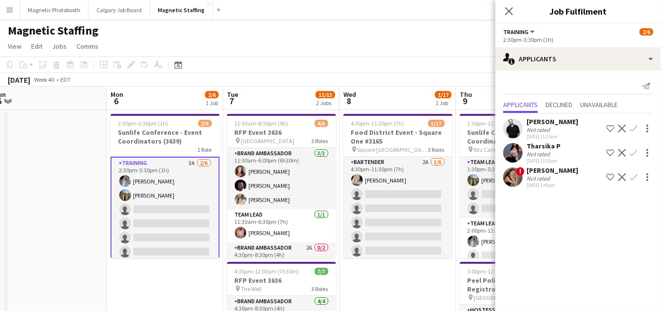
click at [634, 130] on app-icon "Confirm" at bounding box center [634, 129] width 8 height 8
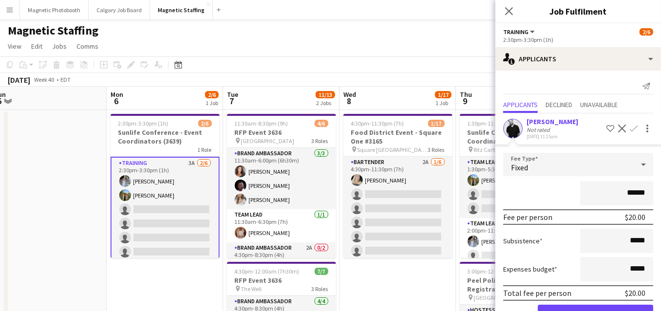
scroll to position [78, 0]
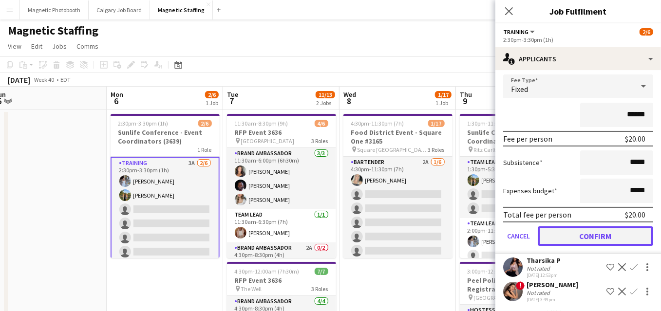
click at [578, 238] on button "Confirm" at bounding box center [595, 235] width 115 height 19
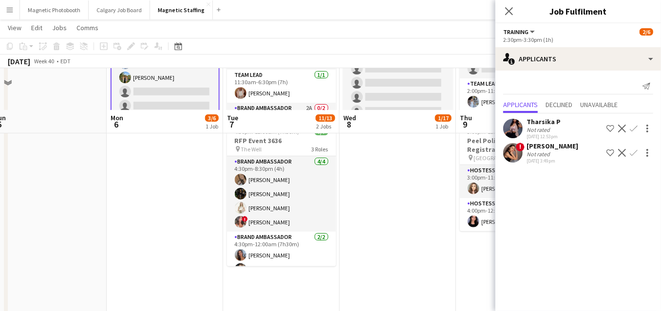
scroll to position [60, 0]
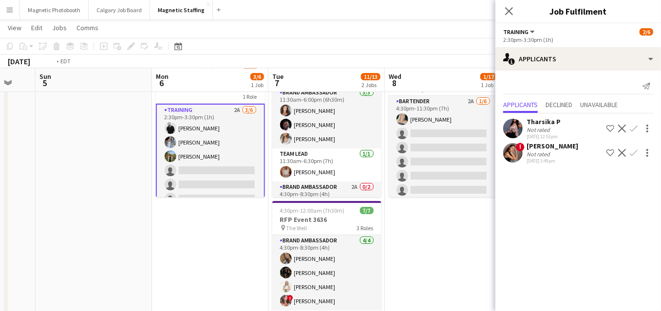
drag, startPoint x: 391, startPoint y: 283, endPoint x: 133, endPoint y: 282, distance: 258.1
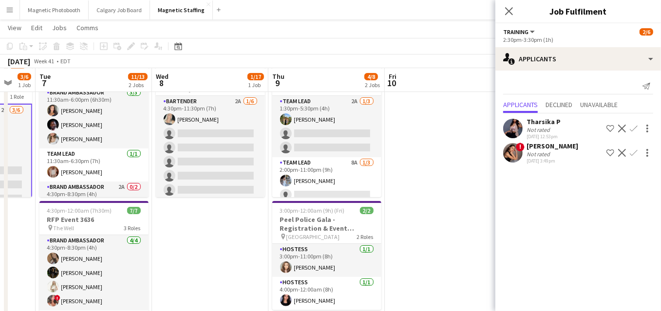
scroll to position [0, 380]
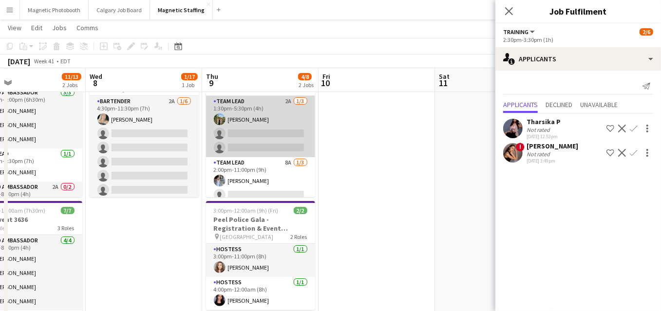
click at [260, 141] on app-card-role "Team Lead 2A 1/3 1:30pm-5:30pm (4h) Tereza Zetko single-neutral-actions single-…" at bounding box center [260, 126] width 109 height 61
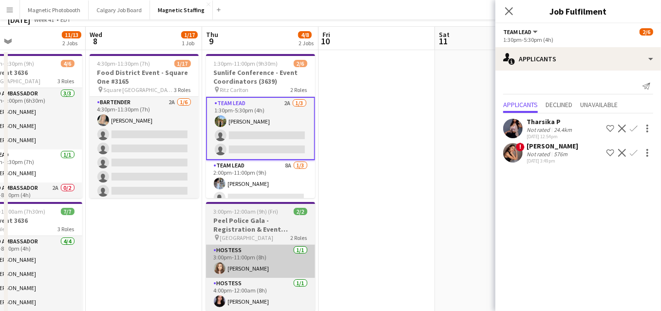
scroll to position [0, 0]
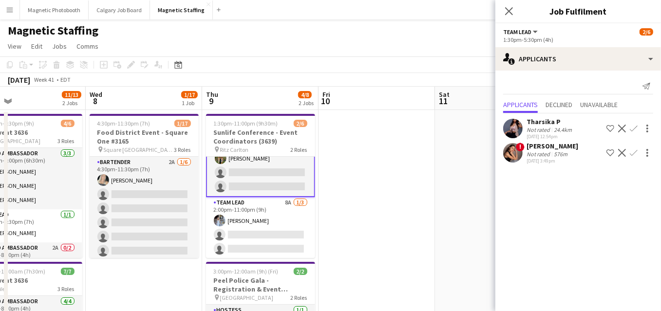
click at [267, 219] on app-card-role "Team Lead 8A 1/3 2:00pm-11:00pm (9h) Heather Siemonsen single-neutral-actions s…" at bounding box center [260, 227] width 109 height 61
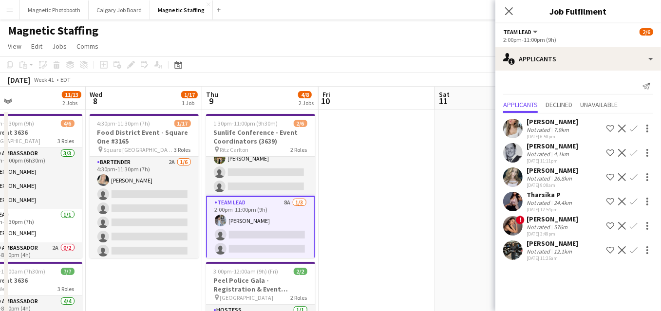
scroll to position [23, 0]
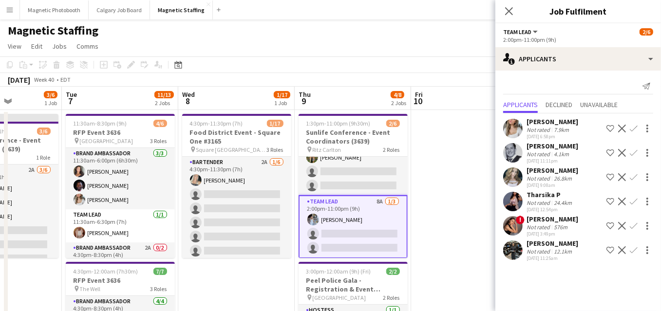
drag, startPoint x: 206, startPoint y: 247, endPoint x: 352, endPoint y: 236, distance: 146.0
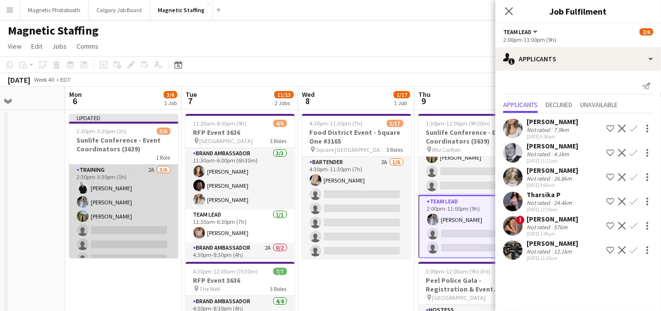
click at [165, 204] on app-card-role "Training 2A 3/6 2:30pm-3:30pm (1h) jean-philippe roy Heather Siemonsen Tereza Z…" at bounding box center [123, 217] width 109 height 104
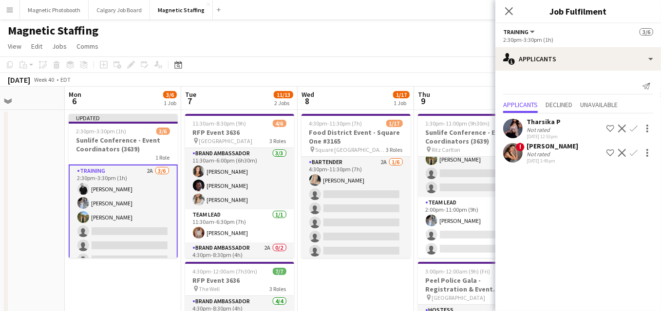
click at [133, 209] on app-card-role "Training 2A 3/6 2:30pm-3:30pm (1h) jean-philippe roy Heather Siemonsen Tereza Z…" at bounding box center [123, 218] width 109 height 106
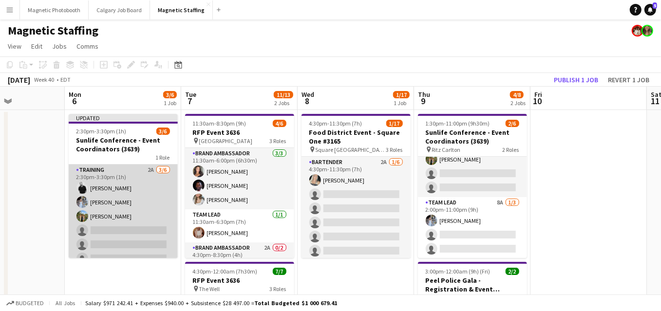
click at [133, 209] on app-card-role "Training 2A 3/6 2:30pm-3:30pm (1h) jean-philippe roy Heather Siemonsen Tereza Z…" at bounding box center [123, 217] width 109 height 104
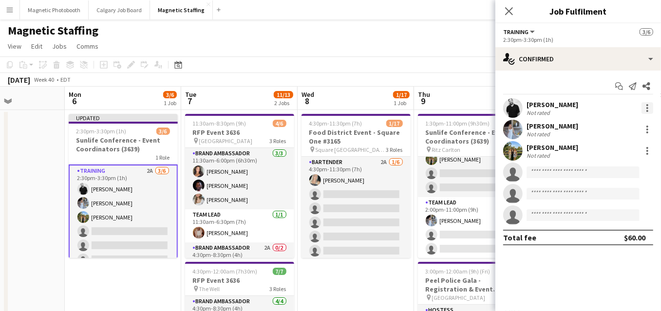
click at [650, 107] on div at bounding box center [647, 108] width 12 height 12
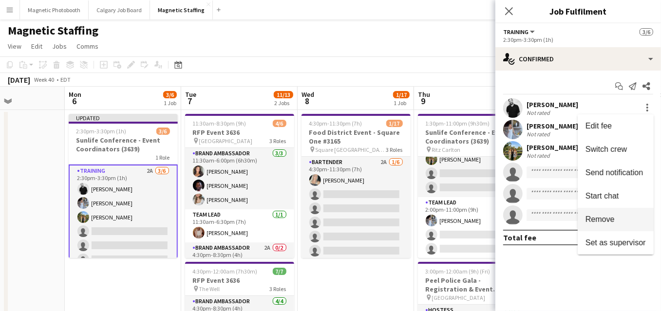
click at [597, 221] on span "Remove" at bounding box center [599, 219] width 29 height 8
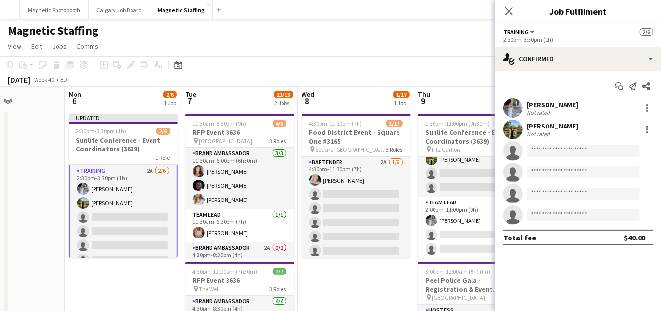
click at [423, 40] on app-page-menu "View Day view expanded Day view collapsed Month view Date picker Jump to [DATE]…" at bounding box center [330, 47] width 661 height 19
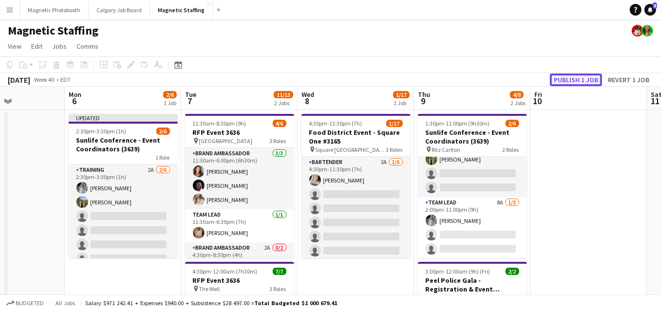
click at [562, 78] on button "Publish 1 job" at bounding box center [576, 80] width 52 height 13
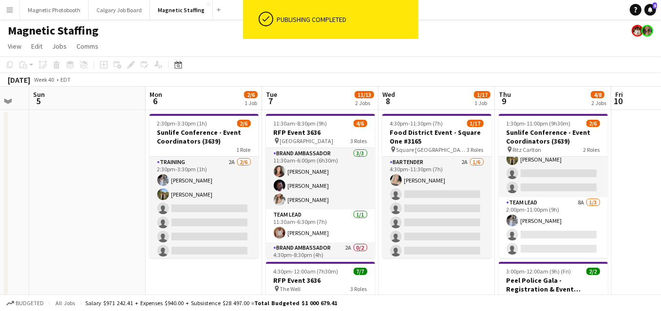
drag, startPoint x: 201, startPoint y: 210, endPoint x: 661, endPoint y: 202, distance: 460.2
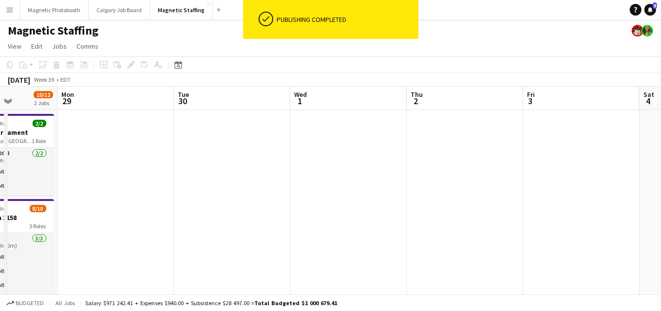
drag, startPoint x: 209, startPoint y: 232, endPoint x: 465, endPoint y: 201, distance: 257.5
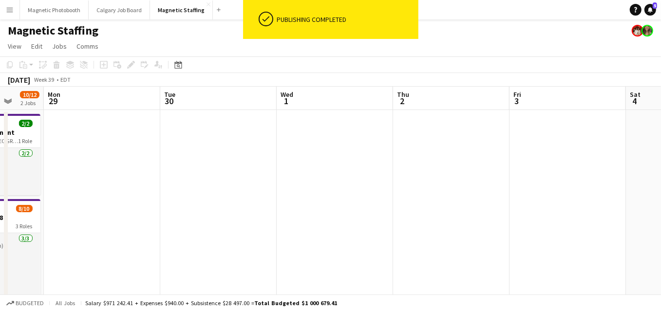
drag, startPoint x: 149, startPoint y: 183, endPoint x: 479, endPoint y: 163, distance: 330.7
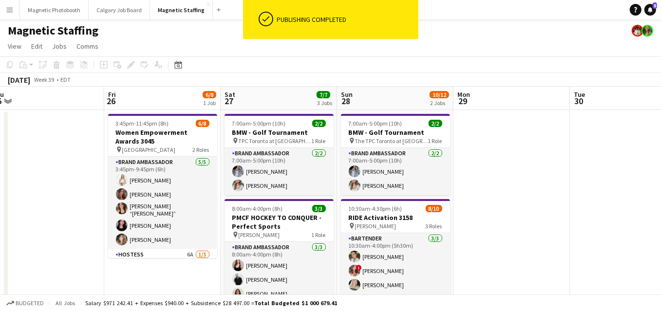
drag, startPoint x: 183, startPoint y: 246, endPoint x: 350, endPoint y: 242, distance: 167.1
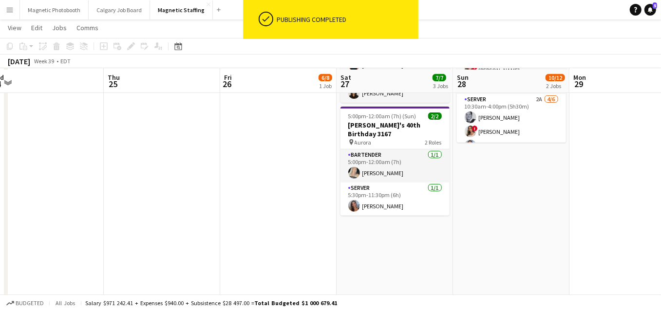
scroll to position [0, 0]
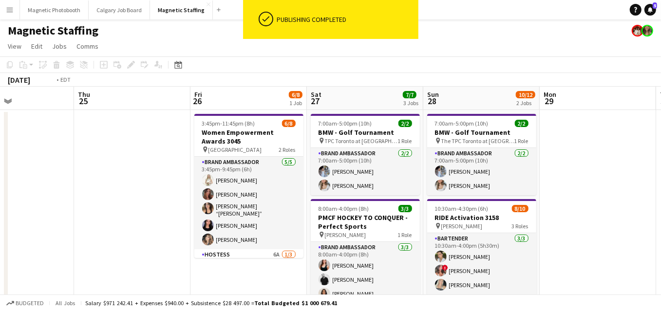
drag, startPoint x: 148, startPoint y: 217, endPoint x: 543, endPoint y: 168, distance: 398.8
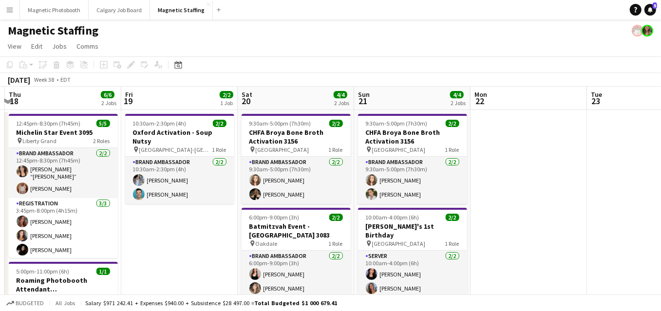
drag, startPoint x: 251, startPoint y: 183, endPoint x: 555, endPoint y: 154, distance: 304.8
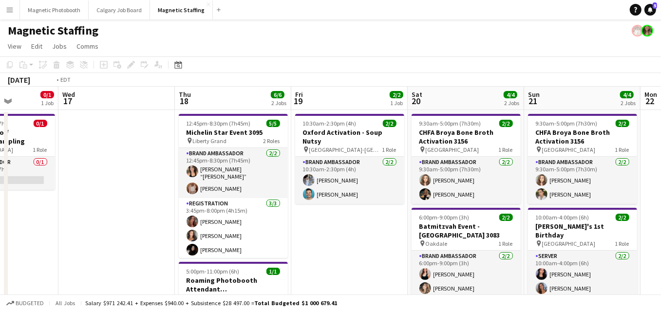
drag, startPoint x: 353, startPoint y: 232, endPoint x: 581, endPoint y: 230, distance: 227.9
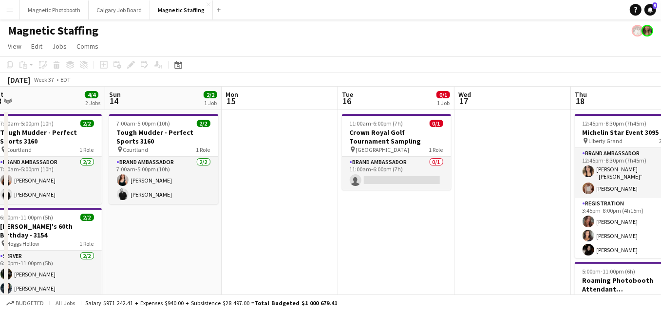
drag, startPoint x: 350, startPoint y: 241, endPoint x: 500, endPoint y: 216, distance: 152.0
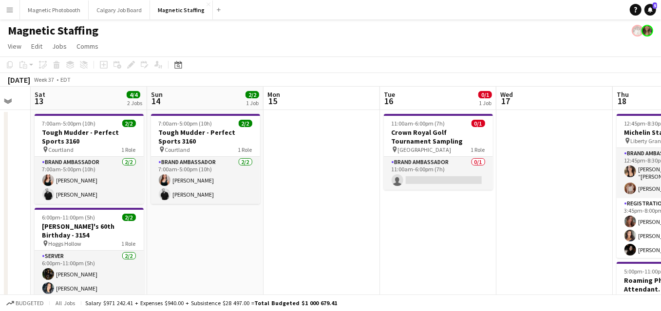
scroll to position [0, 246]
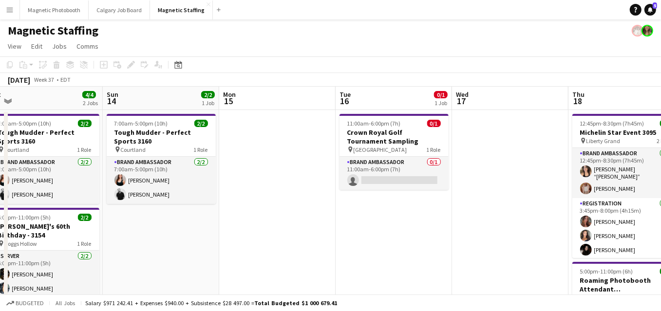
drag, startPoint x: 275, startPoint y: 213, endPoint x: 454, endPoint y: 186, distance: 180.8
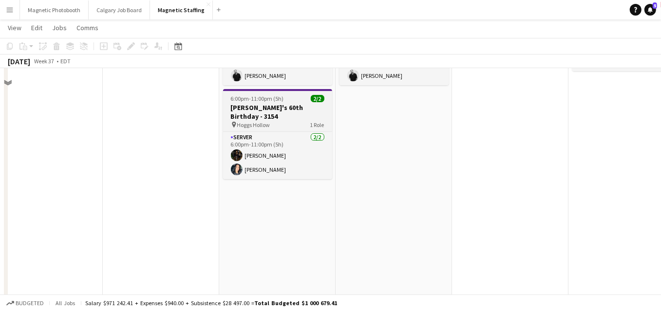
scroll to position [3, 0]
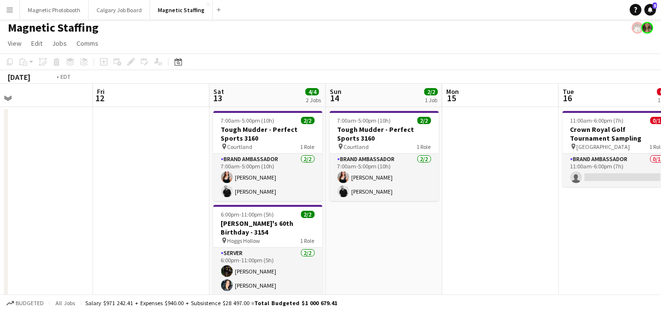
drag
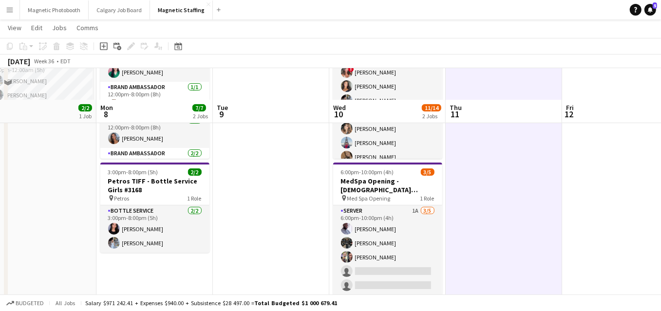
scroll to position [130, 0]
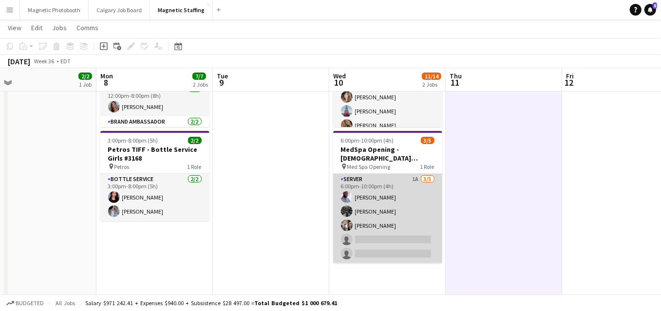
click at [390, 236] on app-card-role "Server 1A [DATE] 6:00pm-10:00pm (4h) [PERSON_NAME] [PERSON_NAME] [PERSON_NAME] …" at bounding box center [387, 219] width 109 height 90
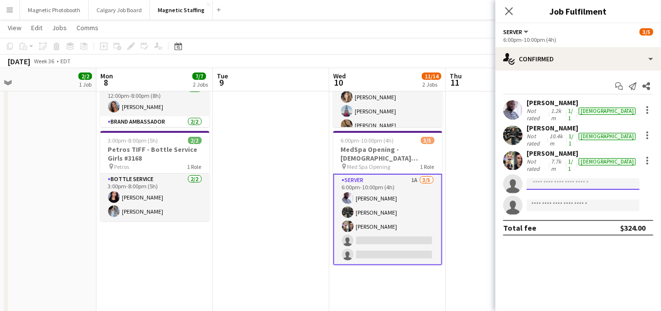
click at [545, 178] on input at bounding box center [582, 184] width 113 height 12
drag, startPoint x: 534, startPoint y: 172, endPoint x: 463, endPoint y: 167, distance: 70.8
click at [466, 169] on body "Menu Boards Boards Boards All jobs Status Workforce Workforce My Workforce Recr…" at bounding box center [330, 242] width 661 height 745
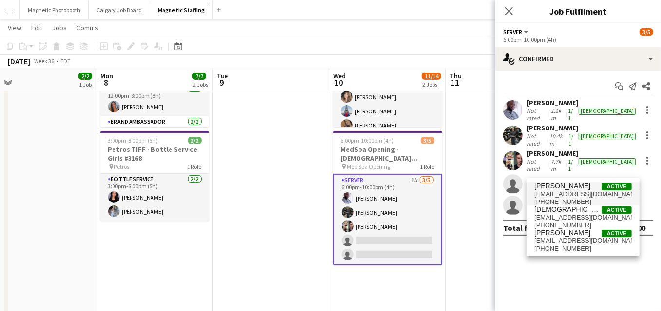
type input "***"
click at [549, 184] on span "[PERSON_NAME]" at bounding box center [562, 186] width 56 height 8
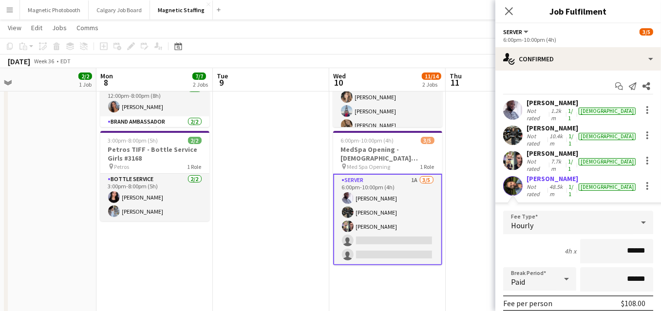
scroll to position [82, 0]
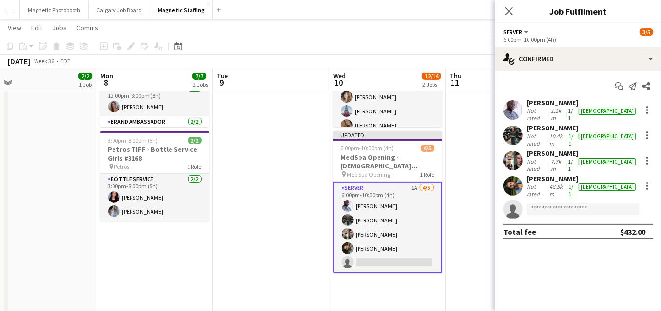
click at [452, 272] on app-date-cell at bounding box center [504, 266] width 116 height 575
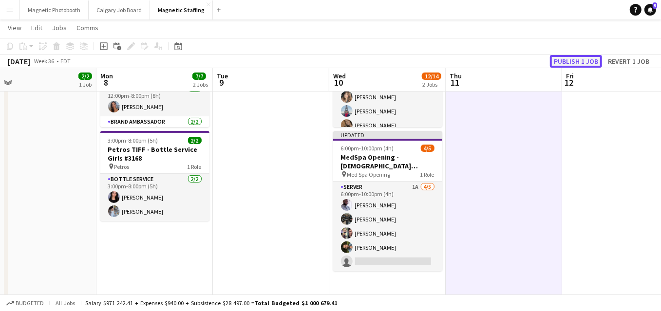
click at [579, 61] on button "Publish 1 job" at bounding box center [576, 61] width 52 height 13
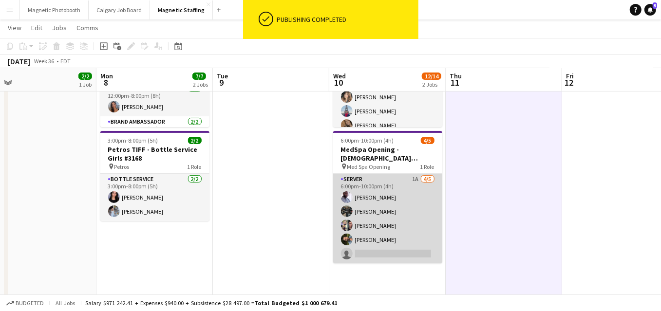
click at [396, 237] on app-card-role "Server 1A 4/5 6:00pm-10:00pm (4h) Charles Ofori-Attah Karim Bennoui Lucas Berto…" at bounding box center [387, 219] width 109 height 90
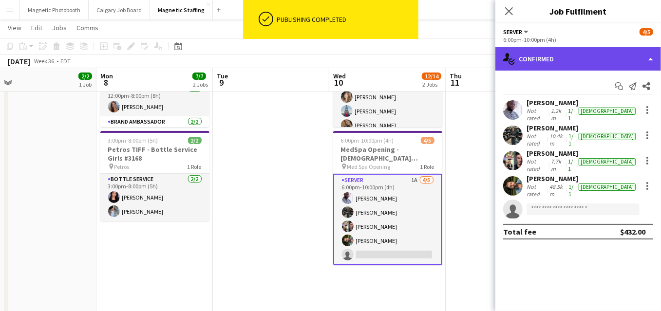
click at [577, 60] on div "single-neutral-actions-check-2 Confirmed" at bounding box center [578, 58] width 166 height 23
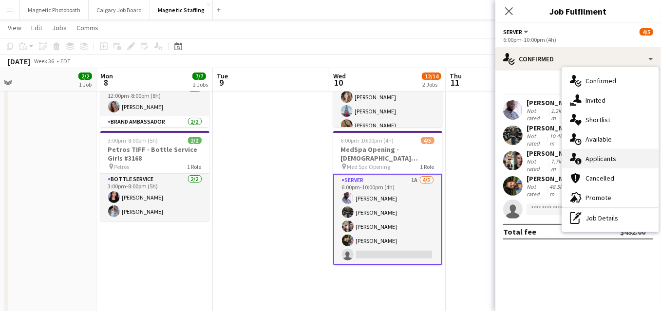
click at [580, 163] on icon at bounding box center [578, 161] width 6 height 6
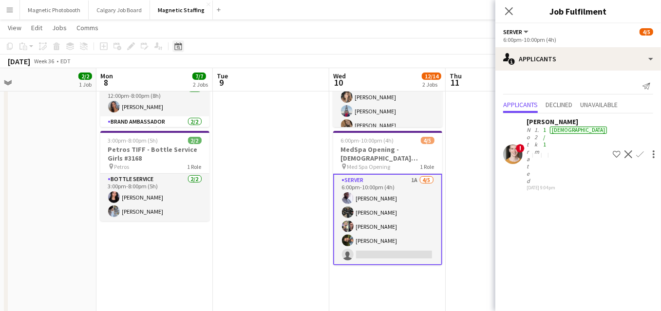
click at [177, 48] on icon at bounding box center [178, 47] width 3 height 3
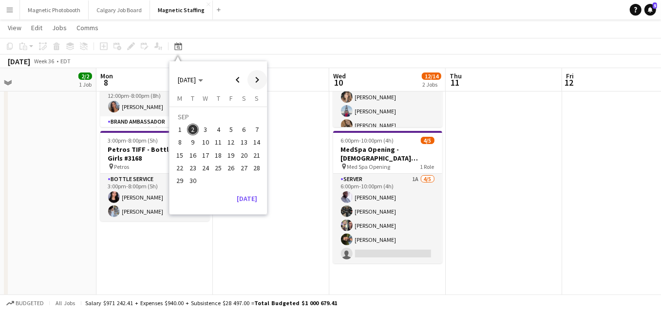
click at [258, 79] on span "Next month" at bounding box center [256, 79] width 19 height 19
click at [233, 157] on span "21" at bounding box center [231, 158] width 12 height 12
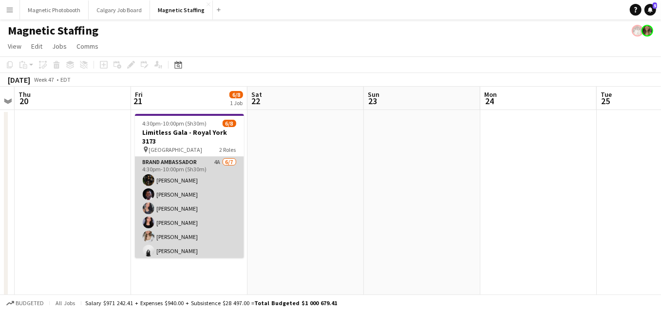
click at [216, 202] on app-card-role "Brand Ambassador 4A 6/7 4:30pm-10:00pm (5h30m) Hanna Lee Anthony Kerr Richelle …" at bounding box center [189, 216] width 109 height 118
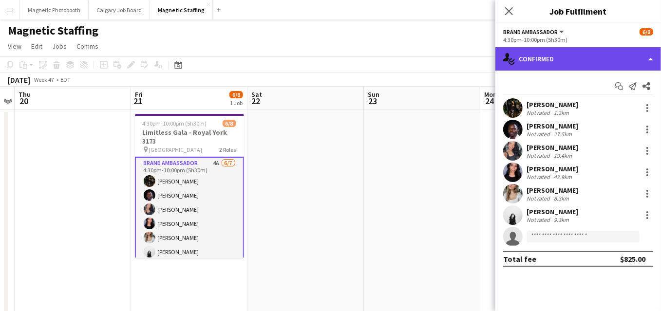
click at [585, 65] on div "single-neutral-actions-check-2 Confirmed" at bounding box center [578, 58] width 166 height 23
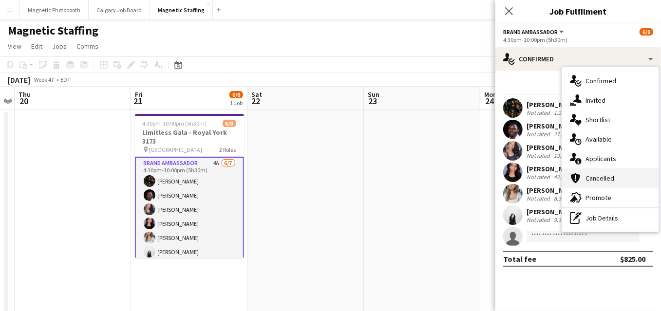
click at [579, 170] on div "cancellation Cancelled" at bounding box center [610, 177] width 96 height 19
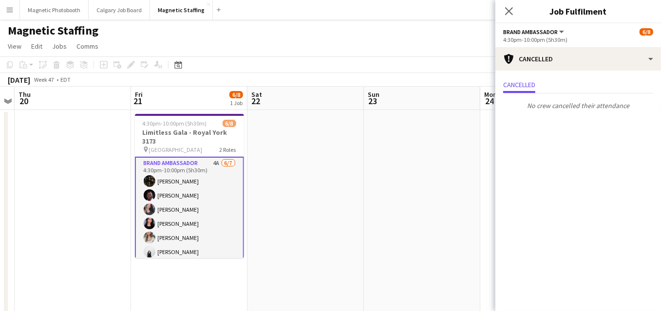
click at [573, 45] on app-options-switcher "Brand Ambassador All roles Brand Ambassador 6/8 4:30pm-10:00pm (5h30m)" at bounding box center [578, 35] width 166 height 24
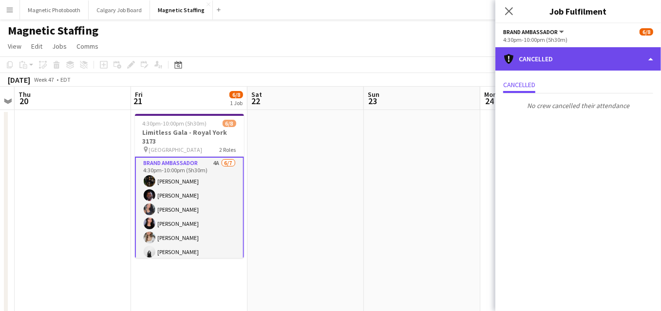
click at [569, 60] on div "cancellation Cancelled" at bounding box center [578, 58] width 166 height 23
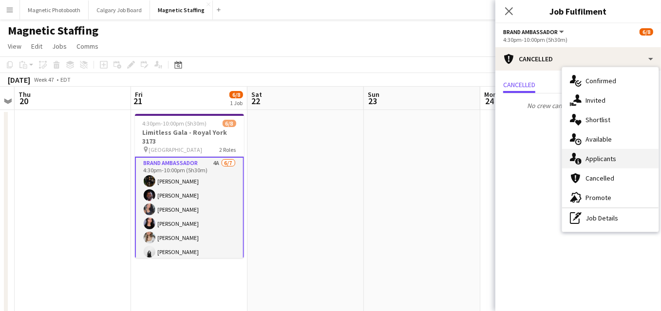
click at [573, 157] on icon "single-neutral-actions-information" at bounding box center [576, 159] width 12 height 12
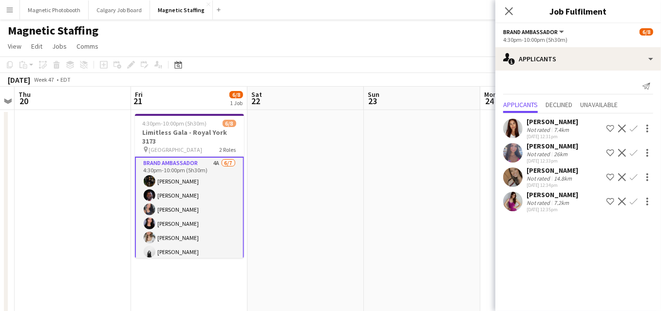
click at [242, 224] on app-card-role "Brand Ambassador 4A 6/7 4:30pm-10:00pm (5h30m) Hanna Lee Anthony Kerr Richelle …" at bounding box center [189, 217] width 109 height 120
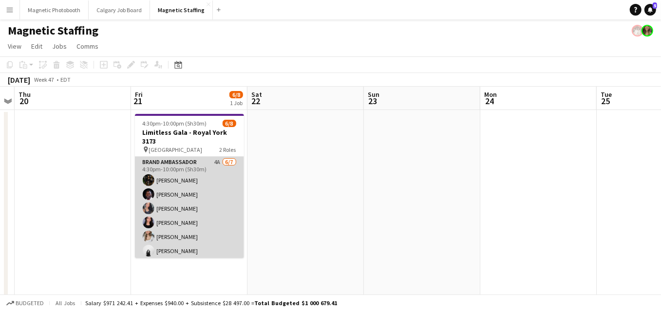
click at [221, 234] on app-card-role "Brand Ambassador 4A 6/7 4:30pm-10:00pm (5h30m) Hanna Lee Anthony Kerr Richelle …" at bounding box center [189, 216] width 109 height 118
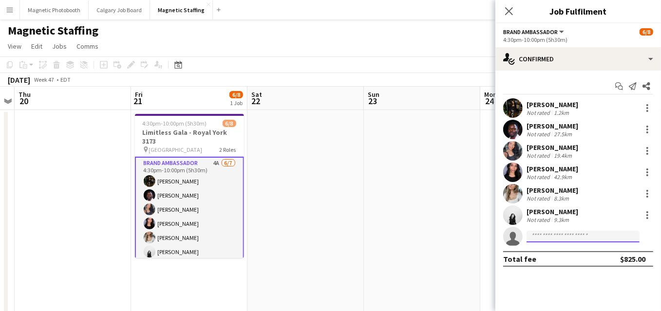
click at [562, 237] on input at bounding box center [582, 237] width 113 height 12
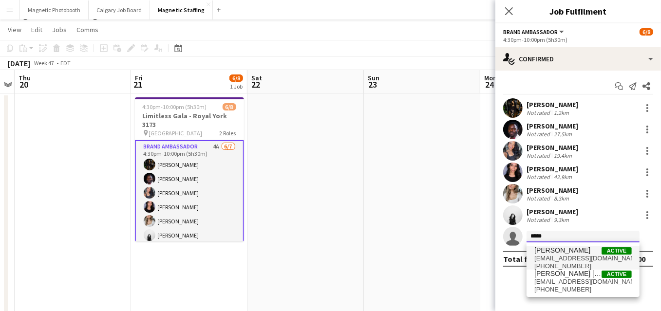
scroll to position [19, 0]
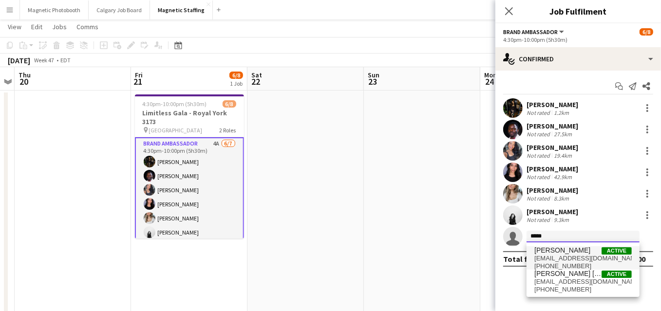
type input "*****"
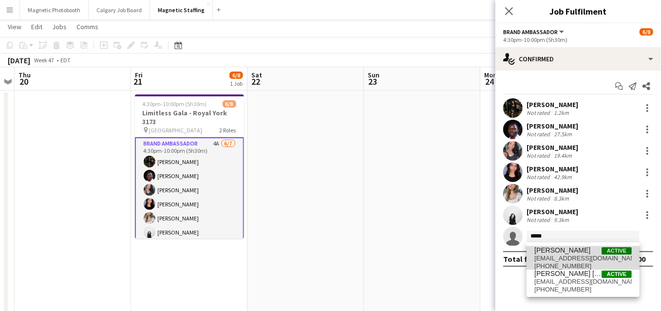
click at [556, 248] on span "[PERSON_NAME]" at bounding box center [562, 250] width 56 height 8
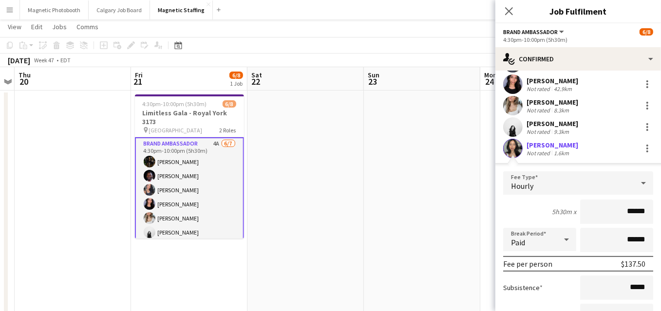
scroll to position [169, 0]
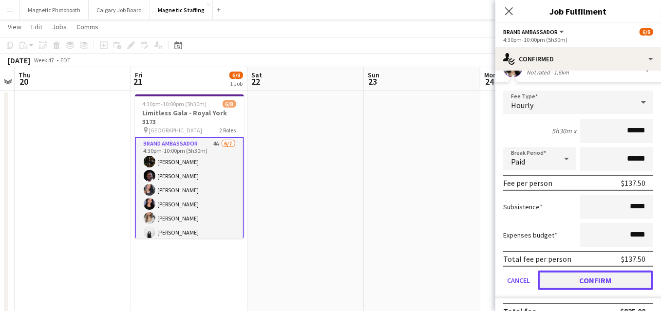
click at [560, 280] on button "Confirm" at bounding box center [595, 280] width 115 height 19
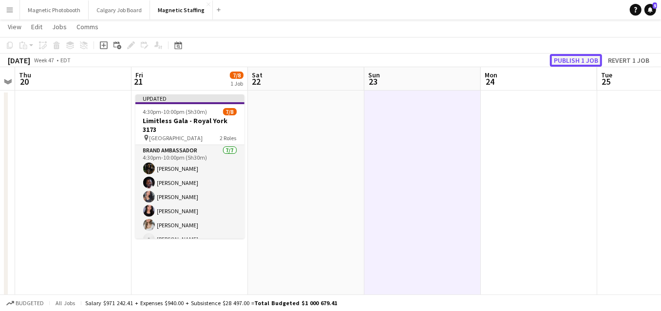
click at [580, 61] on button "Publish 1 job" at bounding box center [576, 60] width 52 height 13
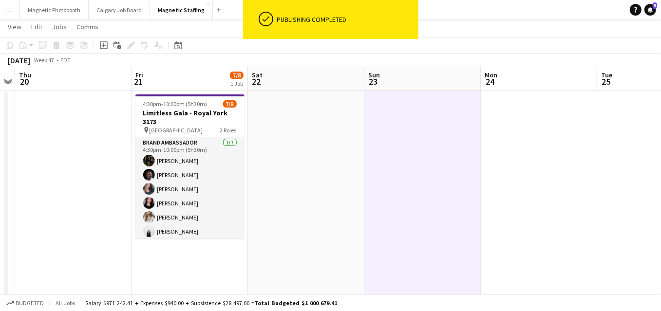
scroll to position [49, 0]
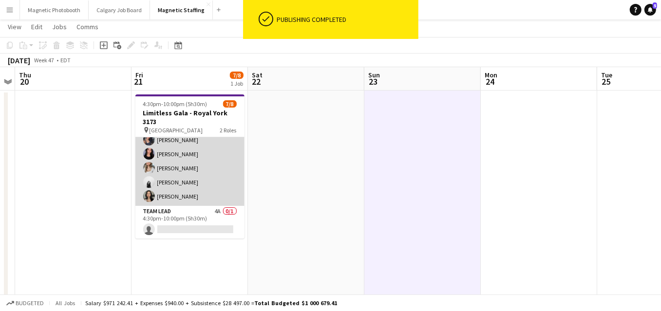
click at [198, 176] on app-card-role "Brand Ambassador 7/7 4:30pm-10:00pm (5h30m) Hanna Lee Anthony Kerr Richelle Acd…" at bounding box center [189, 147] width 109 height 118
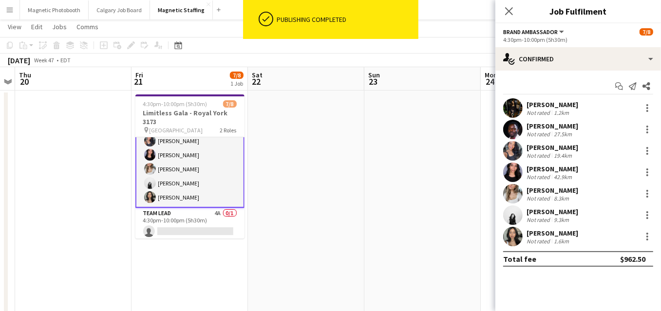
scroll to position [50, 0]
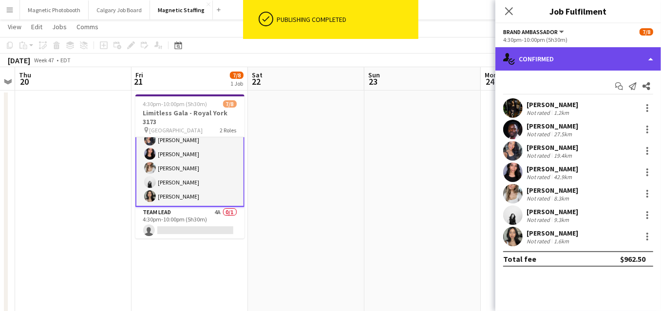
click at [599, 64] on div "single-neutral-actions-check-2 Confirmed" at bounding box center [578, 58] width 166 height 23
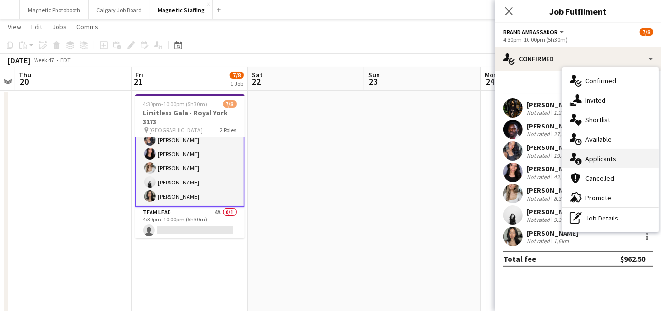
click at [591, 157] on span "Applicants" at bounding box center [600, 158] width 31 height 9
